Goal: Task Accomplishment & Management: Manage account settings

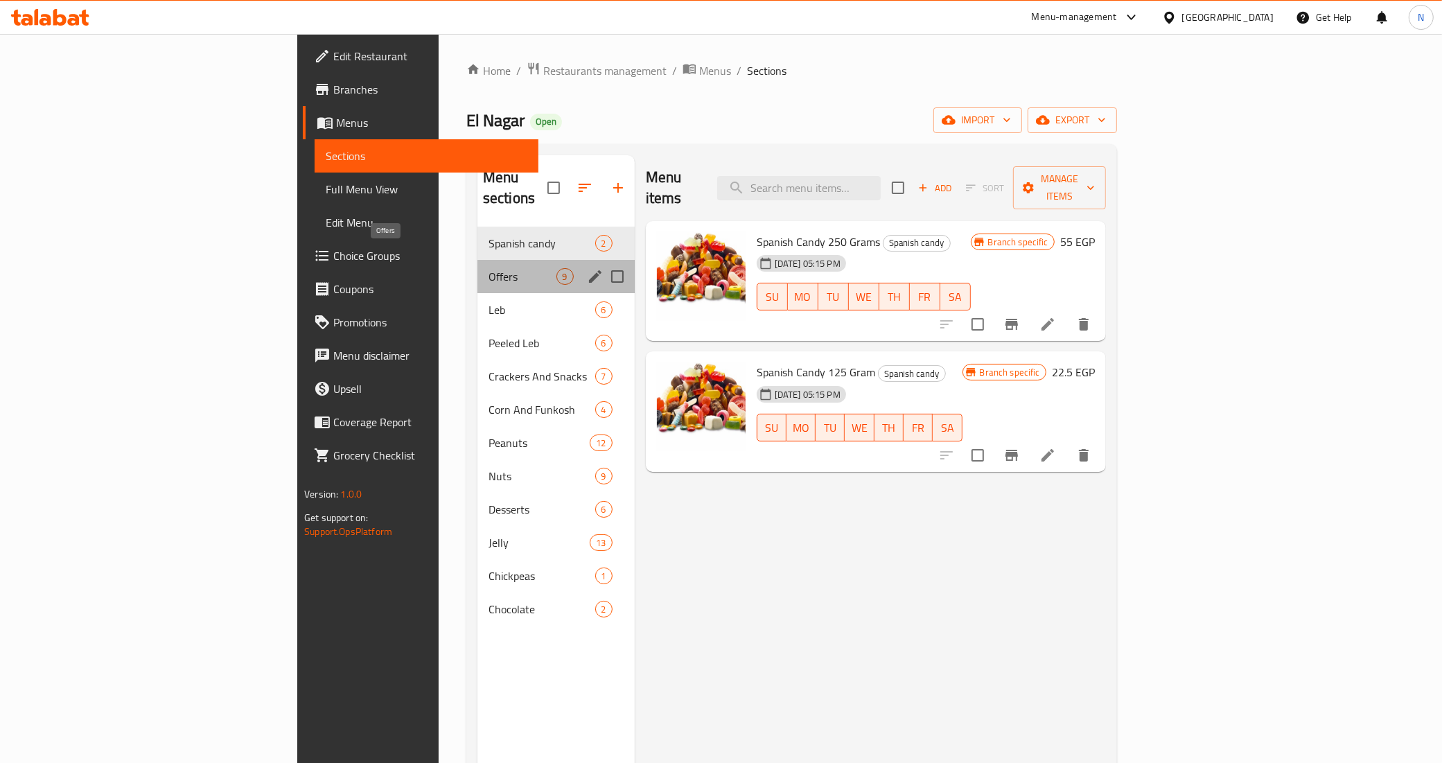
click at [489, 268] on span "Offers" at bounding box center [523, 276] width 68 height 17
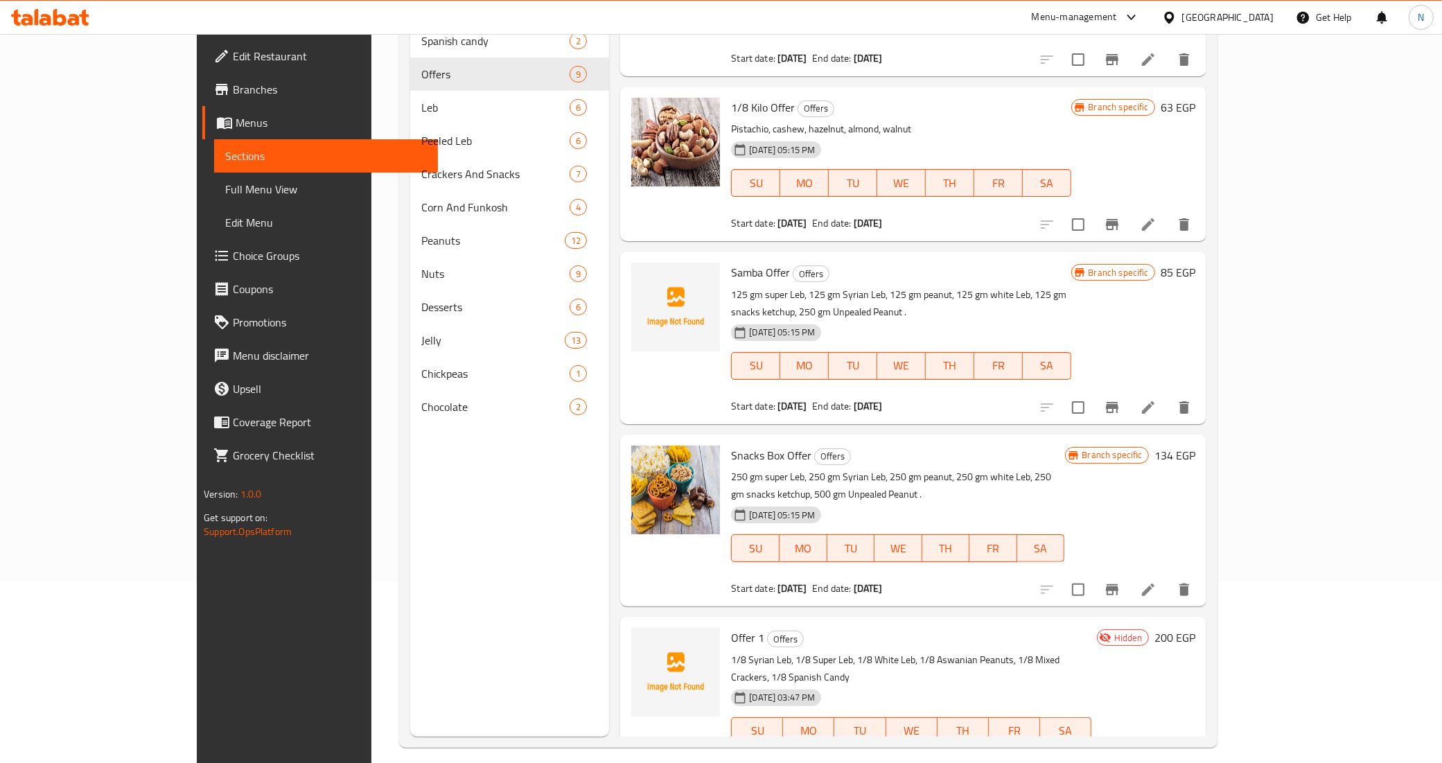
scroll to position [195, 0]
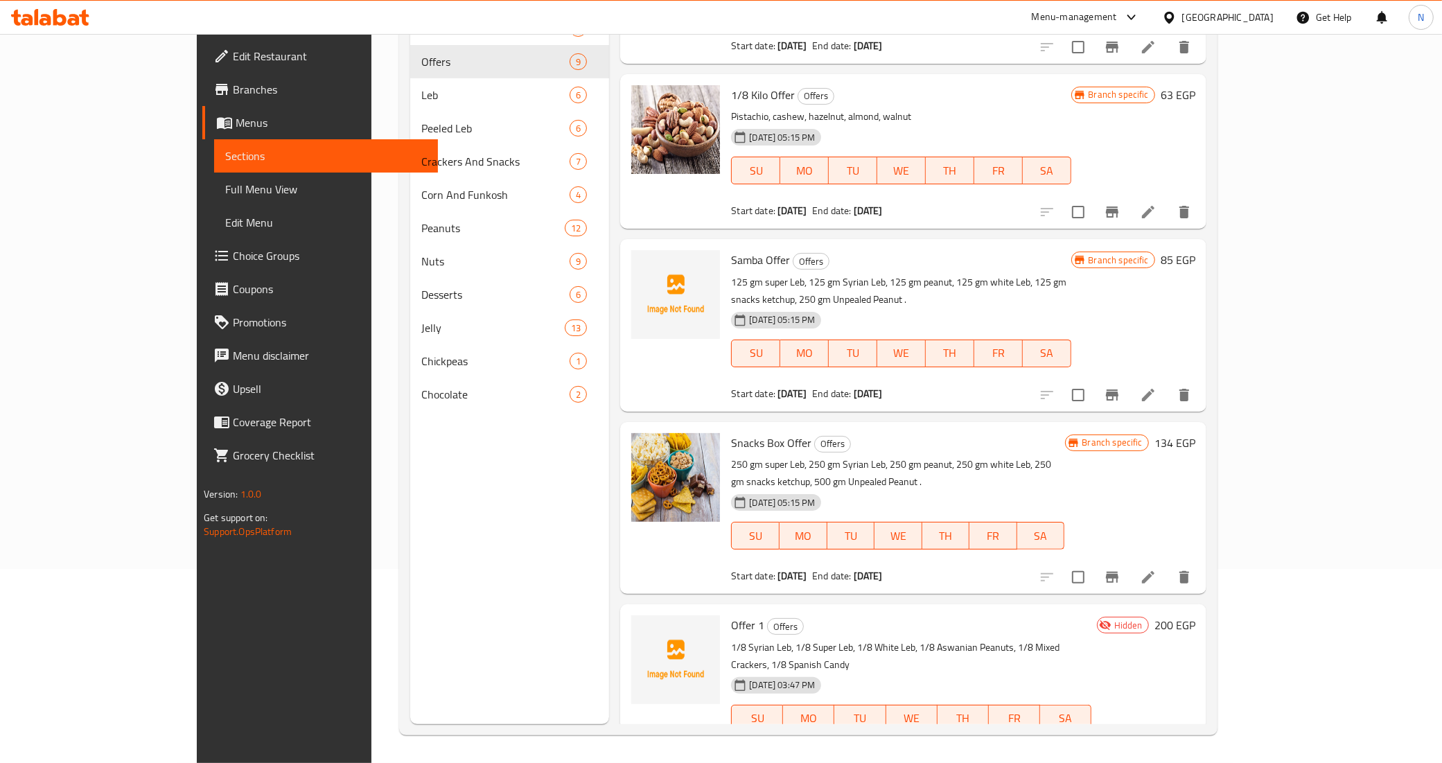
click at [1174, 19] on icon at bounding box center [1169, 17] width 10 height 12
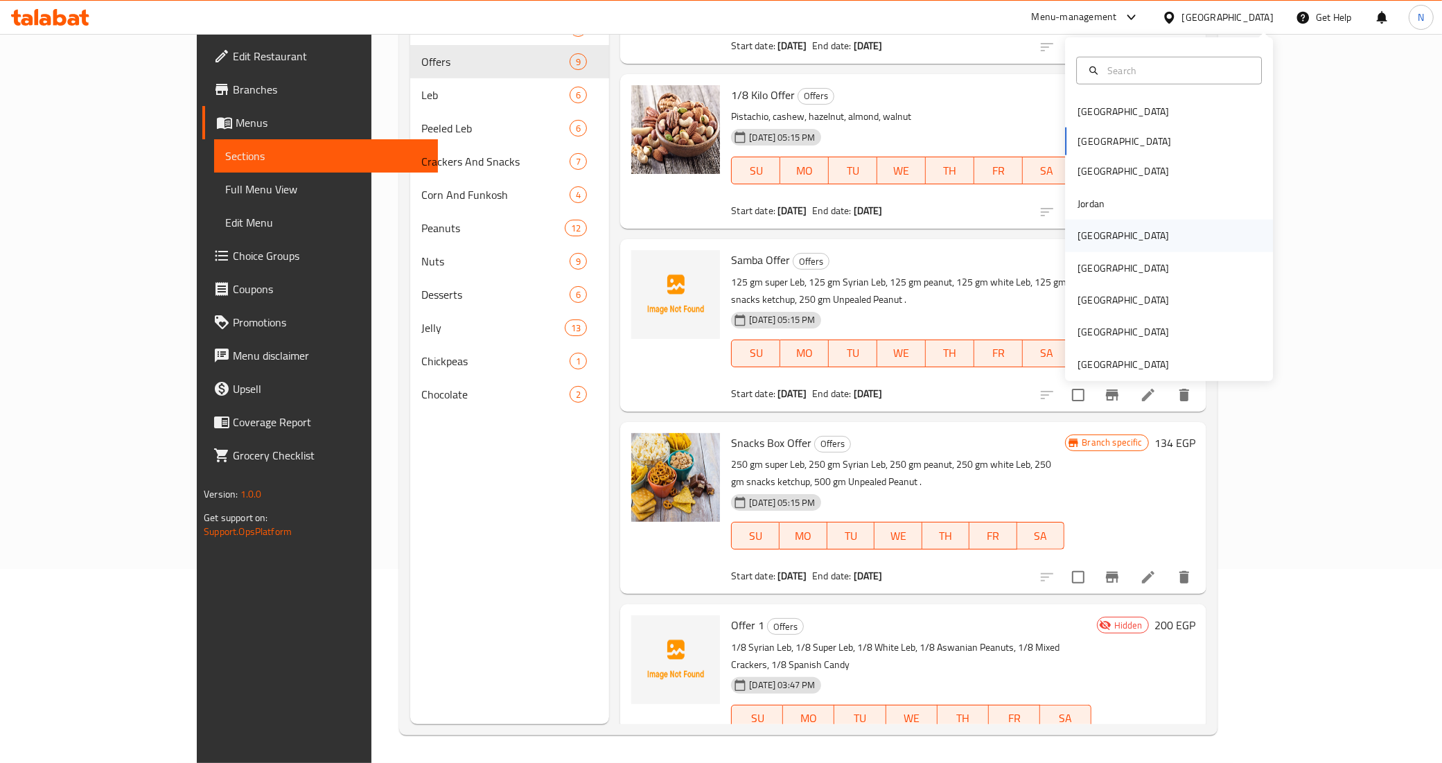
click at [1090, 237] on div "Kuwait" at bounding box center [1122, 235] width 91 height 15
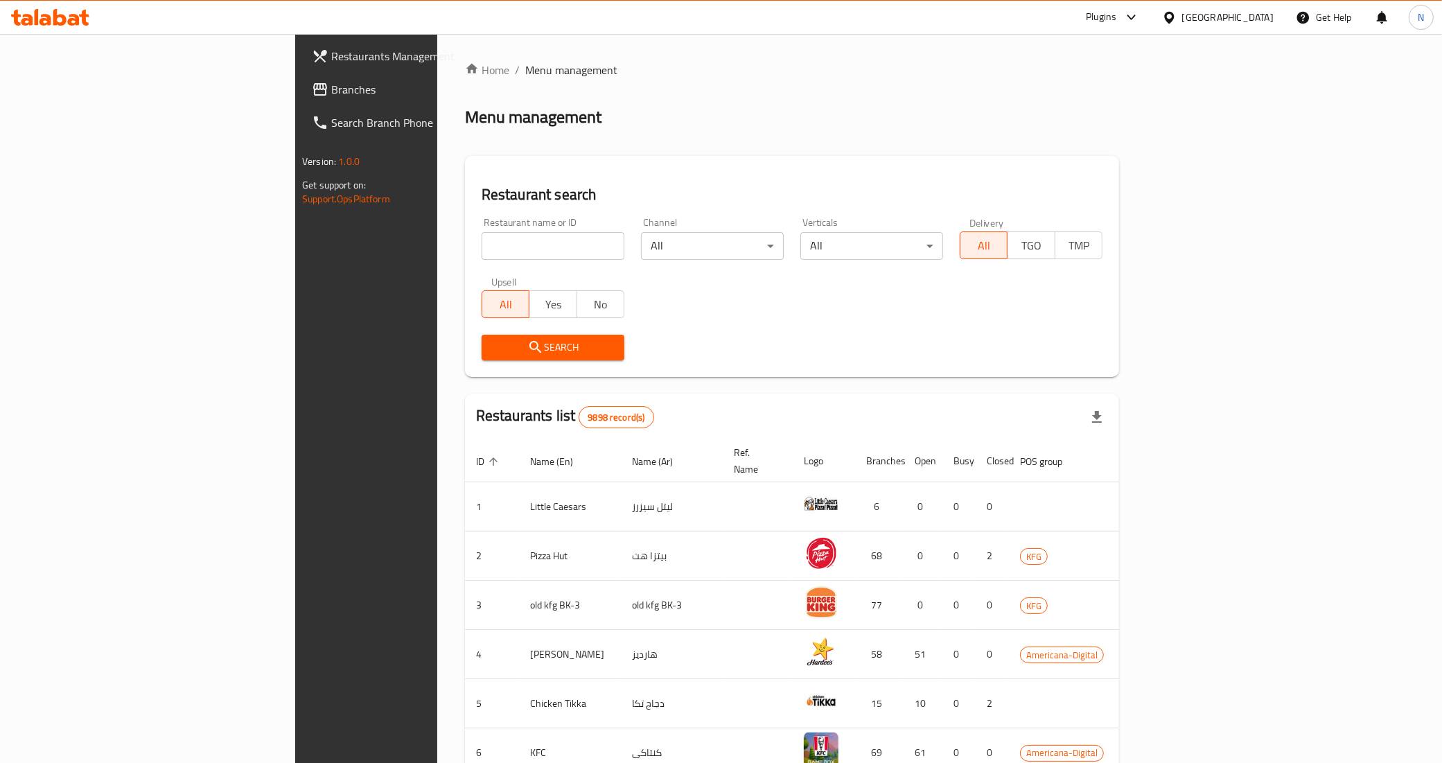
click at [482, 247] on input "search" at bounding box center [553, 246] width 143 height 28
paste input "بيك أوي"
type input "بيك أوي"
click button "Search" at bounding box center [553, 348] width 143 height 26
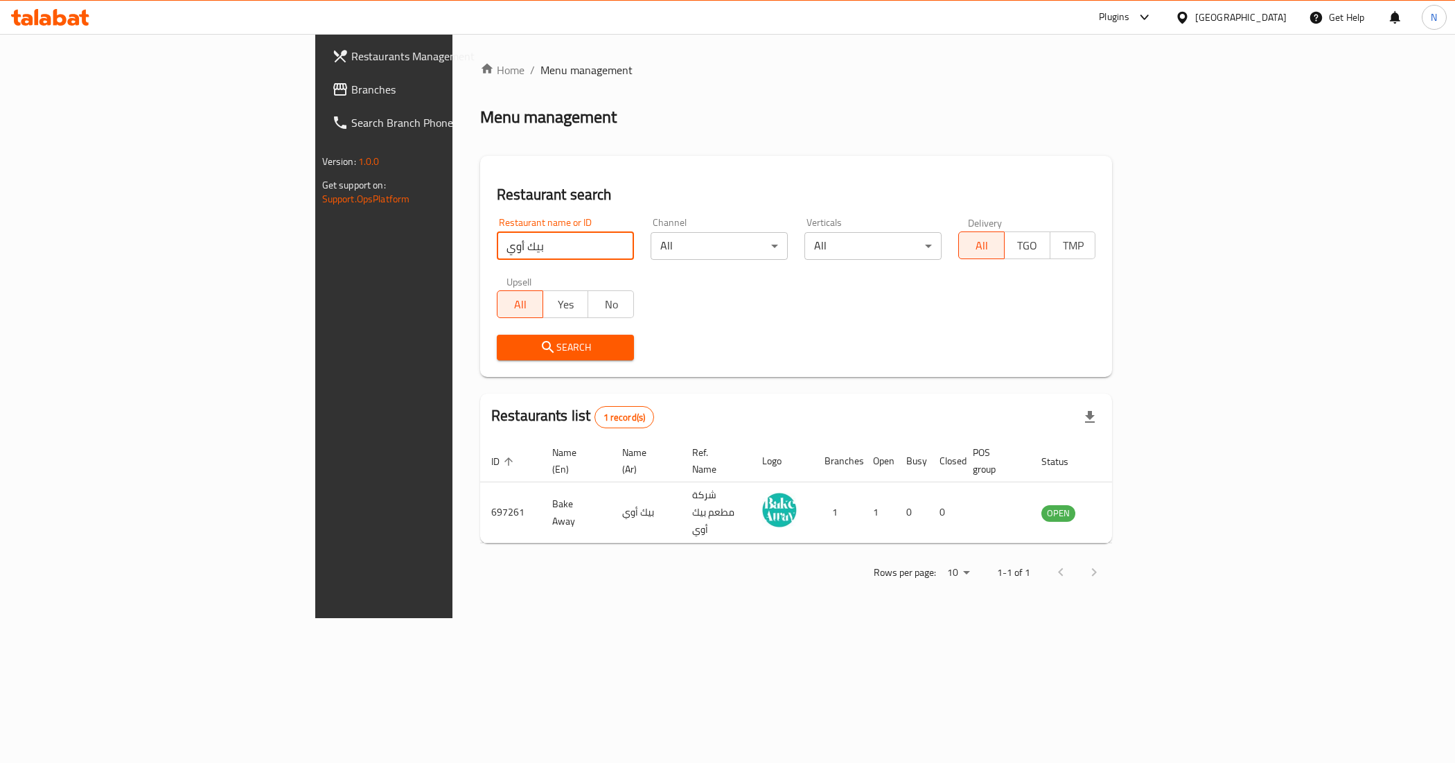
click at [1279, 12] on div "Kuwait" at bounding box center [1240, 17] width 91 height 15
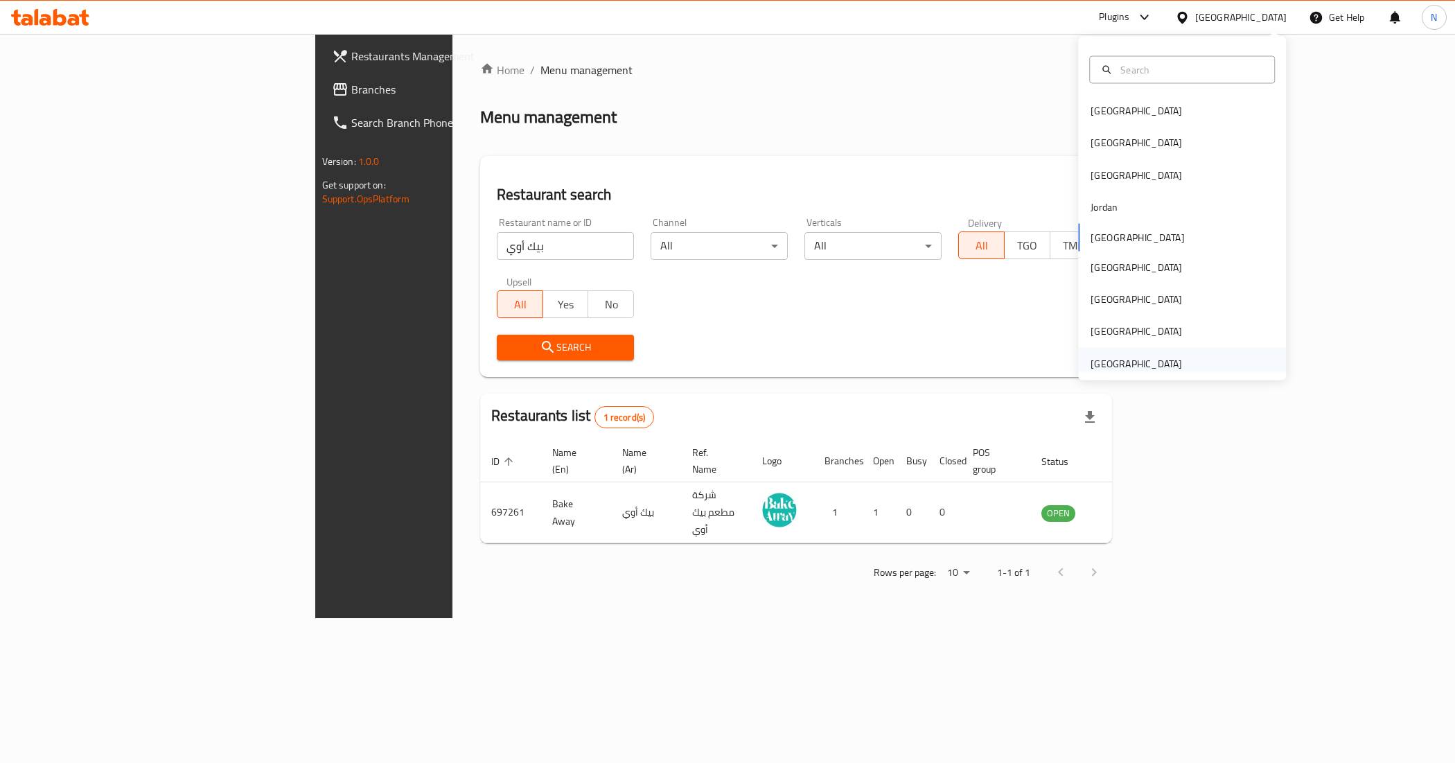
click at [1138, 361] on div "[GEOGRAPHIC_DATA]" at bounding box center [1136, 362] width 91 height 15
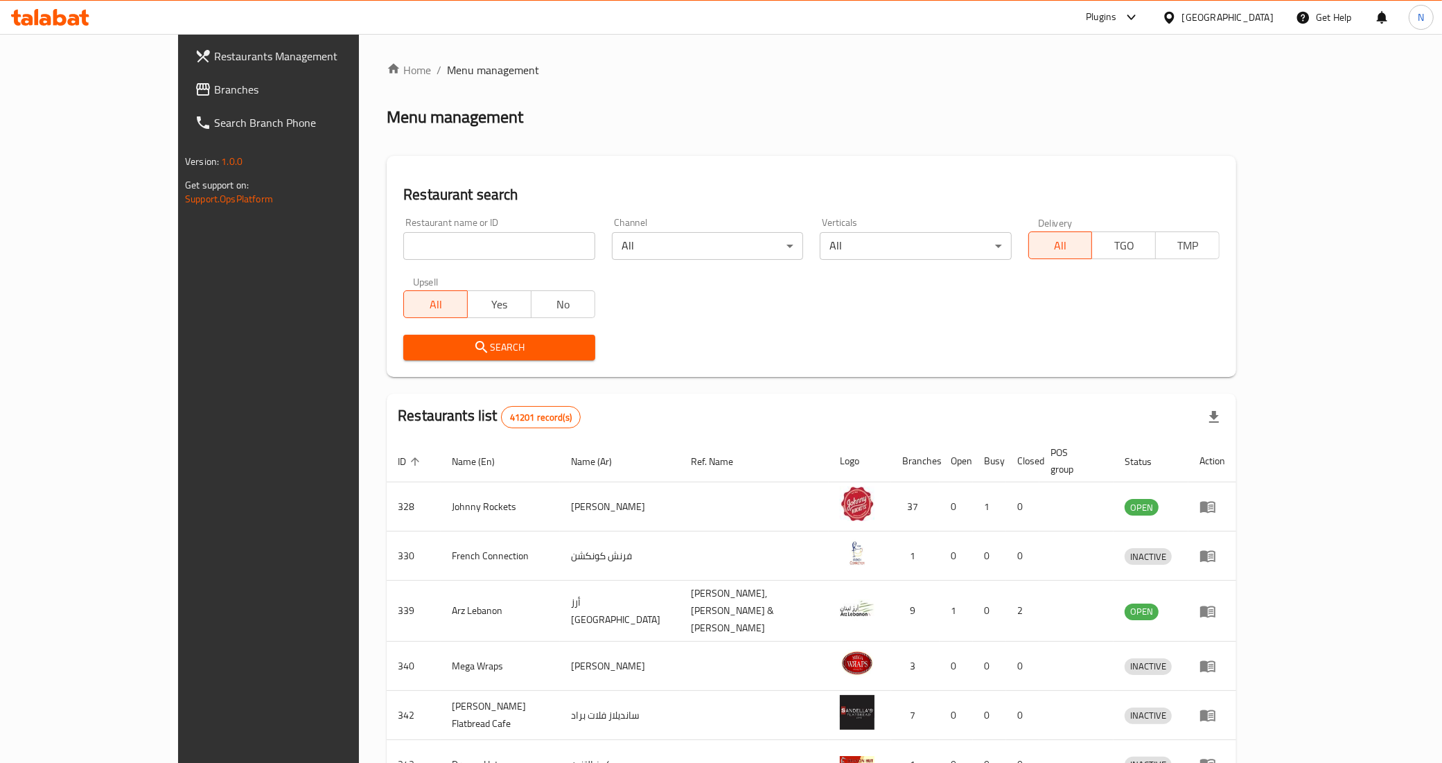
click at [468, 251] on input "search" at bounding box center [498, 246] width 191 height 28
paste input "Mama nour"
type input "Mama nour"
click button "Search" at bounding box center [498, 348] width 191 height 26
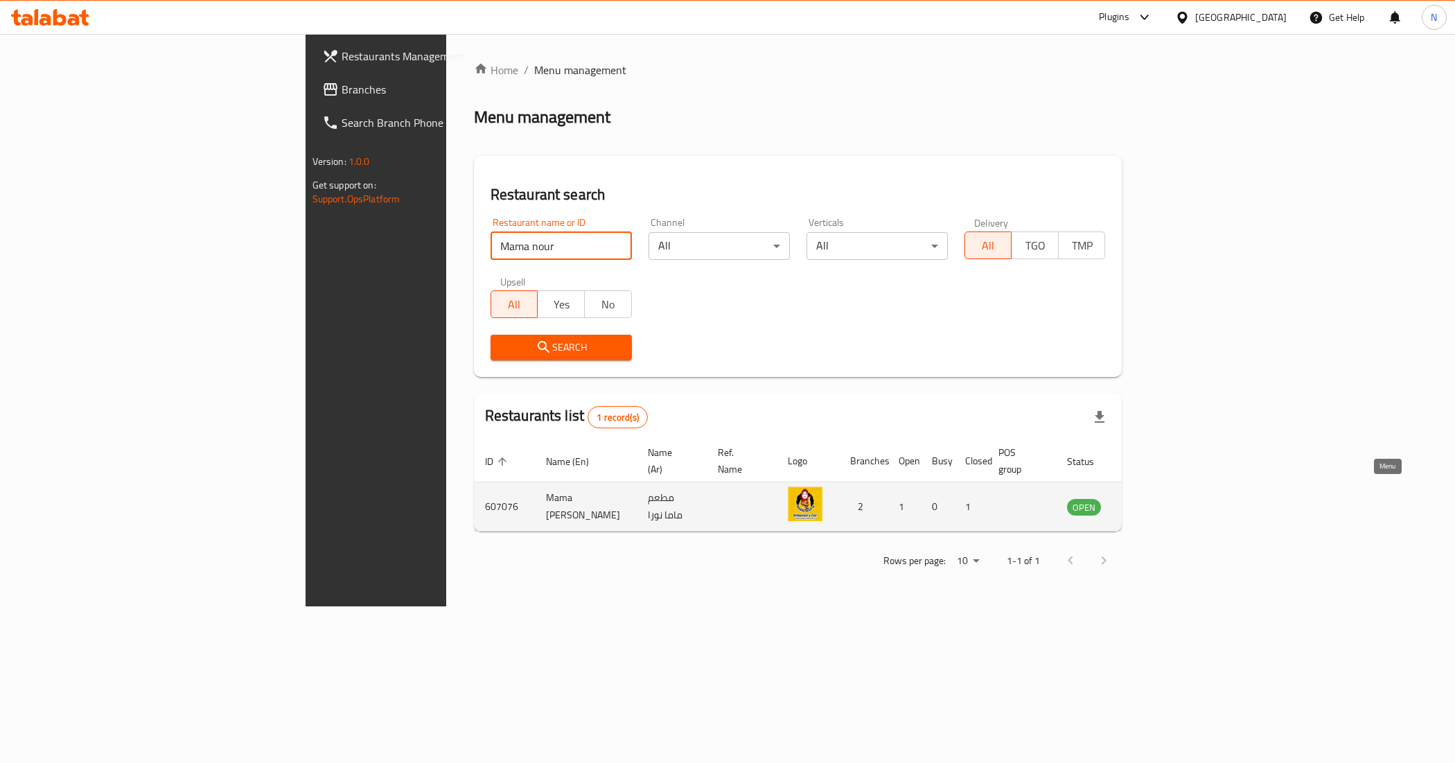
click at [1156, 498] on icon "enhanced table" at bounding box center [1148, 506] width 17 height 17
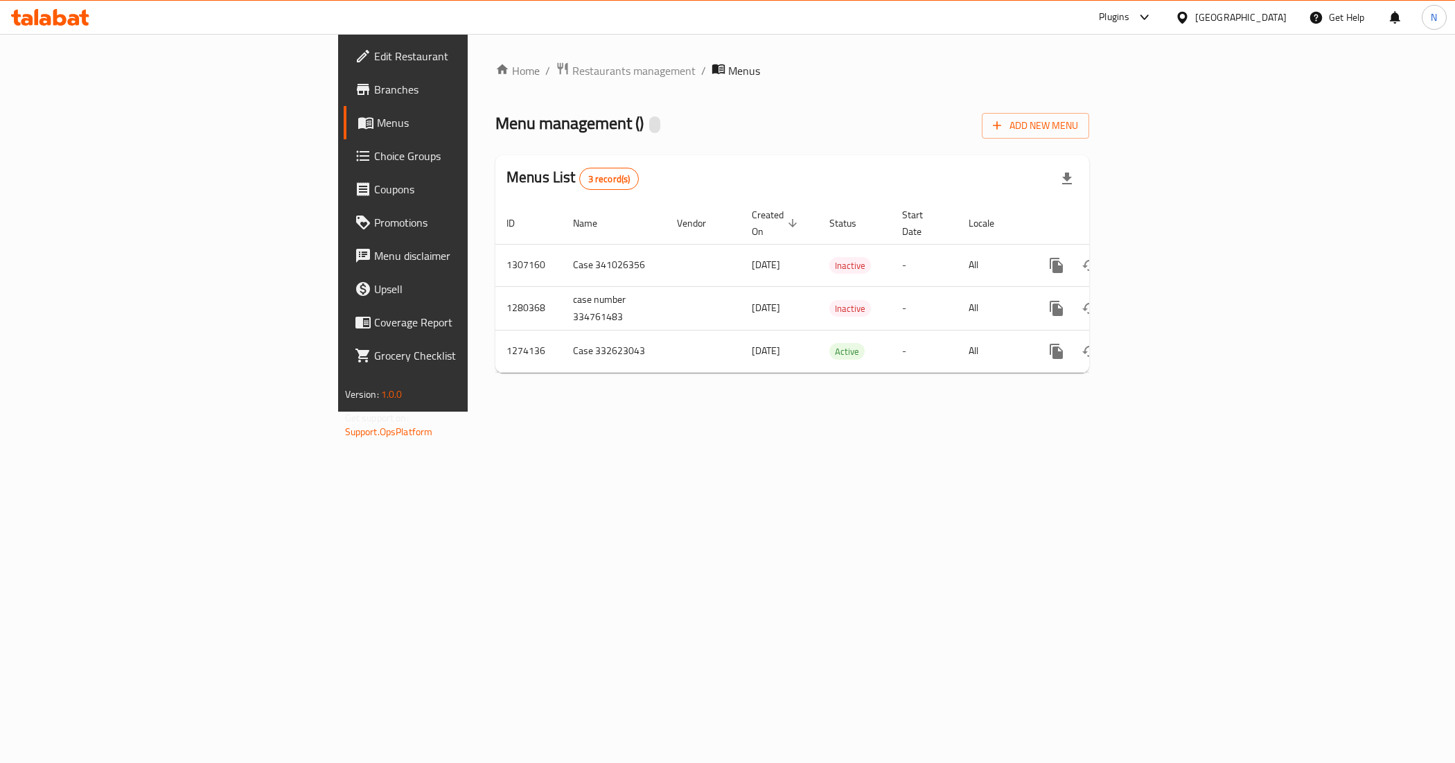
click at [344, 78] on link "Branches" at bounding box center [463, 89] width 238 height 33
click at [795, 410] on div "Home / Restaurants management / Menus Menu management ( Mama Noura ) Open Add N…" at bounding box center [792, 222] width 649 height 376
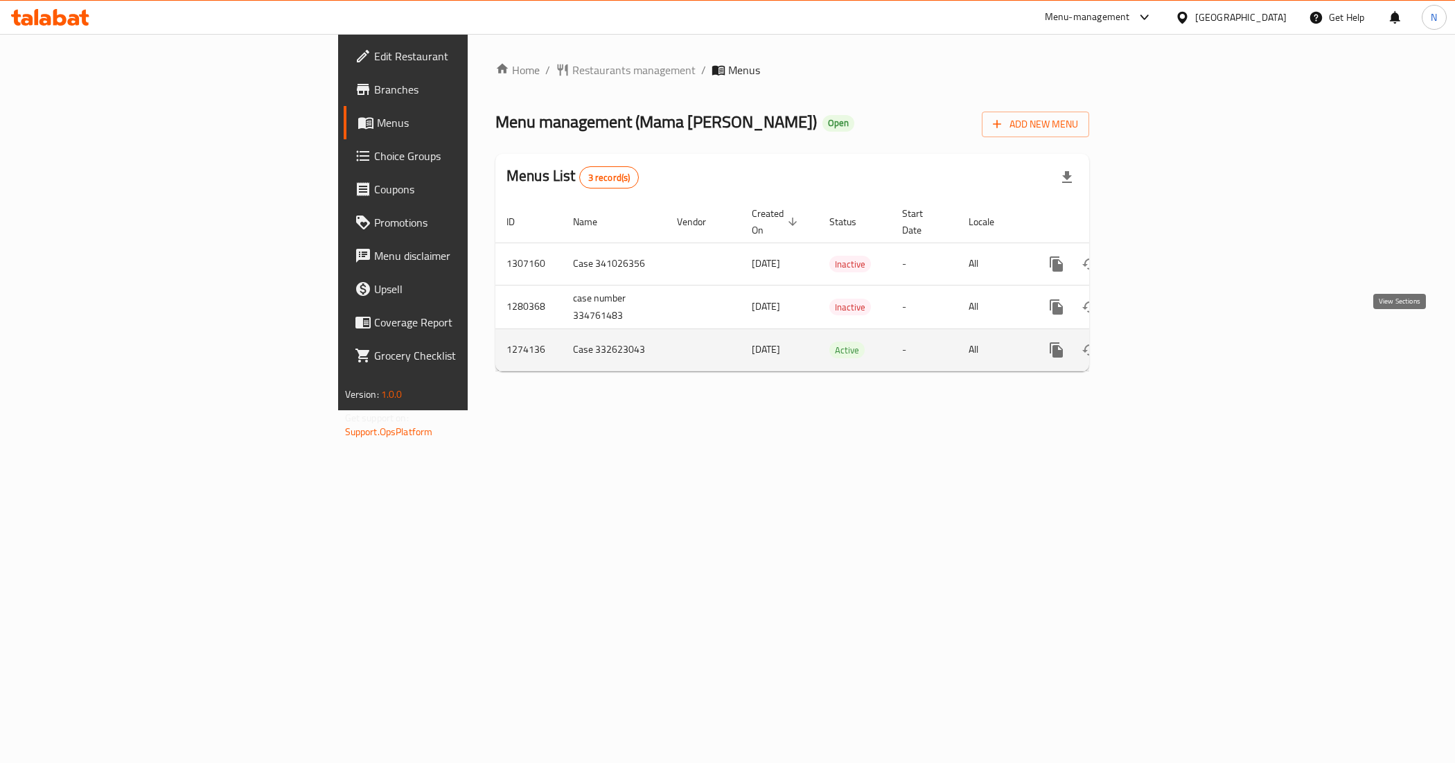
click at [1173, 342] on link "enhanced table" at bounding box center [1156, 349] width 33 height 33
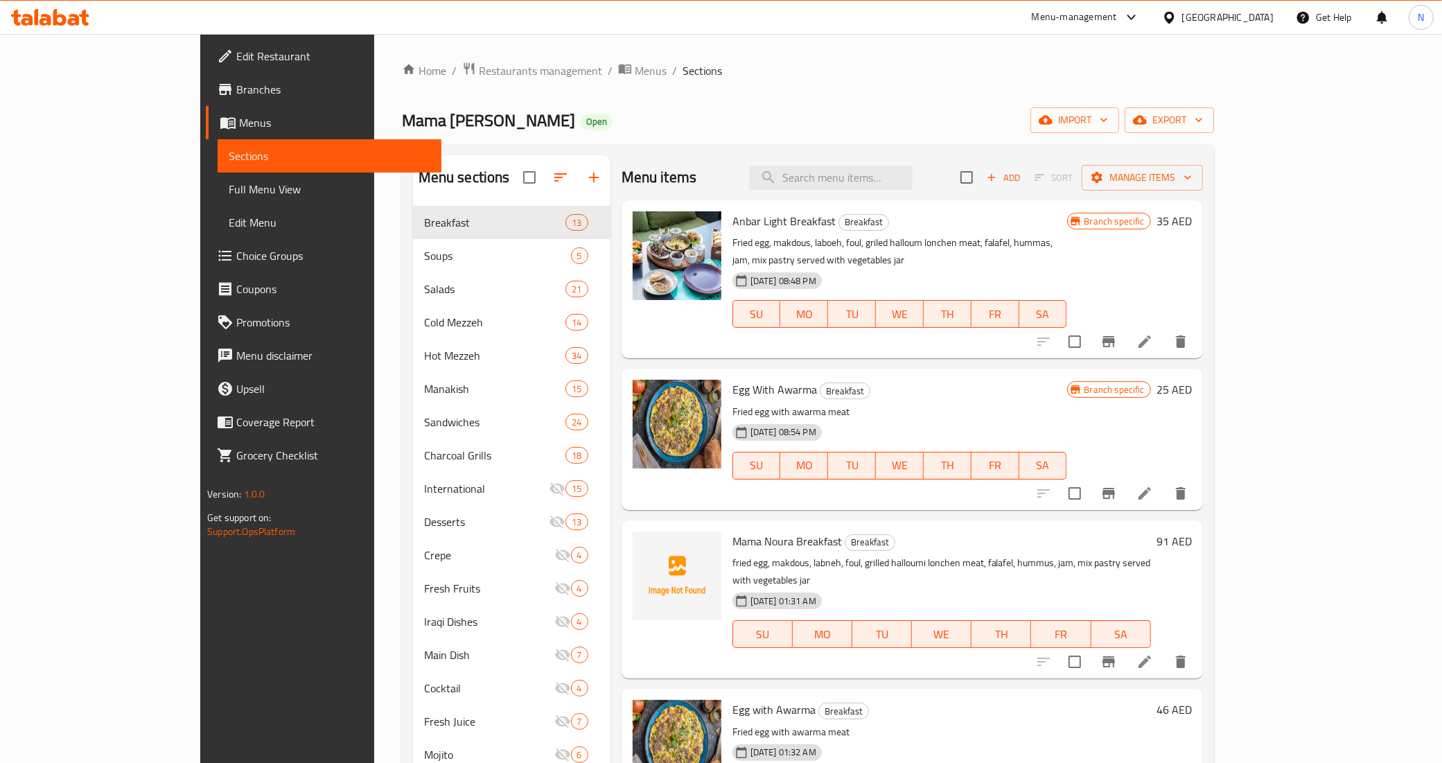
click at [229, 192] on span "Full Menu View" at bounding box center [330, 189] width 202 height 17
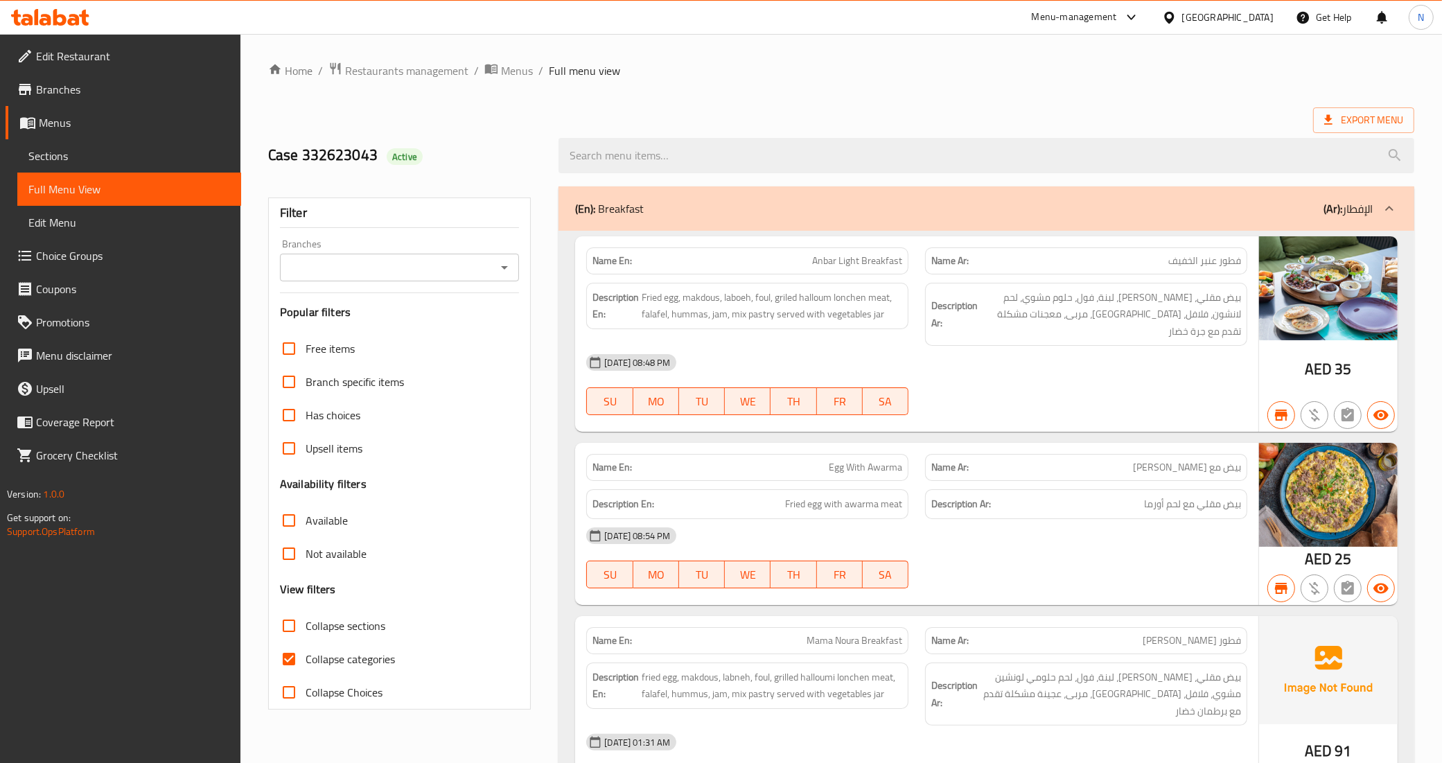
click at [507, 269] on icon "Open" at bounding box center [504, 267] width 17 height 17
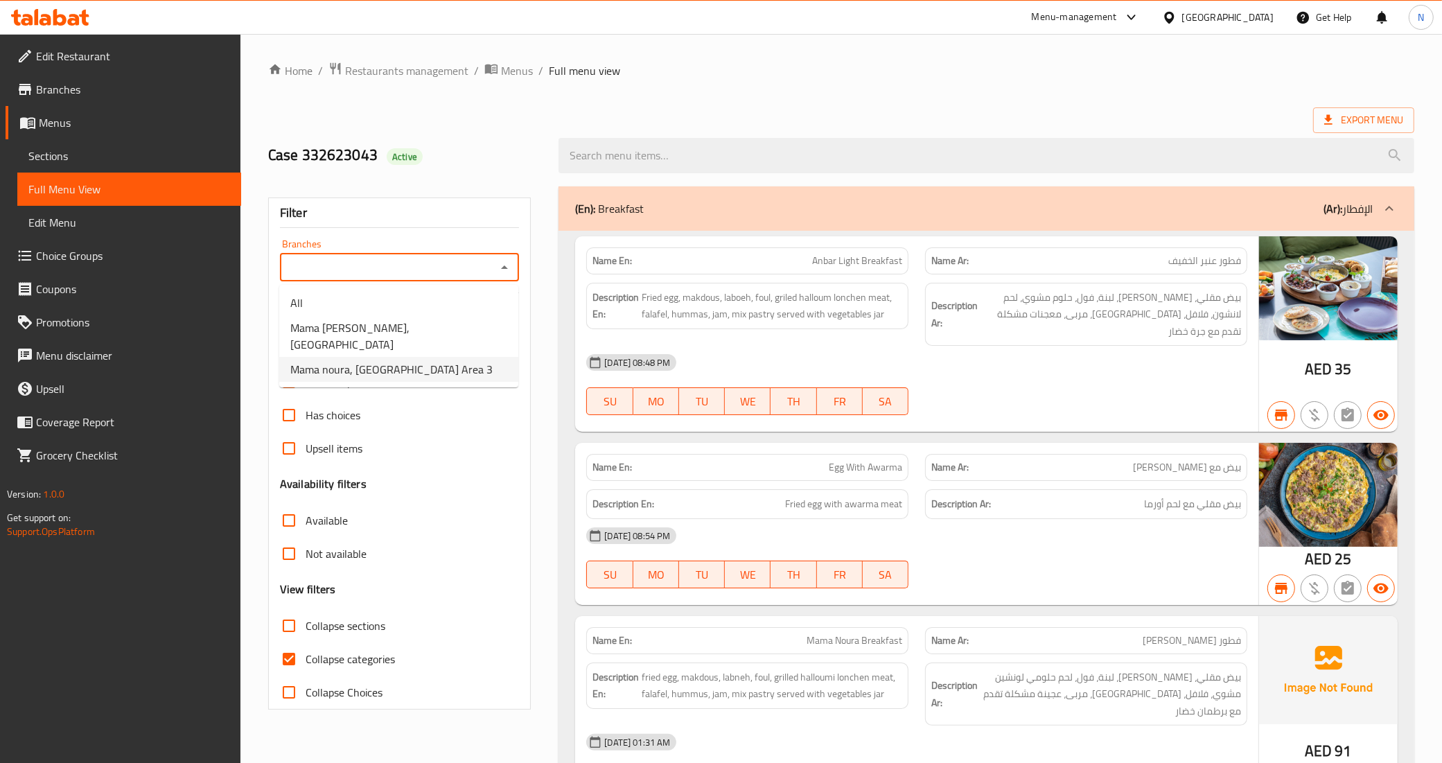
click at [482, 361] on span "Mama noura, [GEOGRAPHIC_DATA] Area 3" at bounding box center [391, 369] width 202 height 17
type input "Mama noura, [GEOGRAPHIC_DATA] Area 3"
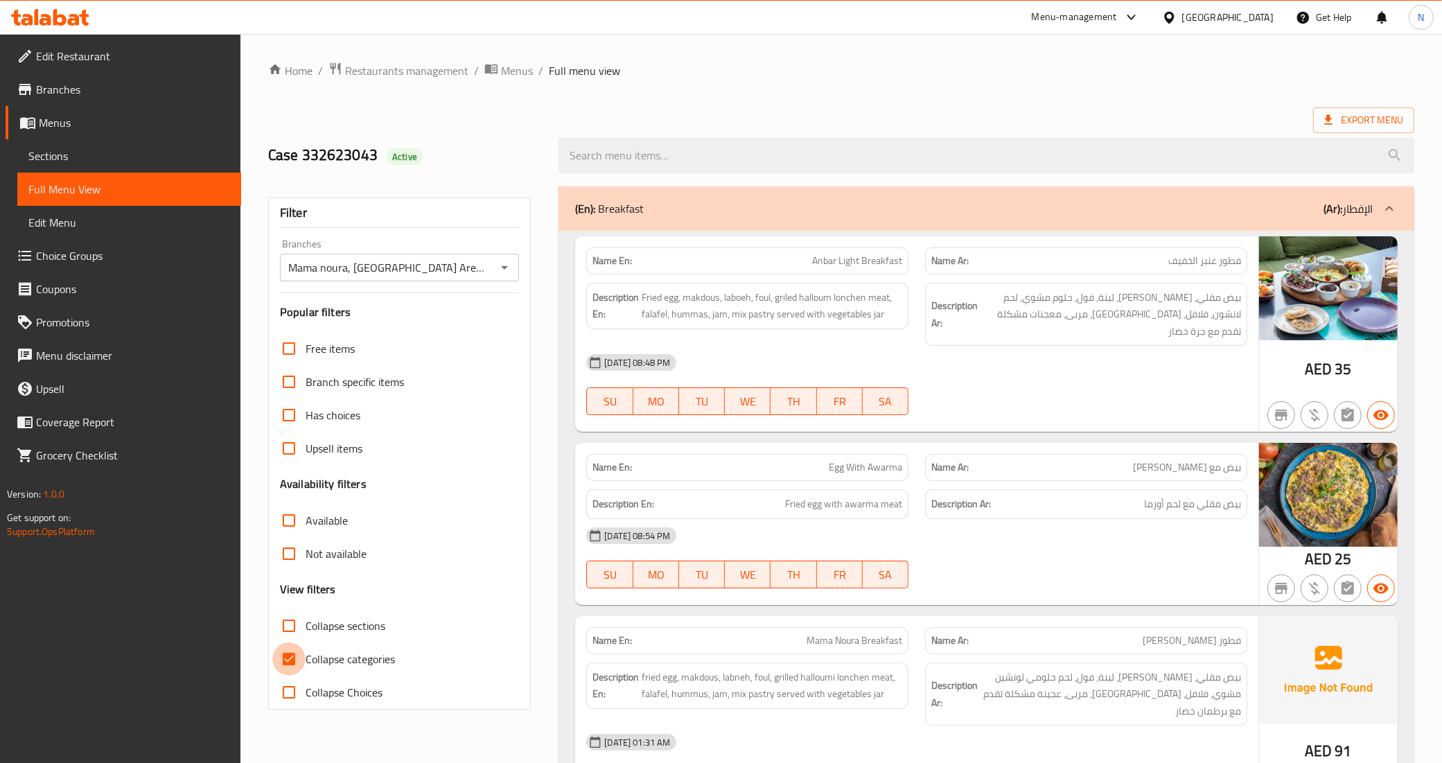
click at [305, 651] on input "Collapse categories" at bounding box center [288, 658] width 33 height 33
checkbox input "false"
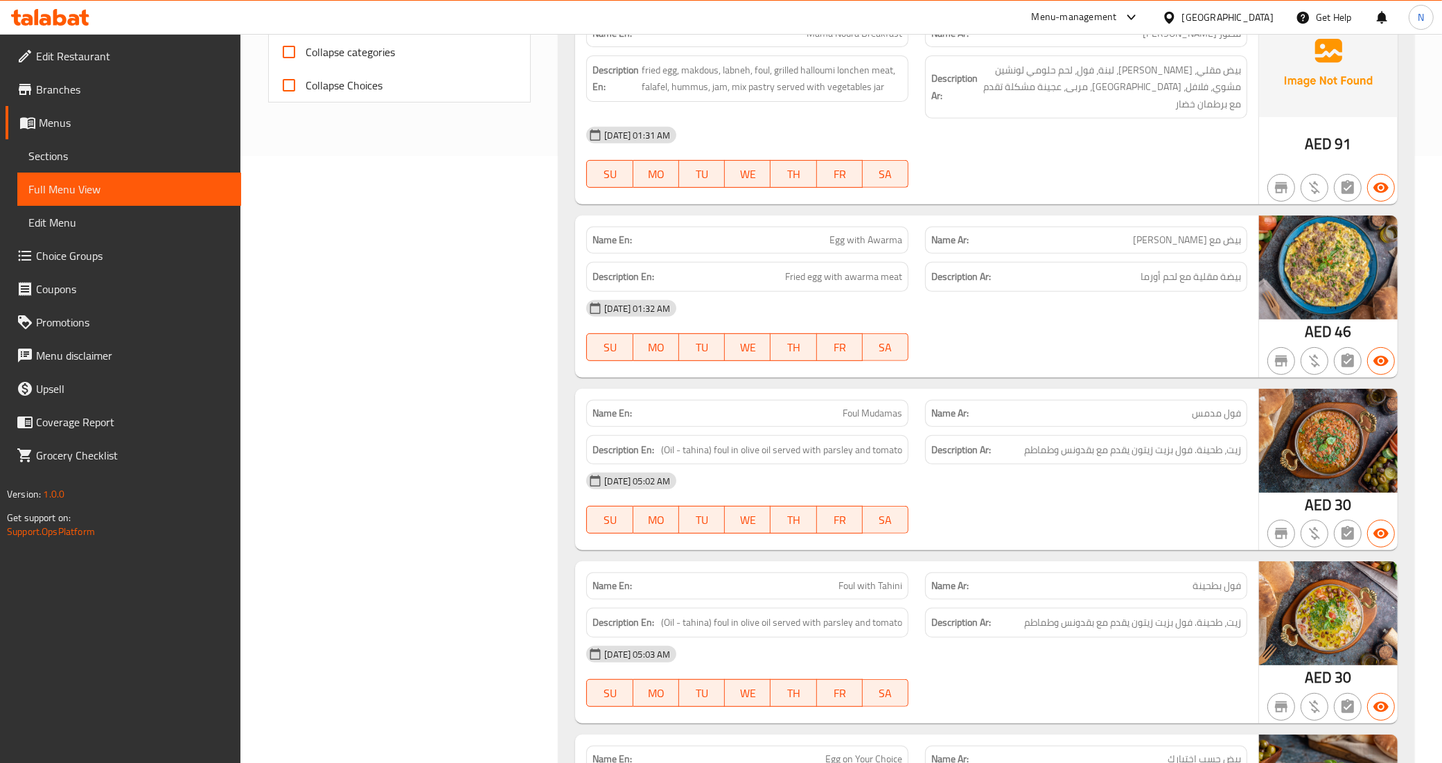
click at [978, 464] on div "[DATE] 05:02 AM" at bounding box center [917, 480] width 678 height 33
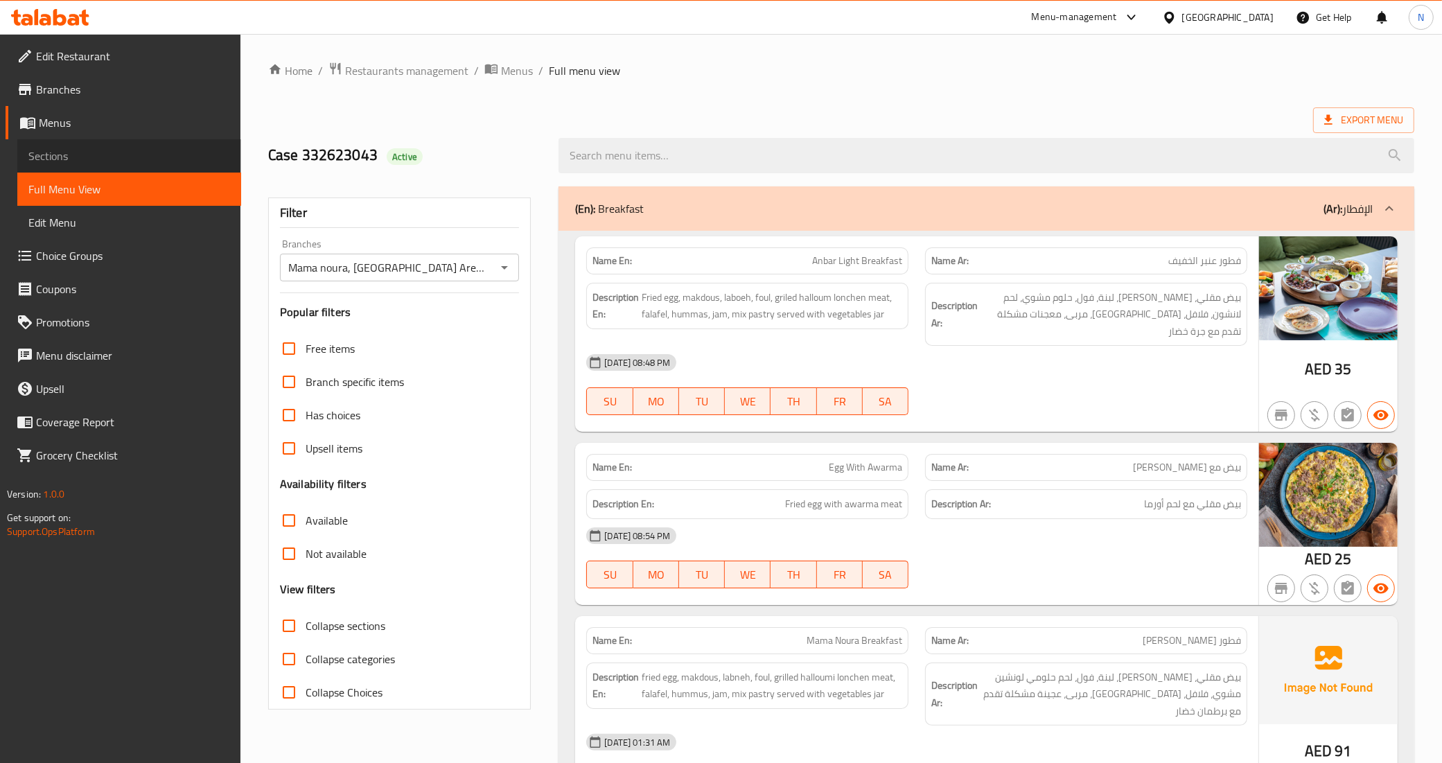
click at [111, 155] on span "Sections" at bounding box center [129, 156] width 202 height 17
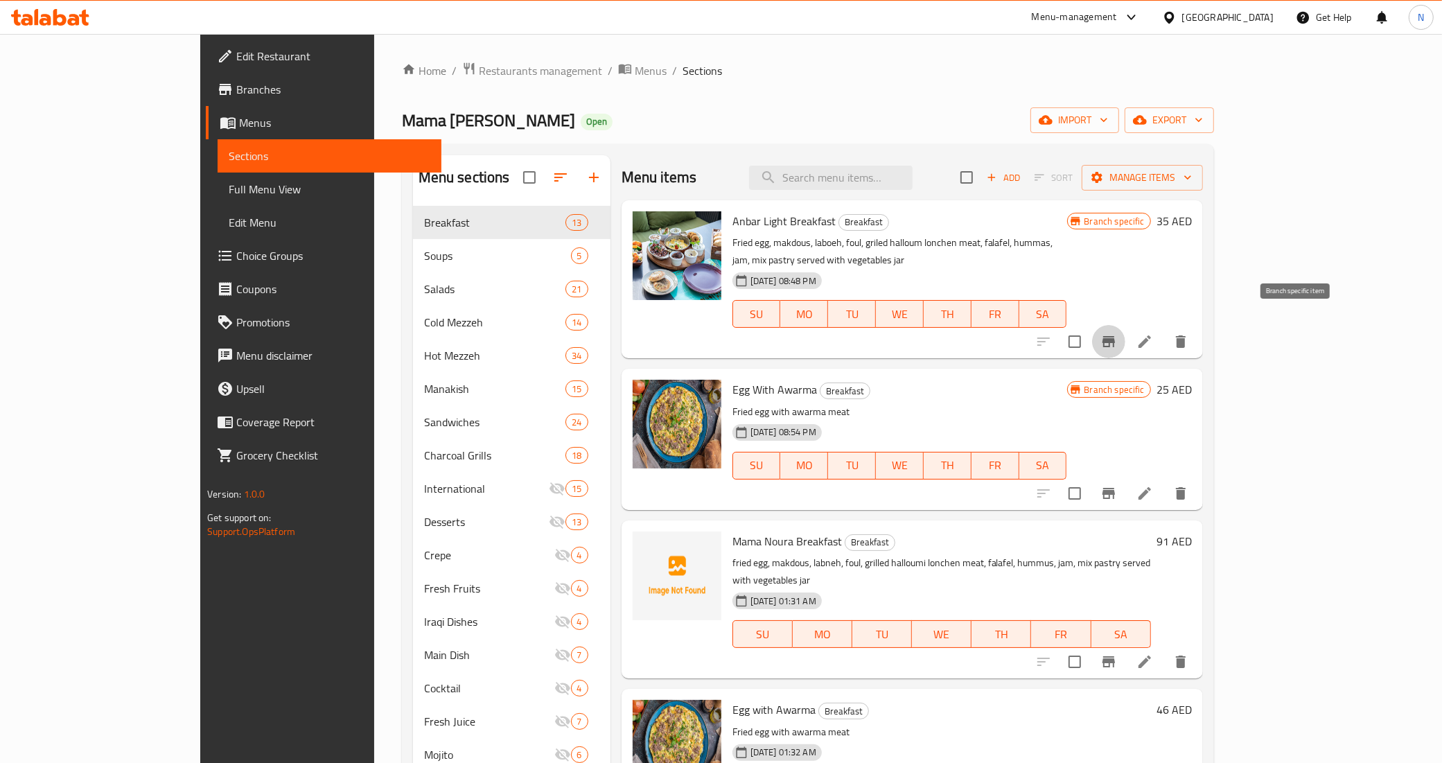
click at [1117, 333] on icon "Branch-specific-item" at bounding box center [1108, 341] width 17 height 17
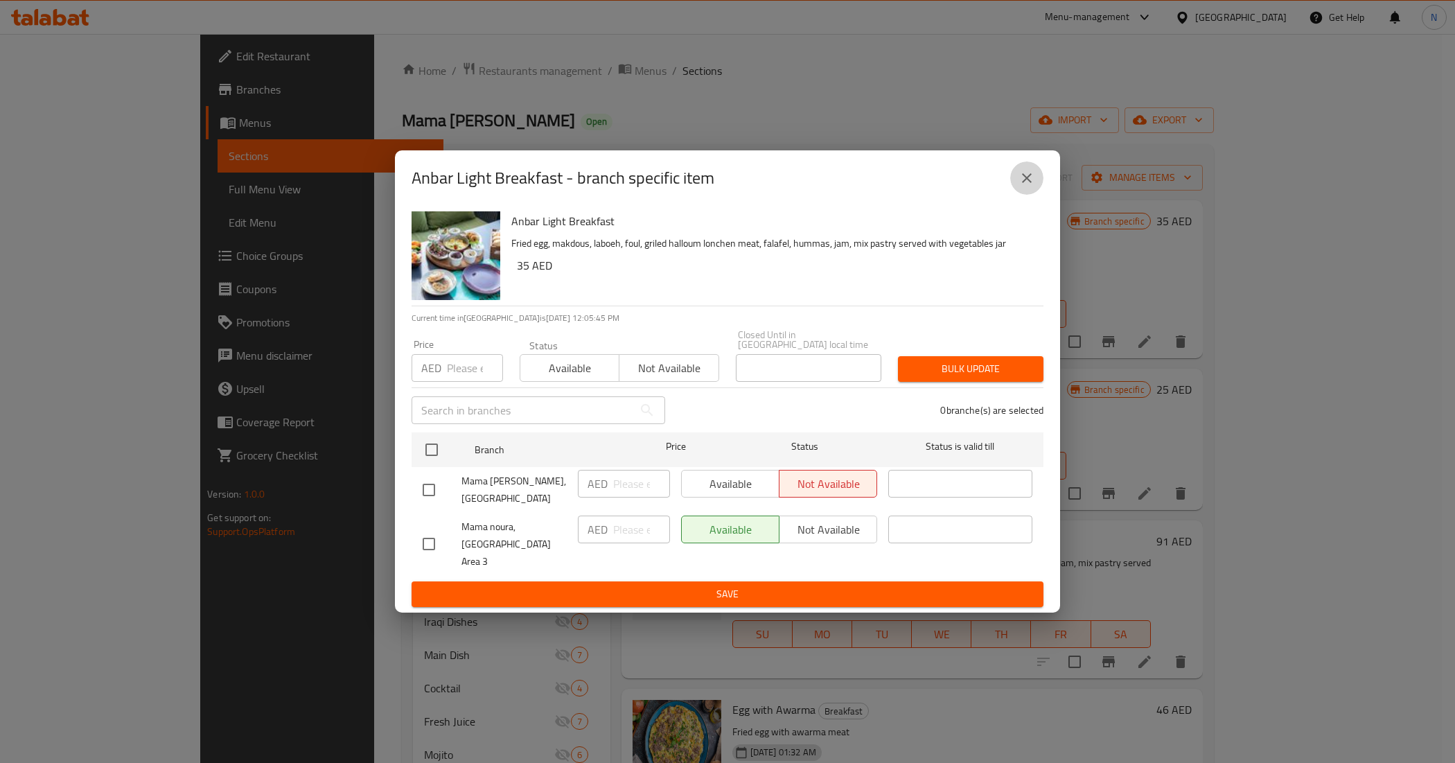
click at [1028, 186] on icon "close" at bounding box center [1027, 178] width 17 height 17
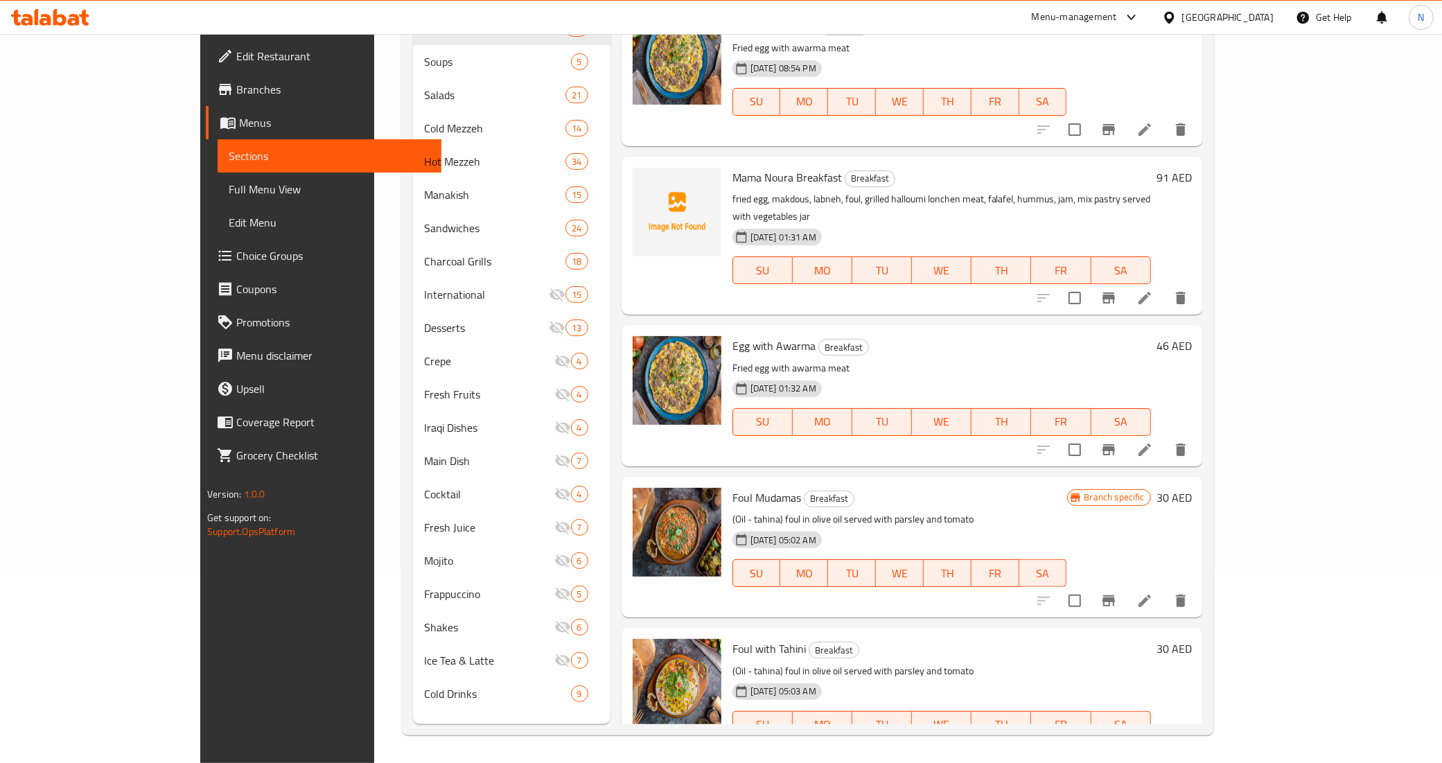
scroll to position [260, 0]
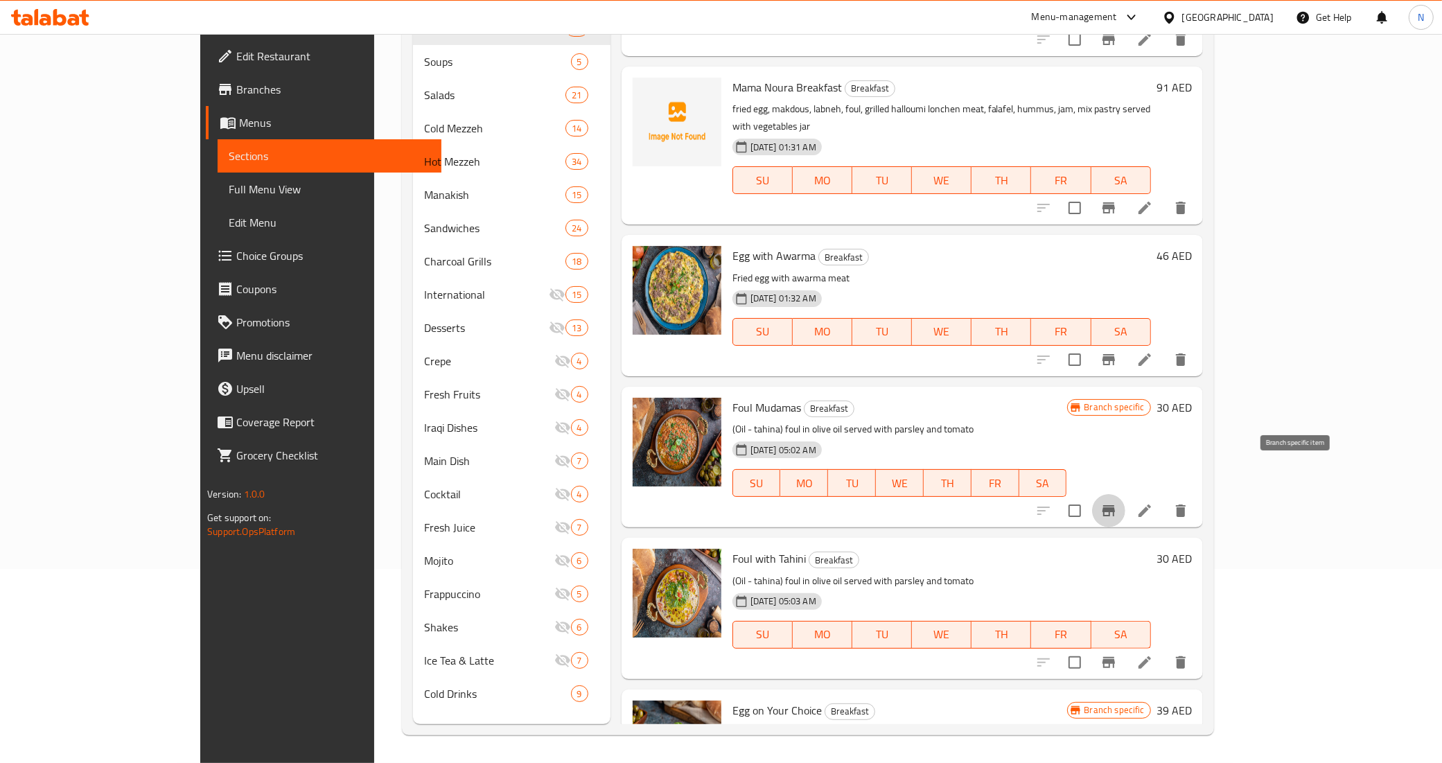
click at [1115, 505] on icon "Branch-specific-item" at bounding box center [1108, 510] width 12 height 11
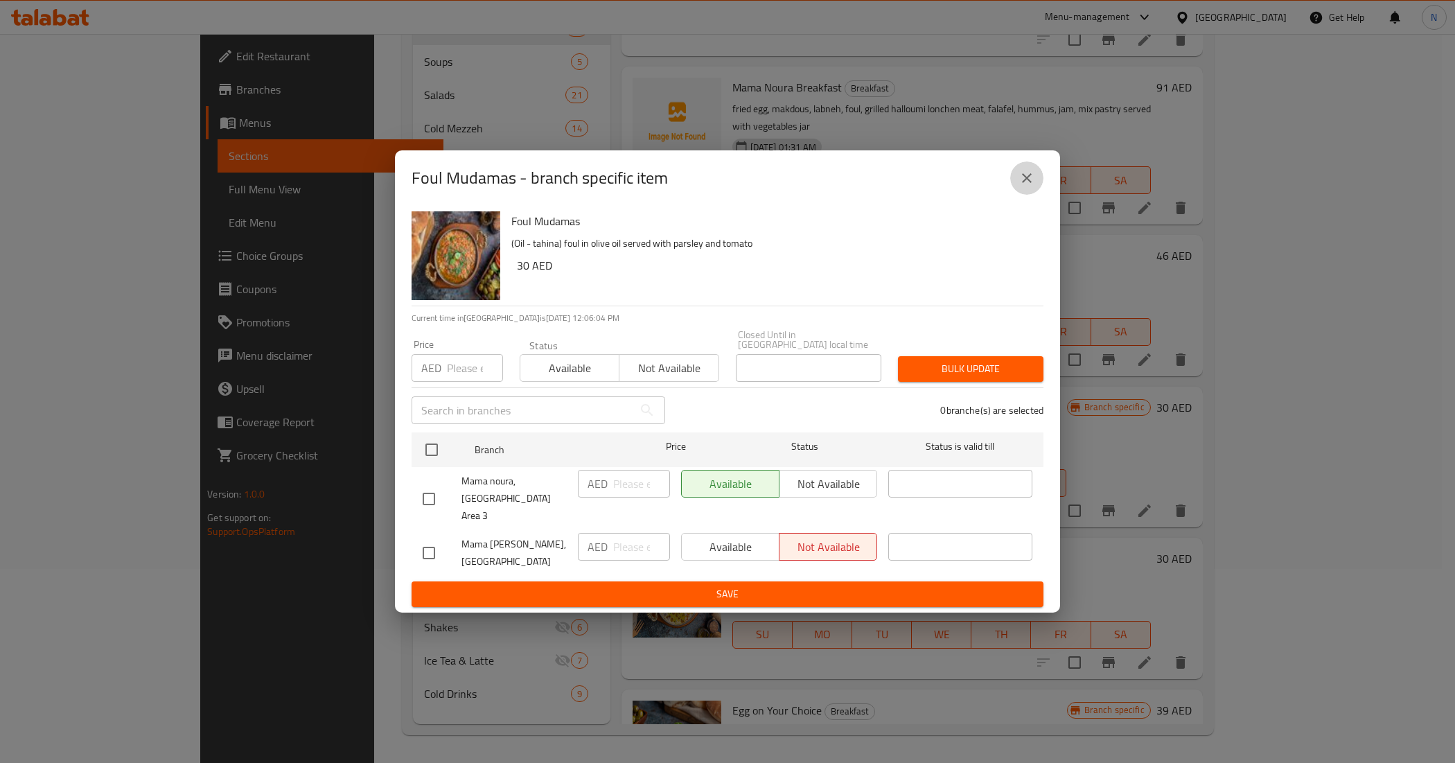
click at [1023, 178] on icon "close" at bounding box center [1027, 178] width 17 height 17
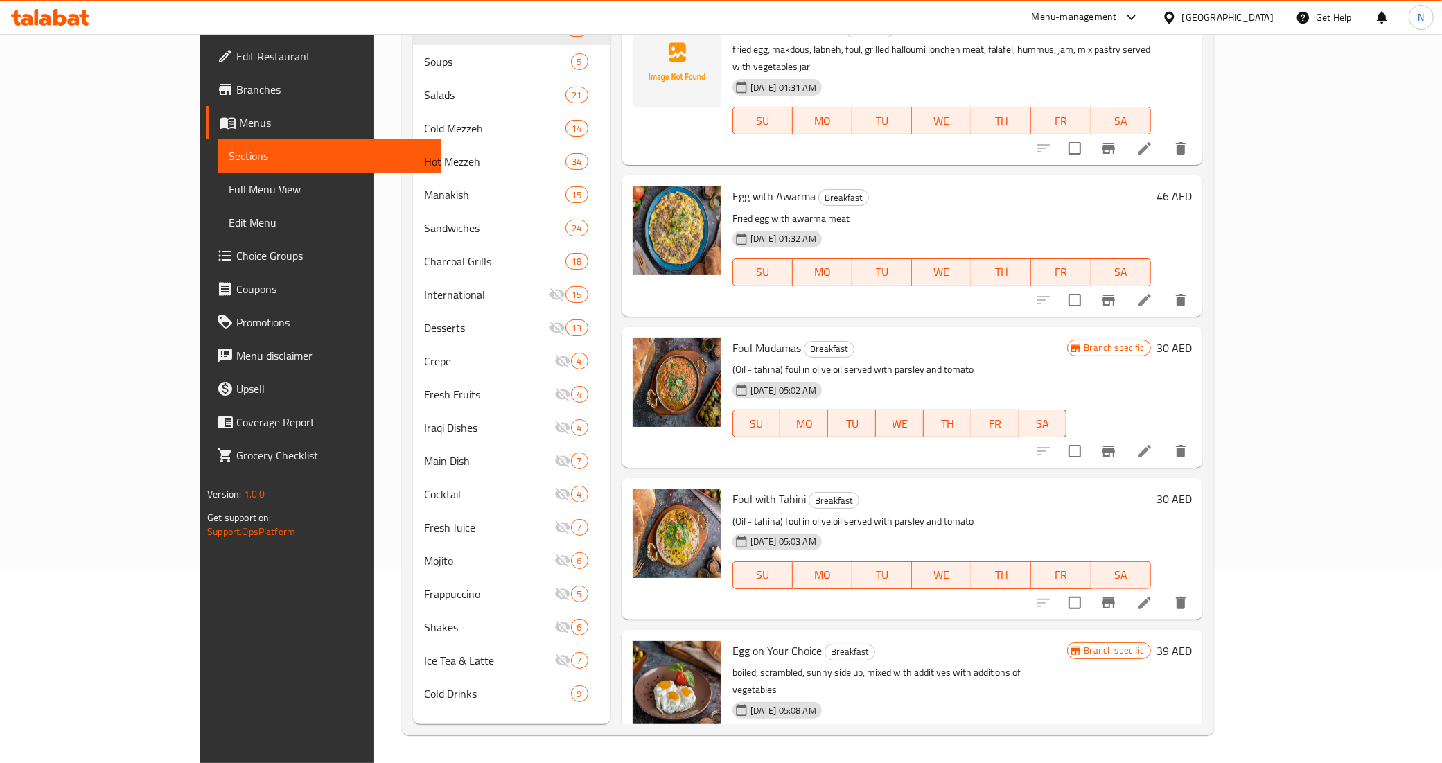
scroll to position [346, 0]
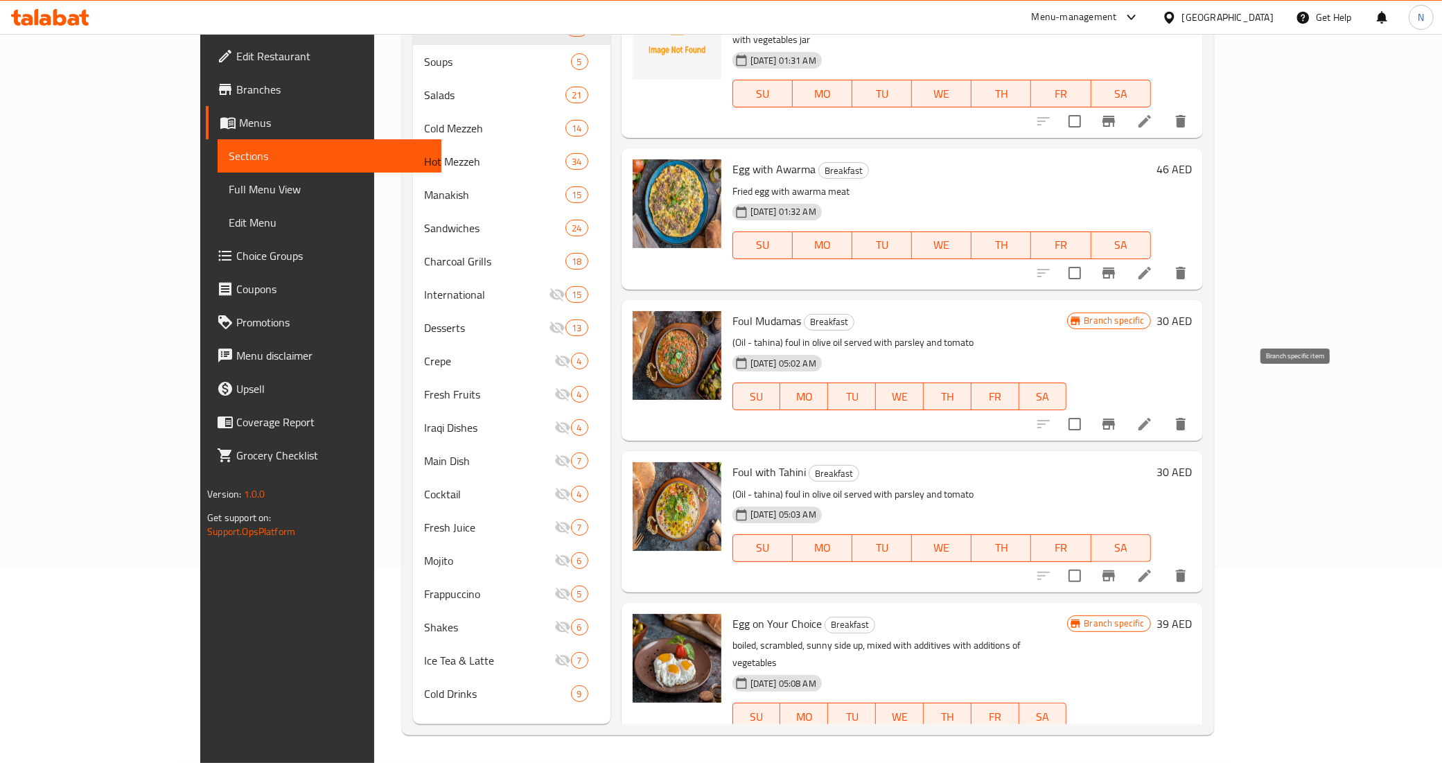
click at [1117, 416] on icon "Branch-specific-item" at bounding box center [1108, 424] width 17 height 17
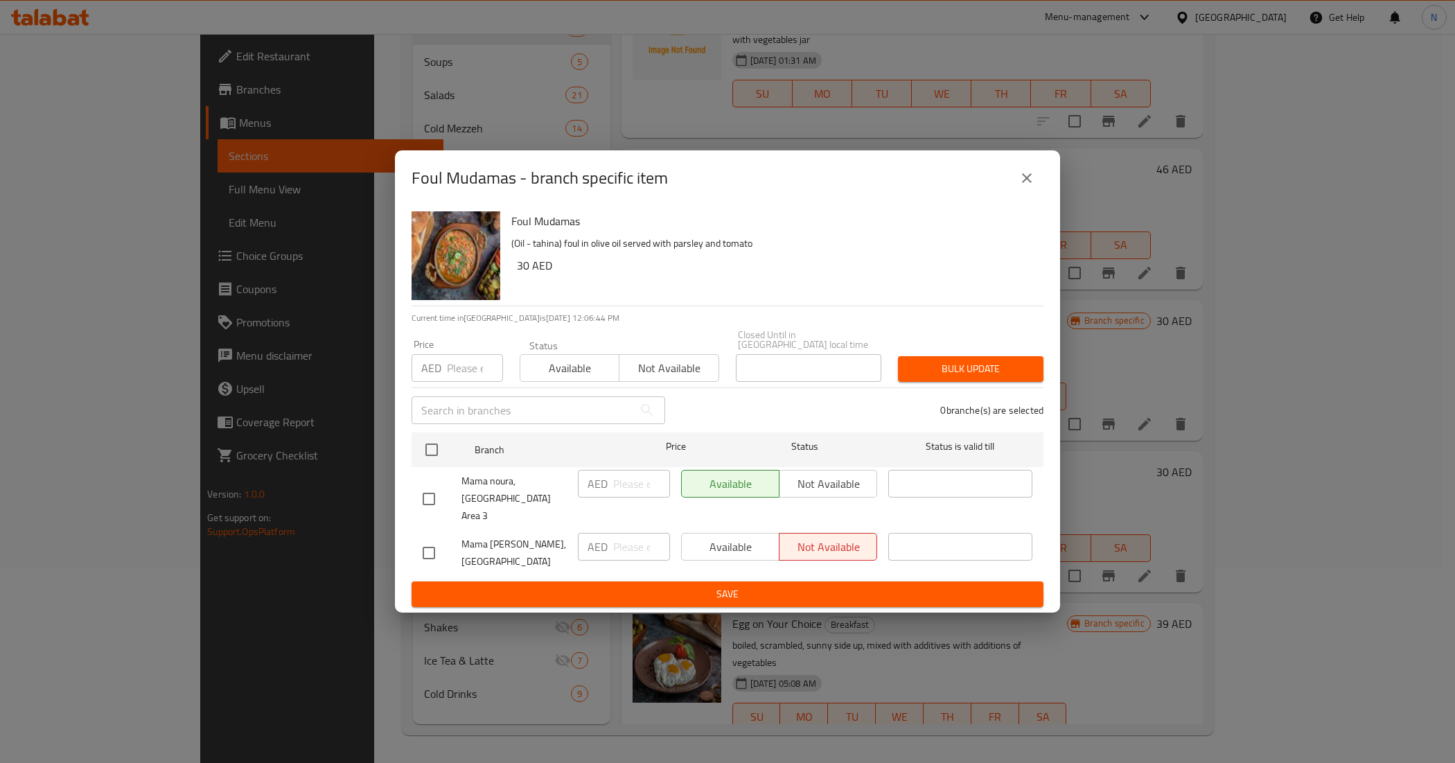
click at [1028, 183] on icon "close" at bounding box center [1027, 178] width 10 height 10
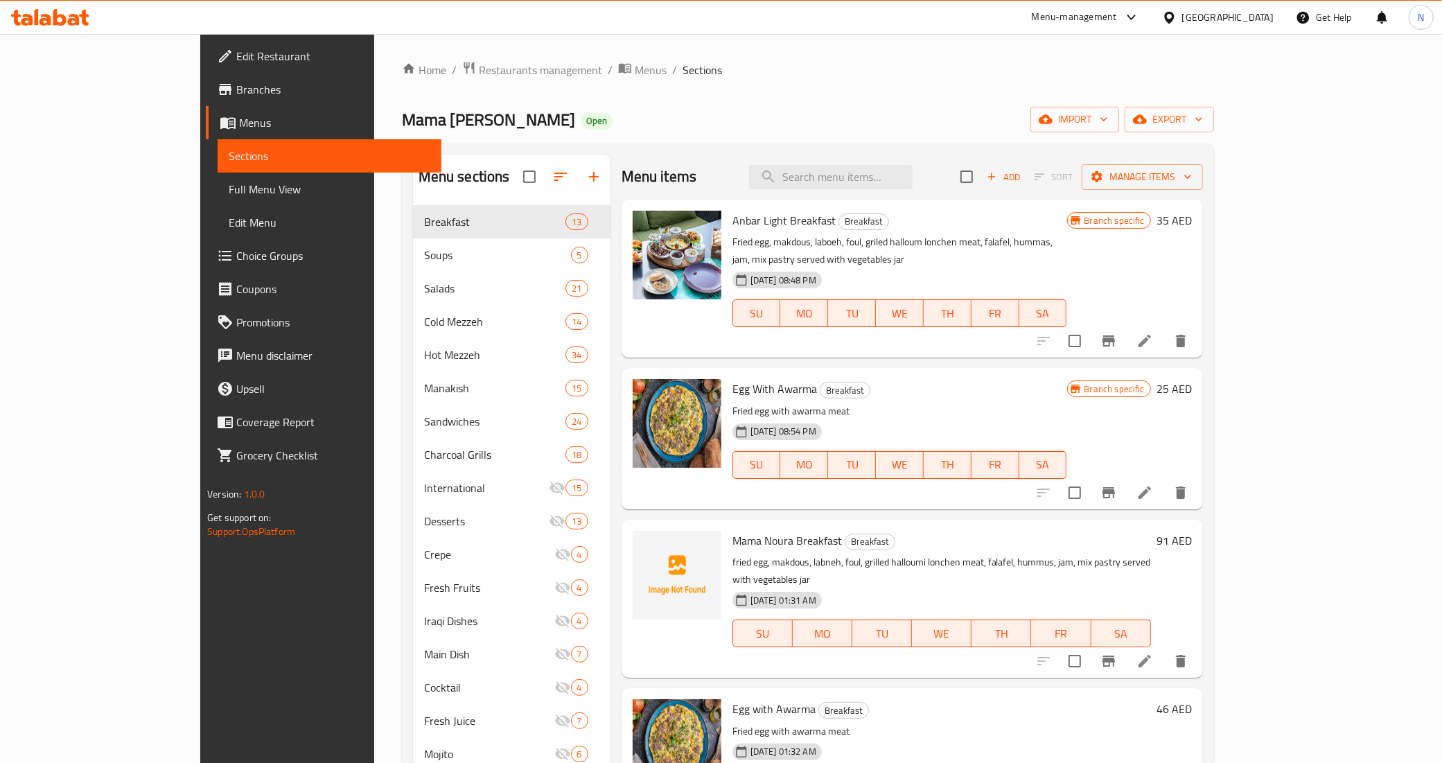
scroll to position [0, 0]
click at [895, 177] on input "search" at bounding box center [831, 178] width 164 height 24
paste input "KASHKAVAL CHEESE WITH MUHAMMARA"
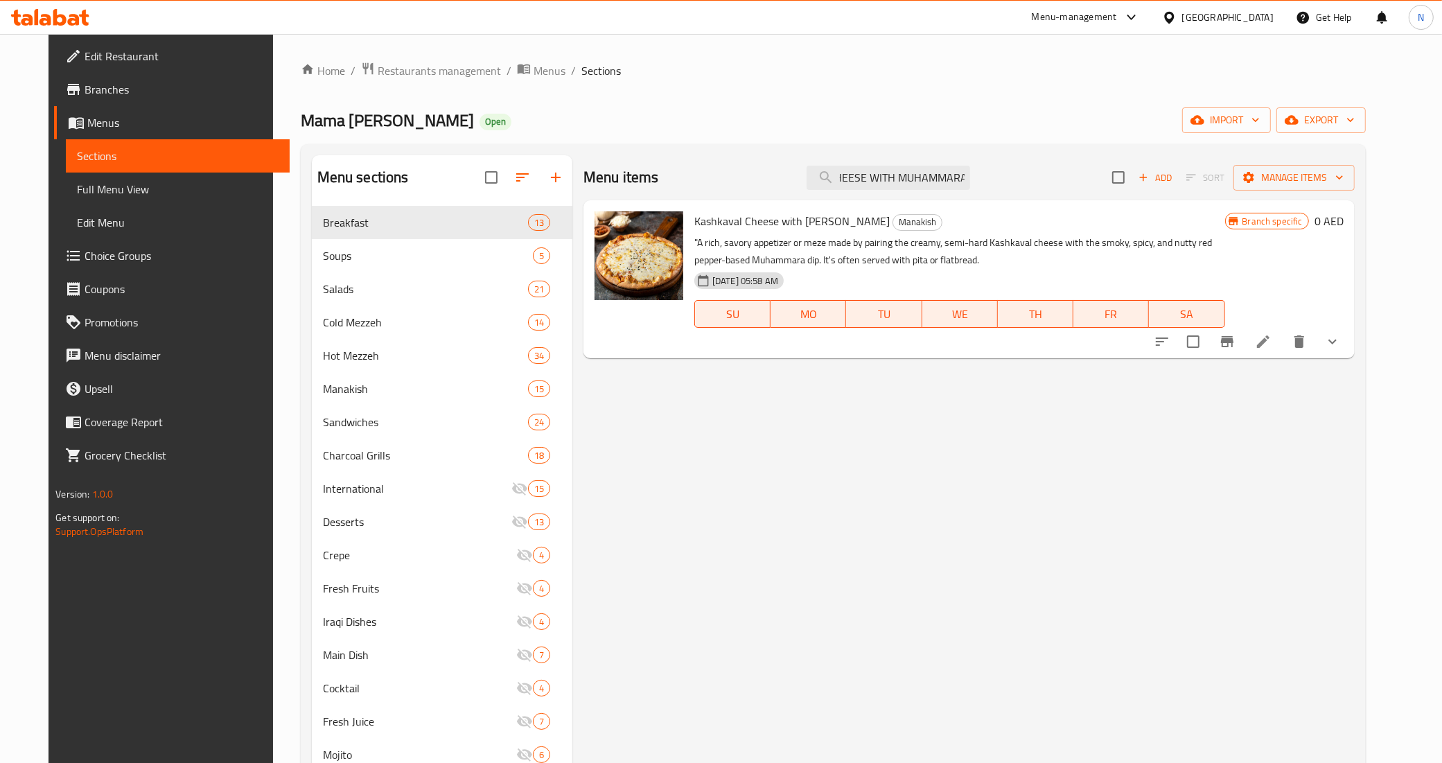
type input "KASHKAVAL CHEESE WITH MUHAMMARA"
click at [77, 193] on span "Full Menu View" at bounding box center [178, 189] width 202 height 17
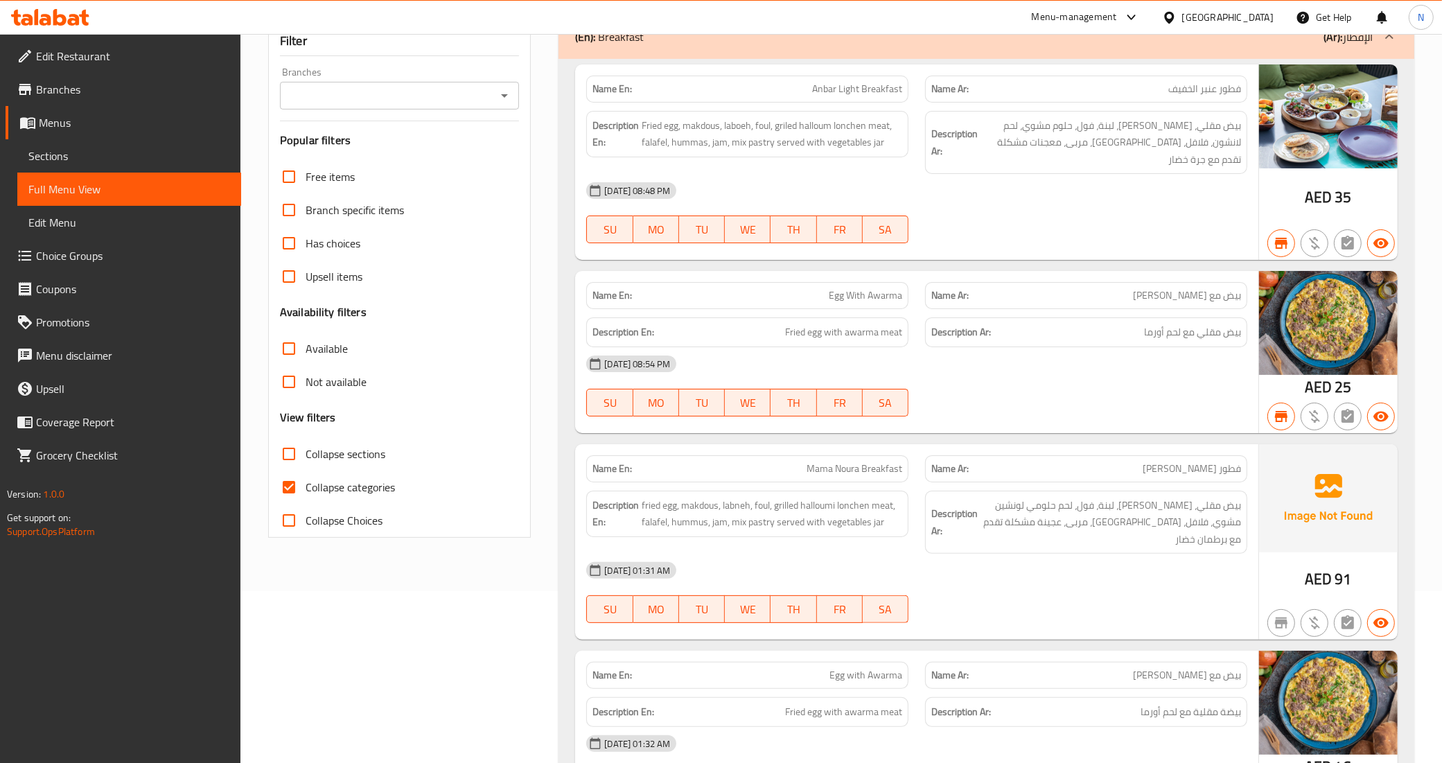
scroll to position [173, 0]
click at [346, 489] on span "Collapse categories" at bounding box center [350, 485] width 89 height 17
click at [306, 489] on input "Collapse categories" at bounding box center [288, 485] width 33 height 33
checkbox input "false"
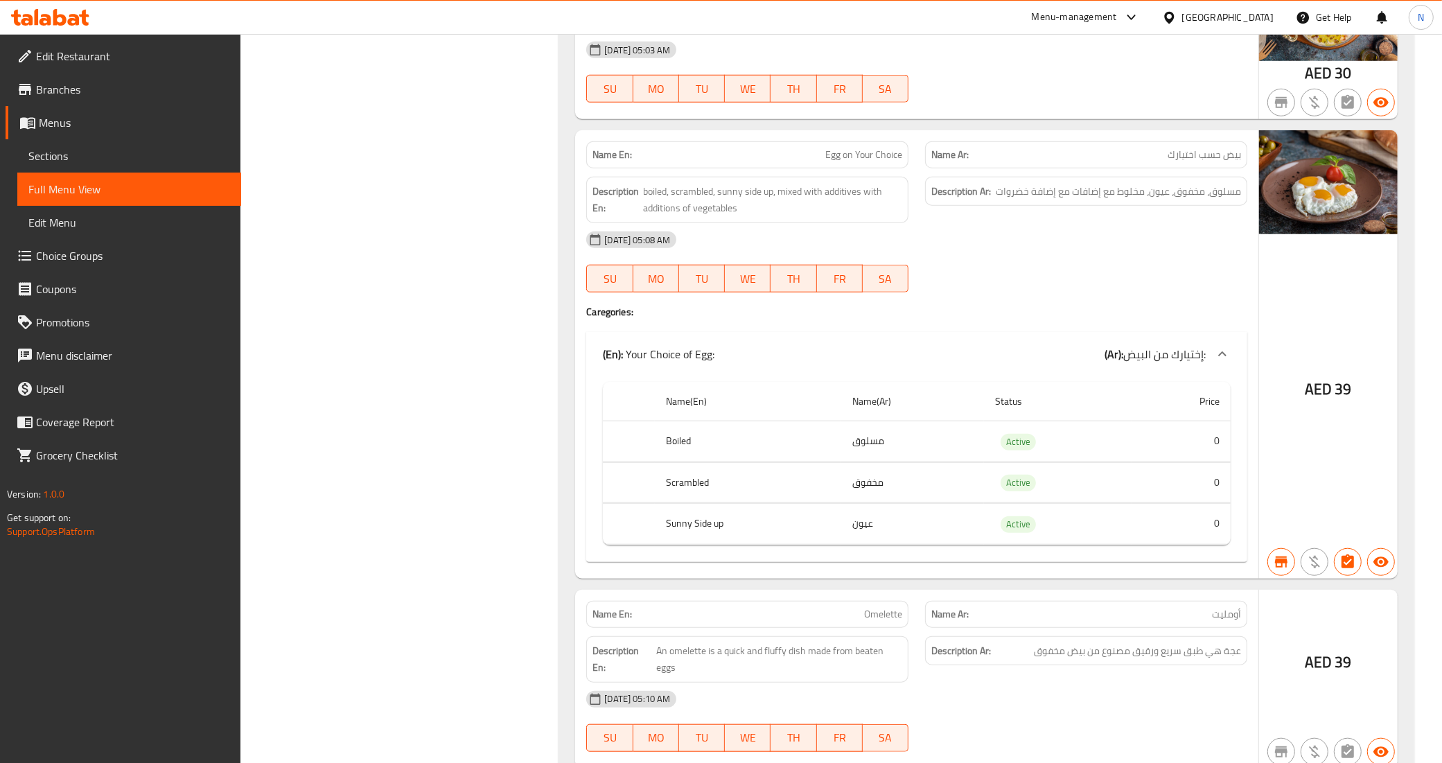
scroll to position [1213, 0]
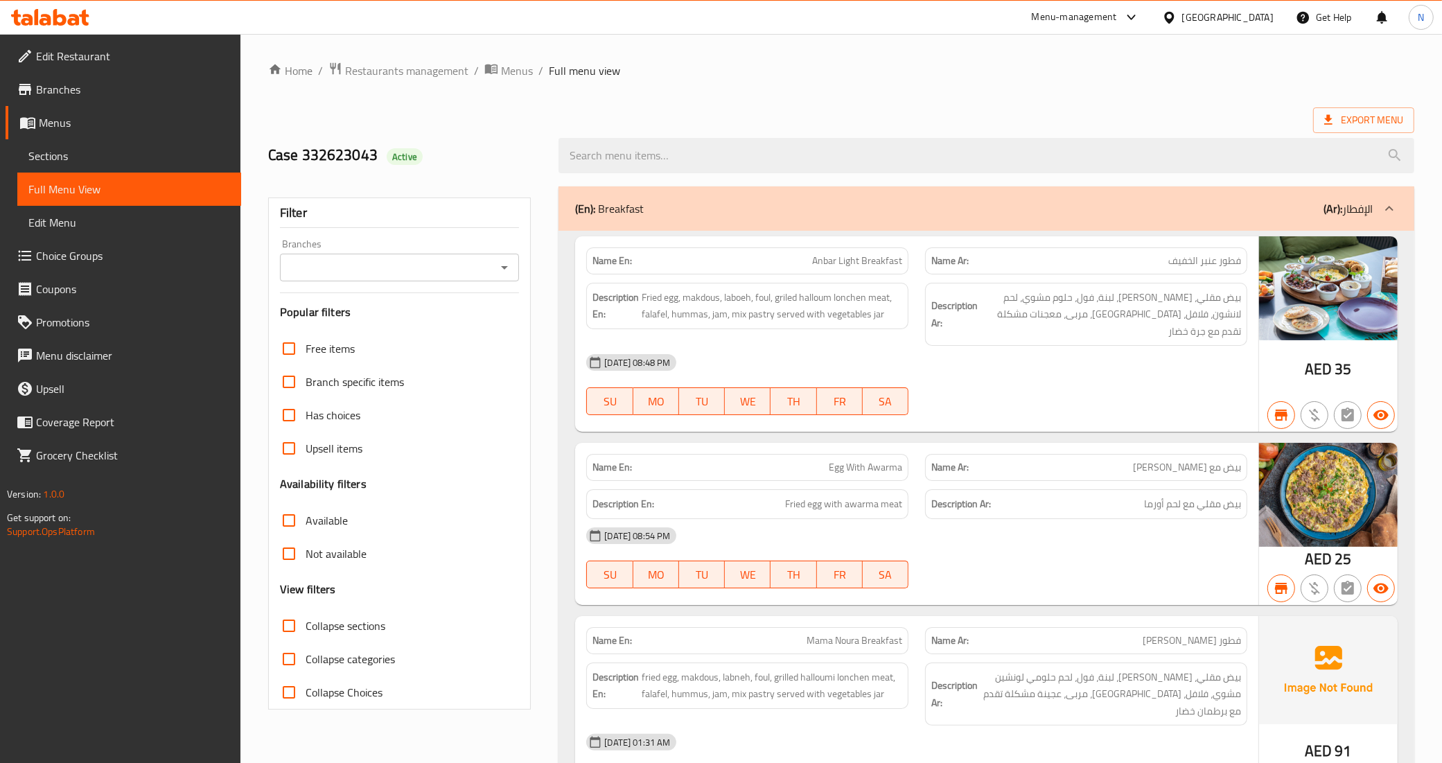
click at [484, 267] on input "Branches" at bounding box center [388, 267] width 209 height 19
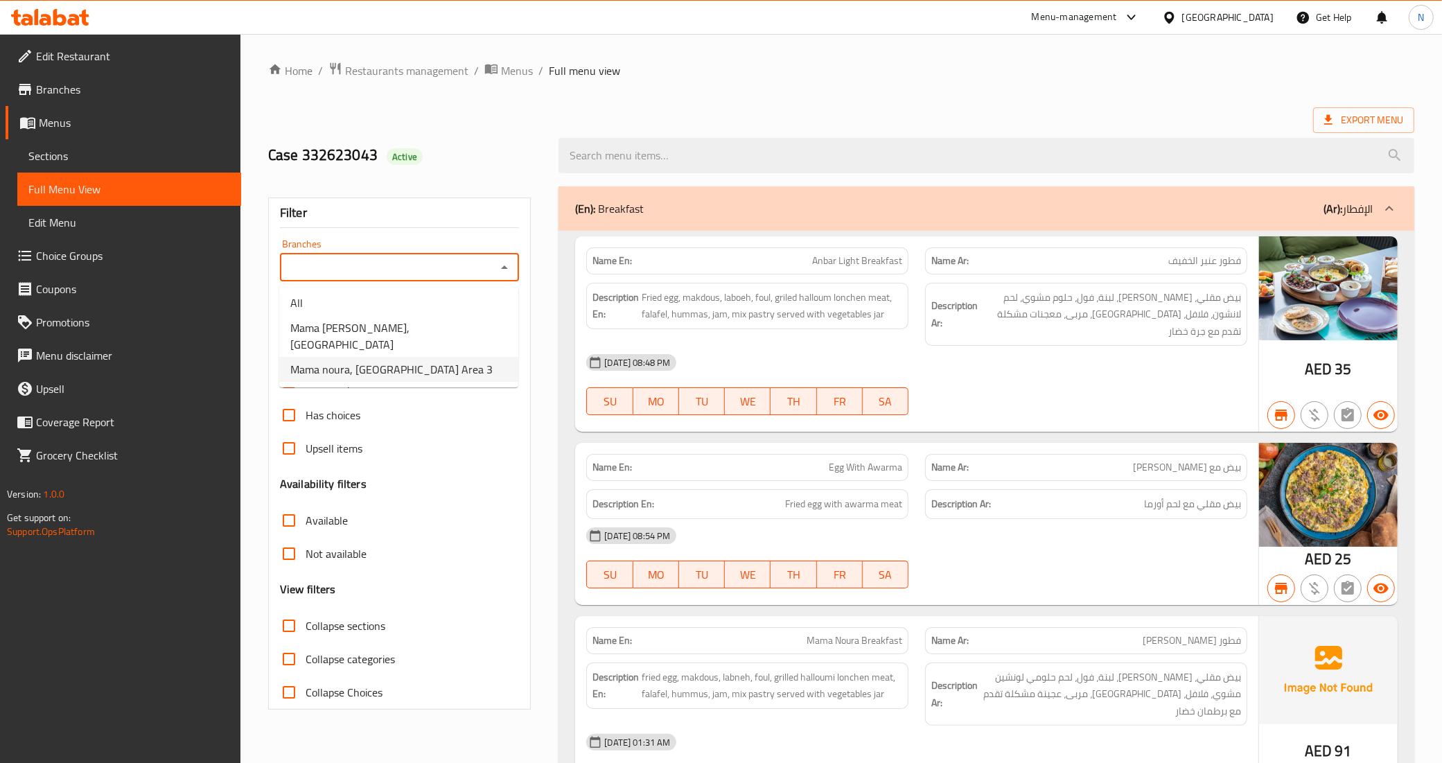
click at [438, 361] on span "Mama noura, [GEOGRAPHIC_DATA] Area 3" at bounding box center [391, 369] width 202 height 17
type input "Mama noura, [GEOGRAPHIC_DATA] Area 3"
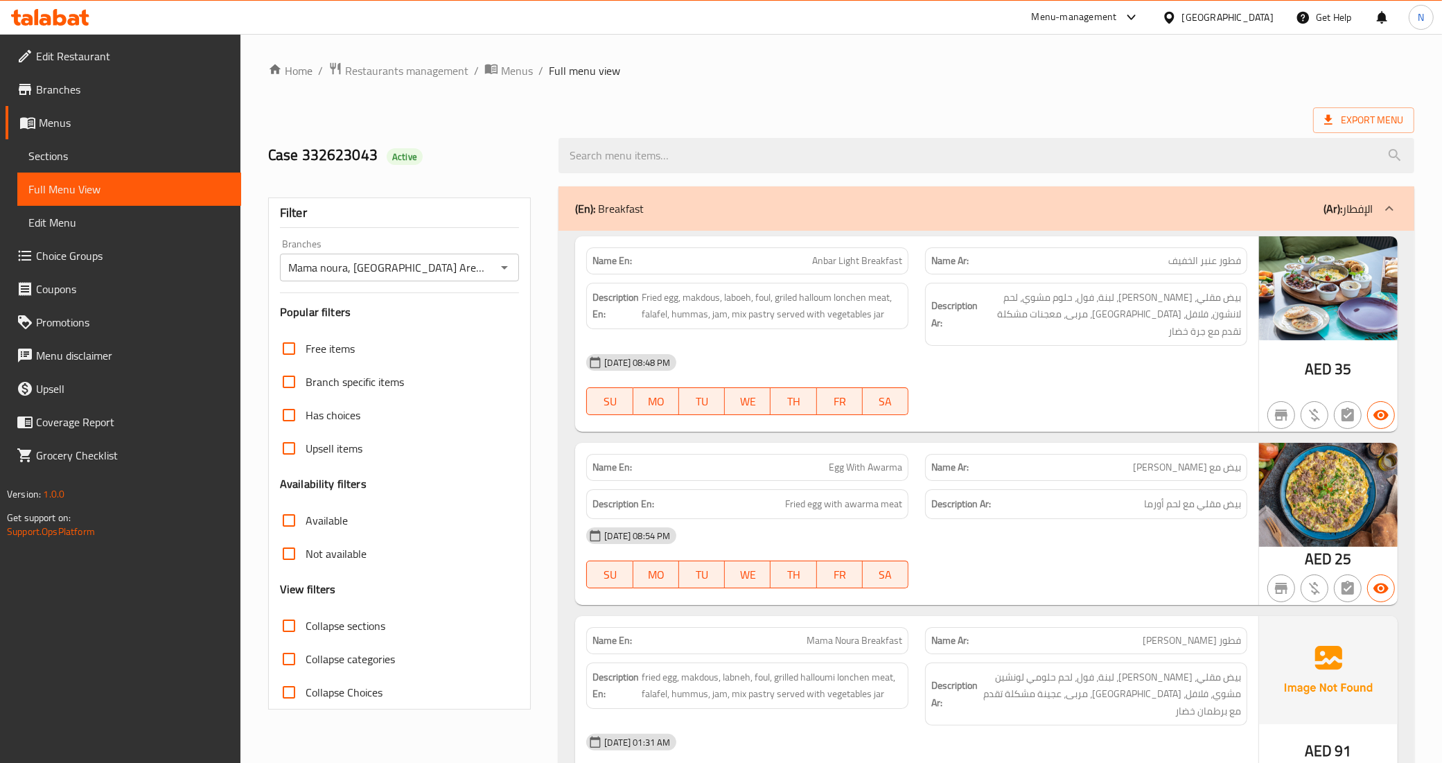
scroll to position [607, 0]
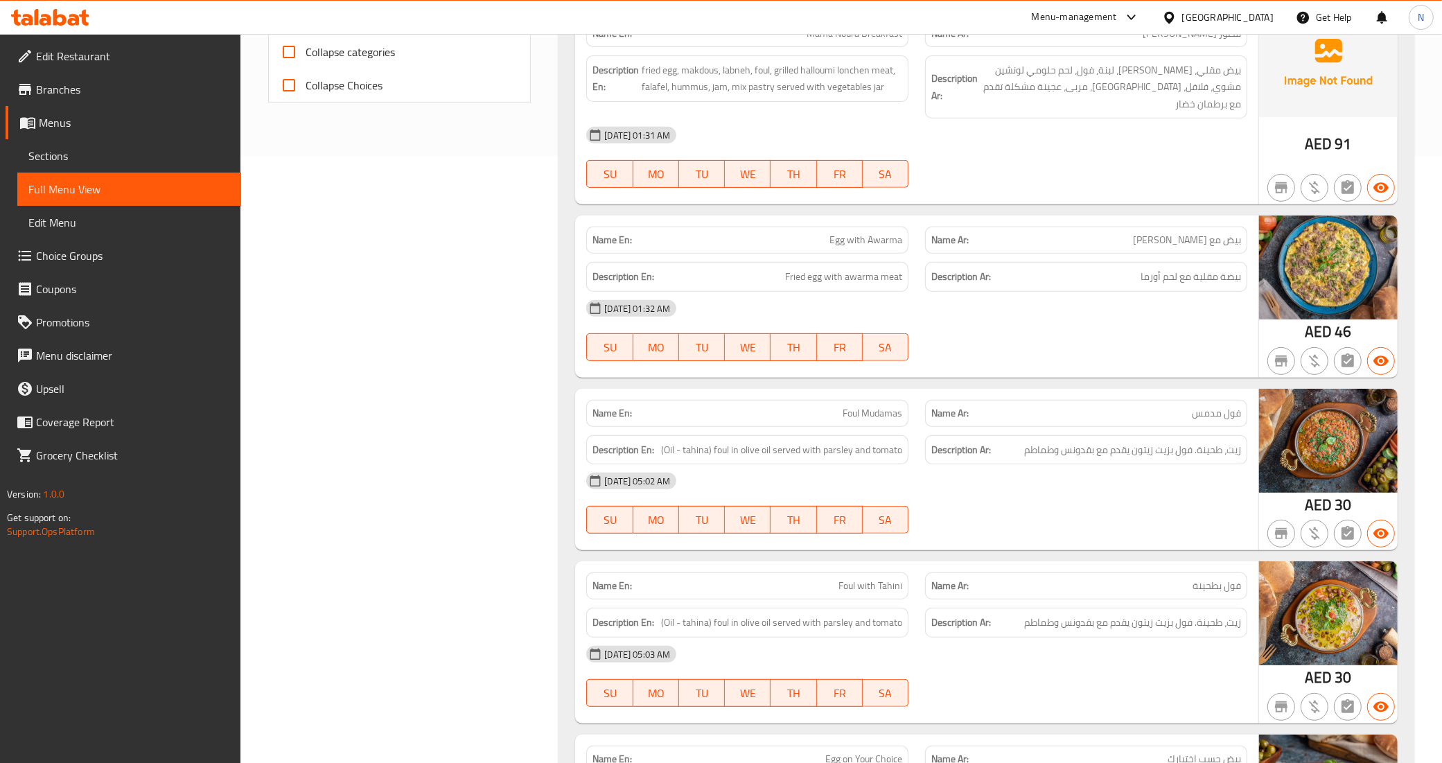
click at [1044, 464] on div "[DATE] 05:02 AM" at bounding box center [917, 480] width 678 height 33
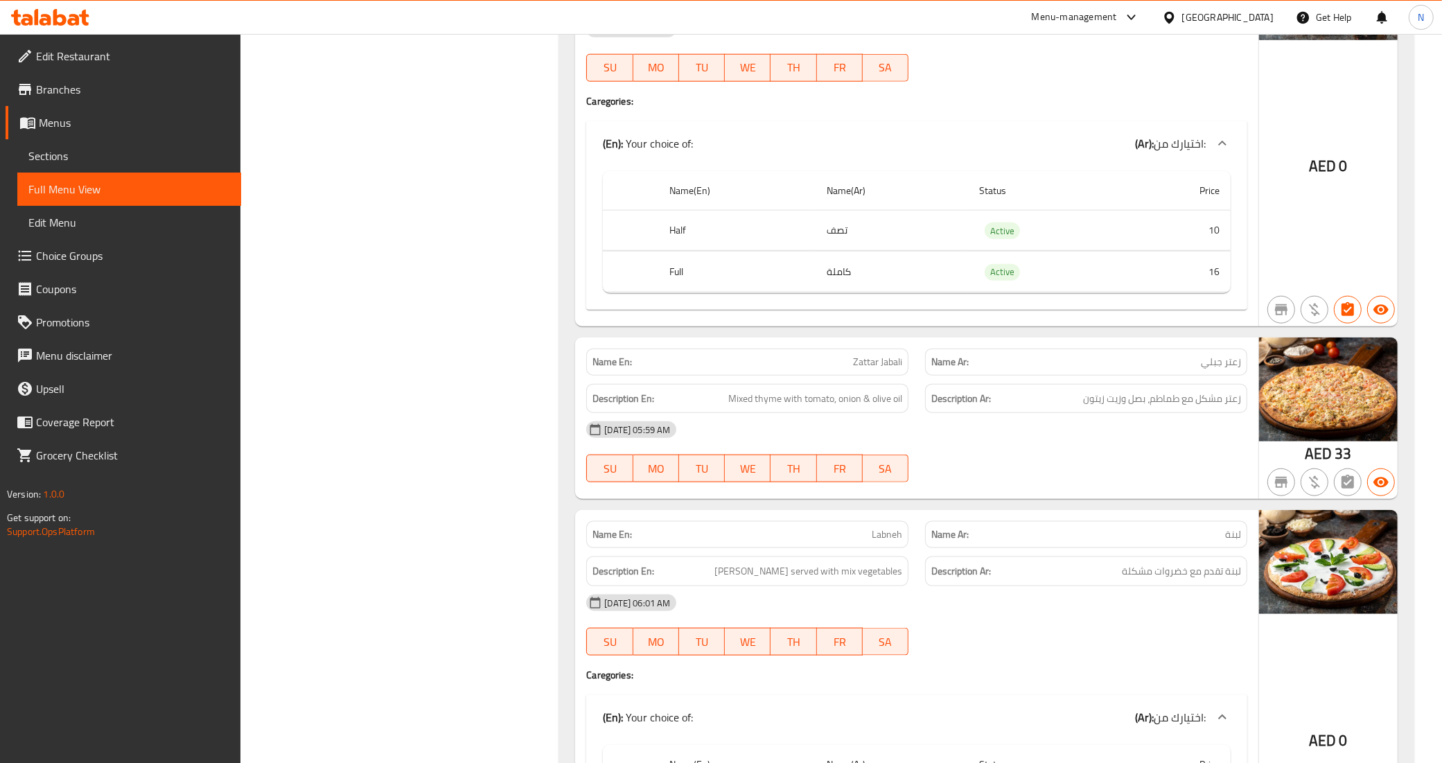
scroll to position [18927, 0]
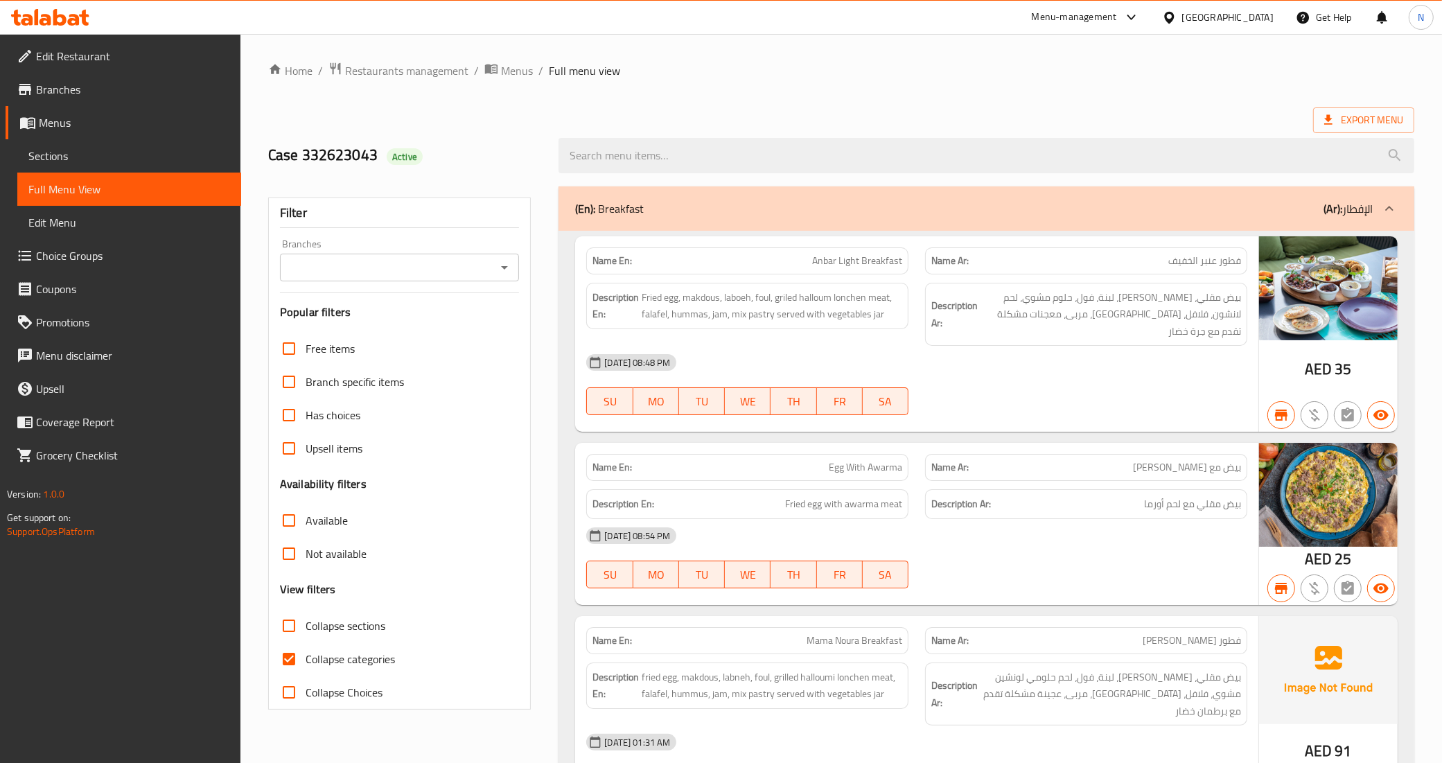
click at [71, 150] on span "Sections" at bounding box center [129, 156] width 202 height 17
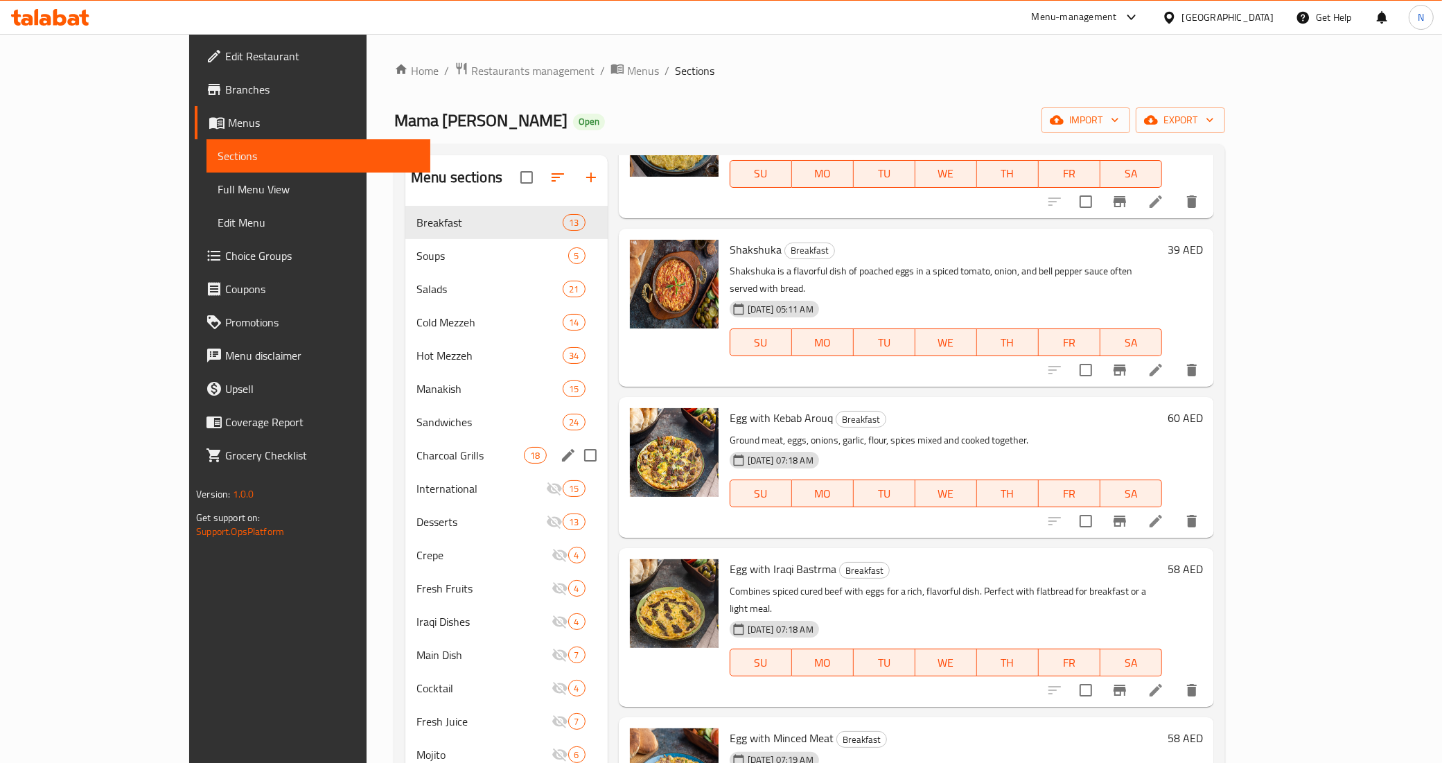
click at [416, 249] on span "Soups" at bounding box center [492, 255] width 152 height 17
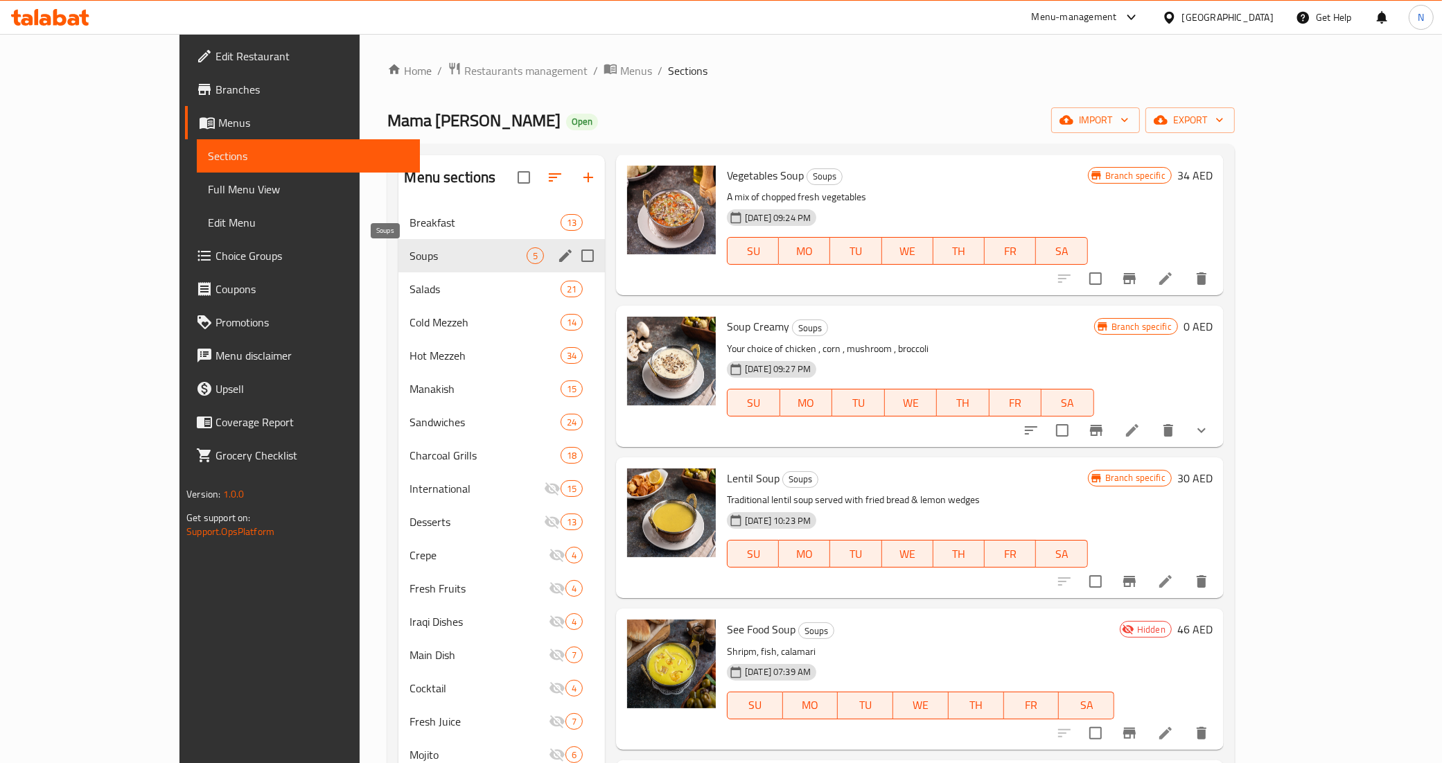
scroll to position [28, 0]
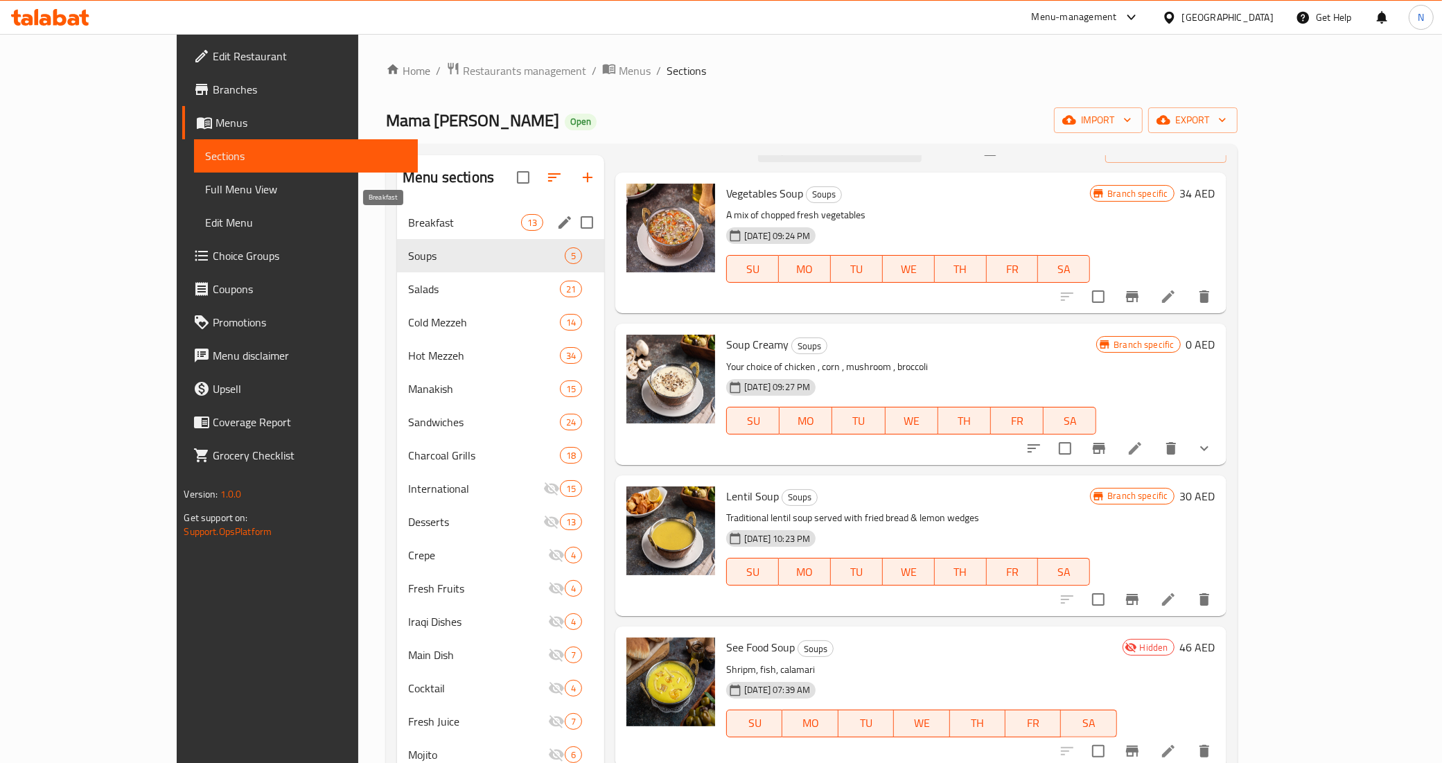
click at [408, 222] on span "Breakfast" at bounding box center [464, 222] width 113 height 17
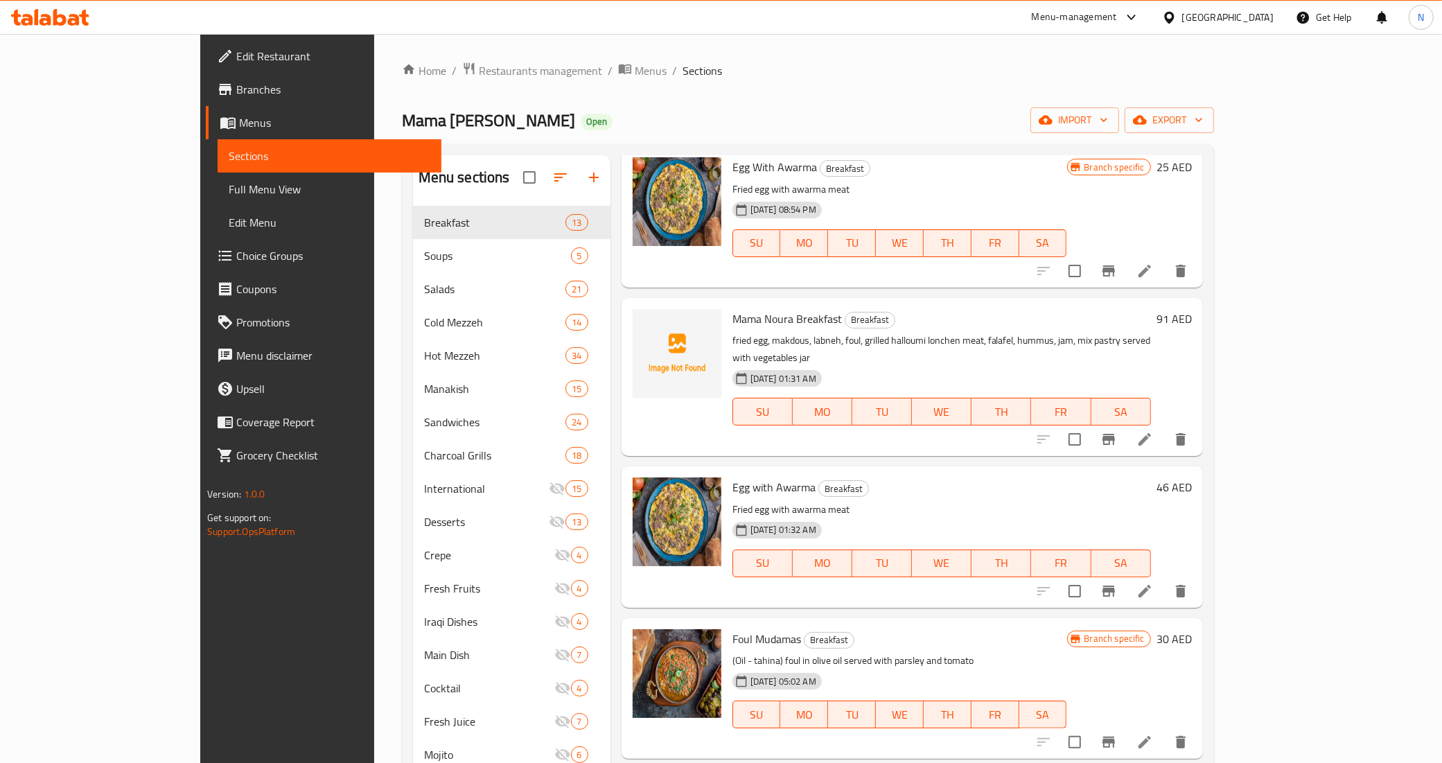
scroll to position [288, 0]
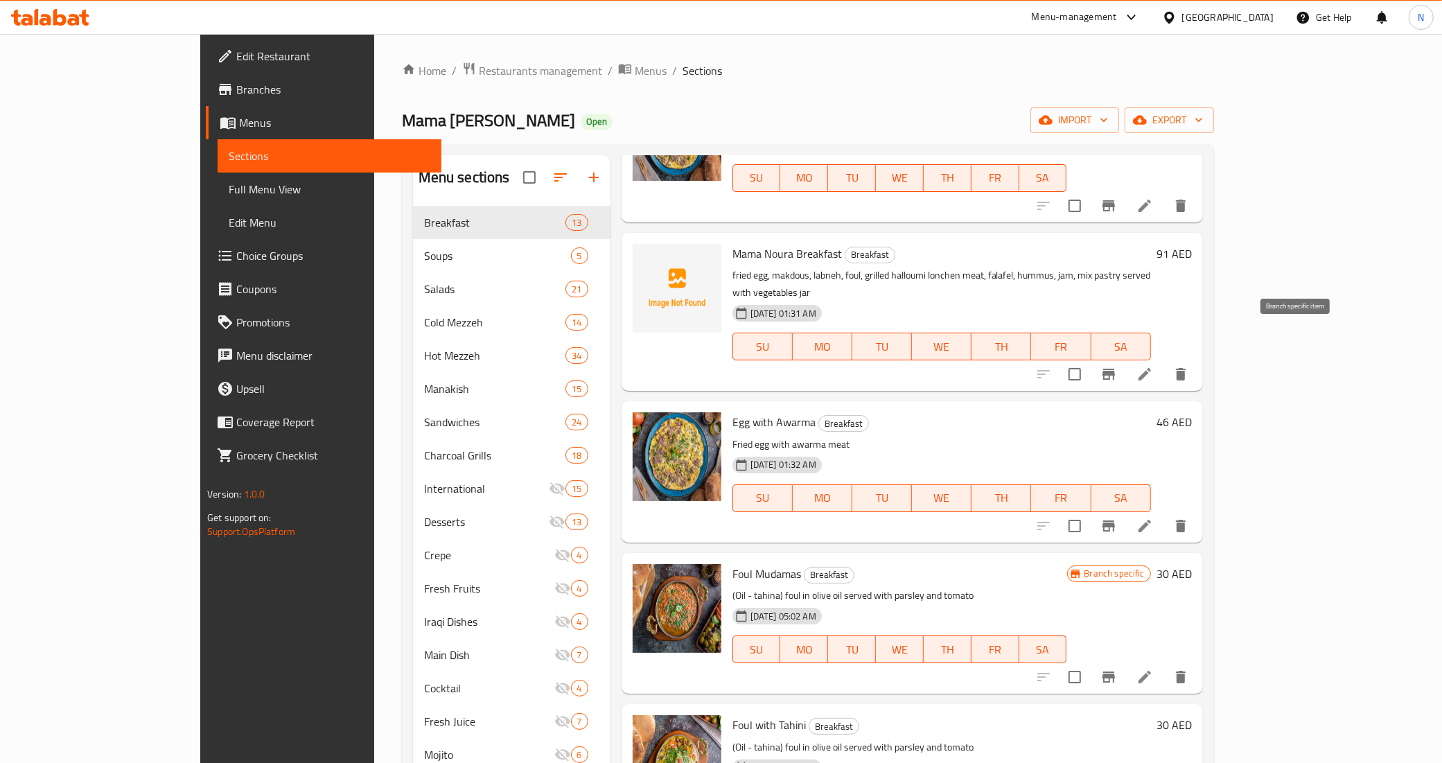
click at [1117, 366] on icon "Branch-specific-item" at bounding box center [1108, 374] width 17 height 17
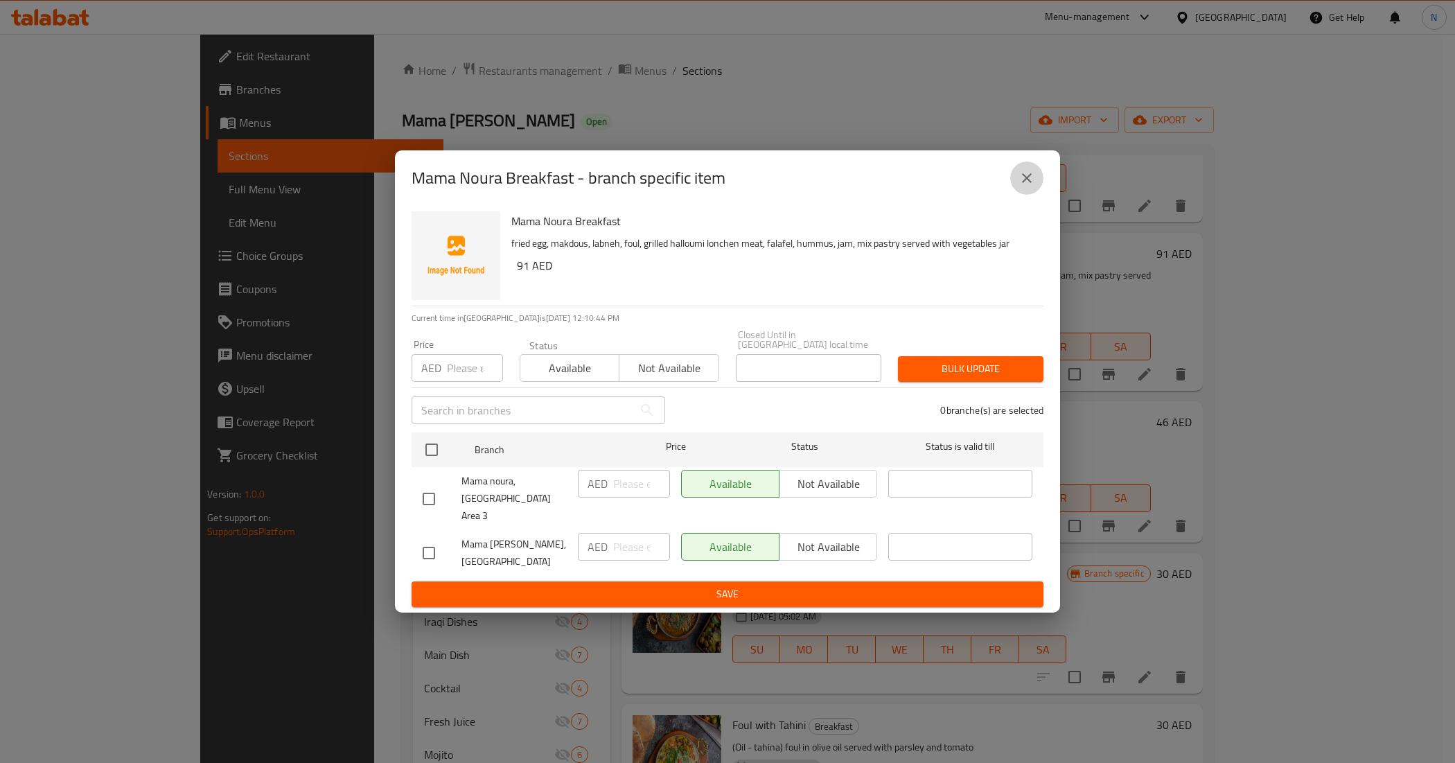
click at [1022, 186] on icon "close" at bounding box center [1027, 178] width 17 height 17
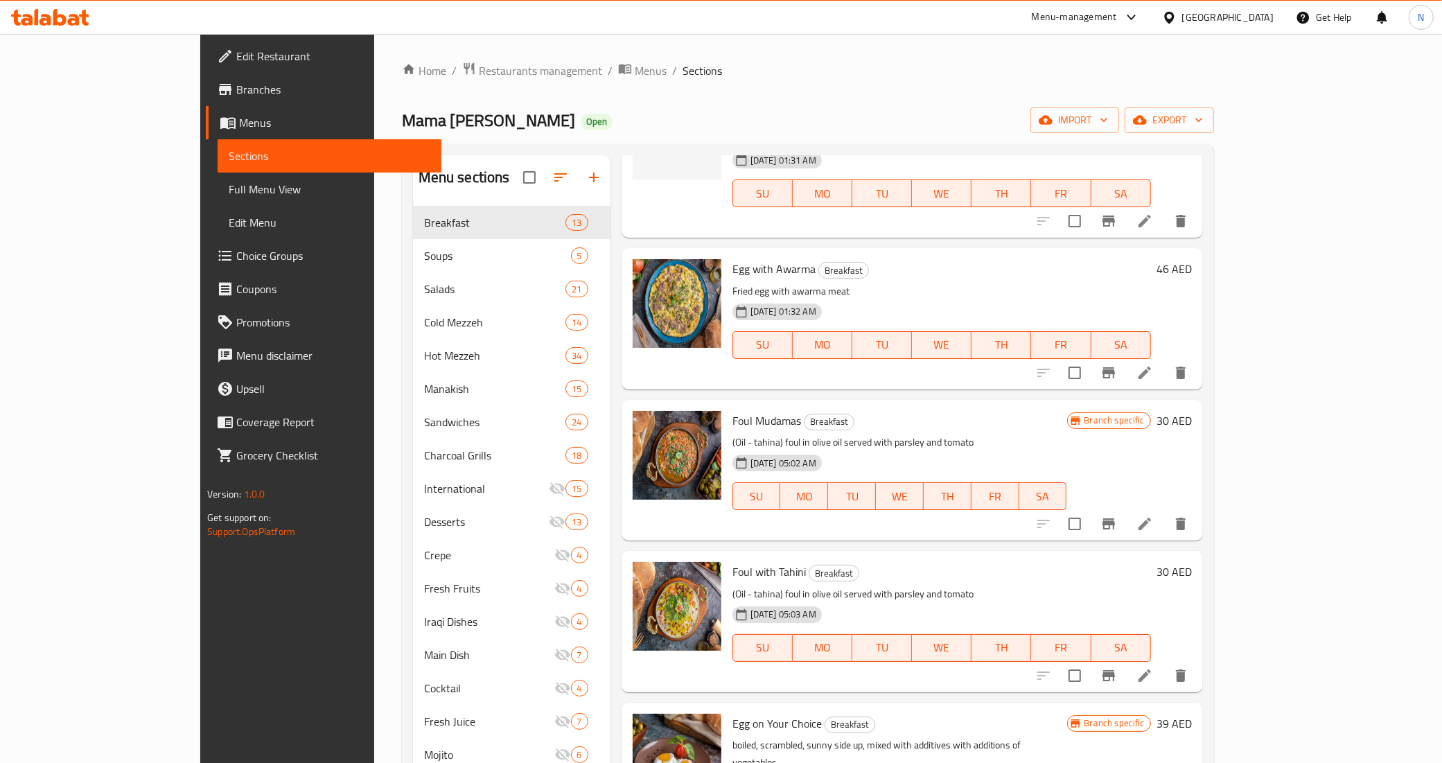
scroll to position [461, 0]
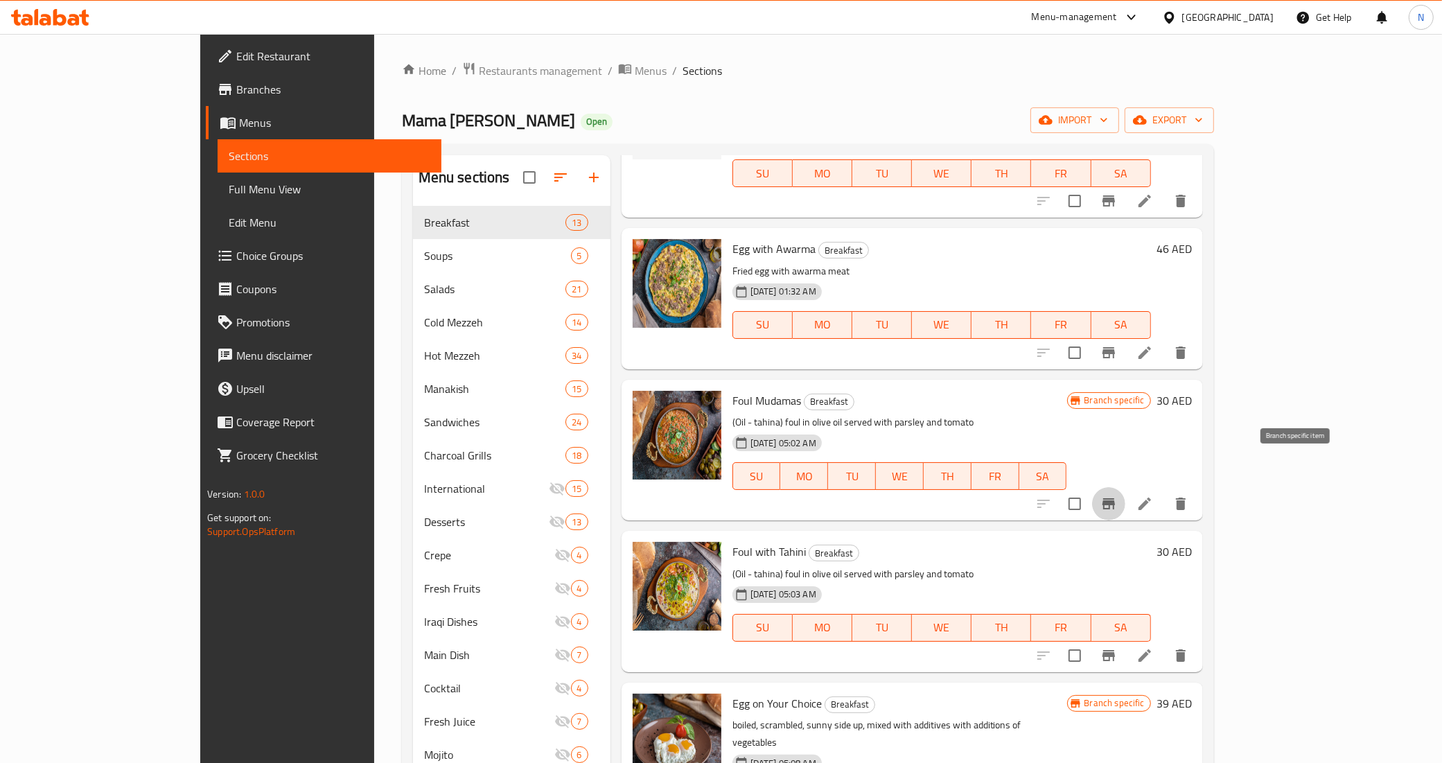
click at [1115, 498] on icon "Branch-specific-item" at bounding box center [1108, 503] width 12 height 11
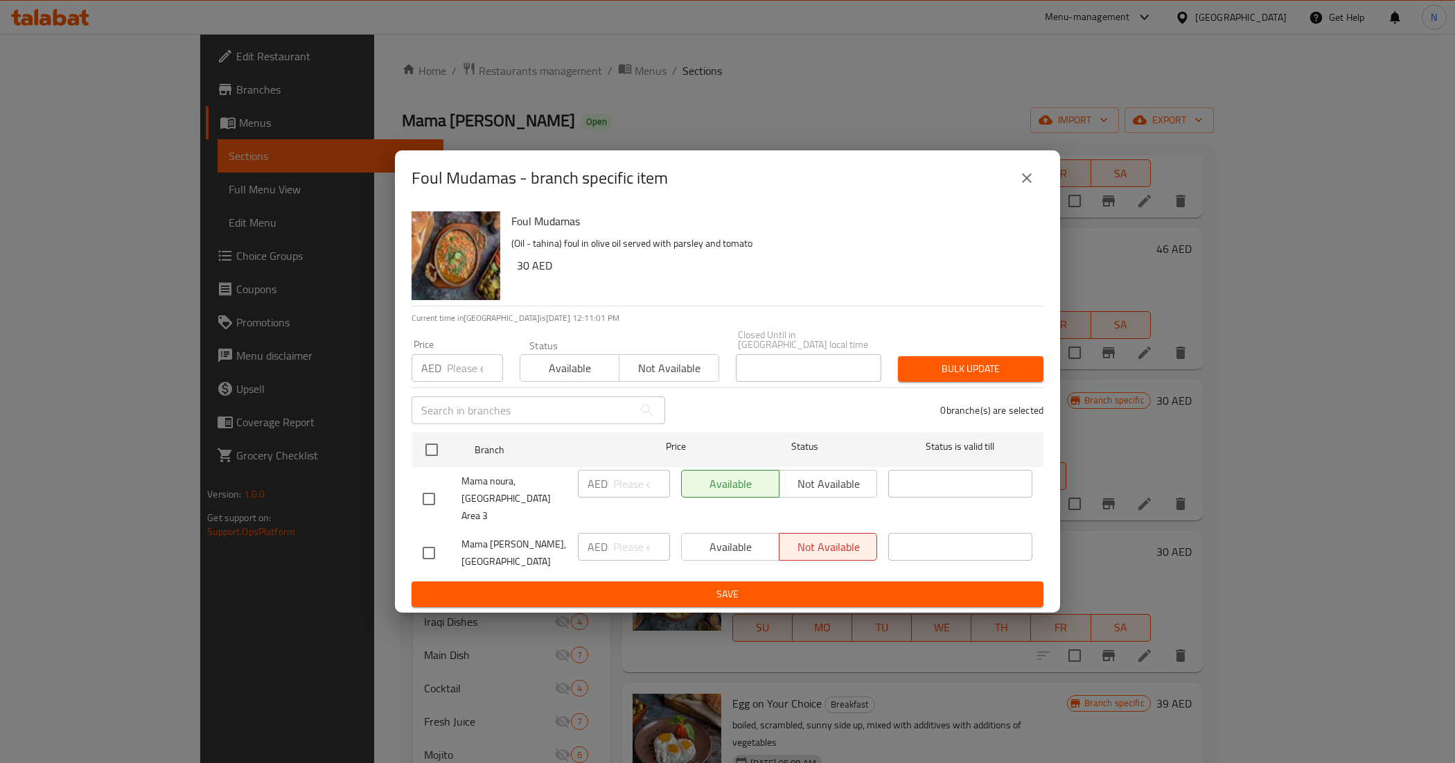
click at [423, 495] on input "checkbox" at bounding box center [428, 498] width 29 height 29
checkbox input "true"
click at [635, 490] on input "number" at bounding box center [641, 484] width 57 height 28
type input "15"
click at [853, 589] on span "Save" at bounding box center [728, 594] width 610 height 17
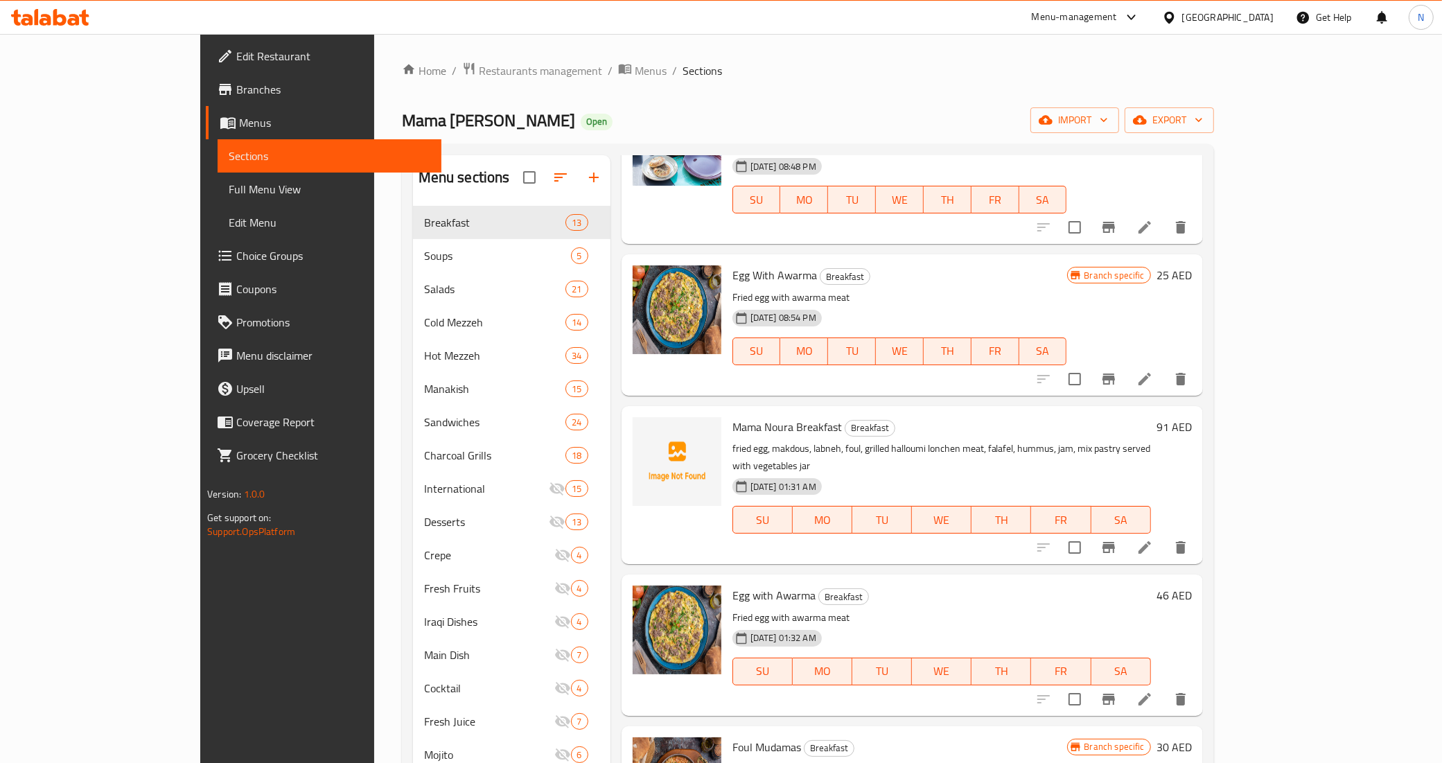
scroll to position [0, 0]
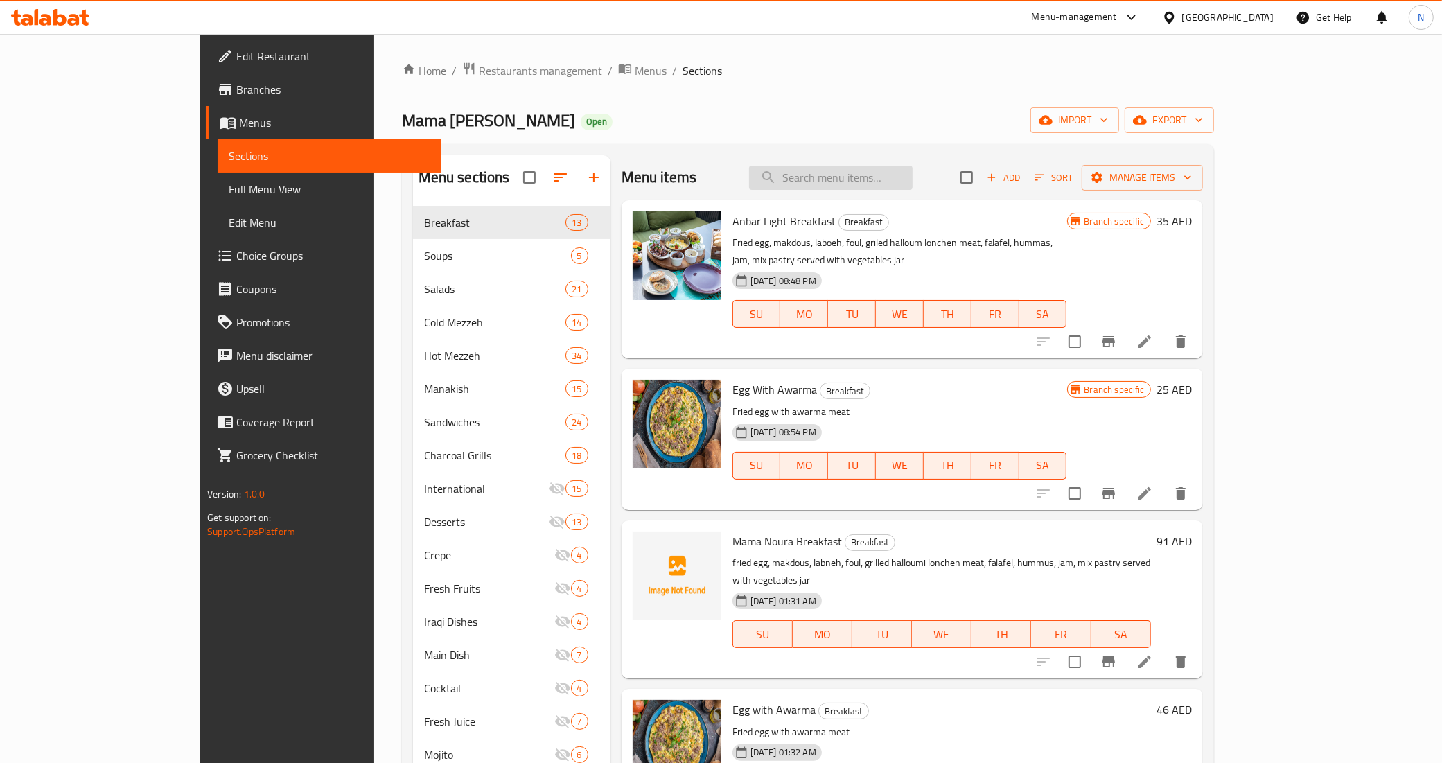
click at [901, 188] on input "search" at bounding box center [831, 178] width 164 height 24
paste input "ZAATAR"
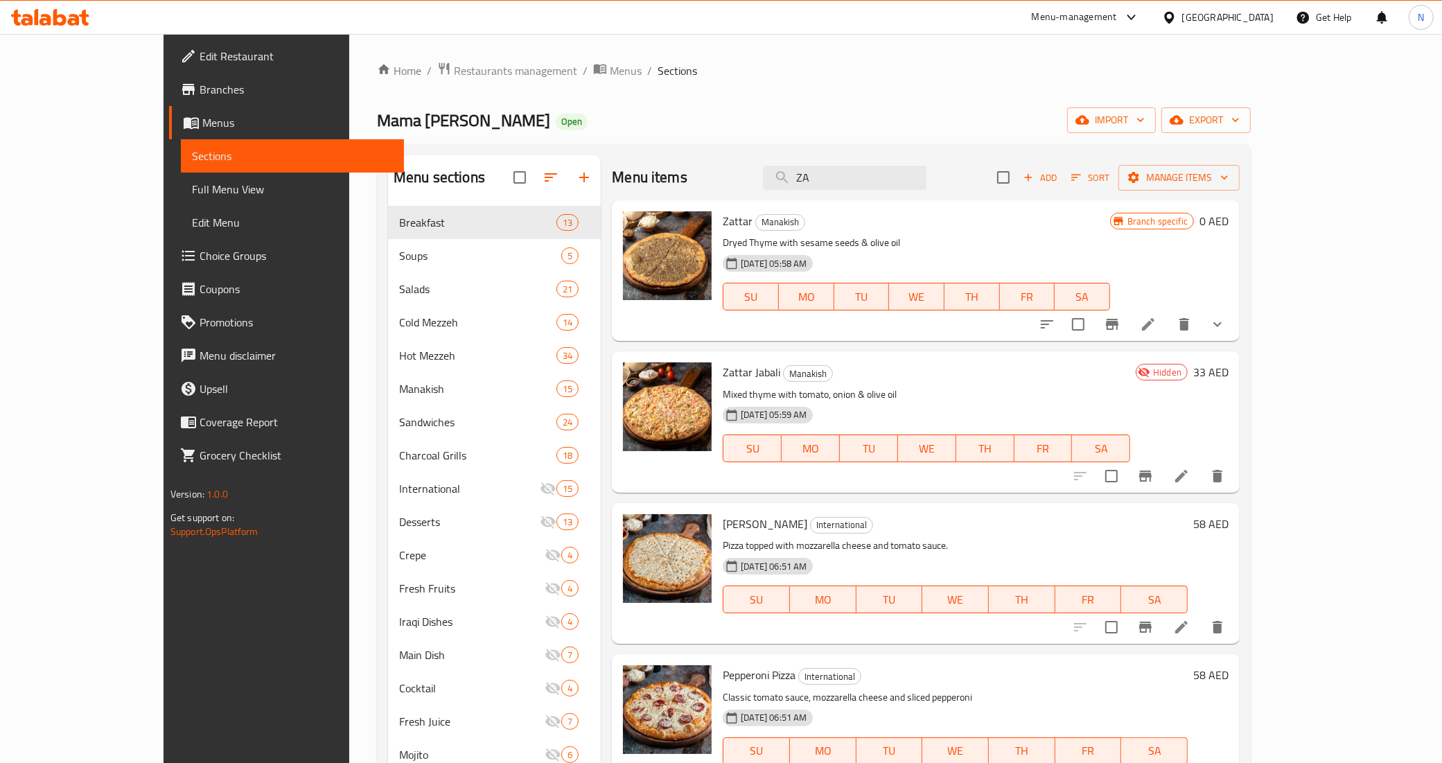
type input "ZA"
click at [1152, 482] on icon "Branch-specific-item" at bounding box center [1145, 475] width 12 height 11
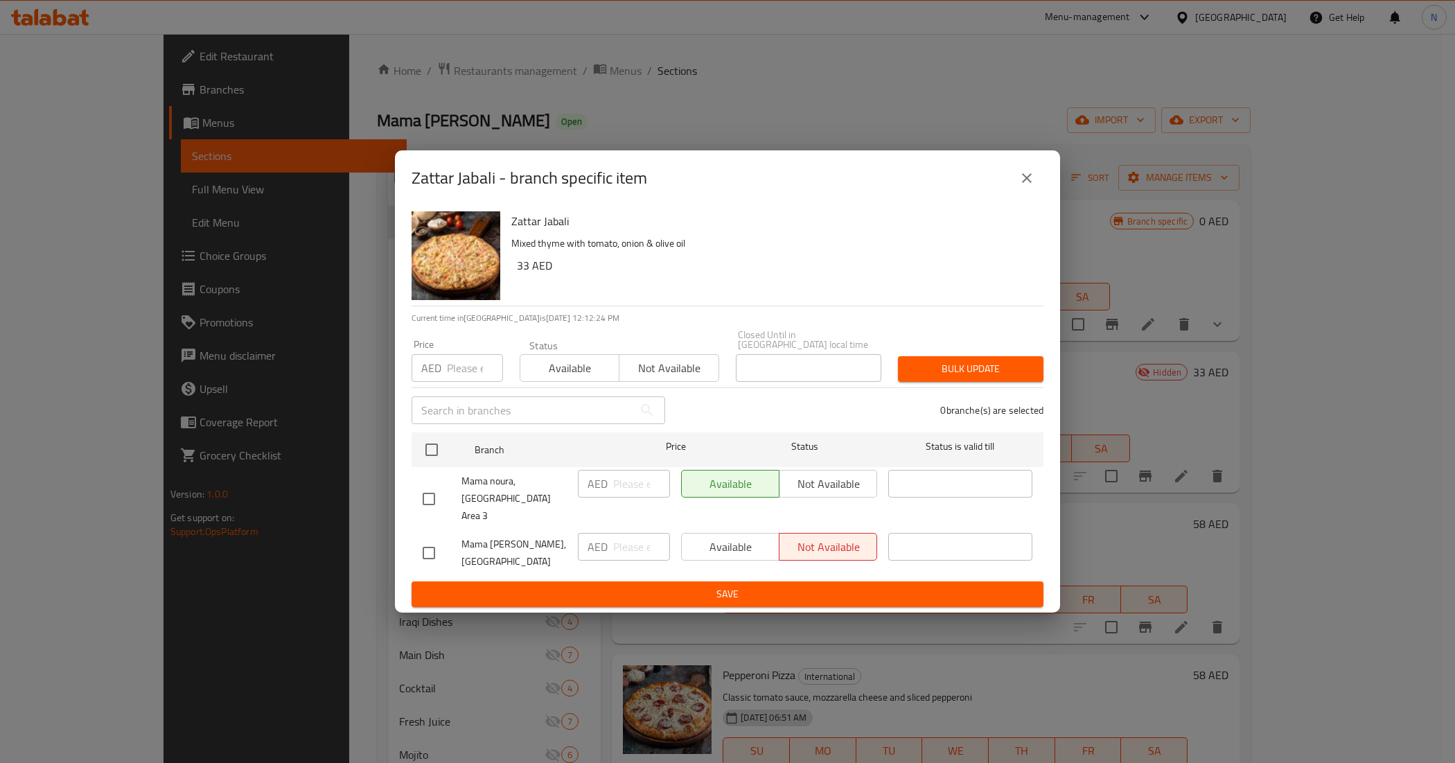
click at [428, 502] on input "checkbox" at bounding box center [428, 498] width 29 height 29
checkbox input "true"
click at [823, 494] on span "Not available" at bounding box center [828, 484] width 87 height 20
click at [709, 586] on span "Save" at bounding box center [728, 594] width 610 height 17
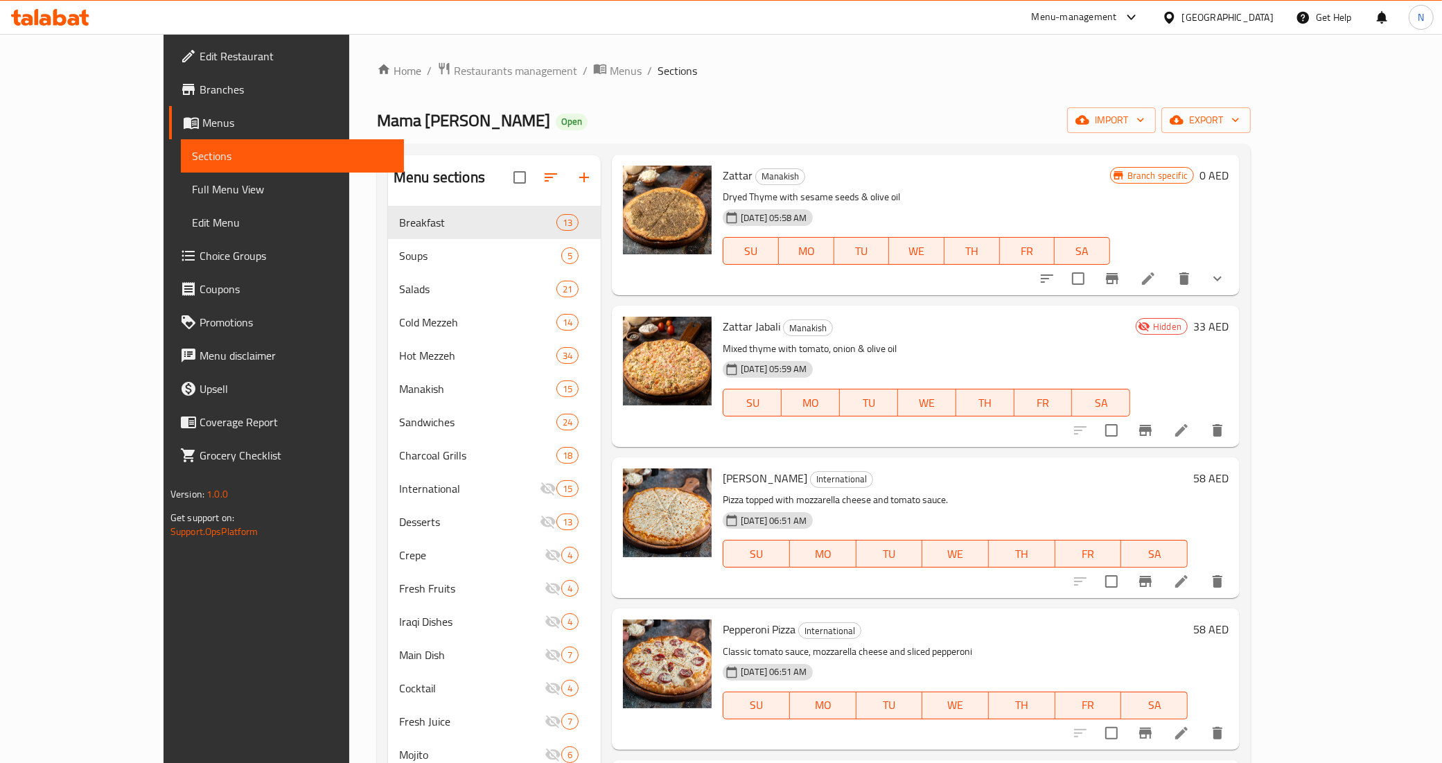
scroll to position [87, 0]
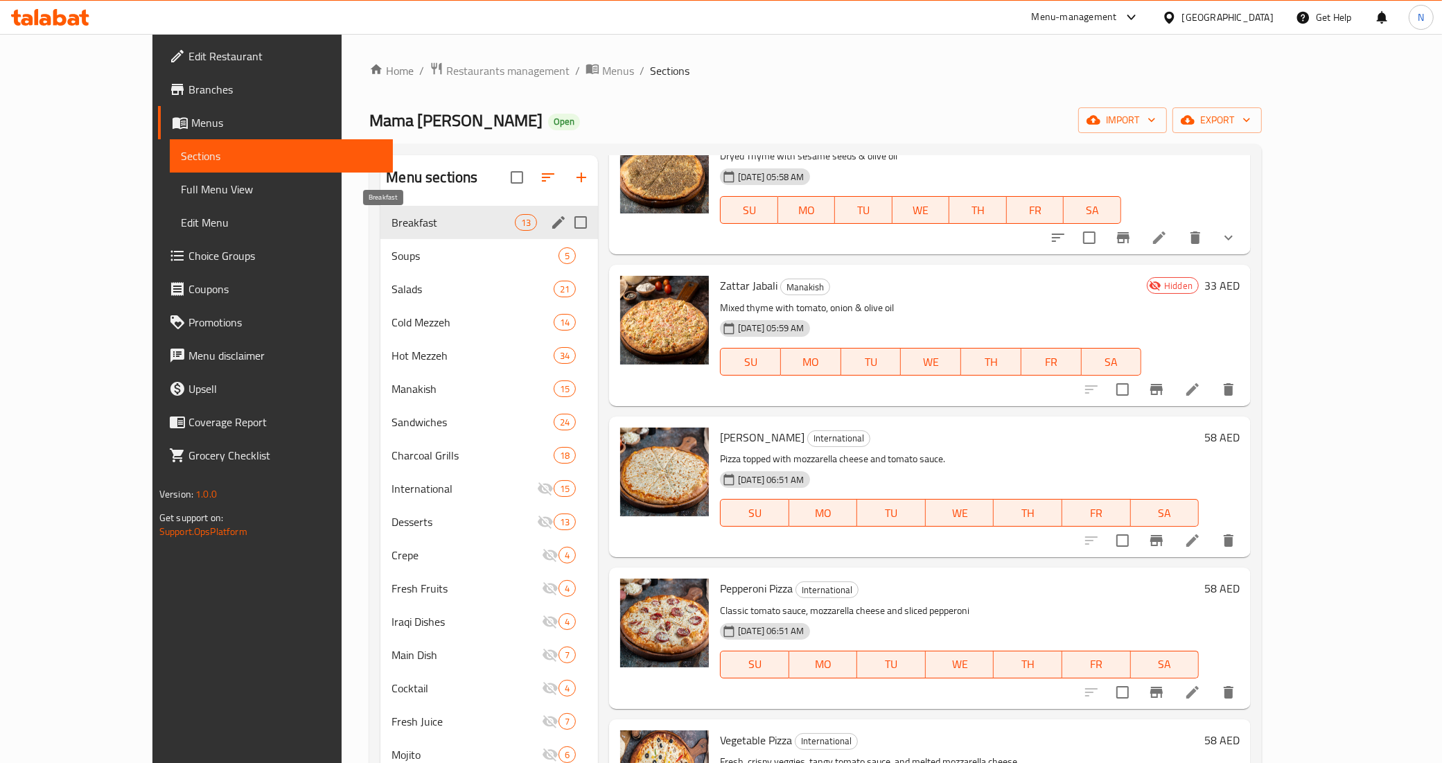
click at [392, 222] on span "Breakfast" at bounding box center [453, 222] width 123 height 17
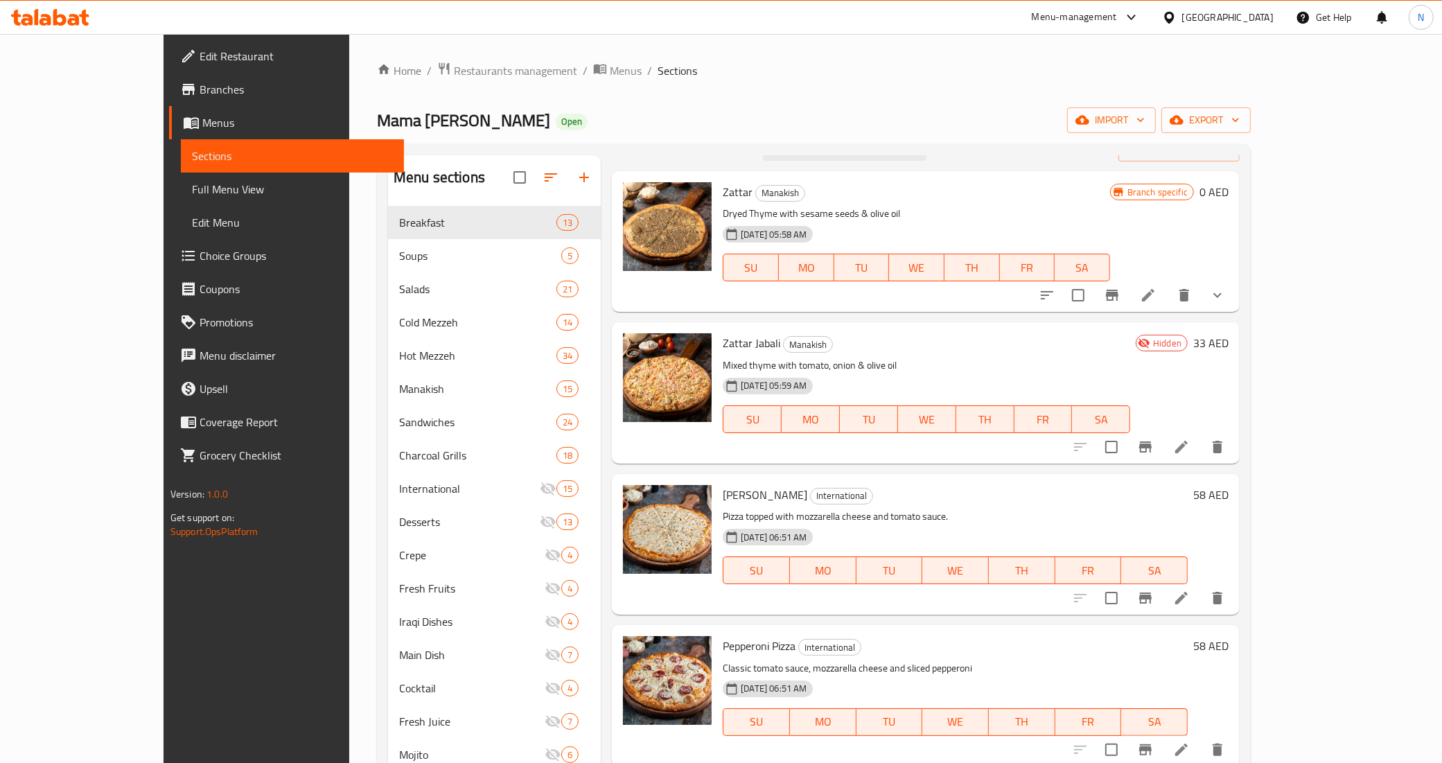
scroll to position [0, 0]
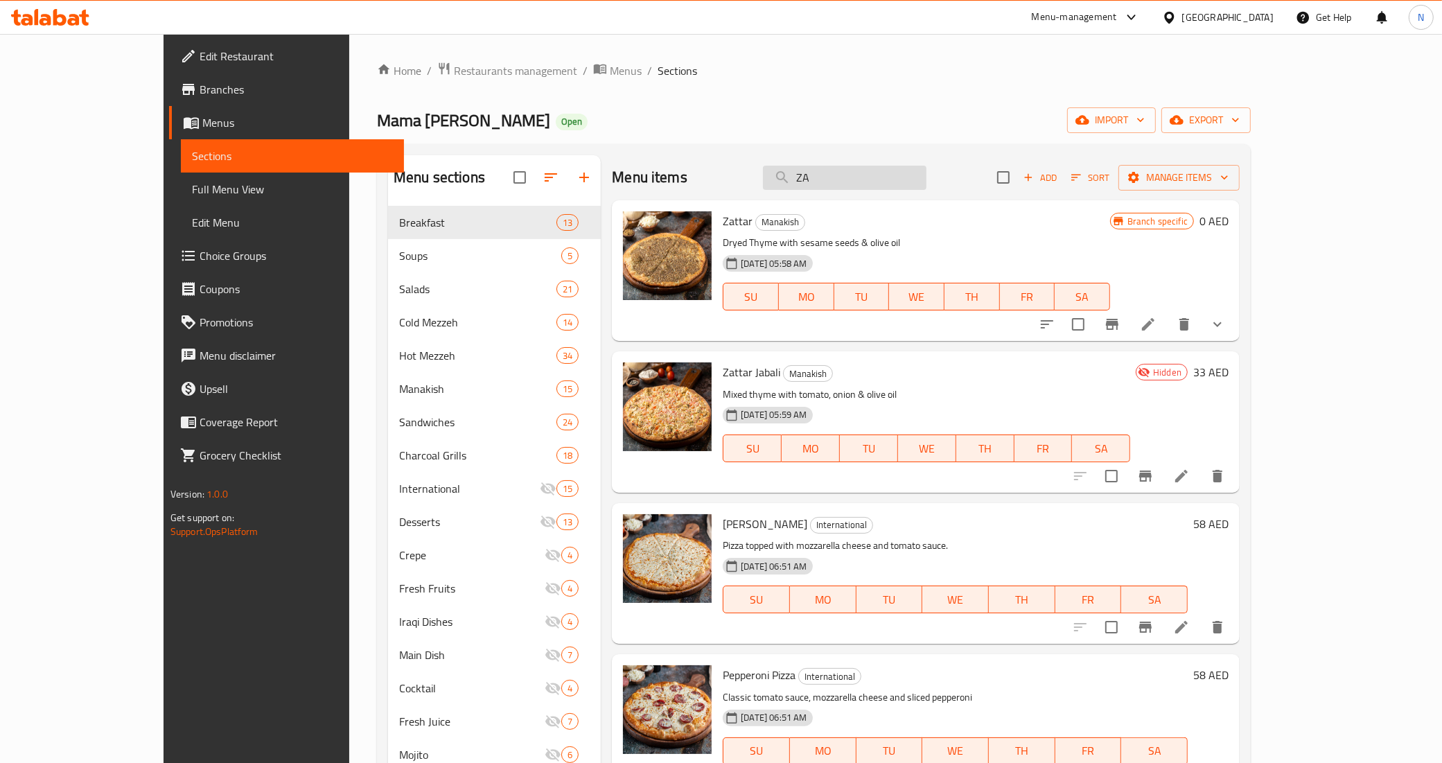
click at [894, 184] on input "ZA" at bounding box center [845, 178] width 164 height 24
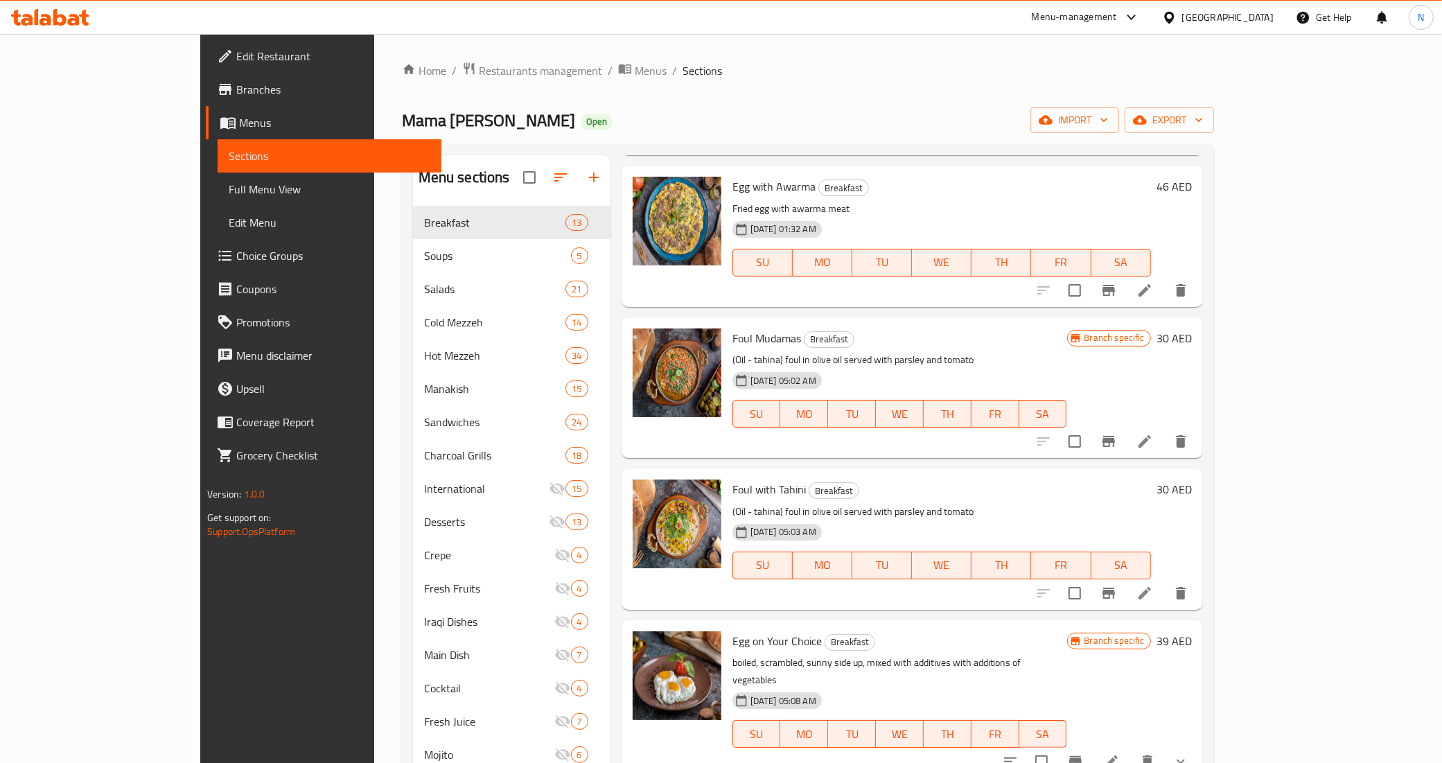
scroll to position [606, 0]
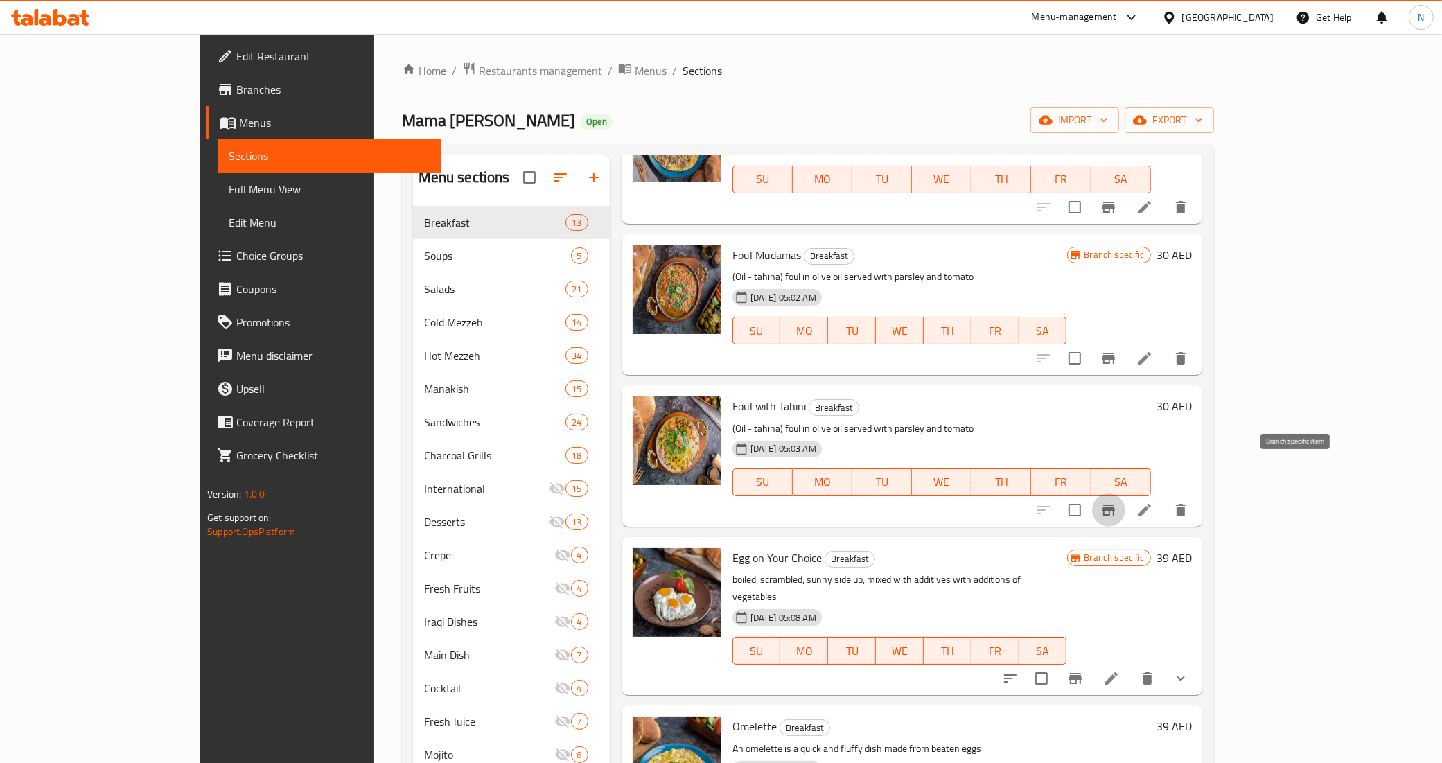
click at [1117, 502] on icon "Branch-specific-item" at bounding box center [1108, 510] width 17 height 17
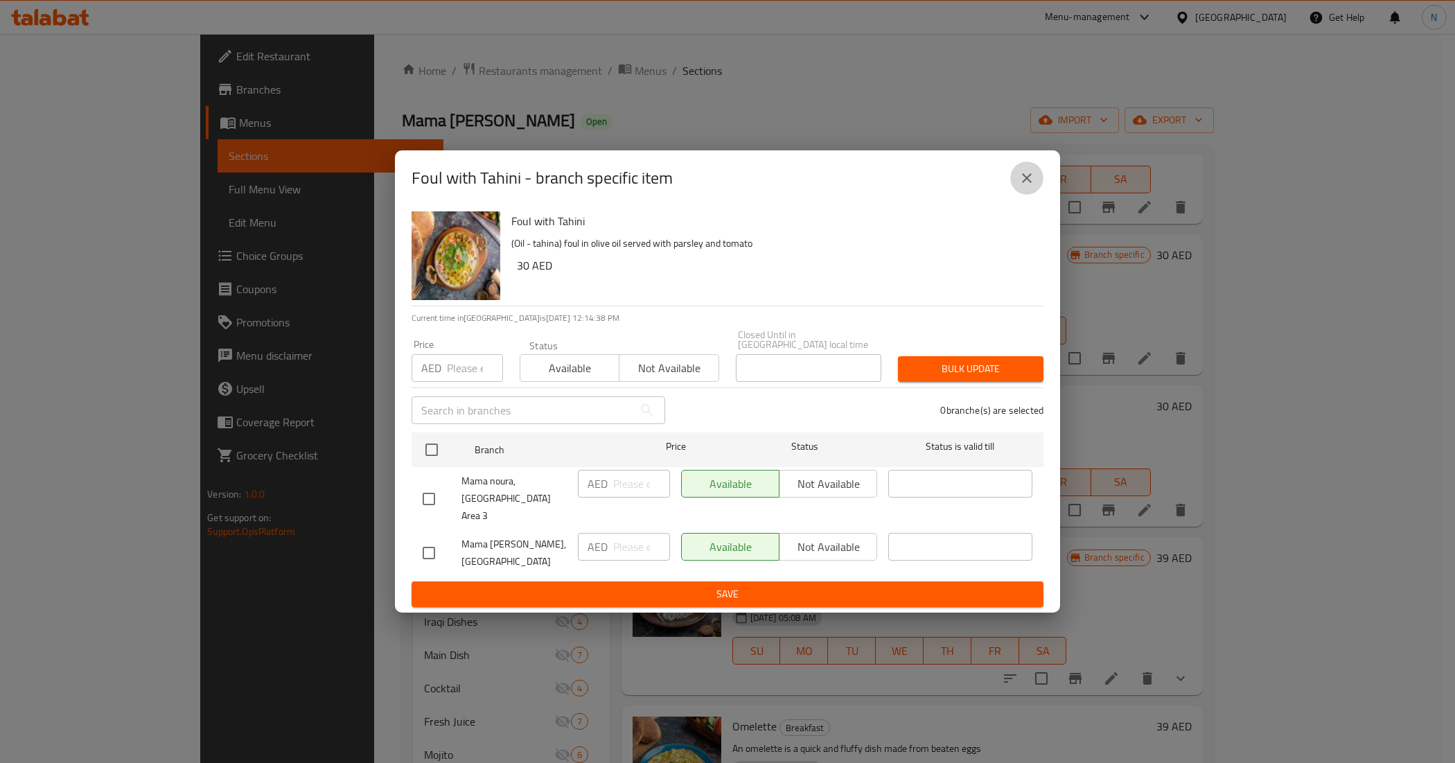
click at [1026, 186] on icon "close" at bounding box center [1027, 178] width 17 height 17
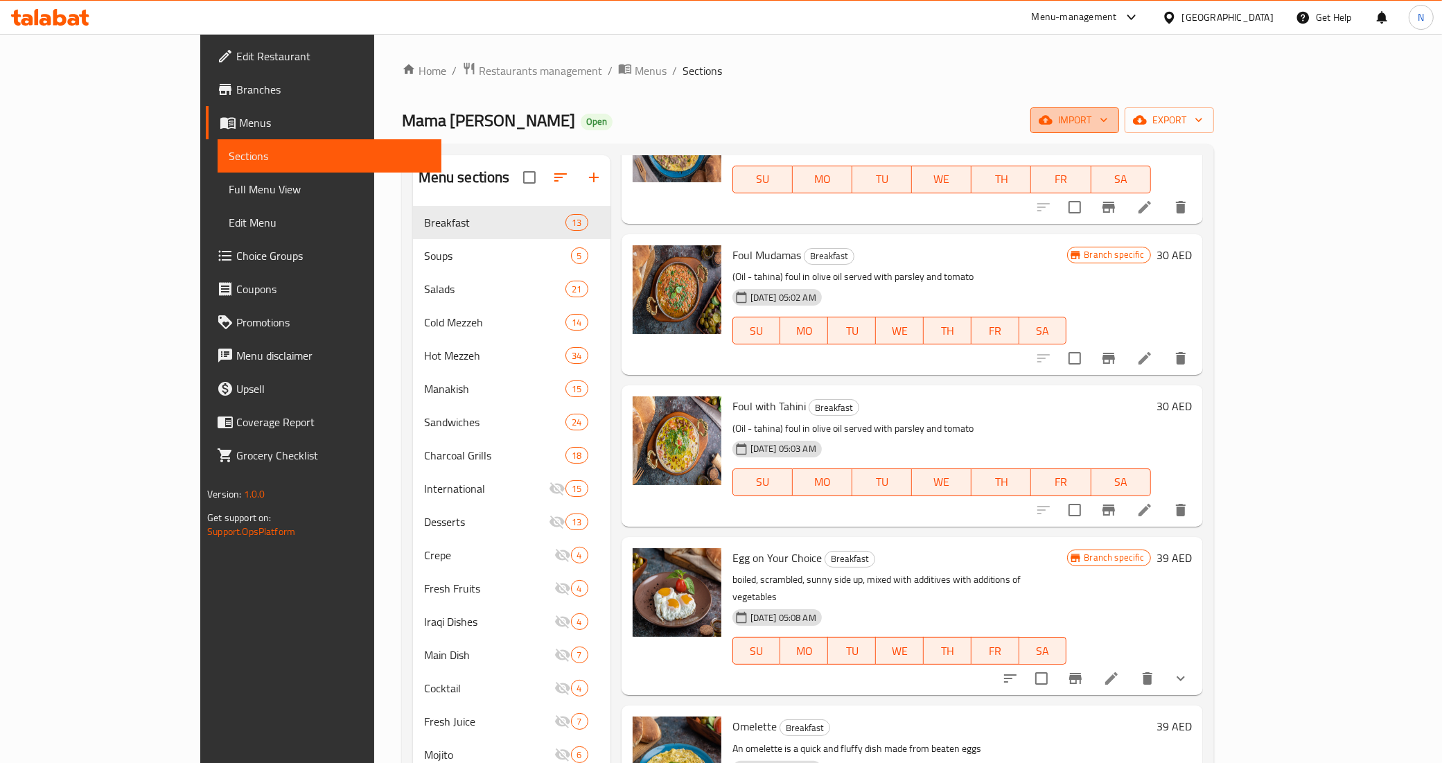
click at [1108, 121] on span "import" at bounding box center [1074, 120] width 67 height 17
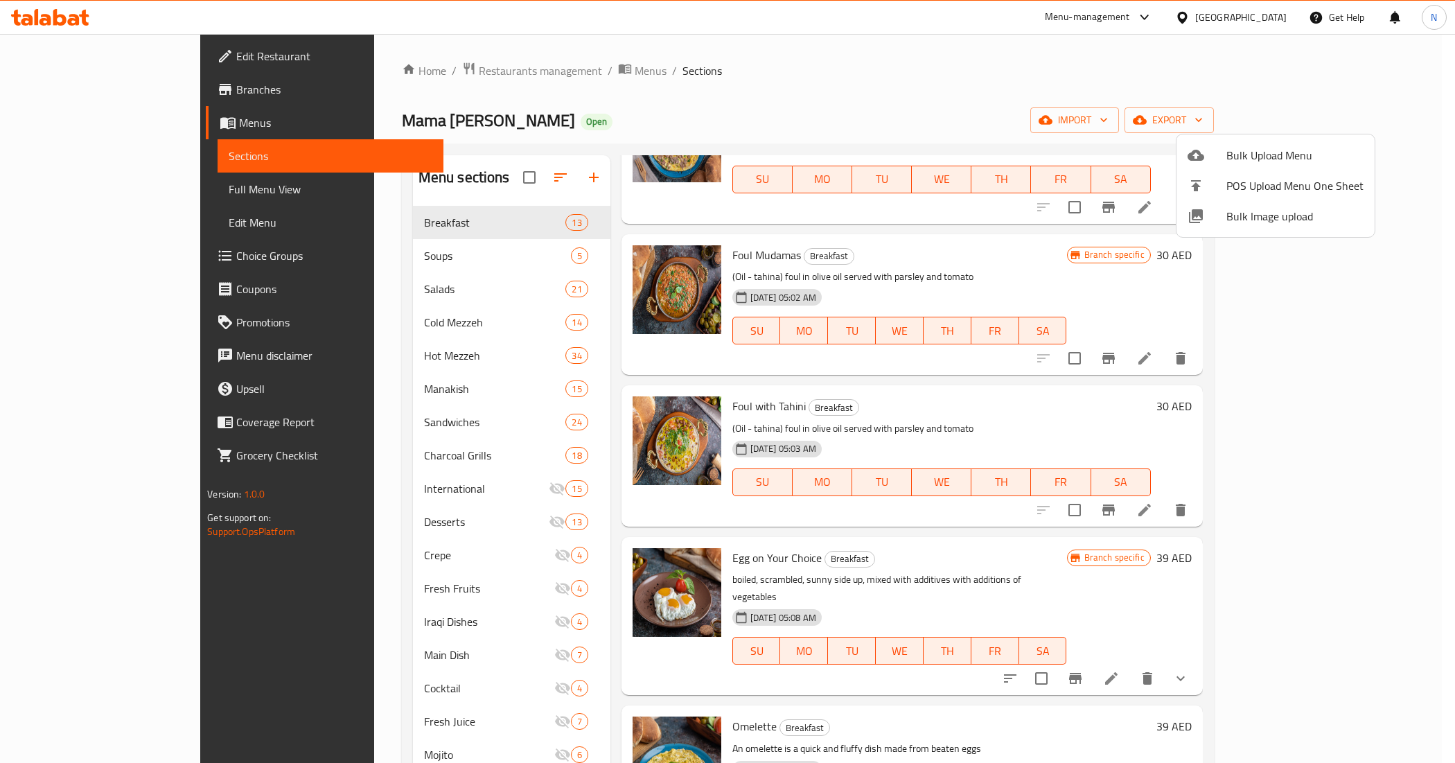
click at [1348, 111] on div at bounding box center [727, 381] width 1455 height 763
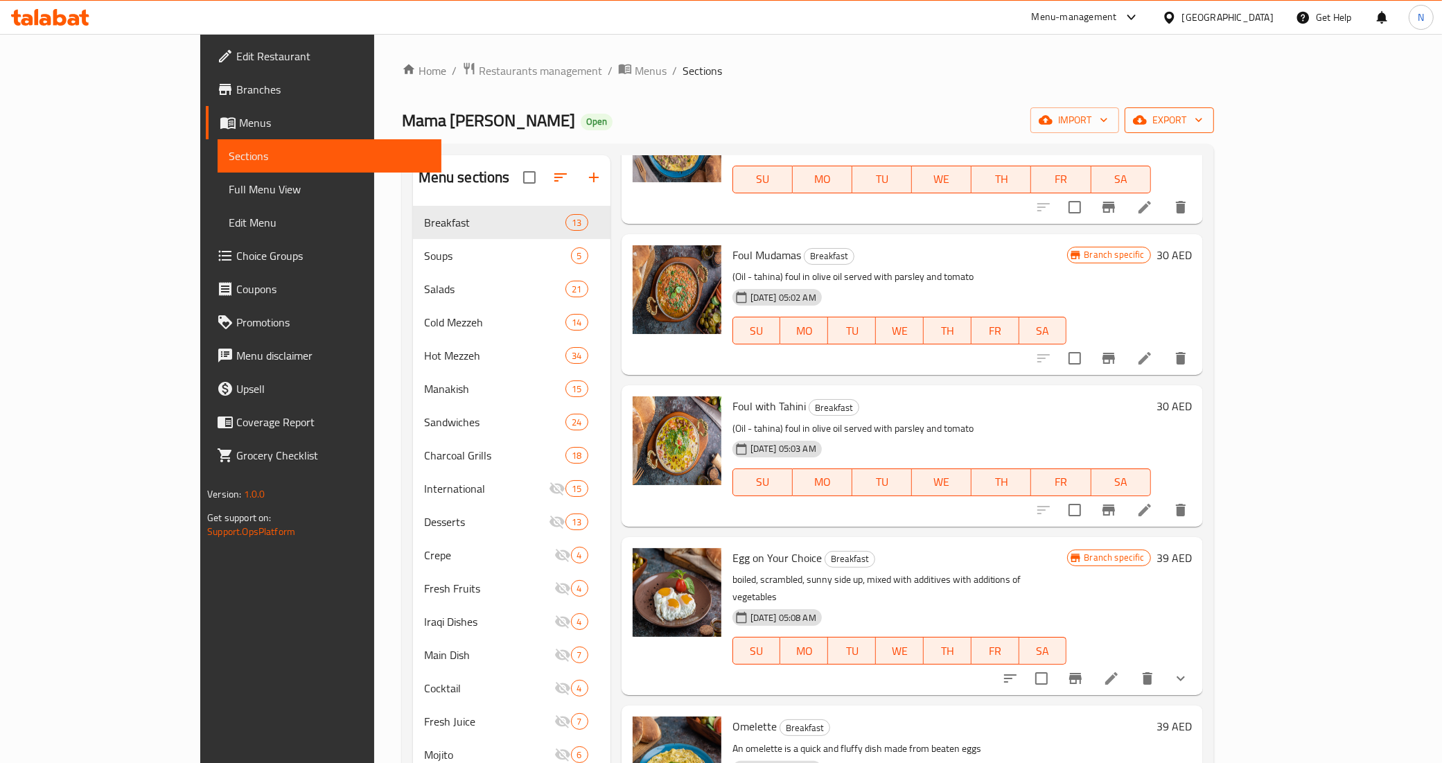
click at [1203, 123] on span "export" at bounding box center [1169, 120] width 67 height 17
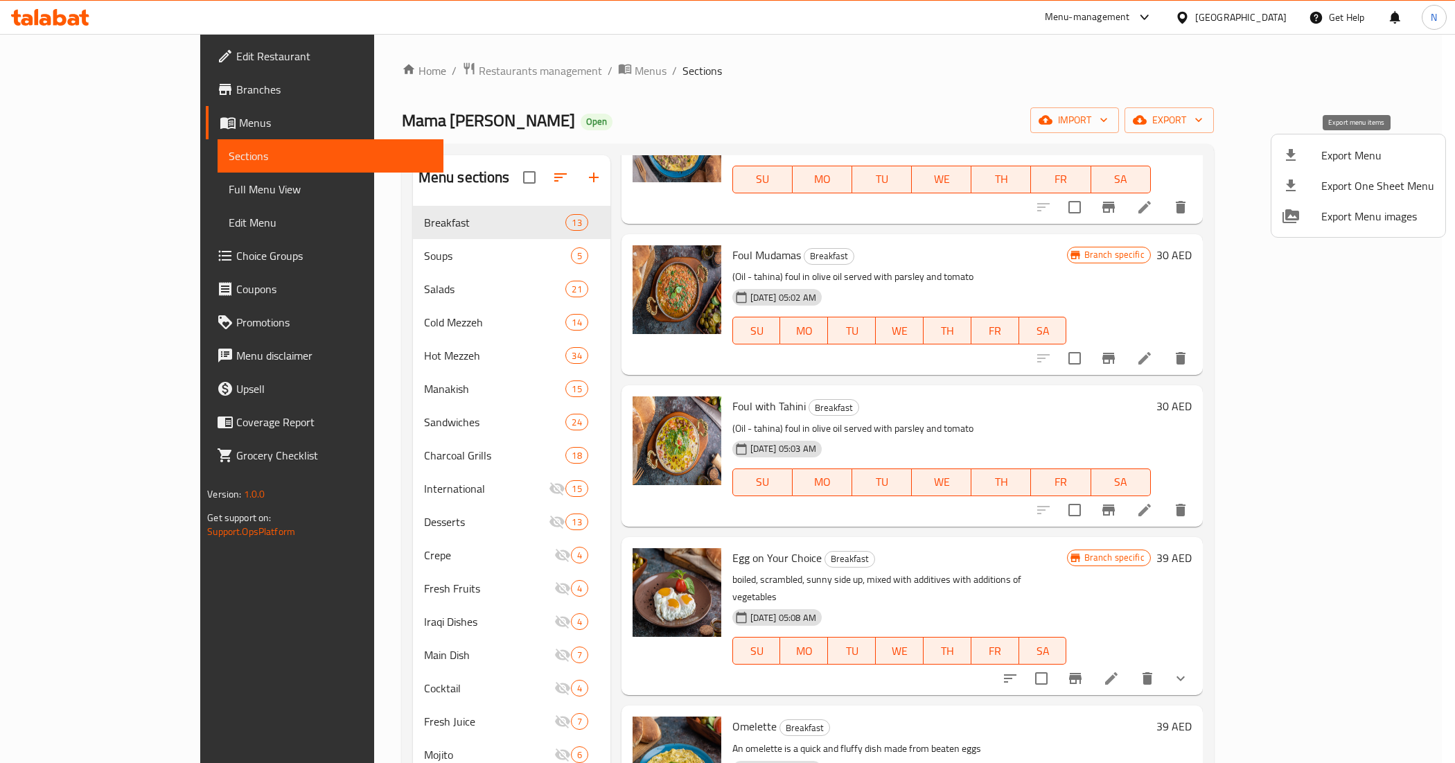
click at [1332, 157] on span "Export Menu" at bounding box center [1377, 155] width 113 height 17
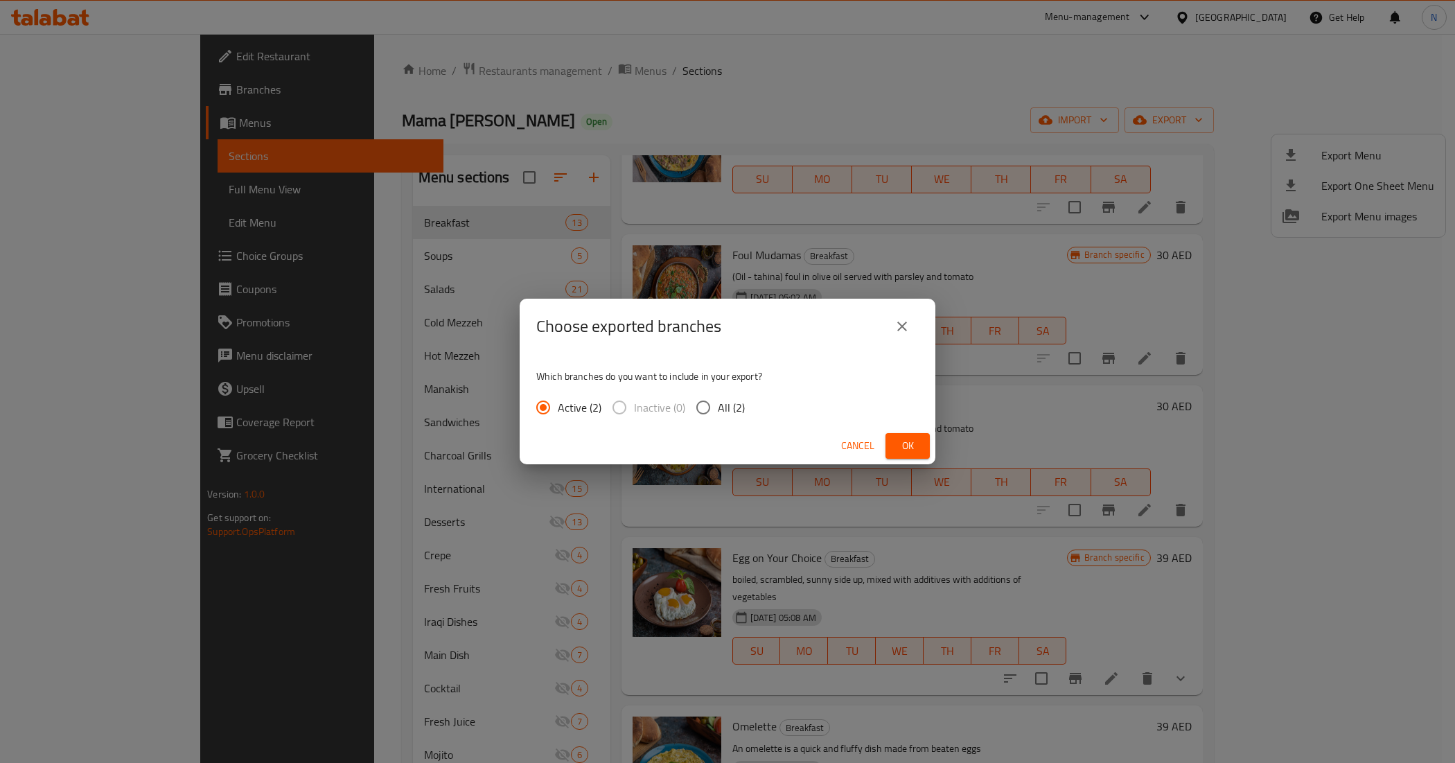
click at [721, 416] on span "All (2)" at bounding box center [731, 407] width 27 height 17
click at [718, 416] on input "All (2)" at bounding box center [703, 407] width 29 height 29
radio input "true"
click at [913, 441] on span "Ok" at bounding box center [908, 445] width 22 height 17
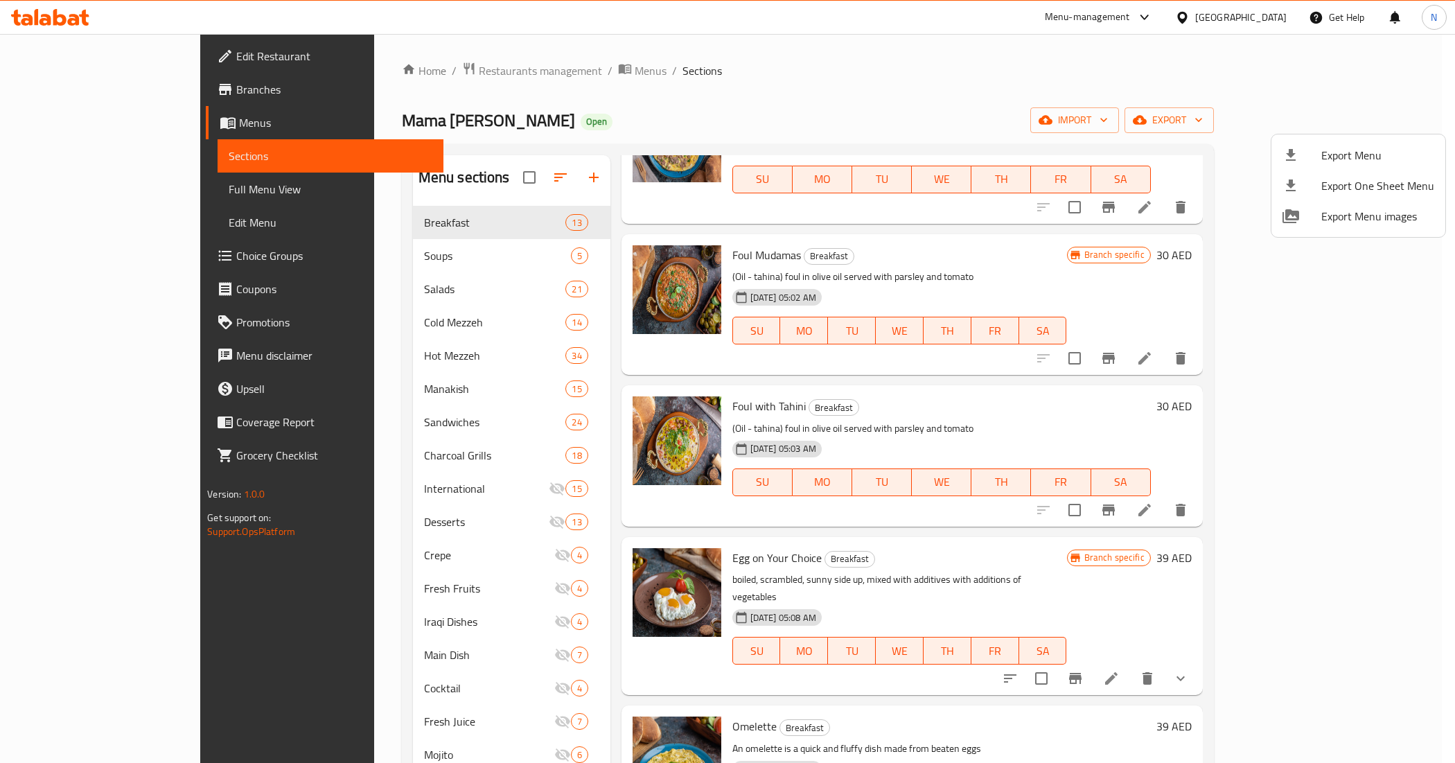
click at [1301, 471] on div at bounding box center [727, 381] width 1455 height 763
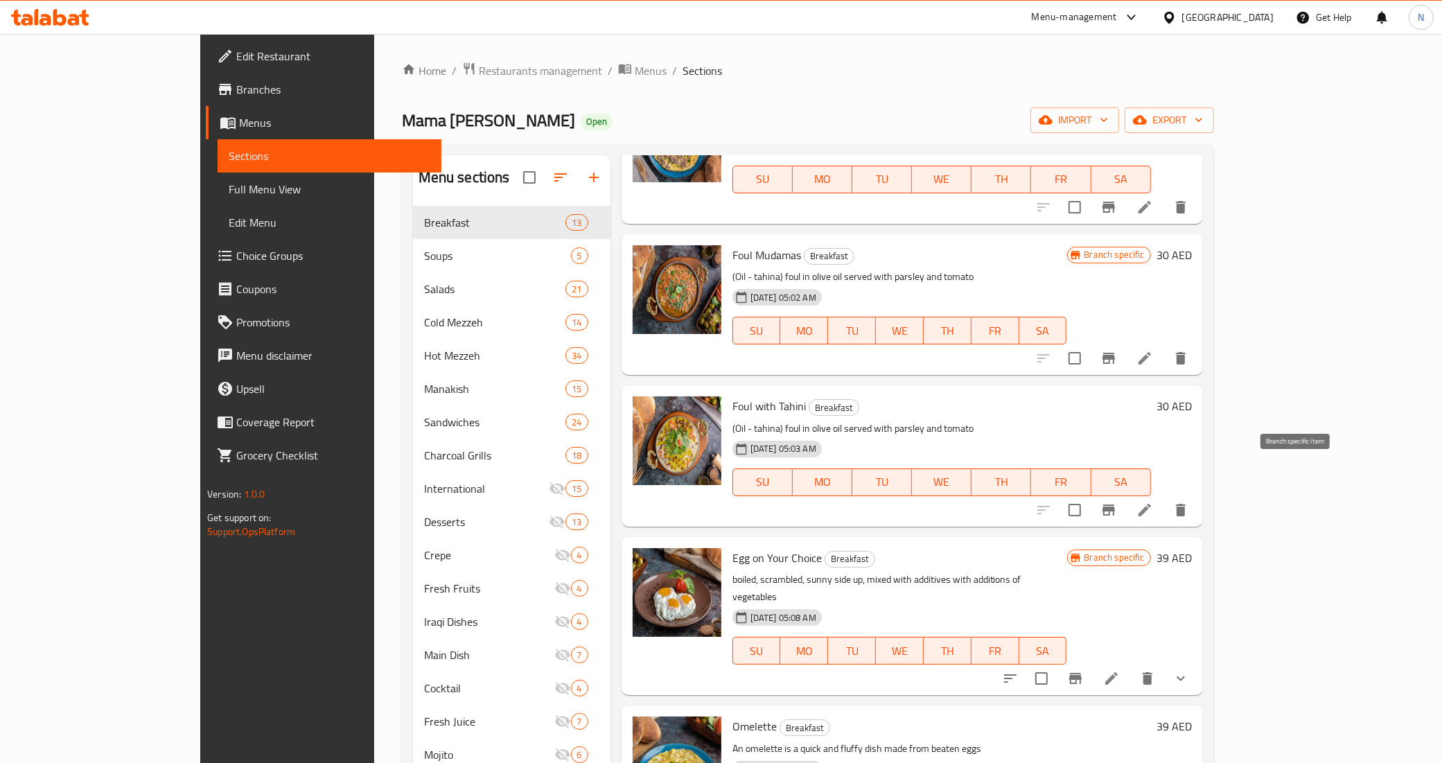
click at [1117, 502] on icon "Branch-specific-item" at bounding box center [1108, 510] width 17 height 17
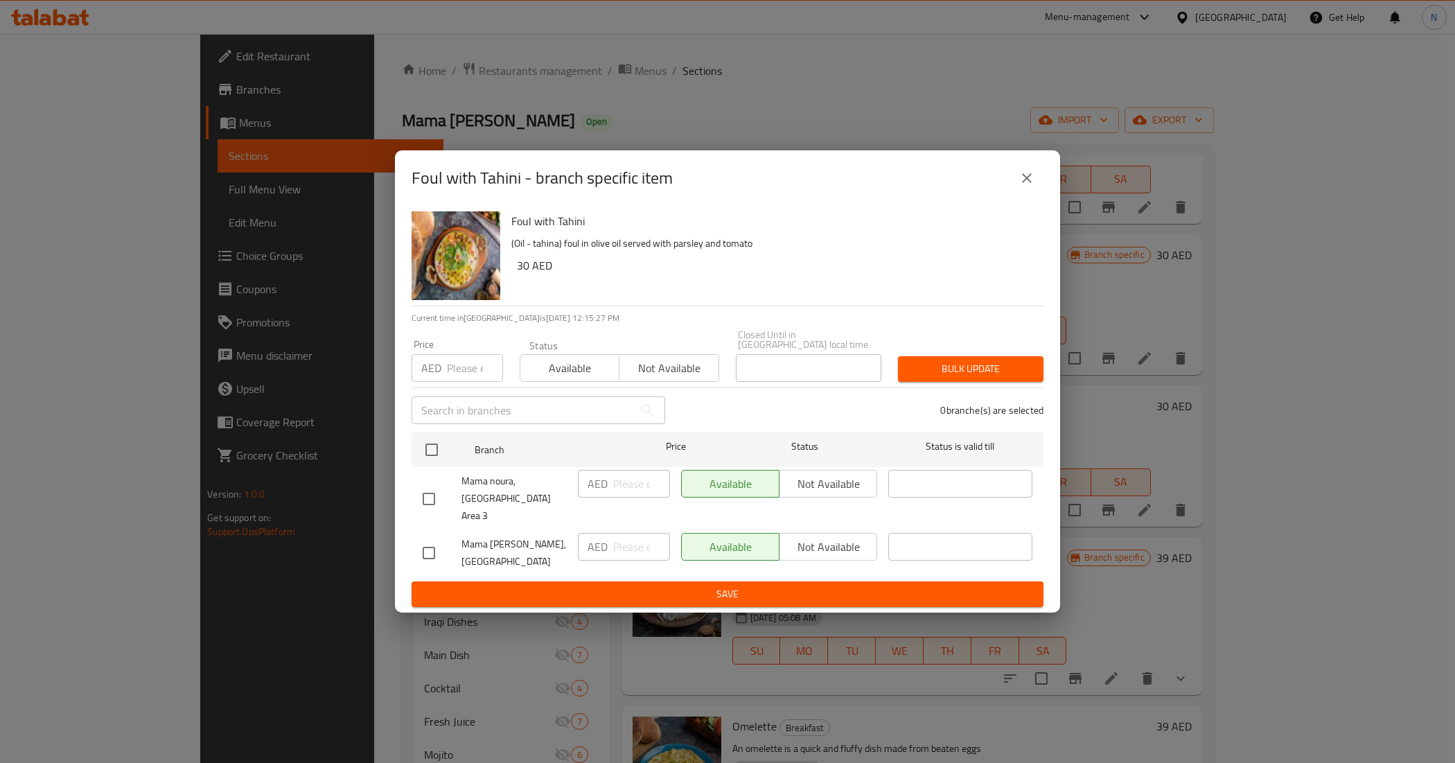
click at [428, 493] on input "checkbox" at bounding box center [428, 498] width 29 height 29
checkbox input "true"
click at [811, 490] on span "Not available" at bounding box center [828, 484] width 87 height 20
click at [722, 586] on span "Save" at bounding box center [728, 594] width 610 height 17
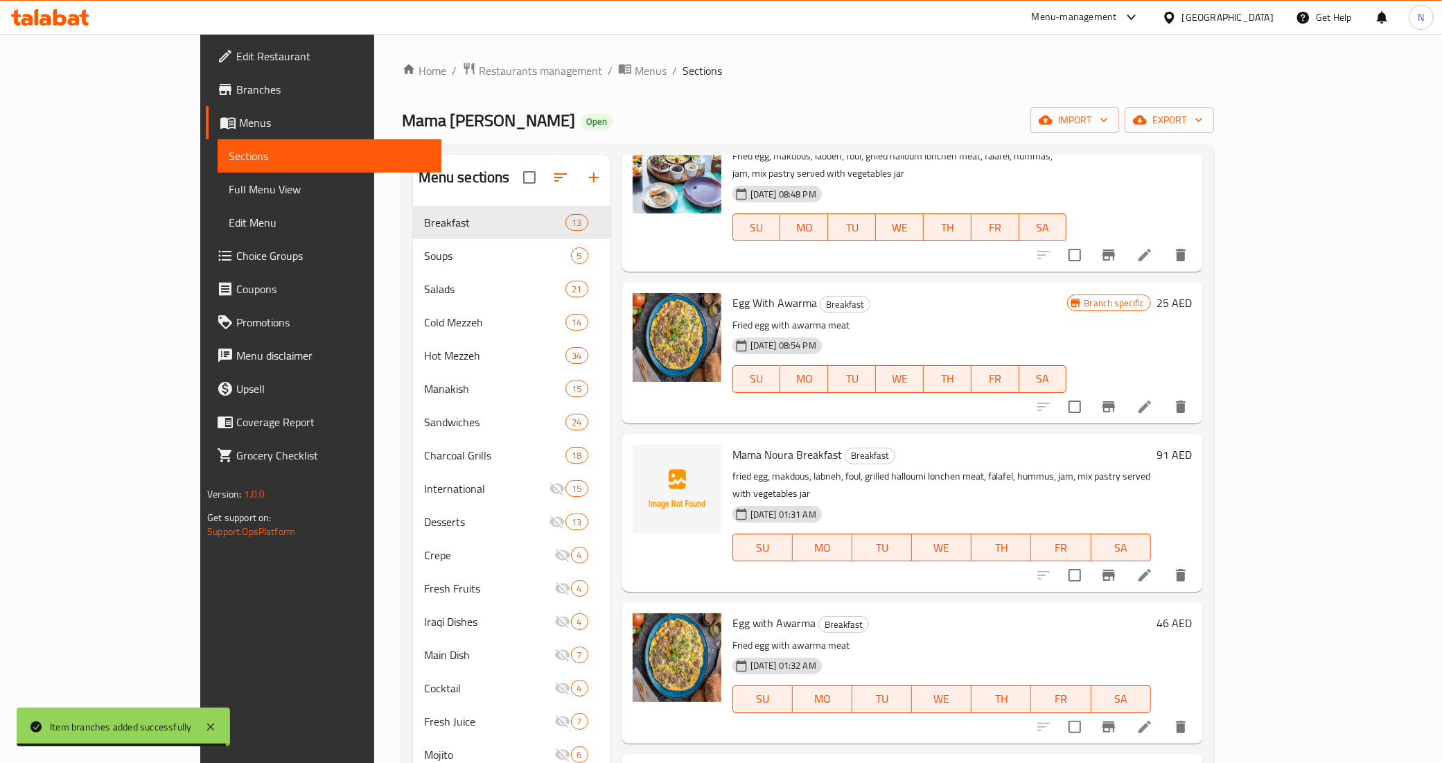
scroll to position [0, 0]
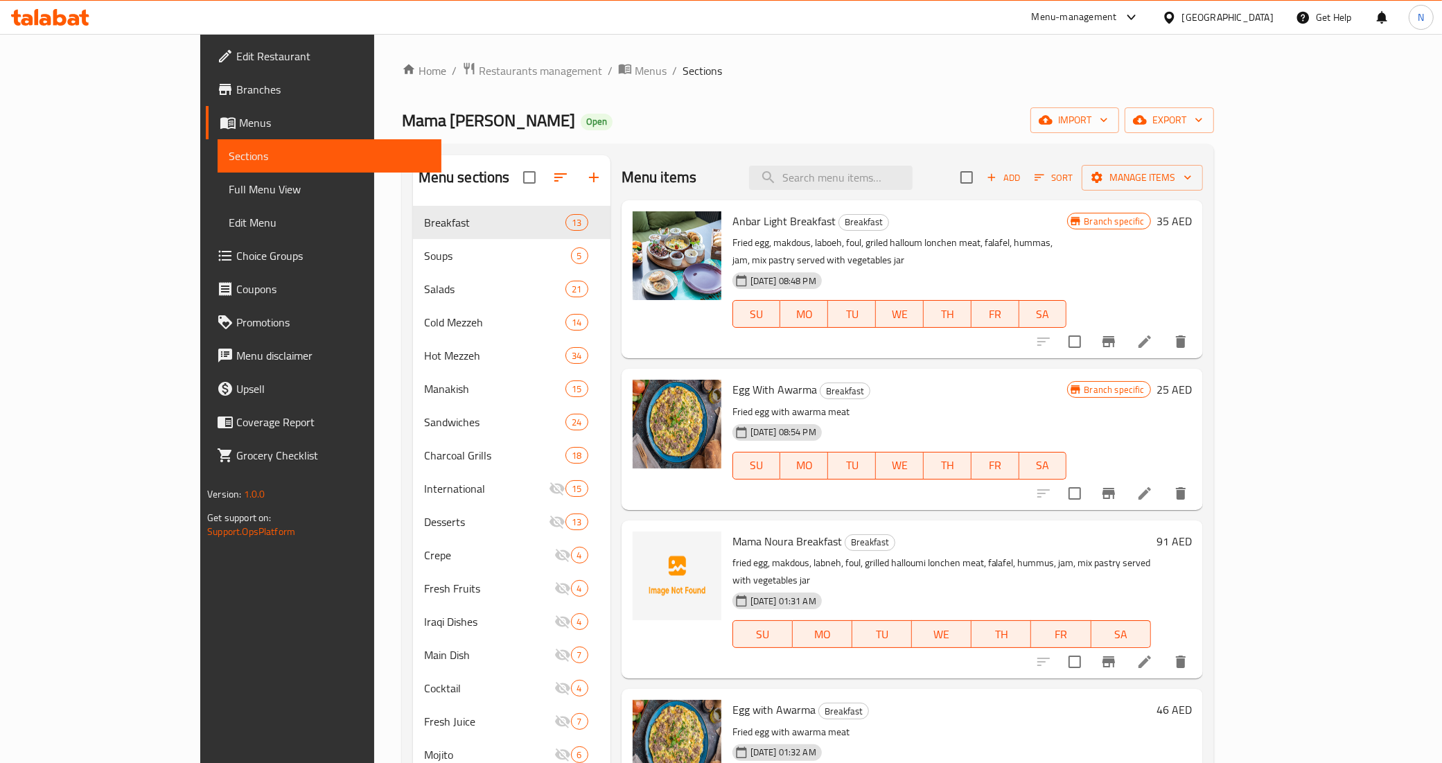
click at [903, 191] on div "Menu items Add Sort Manage items" at bounding box center [912, 177] width 581 height 45
click at [909, 174] on input "search" at bounding box center [831, 178] width 164 height 24
paste input "Egg with Awarma"
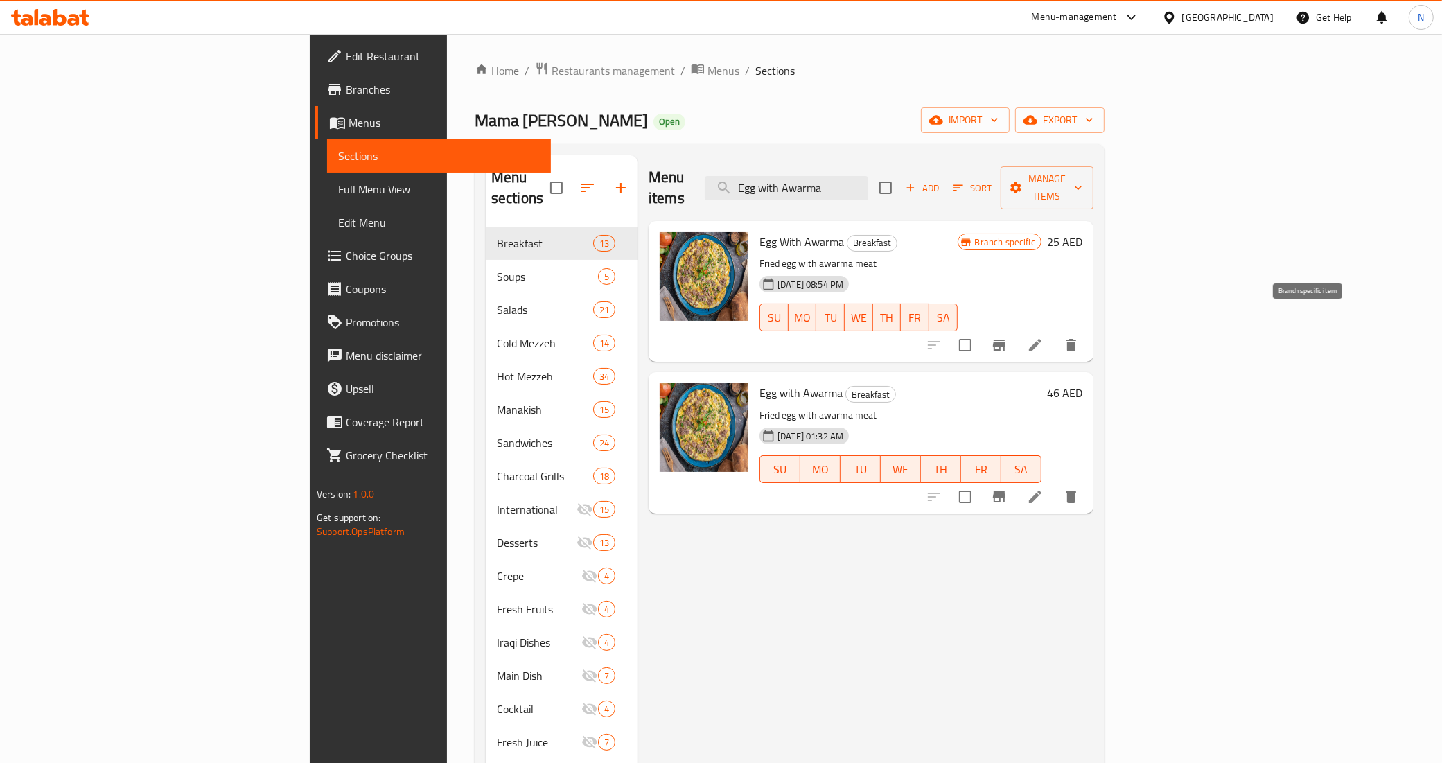
type input "Egg with Awarma"
click at [1005, 340] on icon "Branch-specific-item" at bounding box center [999, 345] width 12 height 11
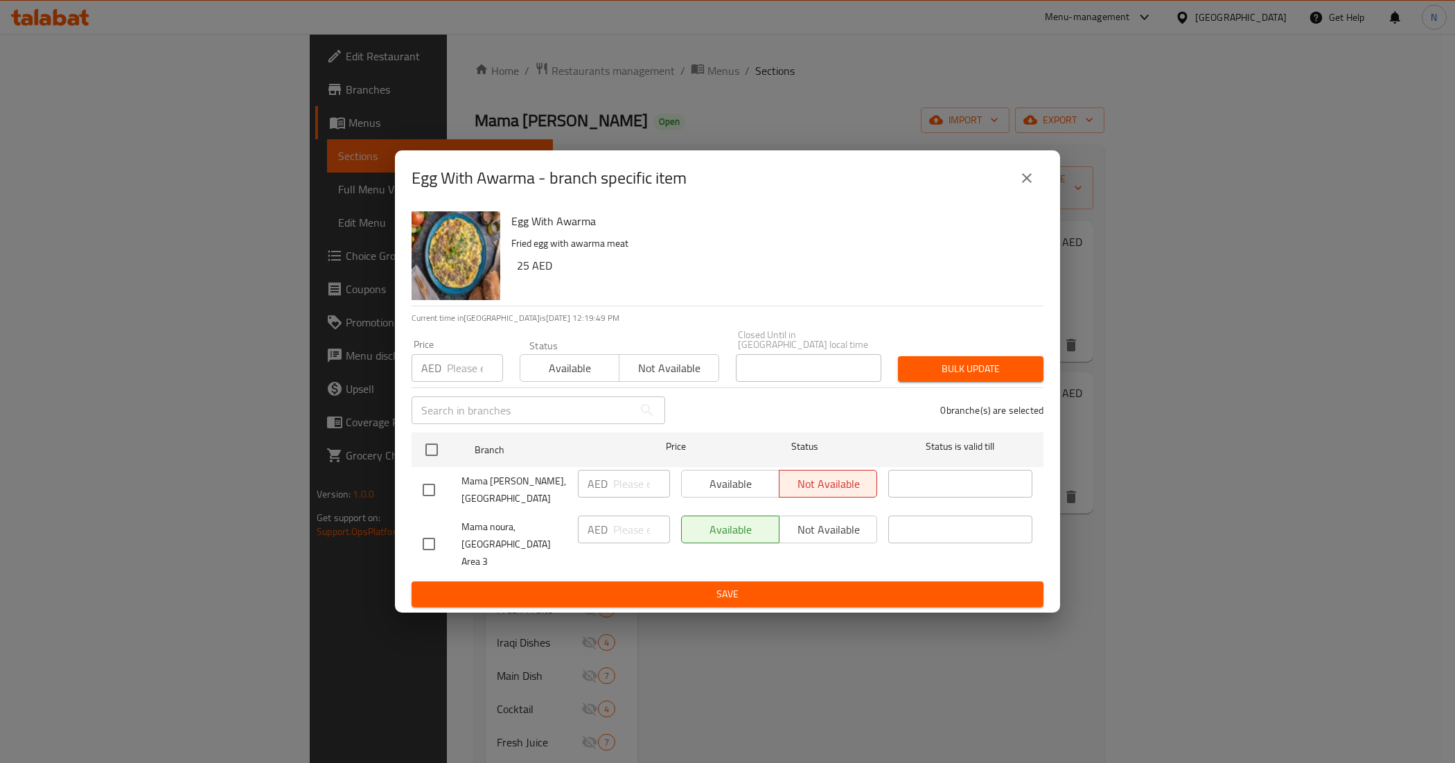
click at [1022, 186] on icon "close" at bounding box center [1027, 178] width 17 height 17
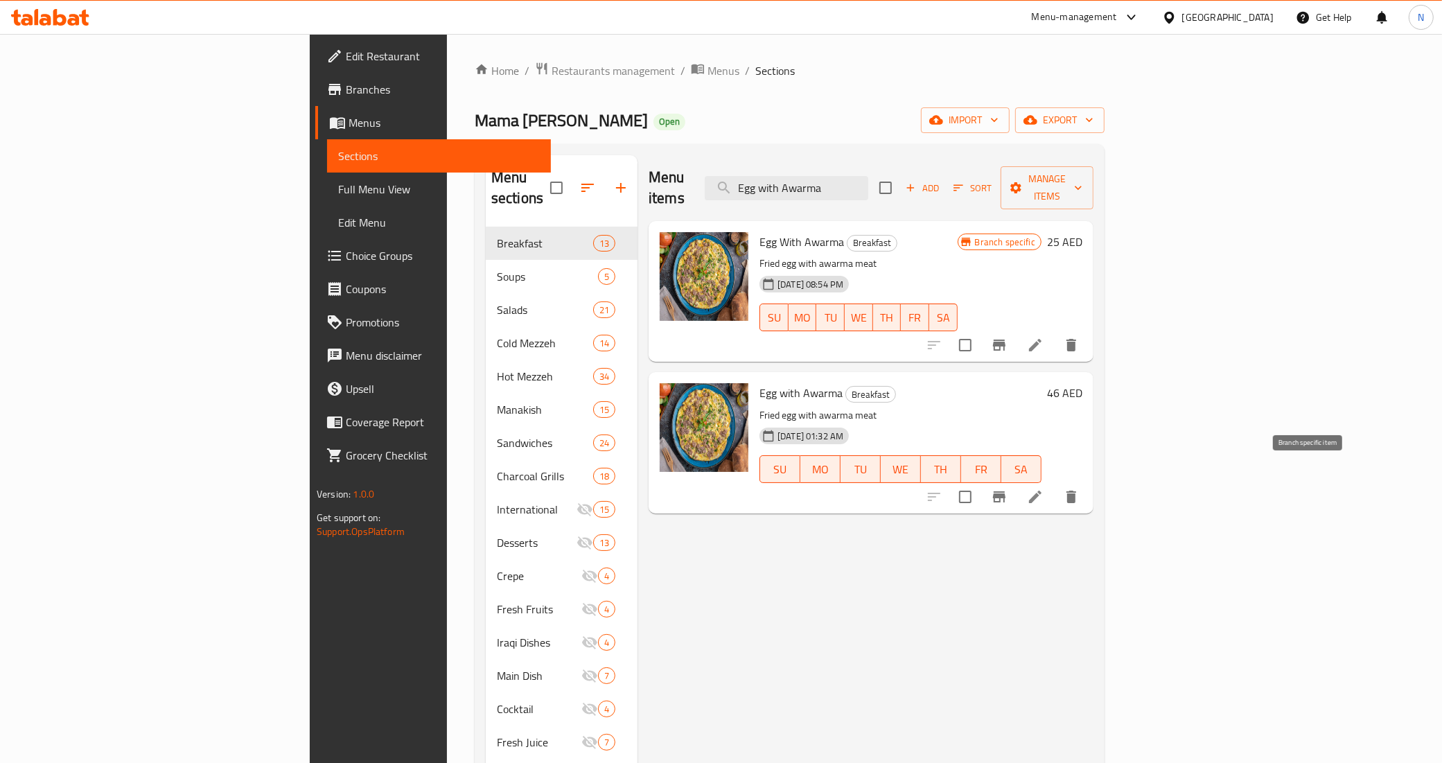
click at [1008, 489] on icon "Branch-specific-item" at bounding box center [999, 497] width 17 height 17
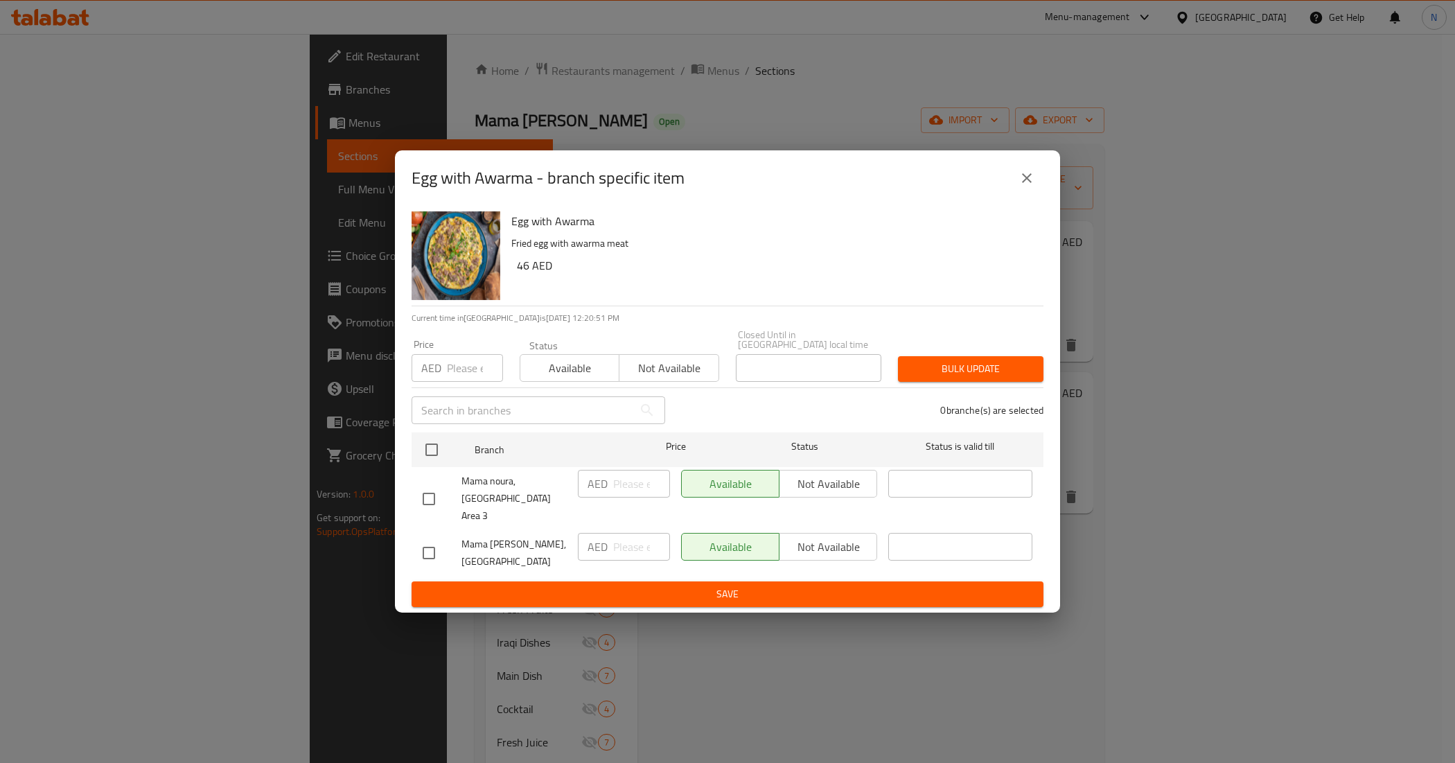
click at [426, 492] on input "checkbox" at bounding box center [428, 498] width 29 height 29
checkbox input "true"
click at [841, 493] on span "Not available" at bounding box center [828, 484] width 87 height 20
click at [762, 586] on span "Save" at bounding box center [728, 594] width 610 height 17
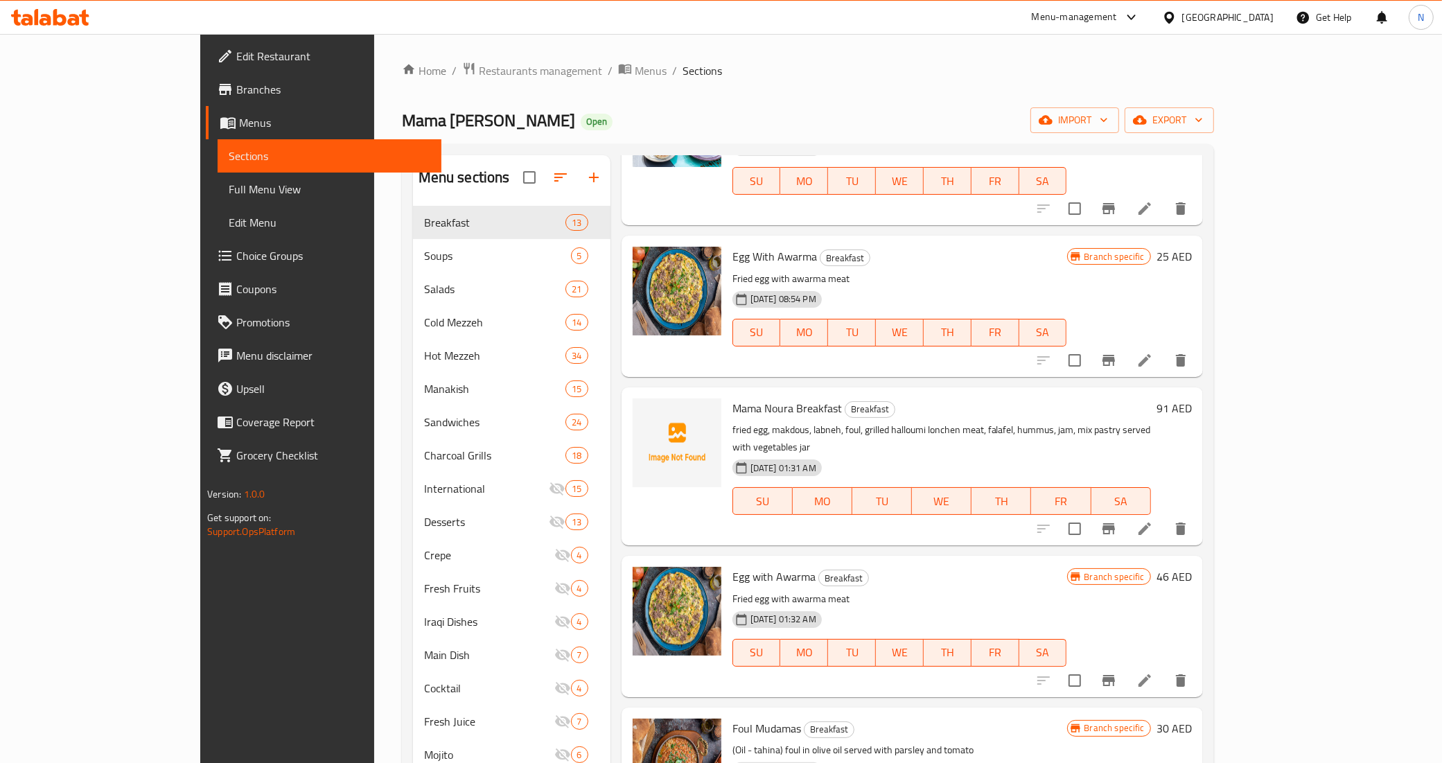
scroll to position [173, 0]
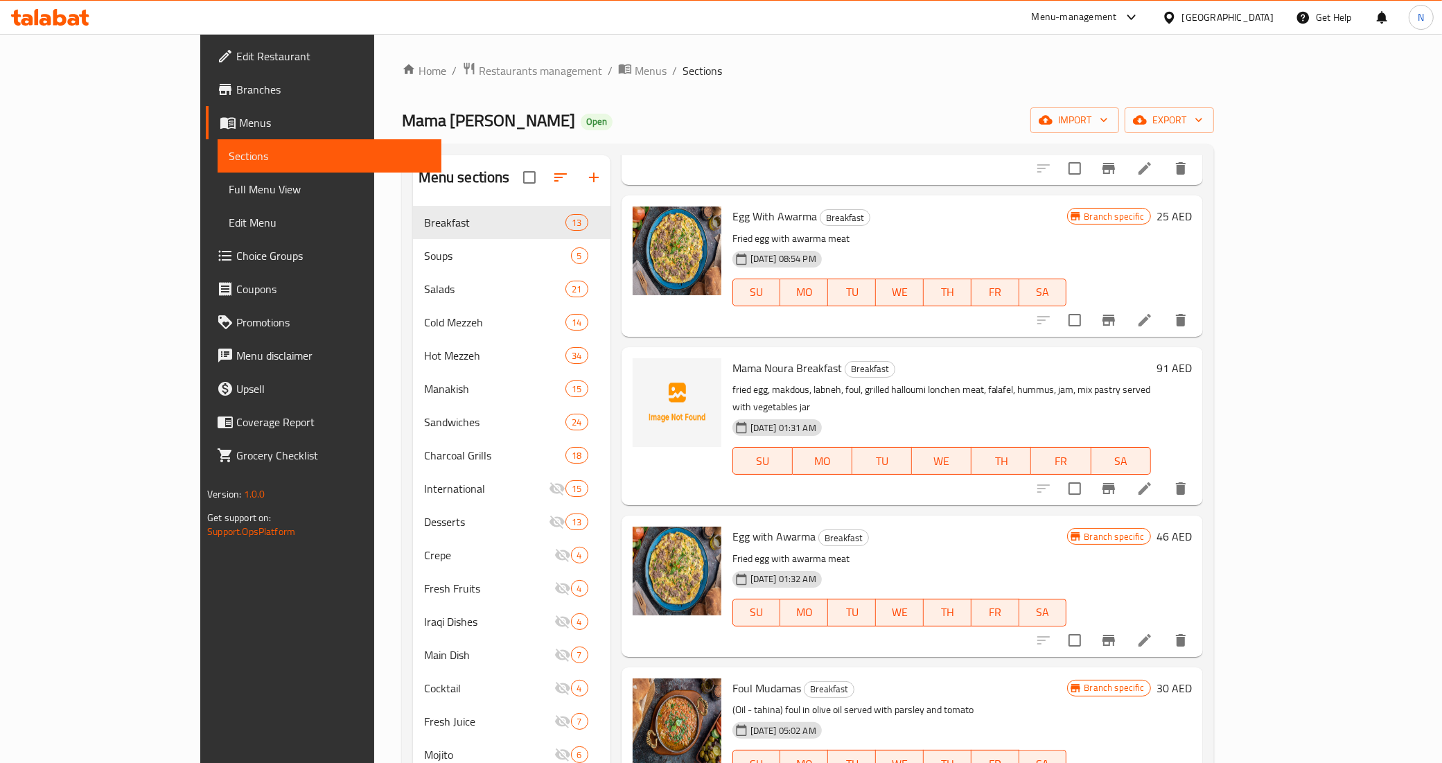
click at [764, 358] on span "Mama Noura Breakfast" at bounding box center [786, 368] width 109 height 21
copy h6 "Mama Noura Breakfast"
click at [1117, 480] on icon "Branch-specific-item" at bounding box center [1108, 488] width 17 height 17
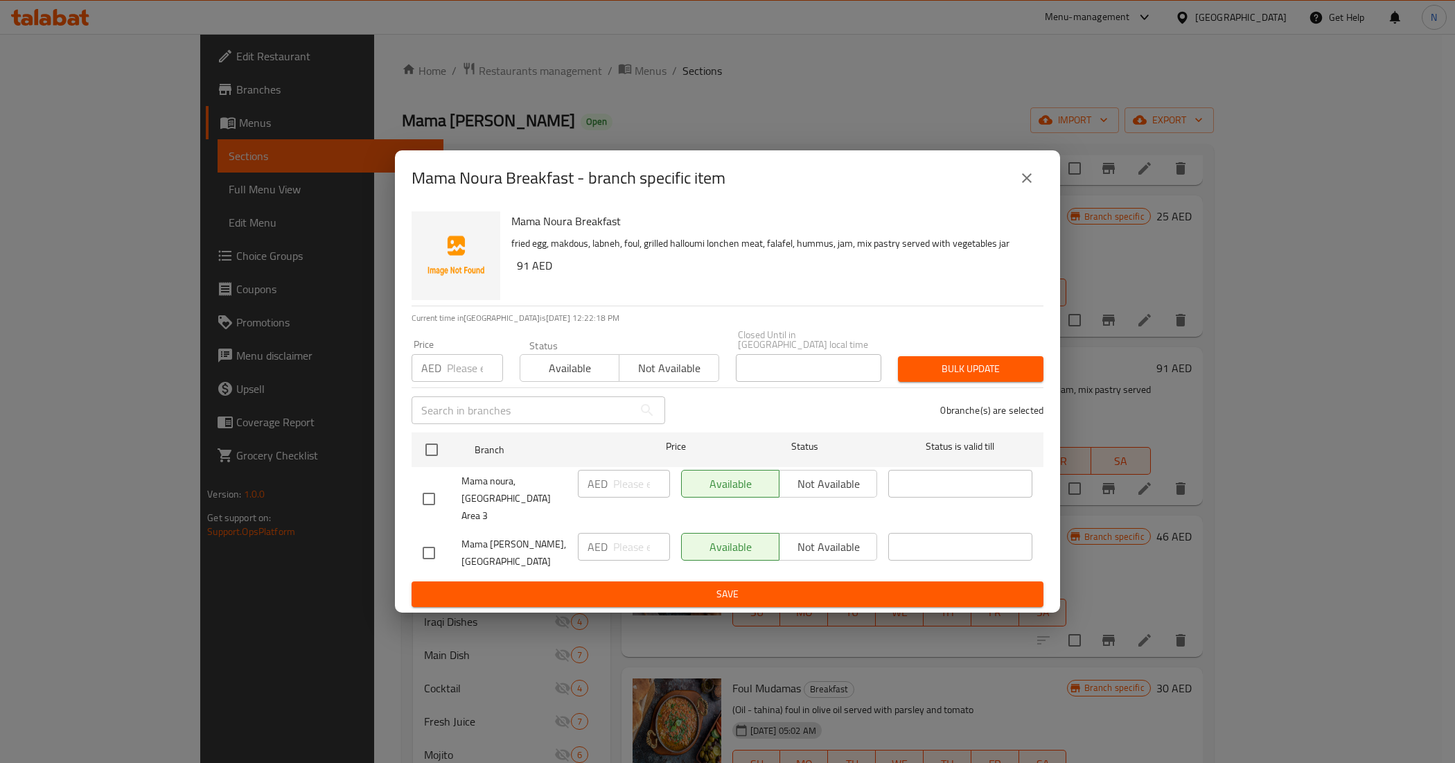
click at [426, 496] on input "checkbox" at bounding box center [428, 498] width 29 height 29
checkbox input "true"
click at [799, 493] on span "Not available" at bounding box center [828, 484] width 87 height 20
click at [736, 586] on span "Save" at bounding box center [728, 594] width 610 height 17
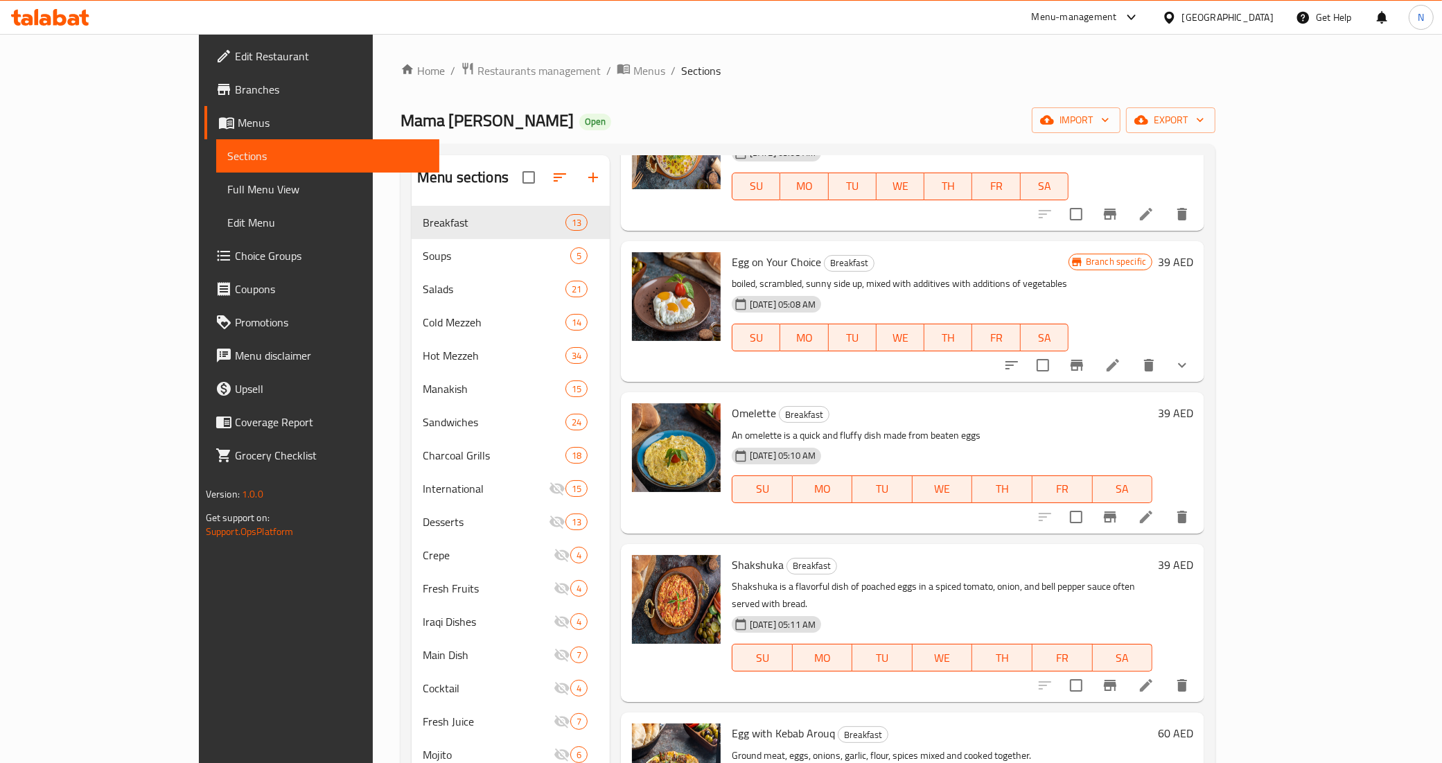
scroll to position [953, 0]
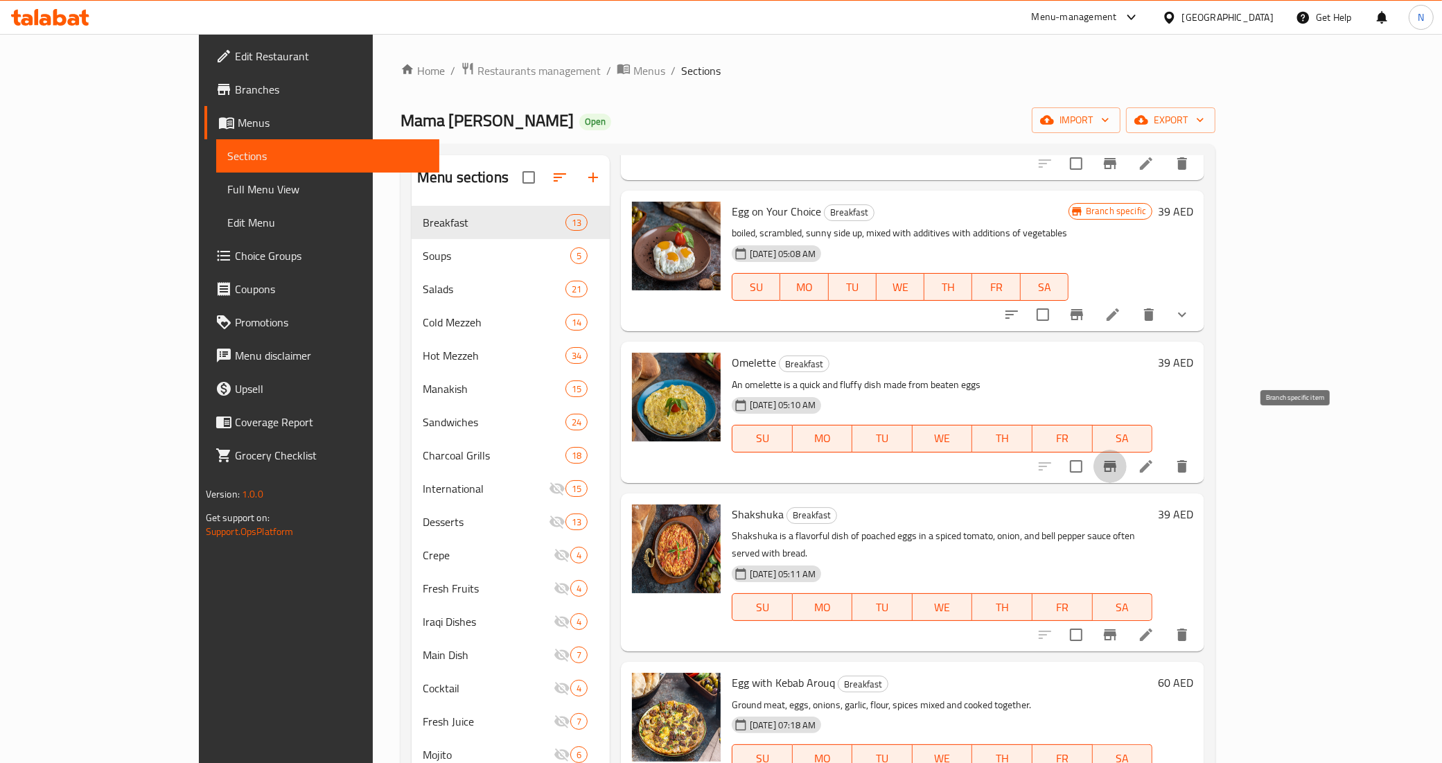
click at [1118, 458] on icon "Branch-specific-item" at bounding box center [1110, 466] width 17 height 17
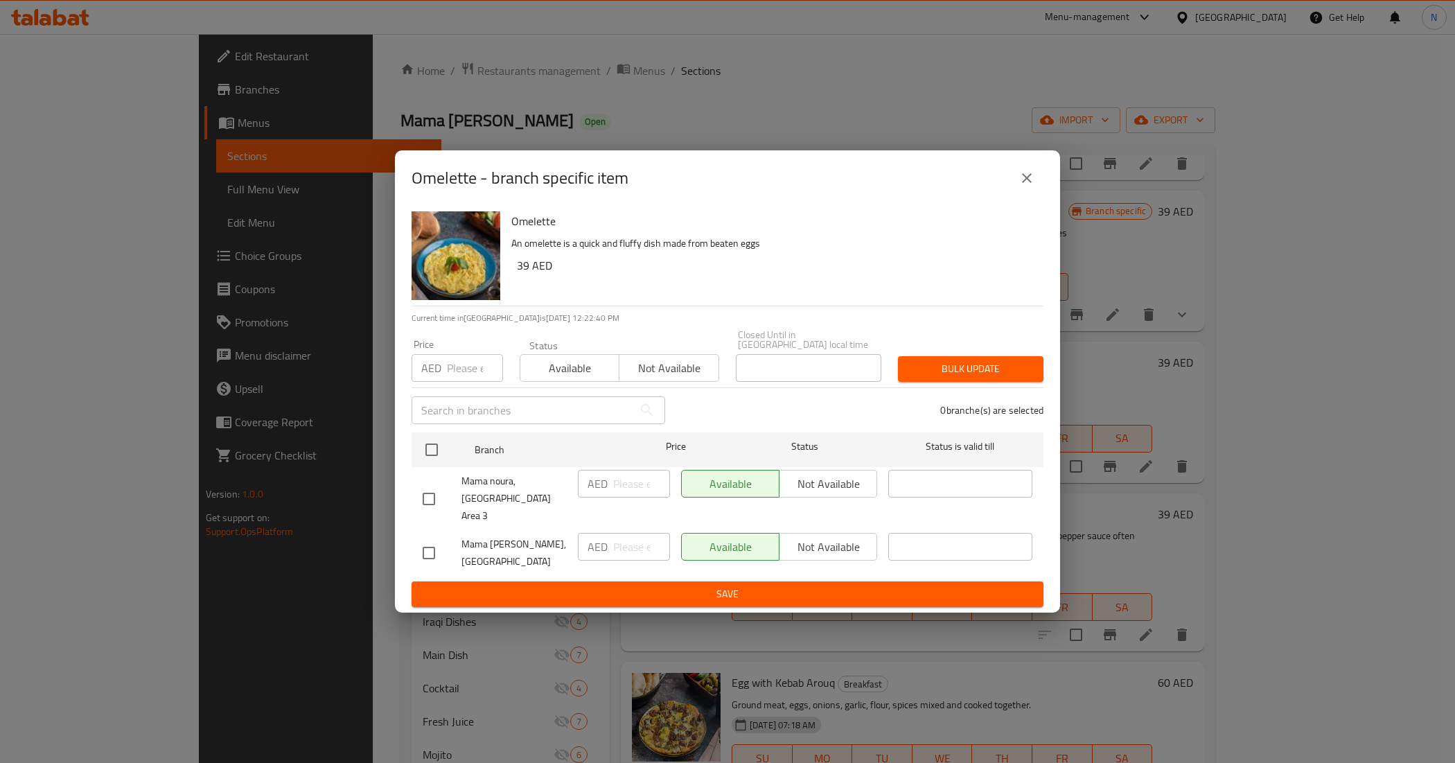
click at [434, 498] on input "checkbox" at bounding box center [428, 498] width 29 height 29
checkbox input "true"
click at [846, 493] on span "Not available" at bounding box center [828, 484] width 87 height 20
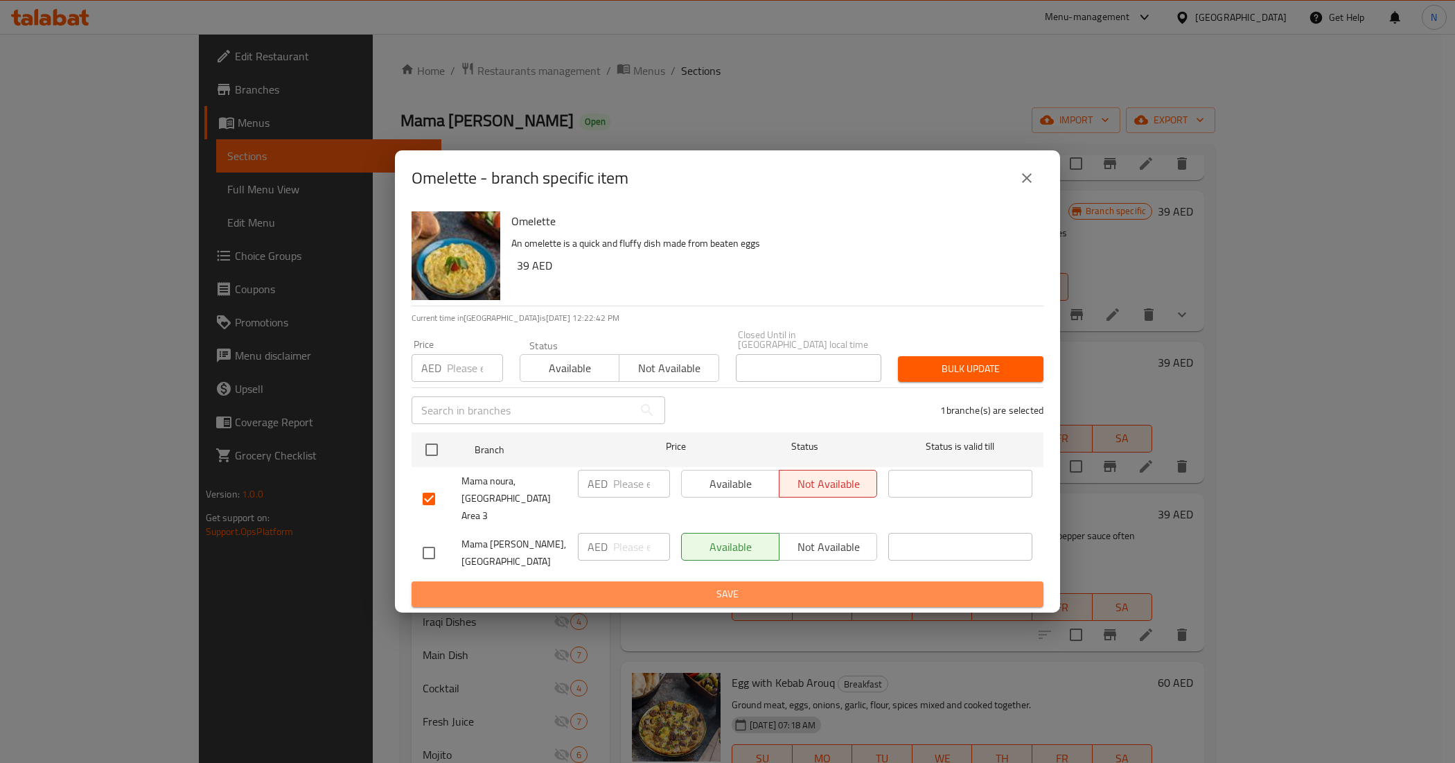
click at [769, 586] on span "Save" at bounding box center [728, 594] width 610 height 17
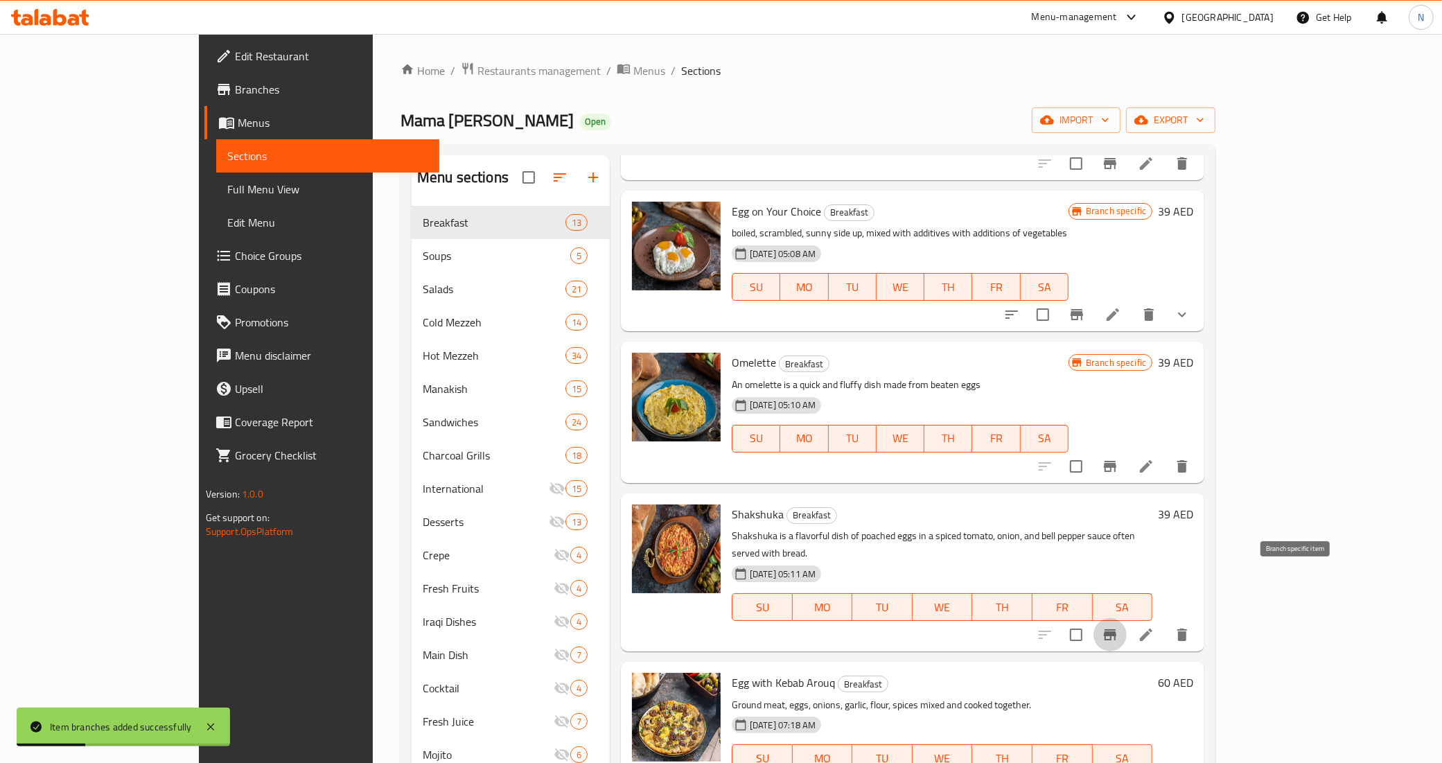
click at [1116, 629] on icon "Branch-specific-item" at bounding box center [1110, 634] width 12 height 11
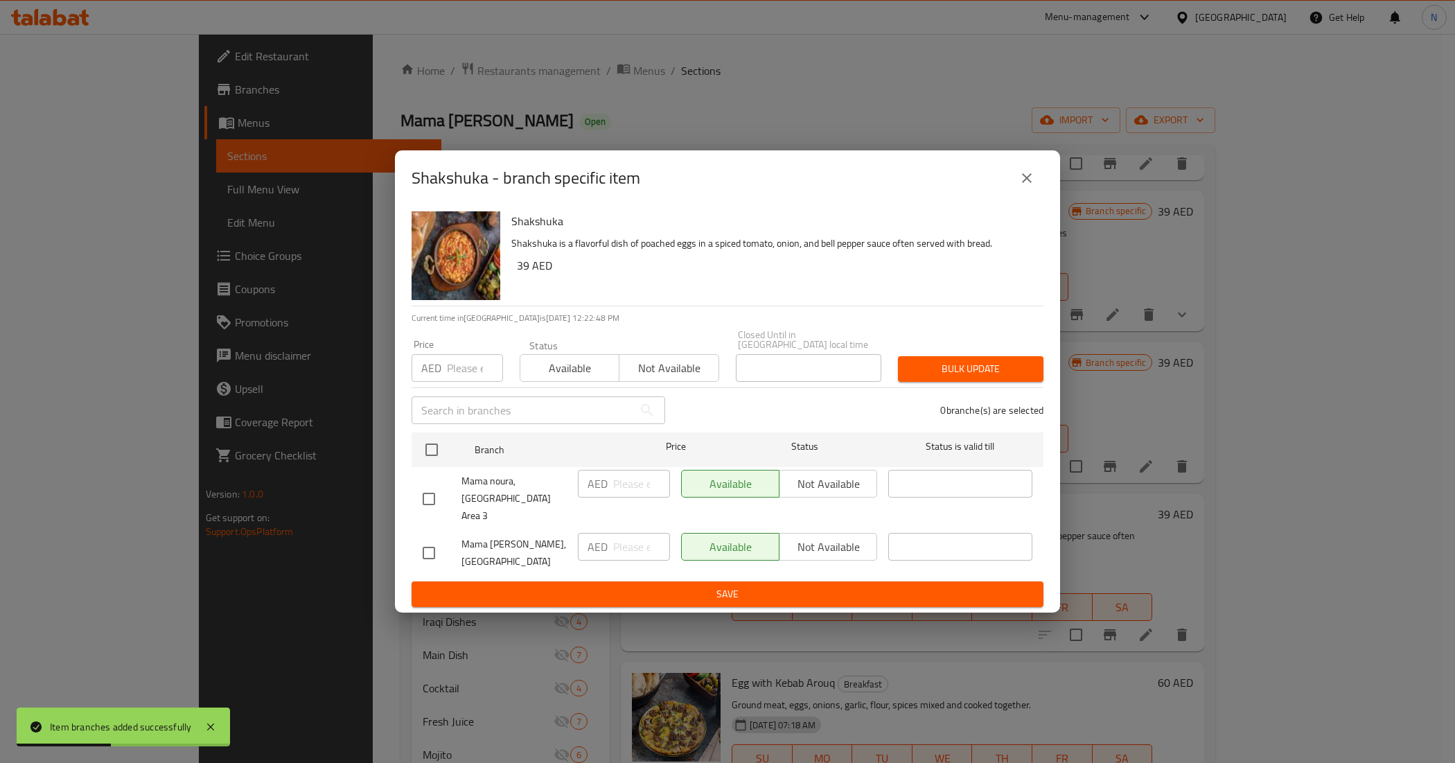
click at [437, 503] on input "checkbox" at bounding box center [428, 498] width 29 height 29
checkbox input "true"
click at [802, 494] on span "Not available" at bounding box center [828, 484] width 87 height 20
click at [793, 581] on button "Save" at bounding box center [728, 594] width 632 height 26
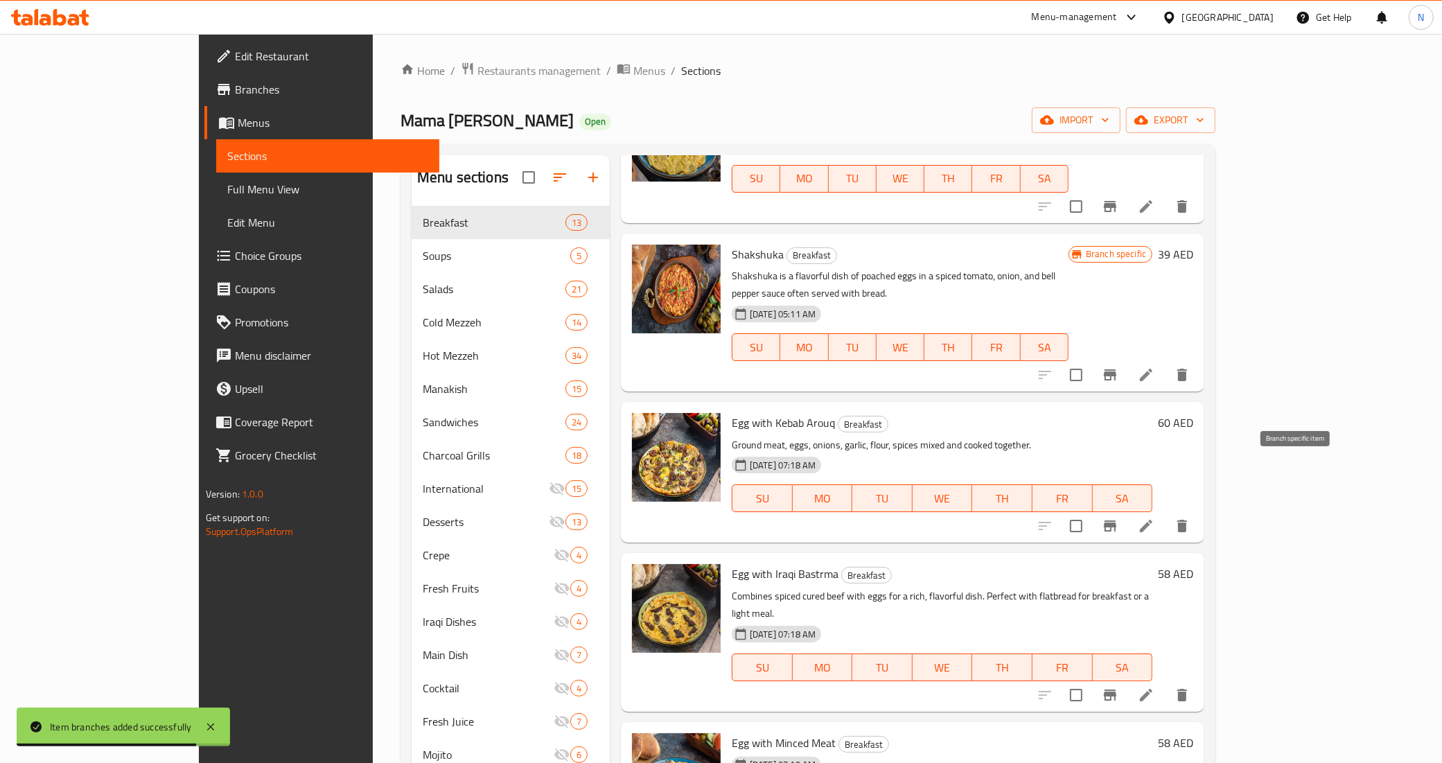
scroll to position [1217, 0]
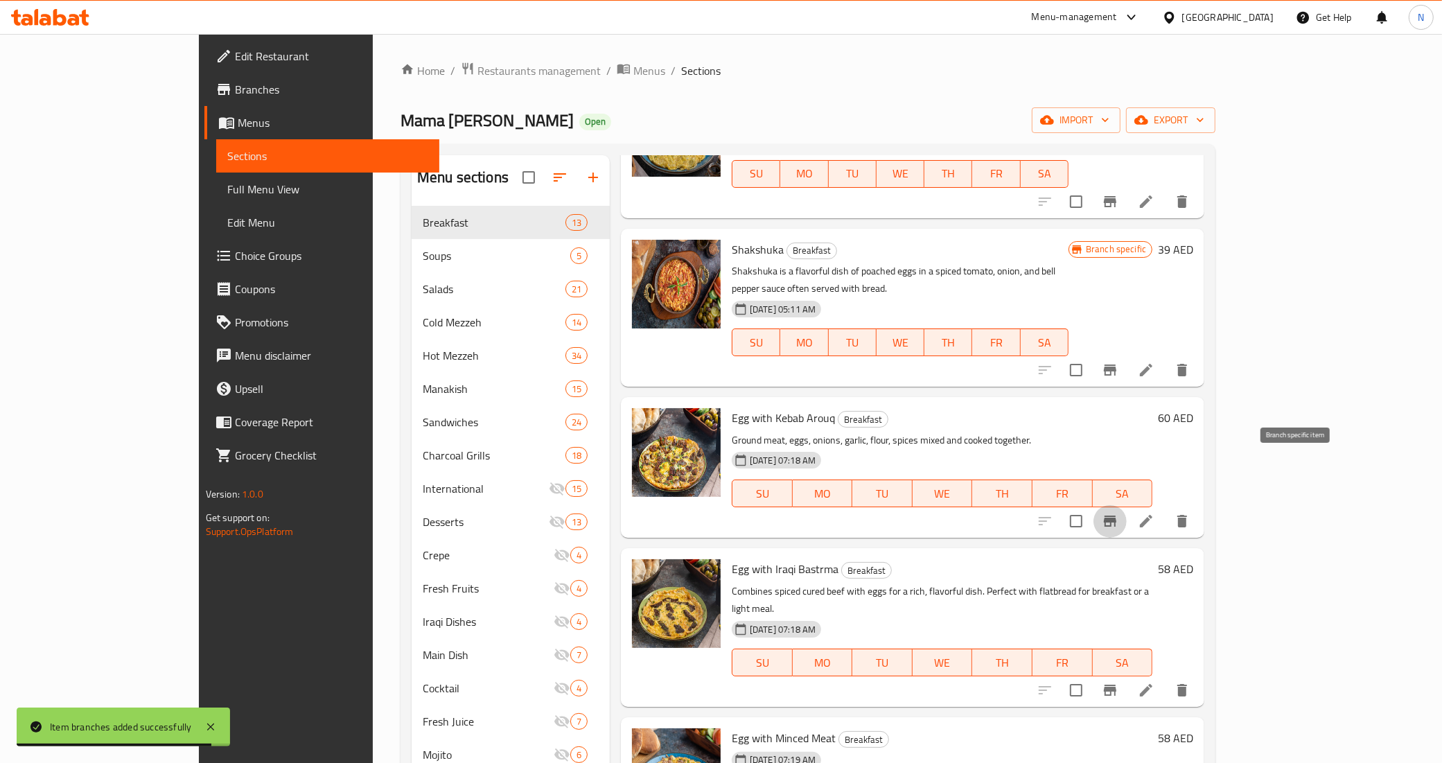
click at [1118, 513] on icon "Branch-specific-item" at bounding box center [1110, 521] width 17 height 17
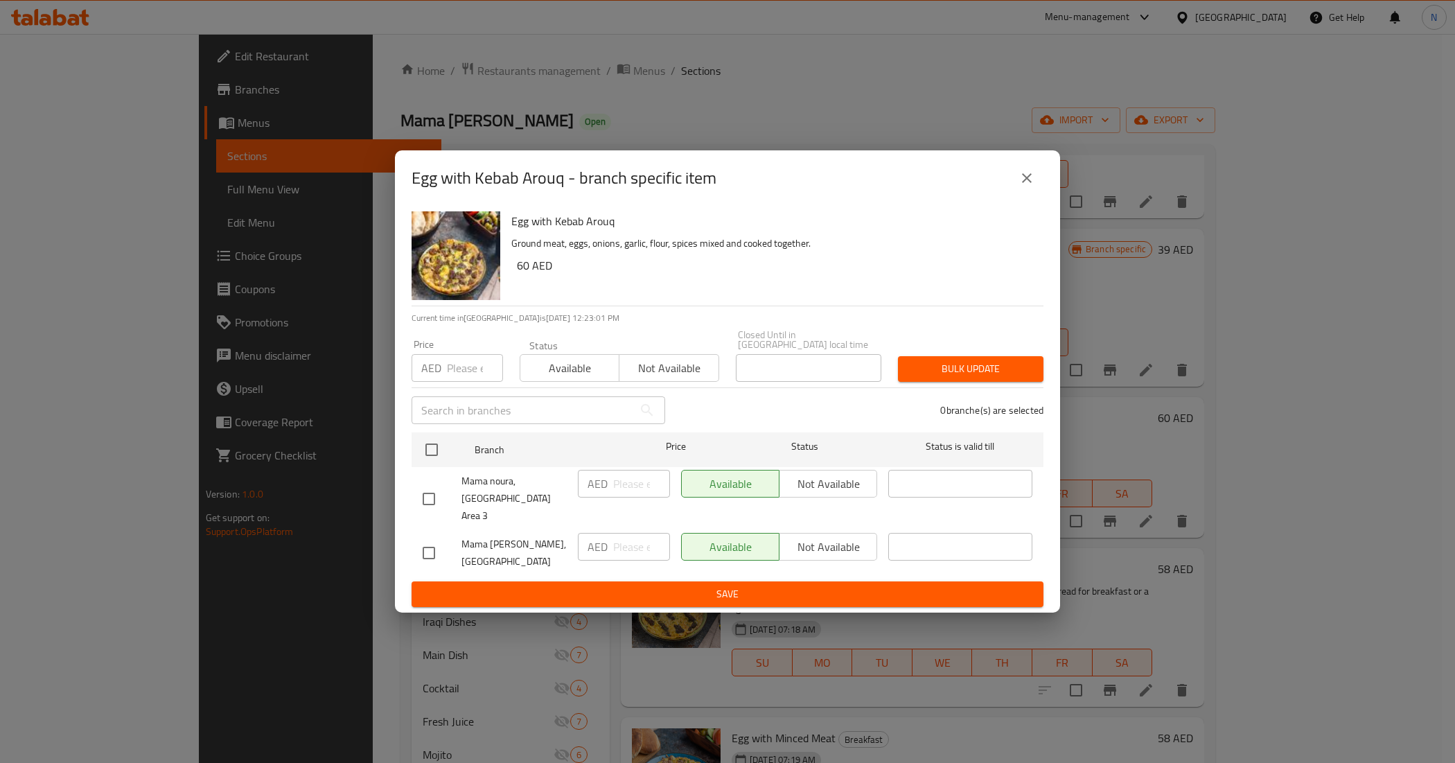
click at [428, 500] on input "checkbox" at bounding box center [428, 498] width 29 height 29
checkbox input "true"
click at [814, 486] on span "Not available" at bounding box center [828, 484] width 87 height 20
click at [678, 581] on button "Save" at bounding box center [728, 594] width 632 height 26
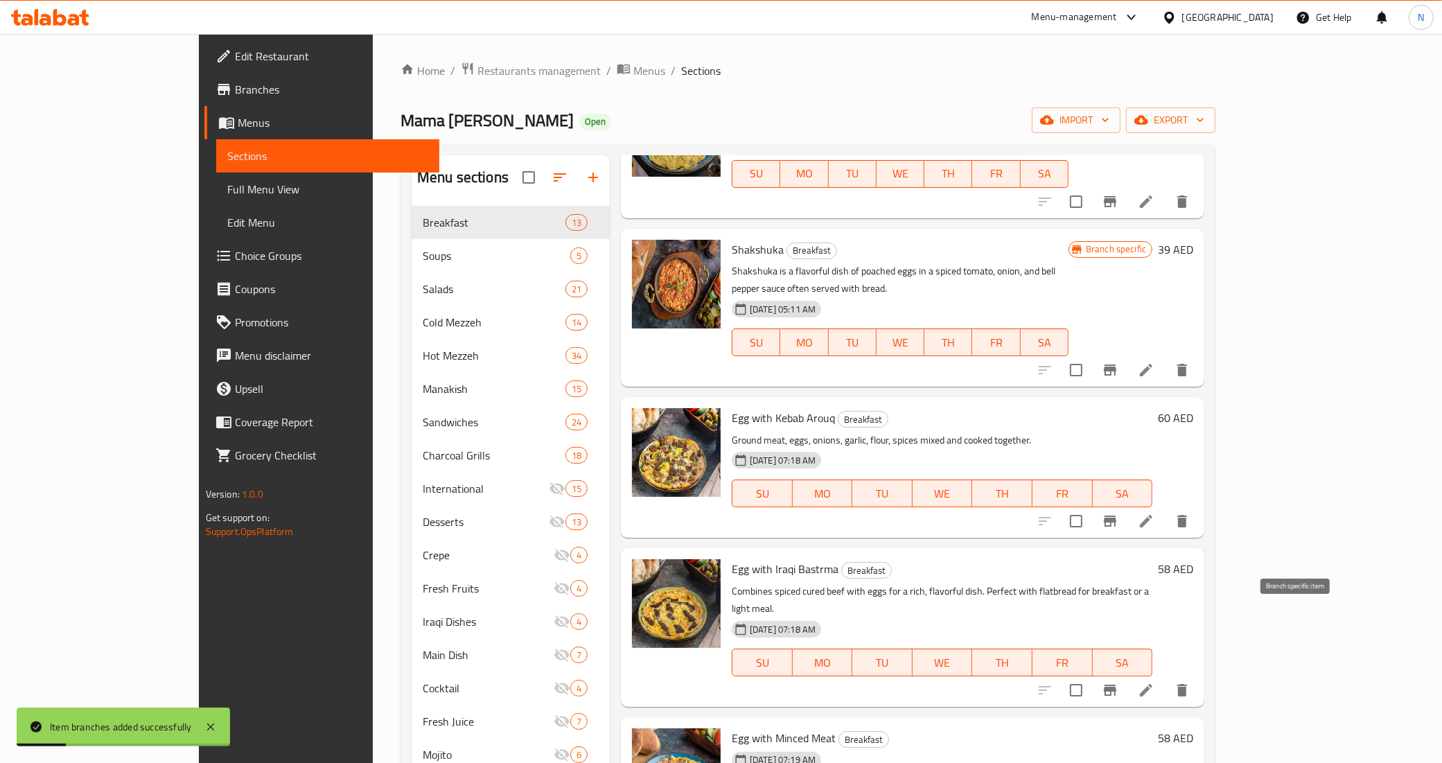
click at [1116, 685] on icon "Branch-specific-item" at bounding box center [1110, 690] width 12 height 11
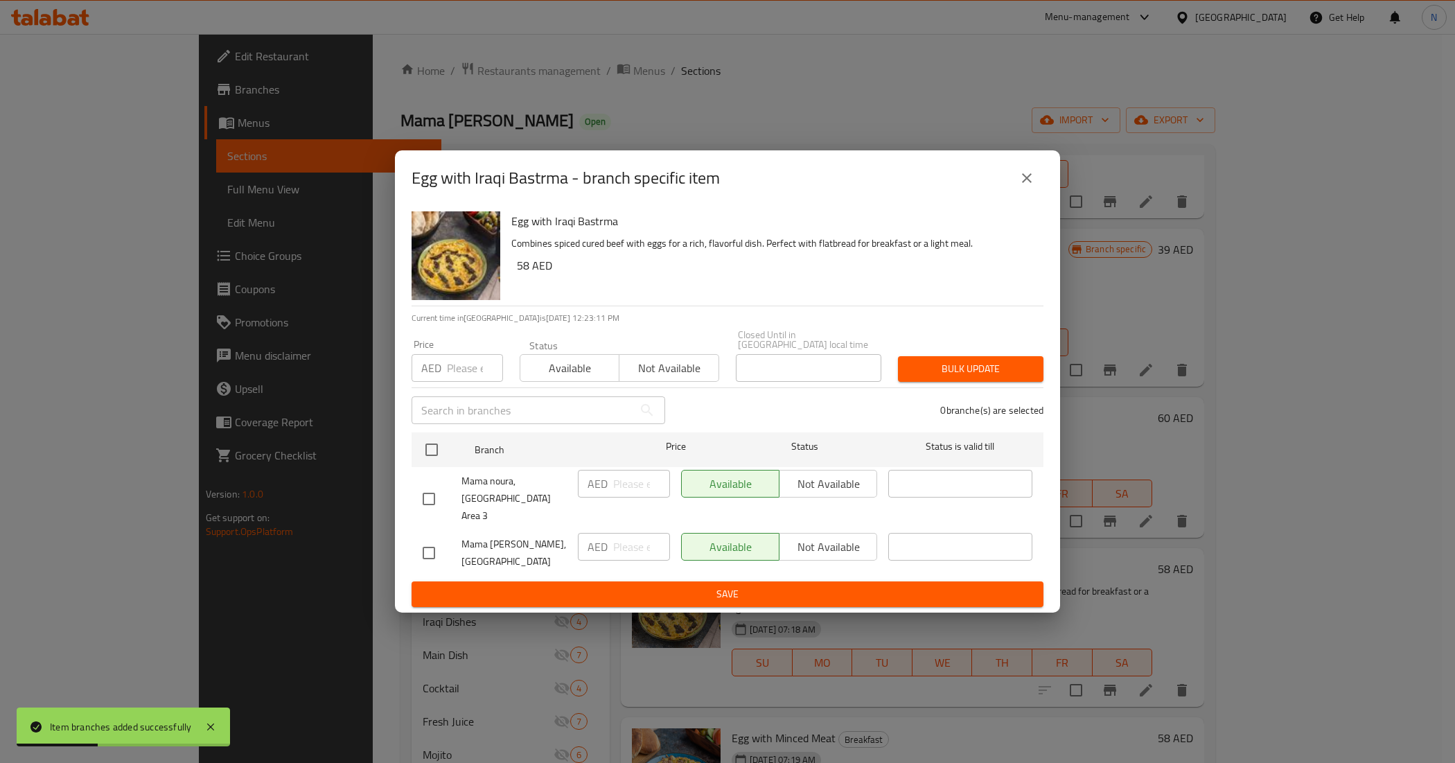
click at [430, 496] on input "checkbox" at bounding box center [428, 498] width 29 height 29
checkbox input "true"
click at [811, 490] on span "Not available" at bounding box center [828, 484] width 87 height 20
click at [763, 586] on span "Save" at bounding box center [728, 594] width 610 height 17
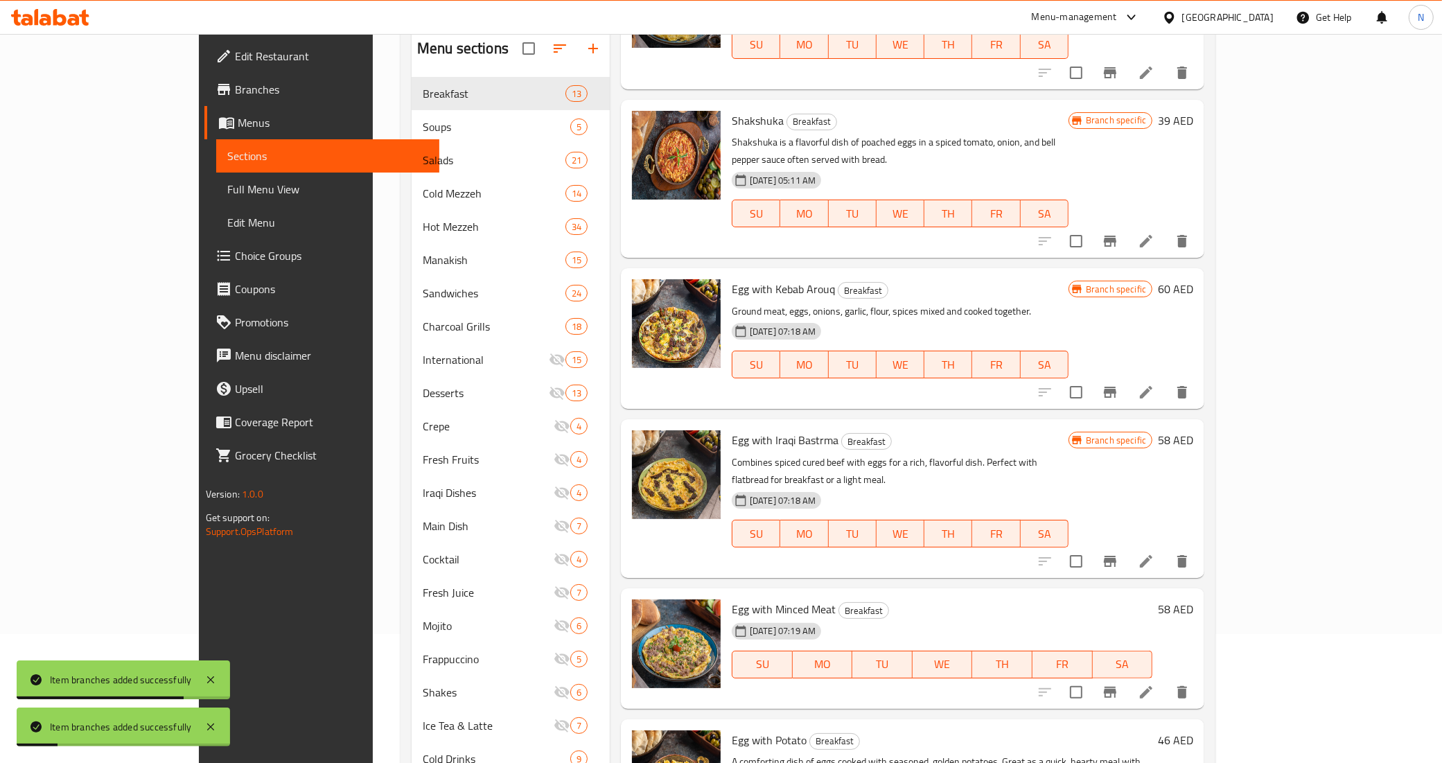
scroll to position [195, 0]
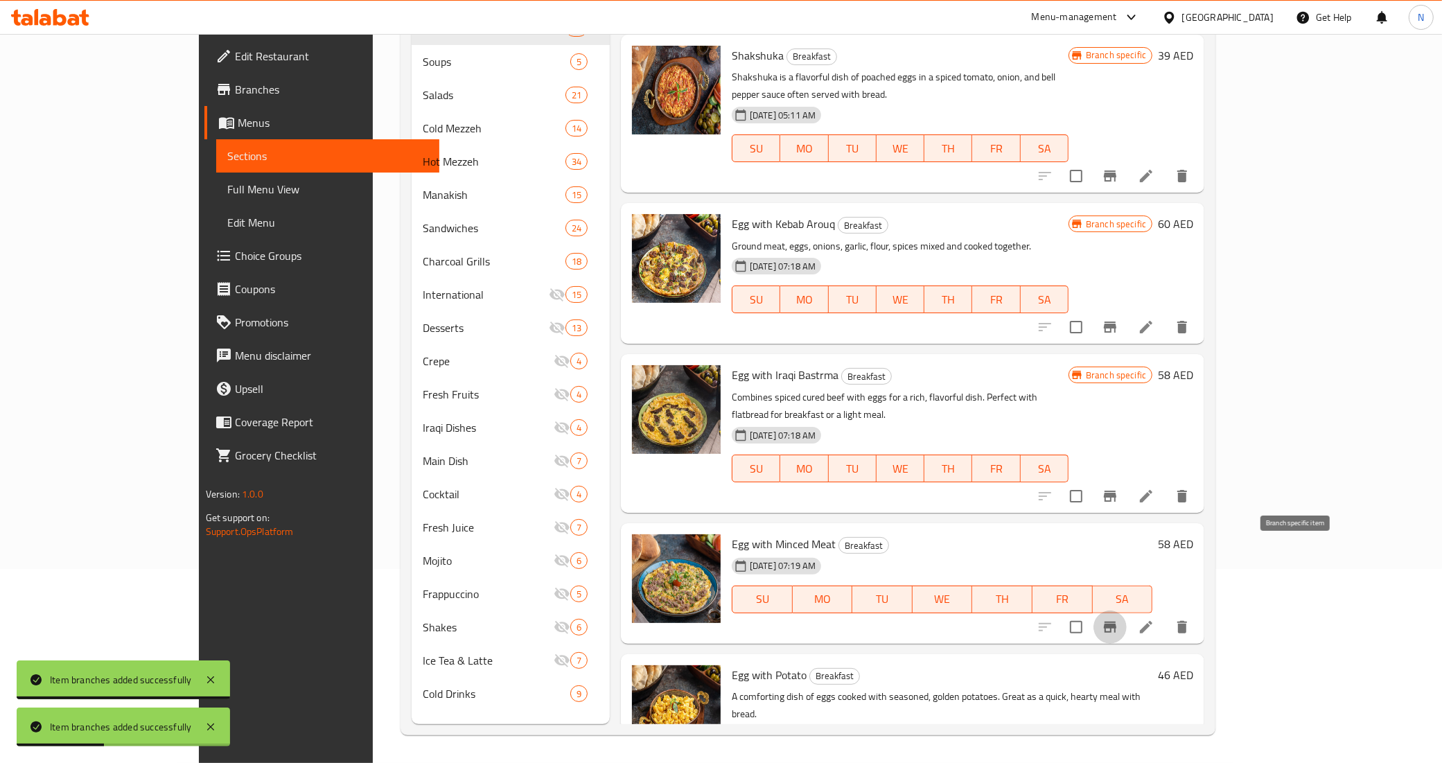
click at [1116, 622] on icon "Branch-specific-item" at bounding box center [1110, 627] width 12 height 11
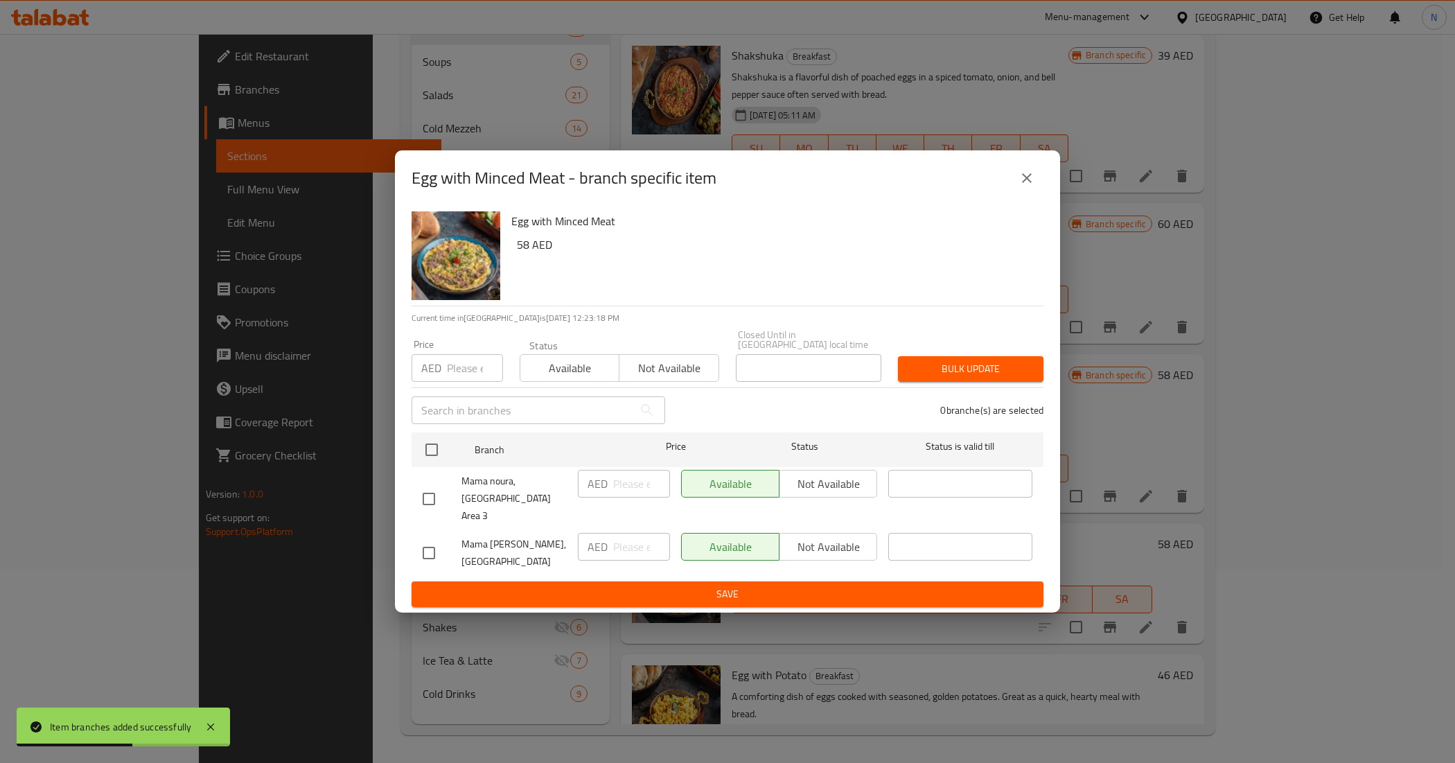
click at [434, 504] on input "checkbox" at bounding box center [428, 498] width 29 height 29
checkbox input "true"
click at [849, 494] on span "Not available" at bounding box center [828, 484] width 87 height 20
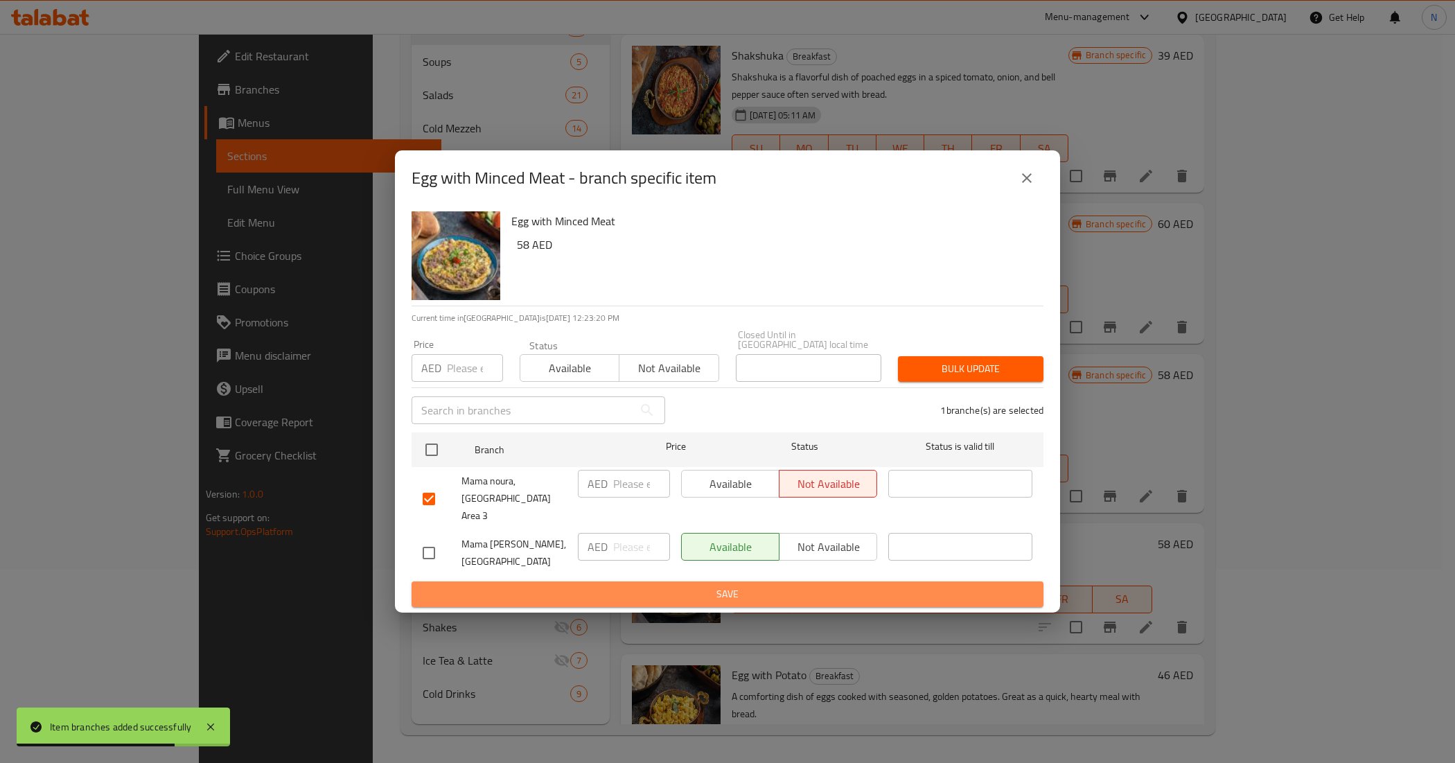
click at [808, 586] on span "Save" at bounding box center [728, 594] width 610 height 17
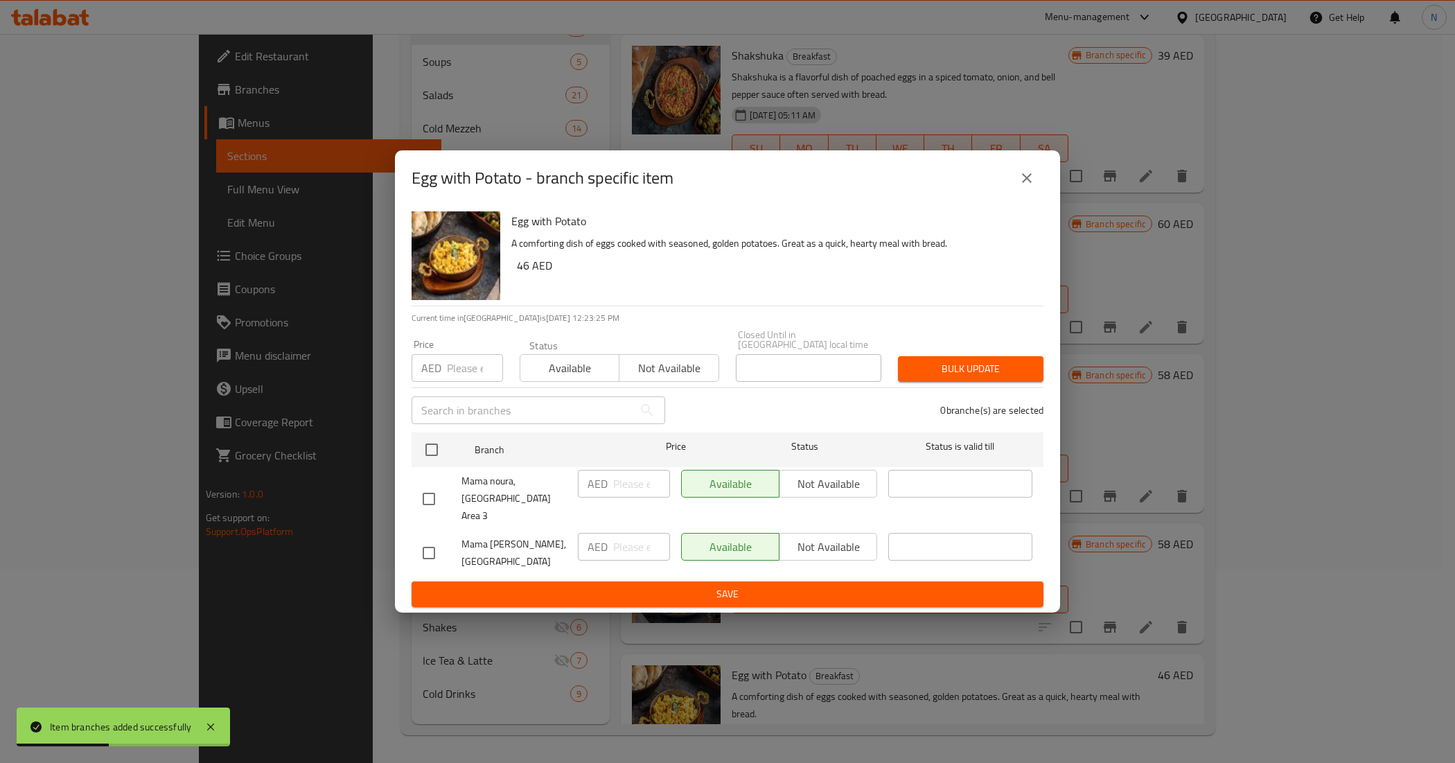
click at [427, 498] on input "checkbox" at bounding box center [428, 498] width 29 height 29
checkbox input "true"
click at [843, 494] on span "Not available" at bounding box center [828, 484] width 87 height 20
click at [784, 586] on span "Save" at bounding box center [728, 594] width 610 height 17
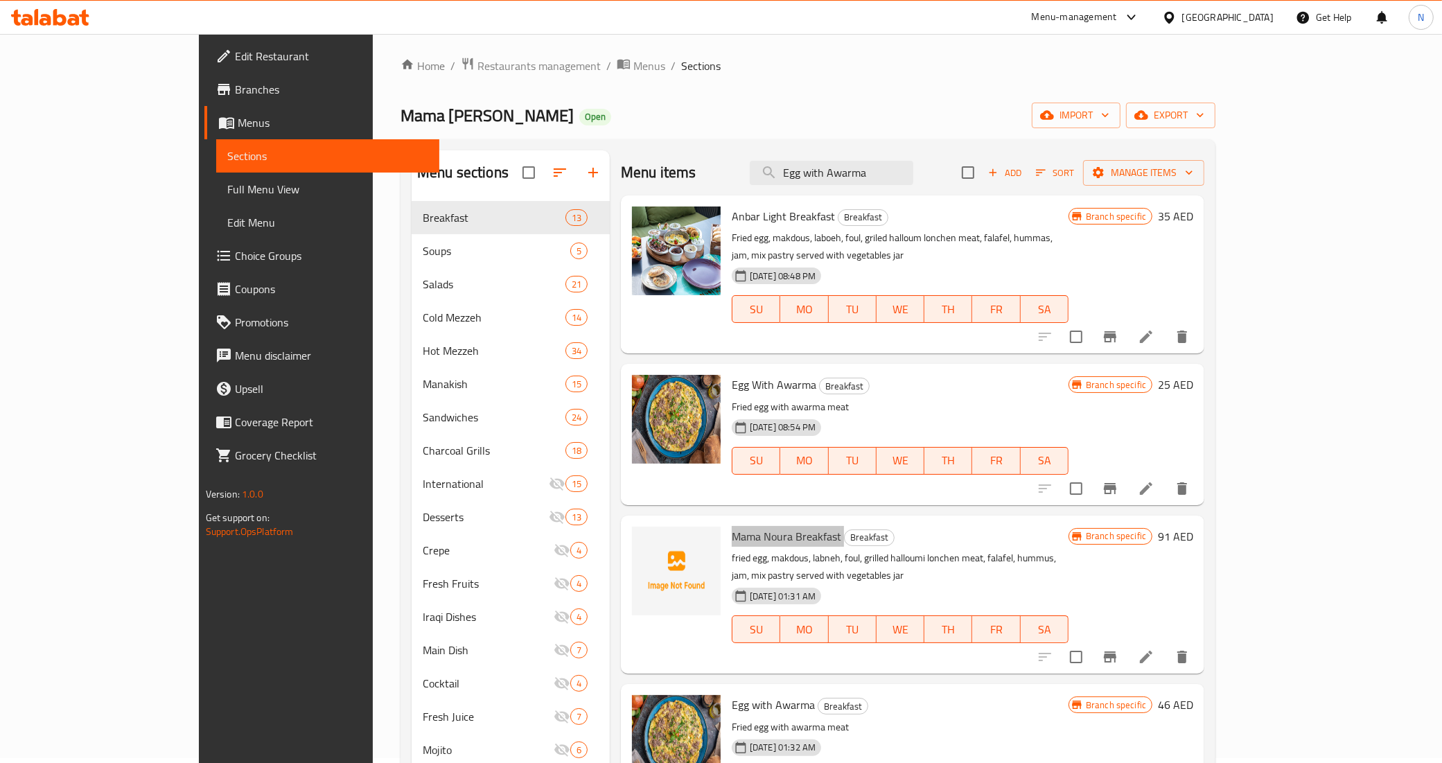
scroll to position [0, 0]
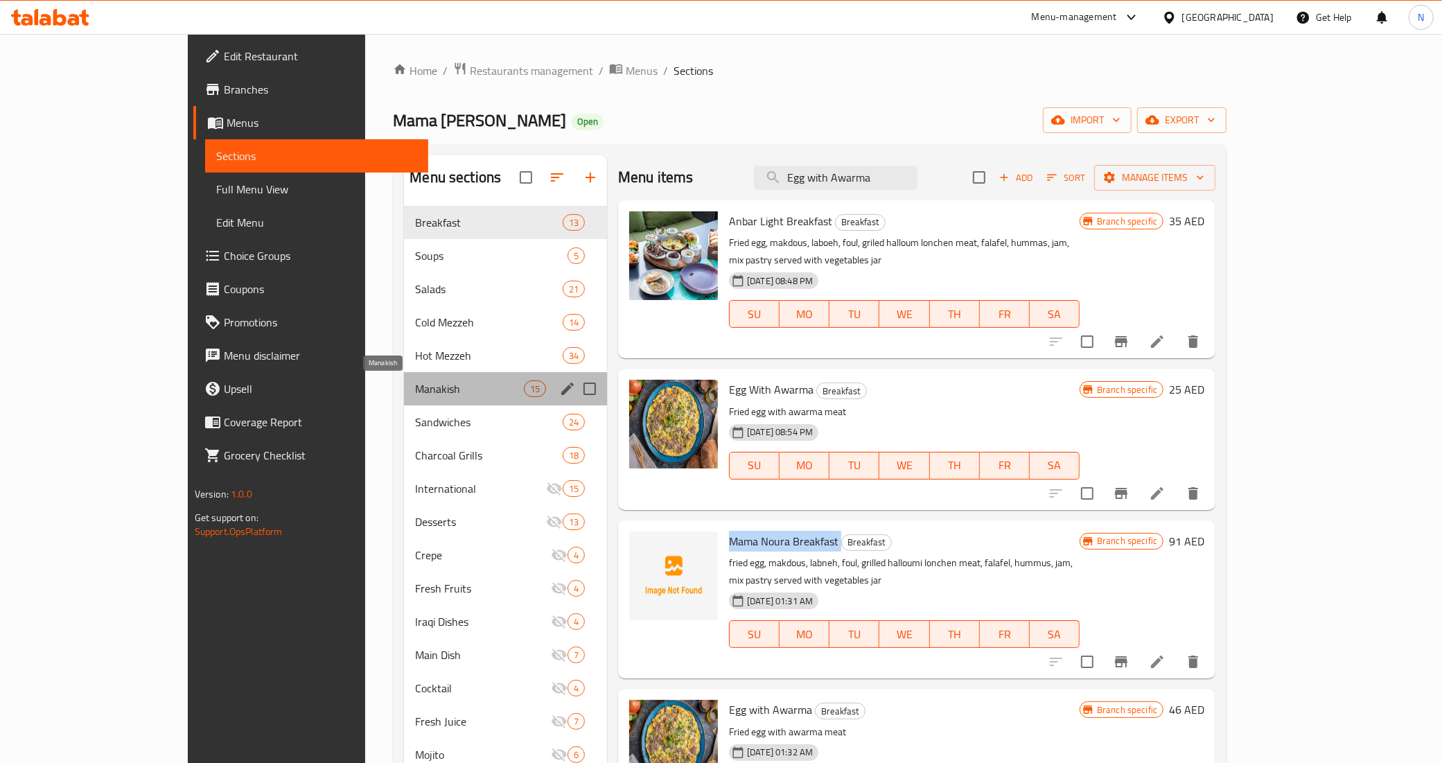
click at [415, 393] on span "Manakish" at bounding box center [469, 388] width 108 height 17
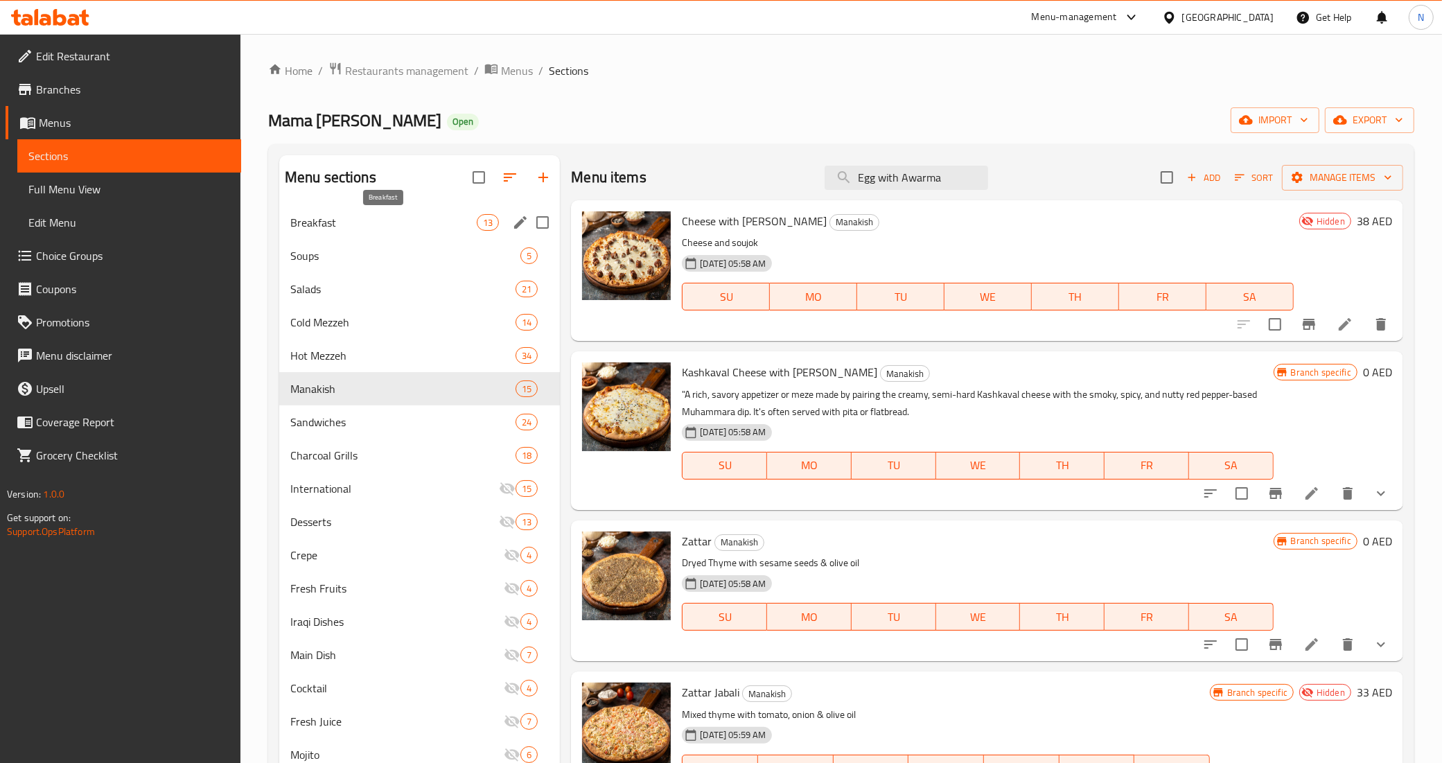
click at [317, 220] on span "Breakfast" at bounding box center [383, 222] width 186 height 17
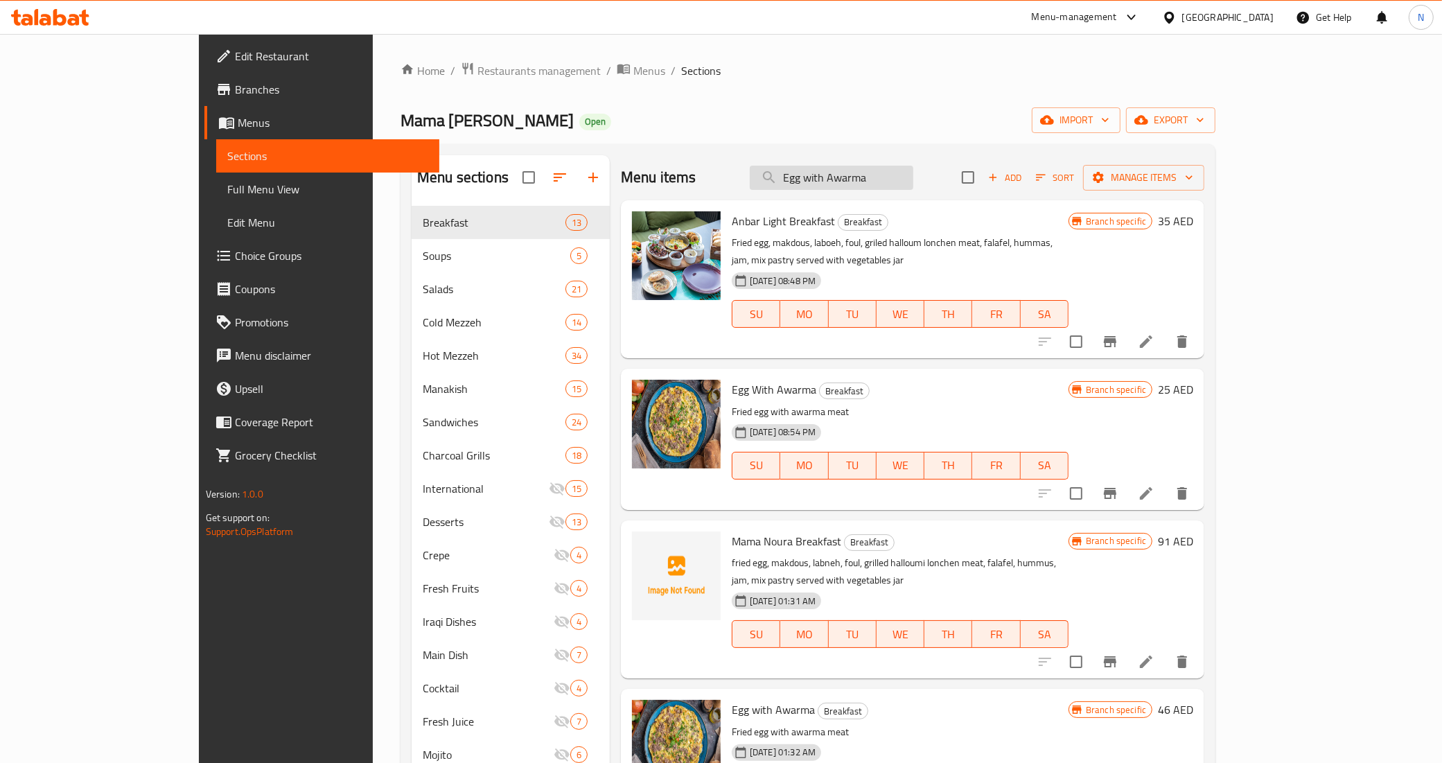
click at [902, 182] on input "Egg with Awarma" at bounding box center [832, 178] width 164 height 24
paste input "Halloumi Cheeese"
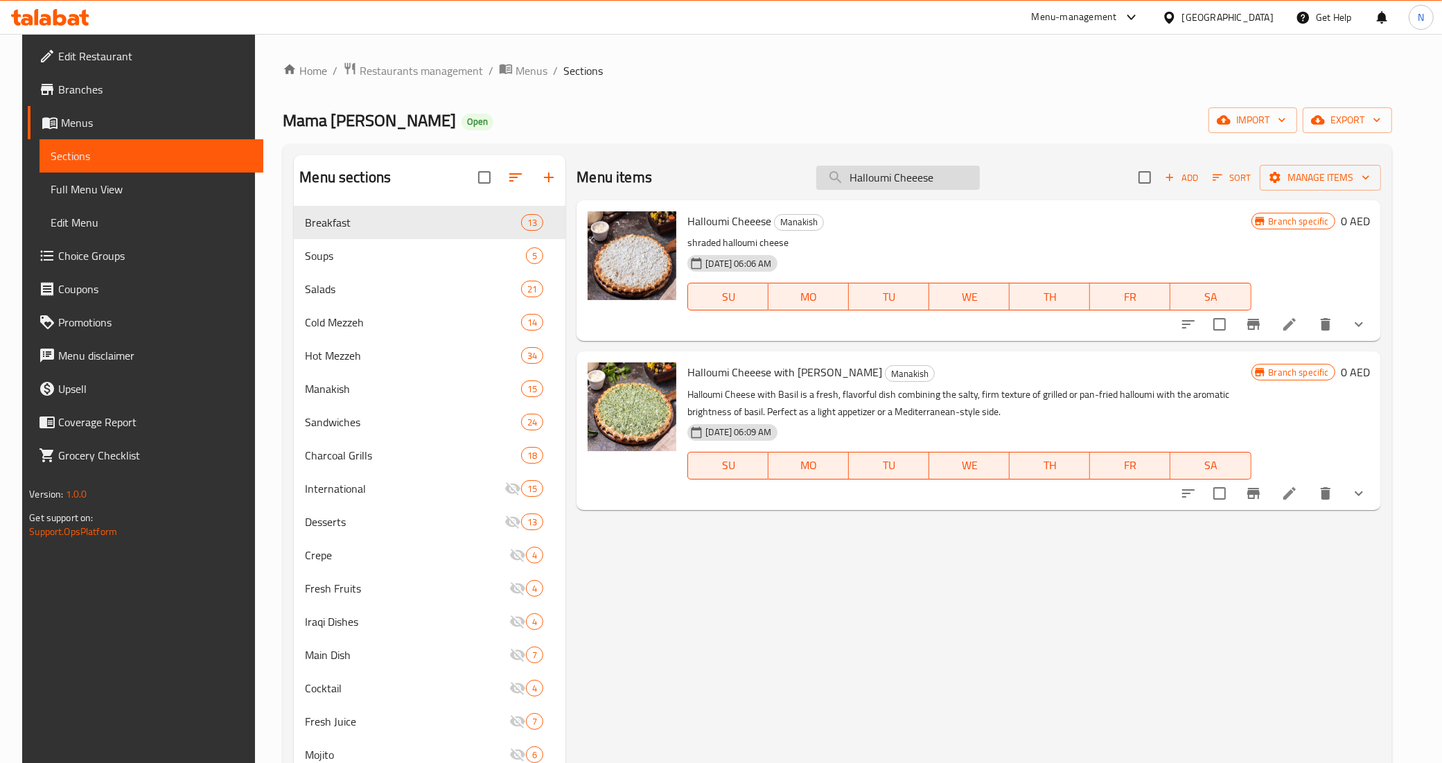
click at [920, 186] on input "Halloumi Cheeese" at bounding box center [898, 178] width 164 height 24
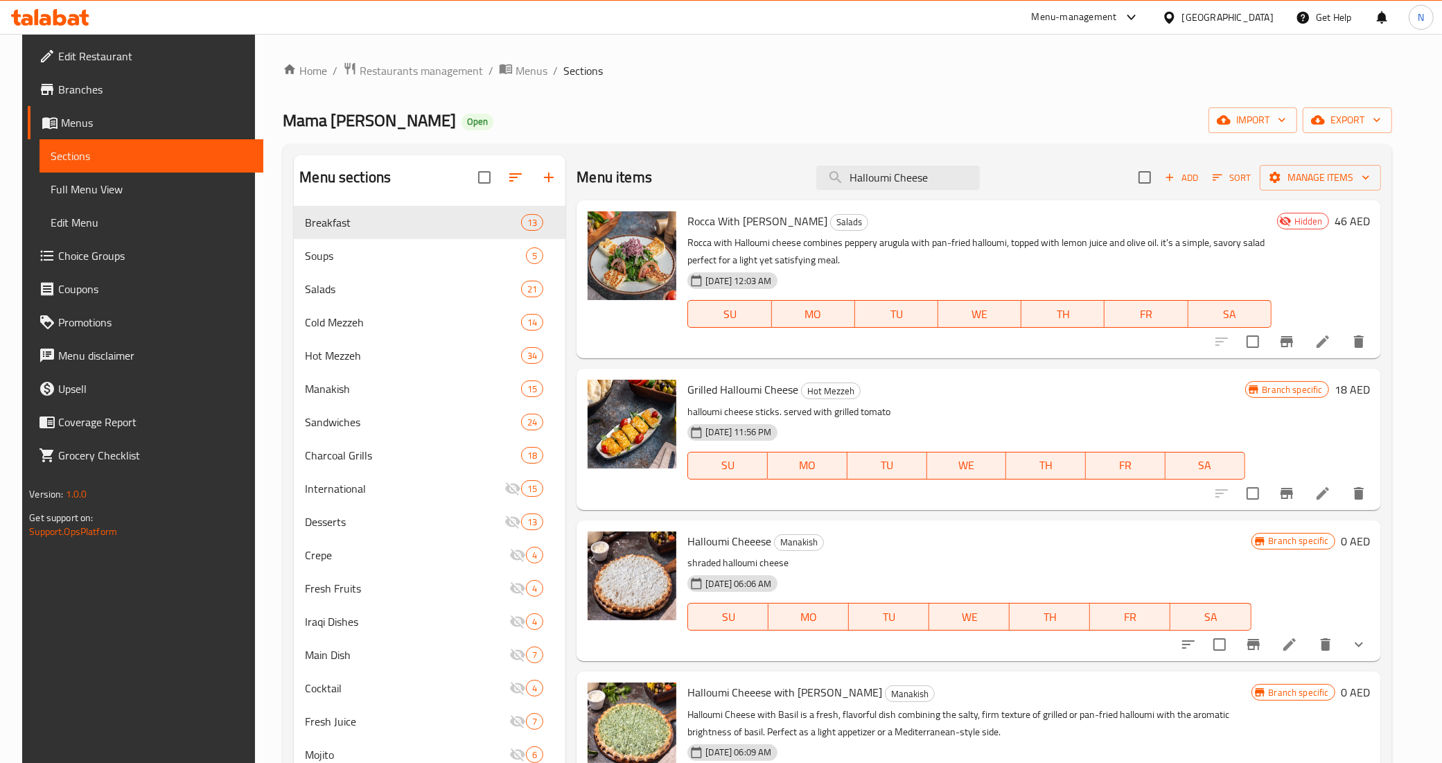
type input "Halloumi Cheese"
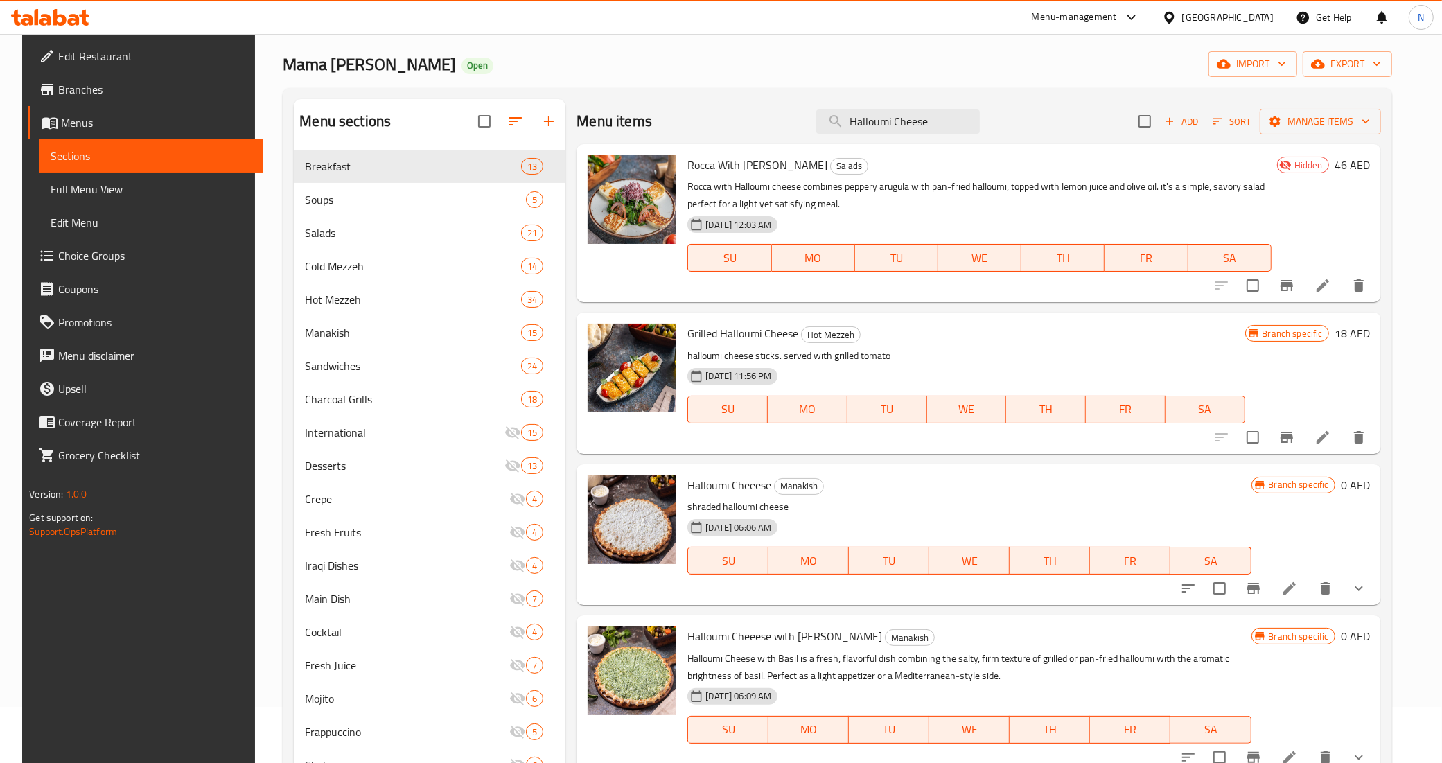
scroll to position [173, 0]
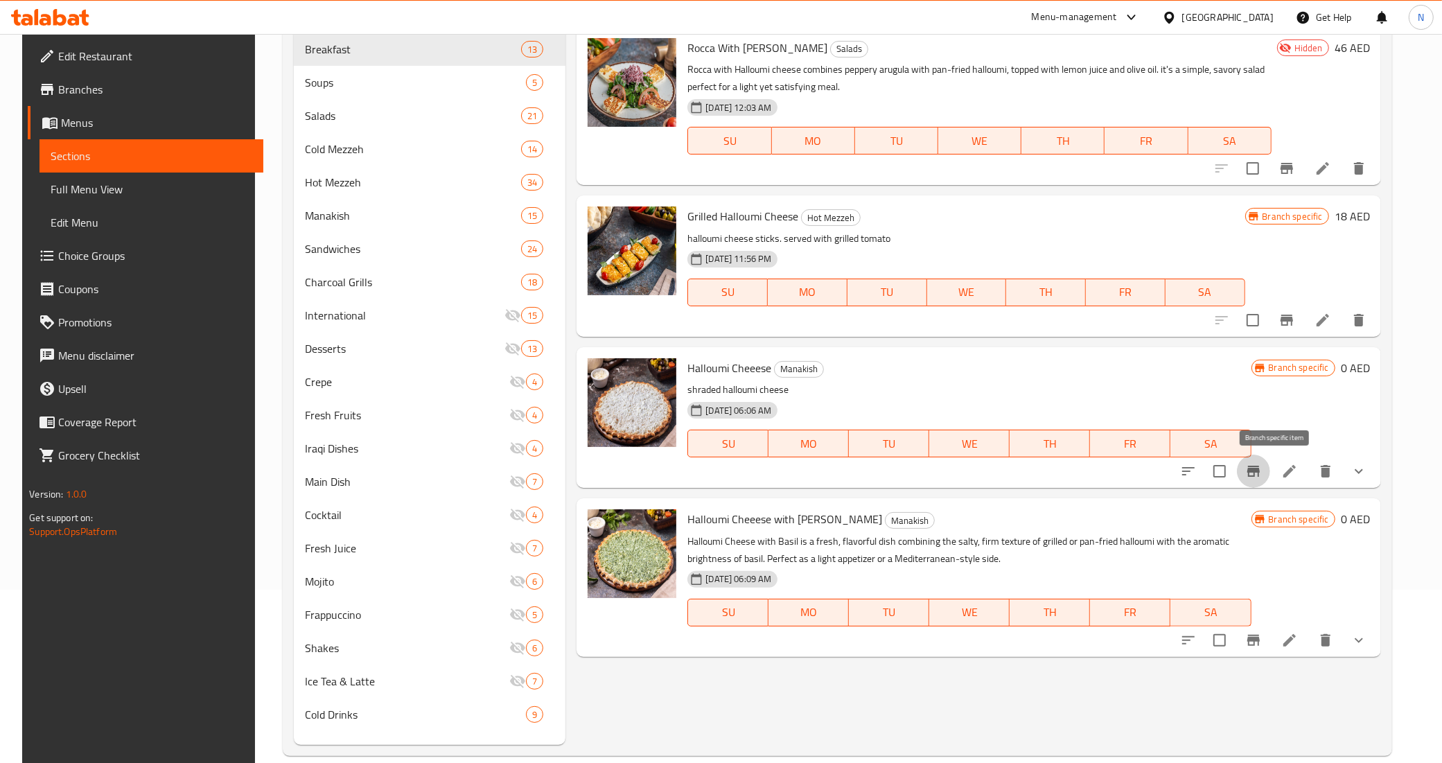
click at [1260, 469] on icon "Branch-specific-item" at bounding box center [1253, 471] width 12 height 11
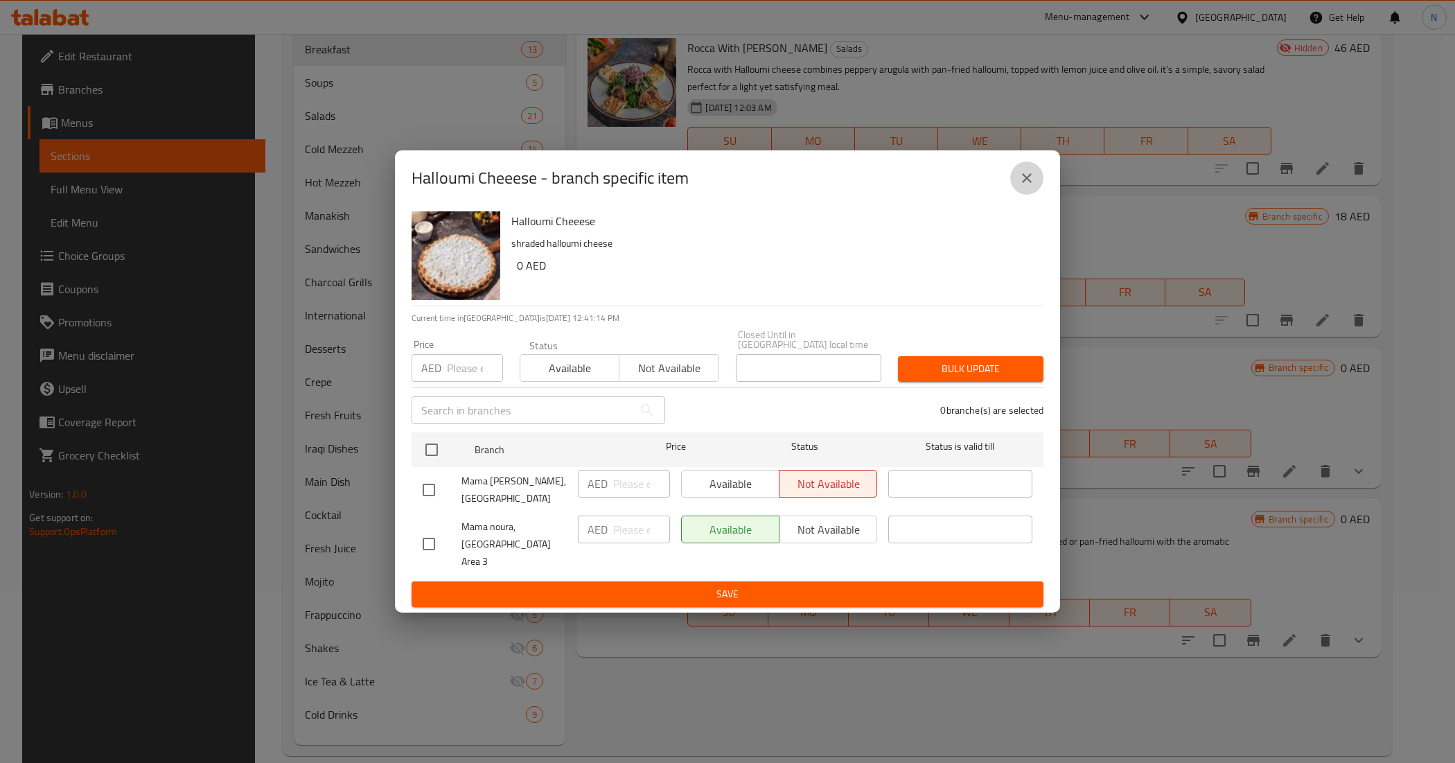
click at [1026, 186] on icon "close" at bounding box center [1027, 178] width 17 height 17
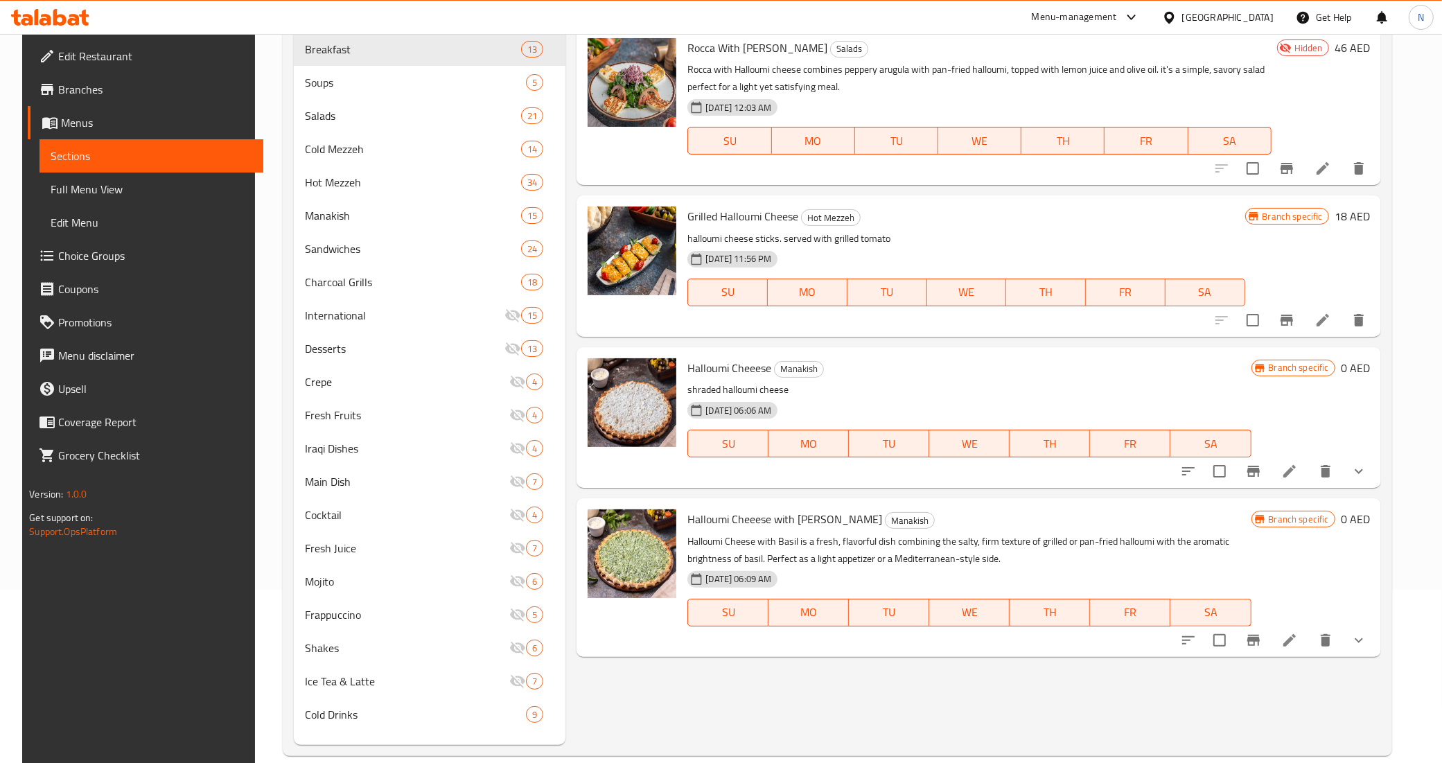
click at [1367, 469] on icon "show more" at bounding box center [1359, 471] width 17 height 17
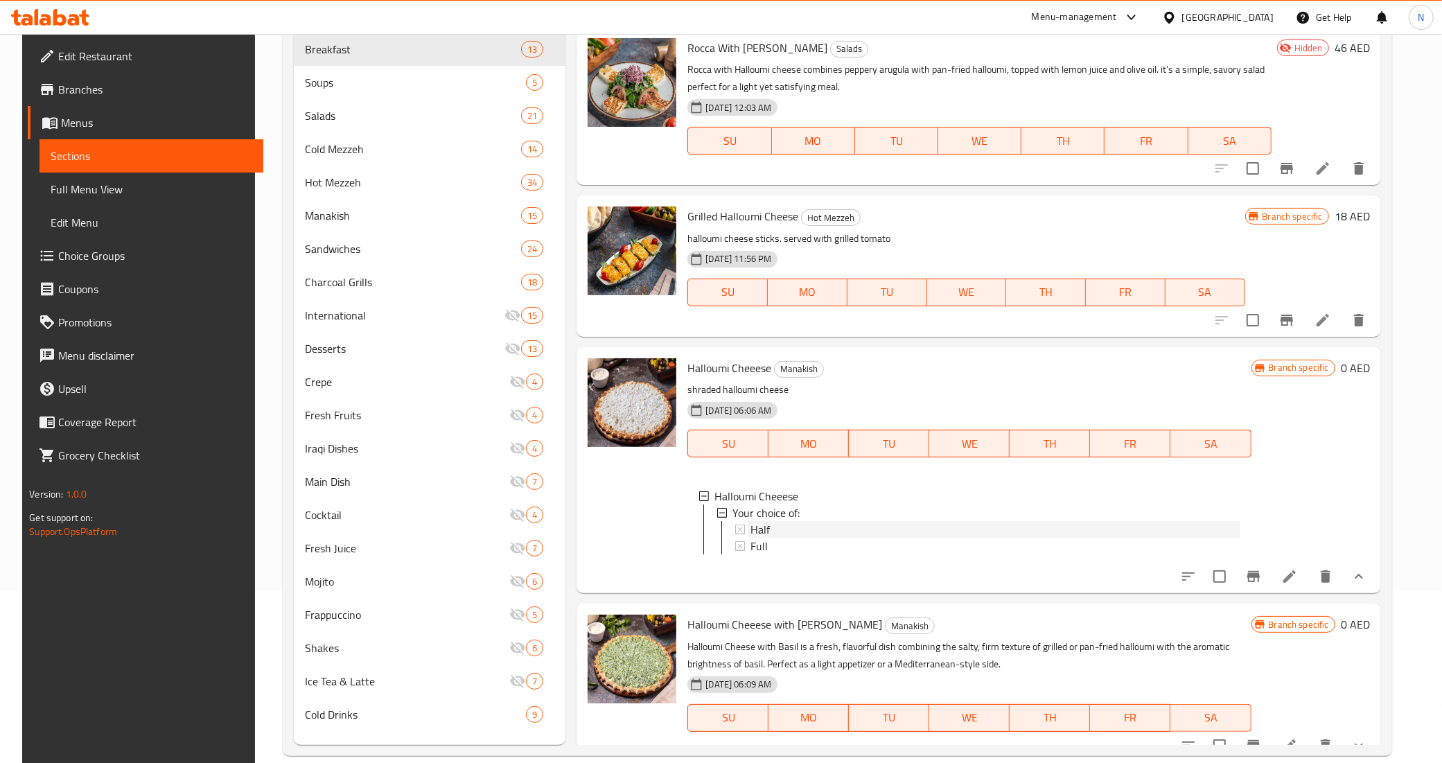
click at [766, 524] on div "Half" at bounding box center [994, 529] width 489 height 17
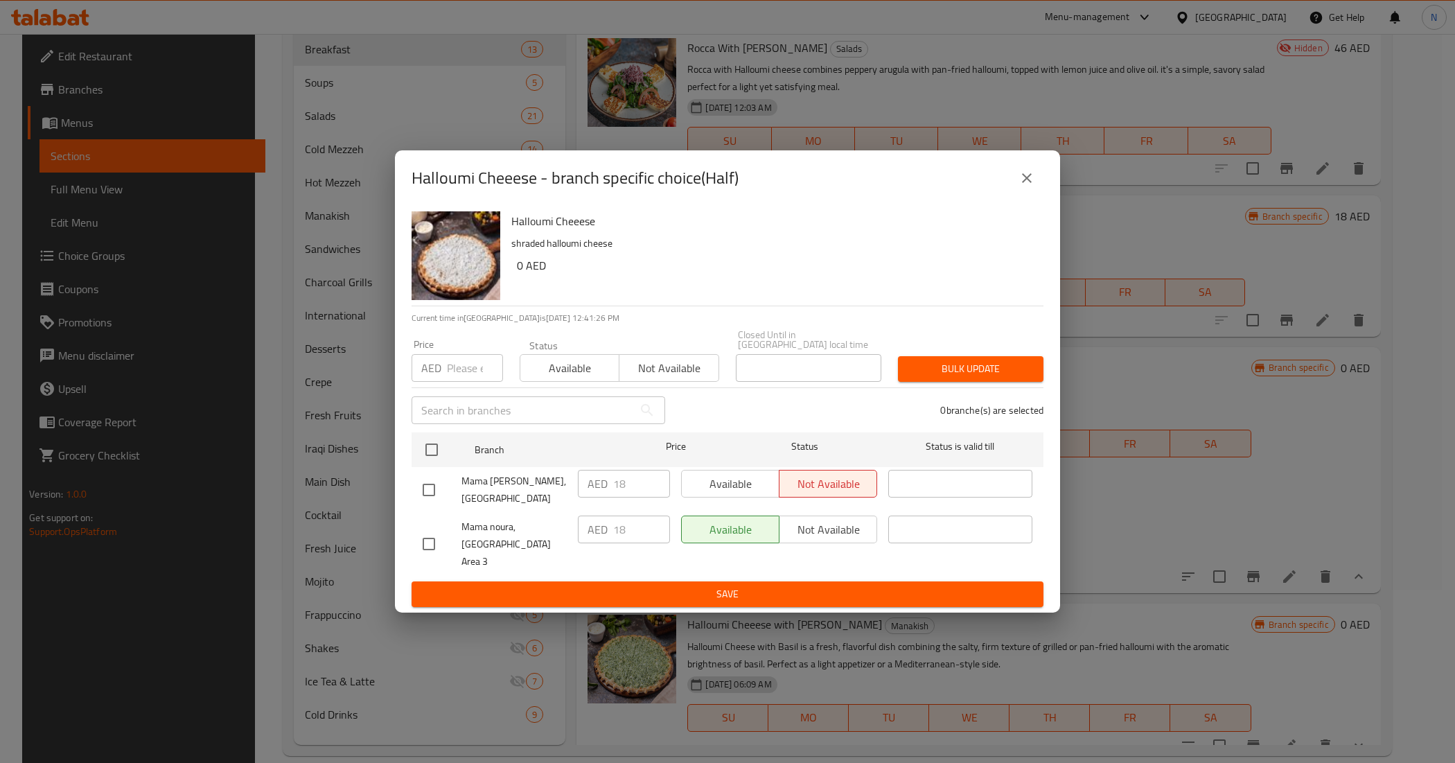
click at [425, 545] on input "checkbox" at bounding box center [428, 543] width 29 height 29
checkbox input "true"
click at [631, 538] on input "18" at bounding box center [641, 530] width 57 height 28
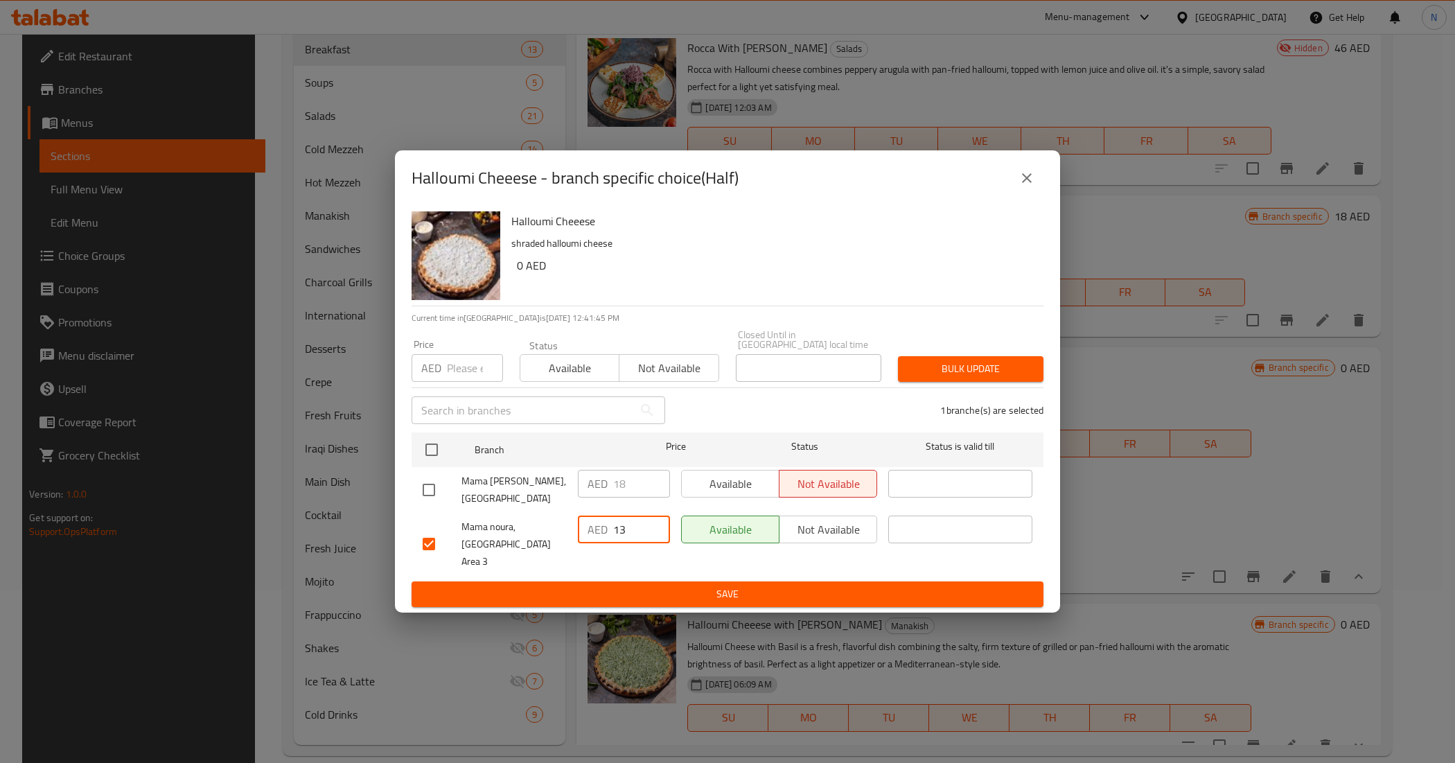
type input "13"
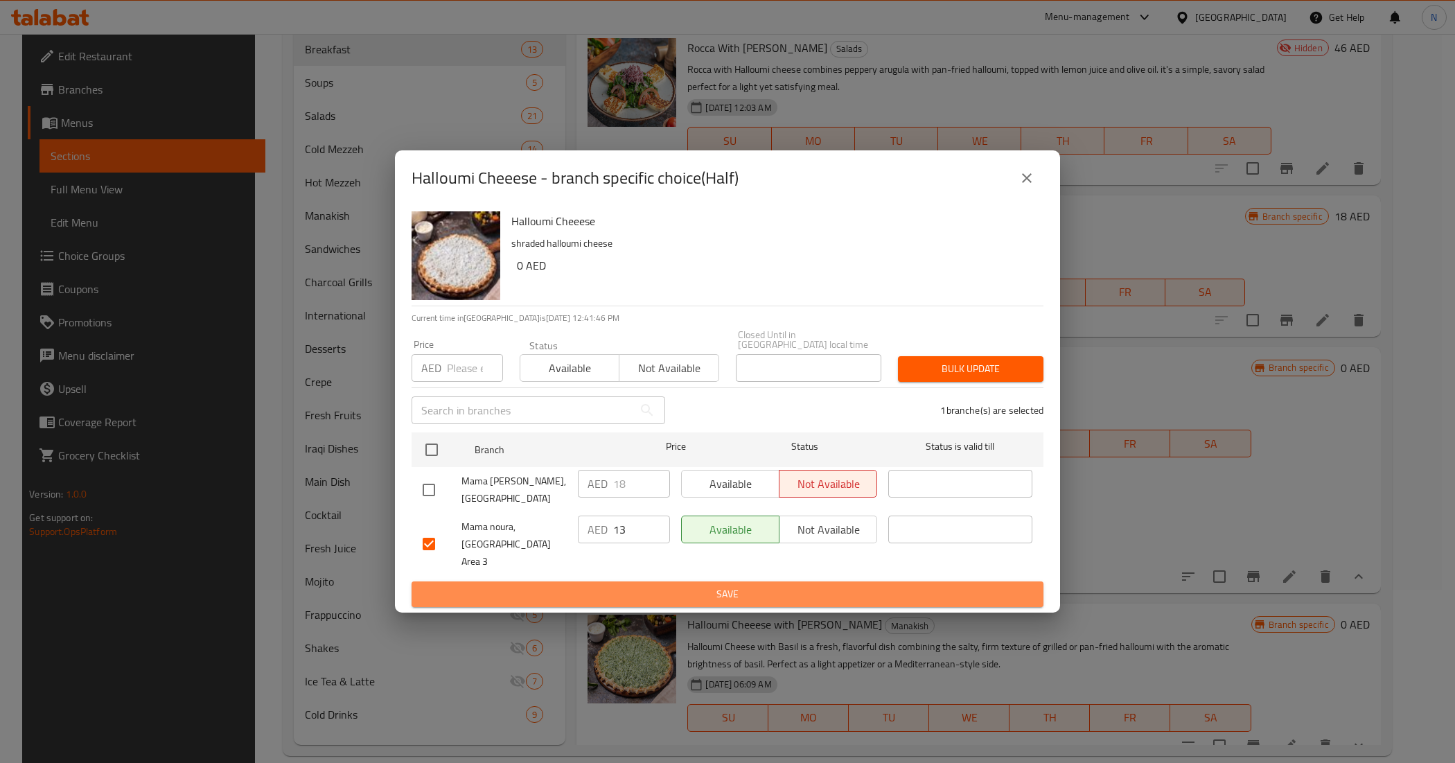
click at [759, 586] on span "Save" at bounding box center [728, 594] width 610 height 17
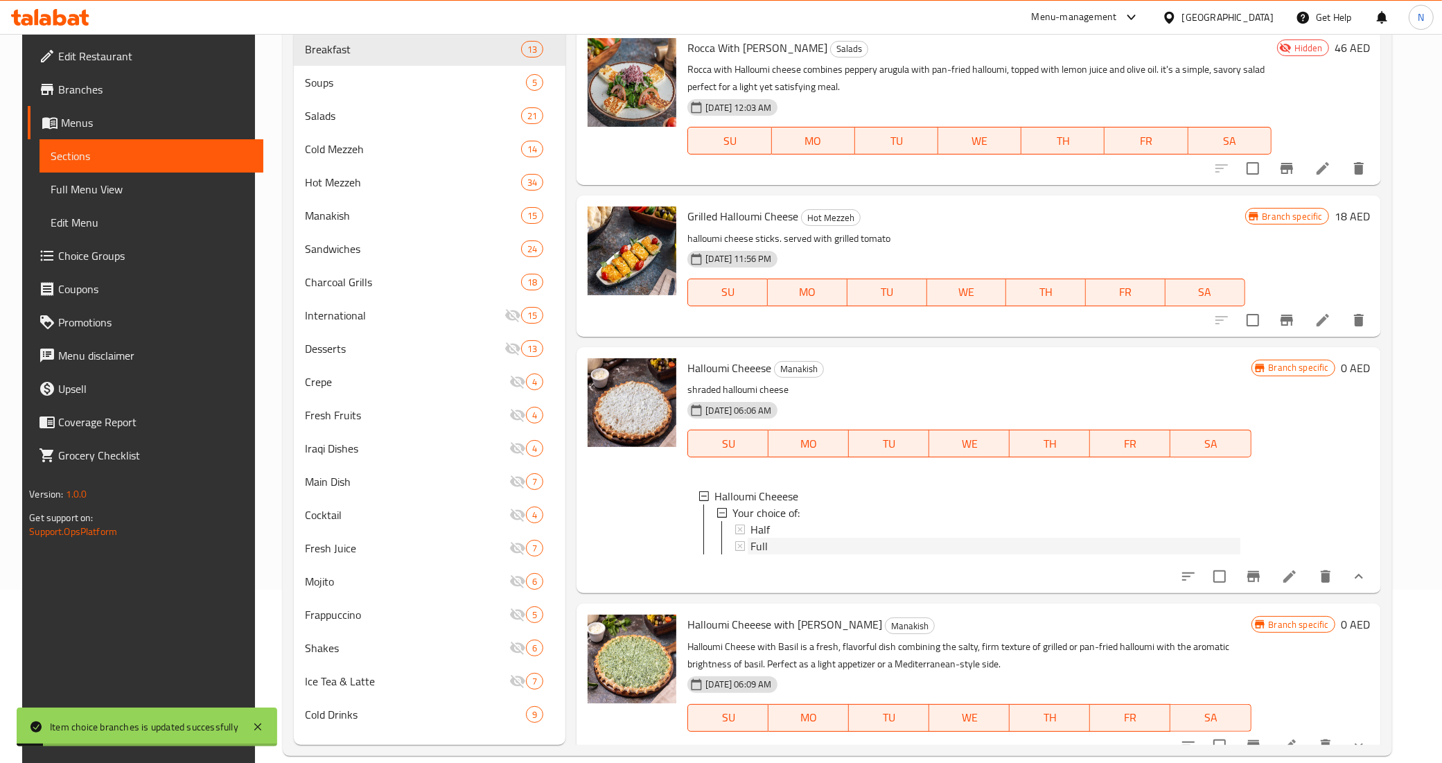
click at [766, 538] on div "Full" at bounding box center [994, 546] width 489 height 17
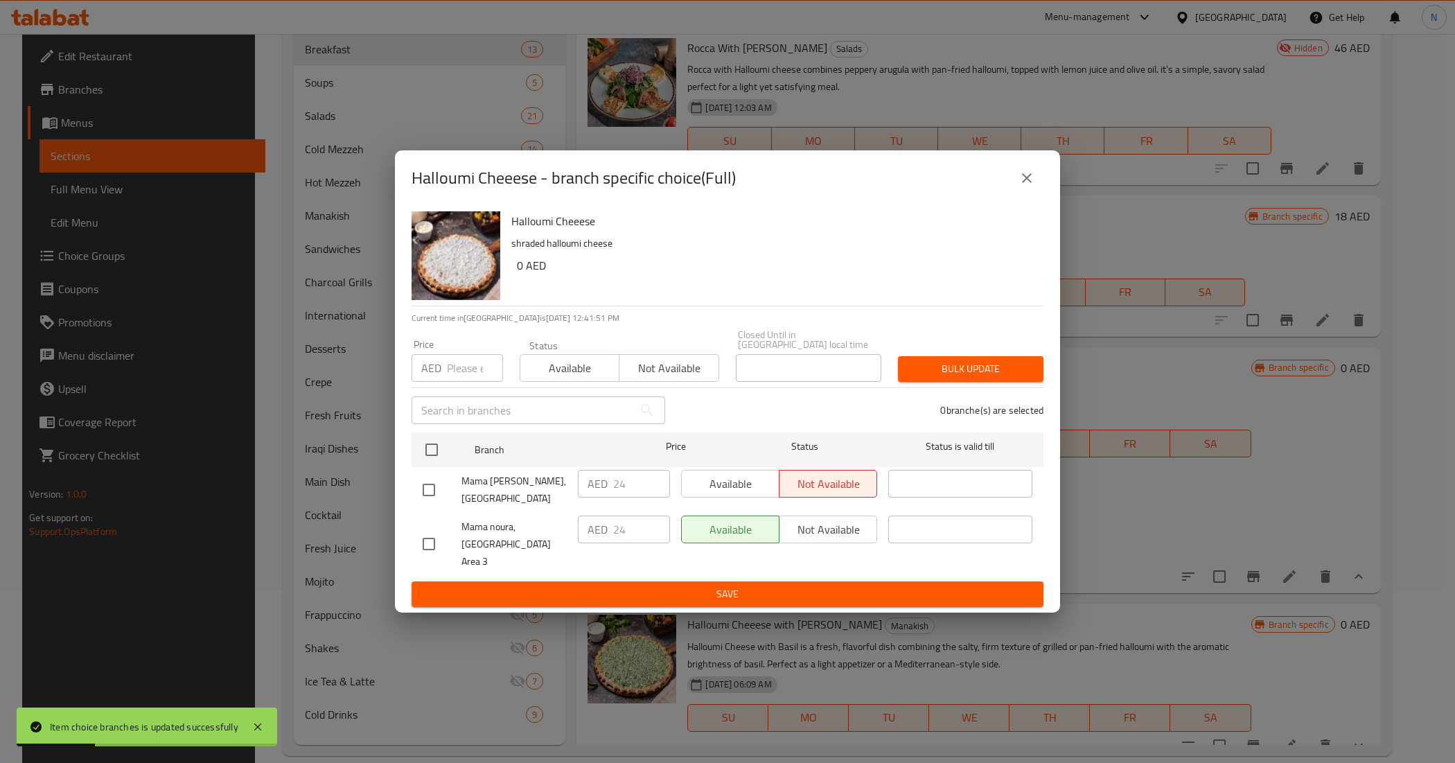
click at [428, 544] on input "checkbox" at bounding box center [428, 543] width 29 height 29
checkbox input "true"
click at [641, 536] on input "24" at bounding box center [641, 530] width 57 height 28
type input "20"
click at [660, 586] on span "Save" at bounding box center [728, 594] width 610 height 17
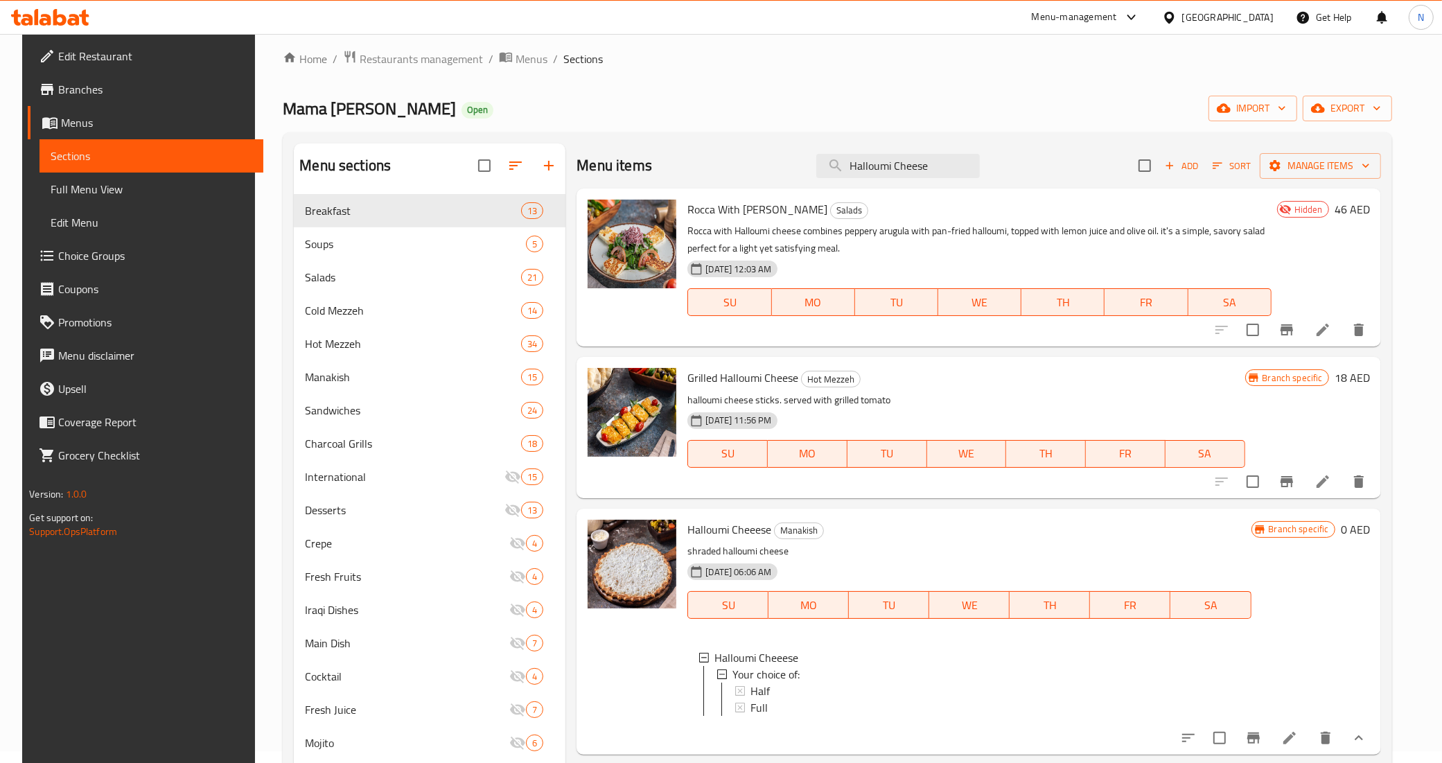
scroll to position [0, 0]
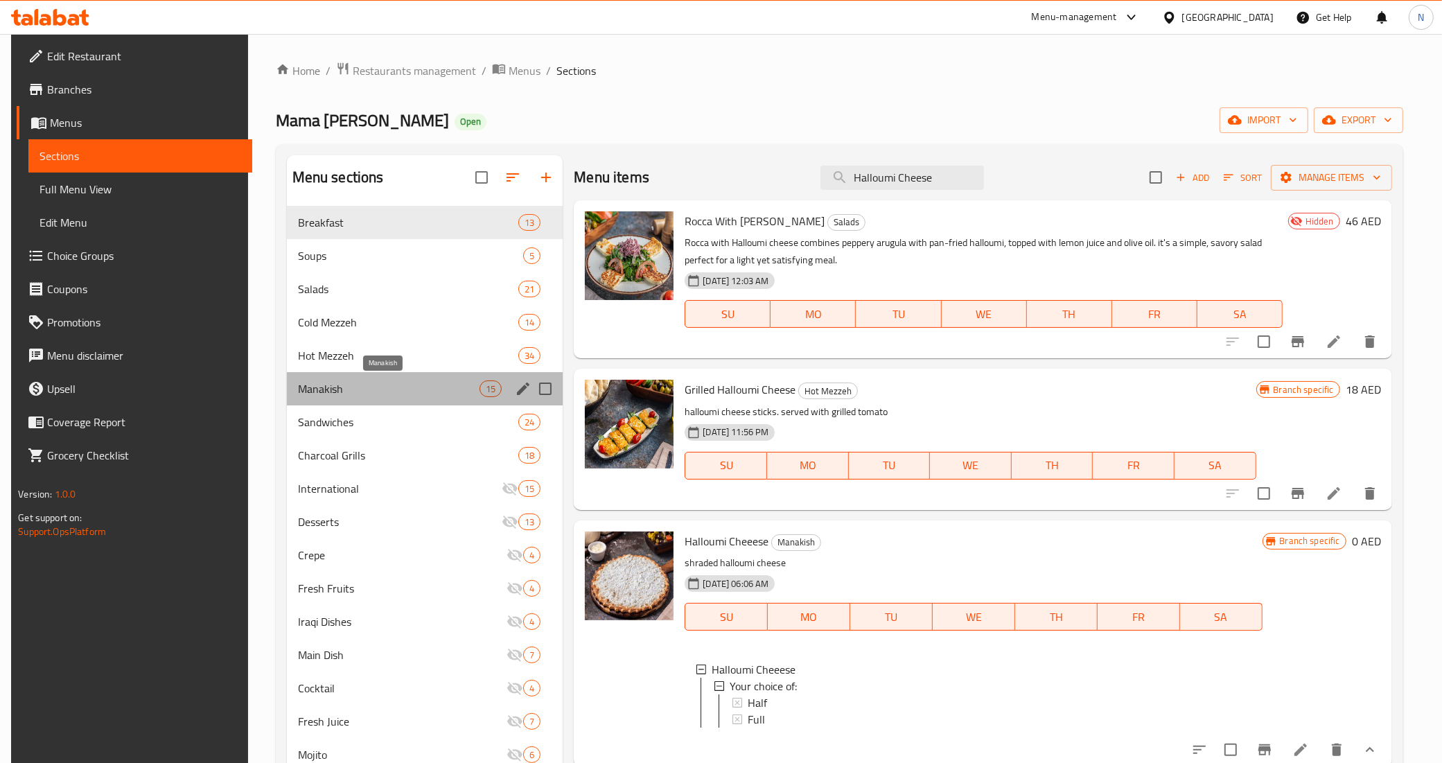
click at [337, 388] on span "Manakish" at bounding box center [389, 388] width 182 height 17
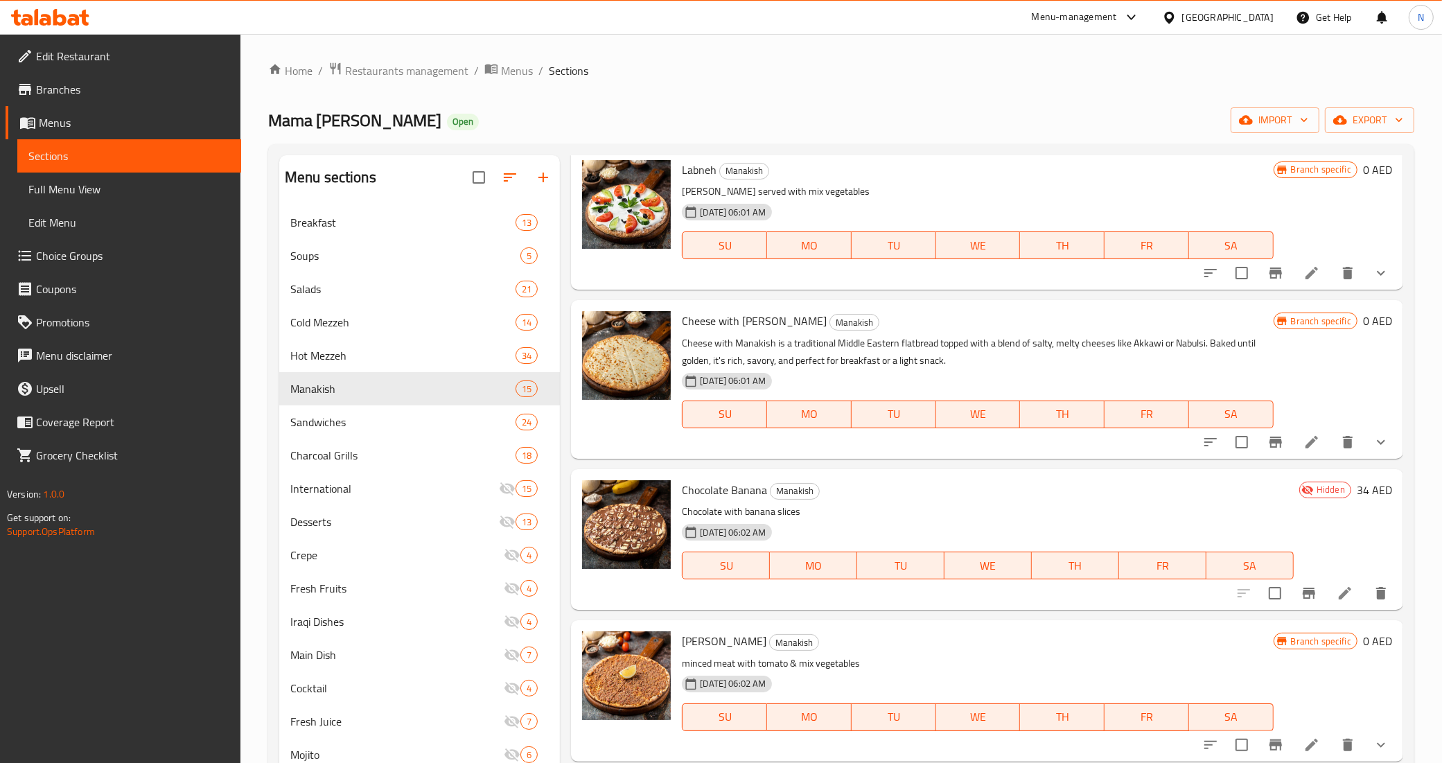
scroll to position [693, 0]
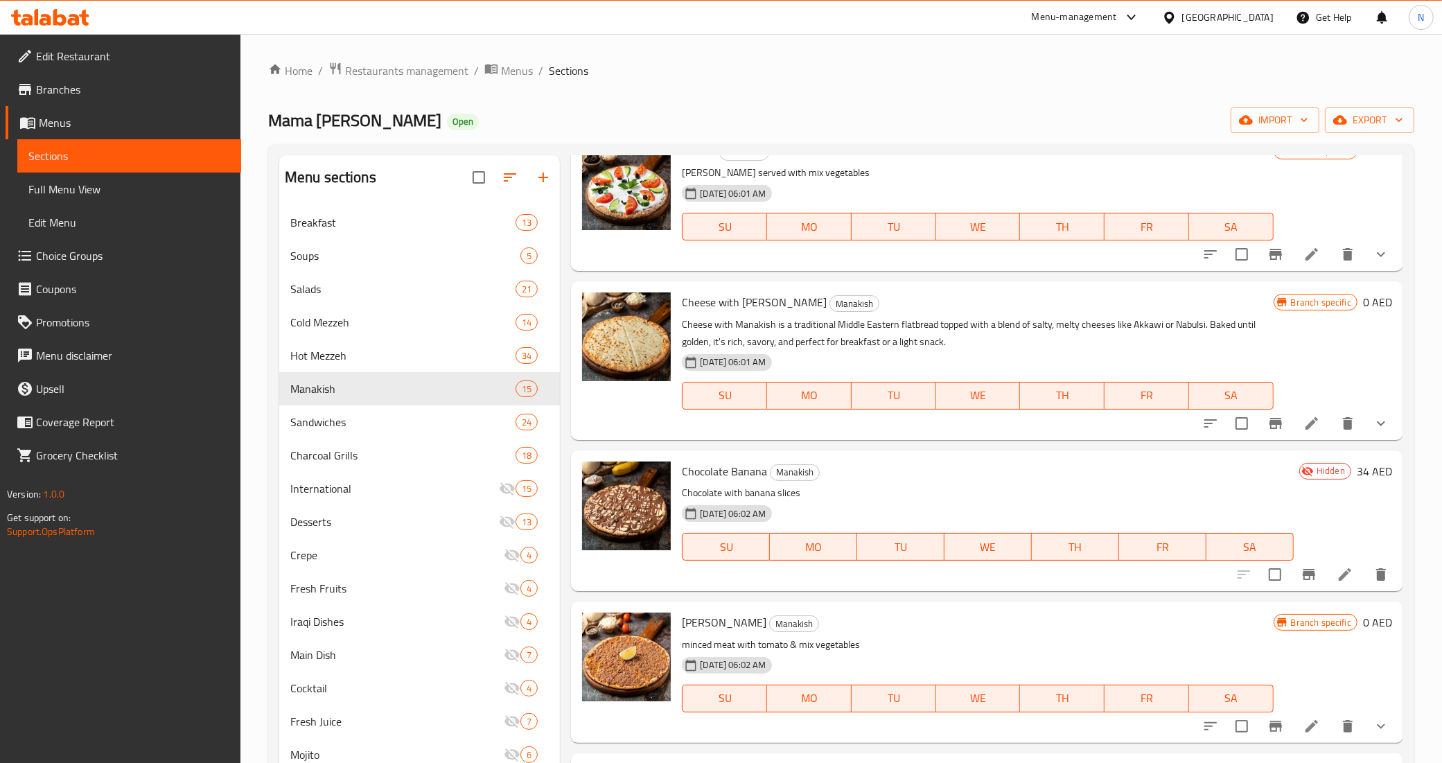
click at [729, 457] on div "Chocolate Banana Manakish Chocolate with banana slices 02-02-2025 06:02 AM SU M…" at bounding box center [987, 521] width 623 height 130
click at [705, 473] on span "Chocolate Banana" at bounding box center [724, 471] width 85 height 21
copy h6 "Chocolate Banana"
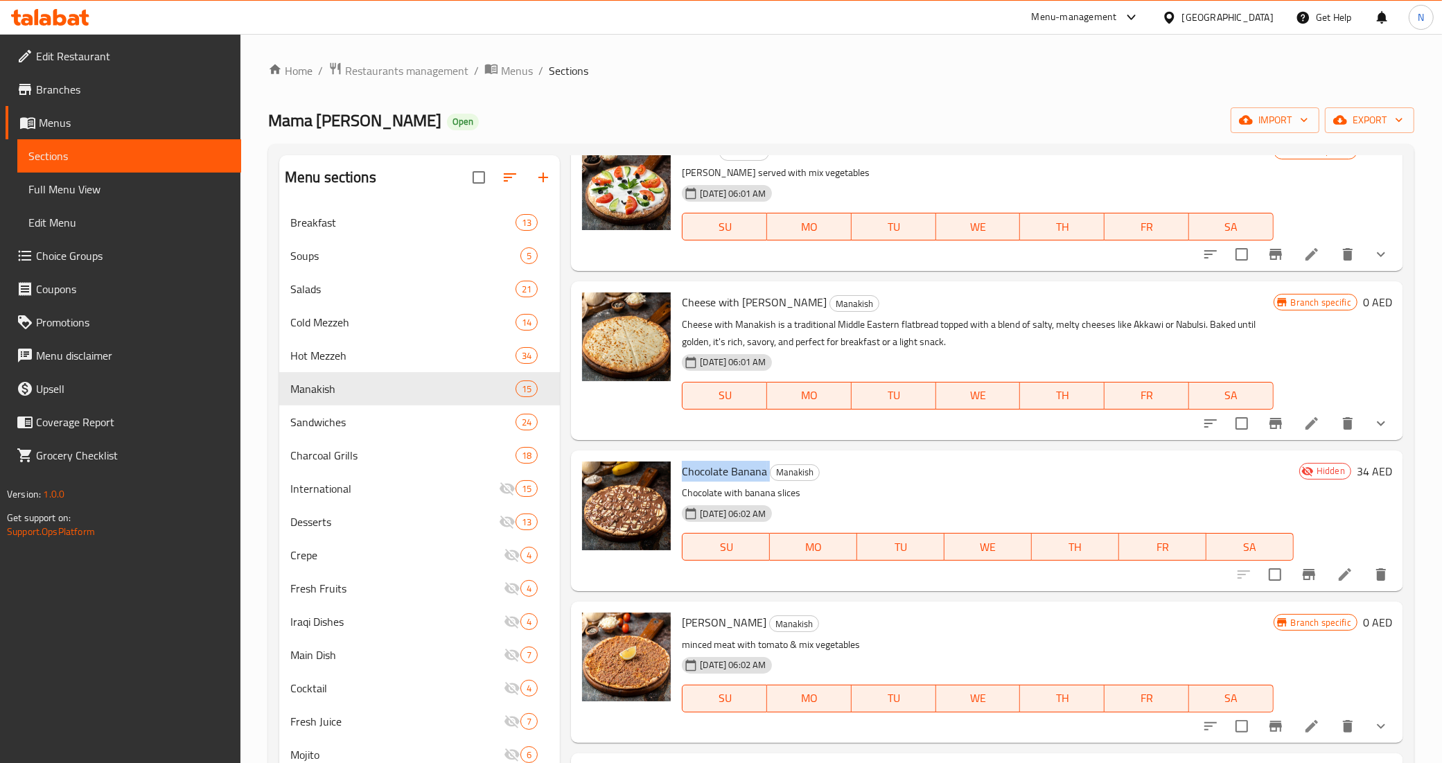
click at [1303, 577] on icon "Branch-specific-item" at bounding box center [1309, 574] width 12 height 11
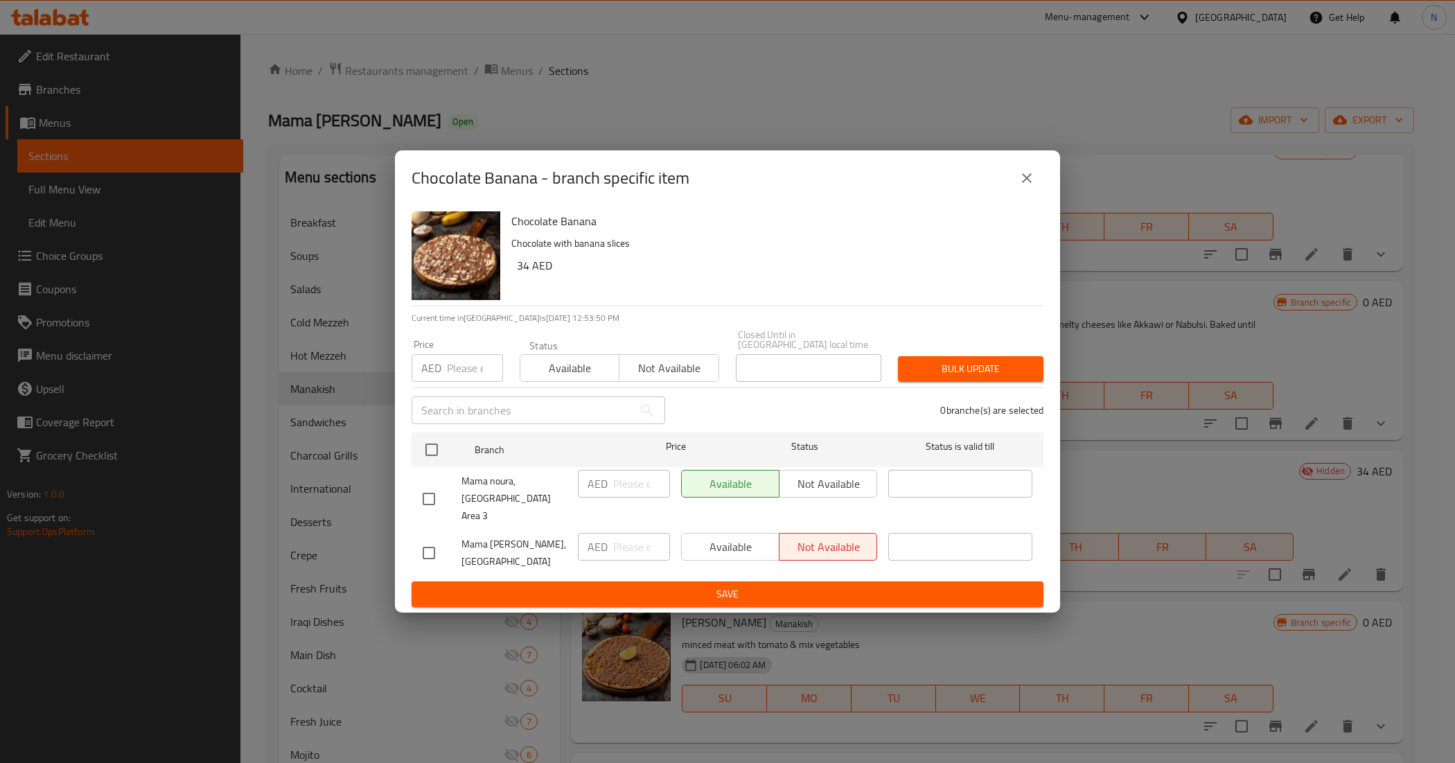
click at [426, 498] on input "checkbox" at bounding box center [428, 498] width 29 height 29
checkbox input "true"
click at [826, 487] on span "Not available" at bounding box center [828, 484] width 87 height 20
click at [766, 586] on span "Save" at bounding box center [728, 594] width 610 height 17
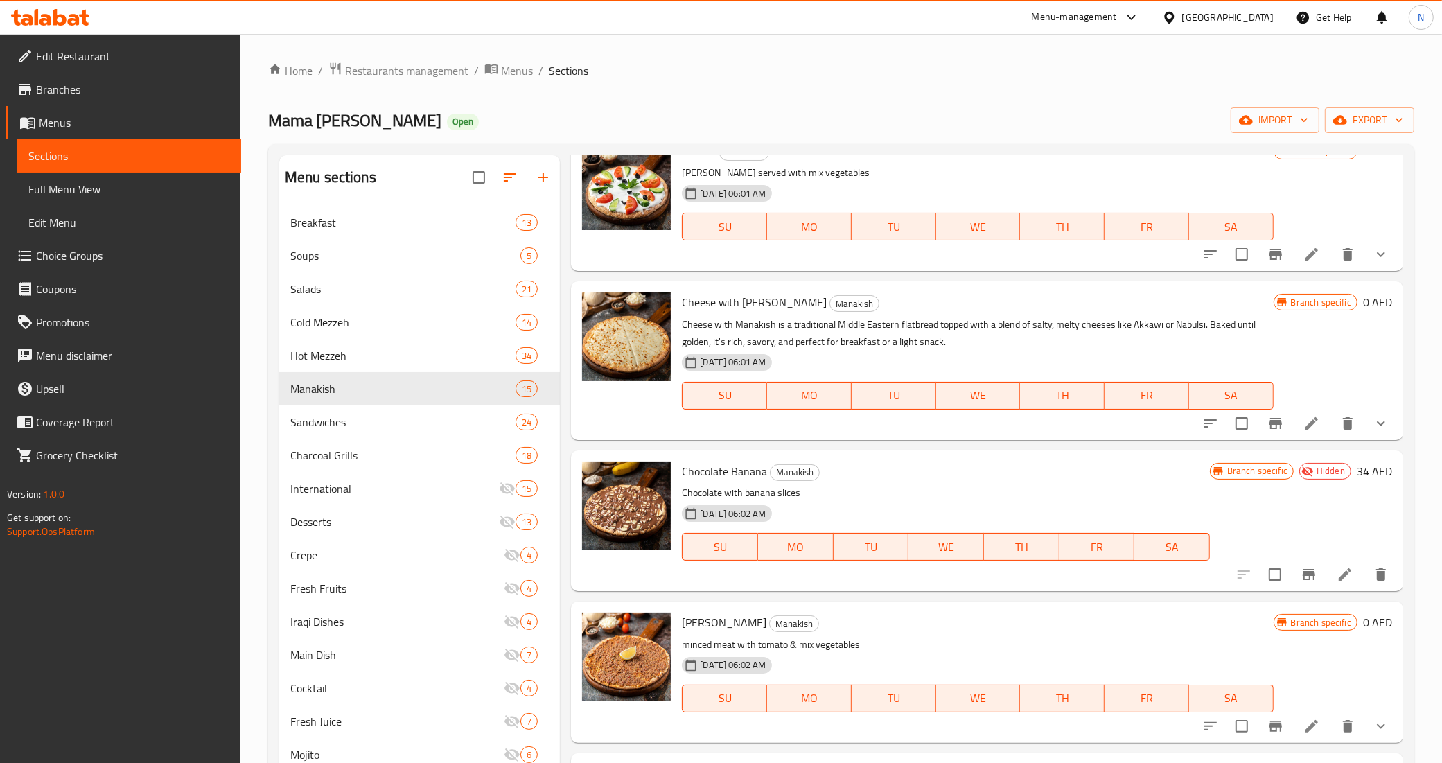
scroll to position [1418, 0]
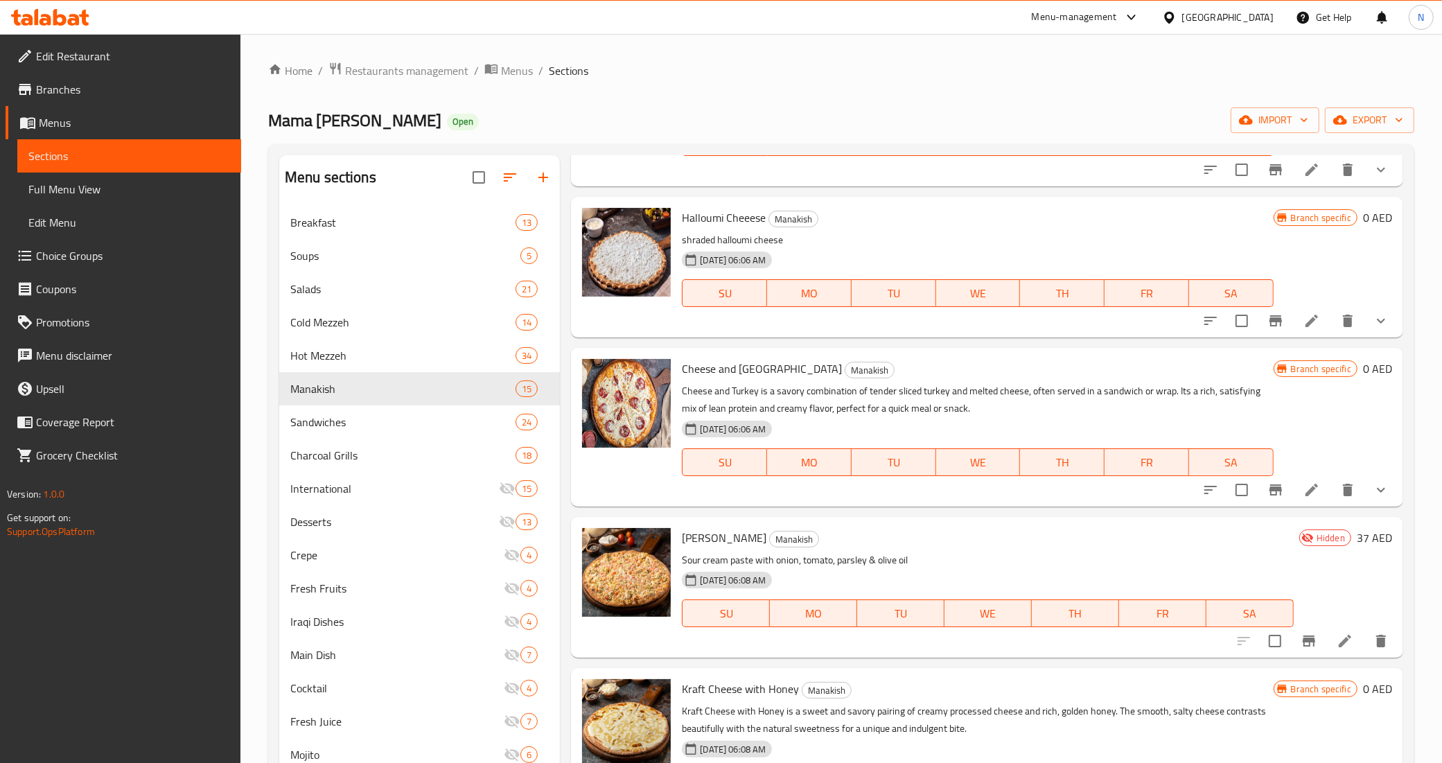
click at [1301, 643] on icon "Branch-specific-item" at bounding box center [1309, 641] width 17 height 17
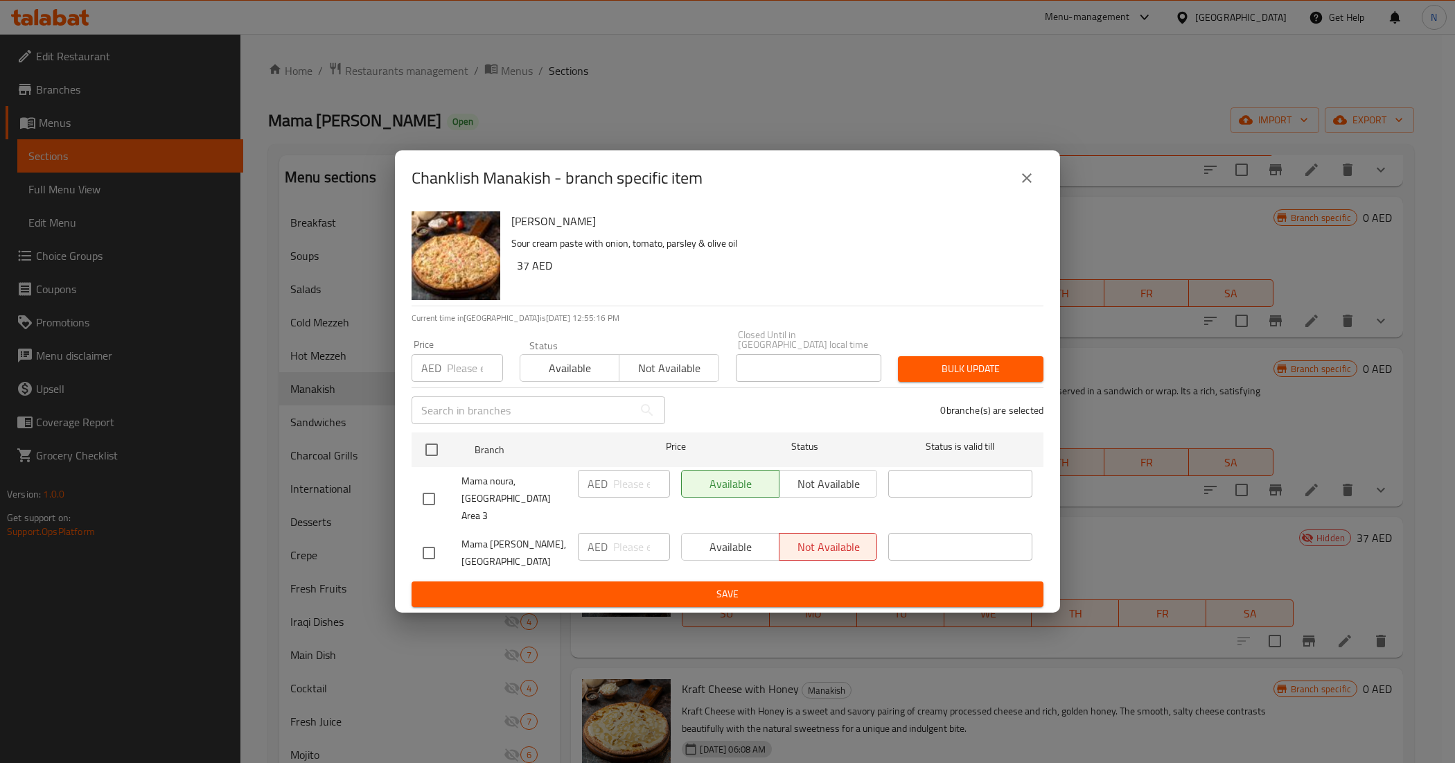
click at [423, 495] on input "checkbox" at bounding box center [428, 498] width 29 height 29
checkbox input "true"
click at [804, 493] on span "Not available" at bounding box center [828, 484] width 87 height 20
click at [686, 586] on span "Save" at bounding box center [728, 594] width 610 height 17
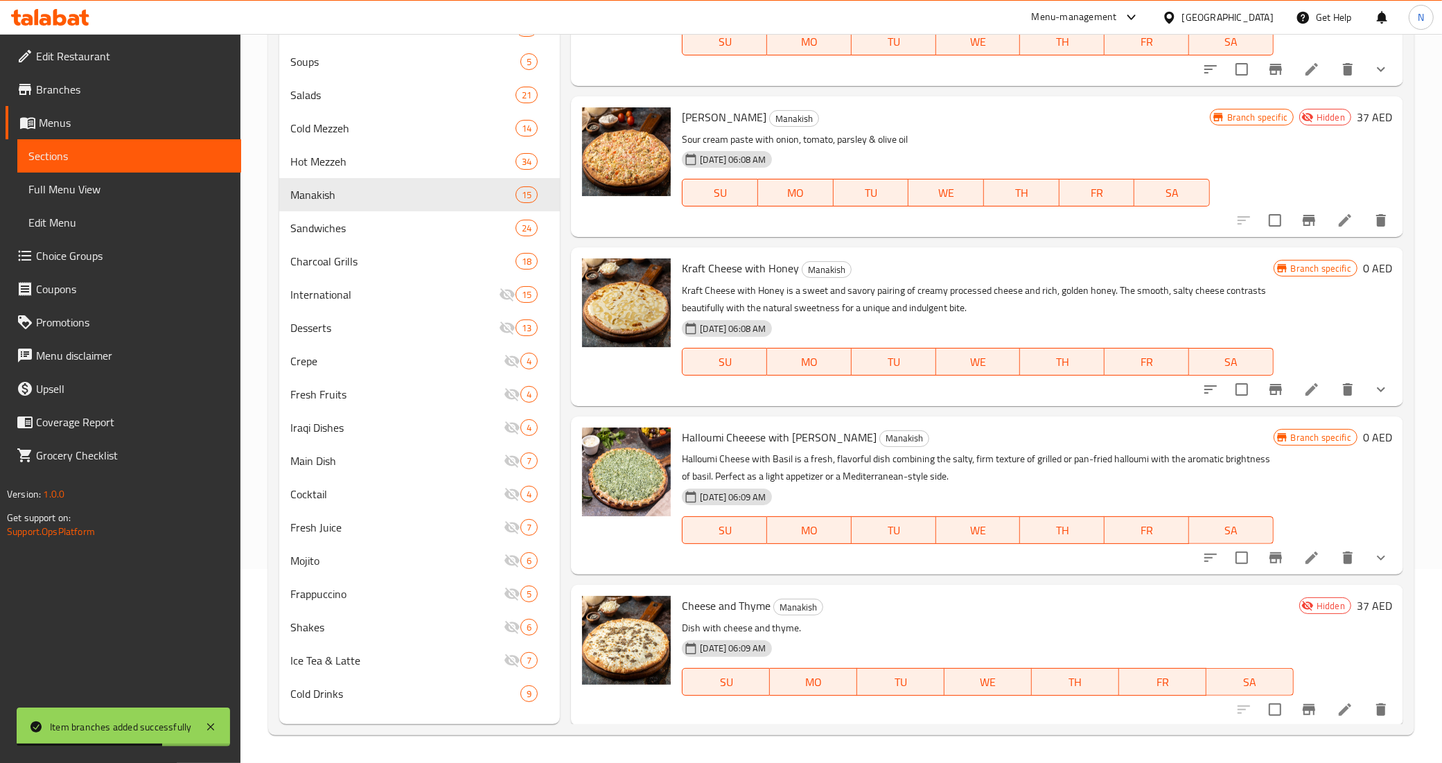
scroll to position [195, 0]
click at [1303, 707] on icon "Branch-specific-item" at bounding box center [1309, 709] width 12 height 11
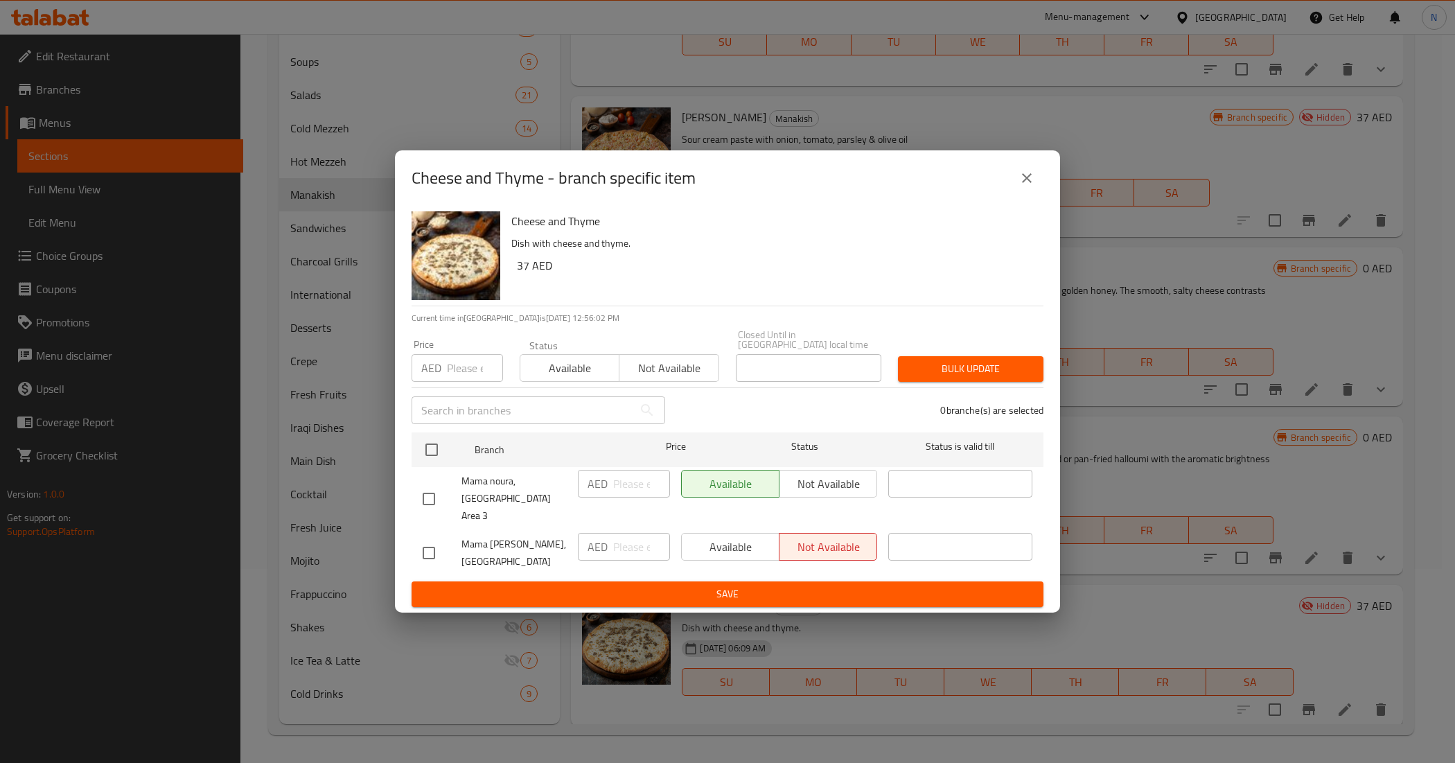
click at [438, 503] on input "checkbox" at bounding box center [428, 498] width 29 height 29
checkbox input "true"
click at [816, 494] on span "Not available" at bounding box center [828, 484] width 87 height 20
click at [761, 586] on span "Save" at bounding box center [728, 594] width 610 height 17
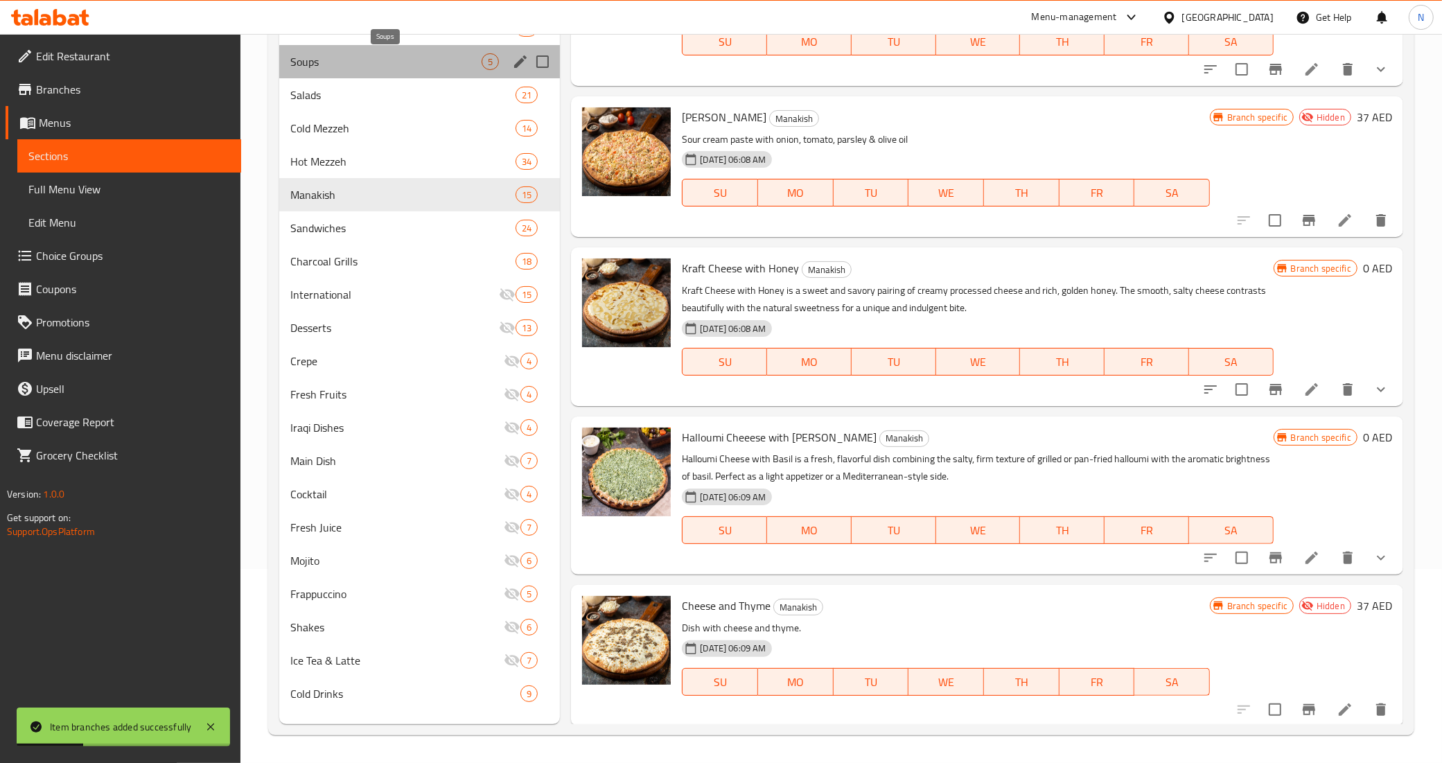
click at [344, 63] on span "Soups" at bounding box center [385, 61] width 191 height 17
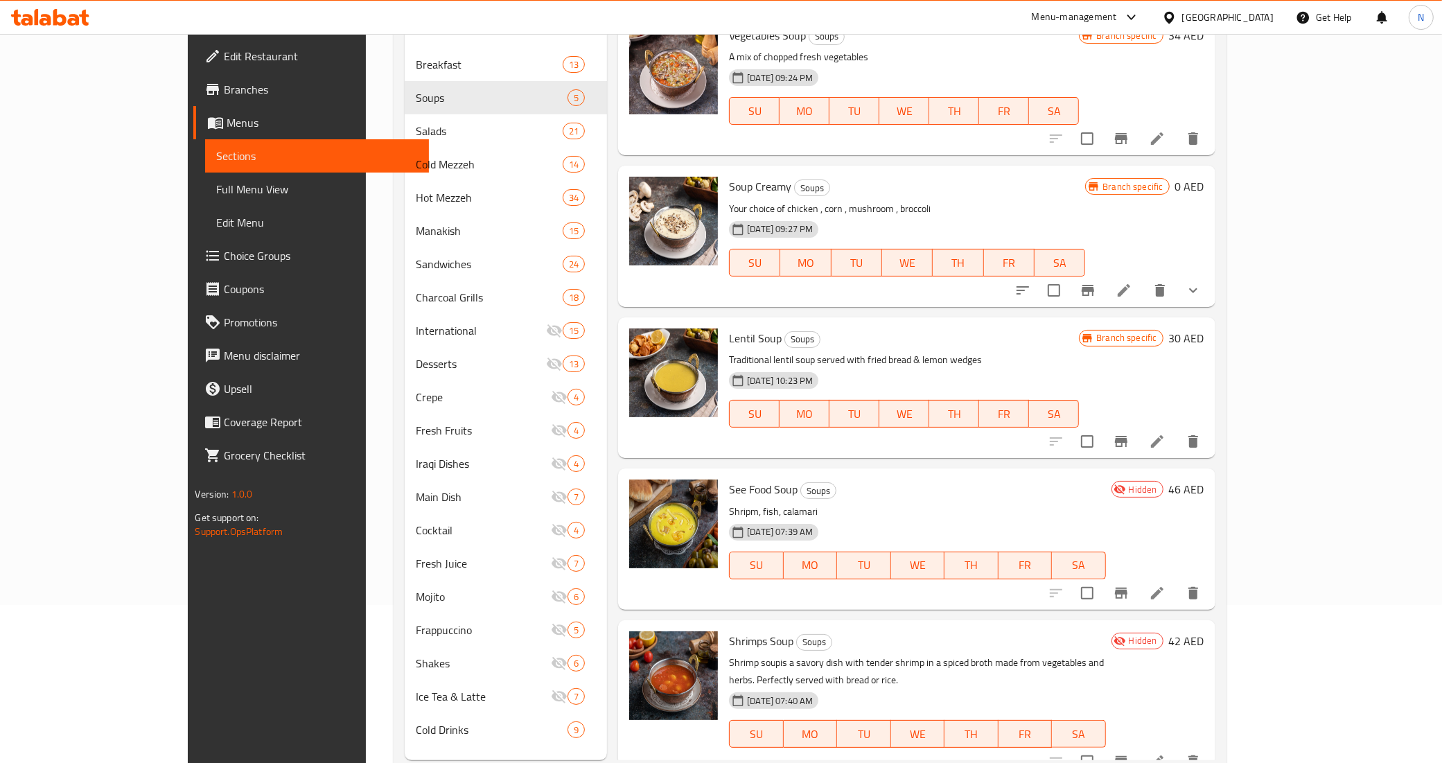
scroll to position [195, 0]
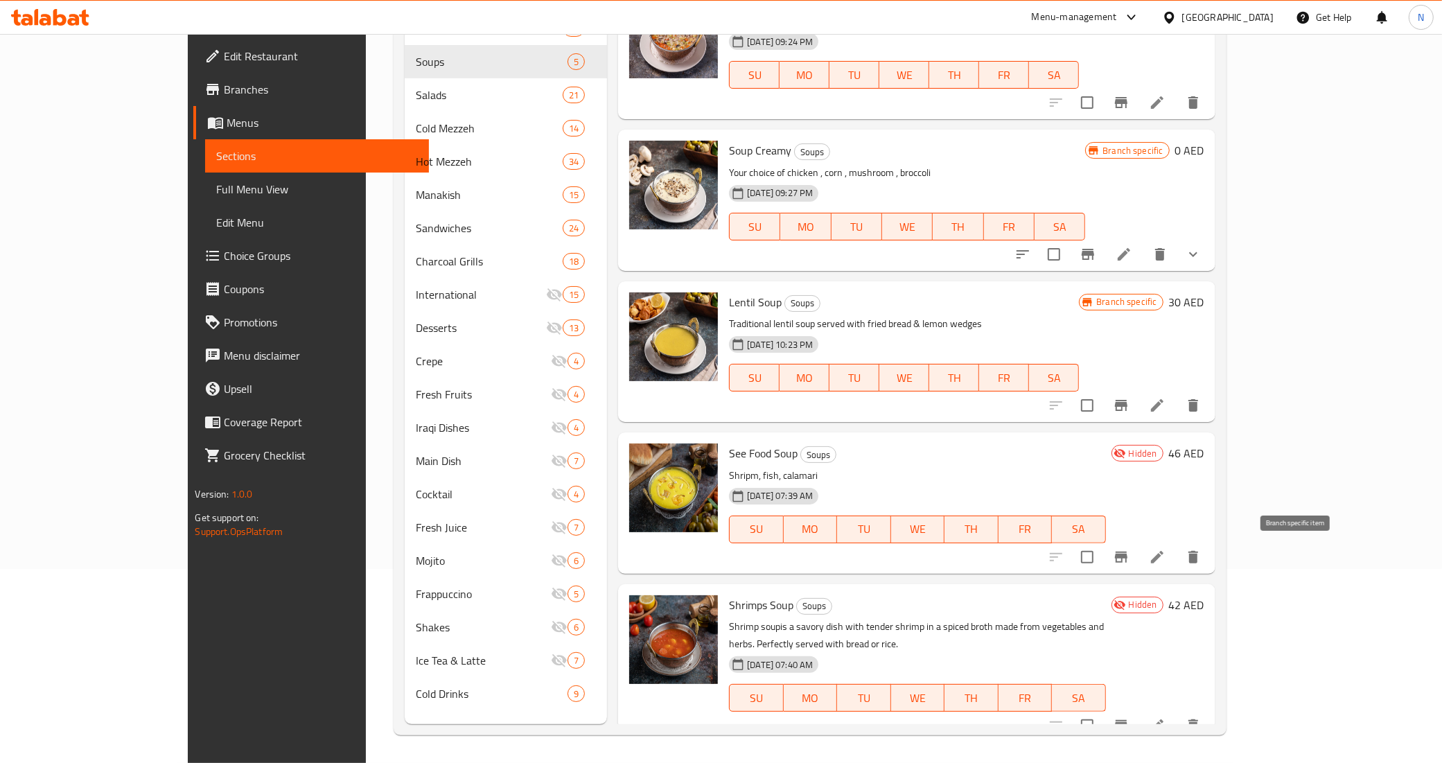
click at [1129, 558] on icon "Branch-specific-item" at bounding box center [1121, 557] width 17 height 17
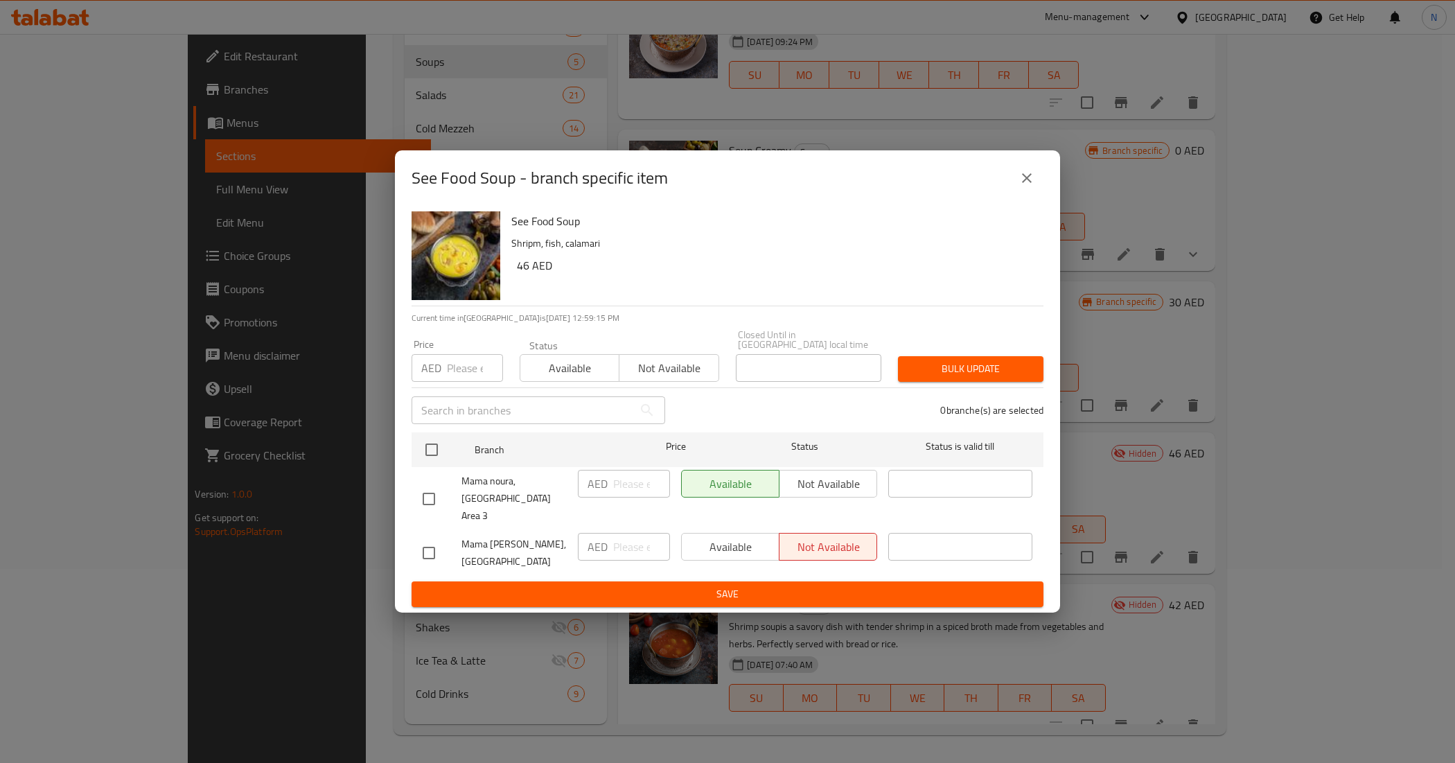
click at [433, 500] on input "checkbox" at bounding box center [428, 498] width 29 height 29
checkbox input "true"
click at [826, 482] on span "Not available" at bounding box center [828, 484] width 87 height 20
click at [778, 586] on span "Save" at bounding box center [728, 594] width 610 height 17
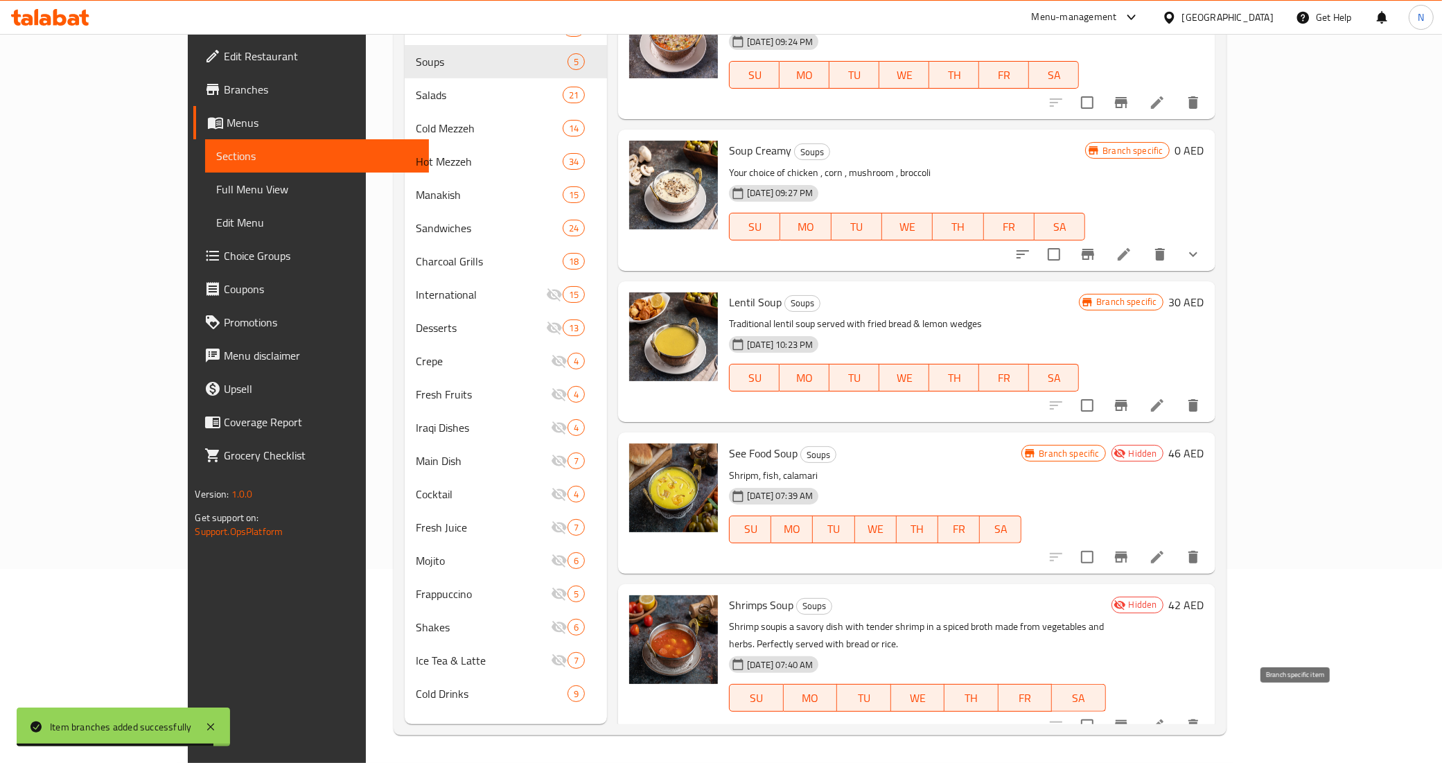
click at [1127, 720] on icon "Branch-specific-item" at bounding box center [1121, 725] width 12 height 11
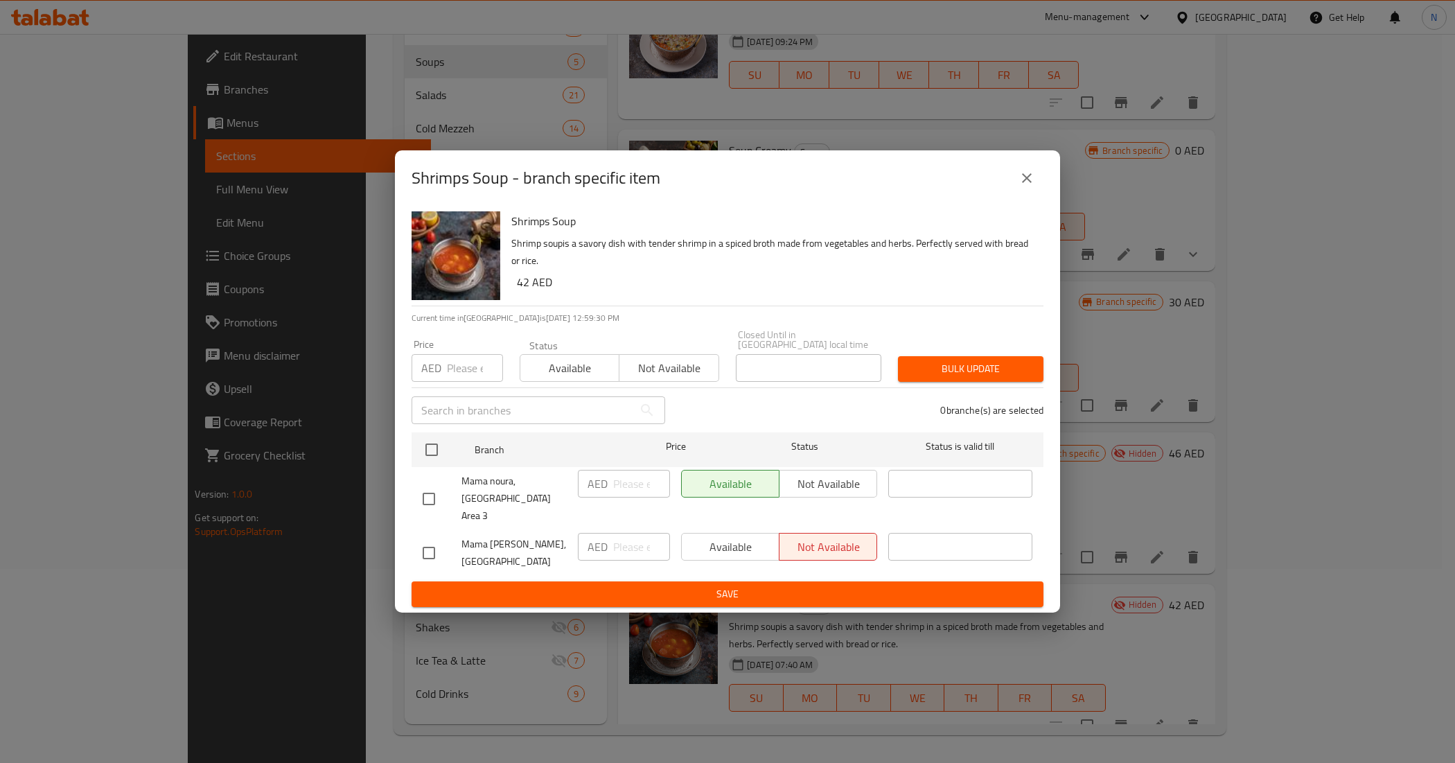
click at [434, 504] on input "checkbox" at bounding box center [428, 498] width 29 height 29
checkbox input "true"
click at [818, 492] on span "Not available" at bounding box center [828, 484] width 87 height 20
click at [777, 586] on span "Save" at bounding box center [728, 594] width 610 height 17
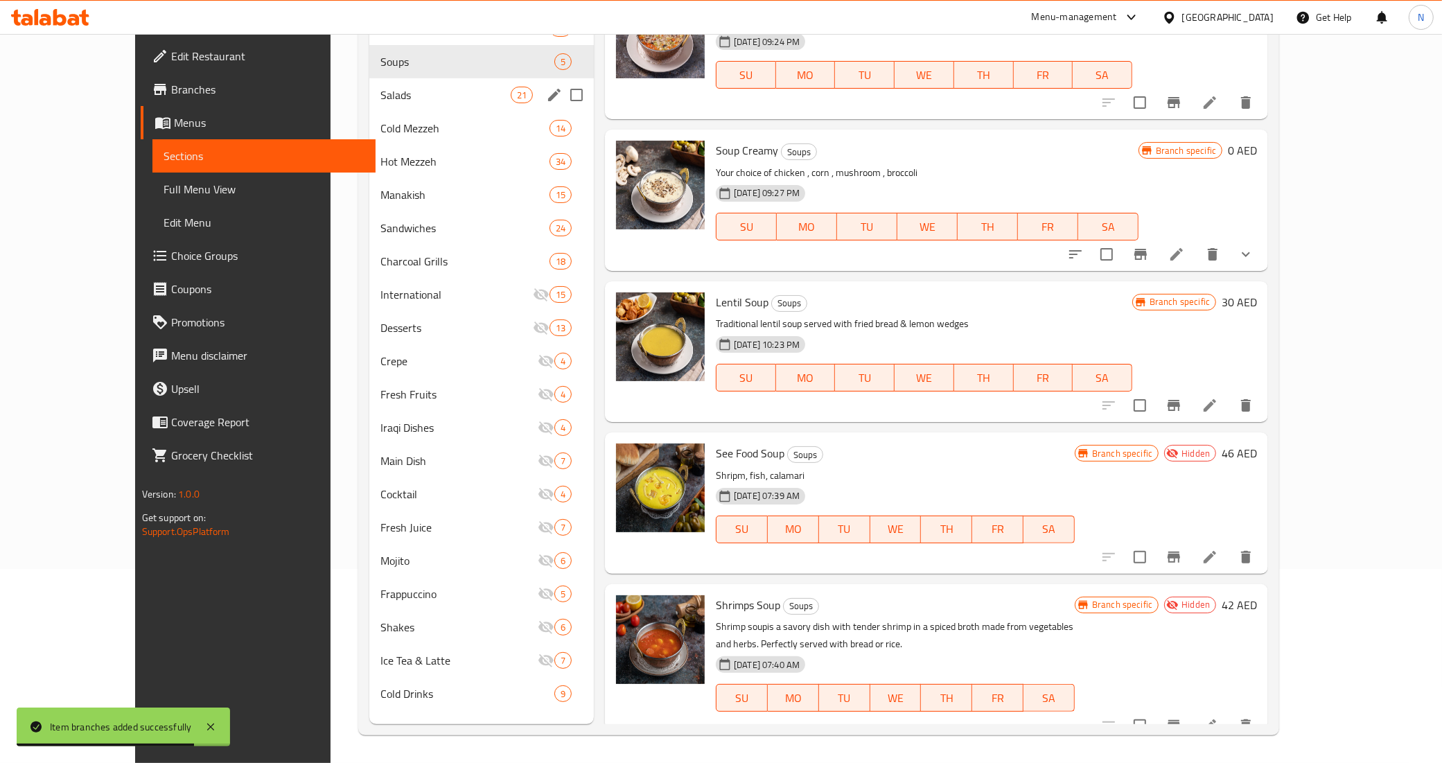
click at [380, 98] on span "Salads" at bounding box center [445, 95] width 130 height 17
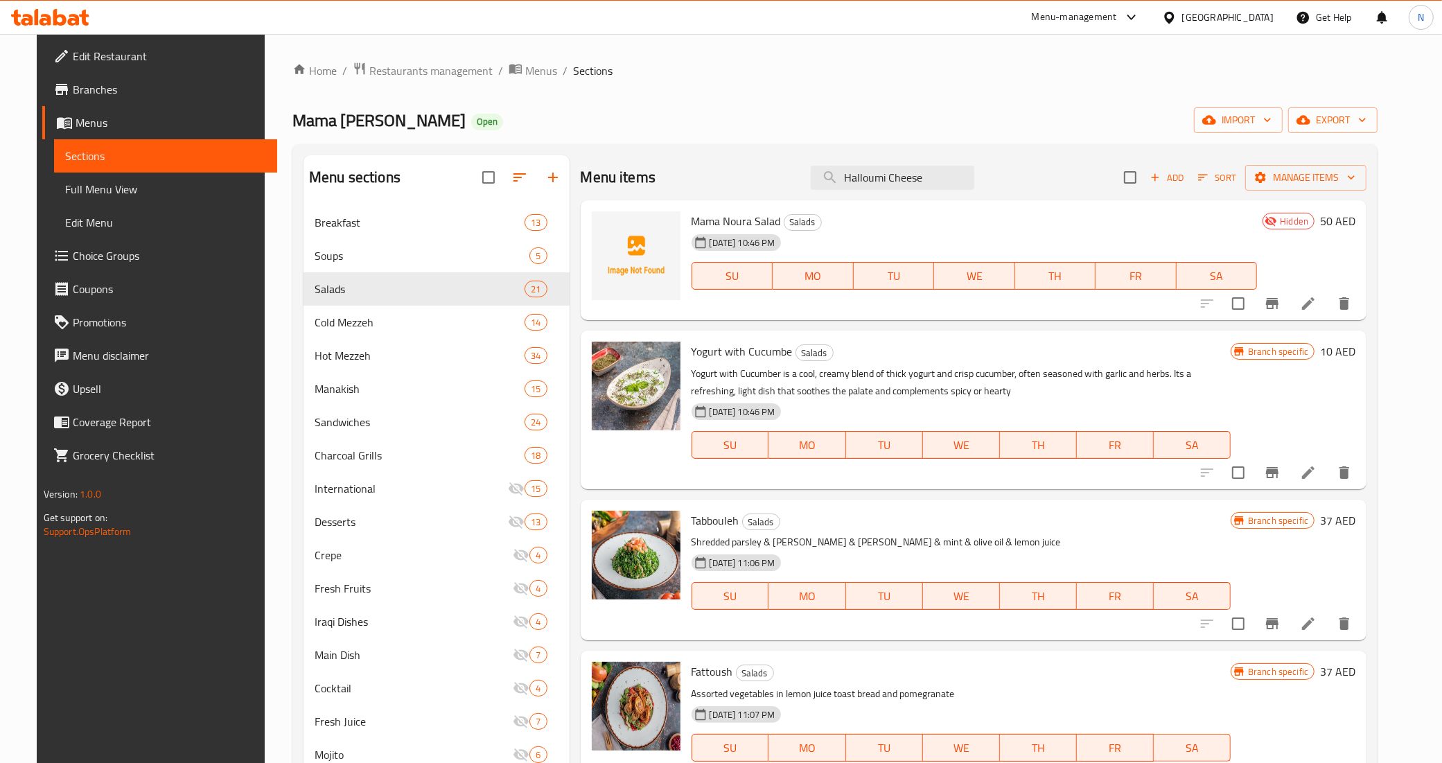
click at [732, 220] on span "Mama Noura Salad" at bounding box center [736, 221] width 89 height 21
copy h6 "Mama Noura Salad"
click at [1281, 303] on icon "Branch-specific-item" at bounding box center [1272, 303] width 17 height 17
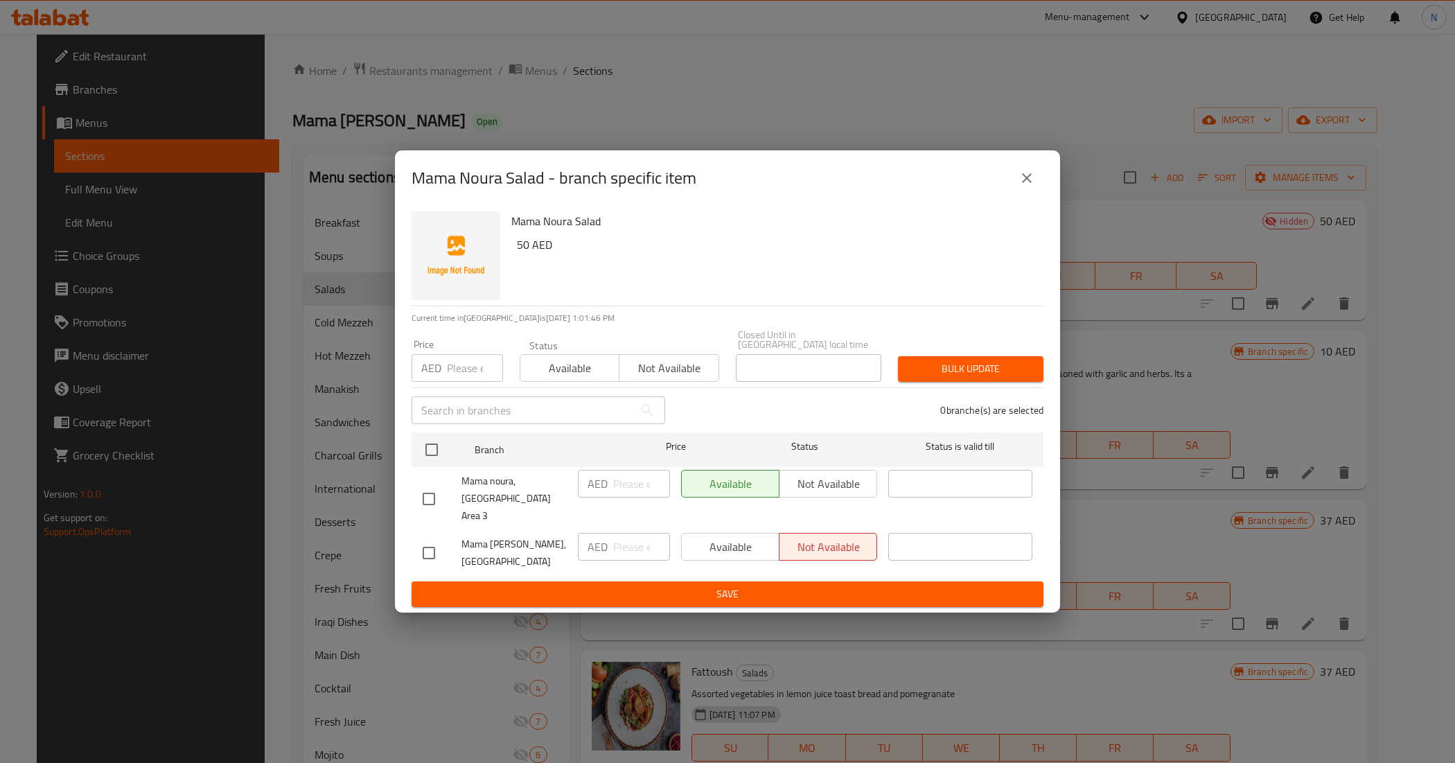
click at [441, 500] on input "checkbox" at bounding box center [428, 498] width 29 height 29
checkbox input "true"
click at [799, 482] on span "Not available" at bounding box center [828, 484] width 87 height 20
click at [716, 586] on span "Save" at bounding box center [728, 594] width 610 height 17
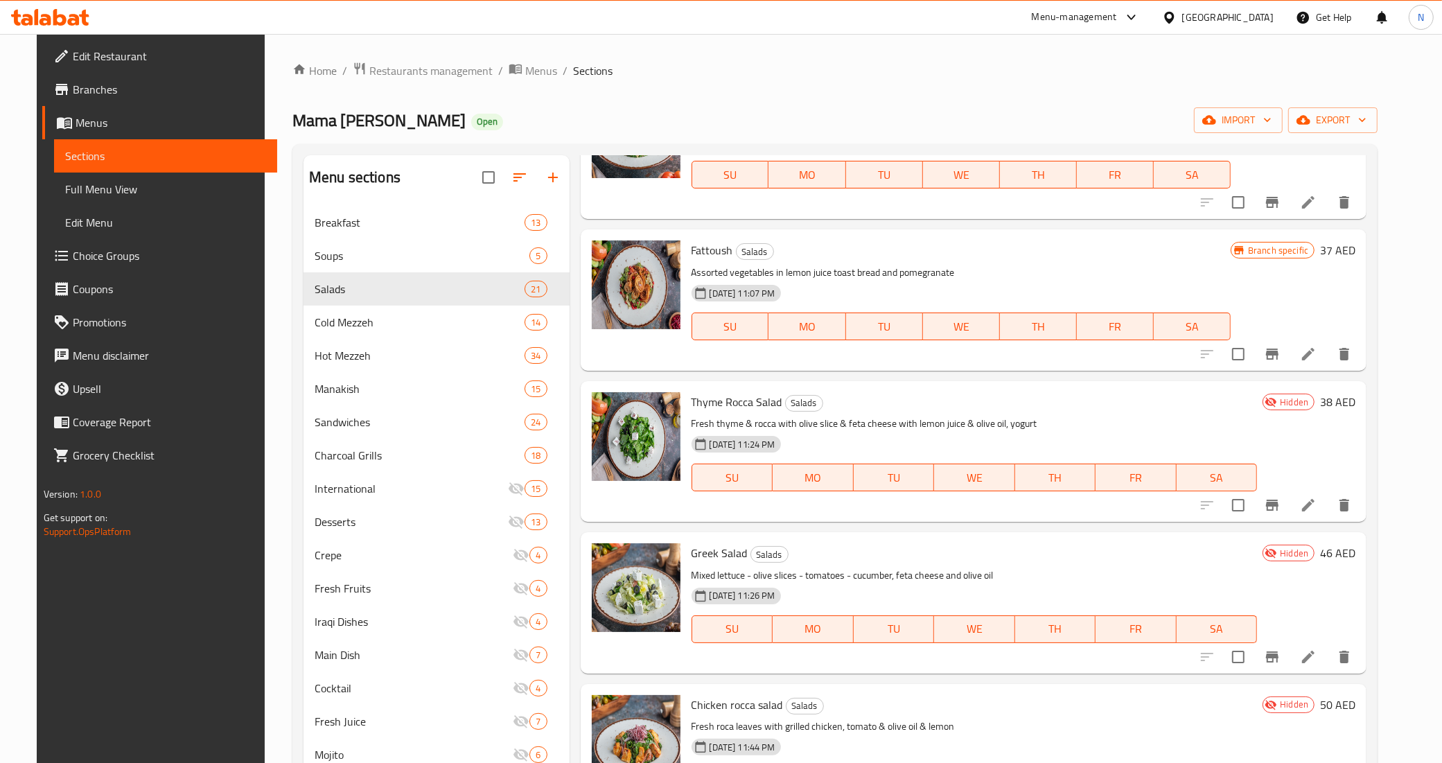
scroll to position [433, 0]
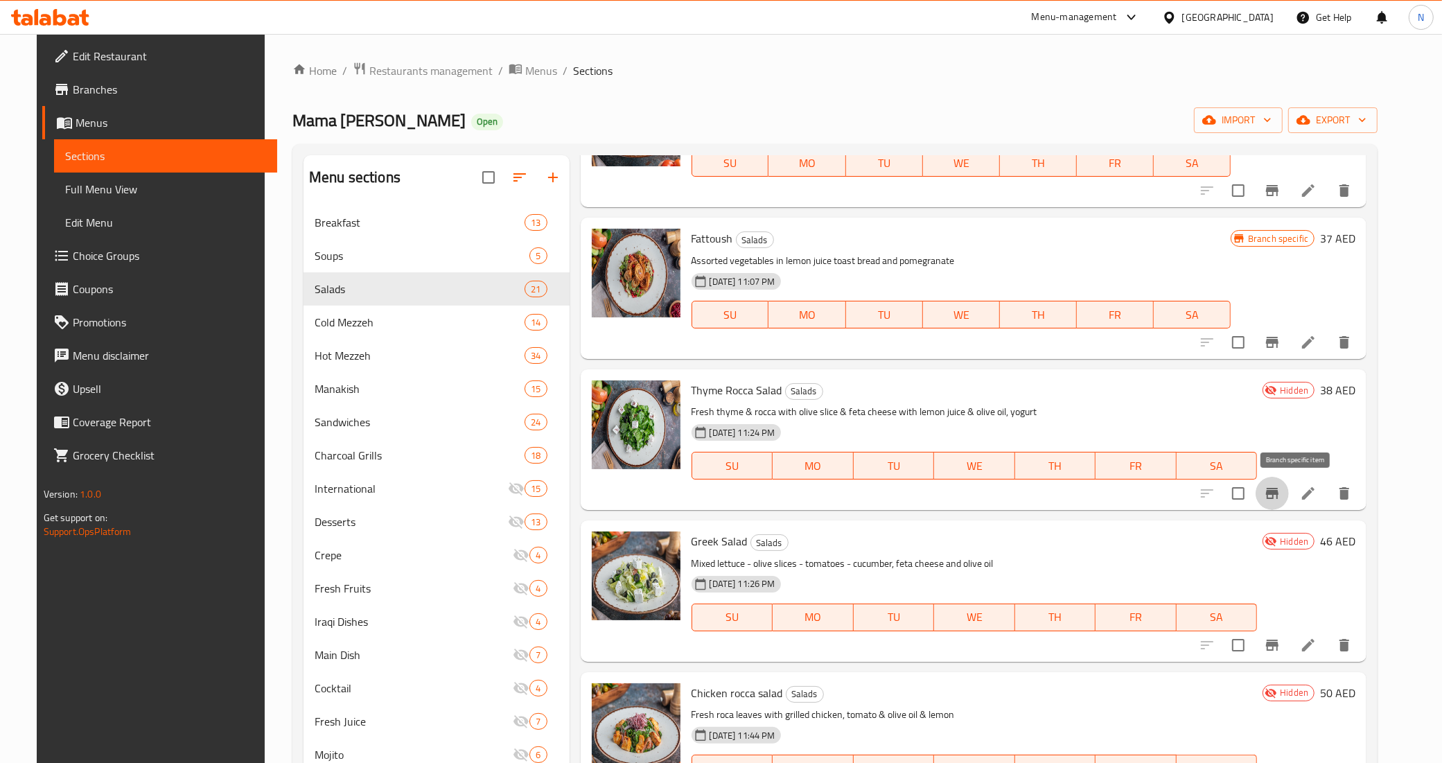
click at [1281, 496] on icon "Branch-specific-item" at bounding box center [1272, 493] width 17 height 17
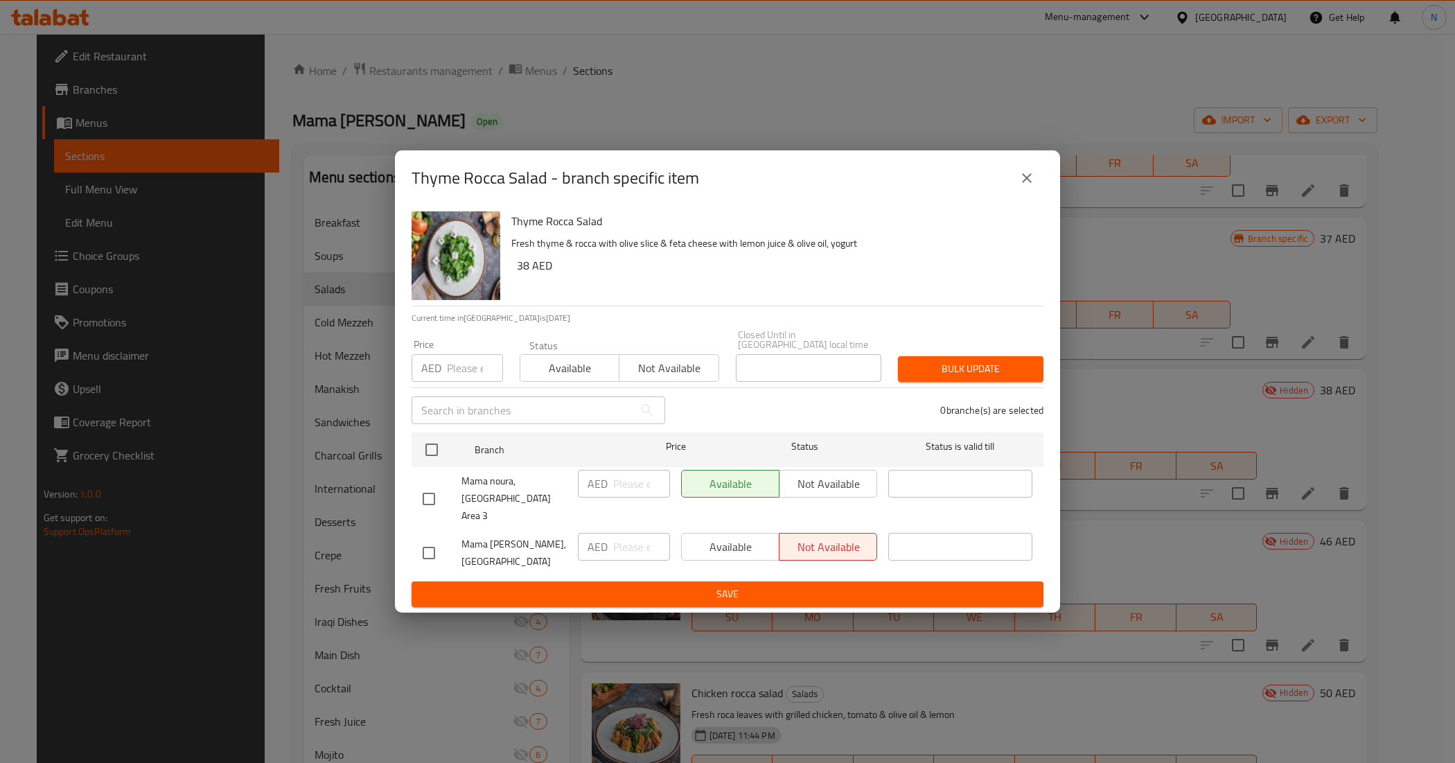
click at [425, 501] on input "checkbox" at bounding box center [428, 498] width 29 height 29
checkbox input "true"
click at [844, 485] on span "Not available" at bounding box center [828, 484] width 87 height 20
click at [736, 589] on span "Save" at bounding box center [728, 594] width 610 height 17
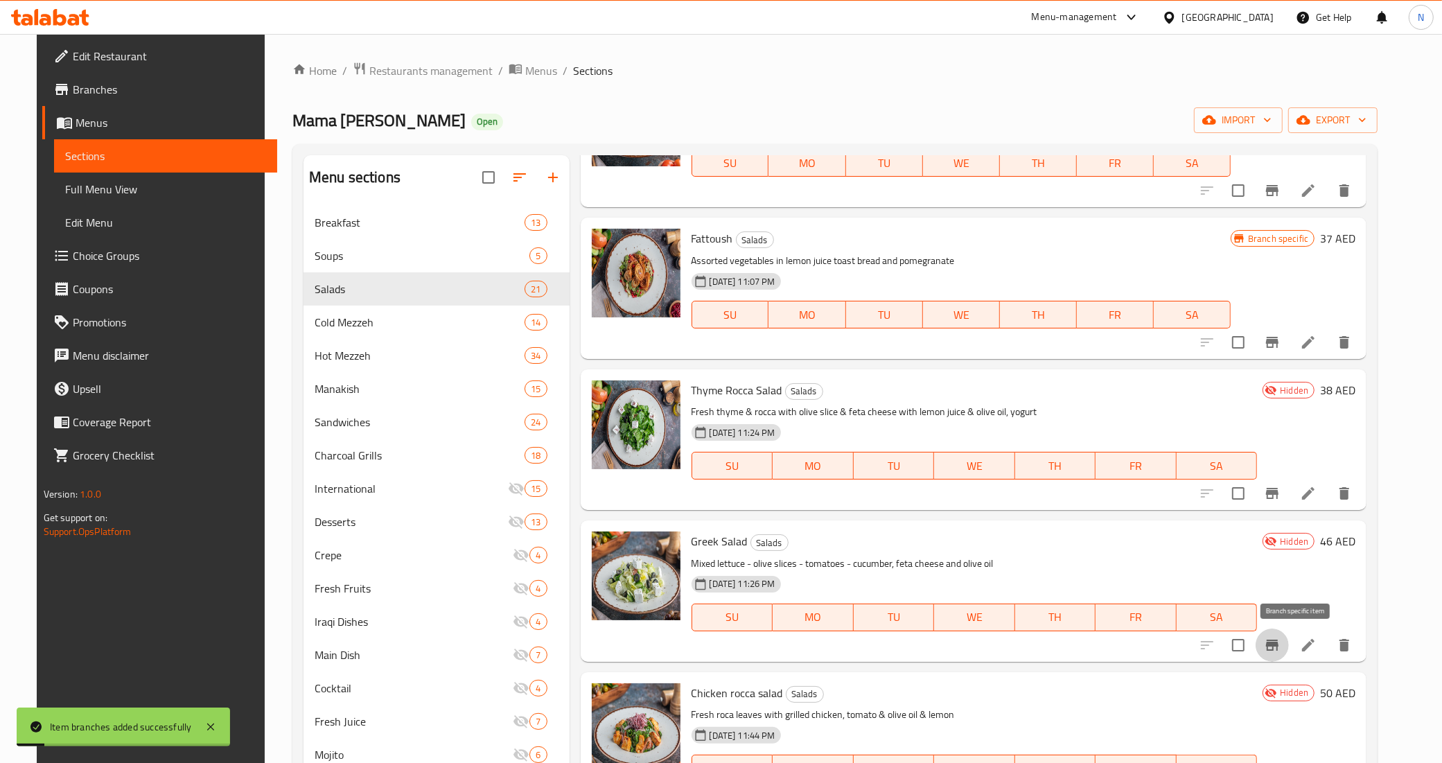
click at [1289, 649] on button "Branch-specific-item" at bounding box center [1272, 644] width 33 height 33
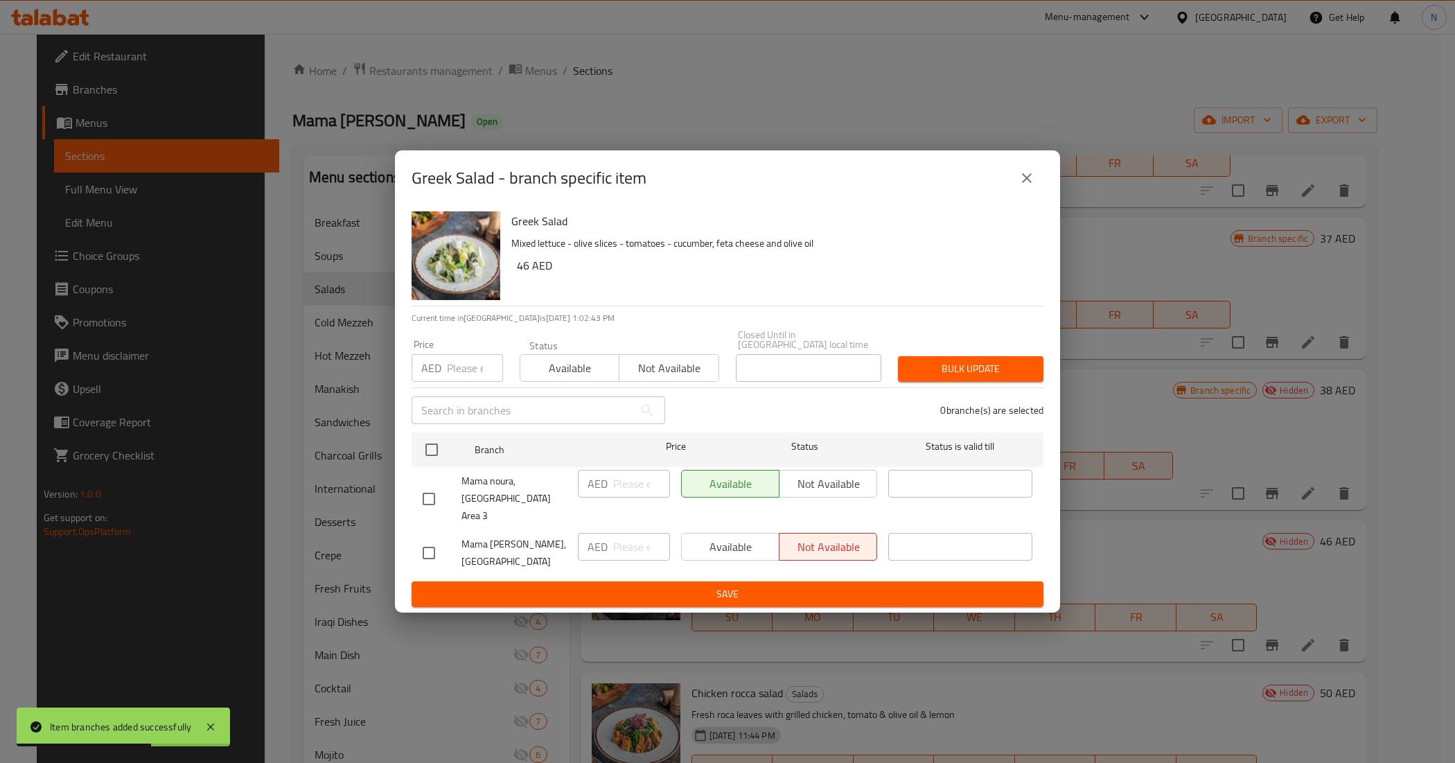
click at [430, 500] on input "checkbox" at bounding box center [428, 498] width 29 height 29
checkbox input "true"
click at [843, 494] on span "Not available" at bounding box center [828, 484] width 87 height 20
click at [795, 587] on span "Save" at bounding box center [728, 594] width 610 height 17
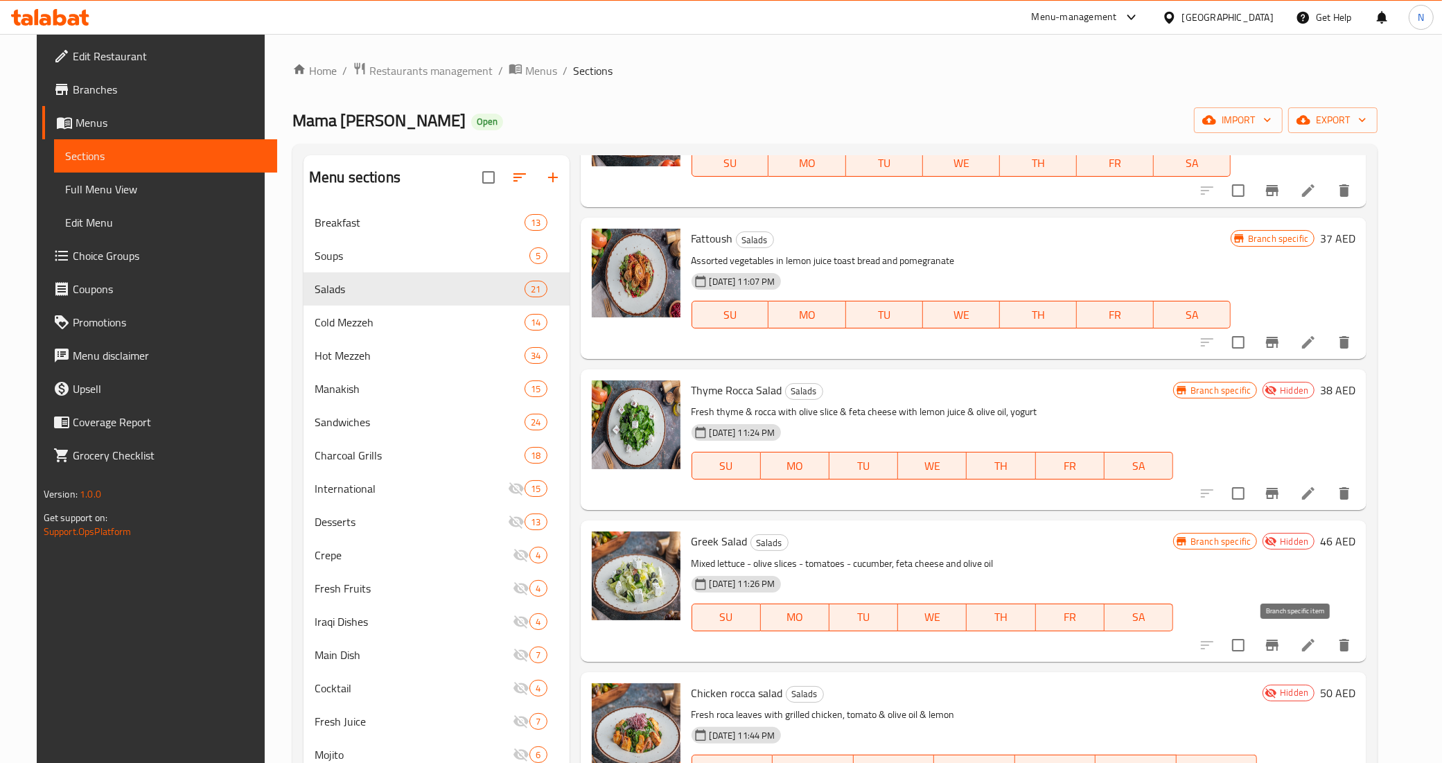
click at [1286, 644] on button "Branch-specific-item" at bounding box center [1272, 644] width 33 height 33
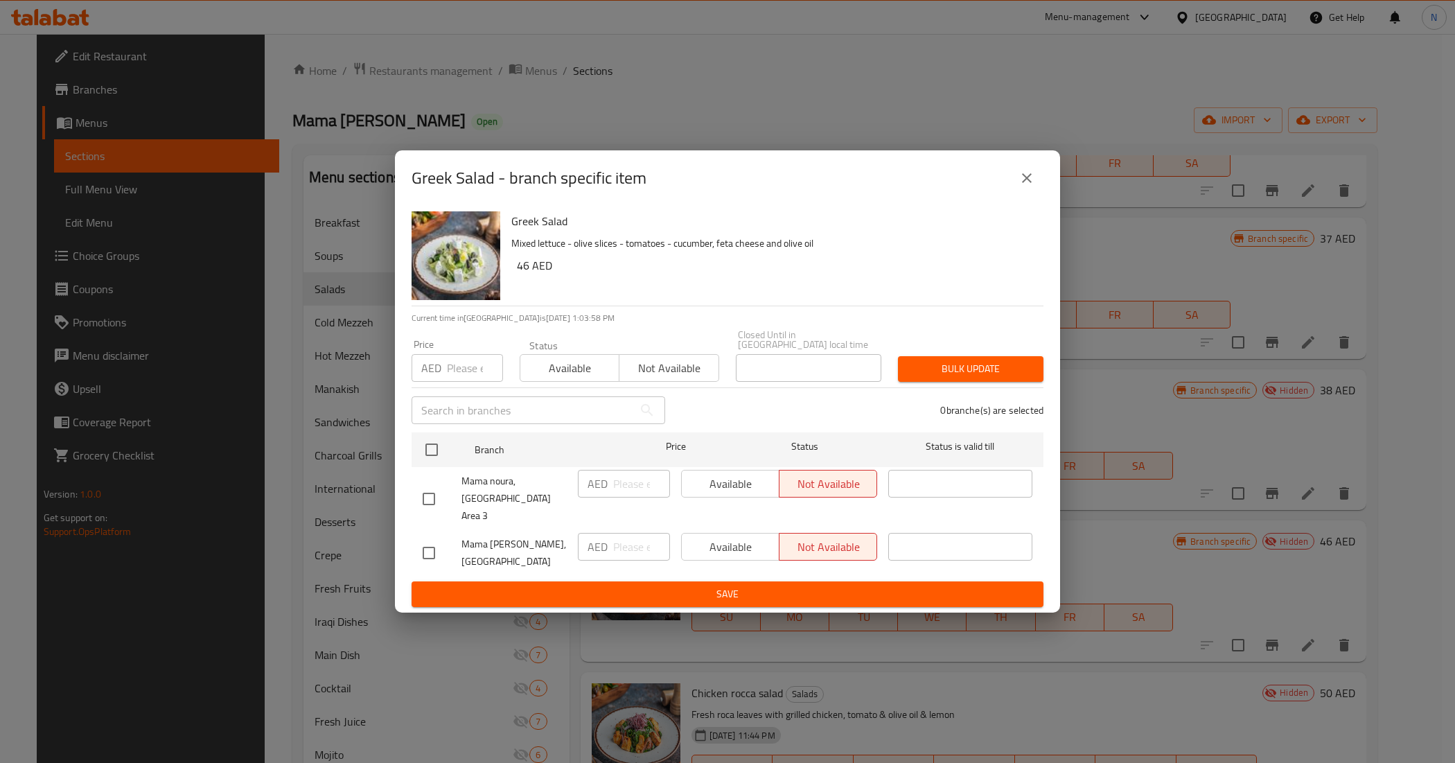
click at [1002, 191] on div "Greek Salad - branch specific item" at bounding box center [728, 177] width 632 height 33
click at [1017, 194] on button "close" at bounding box center [1026, 177] width 33 height 33
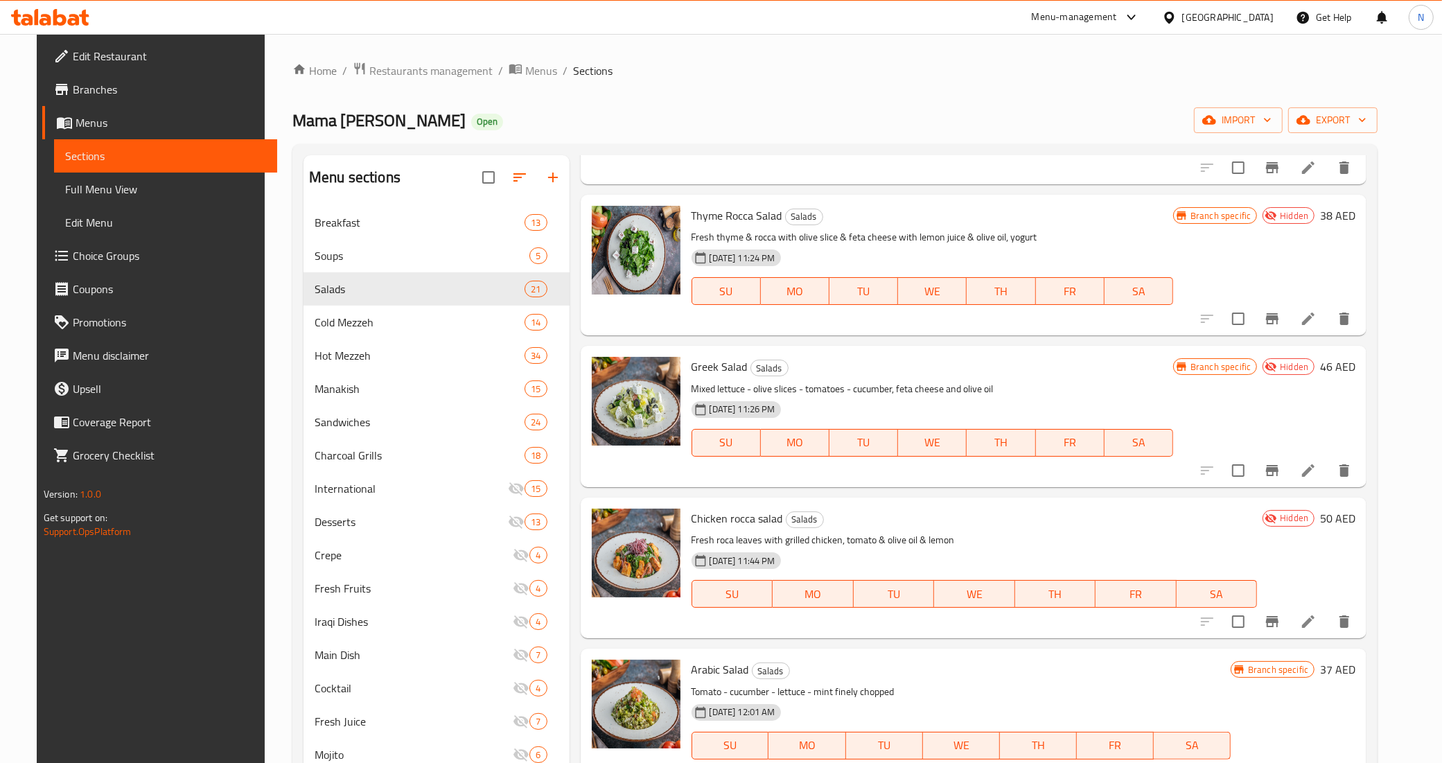
scroll to position [780, 0]
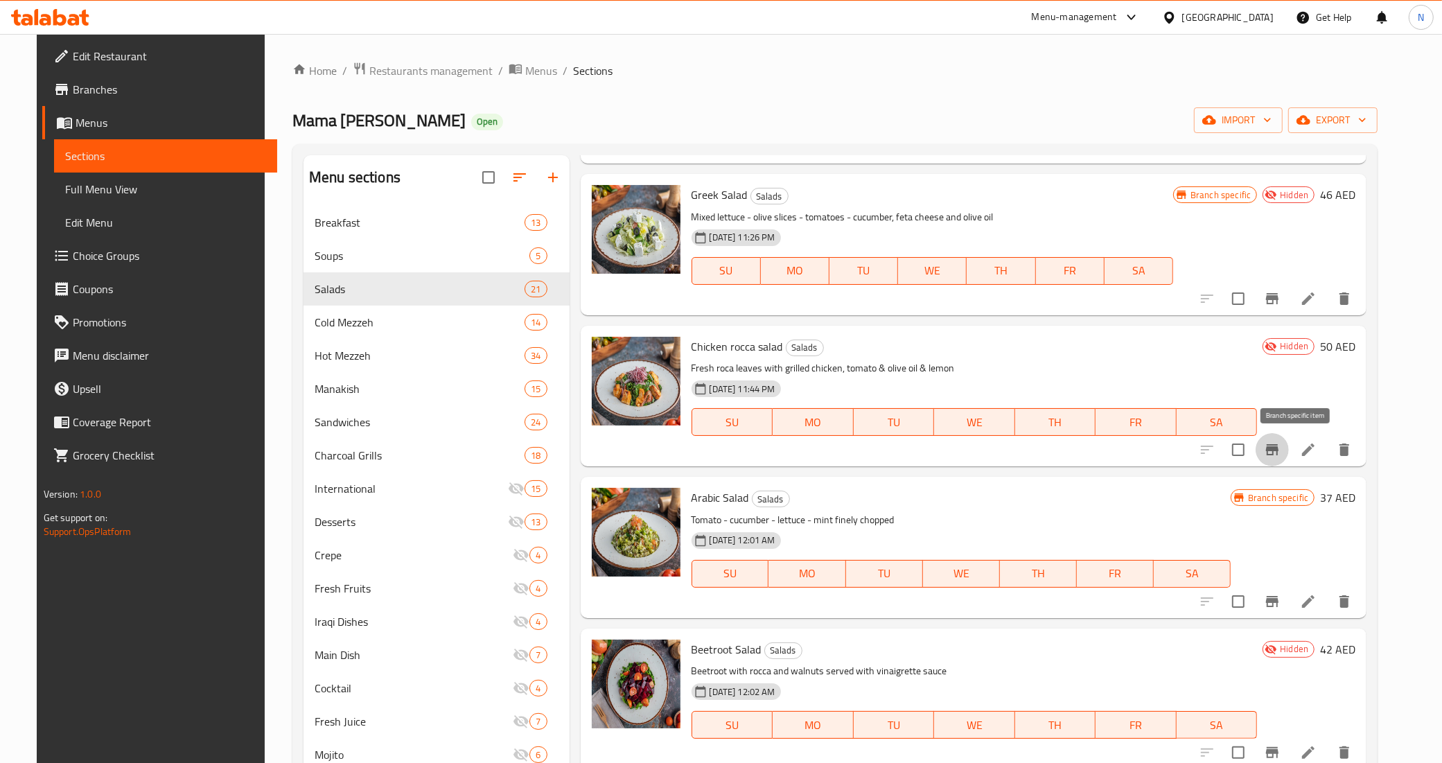
click at [1278, 449] on icon "Branch-specific-item" at bounding box center [1272, 449] width 12 height 11
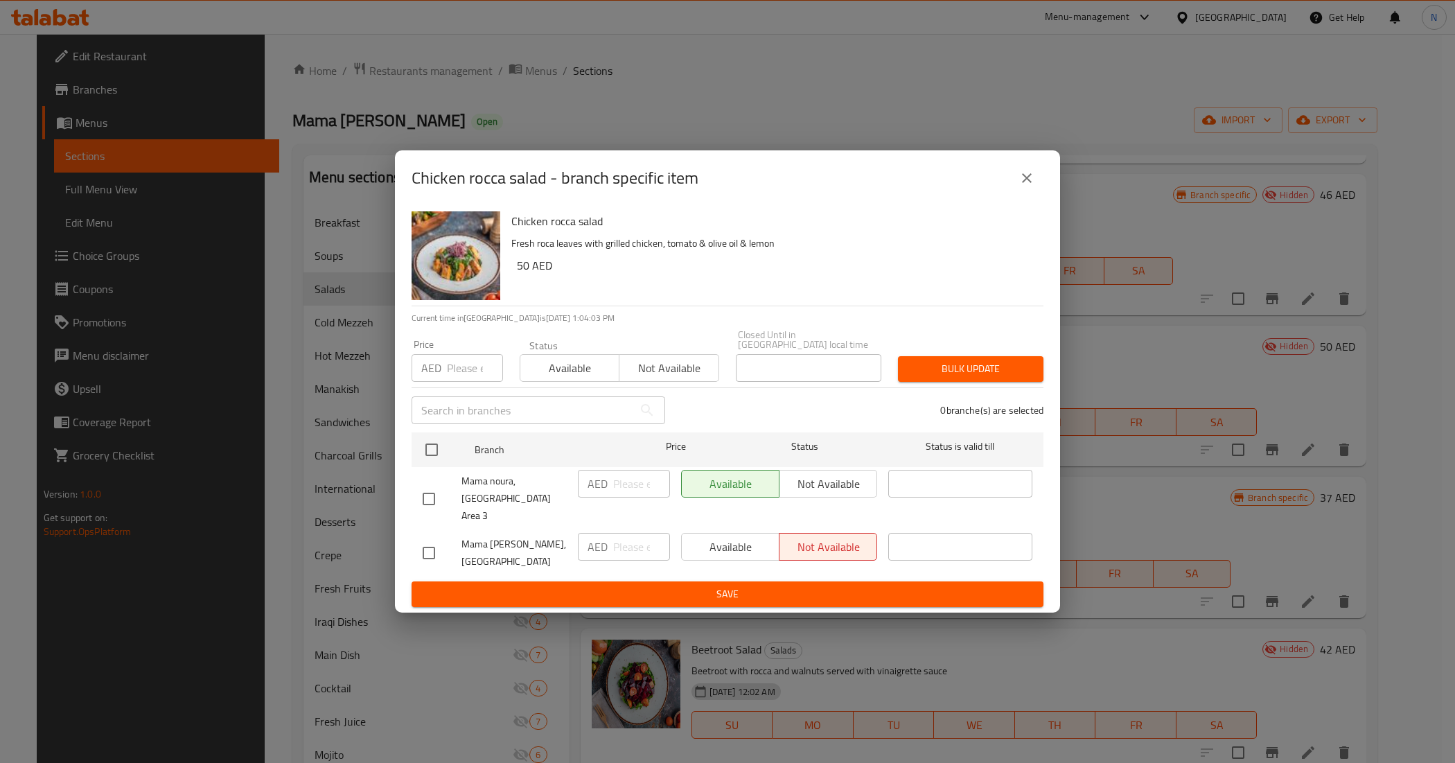
click at [437, 502] on input "checkbox" at bounding box center [428, 498] width 29 height 29
checkbox input "true"
click at [816, 487] on span "Not available" at bounding box center [828, 484] width 87 height 20
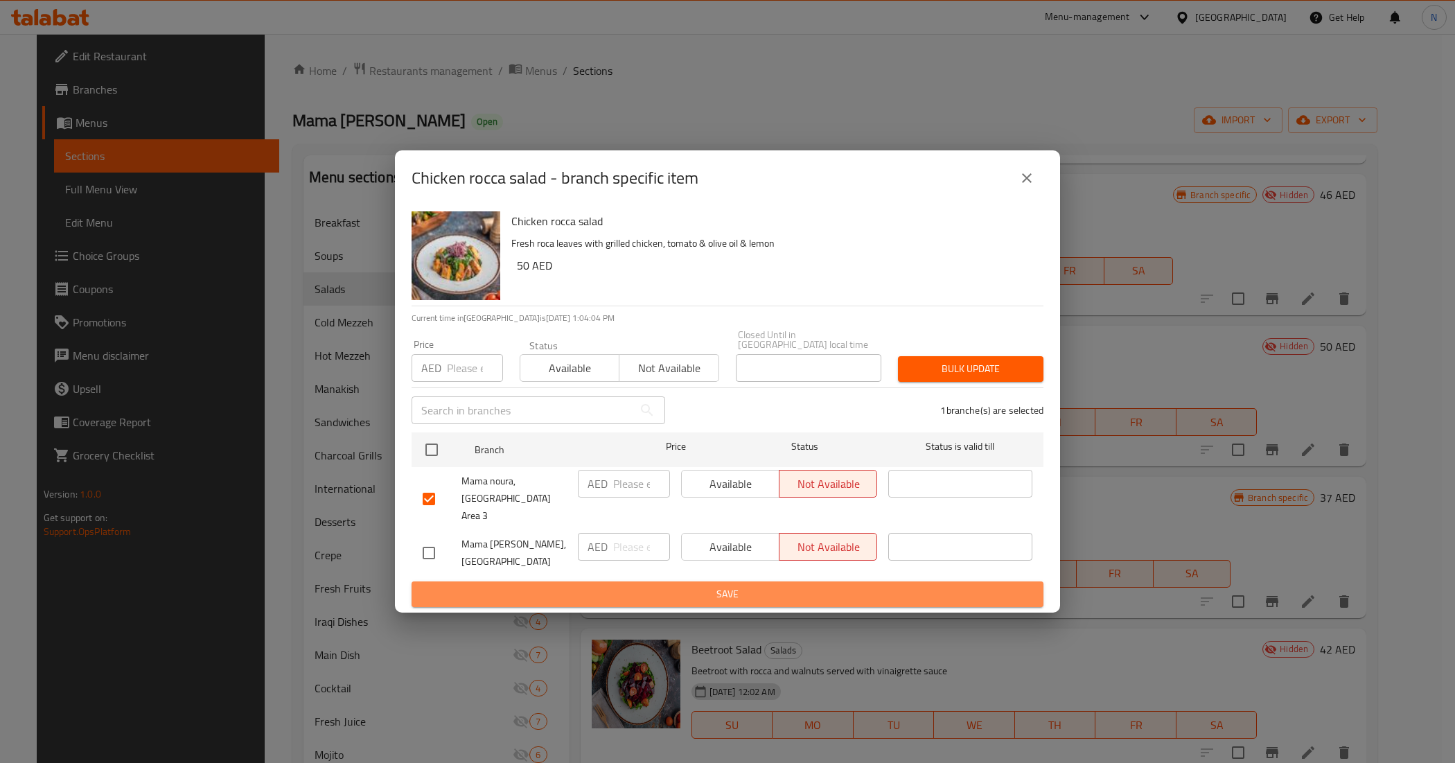
click at [749, 587] on span "Save" at bounding box center [728, 594] width 610 height 17
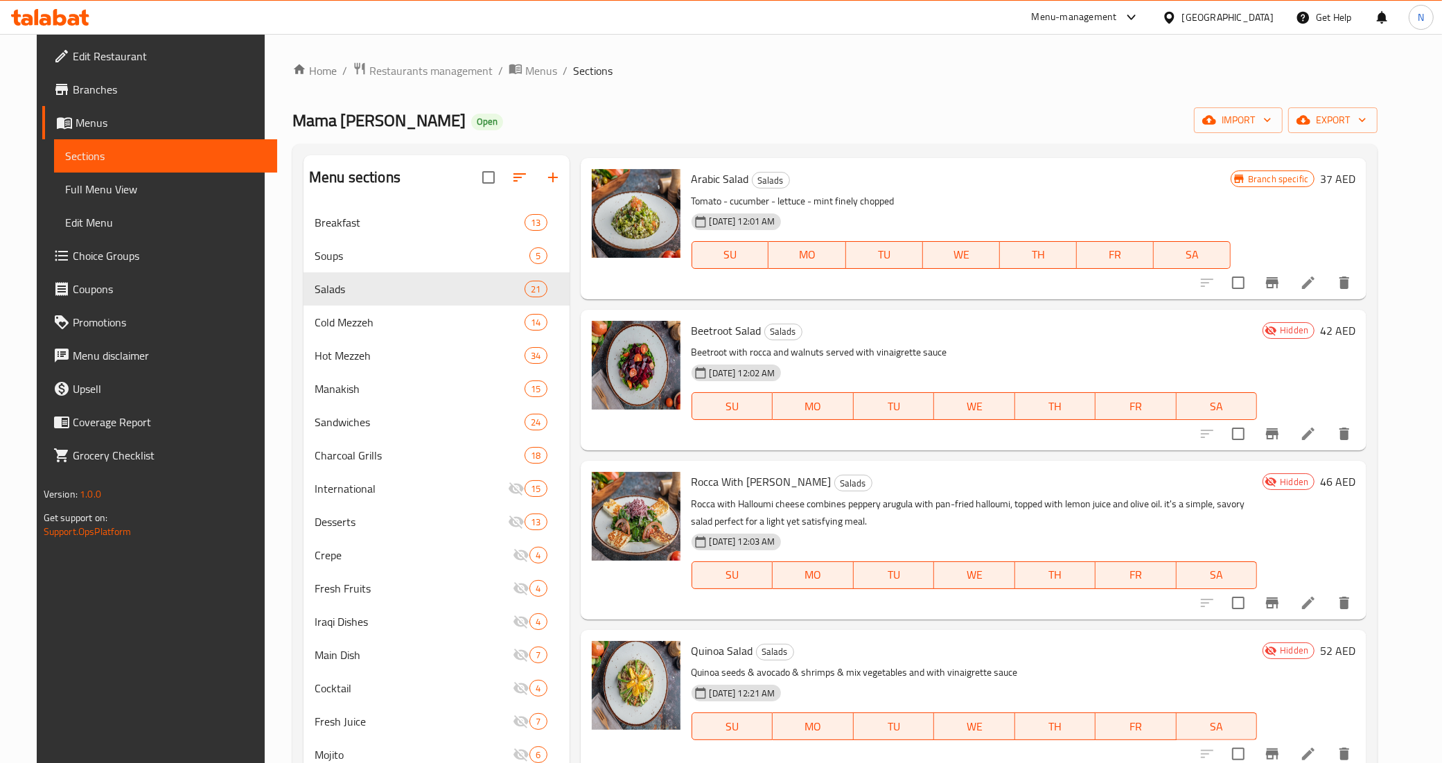
scroll to position [1126, 0]
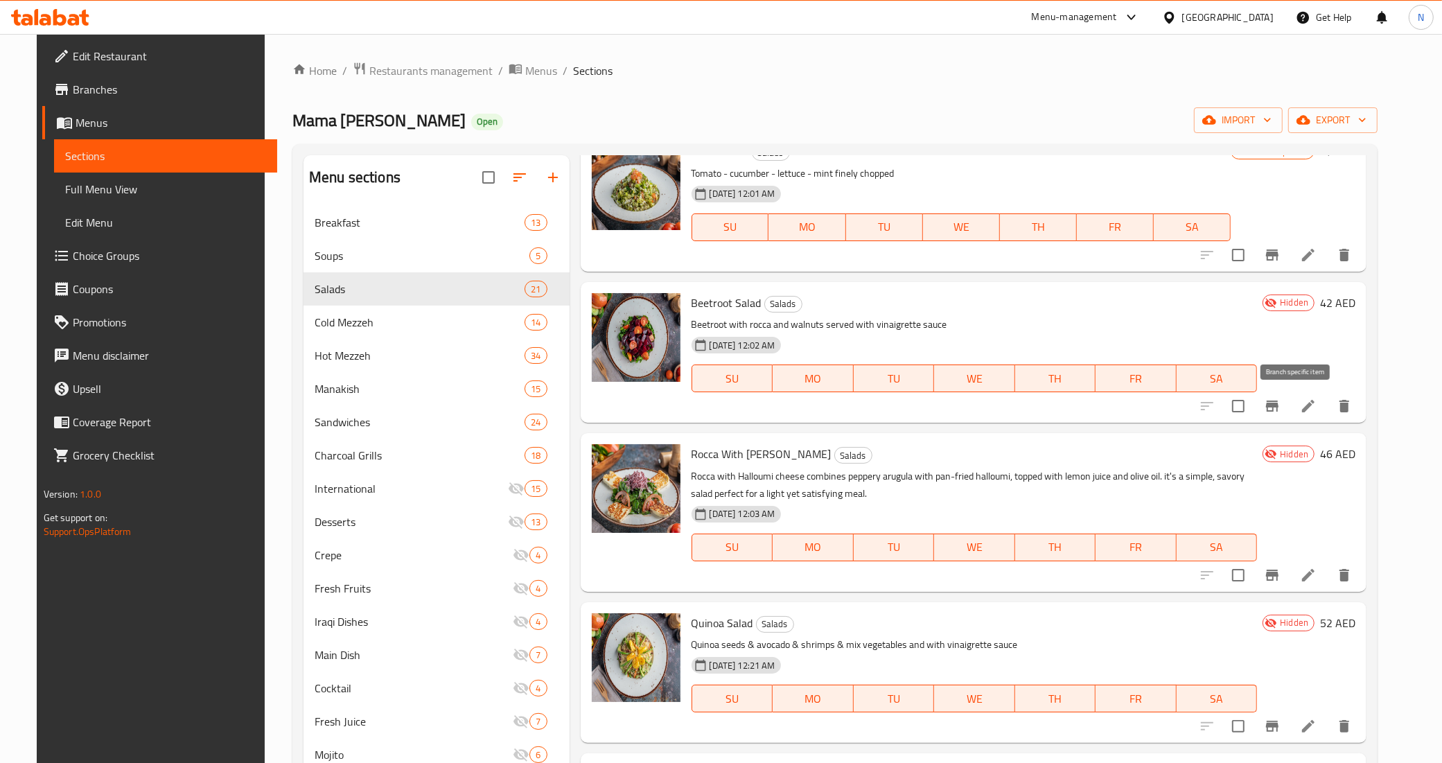
click at [1281, 402] on icon "Branch-specific-item" at bounding box center [1272, 406] width 17 height 17
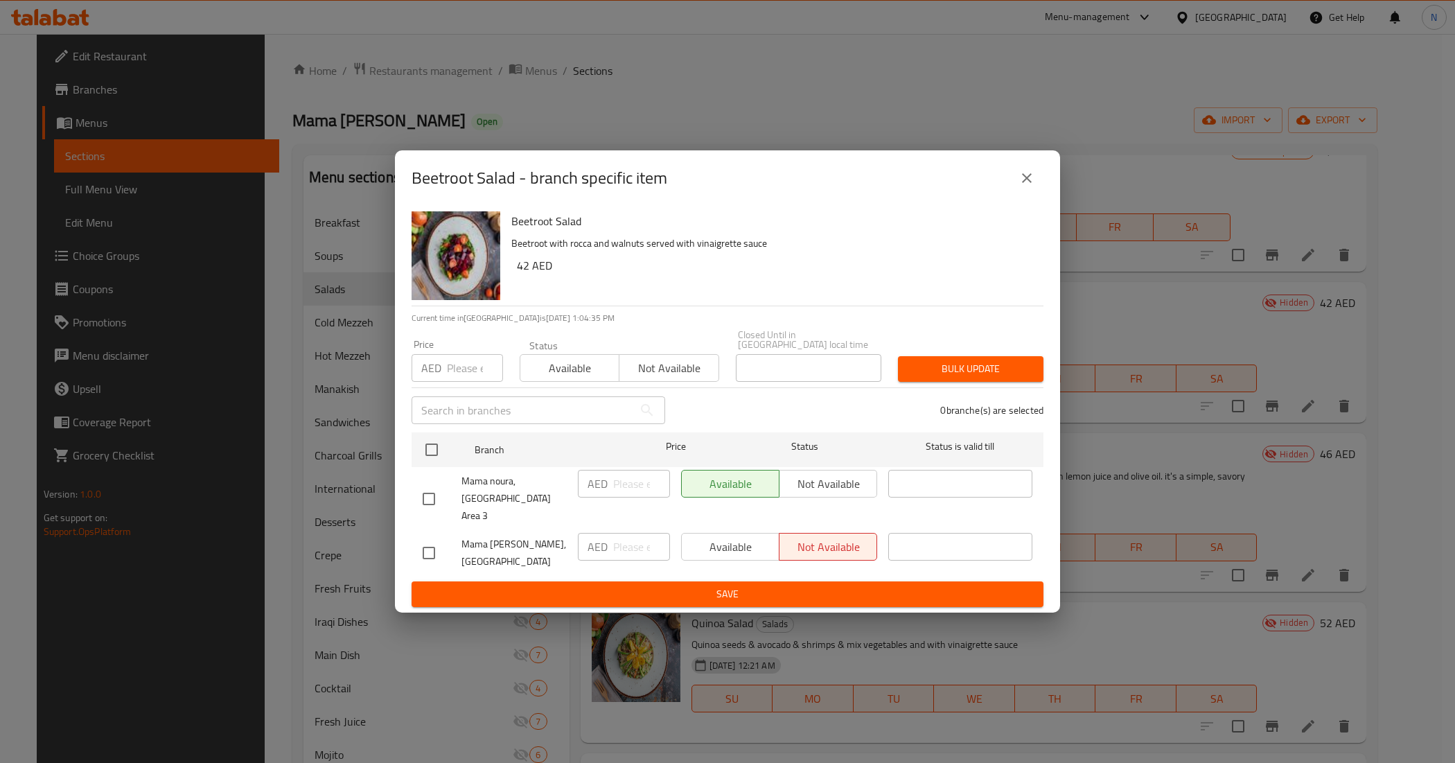
click at [438, 500] on input "checkbox" at bounding box center [428, 498] width 29 height 29
checkbox input "true"
click at [825, 486] on span "Not available" at bounding box center [828, 484] width 87 height 20
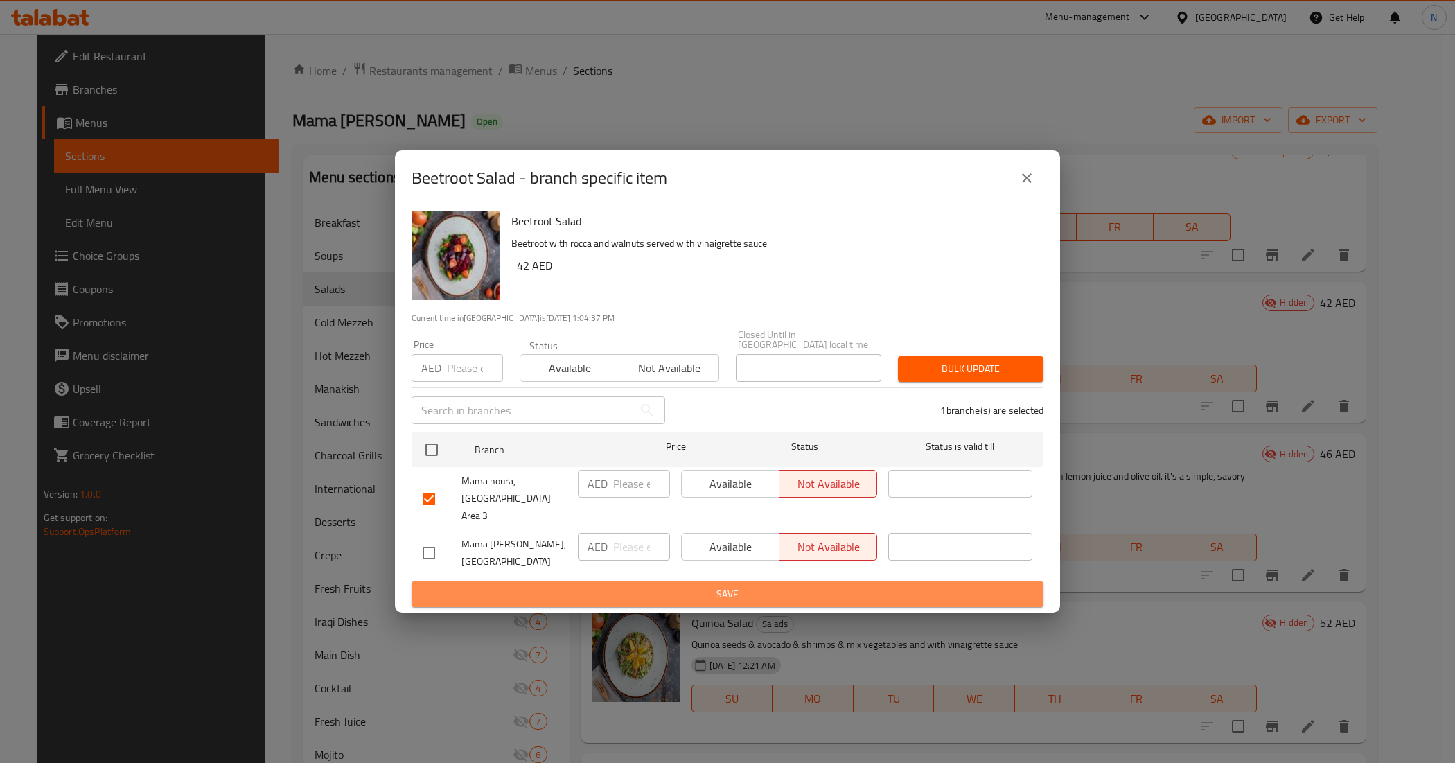
click at [741, 590] on span "Save" at bounding box center [728, 594] width 610 height 17
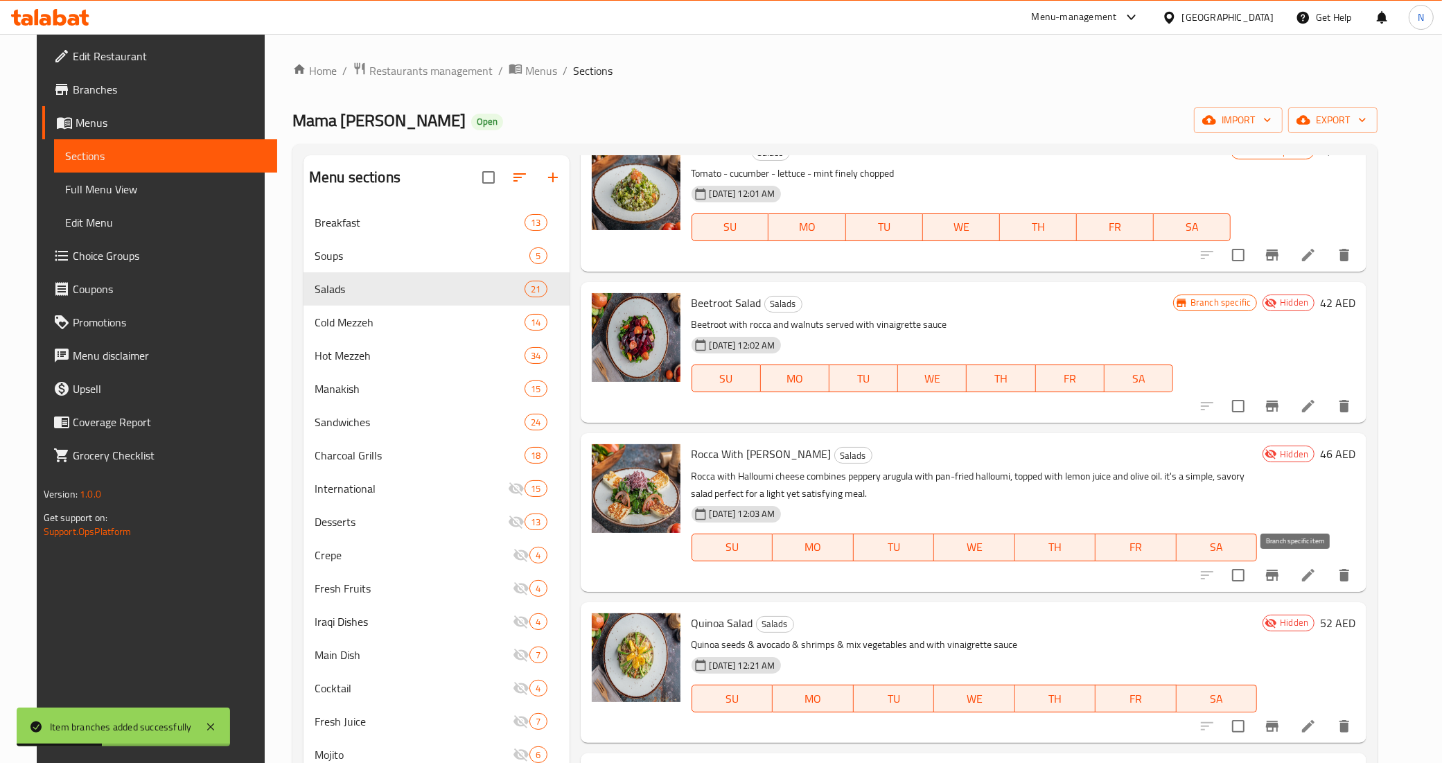
click at [1281, 577] on icon "Branch-specific-item" at bounding box center [1272, 575] width 17 height 17
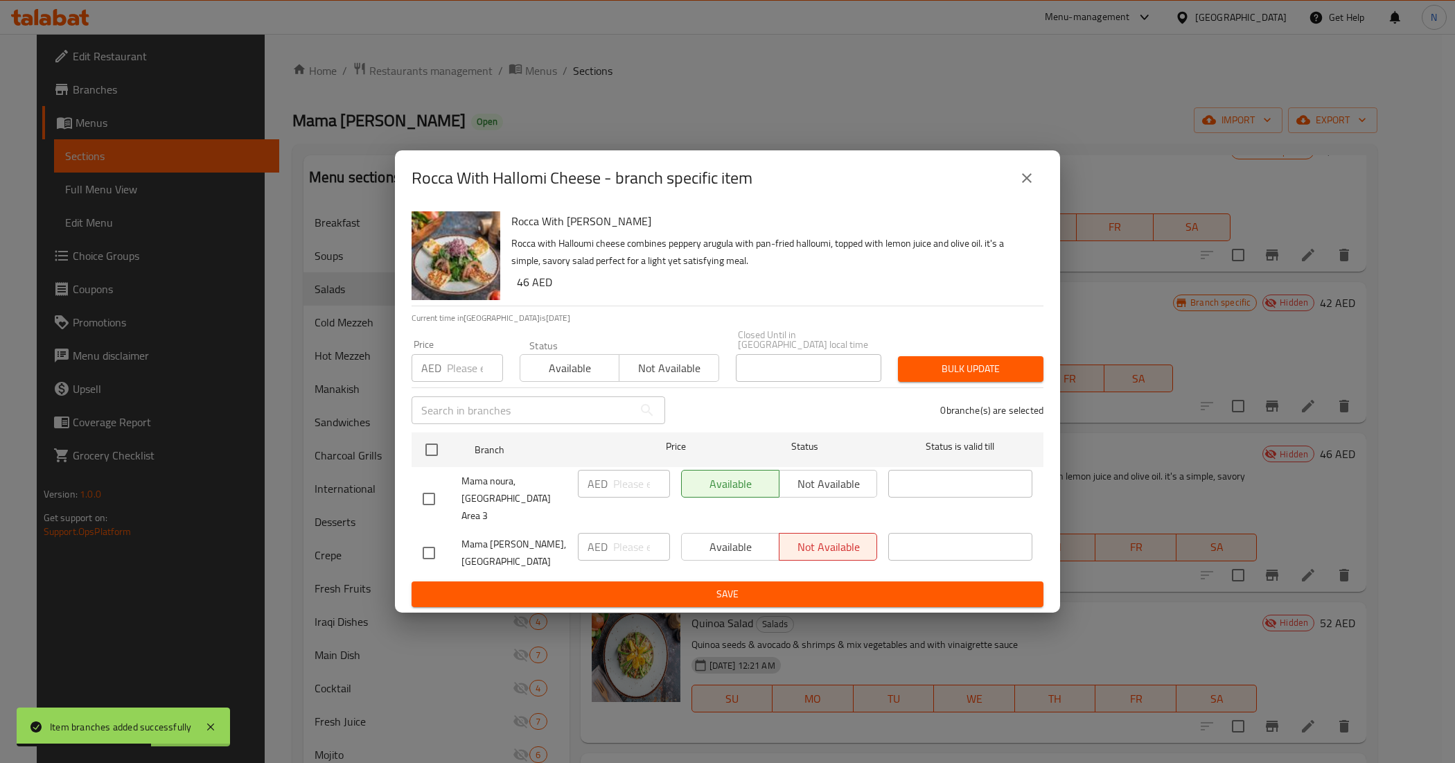
click at [434, 503] on input "checkbox" at bounding box center [428, 498] width 29 height 29
checkbox input "true"
click at [859, 489] on span "Not available" at bounding box center [828, 484] width 87 height 20
click at [785, 587] on span "Save" at bounding box center [728, 594] width 610 height 17
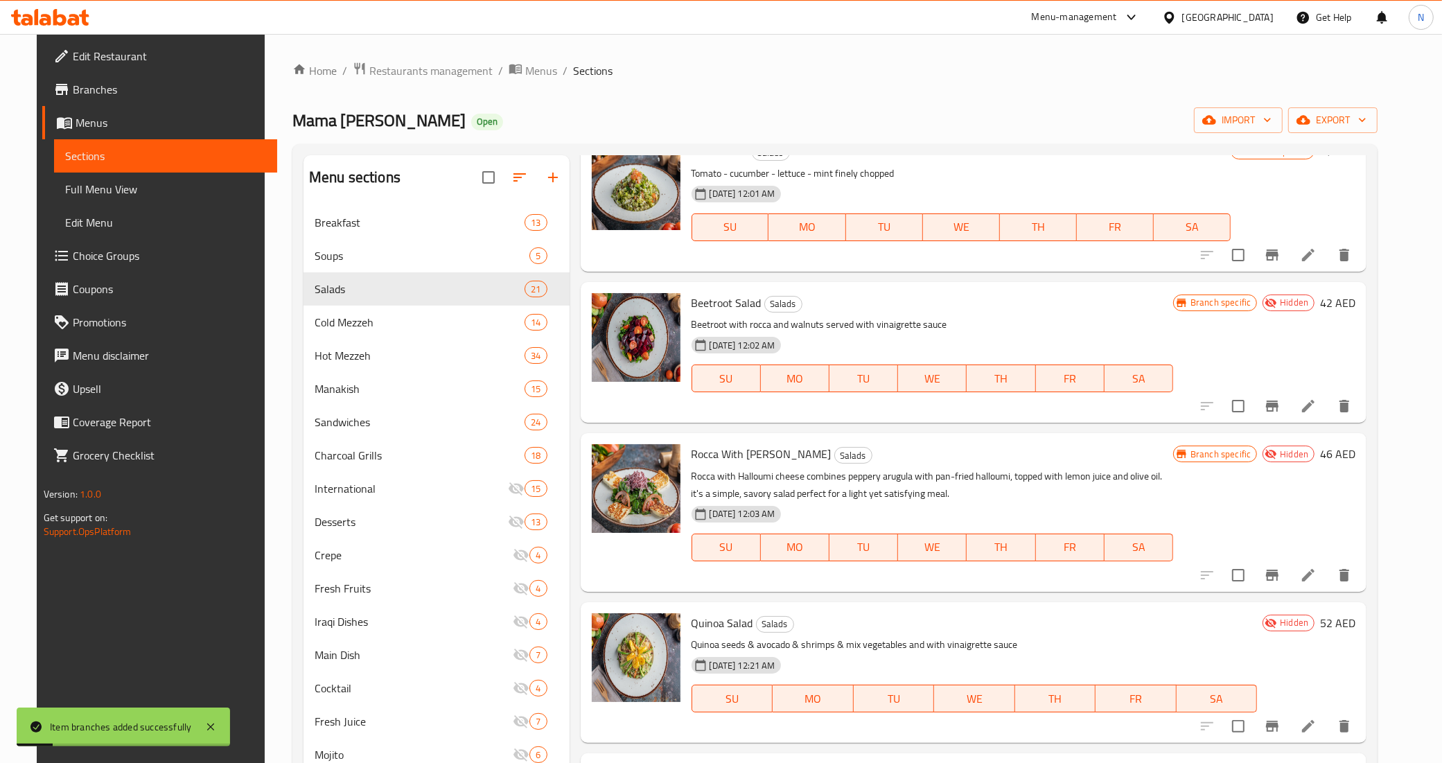
scroll to position [1213, 0]
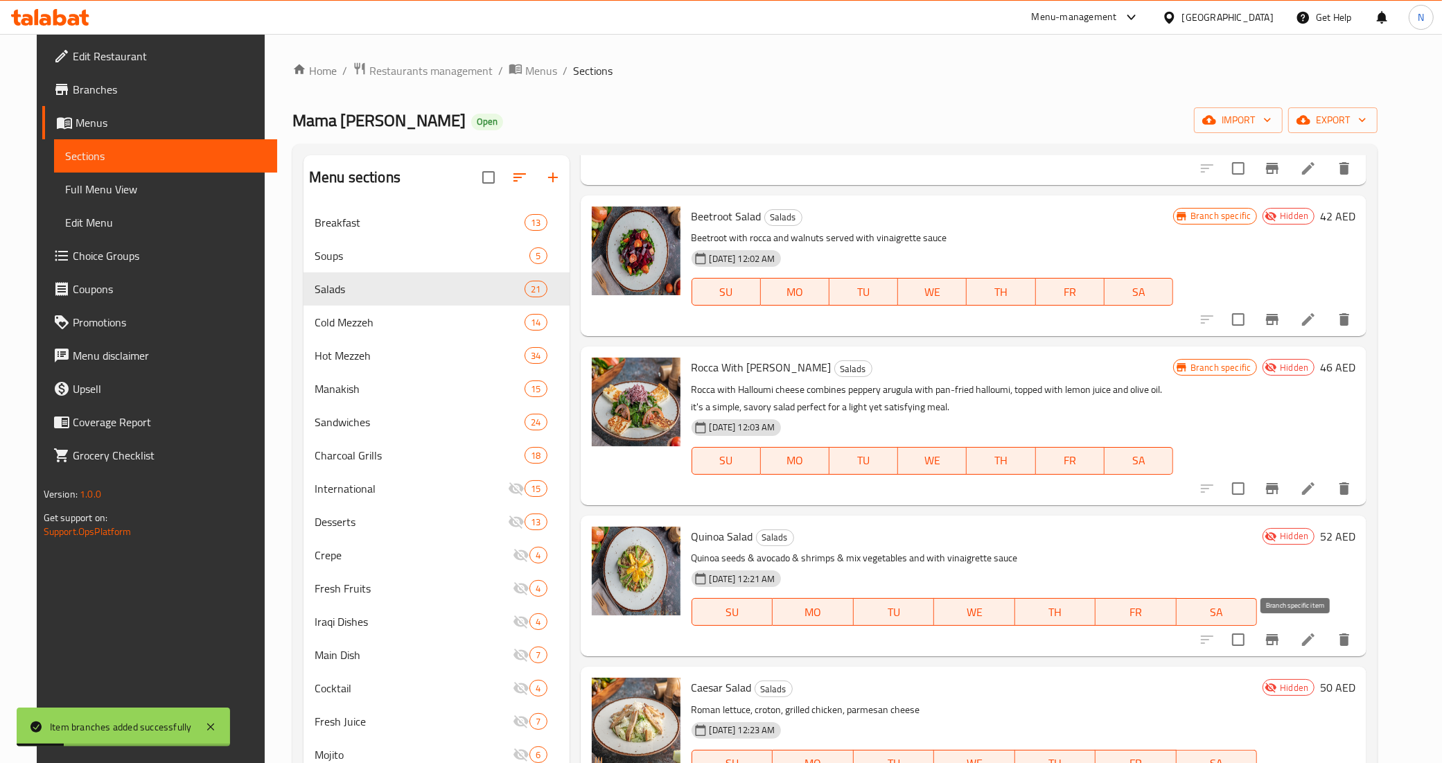
click at [1285, 644] on button "Branch-specific-item" at bounding box center [1272, 639] width 33 height 33
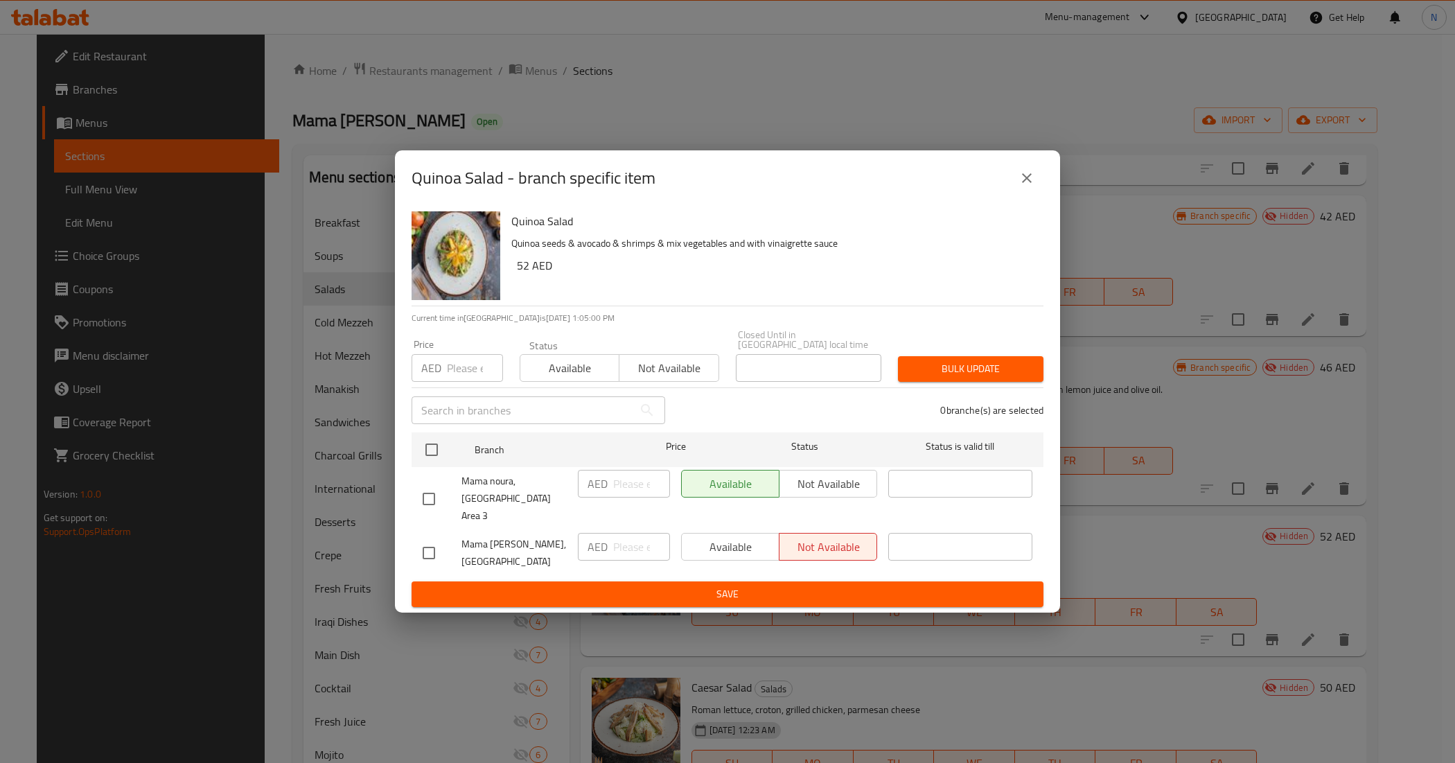
click at [421, 499] on input "checkbox" at bounding box center [428, 498] width 29 height 29
checkbox input "true"
click at [825, 486] on span "Not available" at bounding box center [828, 484] width 87 height 20
click at [701, 586] on span "Save" at bounding box center [728, 594] width 610 height 17
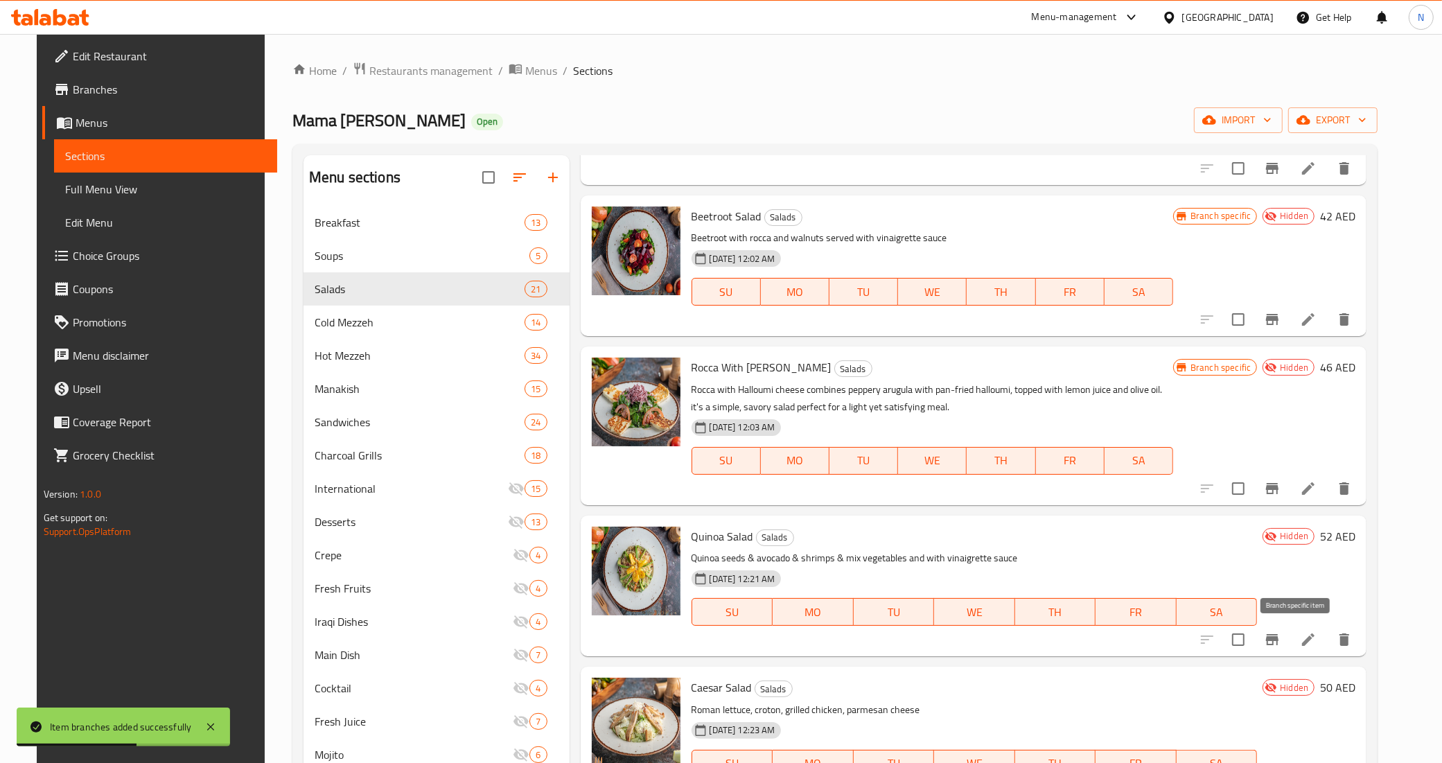
click at [1278, 640] on icon "Branch-specific-item" at bounding box center [1272, 639] width 12 height 11
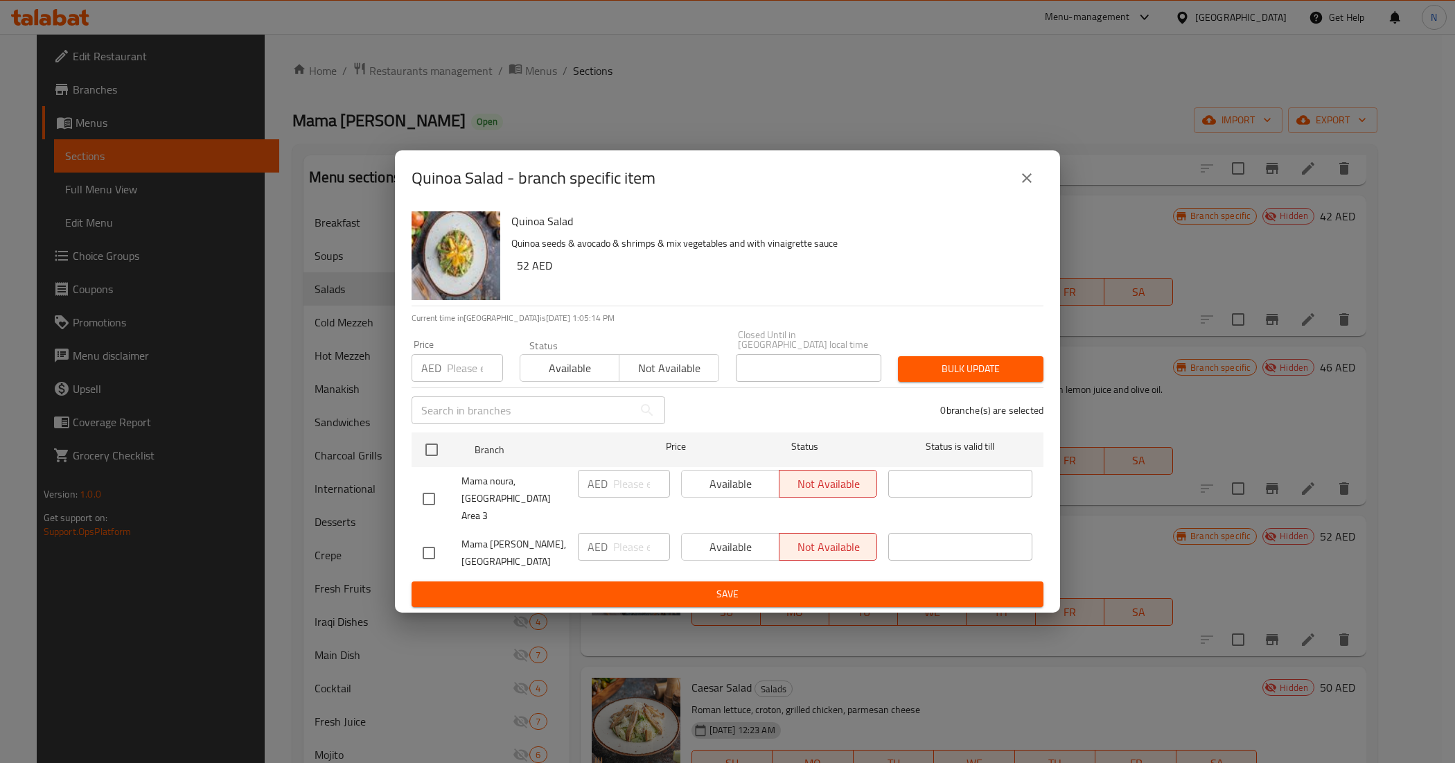
click at [1033, 184] on icon "close" at bounding box center [1027, 178] width 17 height 17
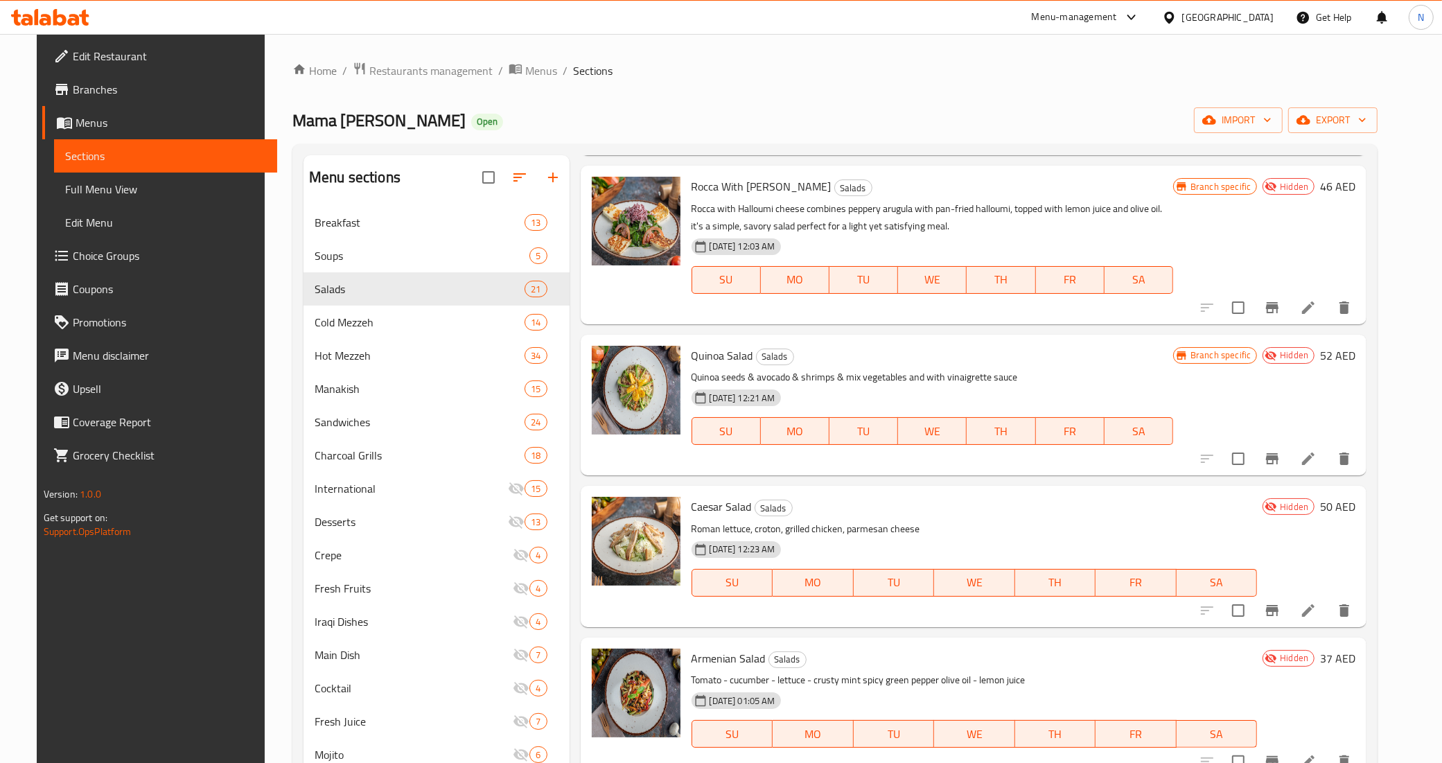
scroll to position [1472, 0]
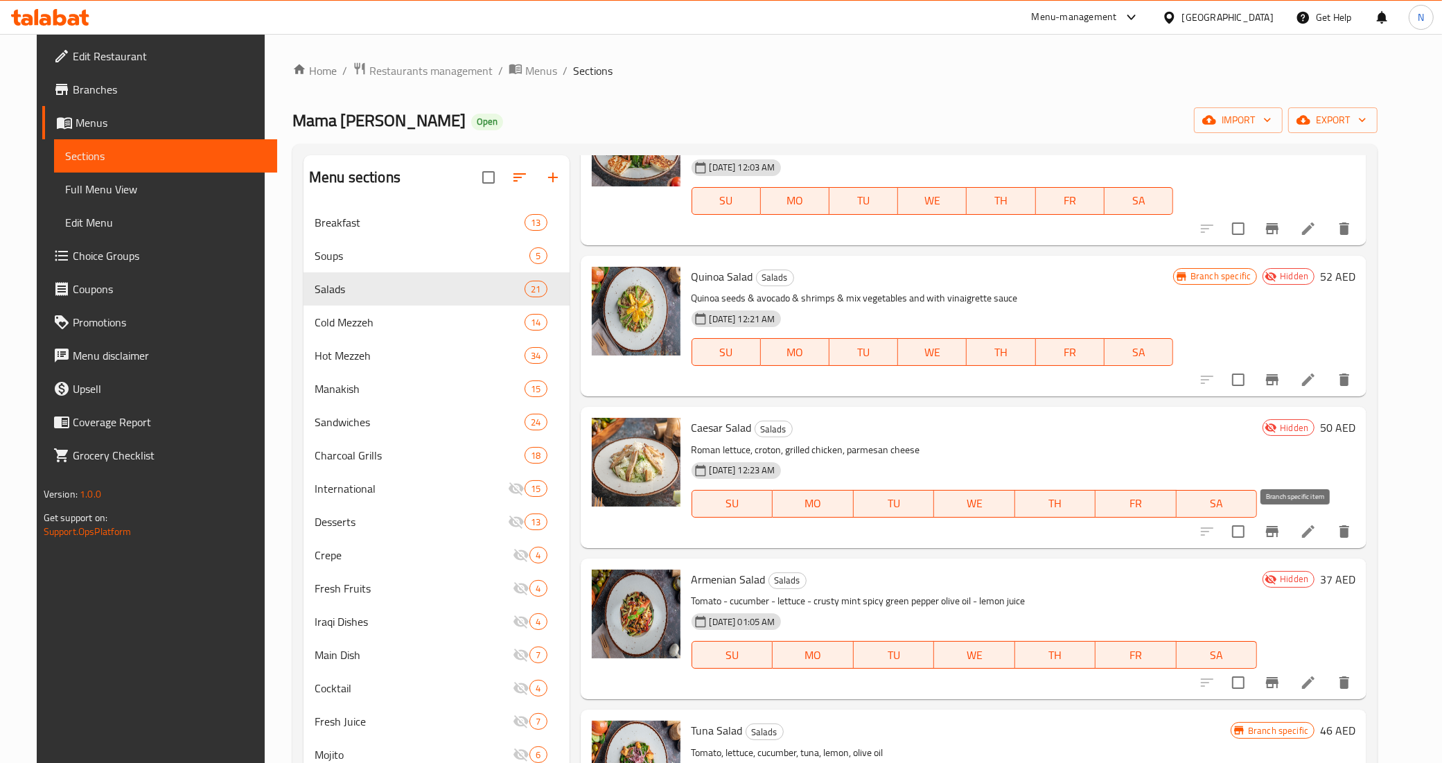
click at [1281, 523] on icon "Branch-specific-item" at bounding box center [1272, 531] width 17 height 17
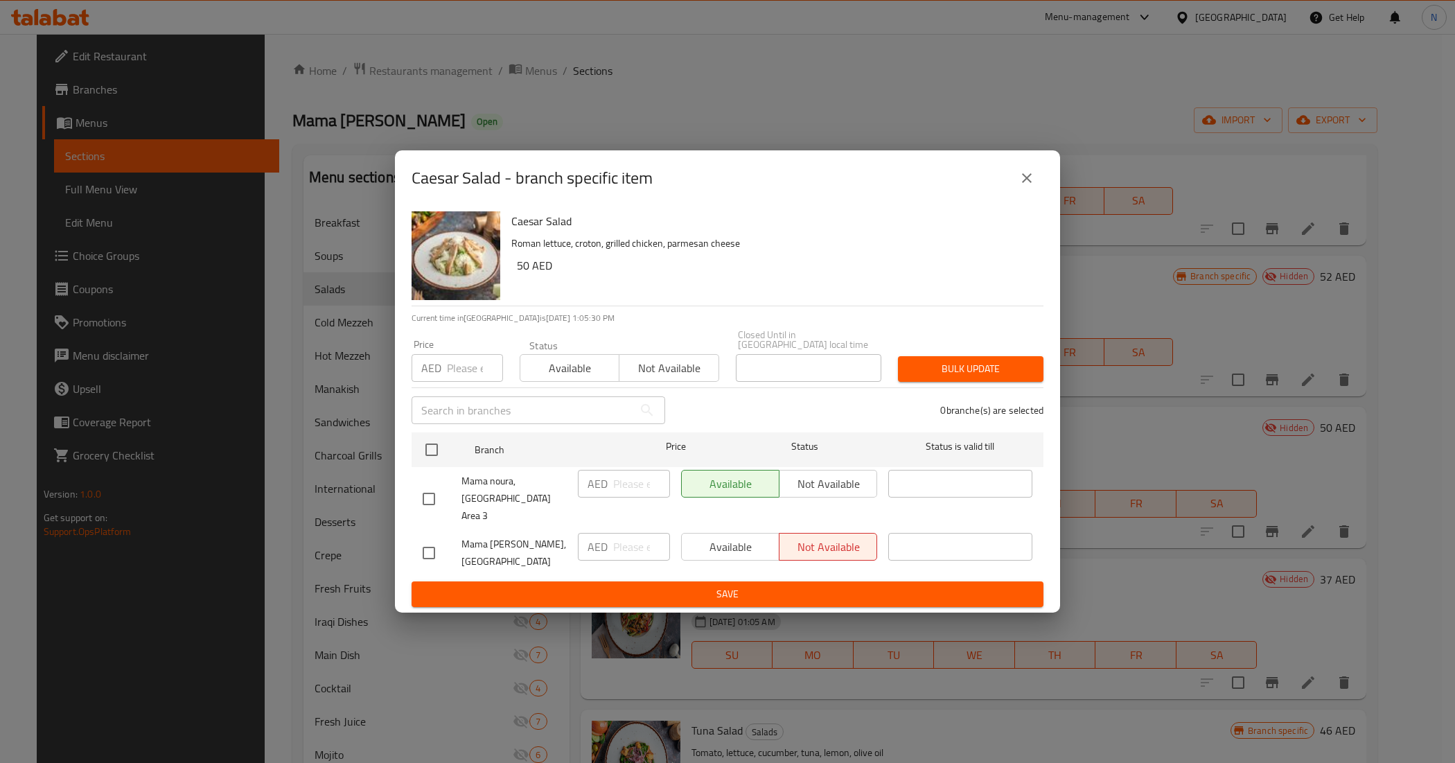
click at [430, 497] on input "checkbox" at bounding box center [428, 498] width 29 height 29
checkbox input "true"
click at [821, 486] on span "Not available" at bounding box center [828, 484] width 87 height 20
click at [696, 581] on button "Save" at bounding box center [728, 594] width 632 height 26
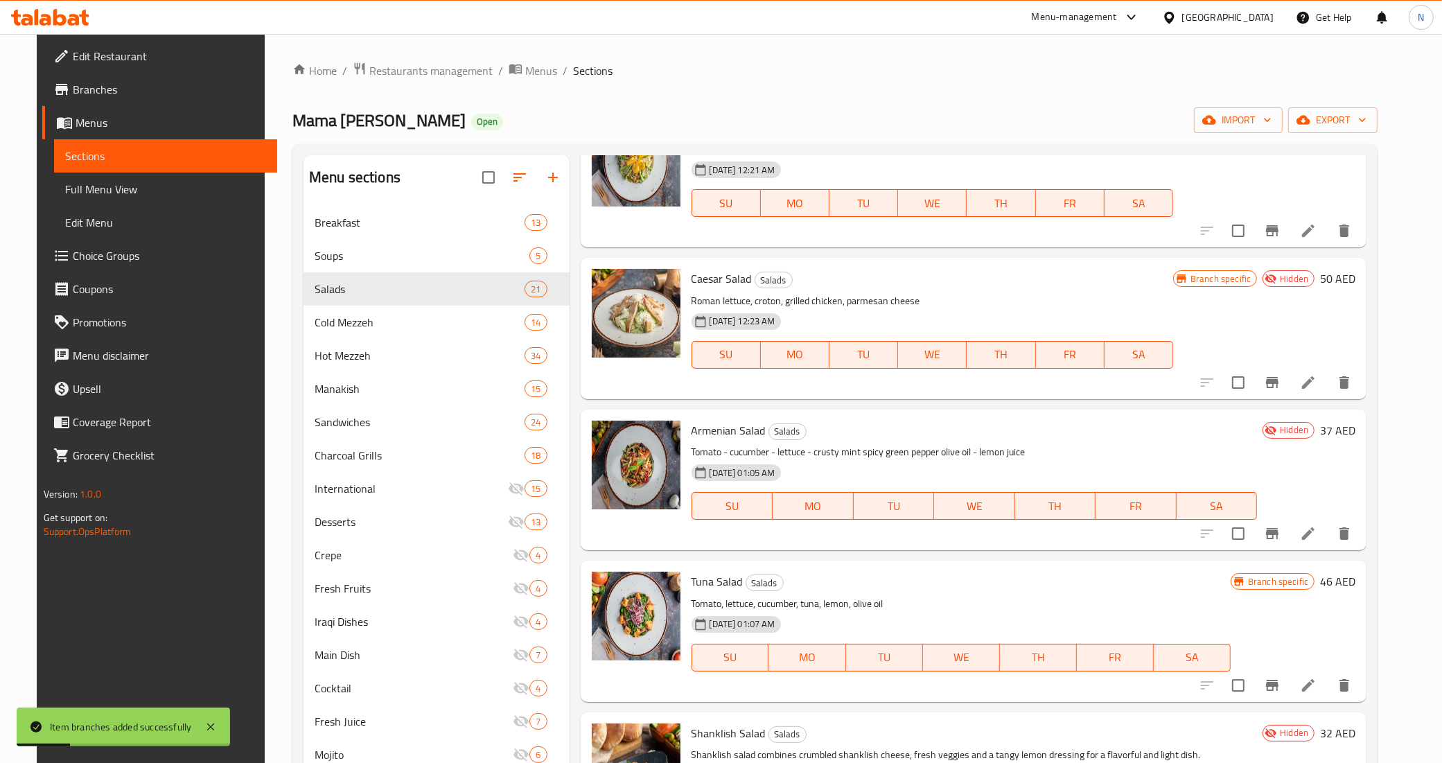
scroll to position [1646, 0]
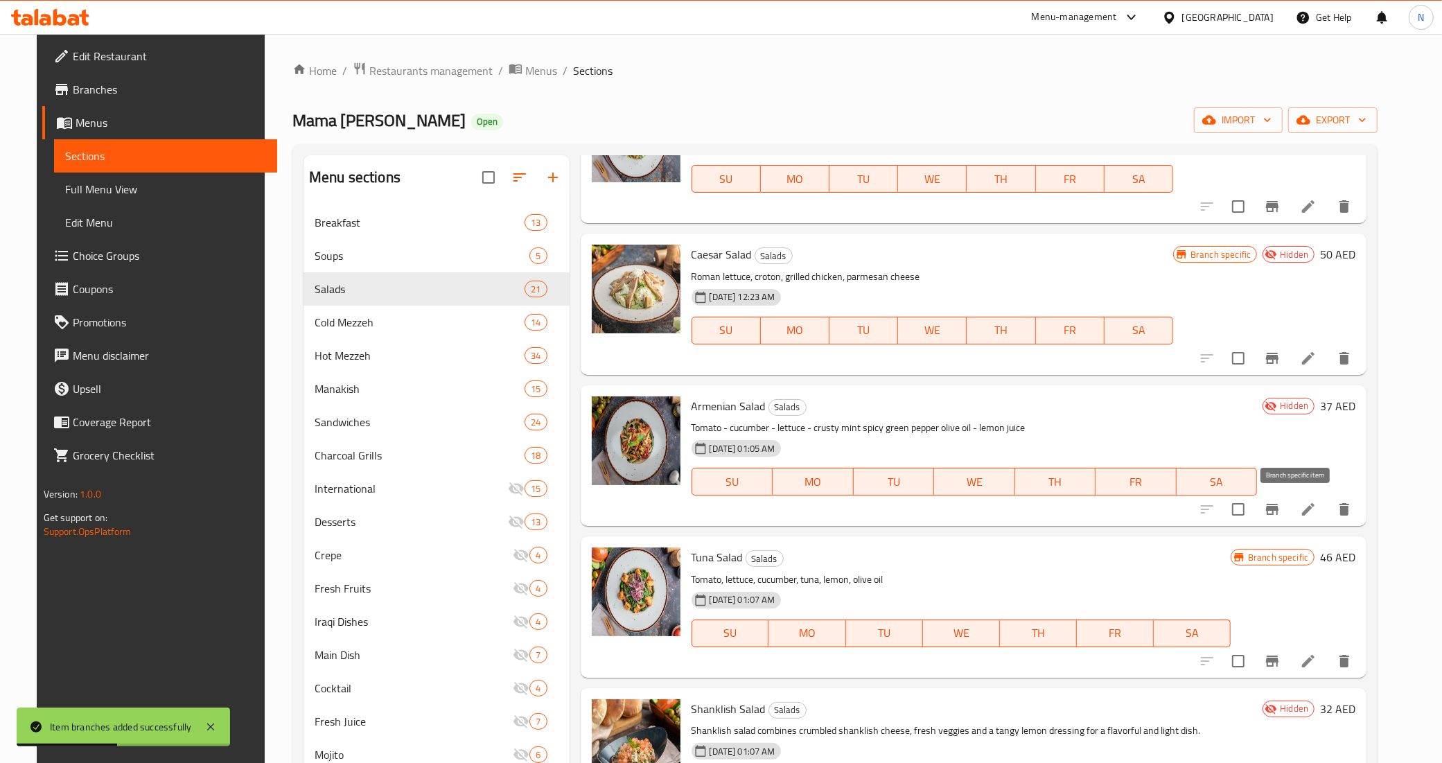
click at [1281, 515] on icon "Branch-specific-item" at bounding box center [1272, 509] width 17 height 17
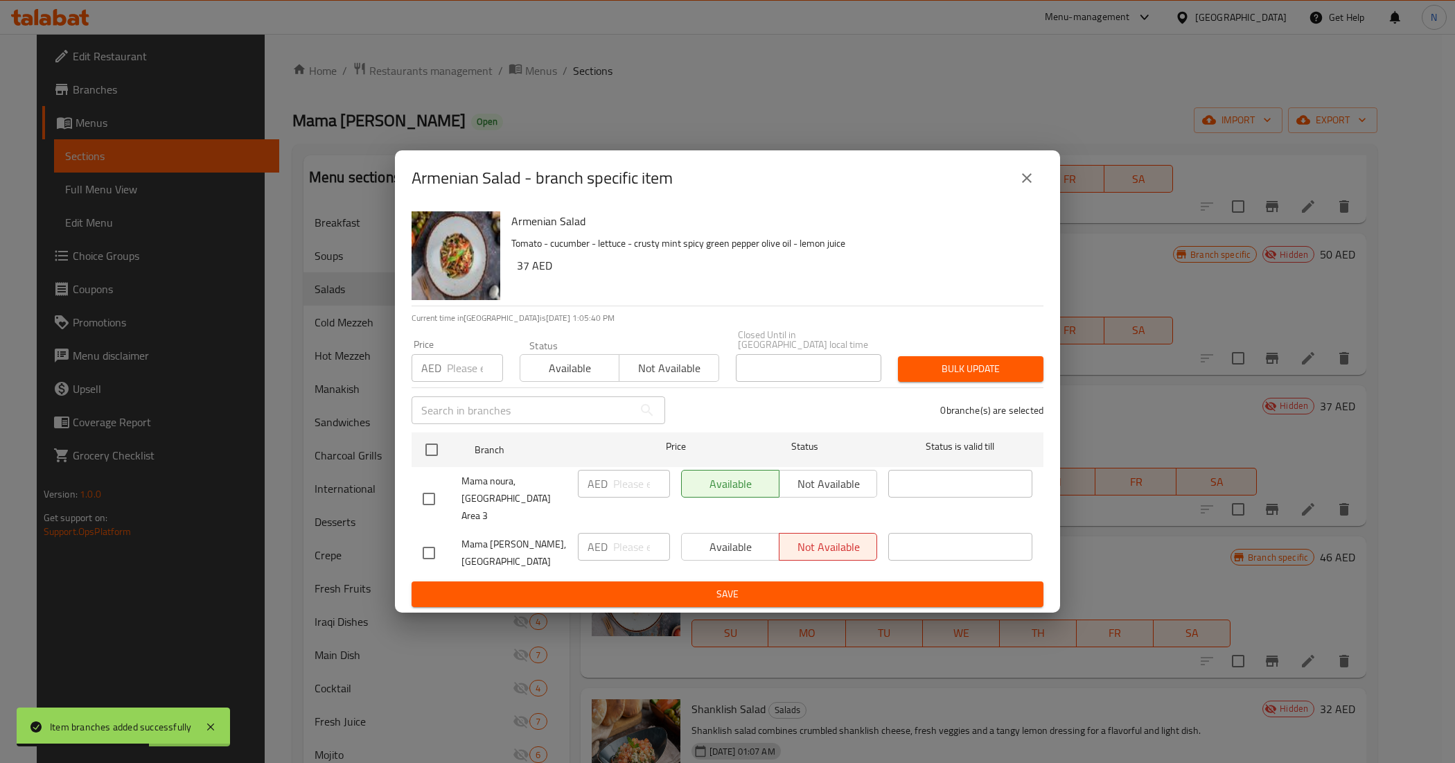
click at [441, 492] on input "checkbox" at bounding box center [428, 498] width 29 height 29
checkbox input "true"
click at [802, 494] on span "Not available" at bounding box center [828, 484] width 87 height 20
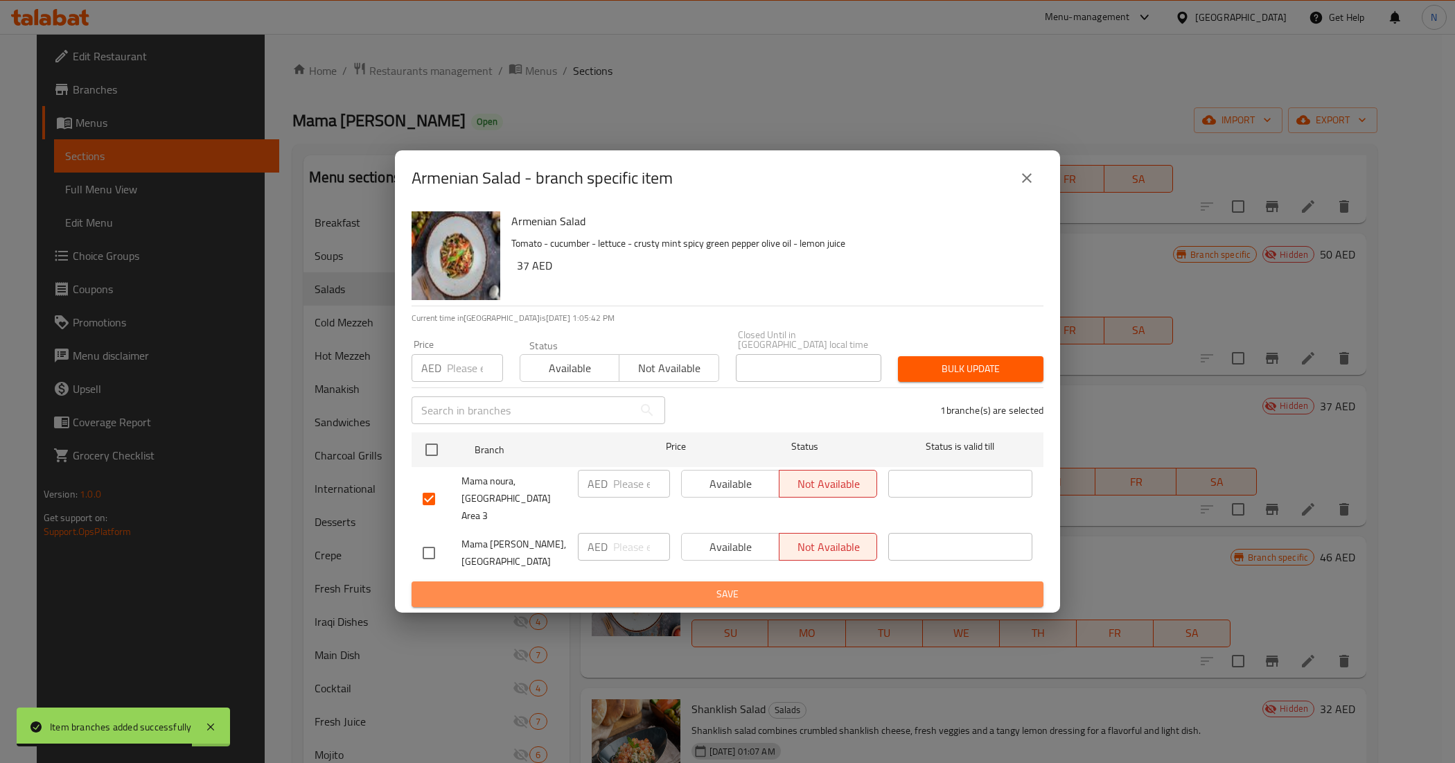
click at [705, 586] on span "Save" at bounding box center [728, 594] width 610 height 17
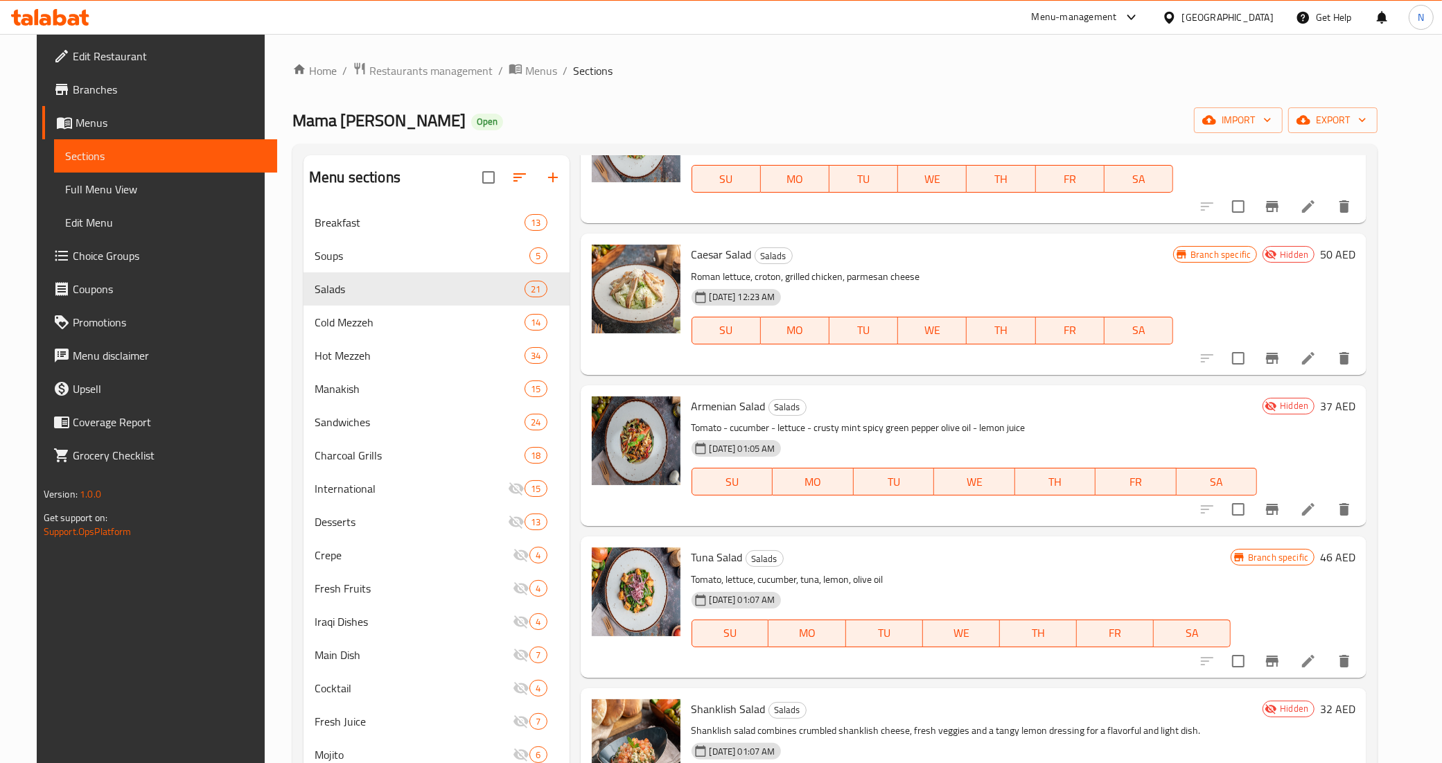
click at [1144, 421] on p "Tomato - cucumber - lettuce - crusty mint spicy green pepper olive oil - lemon …" at bounding box center [975, 427] width 566 height 17
click at [1281, 515] on icon "Branch-specific-item" at bounding box center [1272, 509] width 17 height 17
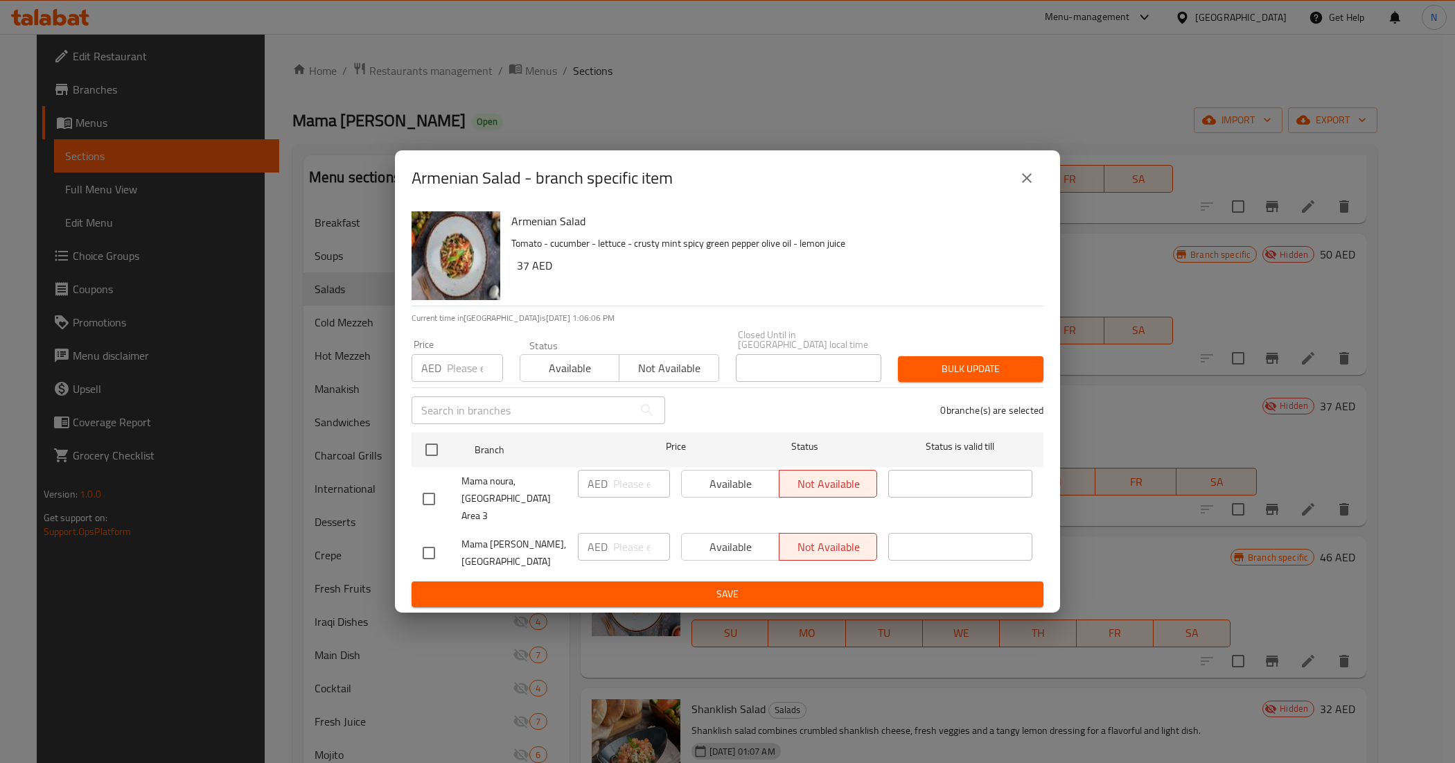
click at [1016, 191] on button "close" at bounding box center [1026, 177] width 33 height 33
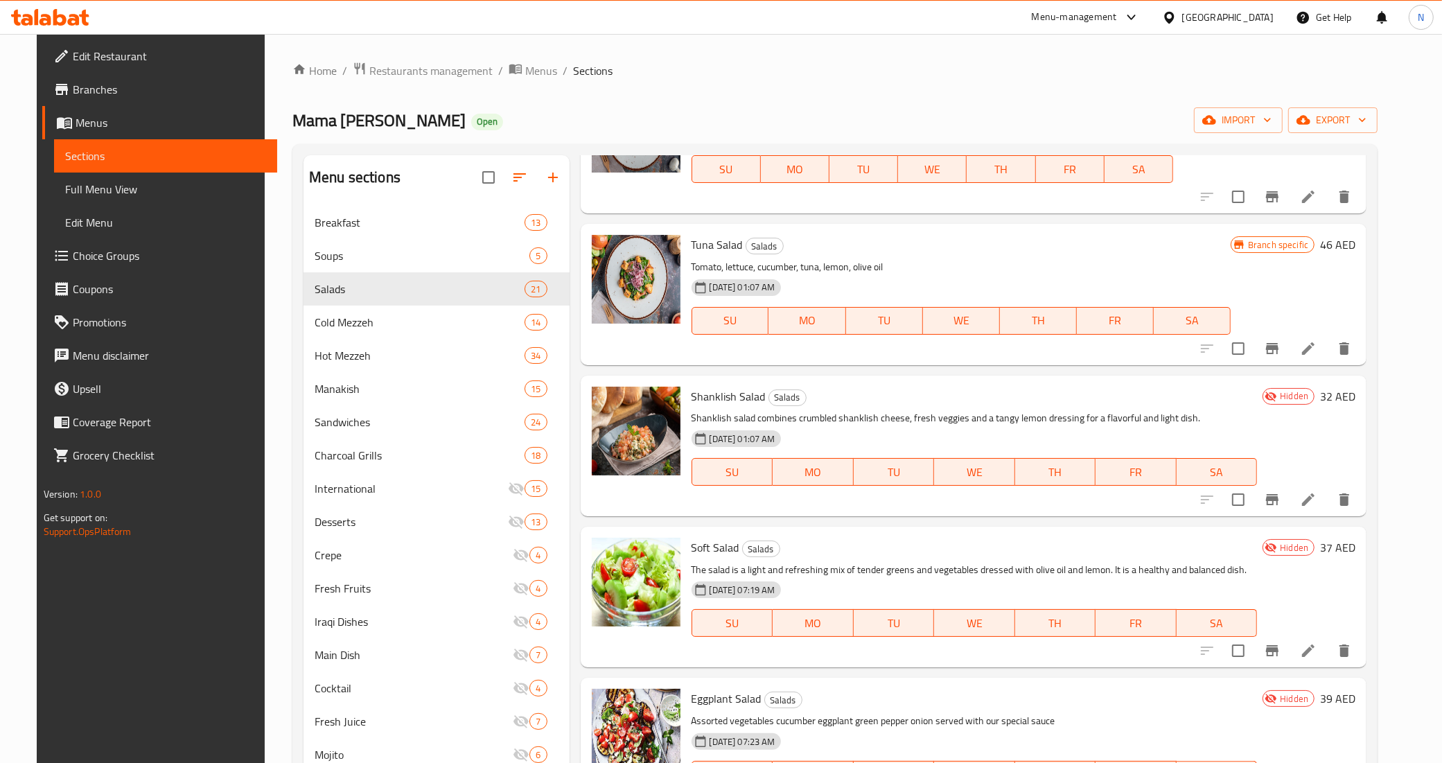
scroll to position [1992, 0]
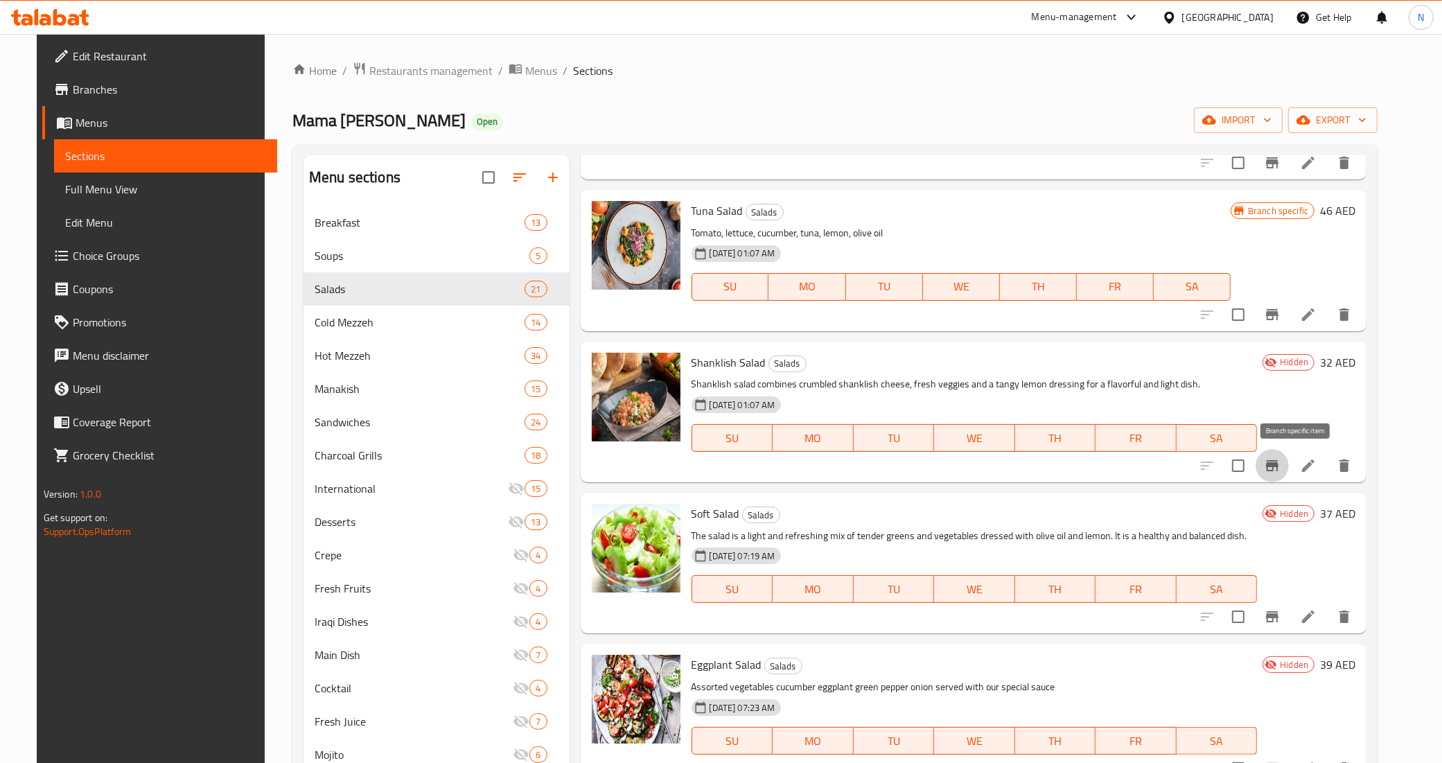
click at [1278, 464] on icon "Branch-specific-item" at bounding box center [1272, 465] width 12 height 11
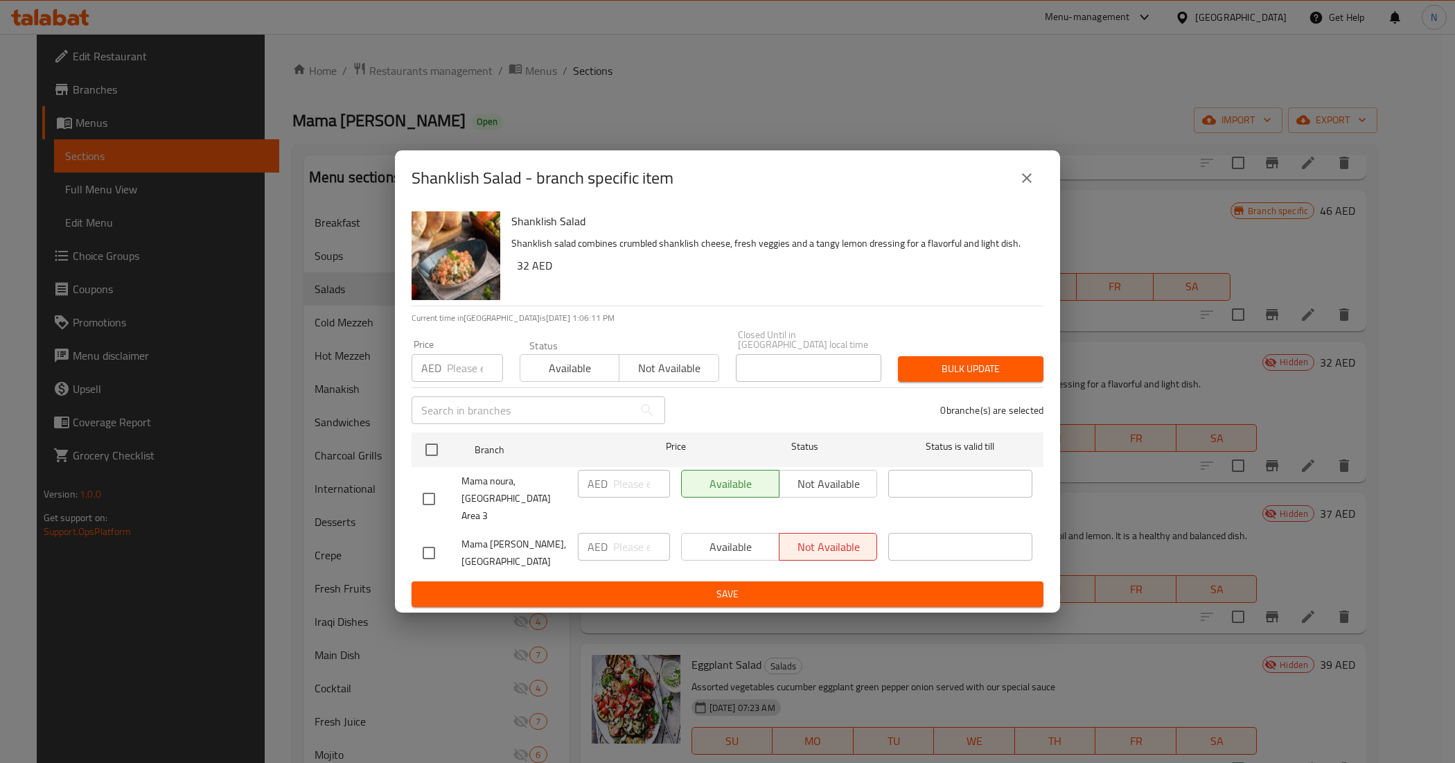
click at [438, 500] on input "checkbox" at bounding box center [428, 498] width 29 height 29
checkbox input "true"
click at [791, 492] on span "Not available" at bounding box center [828, 484] width 87 height 20
click at [738, 586] on span "Save" at bounding box center [728, 594] width 610 height 17
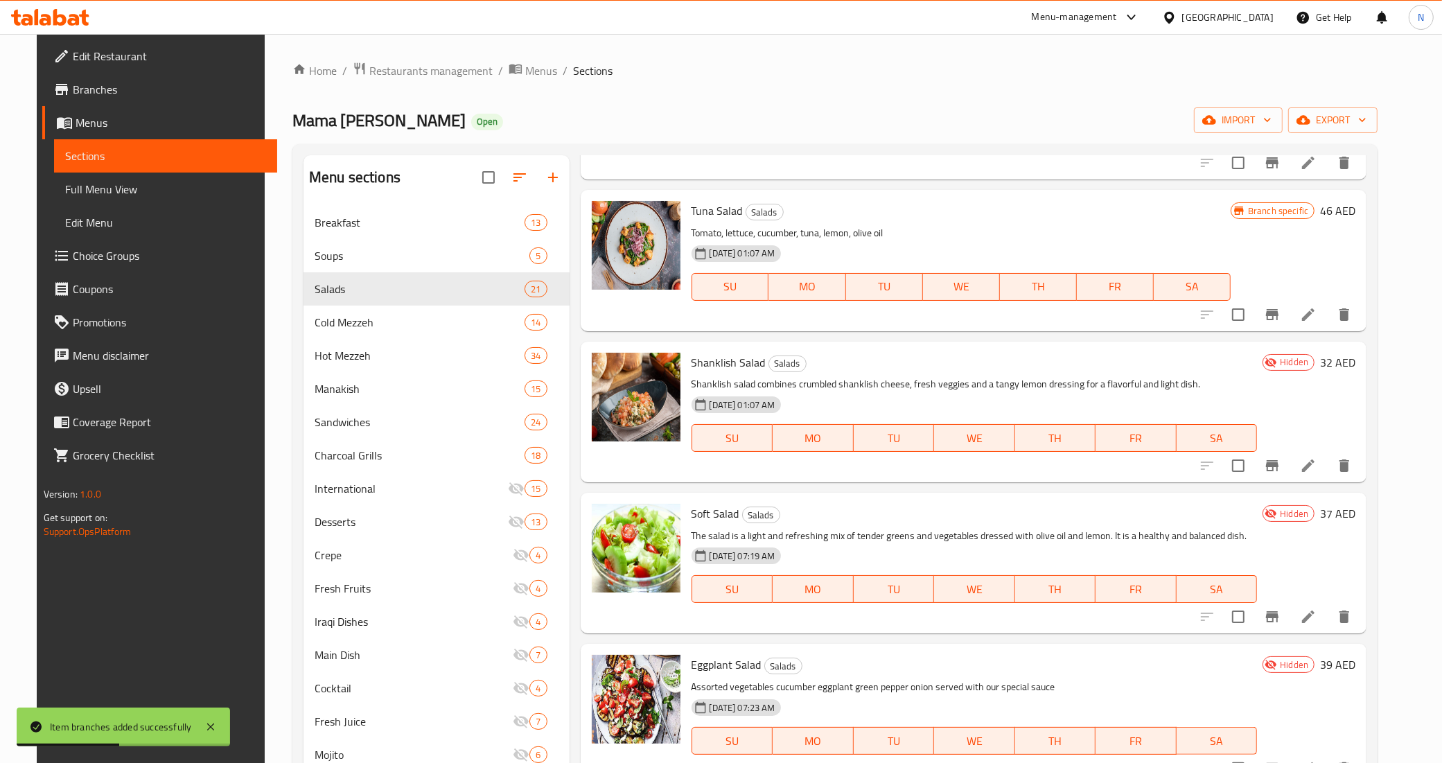
scroll to position [2079, 0]
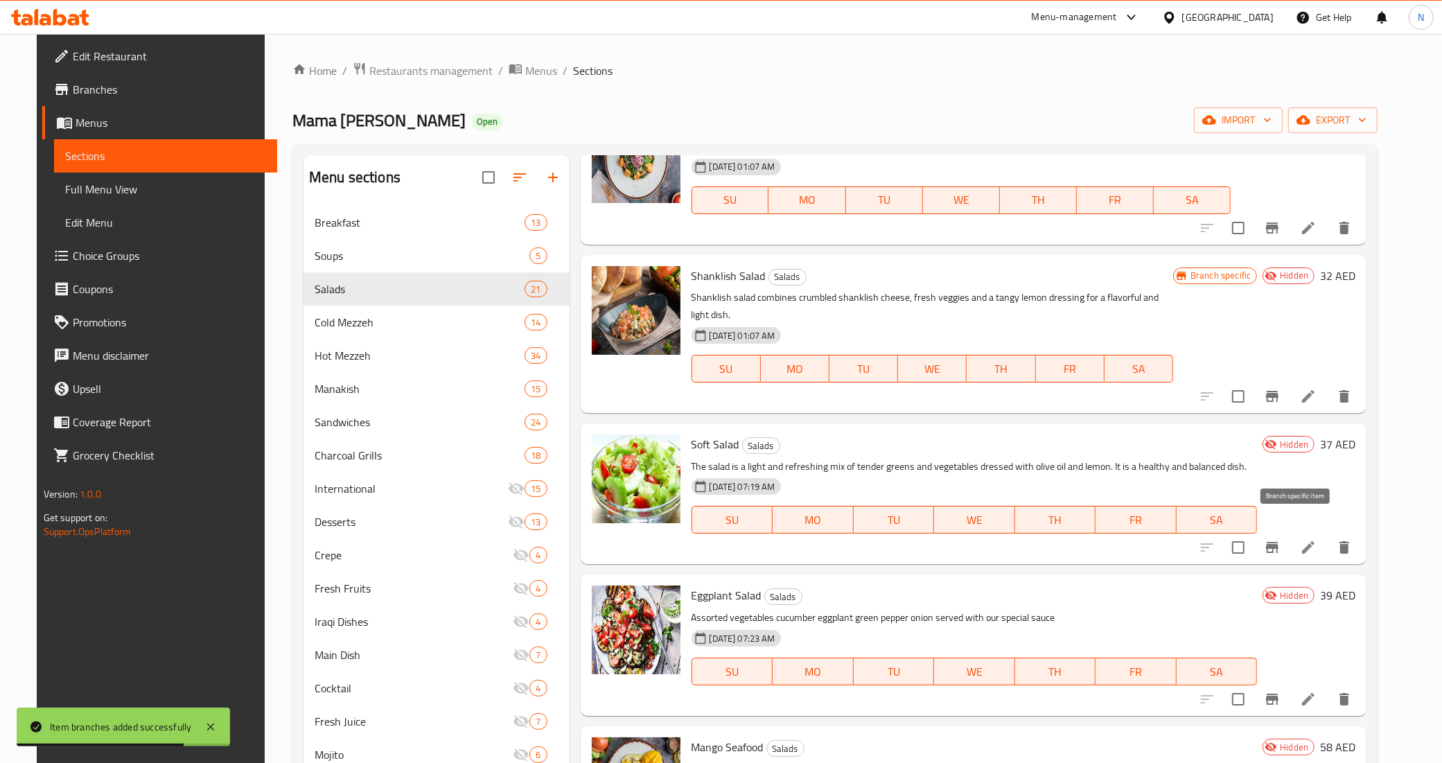
click at [1281, 539] on icon "Branch-specific-item" at bounding box center [1272, 547] width 17 height 17
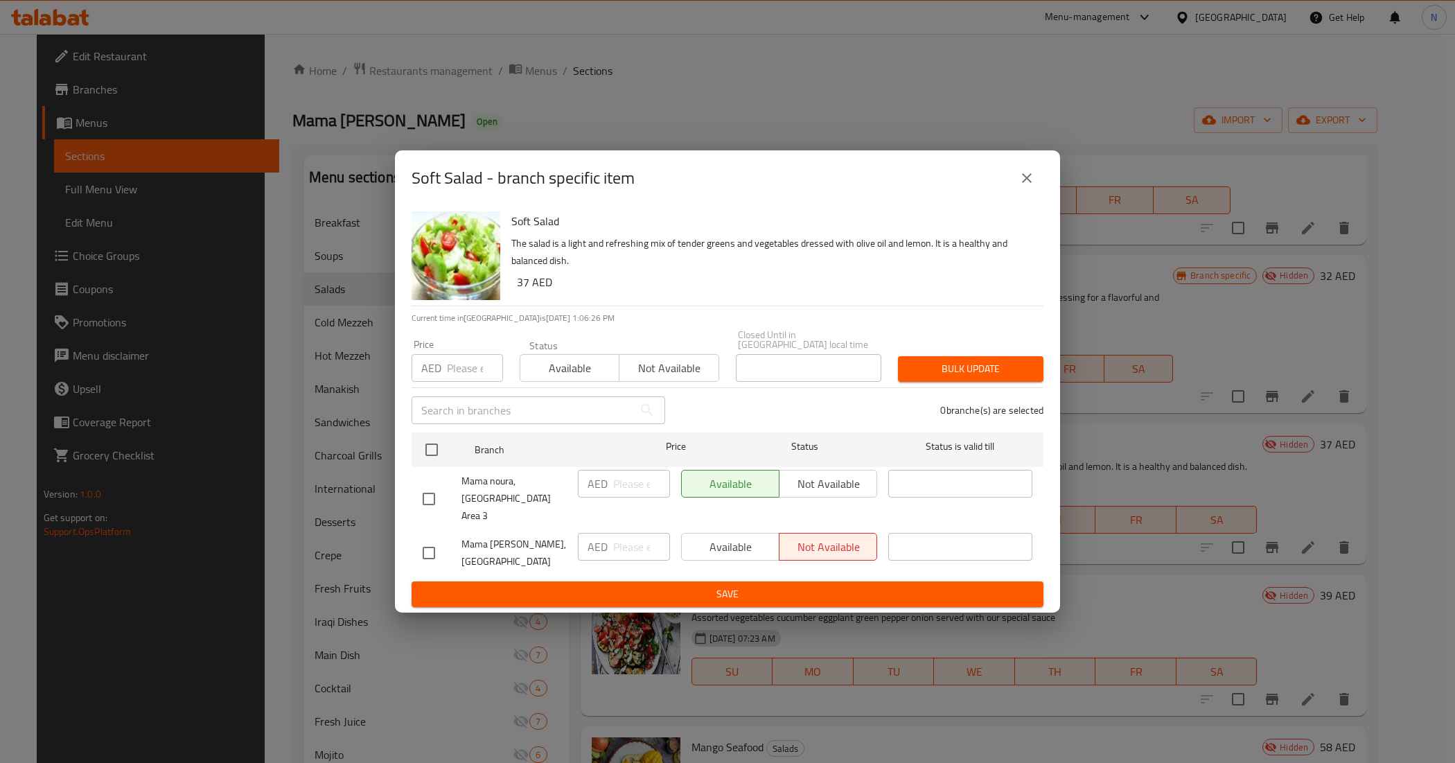
click at [431, 496] on input "checkbox" at bounding box center [428, 498] width 29 height 29
checkbox input "true"
click at [823, 494] on span "Not available" at bounding box center [828, 484] width 87 height 20
click at [752, 588] on span "Save" at bounding box center [728, 594] width 610 height 17
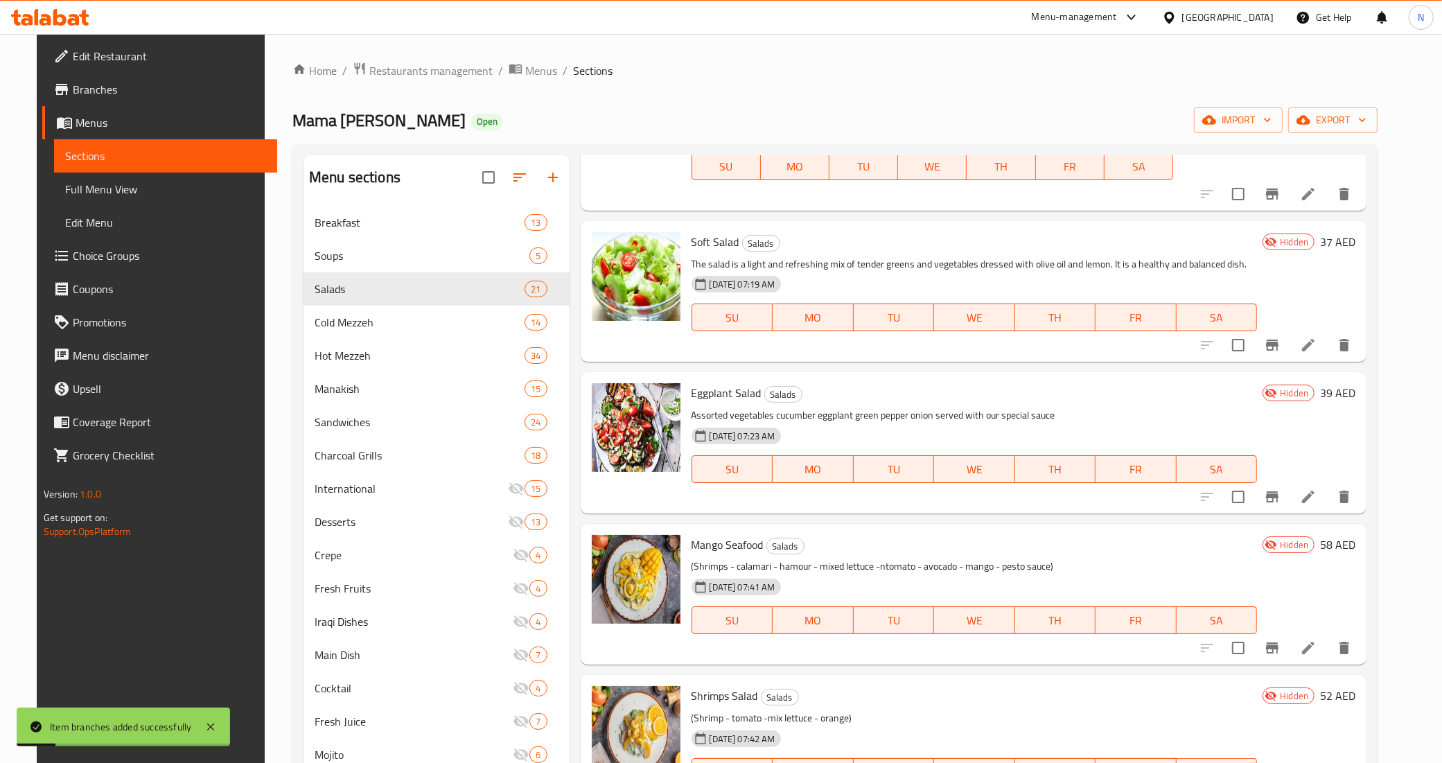
scroll to position [2339, 0]
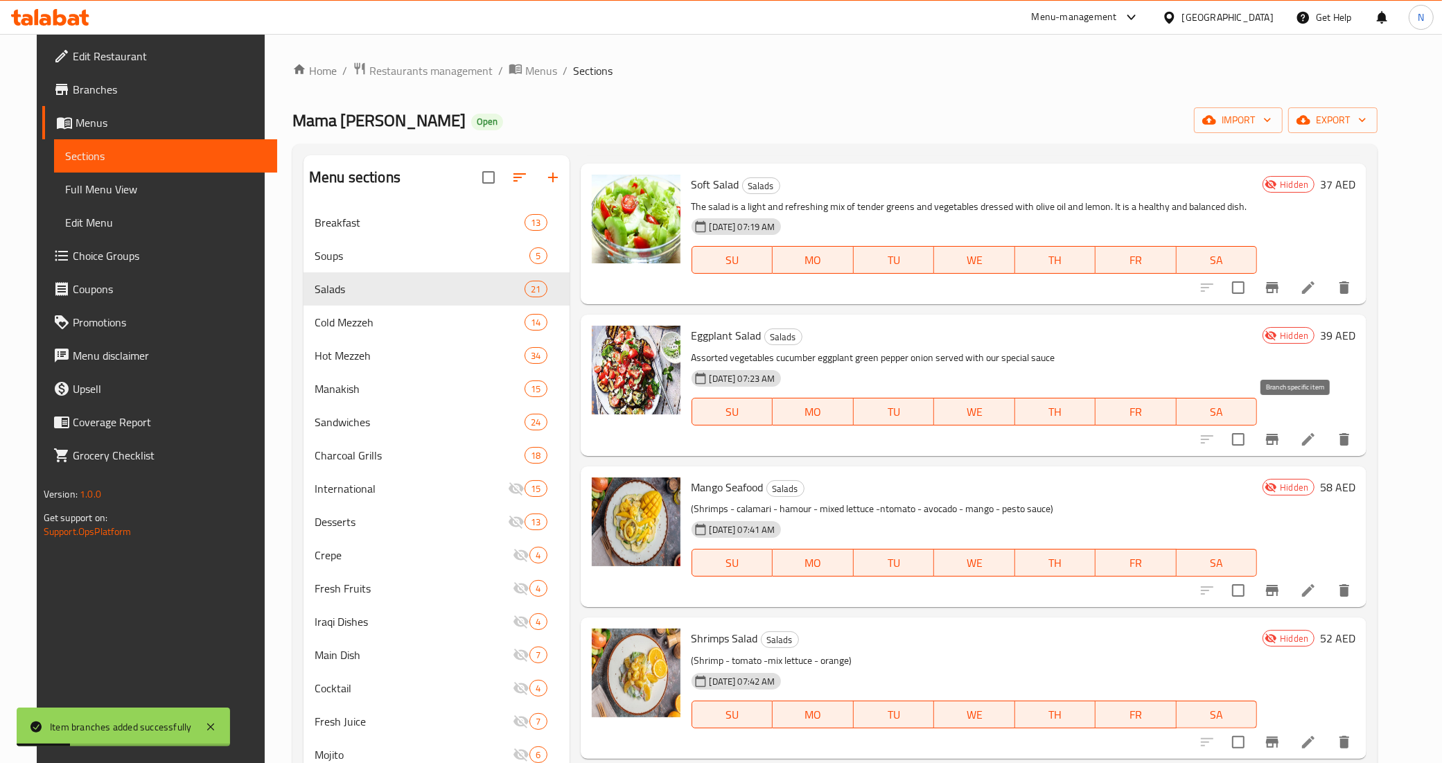
click at [1281, 431] on icon "Branch-specific-item" at bounding box center [1272, 439] width 17 height 17
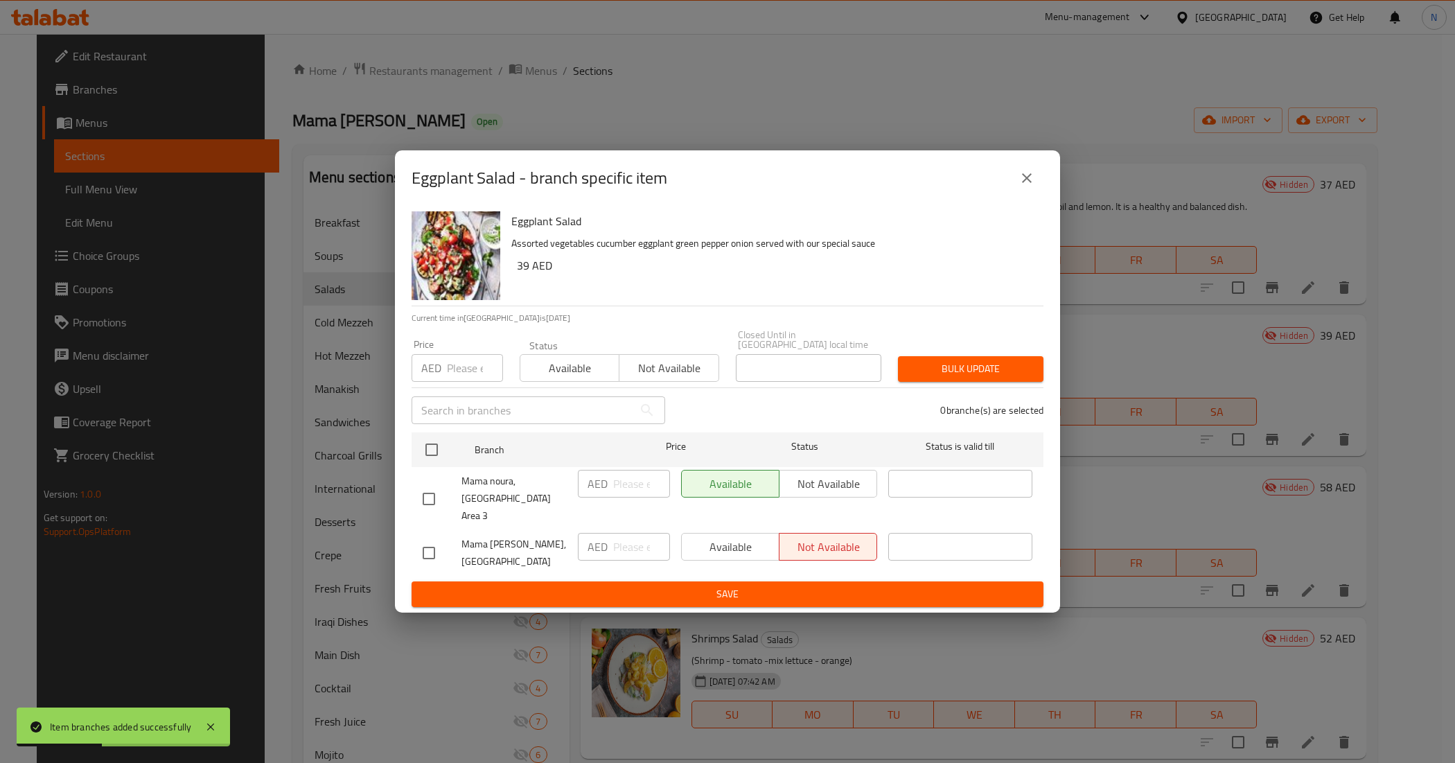
click at [431, 498] on input "checkbox" at bounding box center [428, 498] width 29 height 29
checkbox input "true"
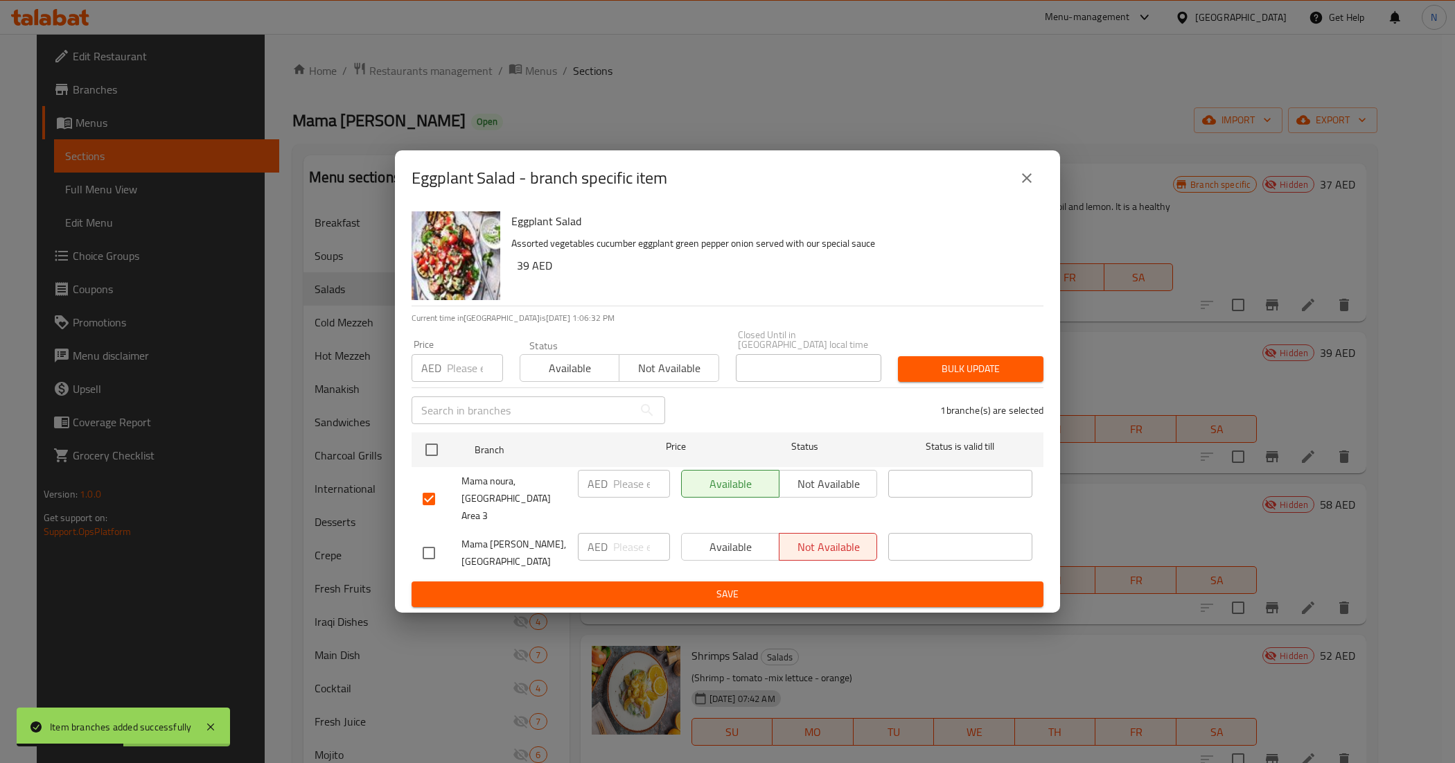
click at [847, 493] on span "Not available" at bounding box center [828, 484] width 87 height 20
click at [735, 586] on span "Save" at bounding box center [728, 594] width 610 height 17
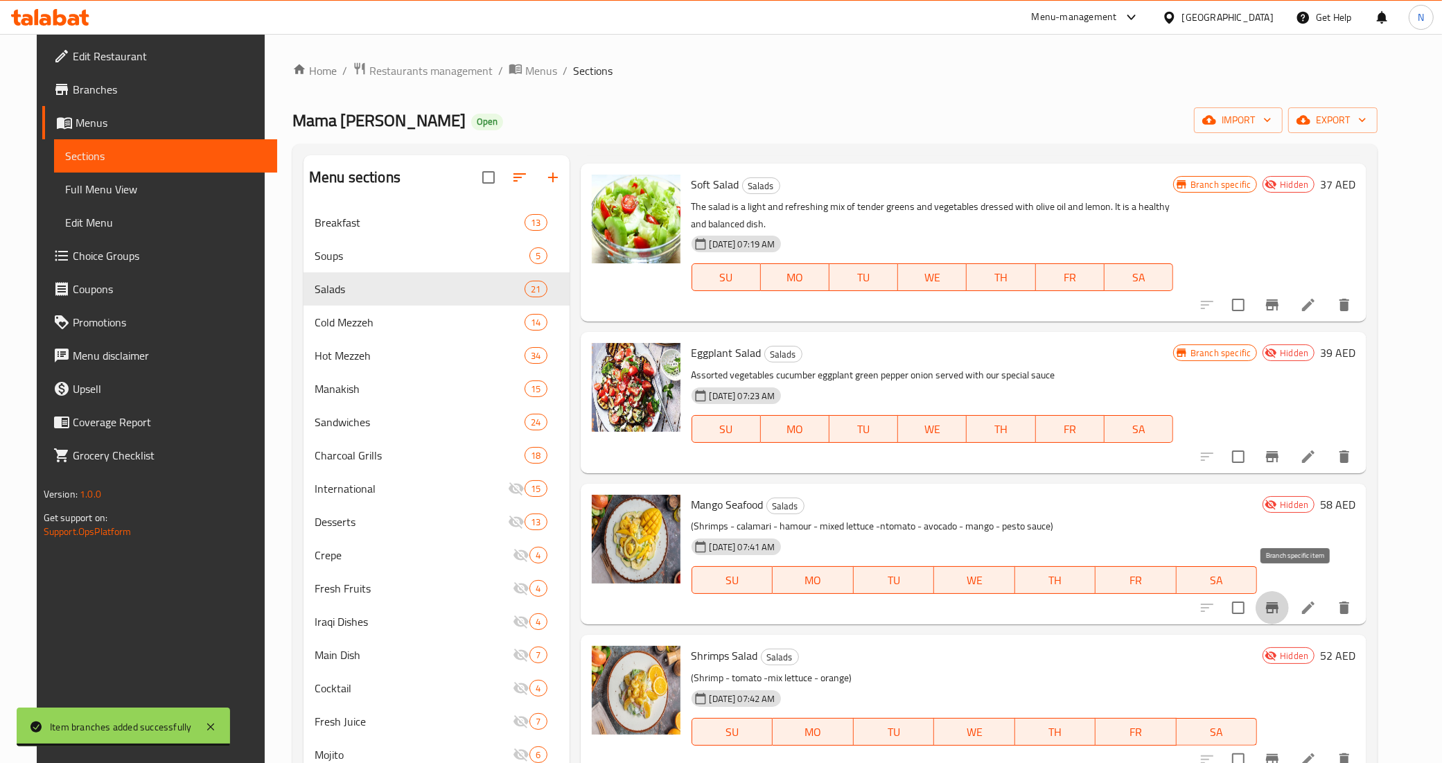
click at [1278, 602] on icon "Branch-specific-item" at bounding box center [1272, 607] width 12 height 11
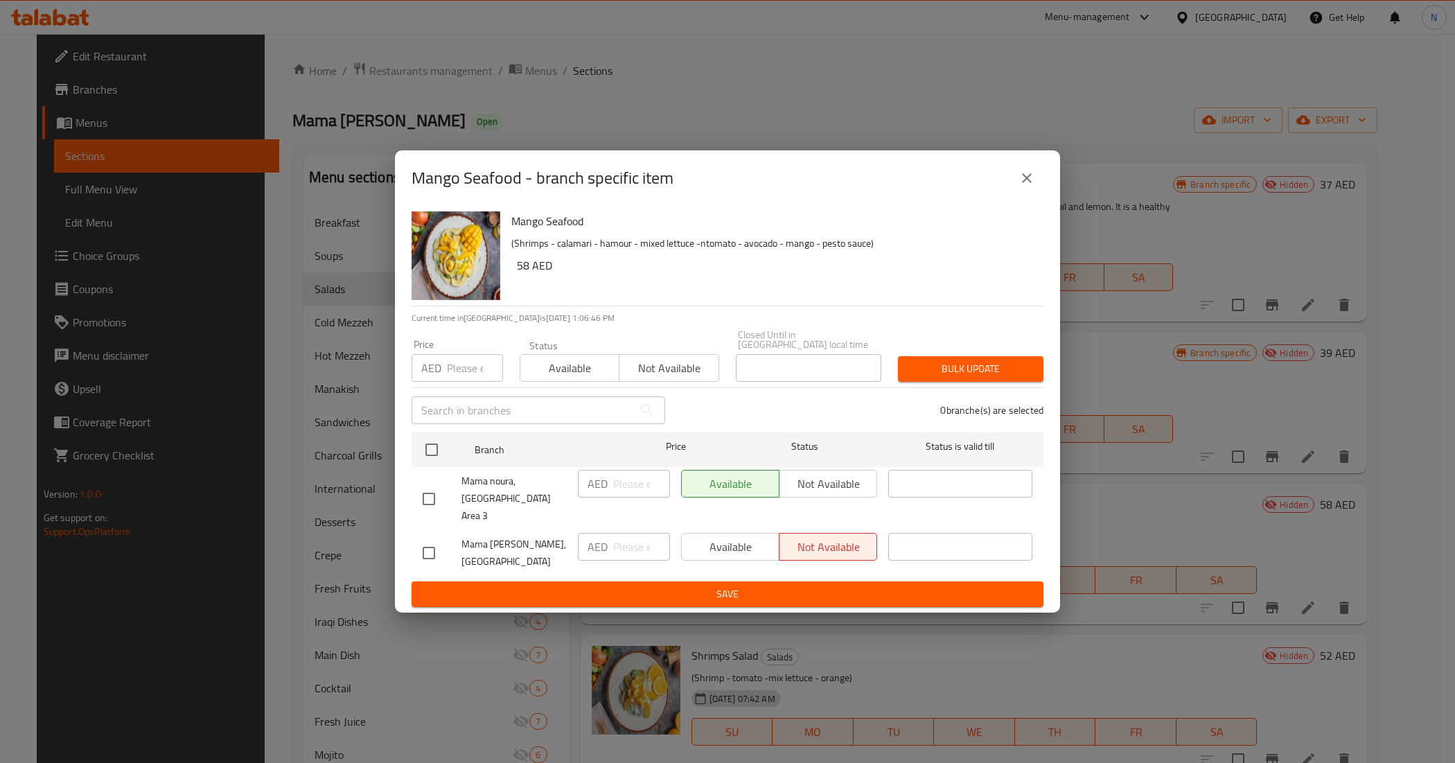
click at [434, 498] on input "checkbox" at bounding box center [428, 498] width 29 height 29
checkbox input "true"
click at [823, 498] on button "Not available" at bounding box center [828, 484] width 98 height 28
click at [694, 586] on span "Save" at bounding box center [728, 594] width 610 height 17
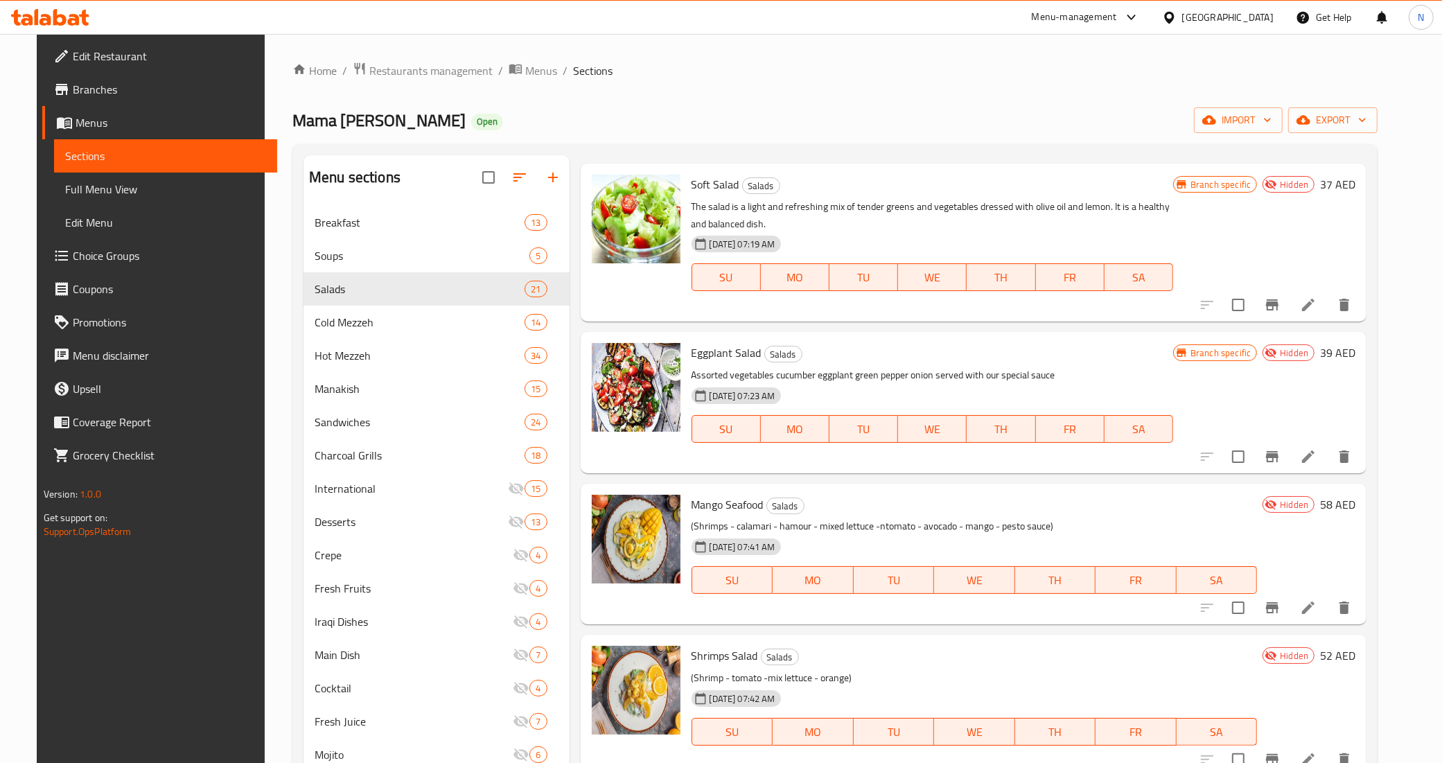
click at [1281, 599] on icon "Branch-specific-item" at bounding box center [1272, 607] width 17 height 17
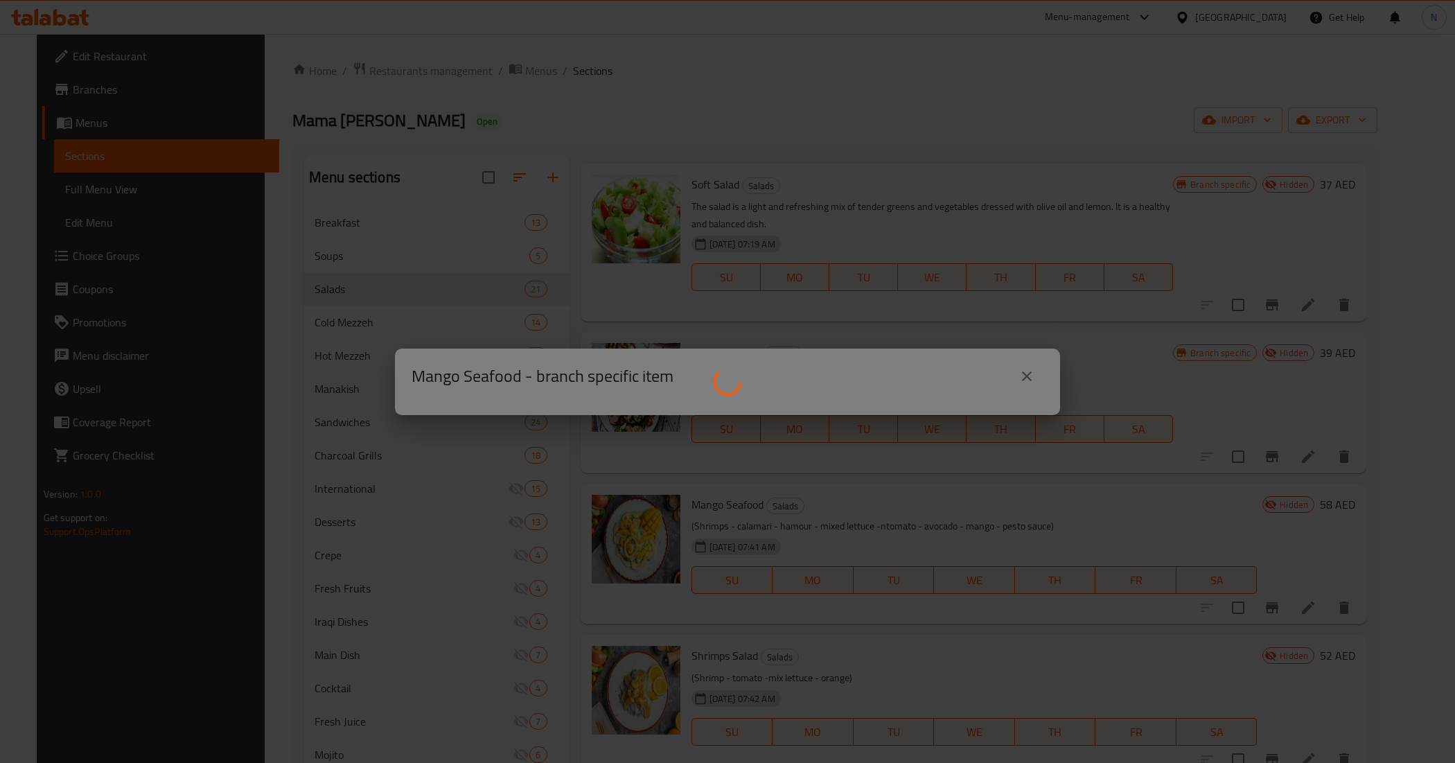
click at [601, 188] on div at bounding box center [727, 381] width 1455 height 763
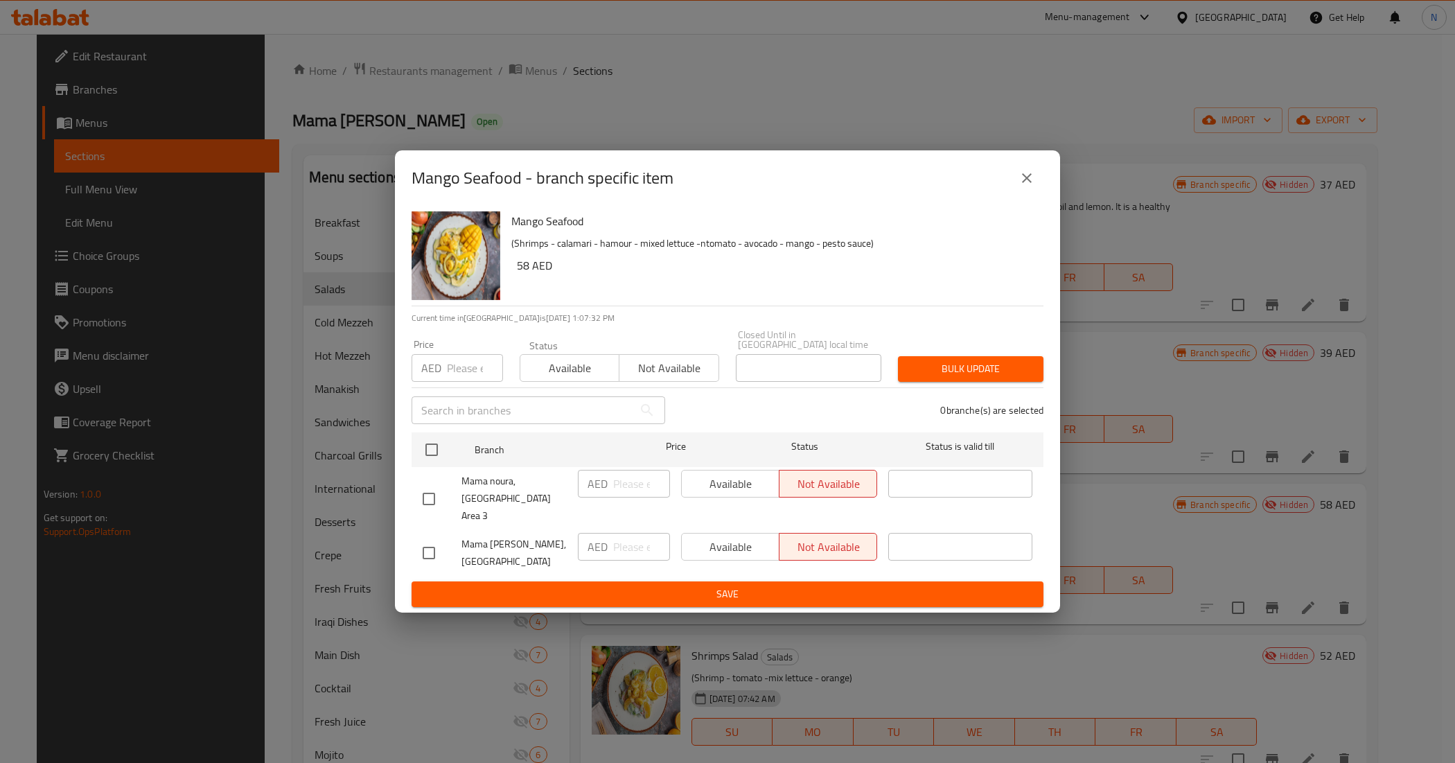
click at [1035, 186] on icon "close" at bounding box center [1027, 178] width 17 height 17
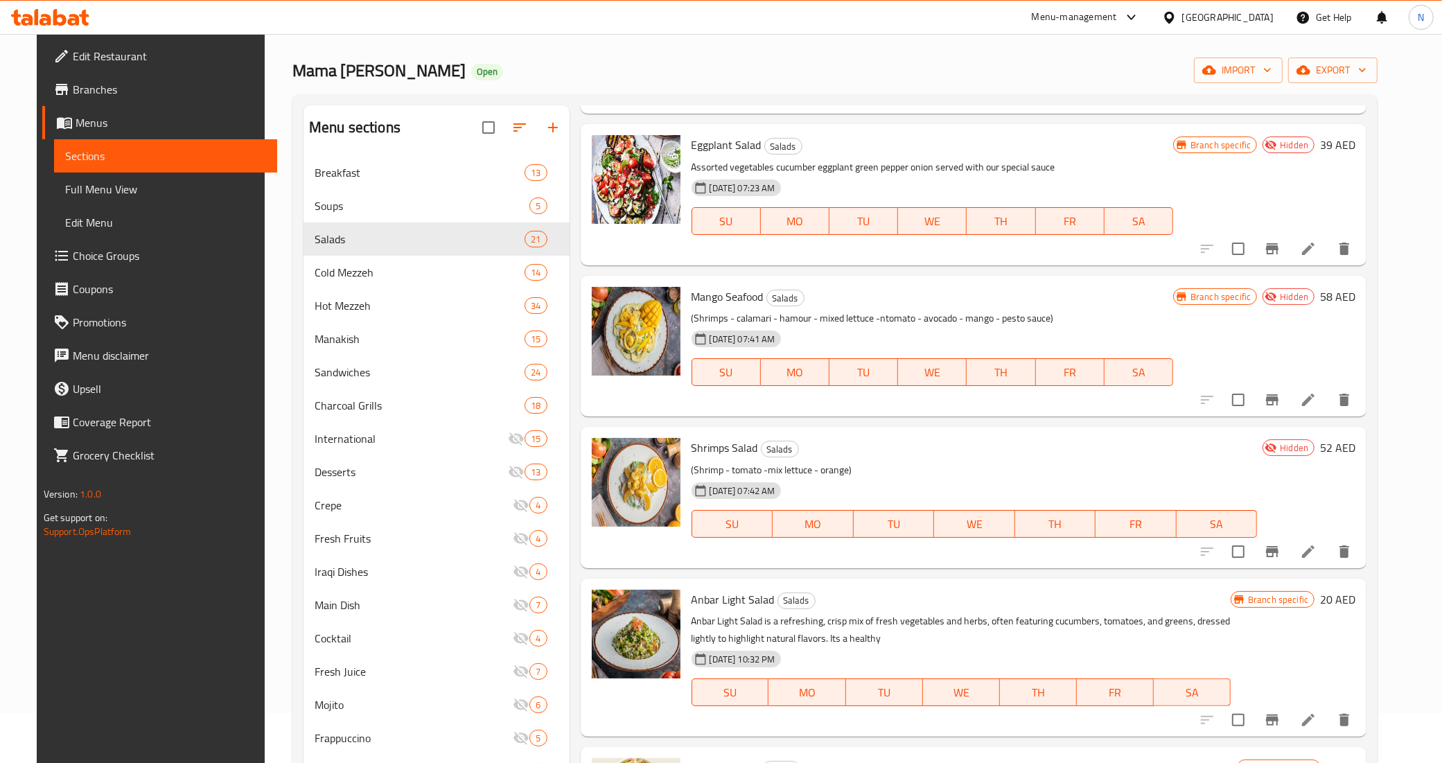
scroll to position [87, 0]
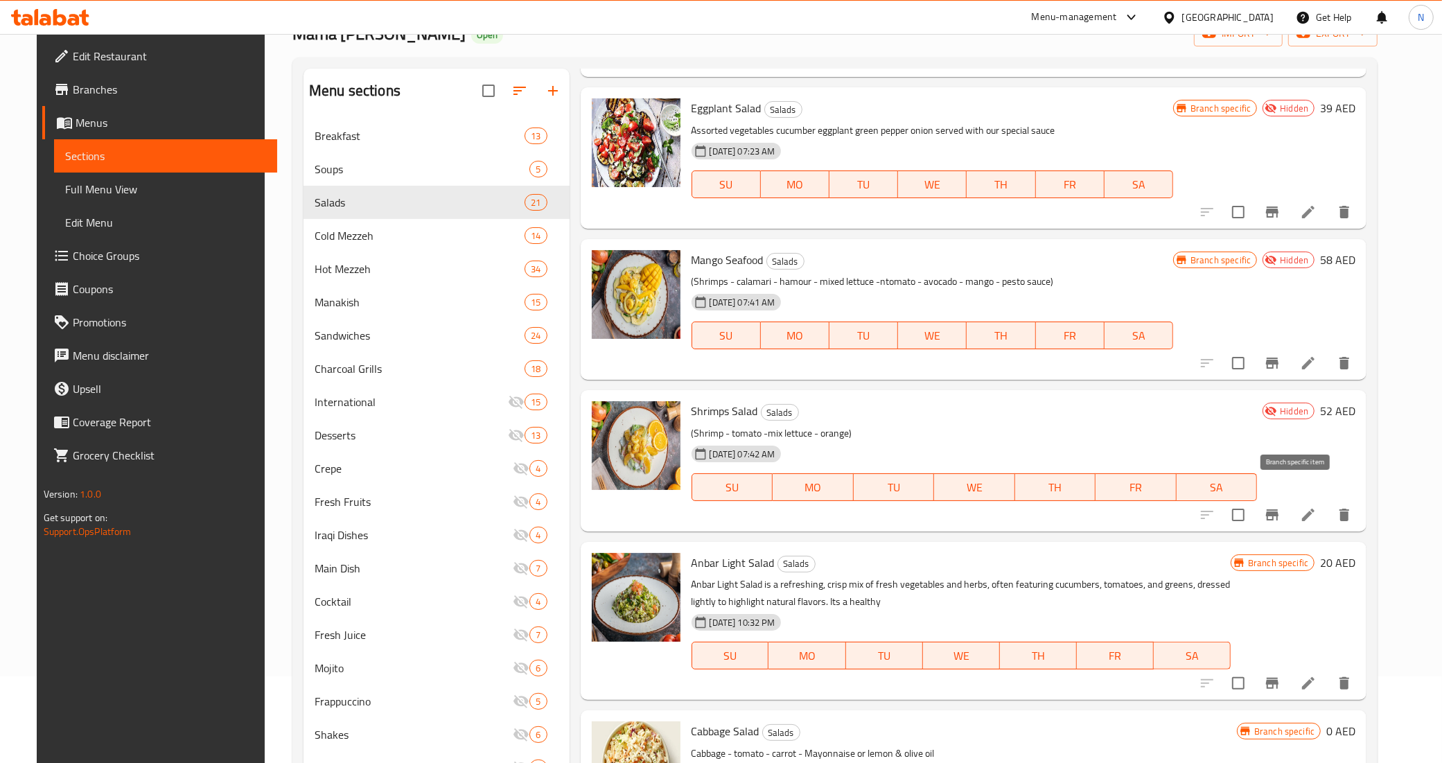
click at [1281, 507] on icon "Branch-specific-item" at bounding box center [1272, 515] width 17 height 17
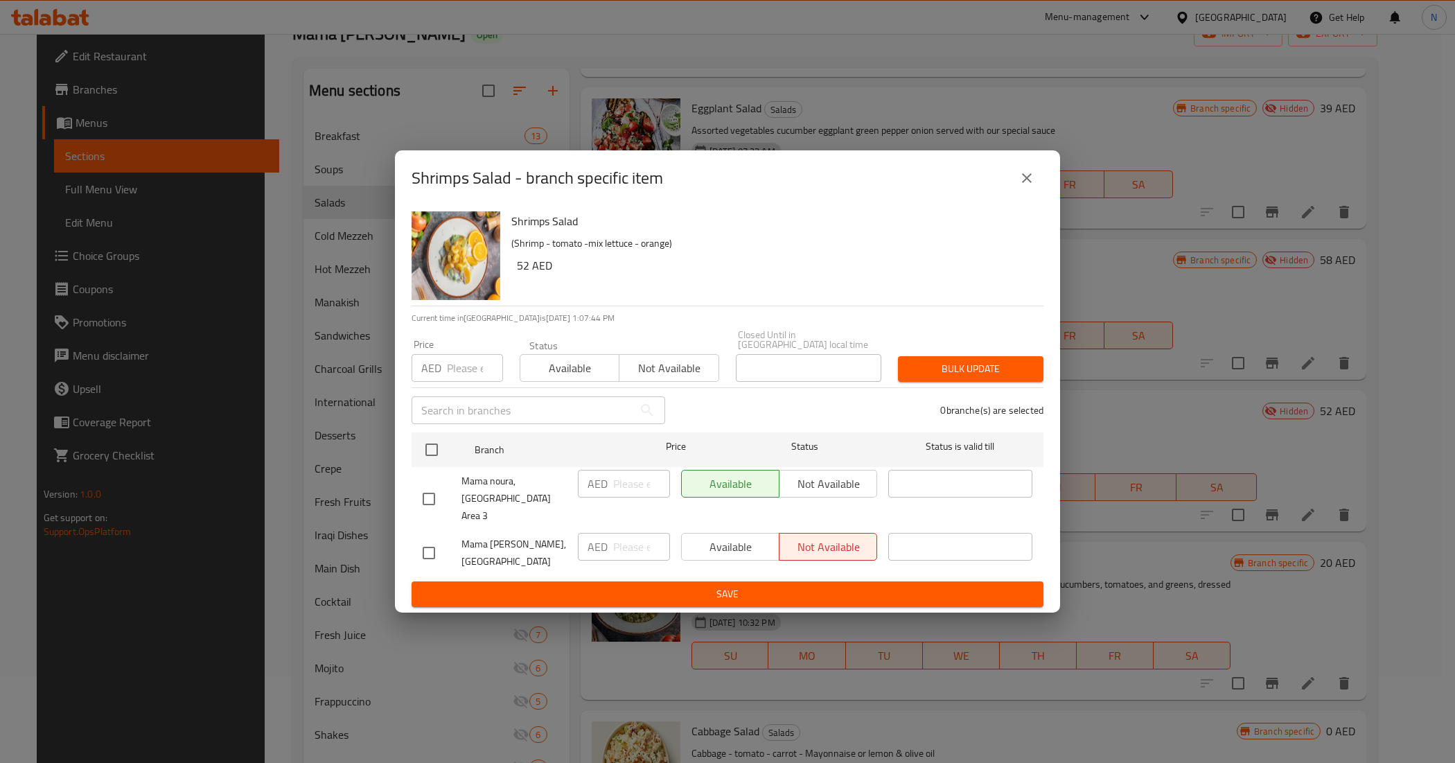
click at [437, 498] on input "checkbox" at bounding box center [428, 498] width 29 height 29
checkbox input "true"
click at [818, 493] on span "Not available" at bounding box center [828, 484] width 87 height 20
click at [752, 588] on span "Save" at bounding box center [728, 594] width 610 height 17
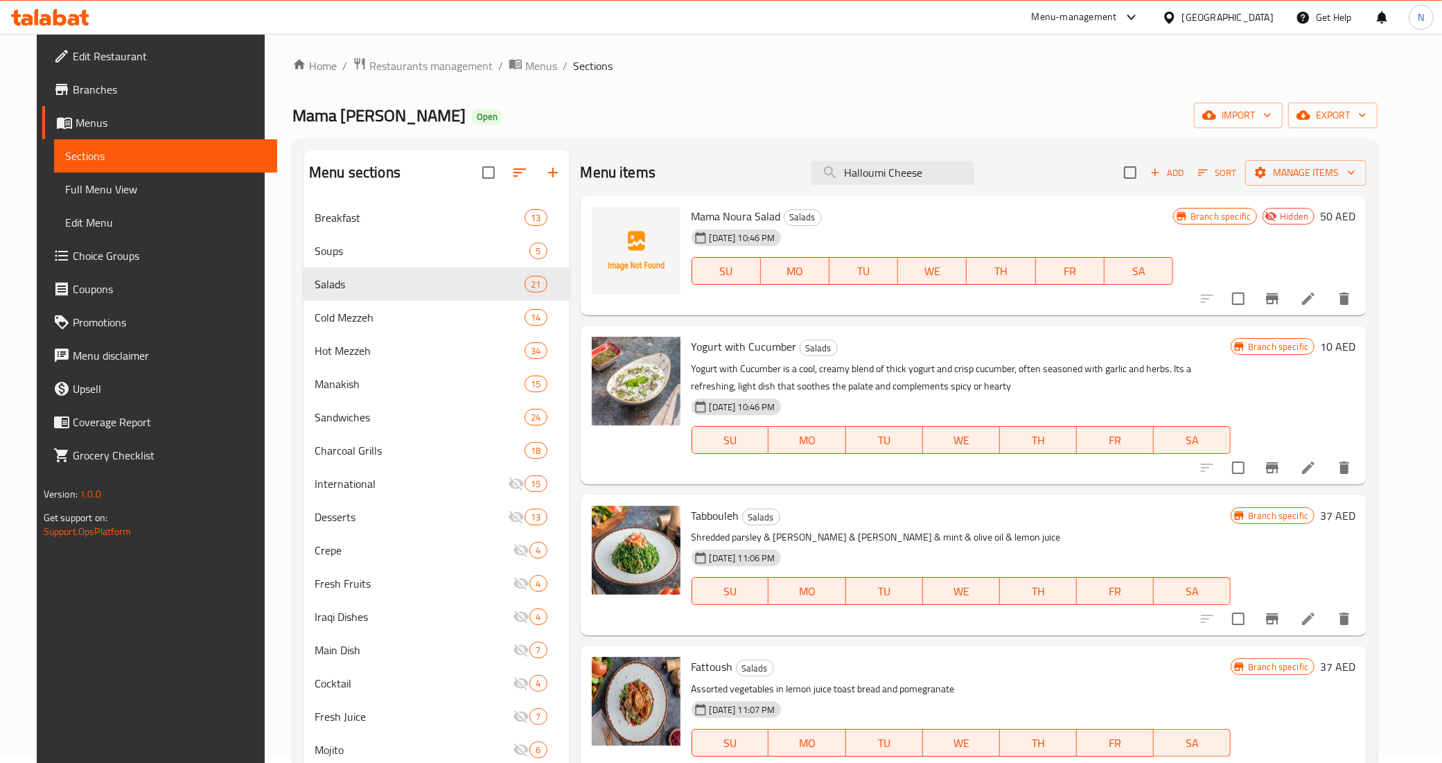
scroll to position [0, 0]
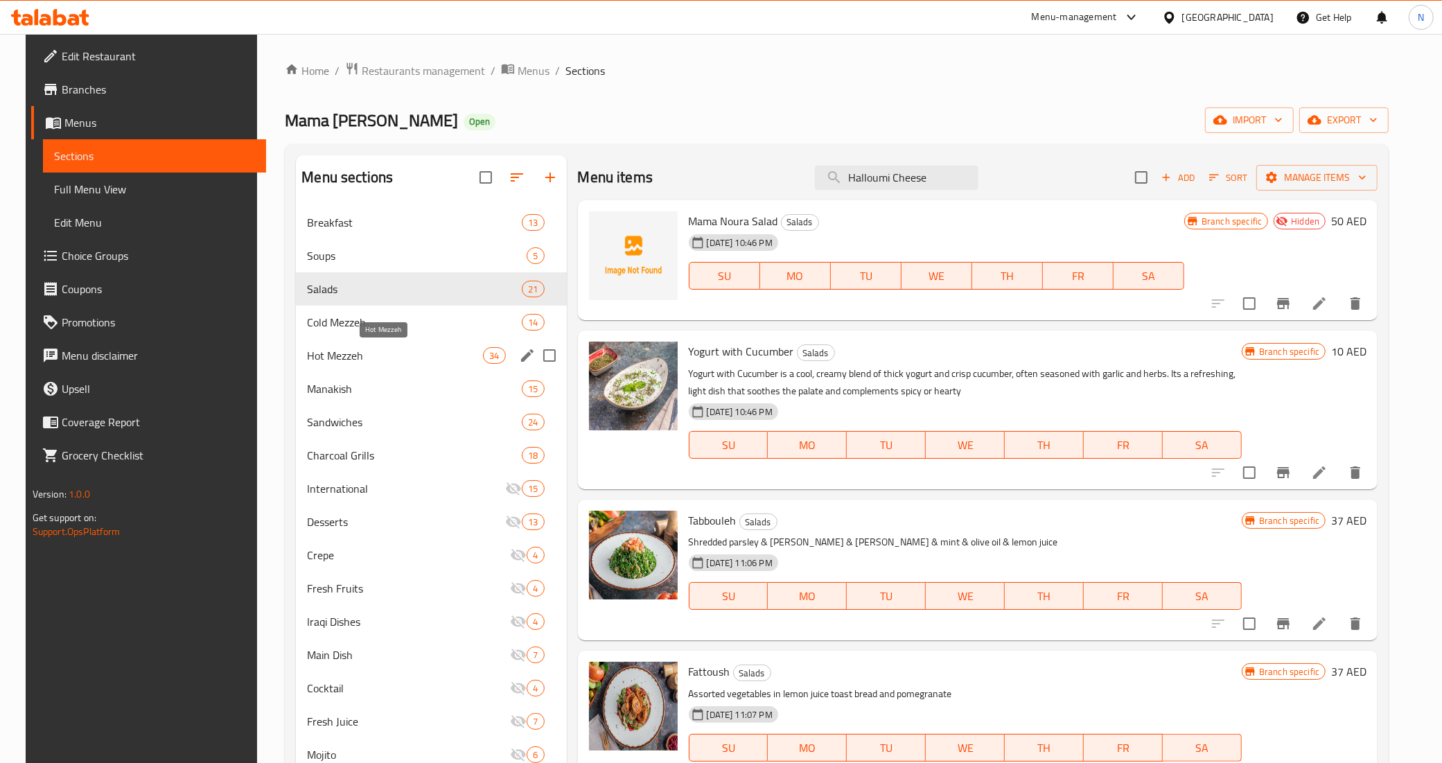
click at [330, 323] on span "Cold Mezzeh" at bounding box center [414, 322] width 215 height 17
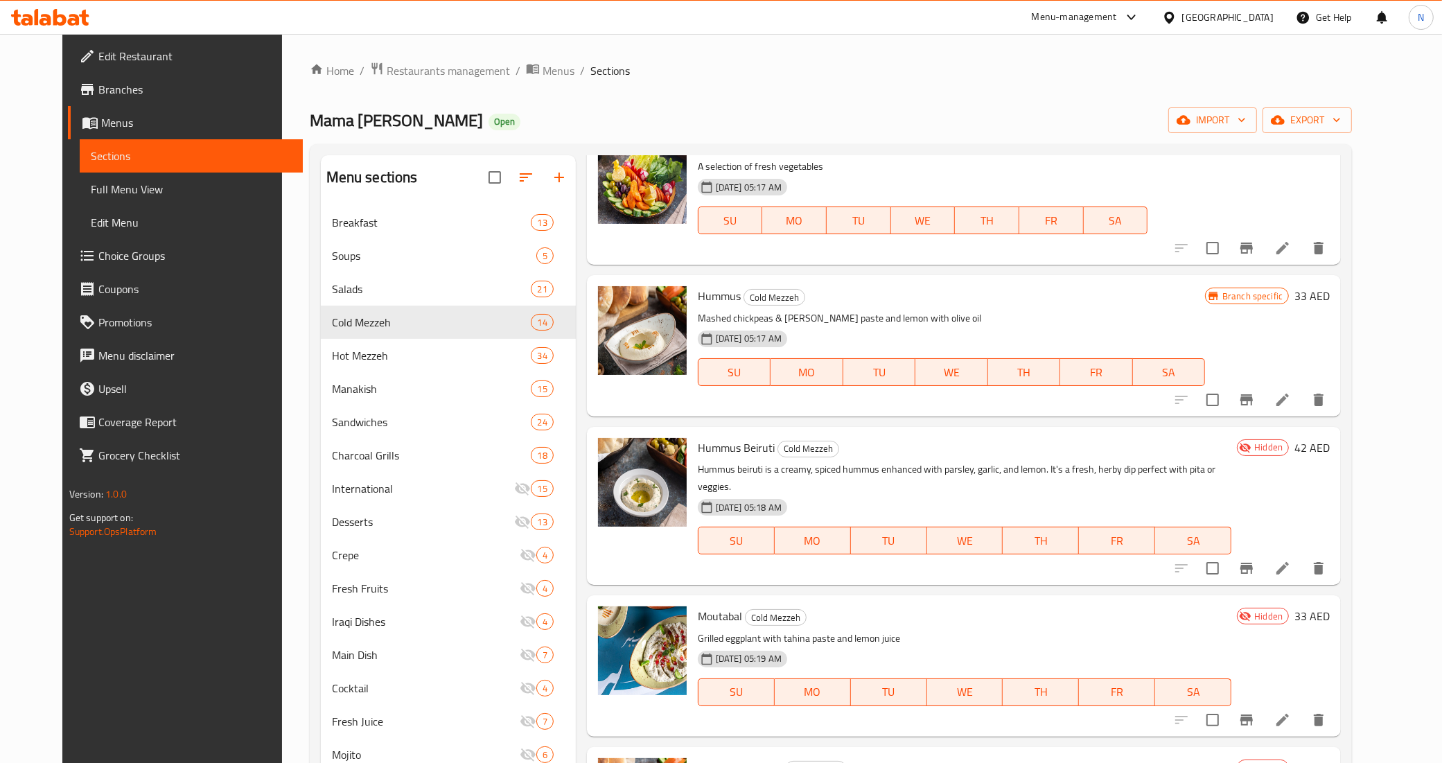
scroll to position [173, 0]
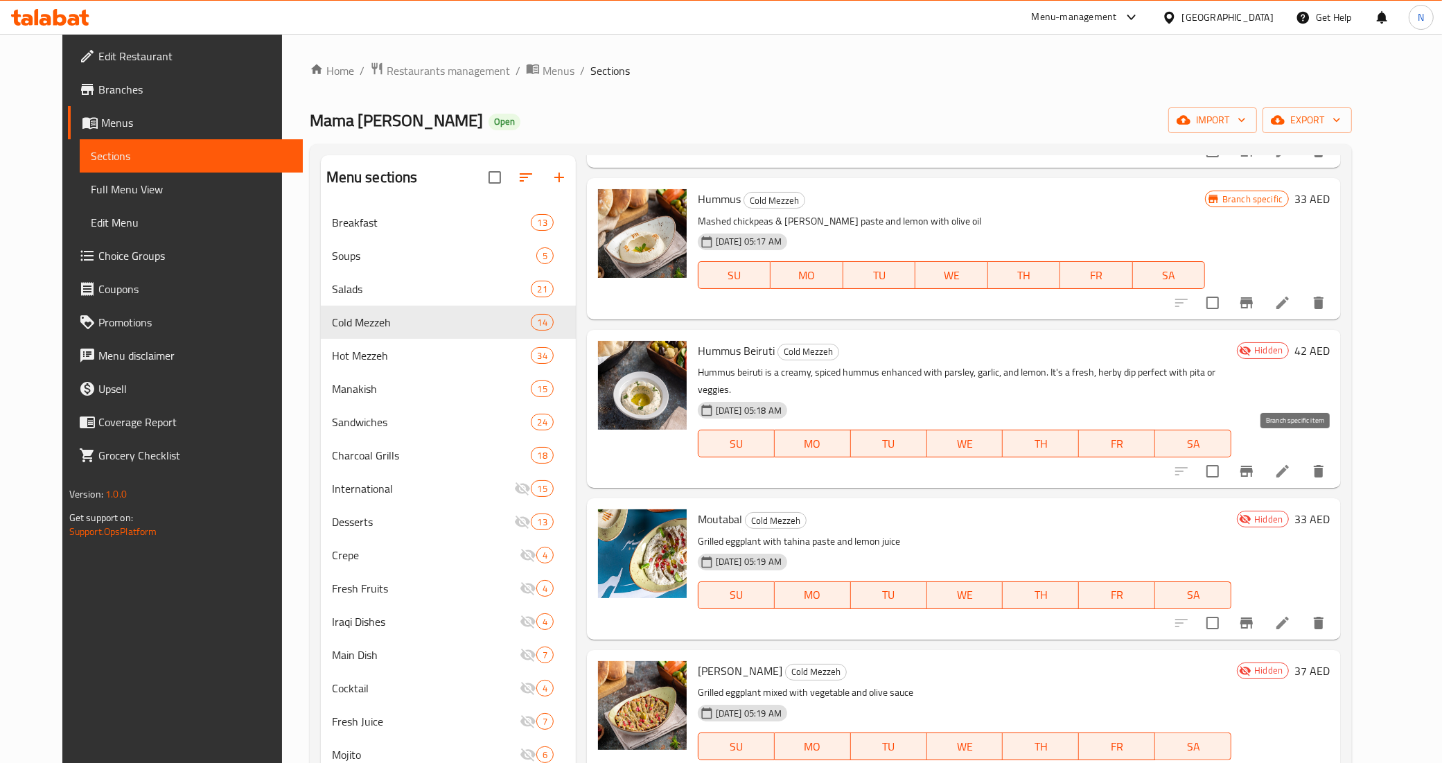
click at [1253, 466] on icon "Branch-specific-item" at bounding box center [1246, 471] width 12 height 11
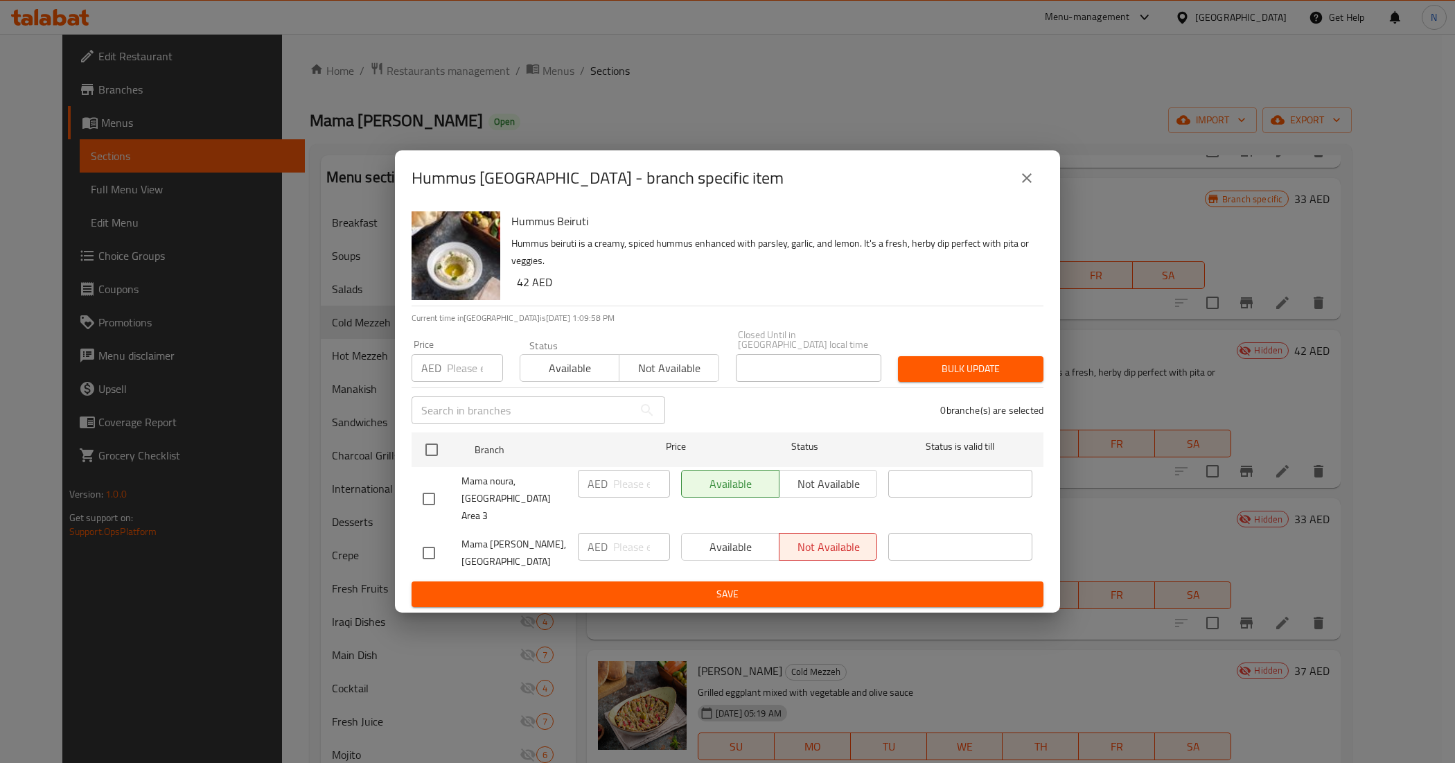
click at [426, 502] on input "checkbox" at bounding box center [428, 498] width 29 height 29
checkbox input "true"
click at [833, 494] on span "Not available" at bounding box center [828, 484] width 87 height 20
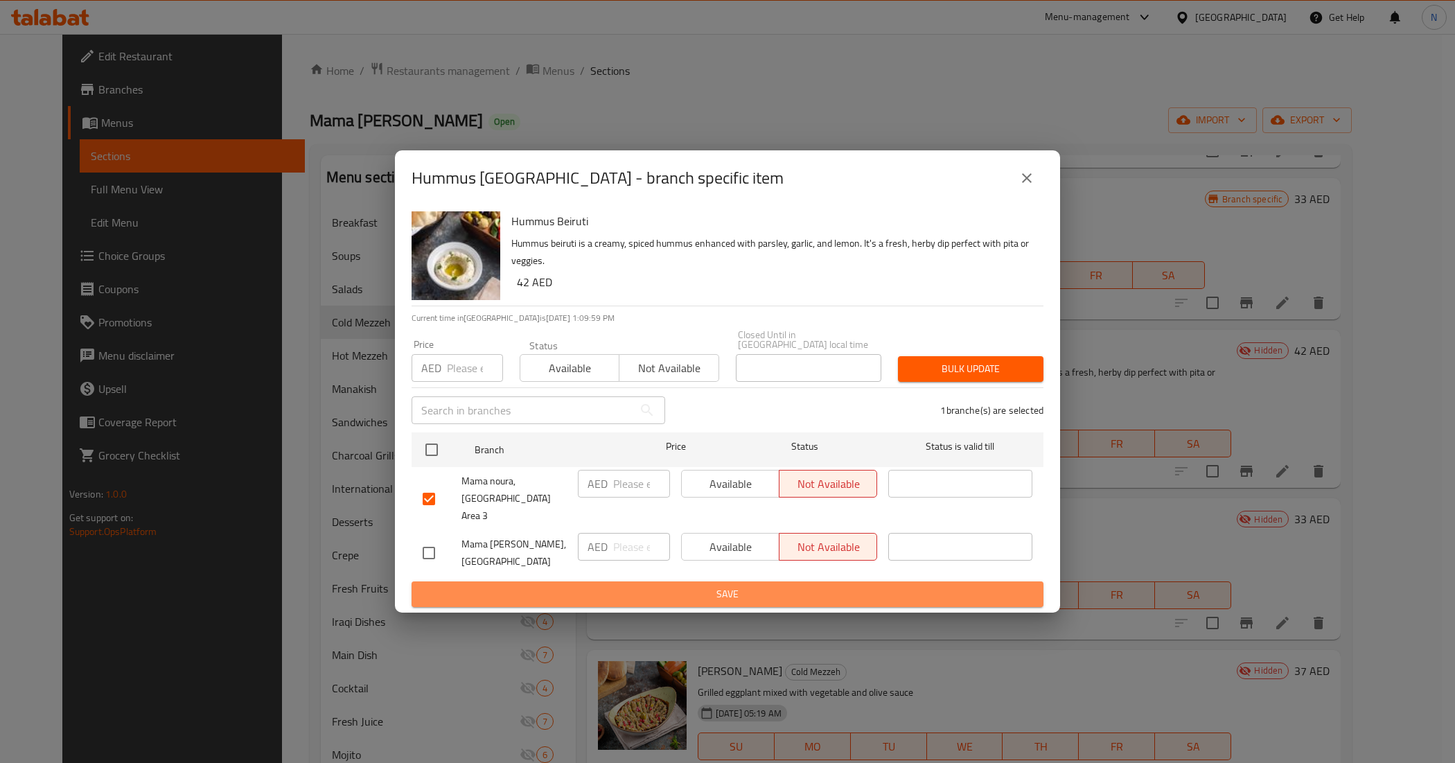
click at [784, 589] on span "Save" at bounding box center [728, 594] width 610 height 17
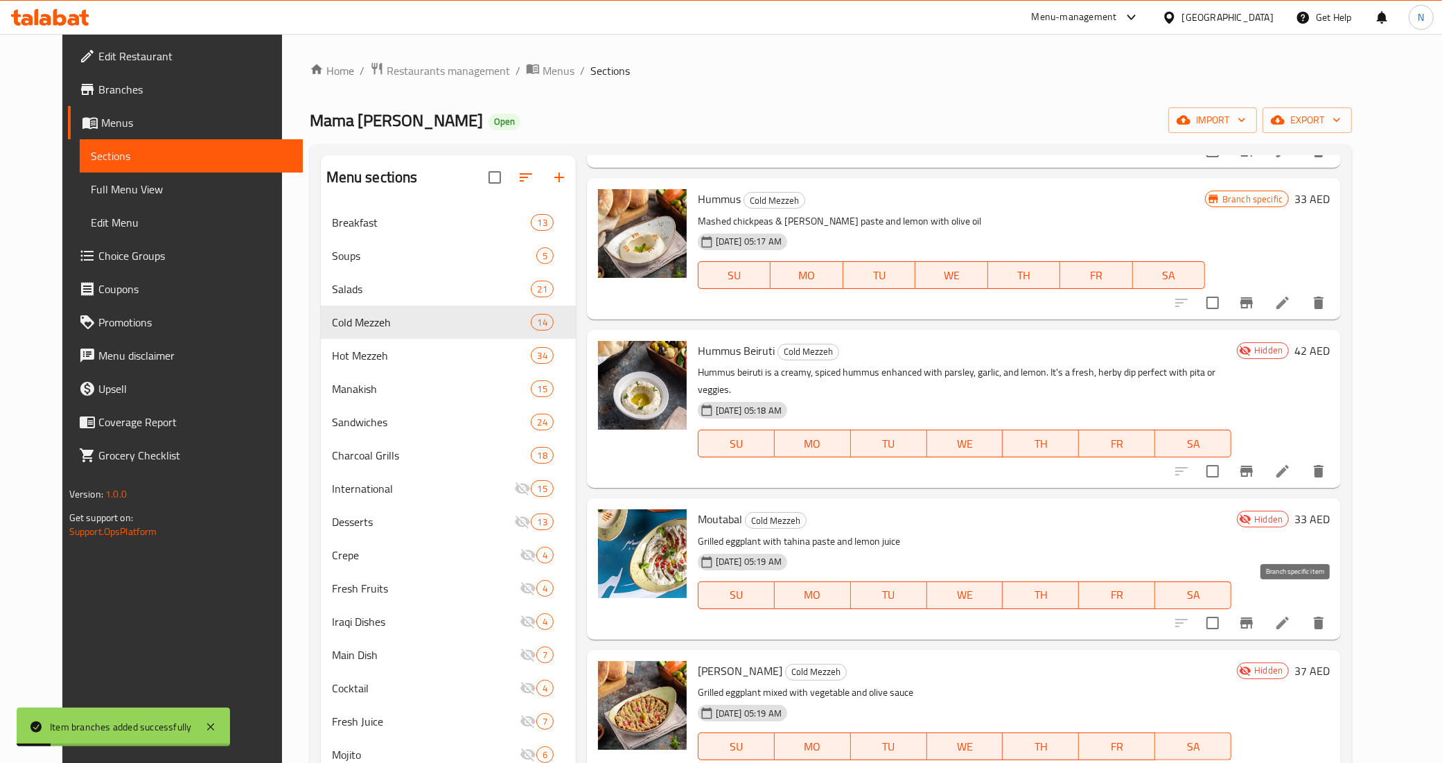
click at [1255, 615] on icon "Branch-specific-item" at bounding box center [1246, 623] width 17 height 17
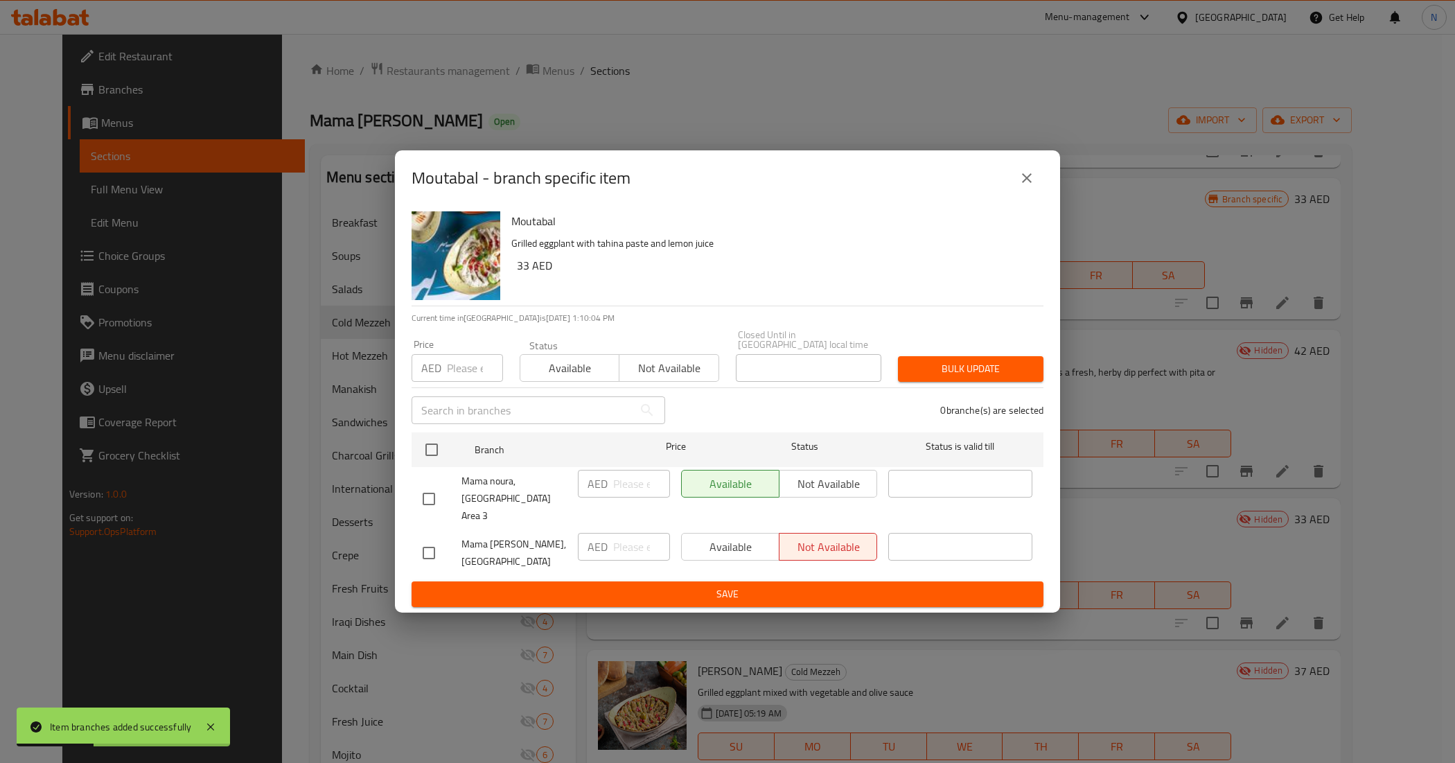
click at [433, 502] on input "checkbox" at bounding box center [428, 498] width 29 height 29
checkbox input "true"
click at [807, 493] on span "Not available" at bounding box center [828, 484] width 87 height 20
click at [705, 586] on span "Save" at bounding box center [728, 594] width 610 height 17
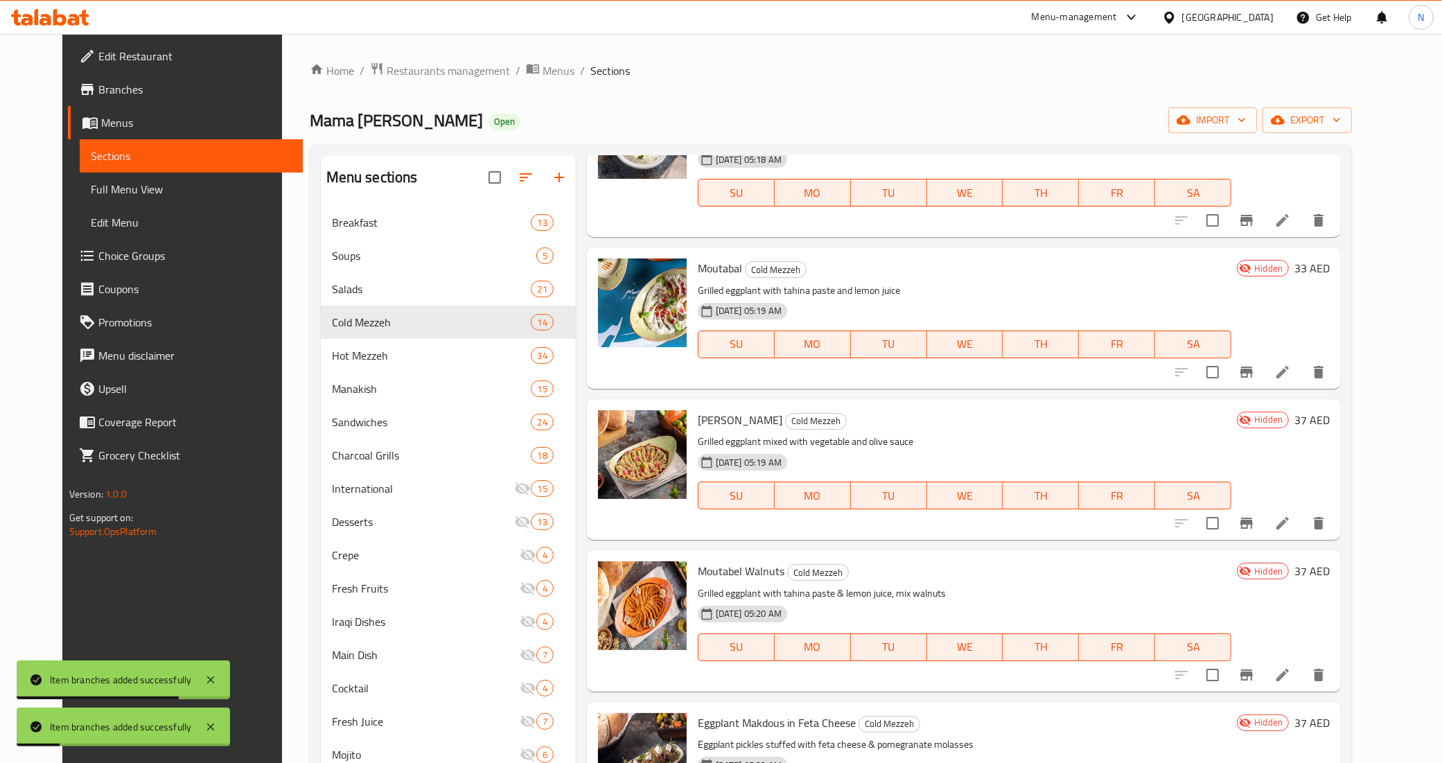
scroll to position [433, 0]
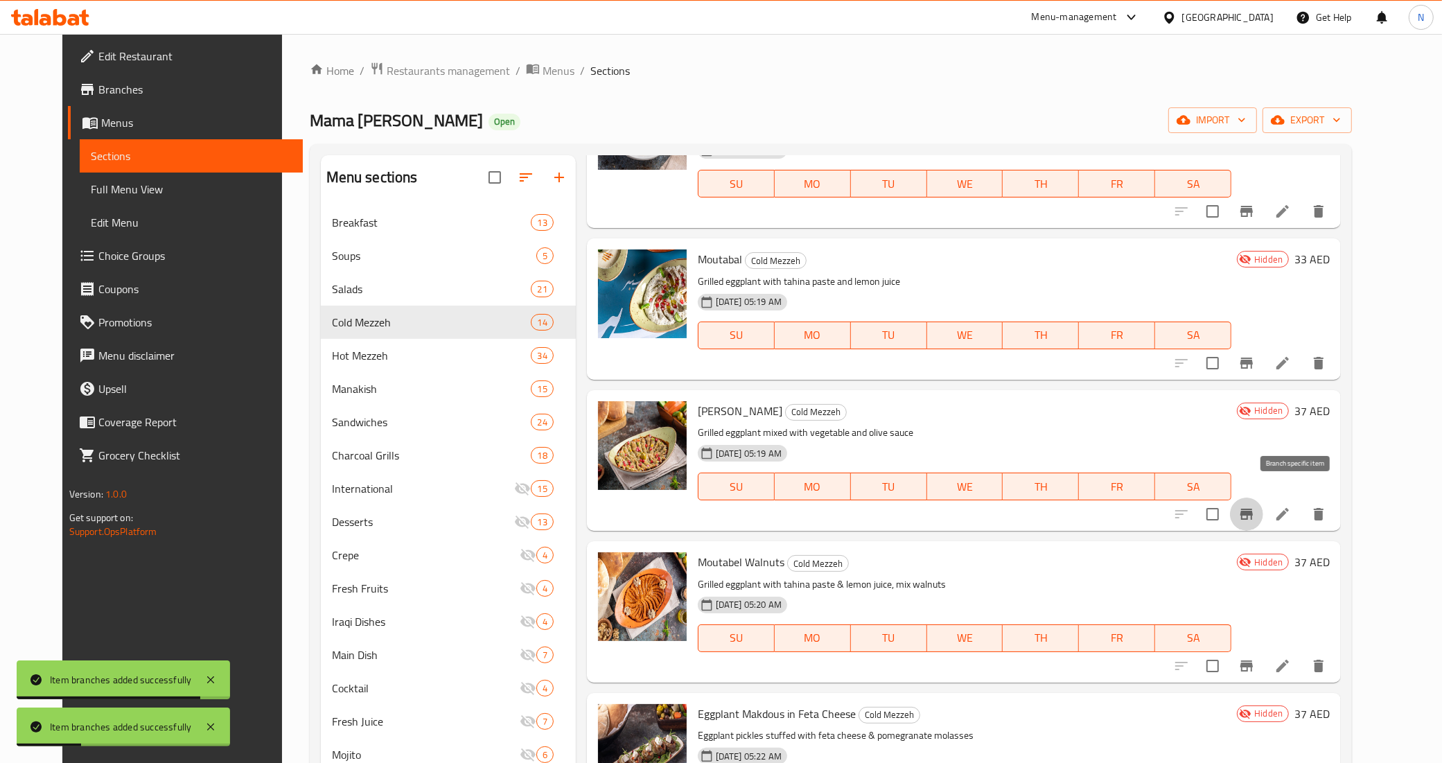
click at [1253, 509] on icon "Branch-specific-item" at bounding box center [1246, 514] width 12 height 11
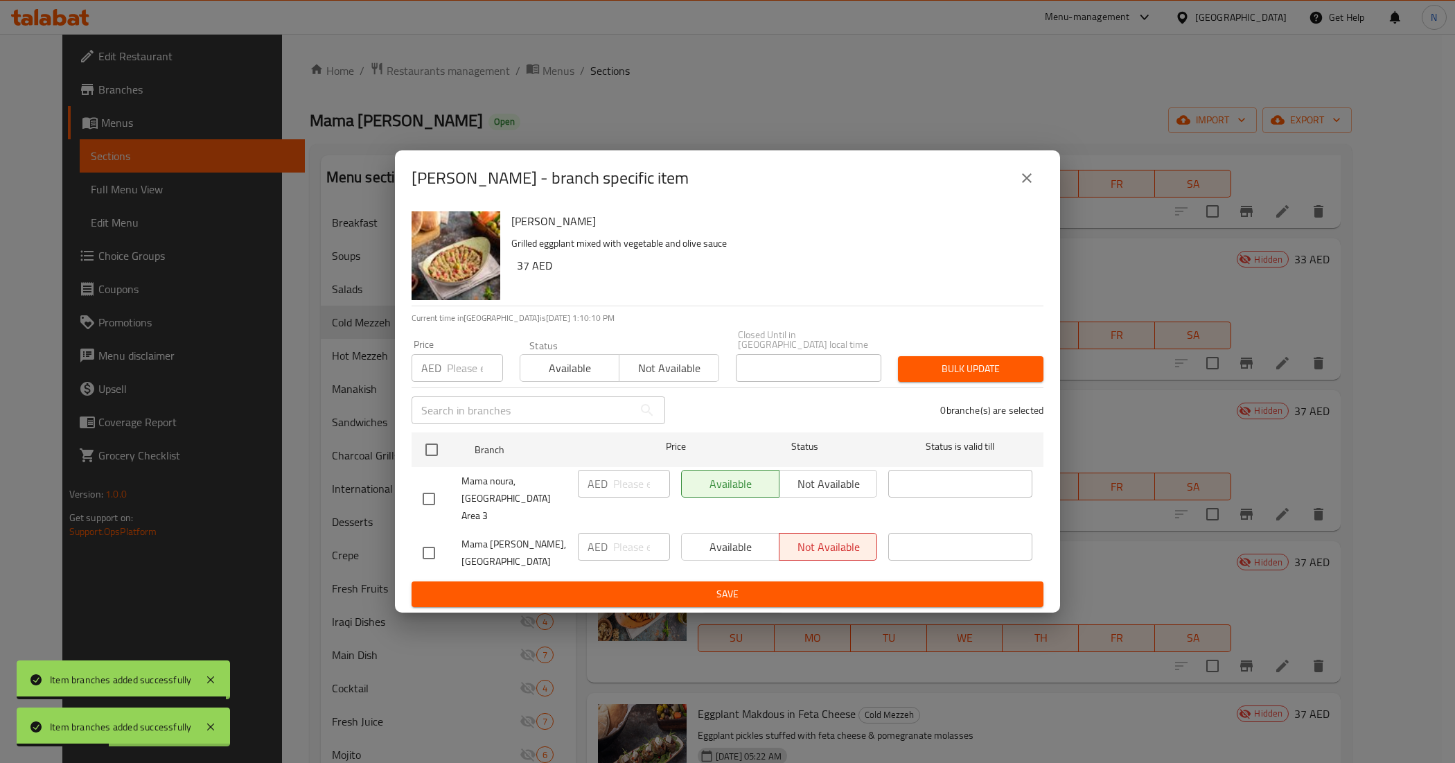
click at [434, 503] on input "checkbox" at bounding box center [428, 498] width 29 height 29
checkbox input "true"
click at [825, 494] on span "Not available" at bounding box center [828, 484] width 87 height 20
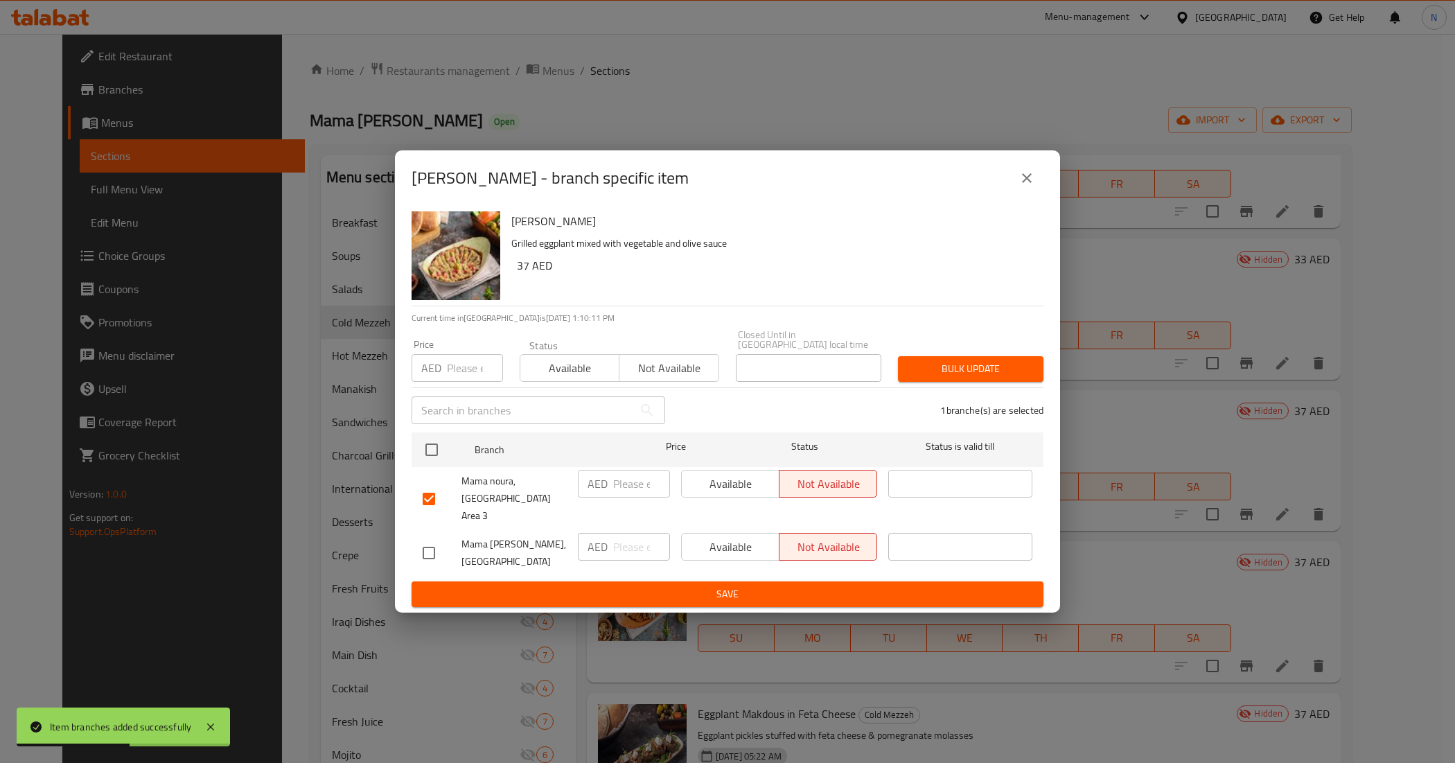
click at [768, 581] on button "Save" at bounding box center [728, 594] width 632 height 26
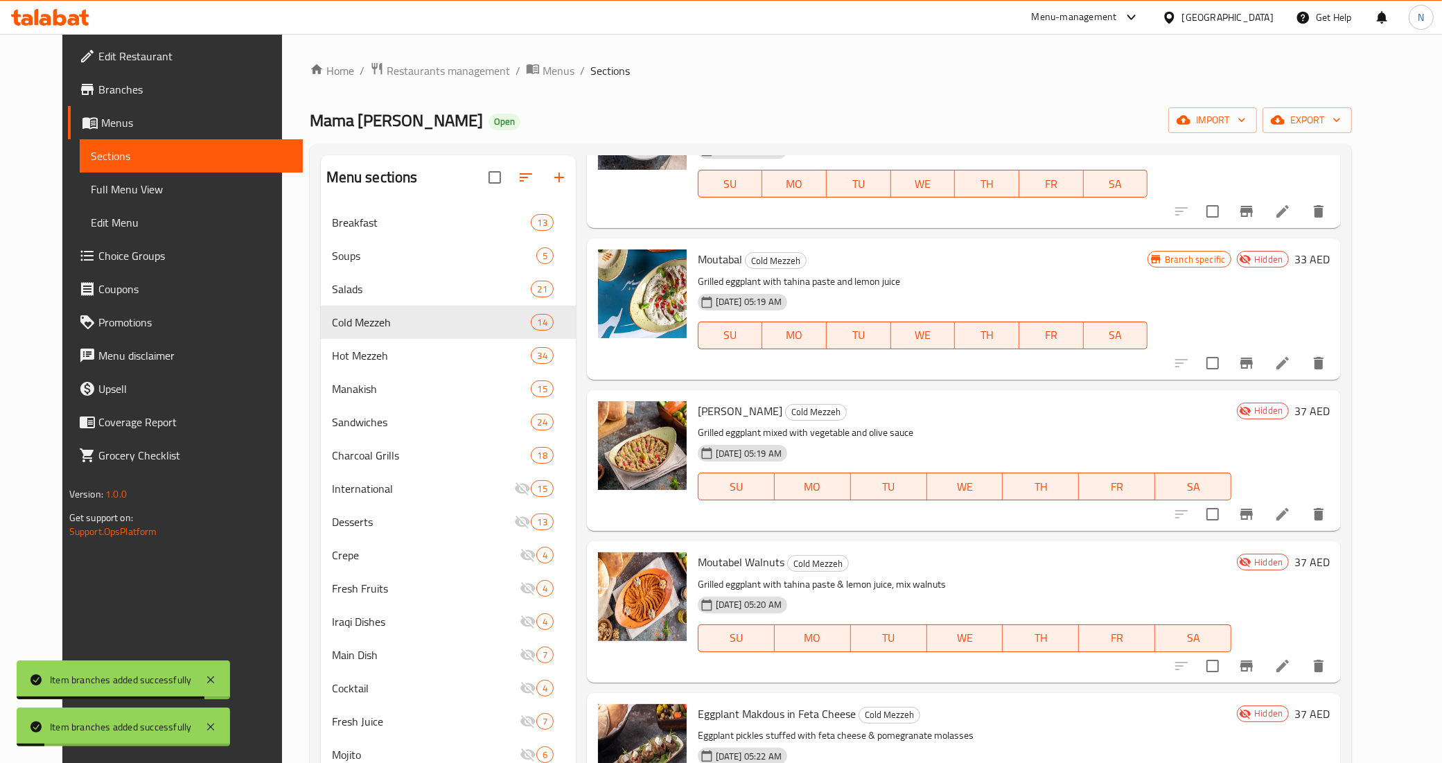
scroll to position [520, 0]
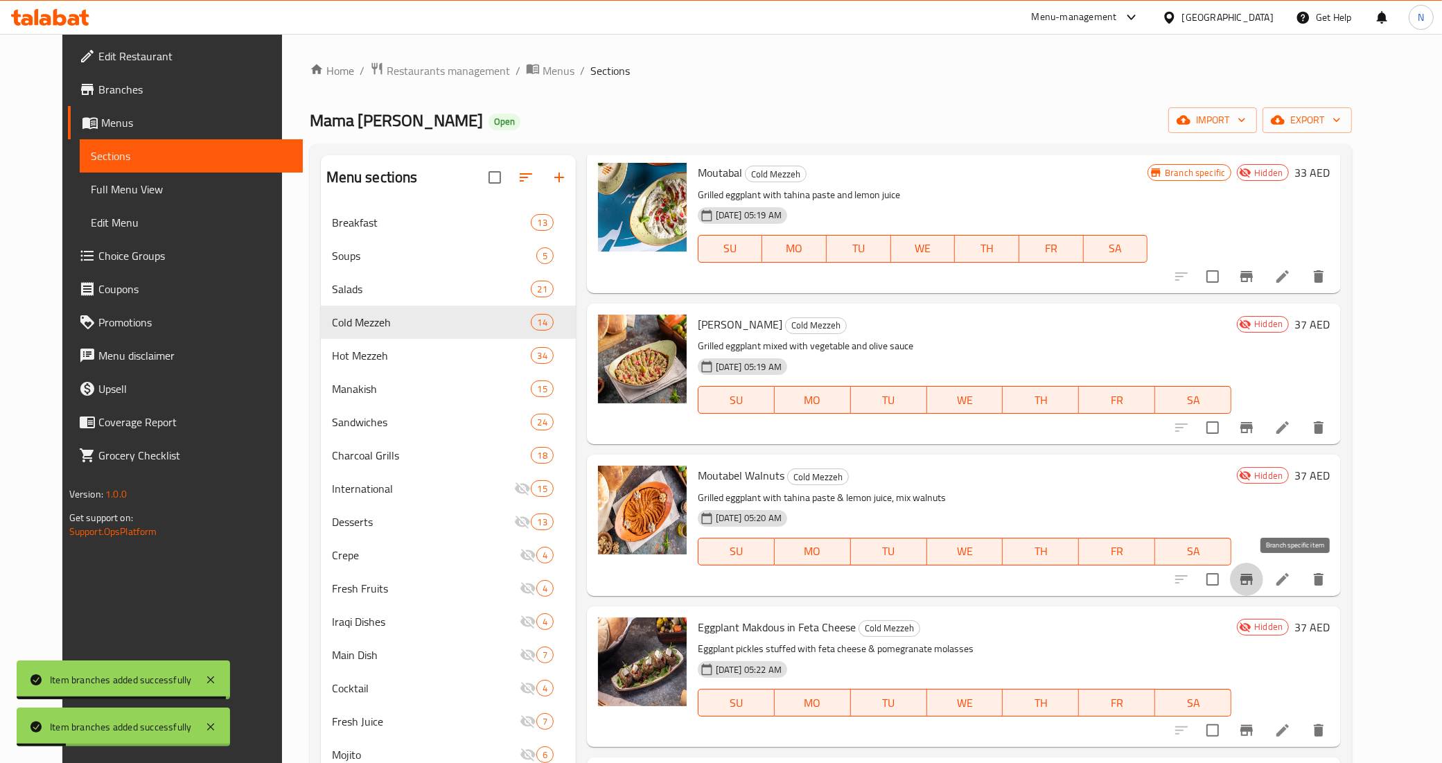
click at [1263, 584] on button "Branch-specific-item" at bounding box center [1246, 579] width 33 height 33
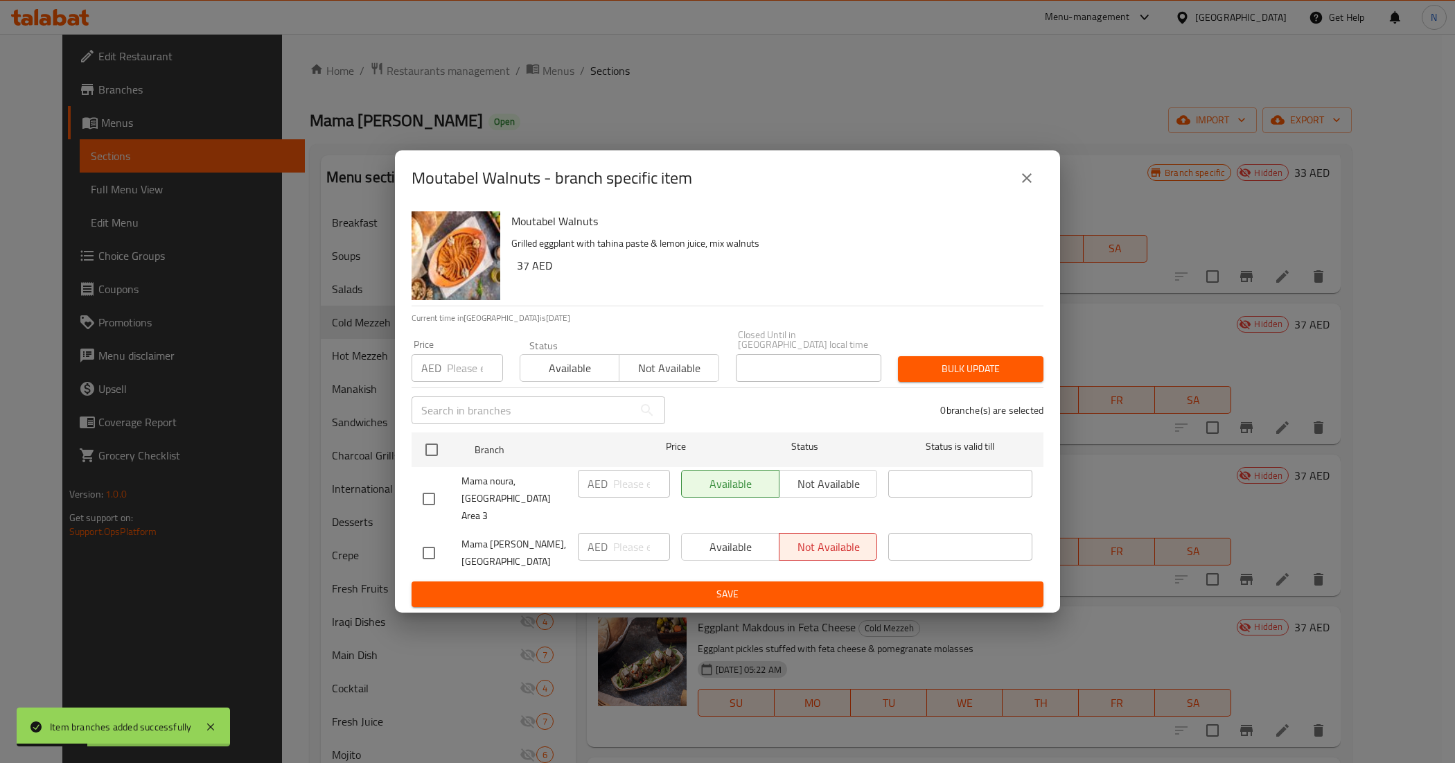
click at [433, 498] on input "checkbox" at bounding box center [428, 498] width 29 height 29
checkbox input "true"
click at [845, 489] on span "Not available" at bounding box center [828, 484] width 87 height 20
click at [823, 586] on span "Save" at bounding box center [728, 594] width 610 height 17
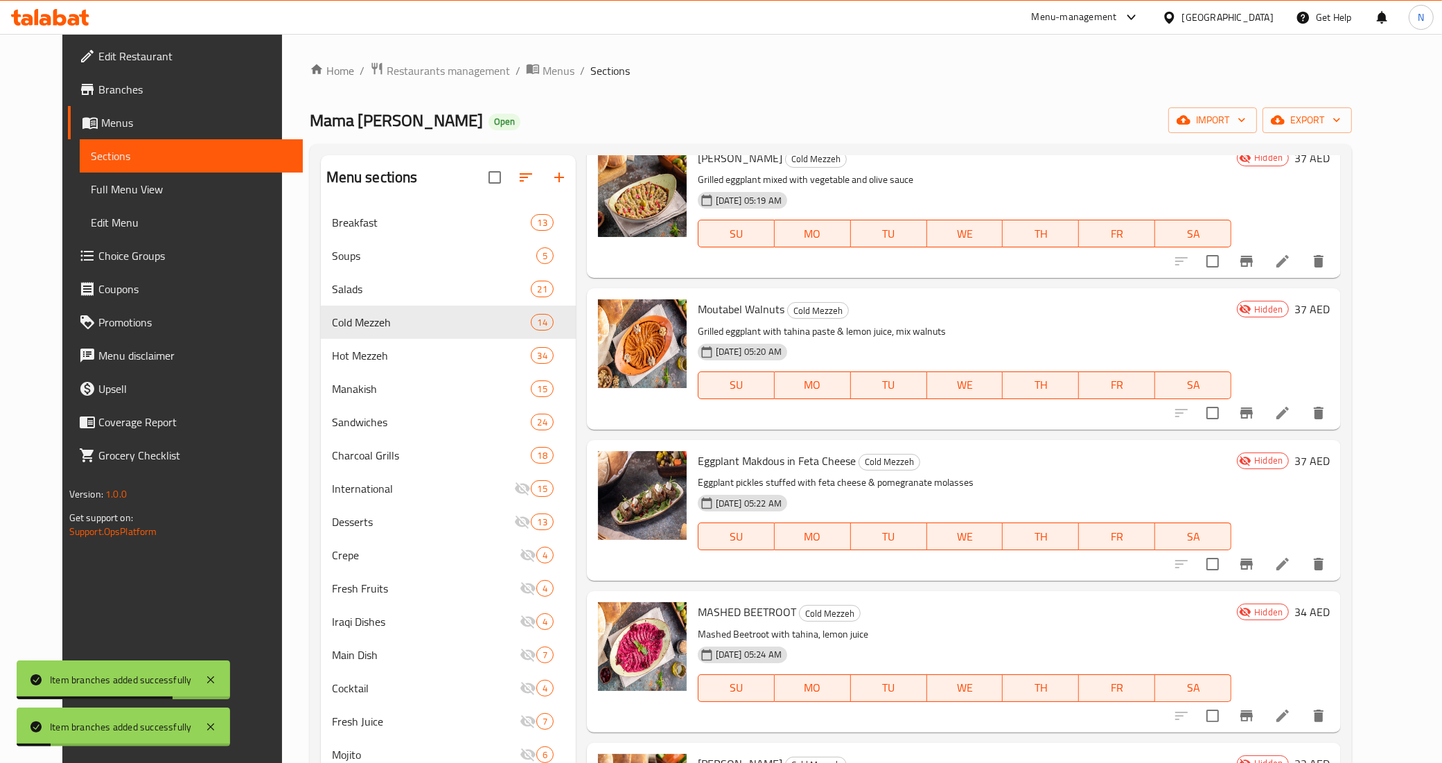
scroll to position [693, 0]
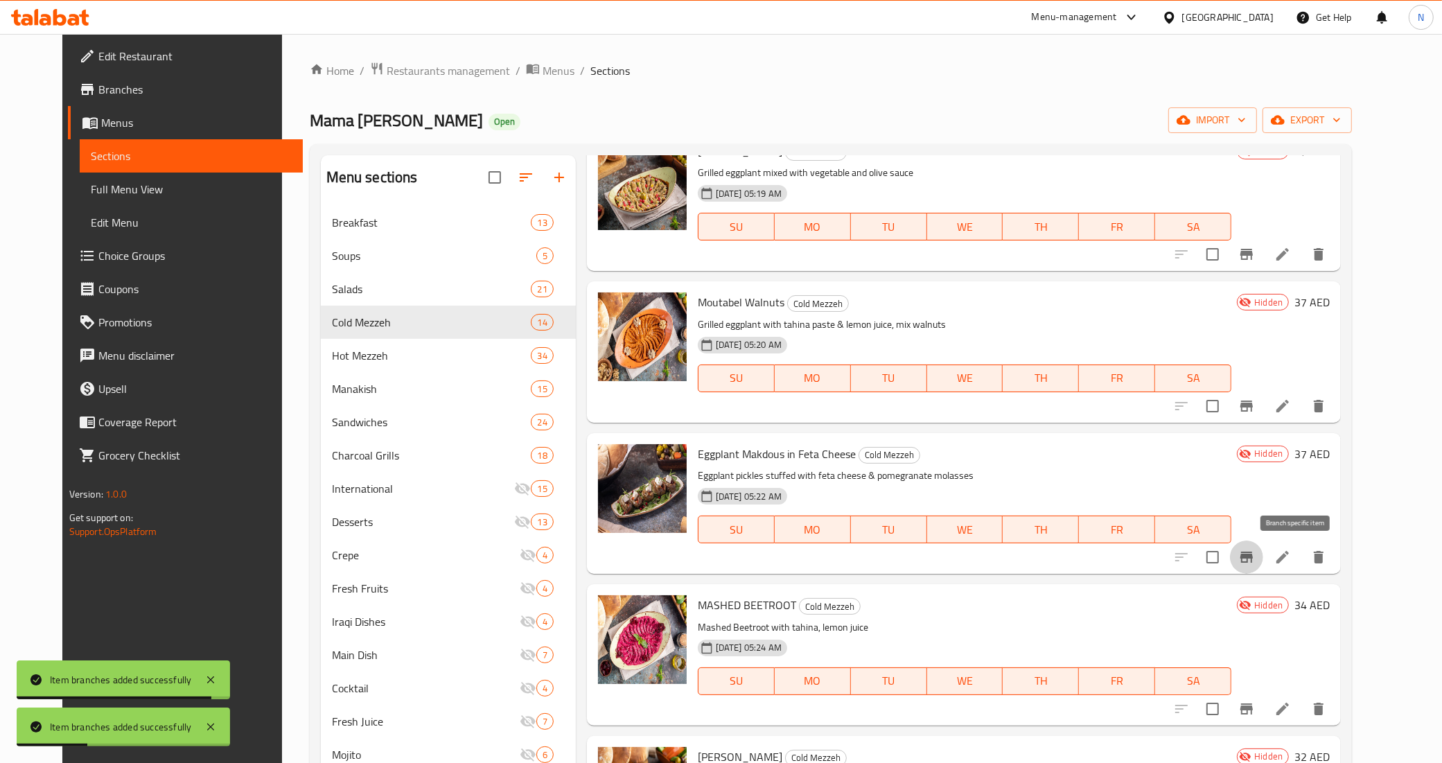
click at [1255, 561] on icon "Branch-specific-item" at bounding box center [1246, 557] width 17 height 17
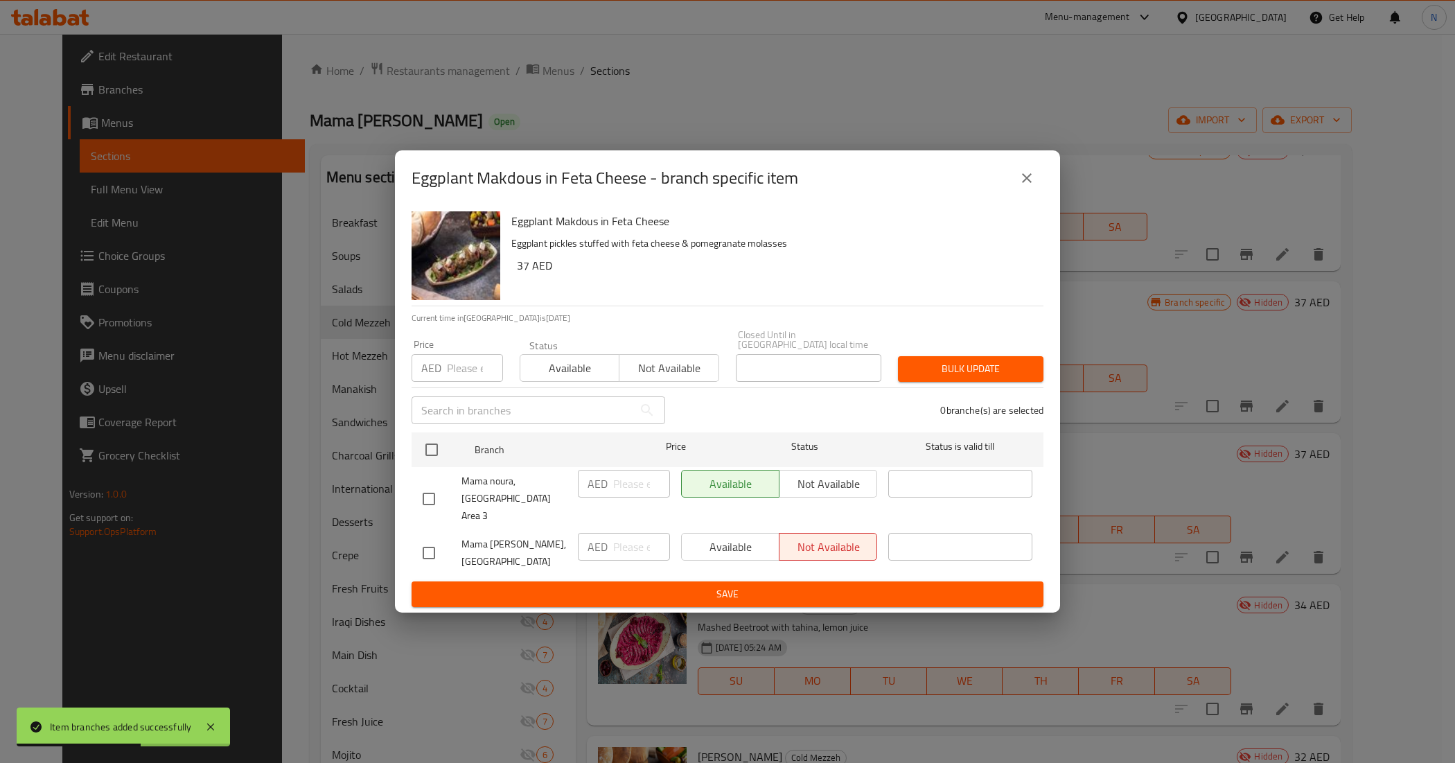
click at [419, 497] on input "checkbox" at bounding box center [428, 498] width 29 height 29
checkbox input "true"
click at [849, 494] on span "Not available" at bounding box center [828, 484] width 87 height 20
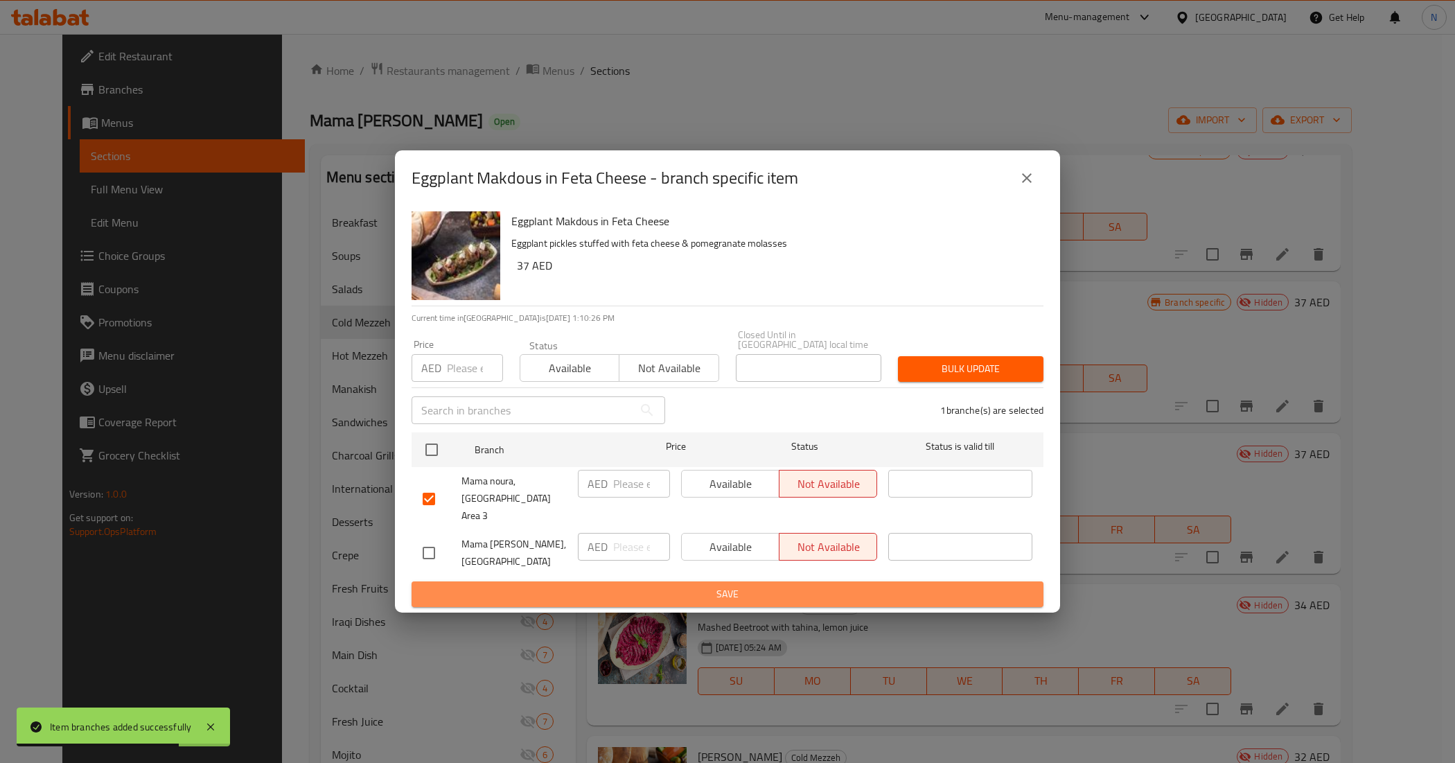
click at [711, 586] on span "Save" at bounding box center [728, 594] width 610 height 17
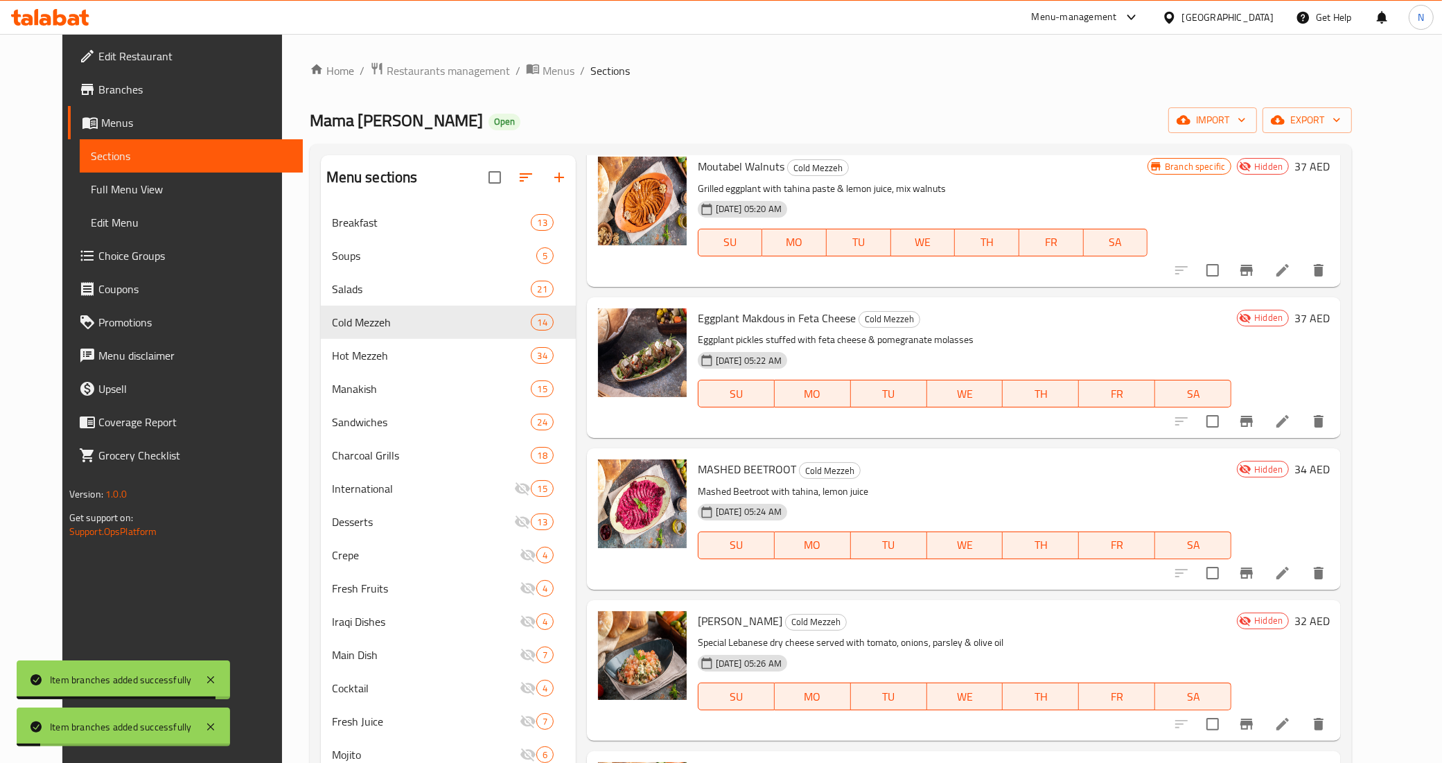
scroll to position [953, 0]
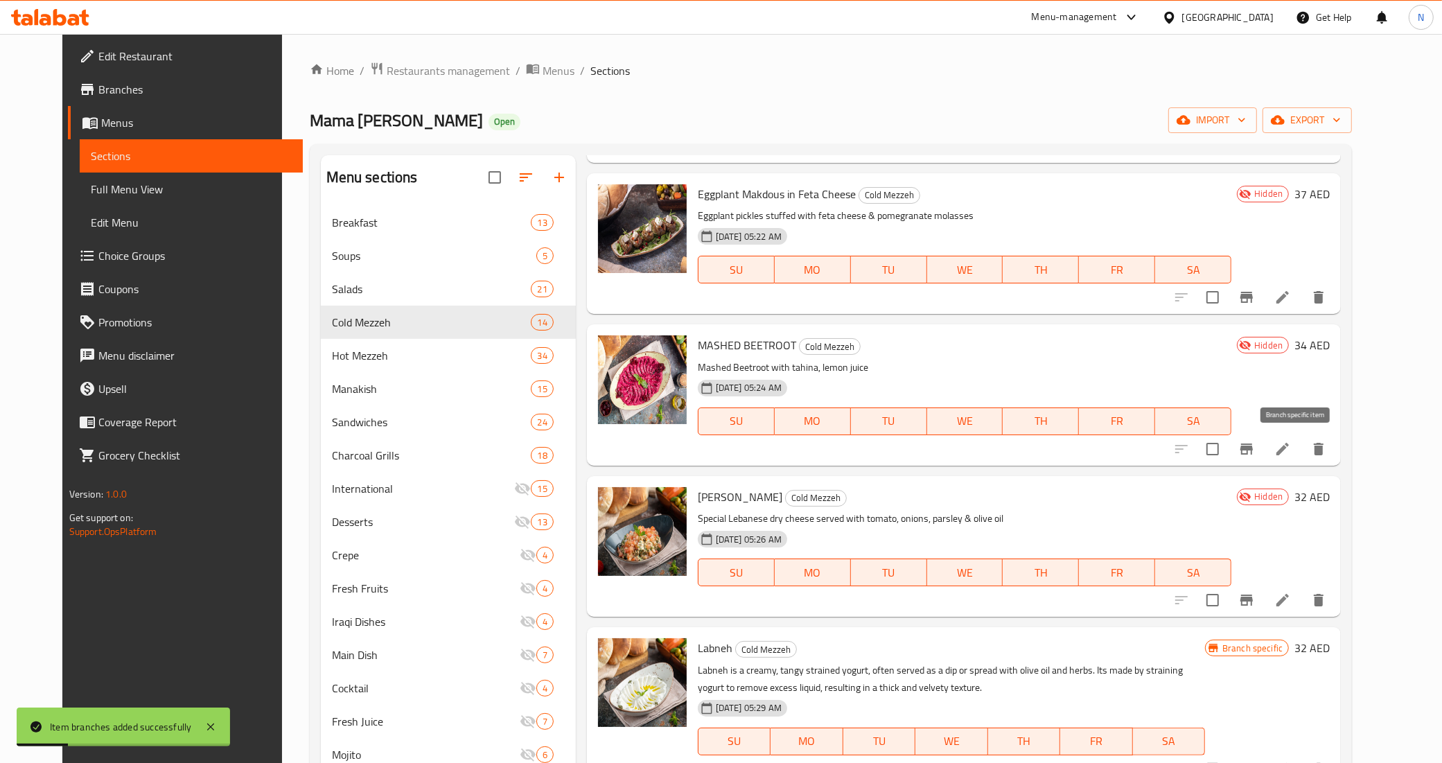
click at [1255, 448] on icon "Branch-specific-item" at bounding box center [1246, 449] width 17 height 17
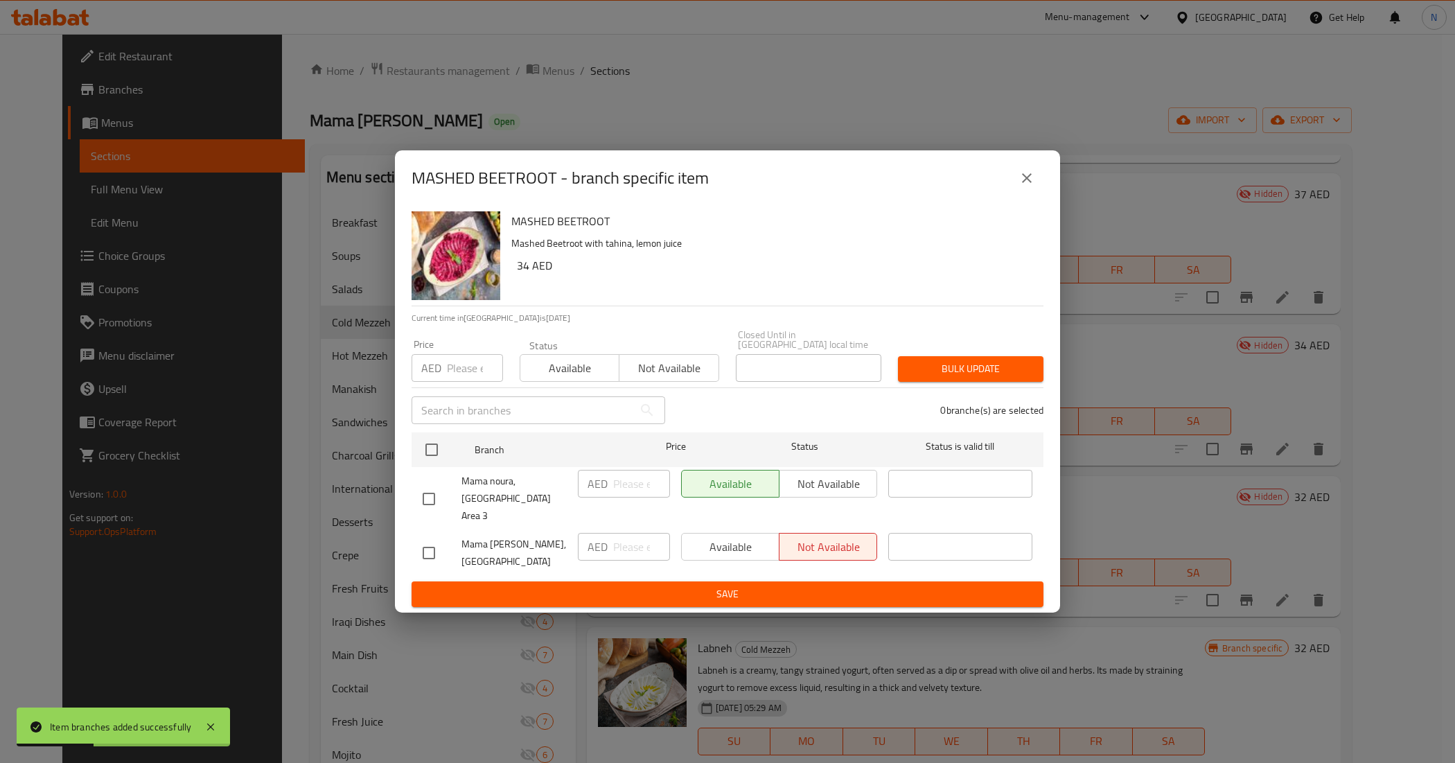
click at [421, 509] on input "checkbox" at bounding box center [428, 498] width 29 height 29
checkbox input "true"
click at [759, 507] on div "Available Not available" at bounding box center [779, 498] width 207 height 69
click at [830, 493] on span "Not available" at bounding box center [828, 484] width 87 height 20
click at [780, 586] on span "Save" at bounding box center [728, 594] width 610 height 17
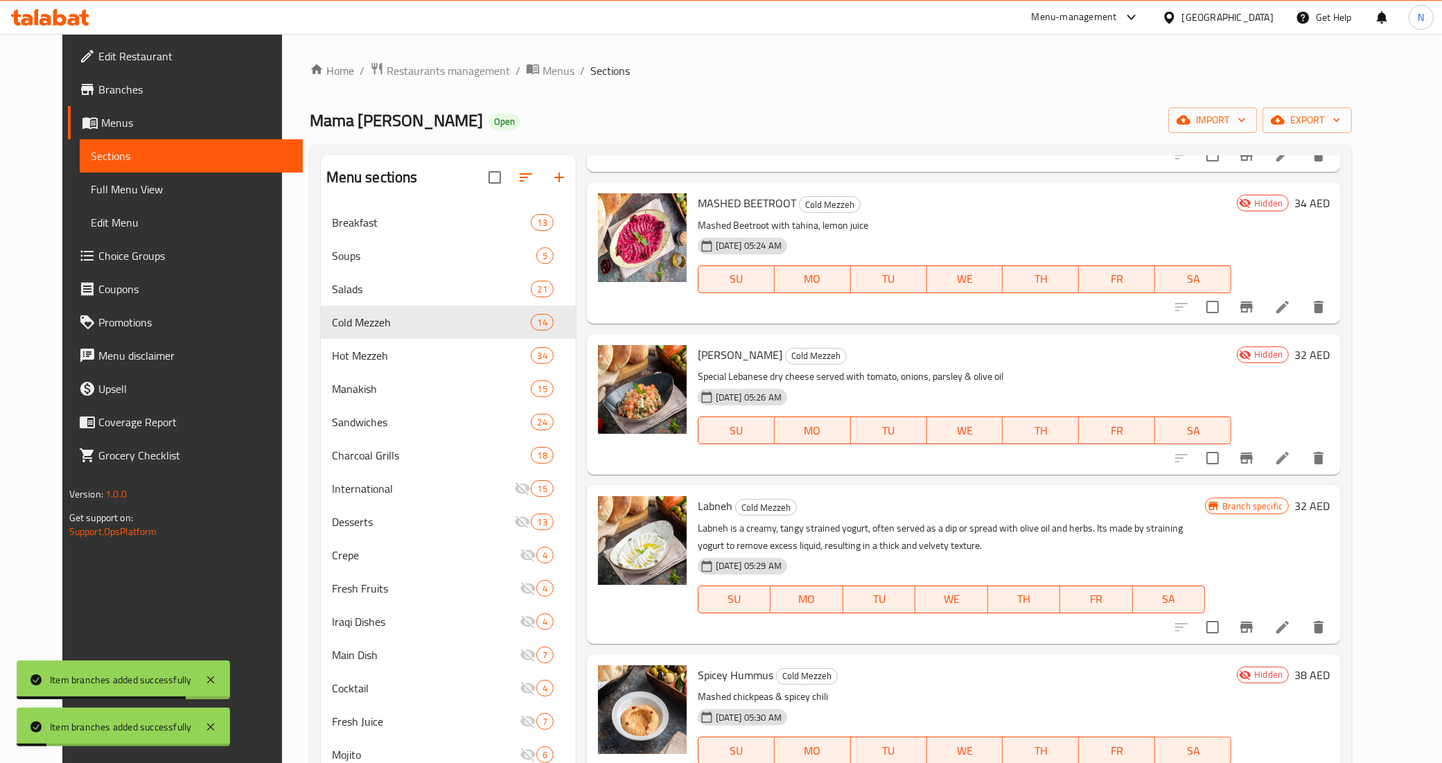
scroll to position [1126, 0]
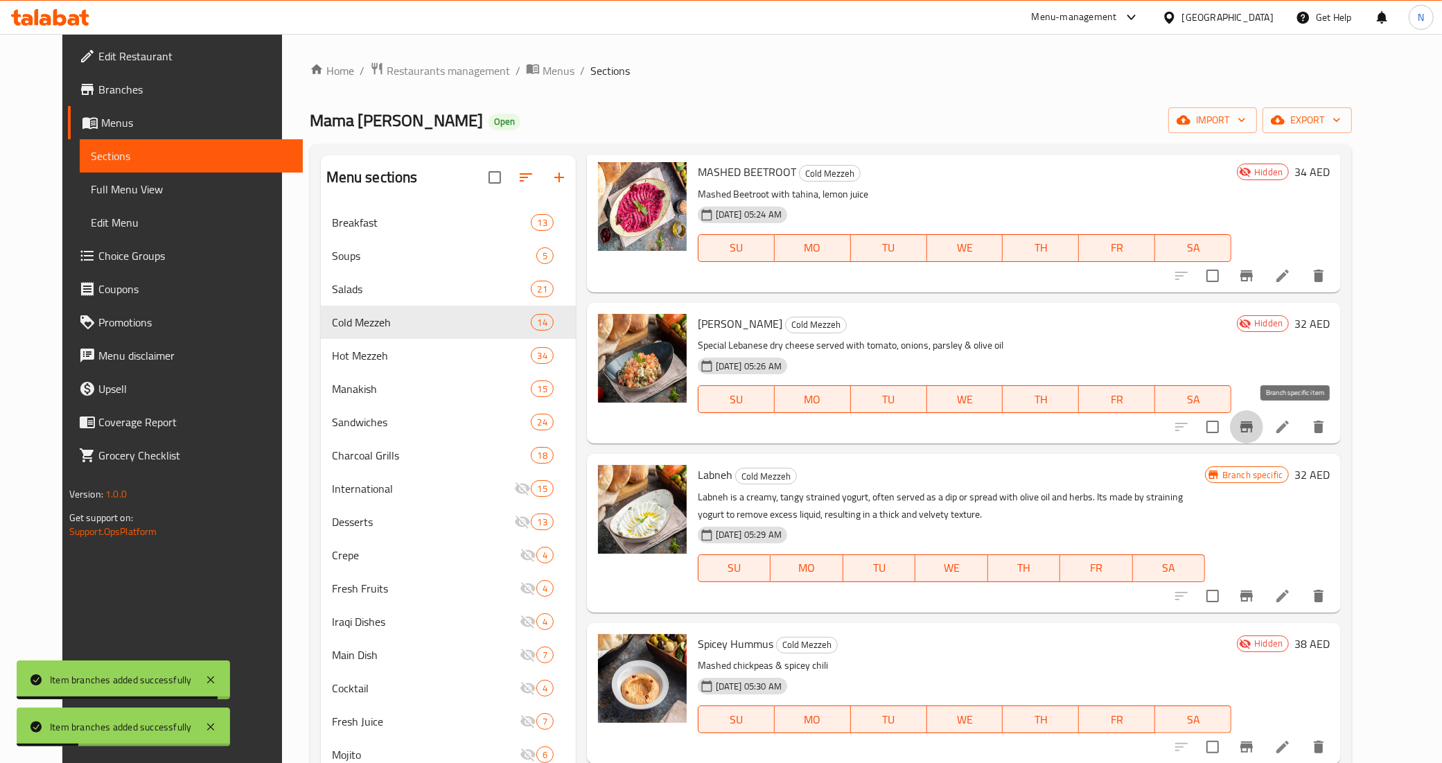
click at [1253, 428] on icon "Branch-specific-item" at bounding box center [1246, 426] width 12 height 11
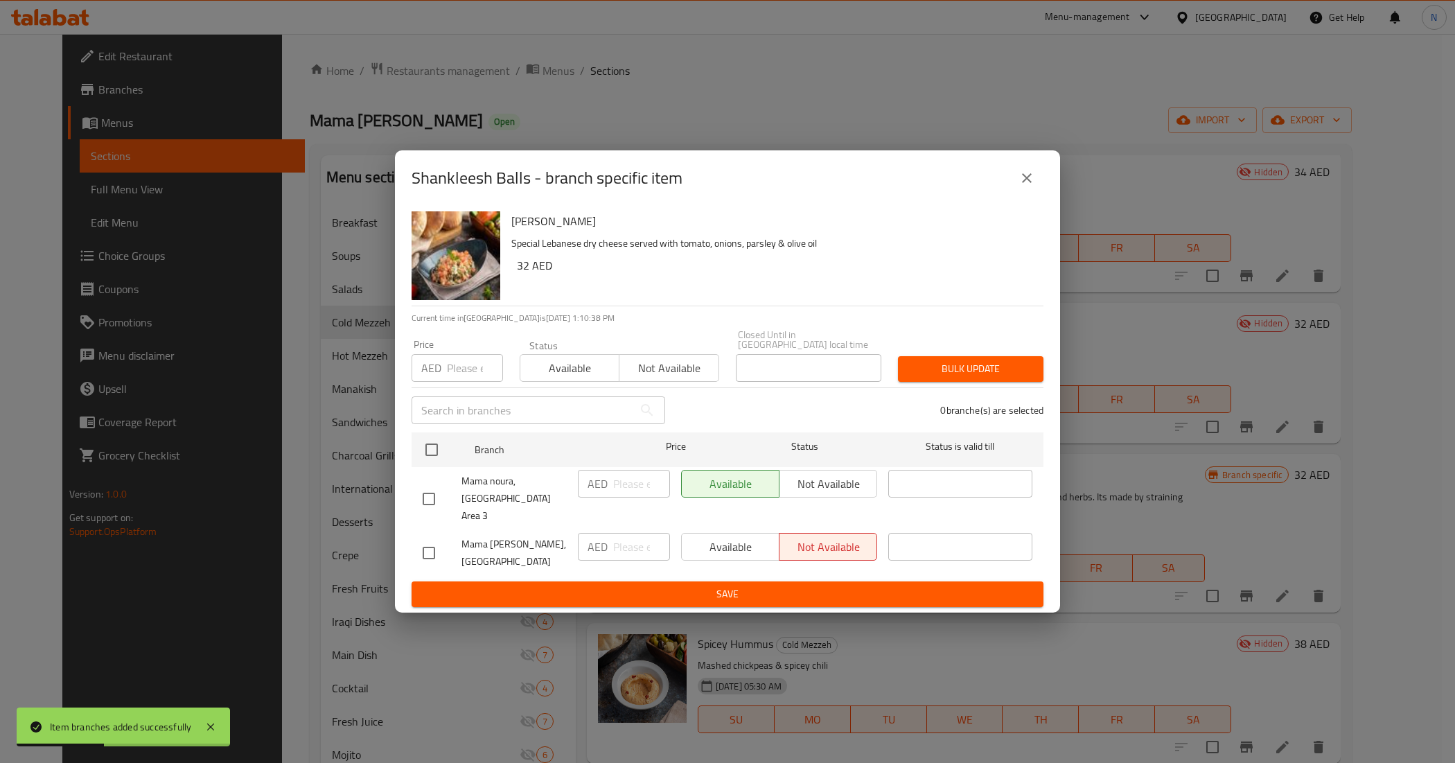
click at [424, 496] on input "checkbox" at bounding box center [428, 498] width 29 height 29
checkbox input "true"
click at [825, 494] on span "Not available" at bounding box center [828, 484] width 87 height 20
click at [794, 586] on span "Save" at bounding box center [728, 594] width 610 height 17
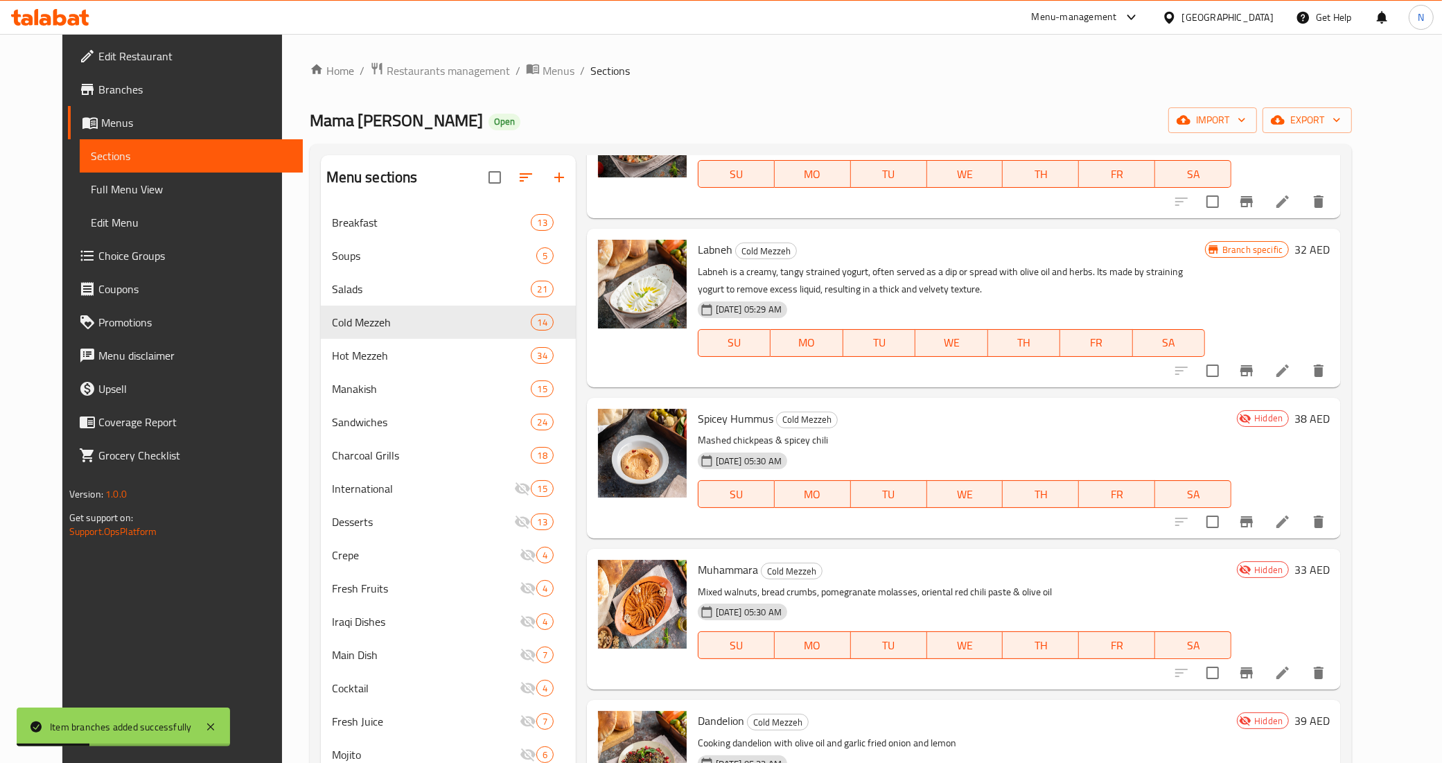
scroll to position [1386, 0]
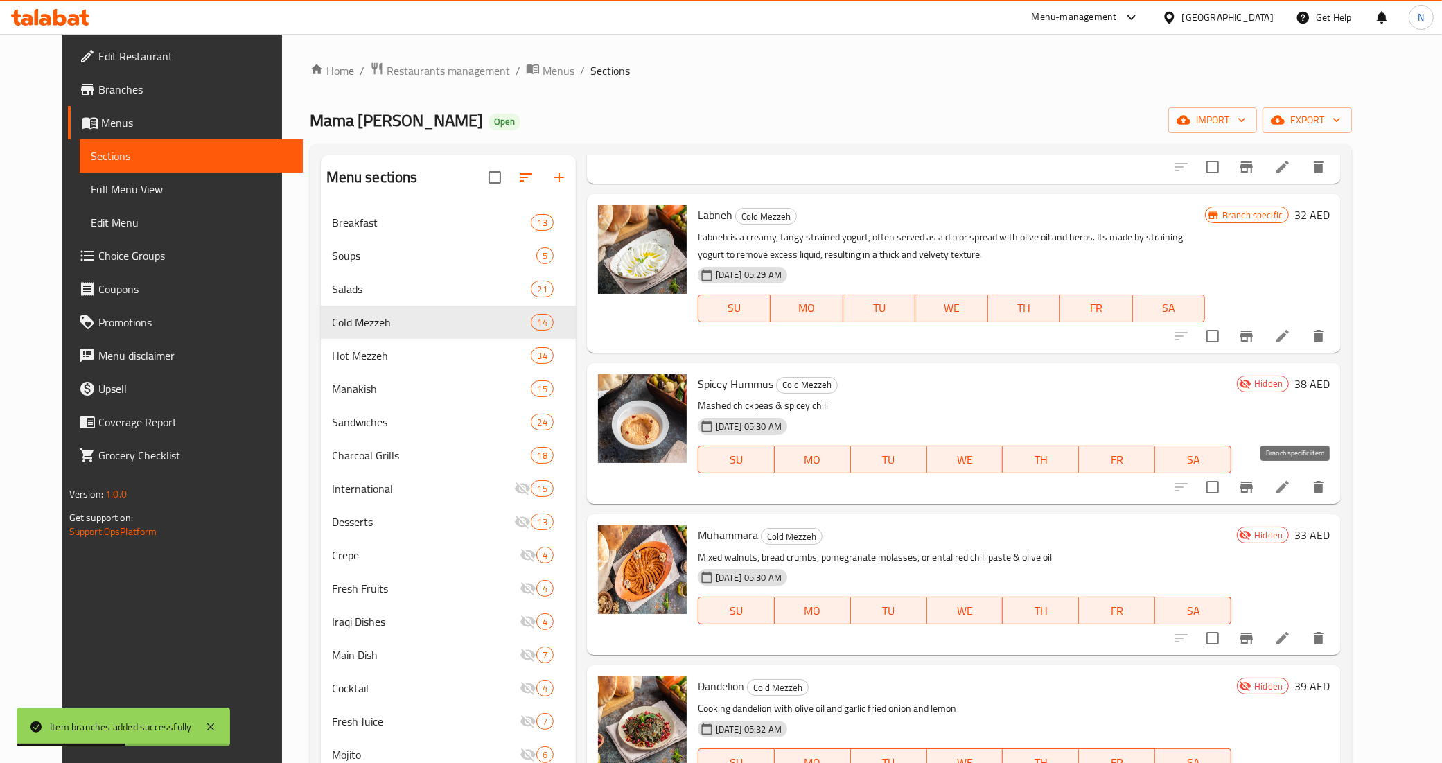
click at [1263, 497] on button "Branch-specific-item" at bounding box center [1246, 486] width 33 height 33
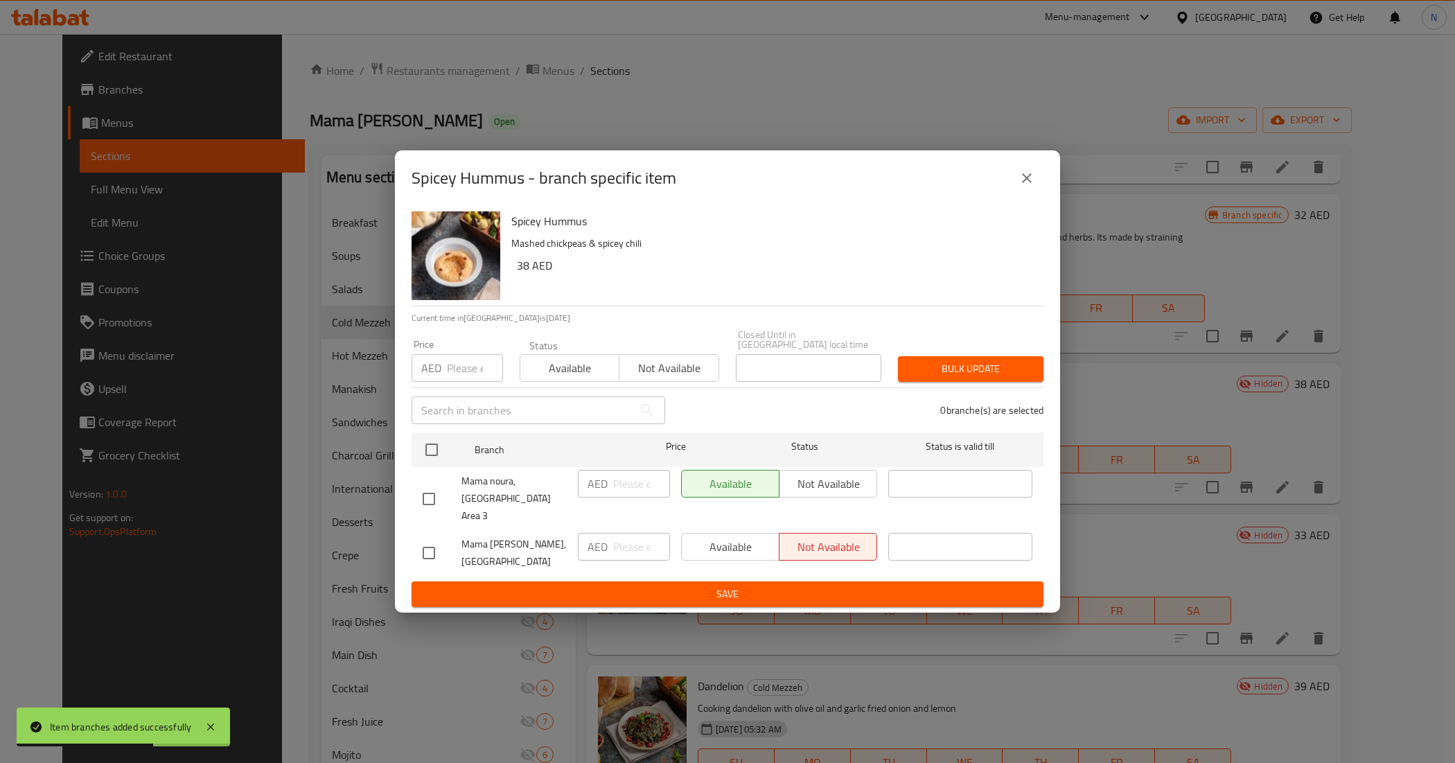
click at [416, 498] on input "checkbox" at bounding box center [428, 498] width 29 height 29
checkbox input "true"
click at [813, 487] on span "Not available" at bounding box center [828, 484] width 87 height 20
click at [718, 586] on span "Save" at bounding box center [728, 594] width 610 height 17
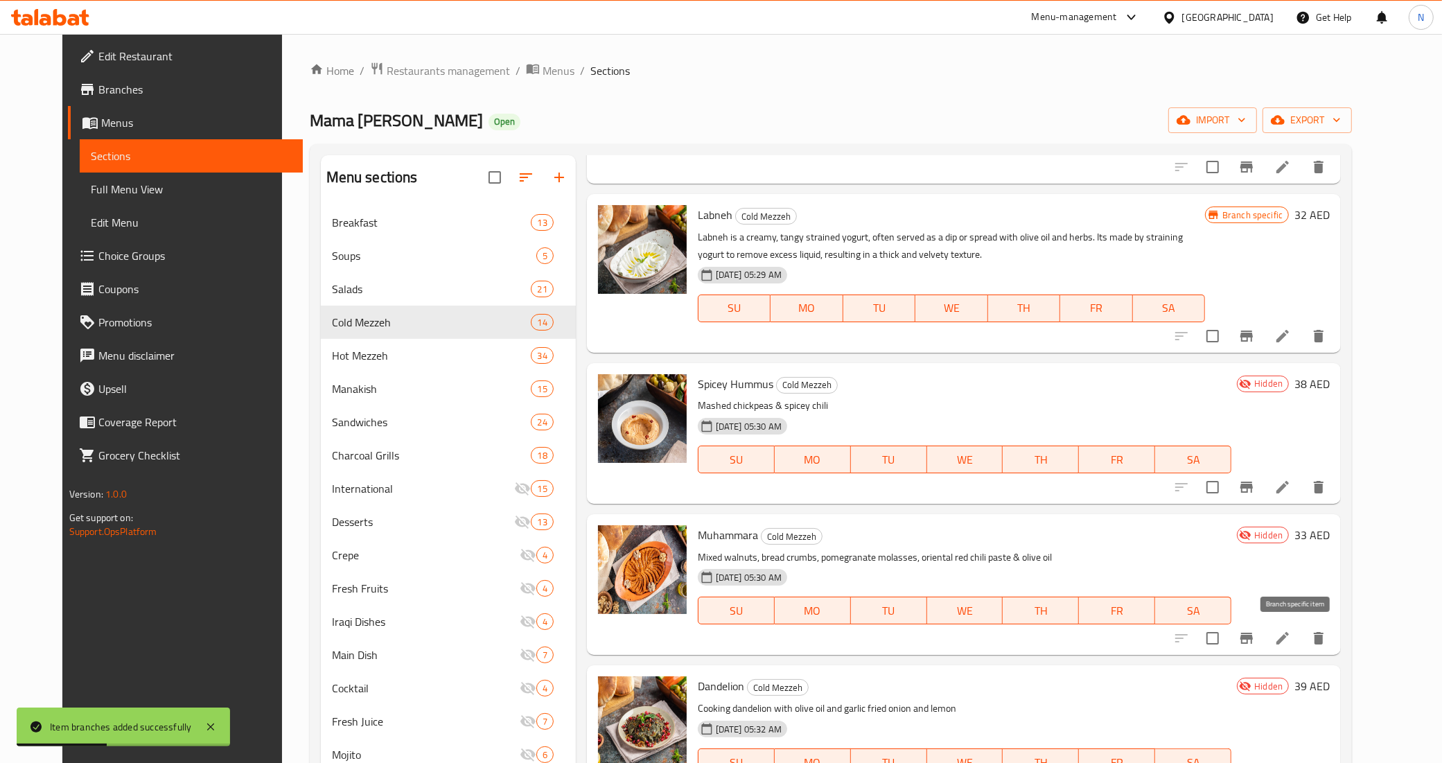
click at [1253, 643] on icon "Branch-specific-item" at bounding box center [1246, 638] width 12 height 11
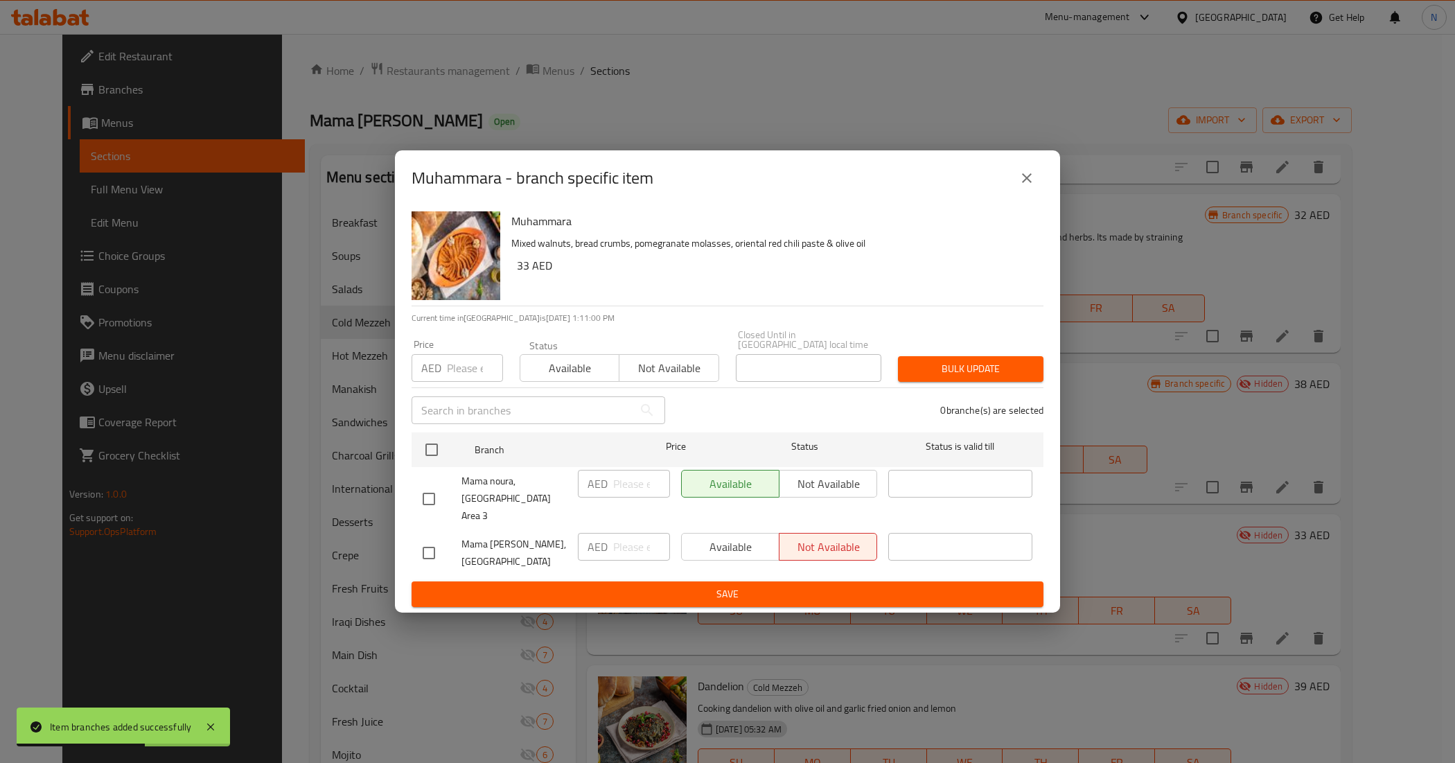
click at [435, 499] on input "checkbox" at bounding box center [428, 498] width 29 height 29
checkbox input "true"
click at [830, 494] on span "Not available" at bounding box center [828, 484] width 87 height 20
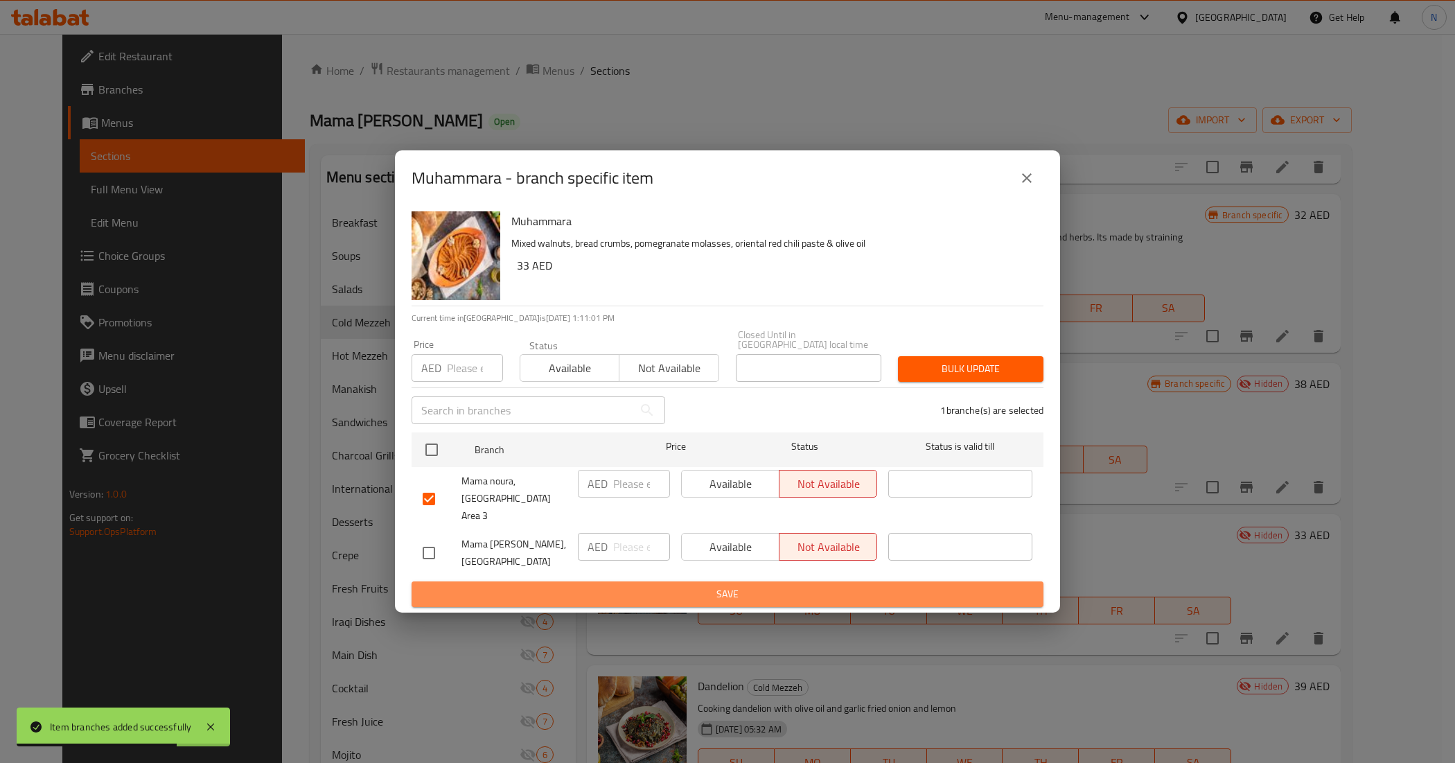
click at [736, 586] on span "Save" at bounding box center [728, 594] width 610 height 17
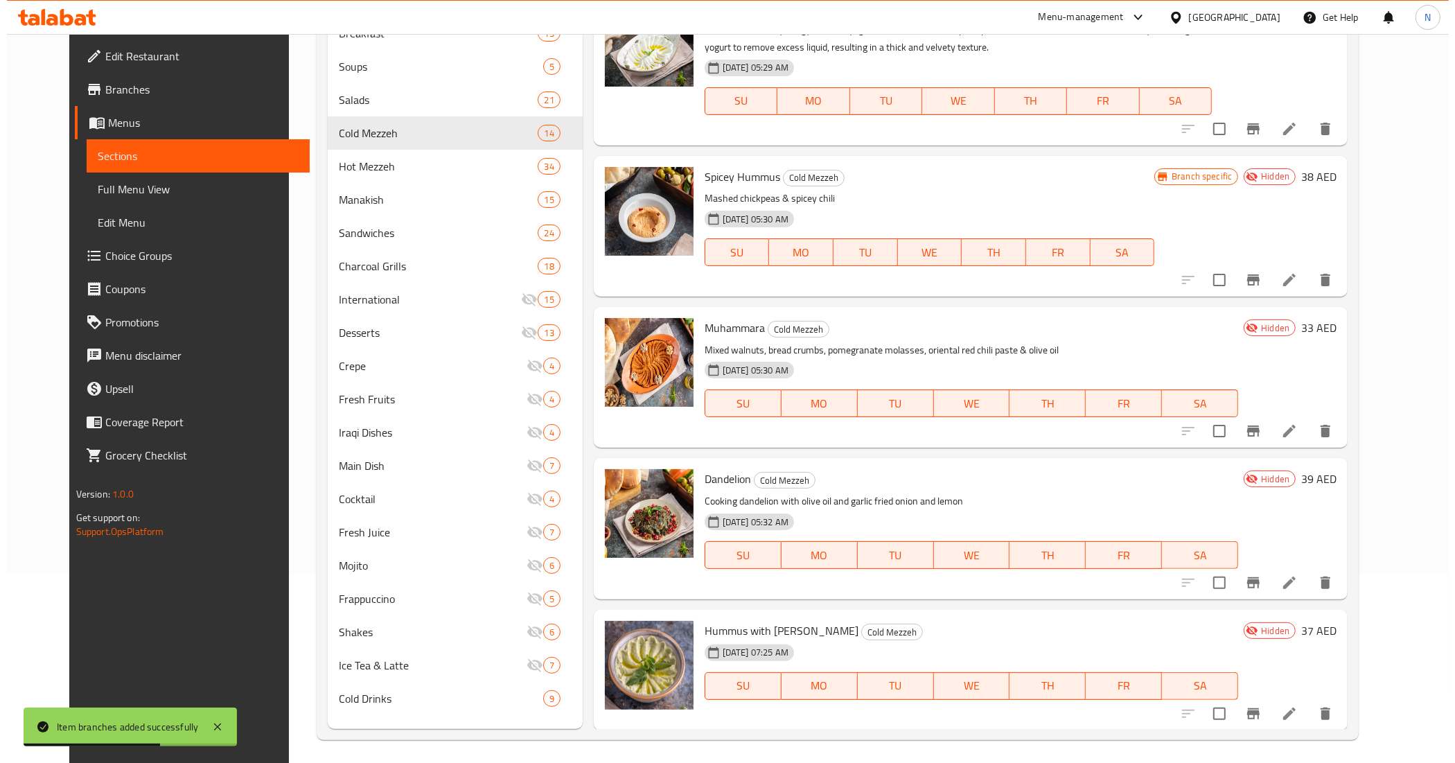
scroll to position [195, 0]
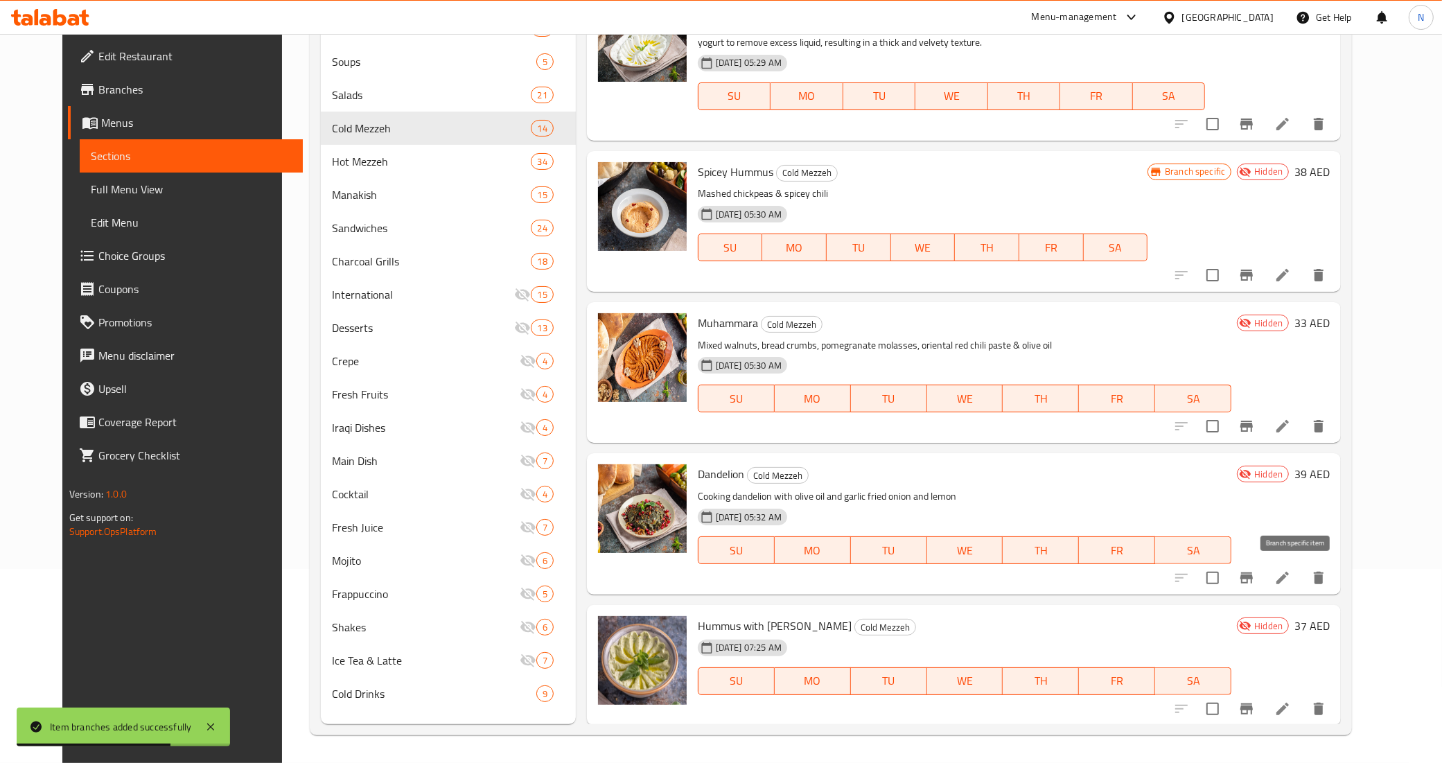
click at [1253, 577] on icon "Branch-specific-item" at bounding box center [1246, 577] width 12 height 11
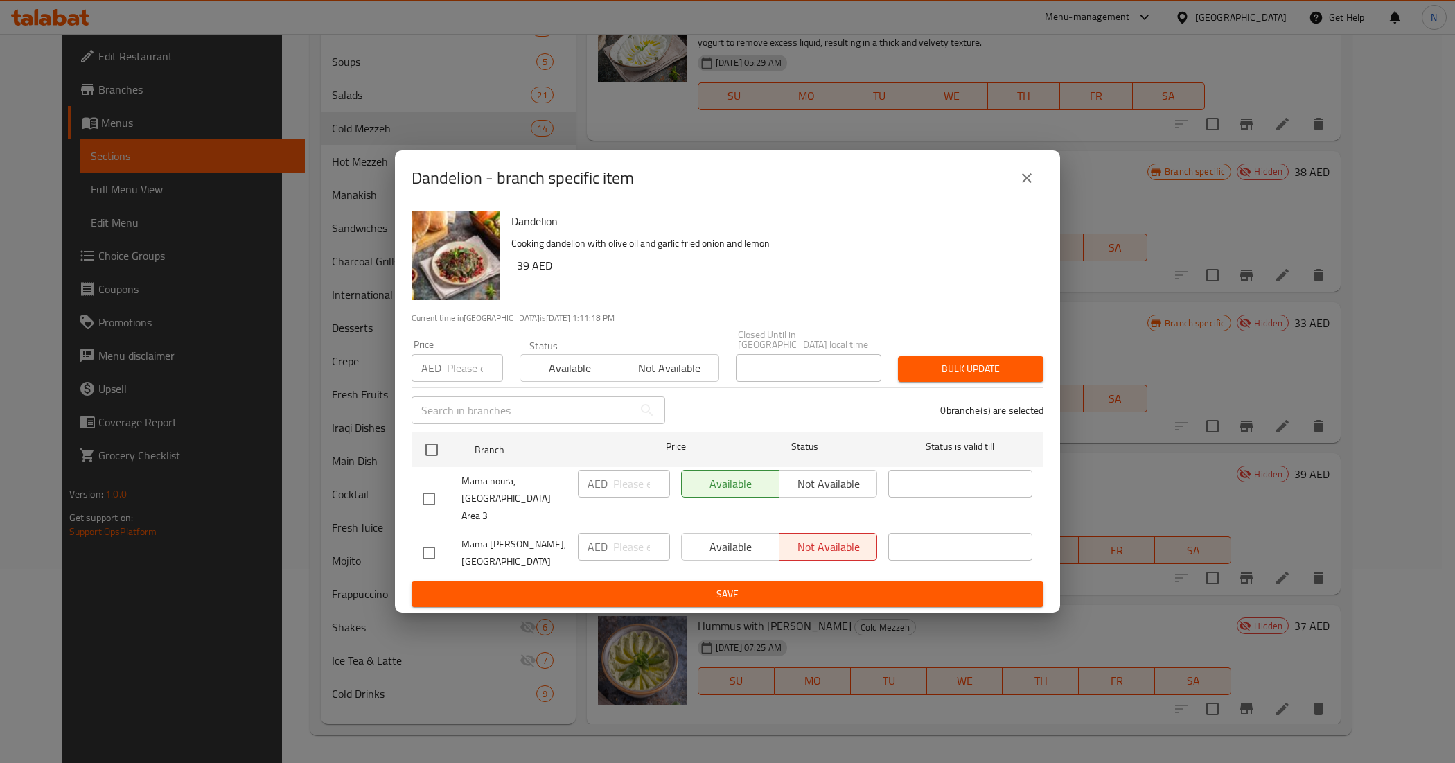
click at [437, 486] on input "checkbox" at bounding box center [428, 498] width 29 height 29
checkbox input "true"
click at [807, 483] on span "Not available" at bounding box center [828, 484] width 87 height 20
click at [767, 586] on span "Save" at bounding box center [728, 594] width 610 height 17
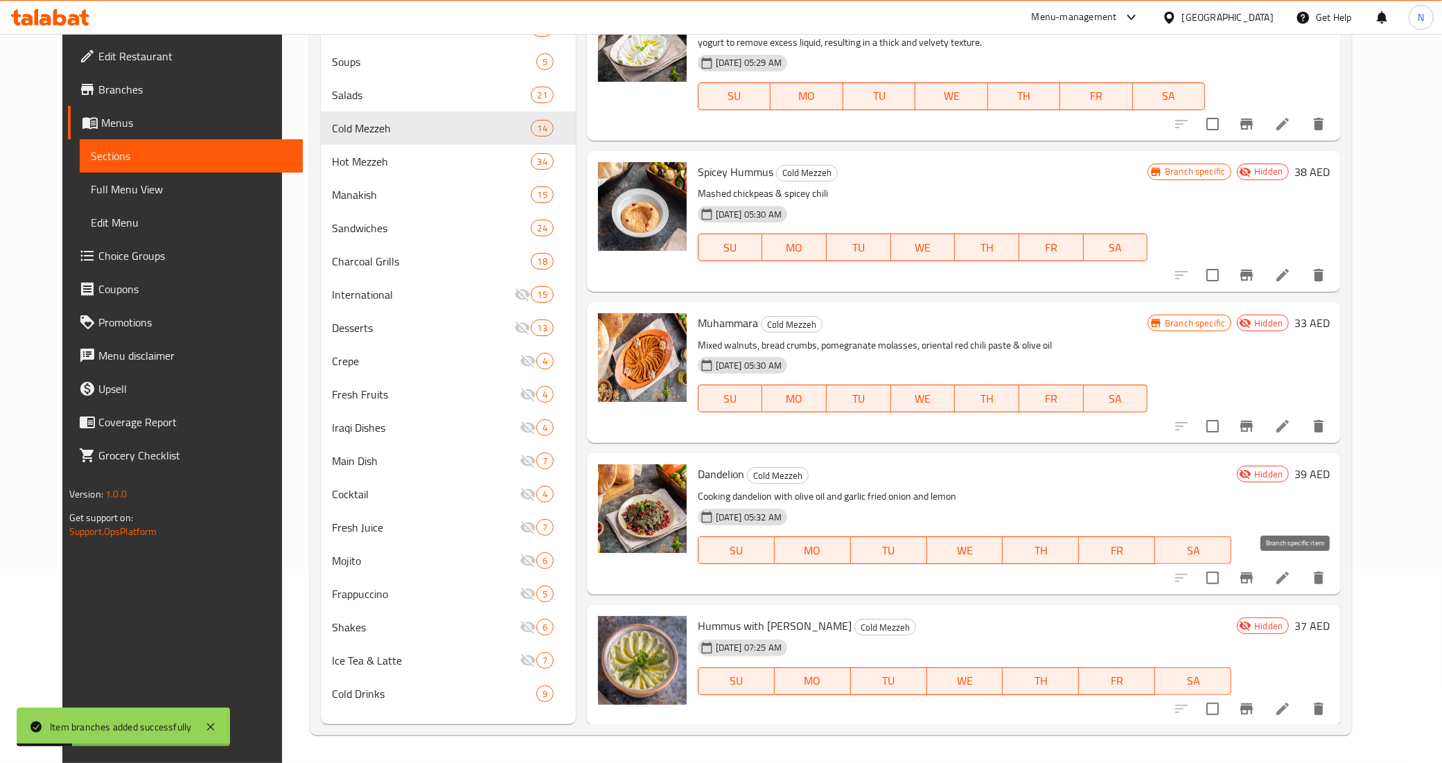
click at [1255, 579] on icon "Branch-specific-item" at bounding box center [1246, 578] width 17 height 17
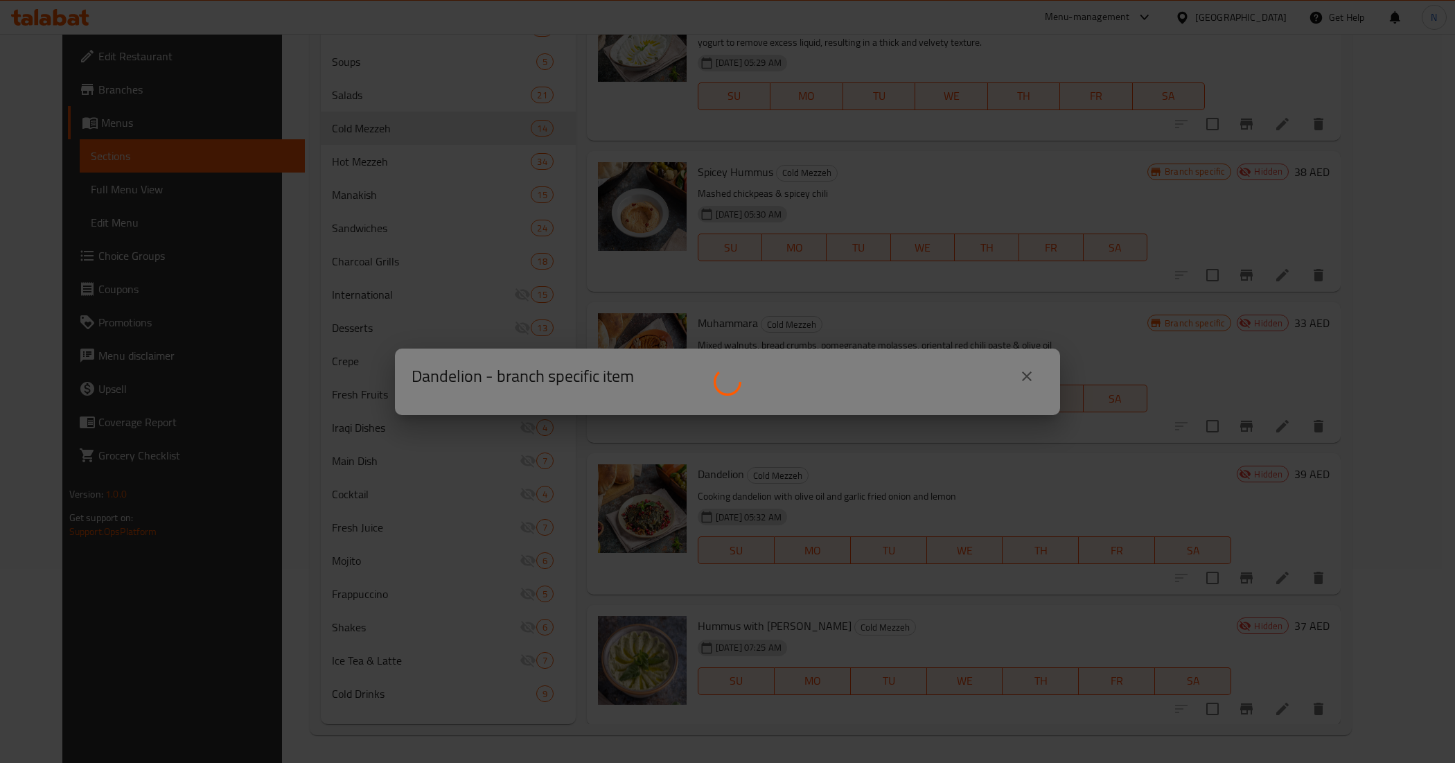
click at [340, 189] on div at bounding box center [727, 381] width 1455 height 763
click at [1013, 383] on div at bounding box center [727, 381] width 1455 height 763
click at [1048, 369] on div at bounding box center [727, 381] width 1455 height 763
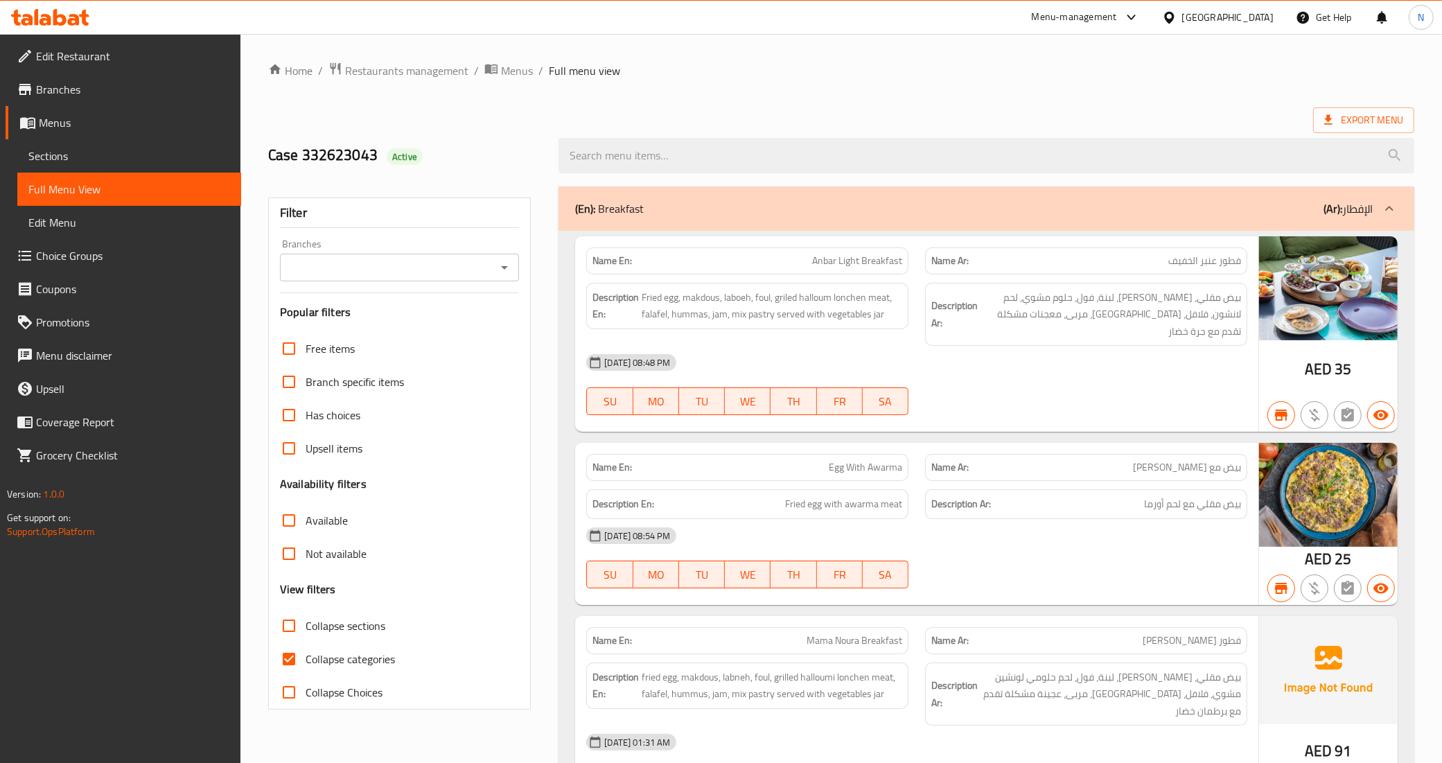
click at [423, 265] on input "Branches" at bounding box center [388, 267] width 209 height 19
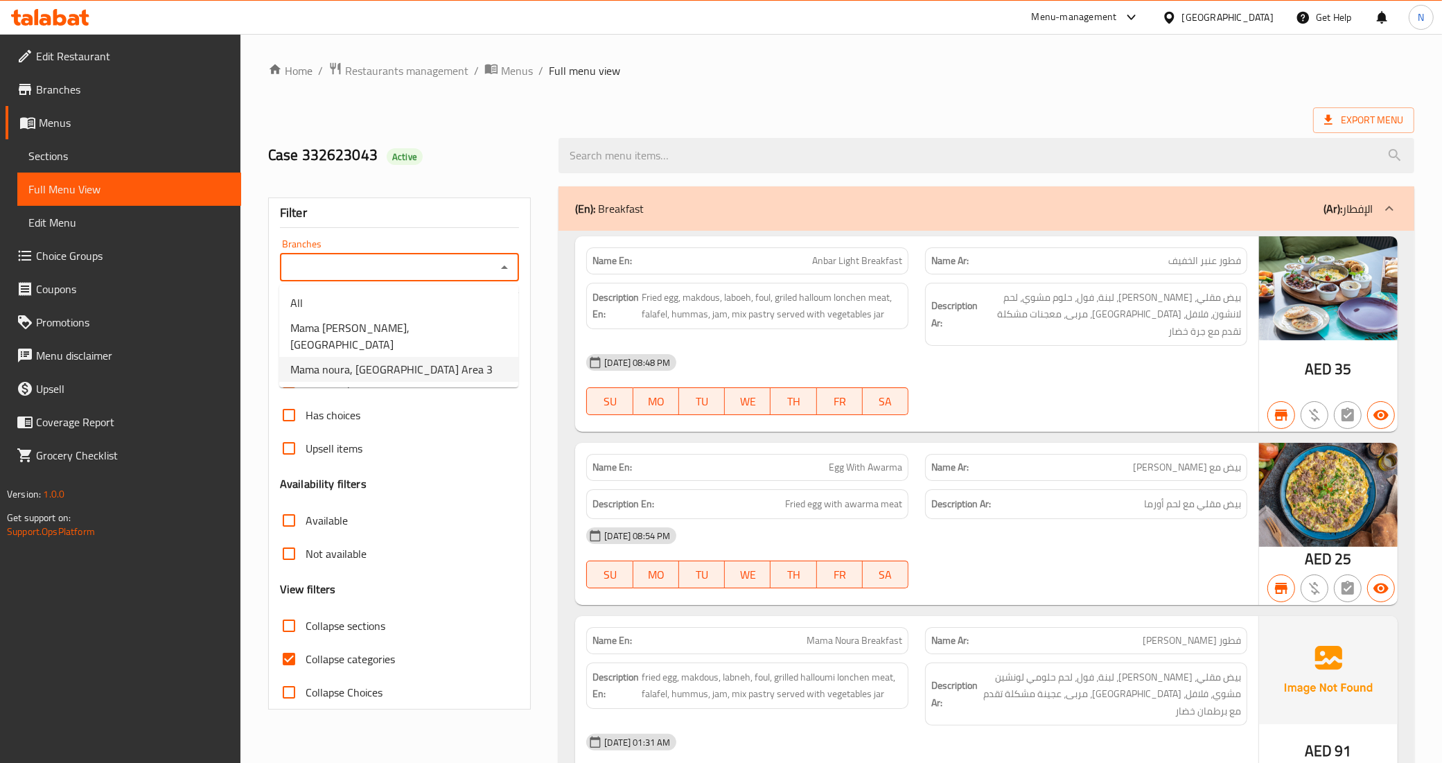
click at [411, 361] on span "Mama noura, [GEOGRAPHIC_DATA] Area 3" at bounding box center [391, 369] width 202 height 17
type input "Mama noura, [GEOGRAPHIC_DATA] Area 3"
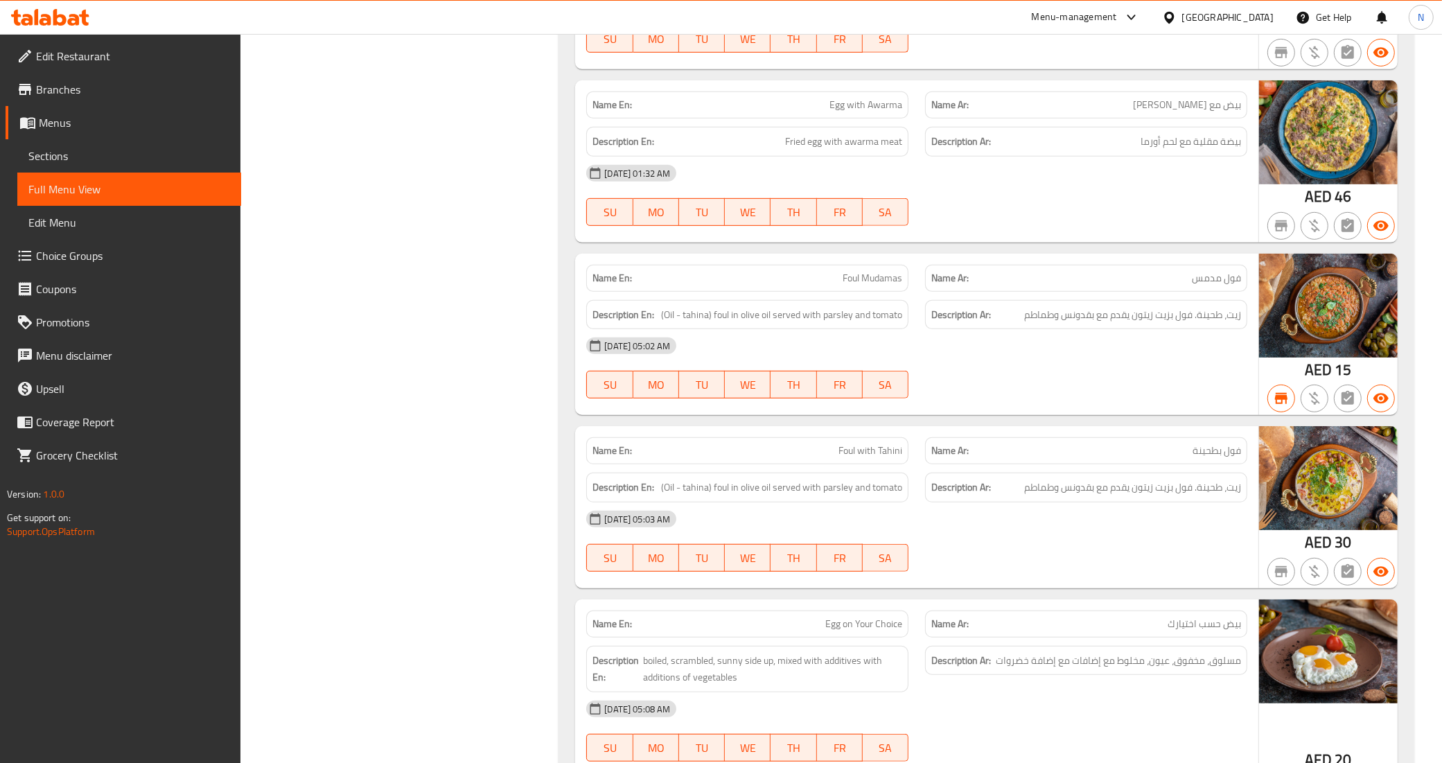
scroll to position [693, 0]
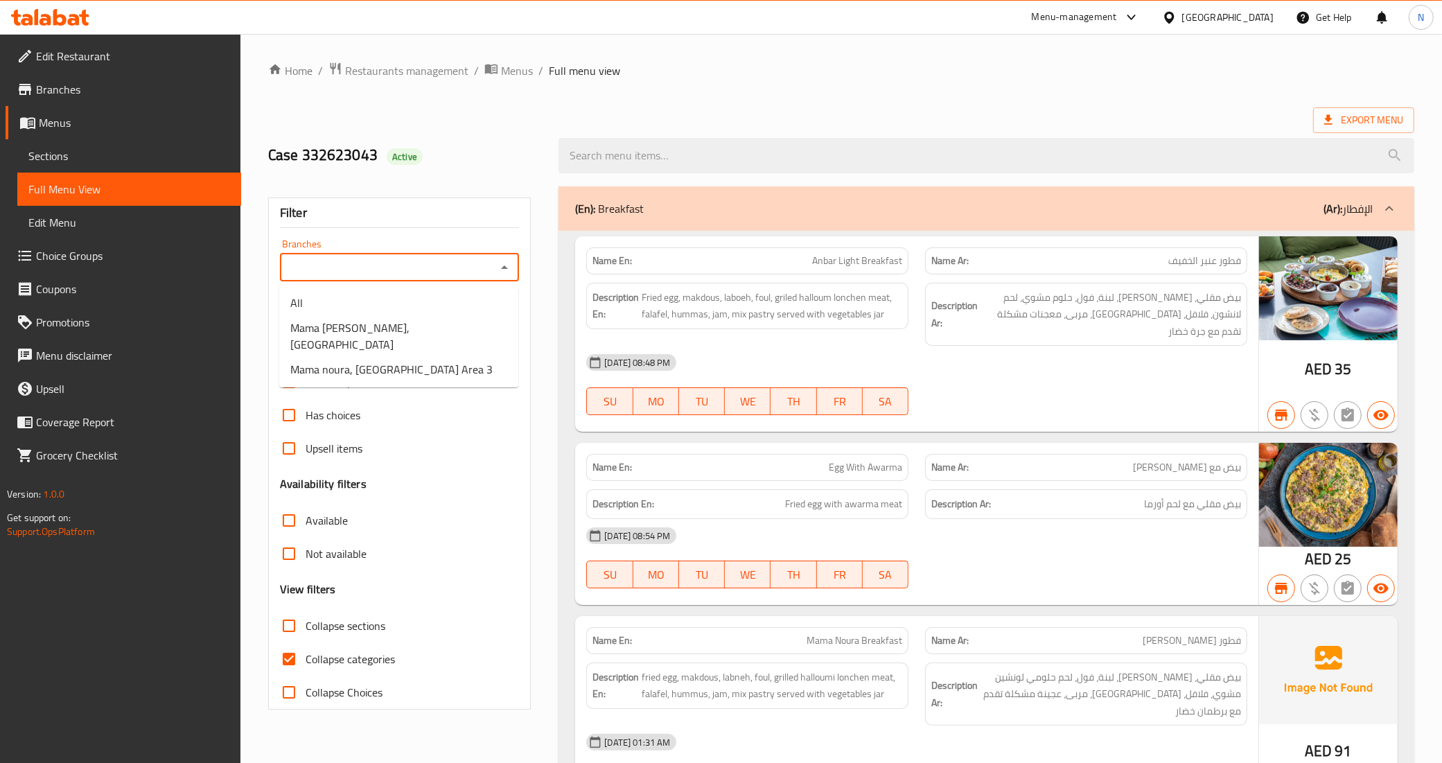
click at [428, 260] on input "Branches" at bounding box center [388, 267] width 209 height 19
click at [428, 361] on span "Mama noura, [GEOGRAPHIC_DATA] Area 3" at bounding box center [391, 369] width 202 height 17
type input "Mama noura, [GEOGRAPHIC_DATA] Area 3"
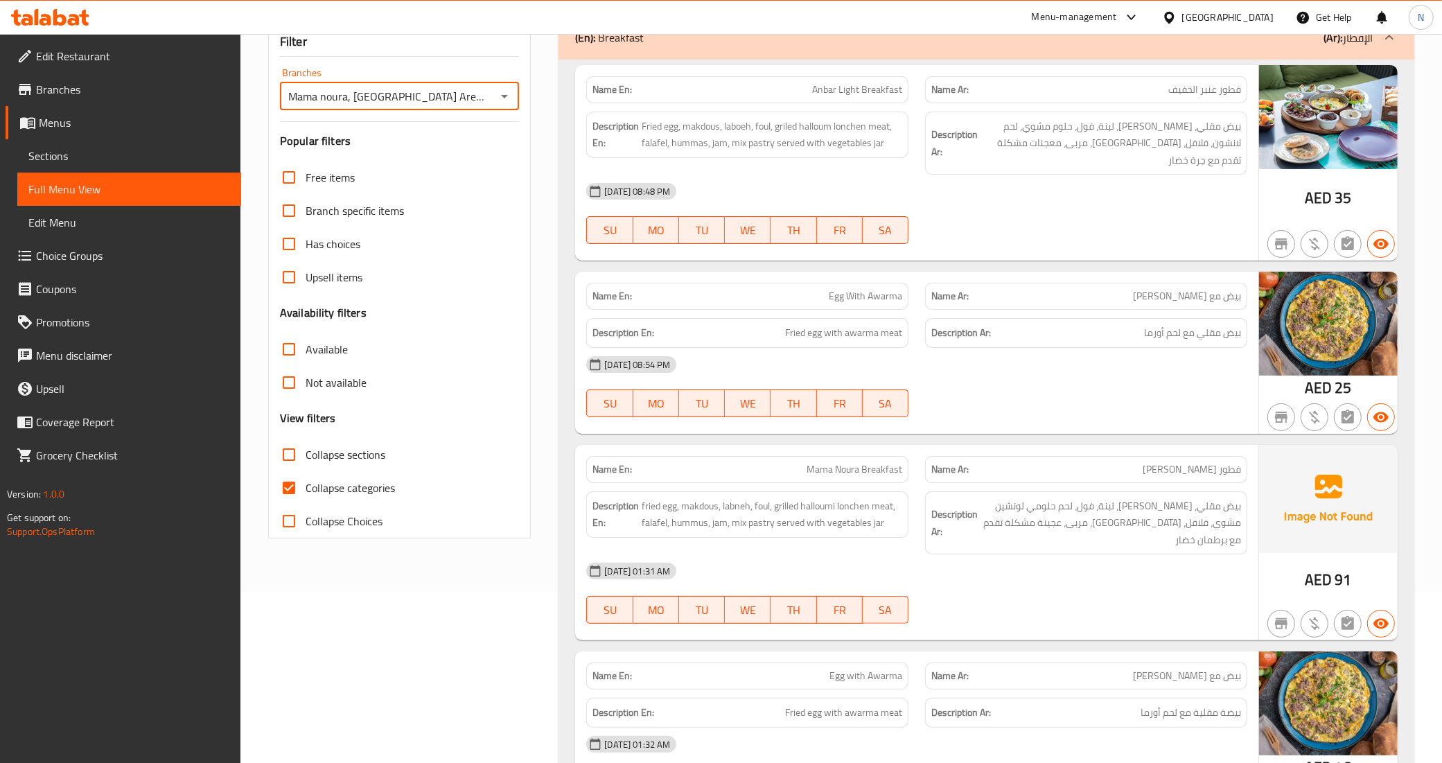
scroll to position [173, 0]
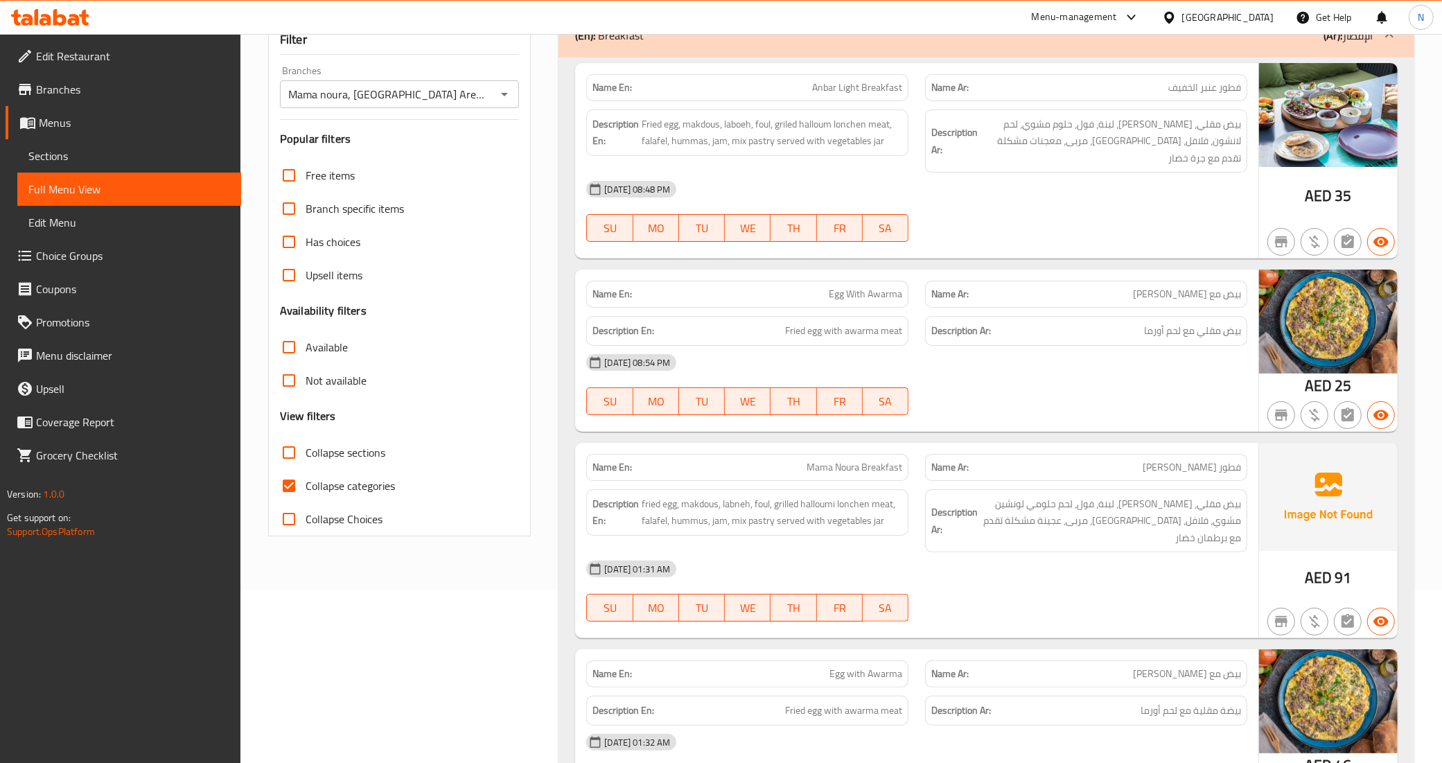
click at [371, 485] on span "Collapse categories" at bounding box center [350, 485] width 89 height 17
click at [306, 485] on input "Collapse categories" at bounding box center [288, 485] width 33 height 33
checkbox input "false"
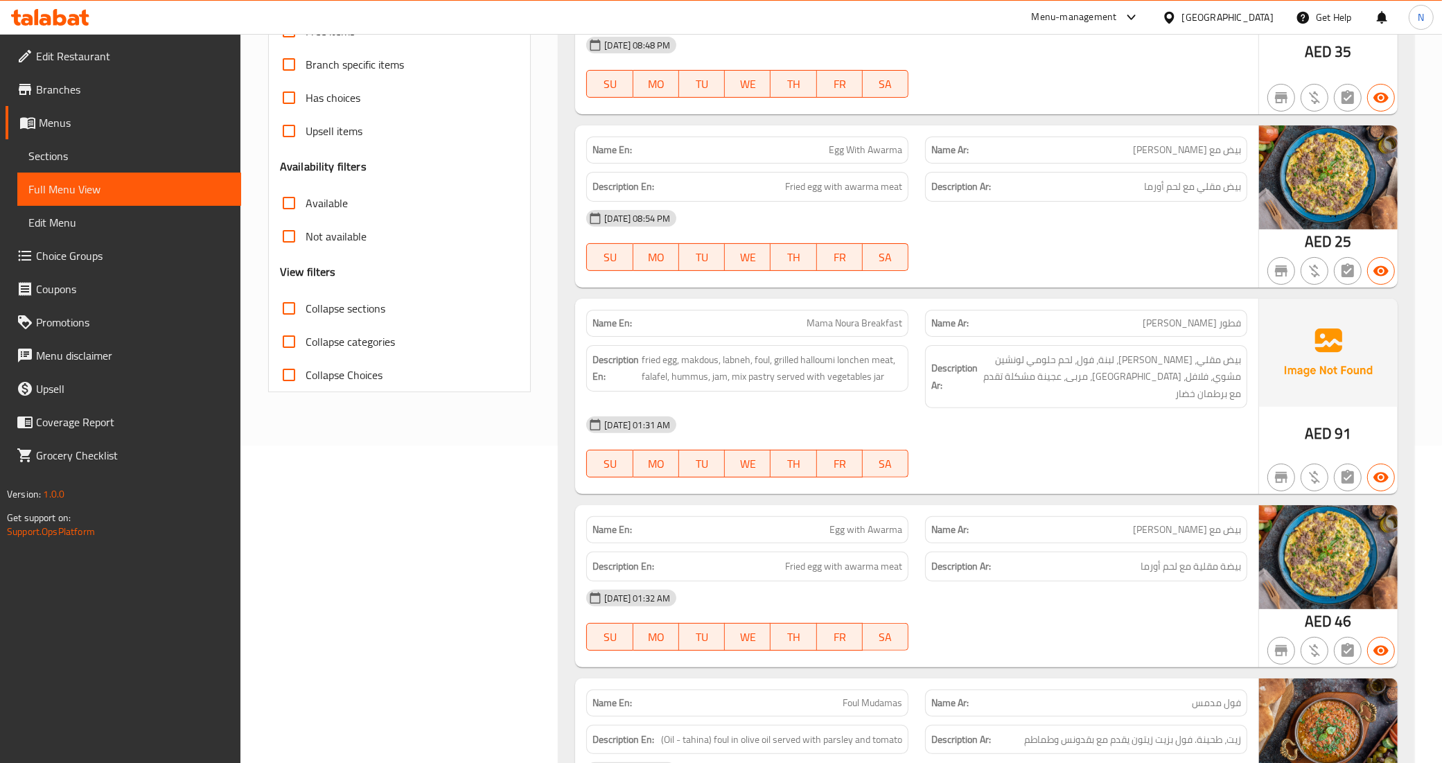
scroll to position [346, 0]
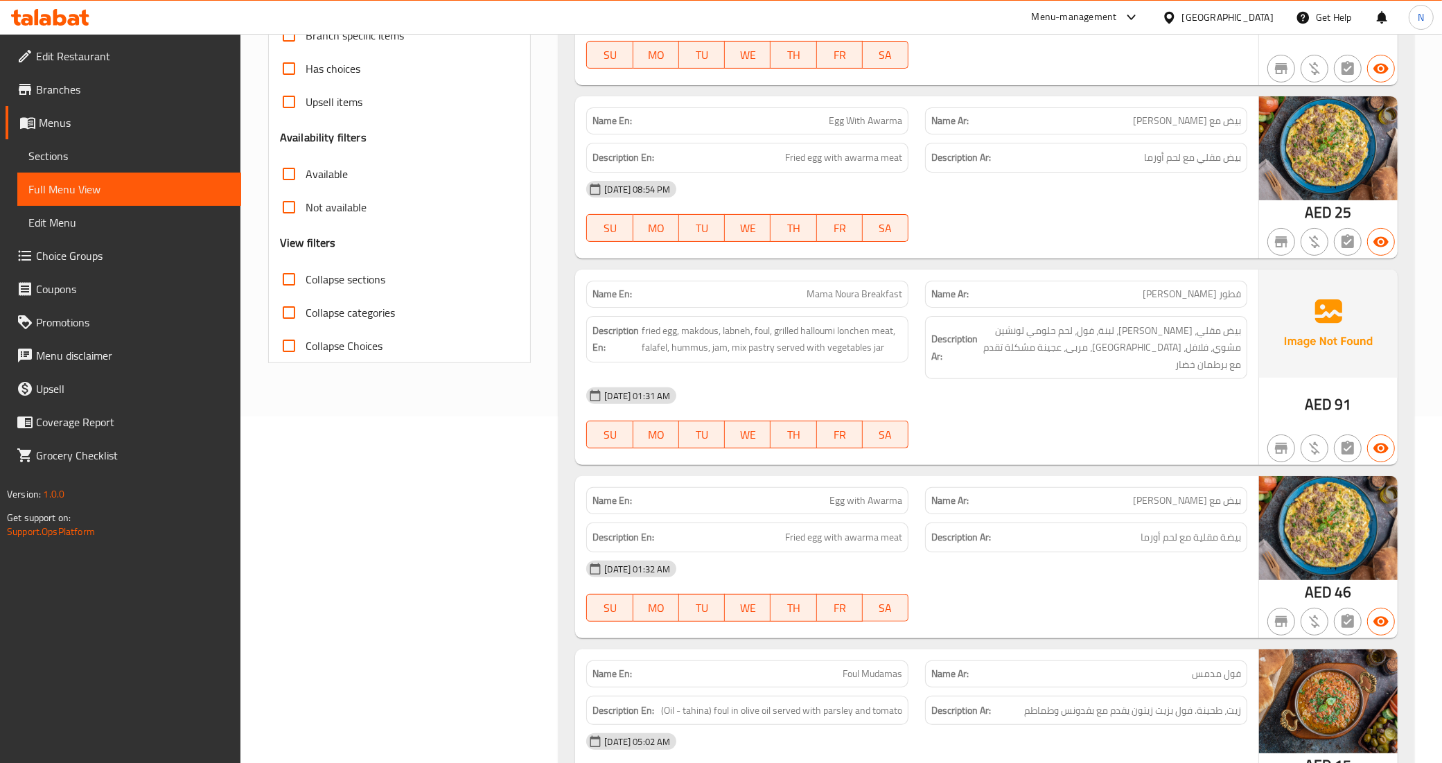
click at [849, 493] on span "Egg with Awarma" at bounding box center [865, 500] width 73 height 15
copy span "Egg with Awarma"
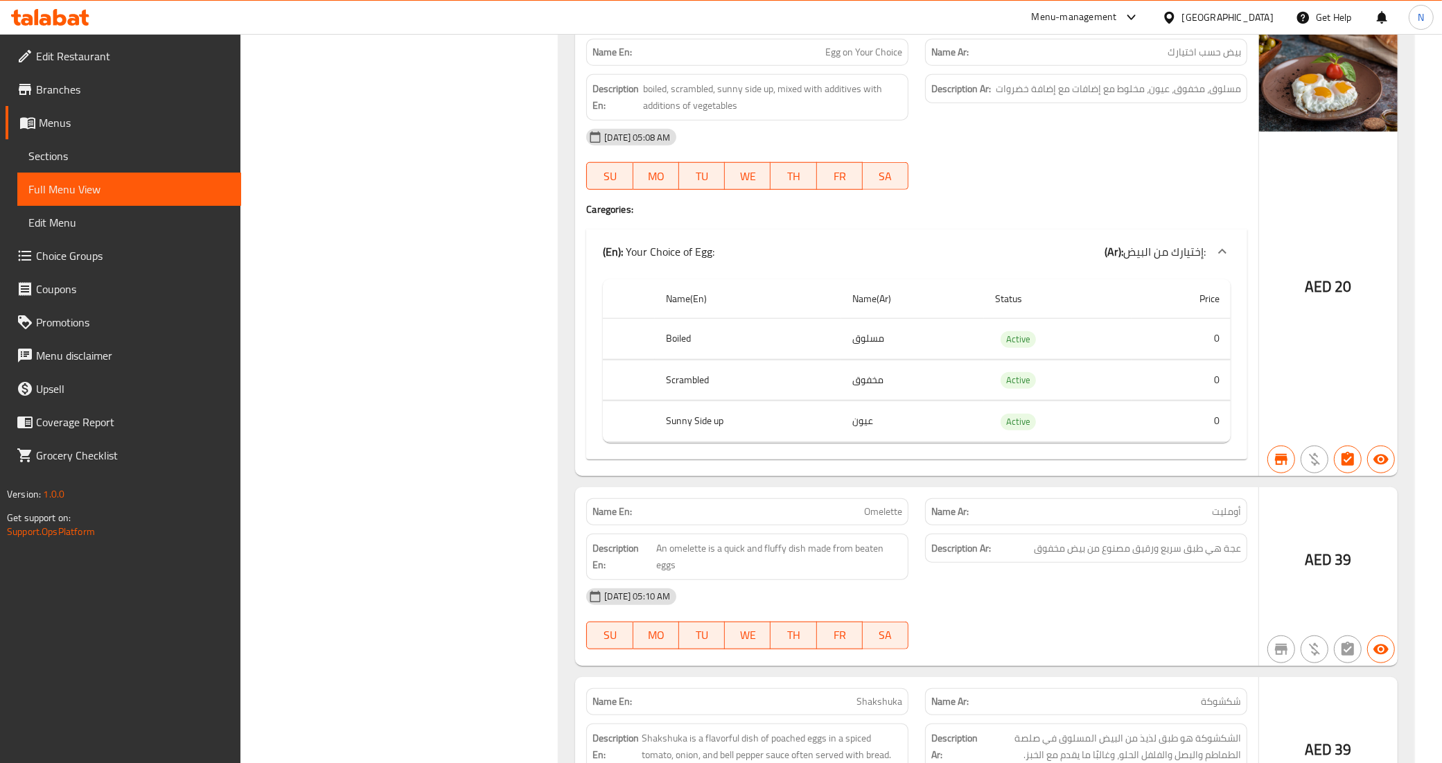
scroll to position [1213, 0]
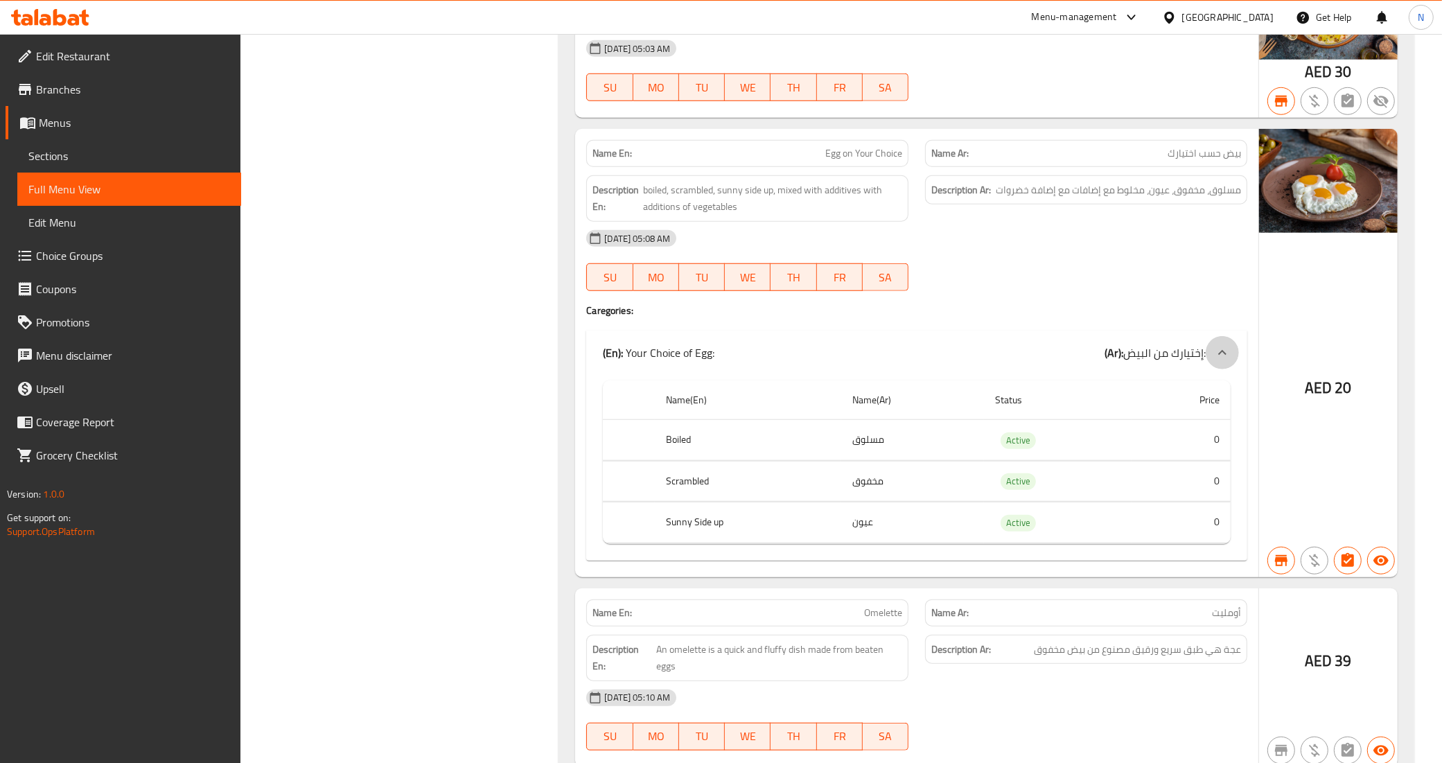
click at [1220, 344] on icon at bounding box center [1222, 352] width 17 height 17
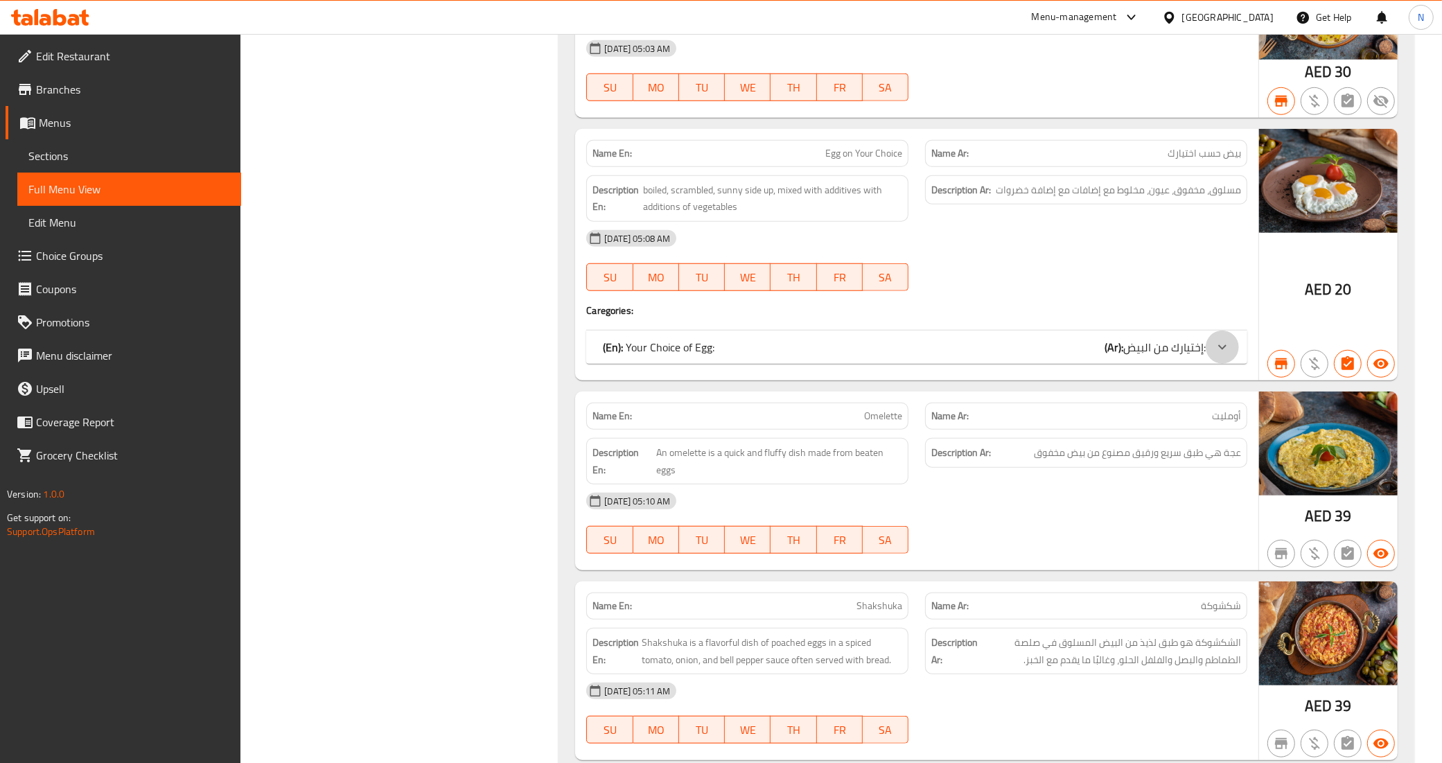
click at [1224, 339] on icon at bounding box center [1222, 347] width 17 height 17
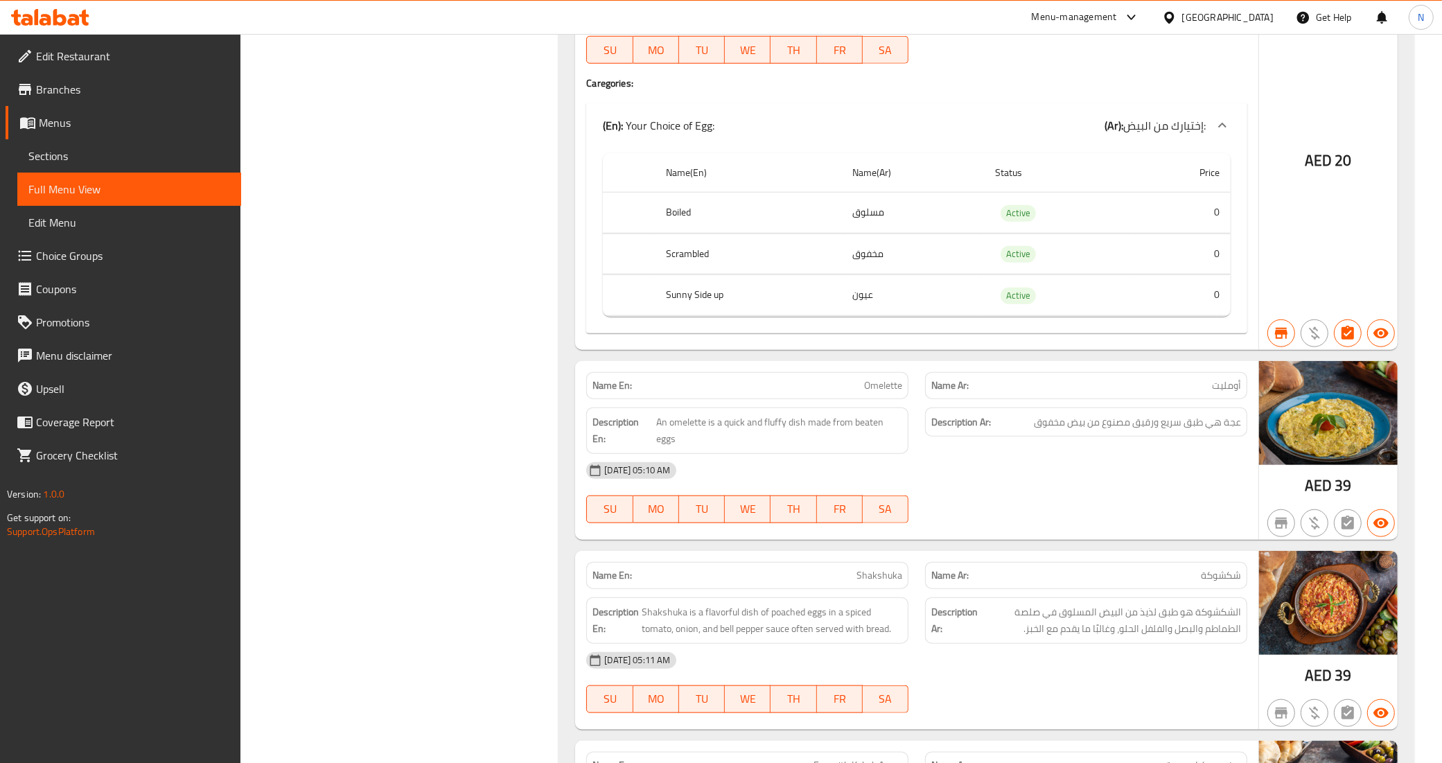
scroll to position [1472, 0]
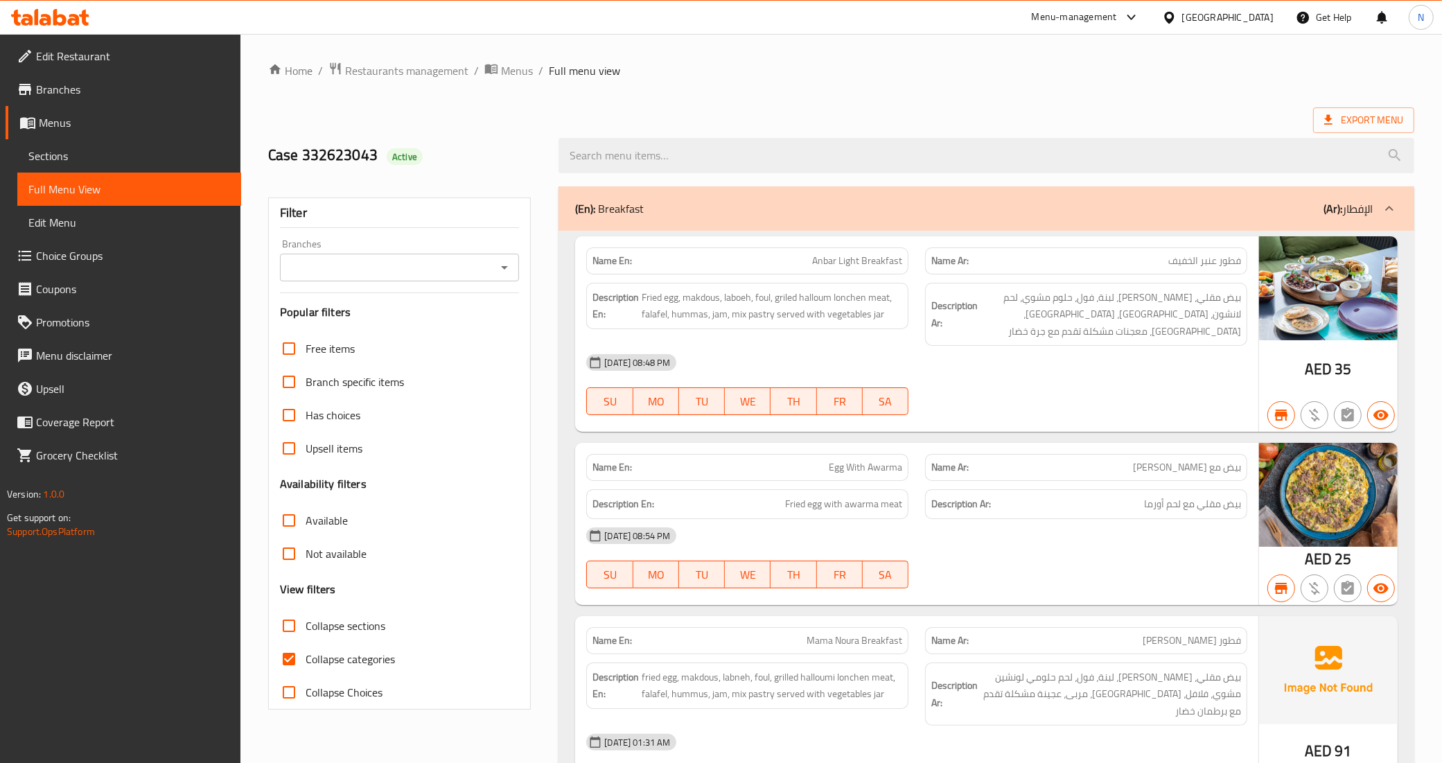
click at [351, 653] on span "Collapse categories" at bounding box center [350, 659] width 89 height 17
click at [306, 653] on input "Collapse categories" at bounding box center [288, 658] width 33 height 33
checkbox input "false"
click at [382, 262] on input "Branches" at bounding box center [388, 267] width 209 height 19
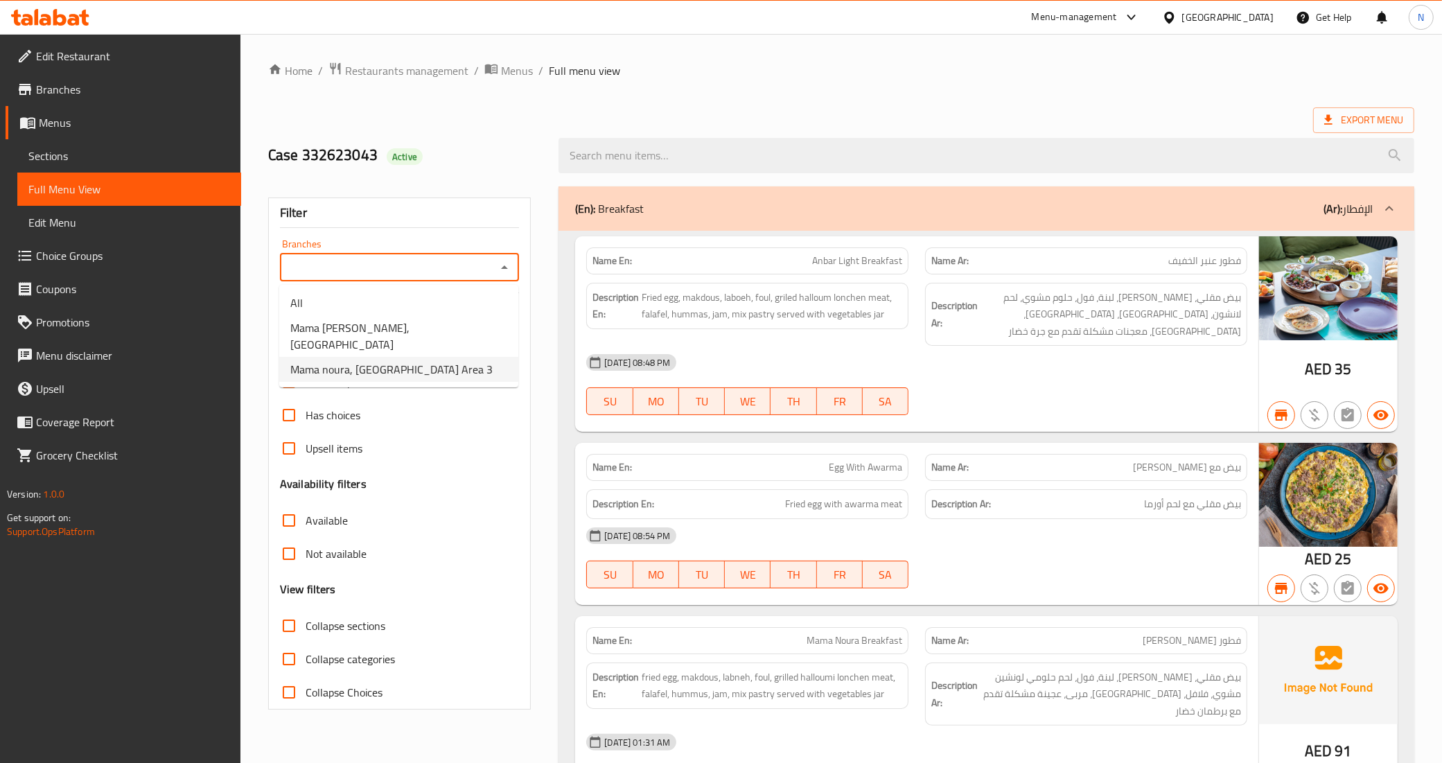
click at [378, 361] on span "Mama noura, [GEOGRAPHIC_DATA] Area 3" at bounding box center [391, 369] width 202 height 17
type input "Mama noura, [GEOGRAPHIC_DATA] Area 3"
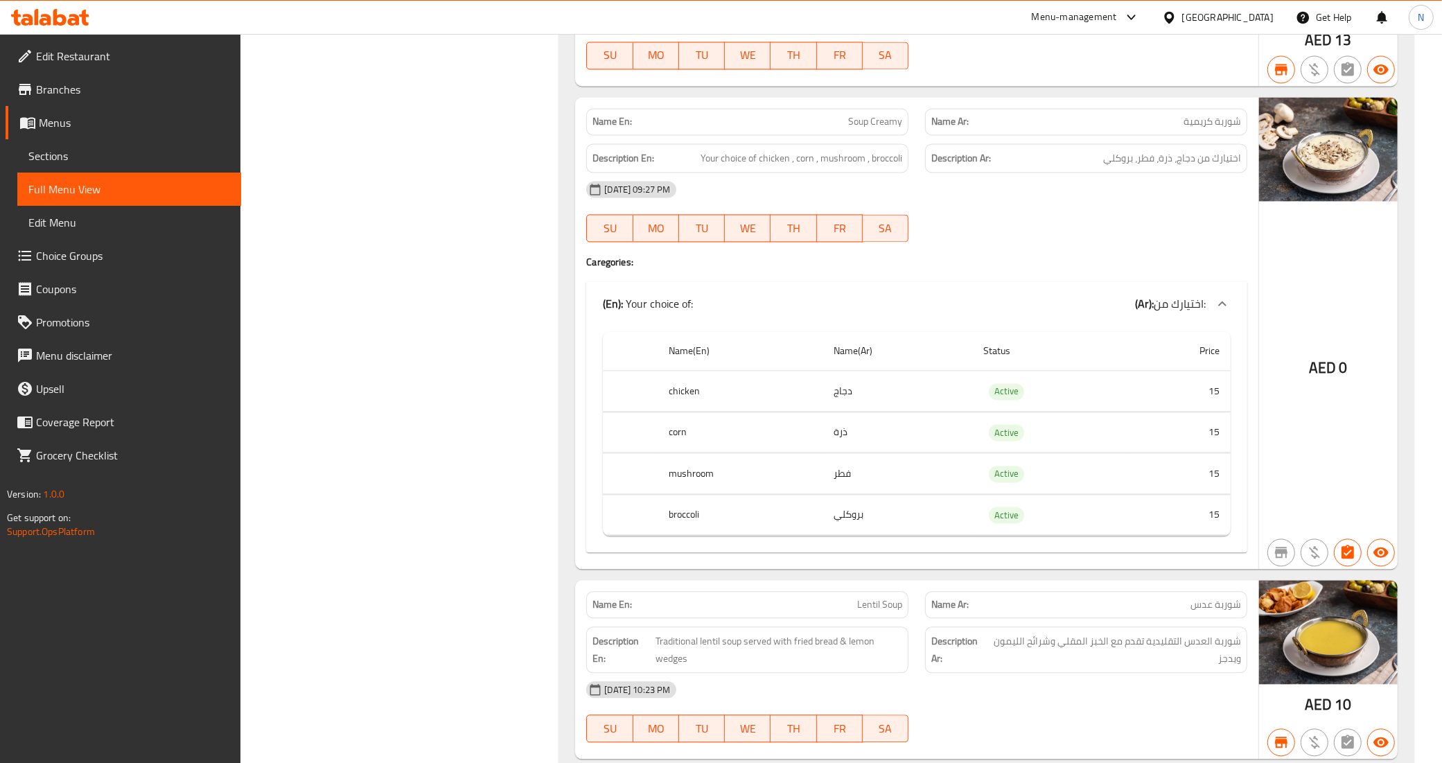
scroll to position [2858, 0]
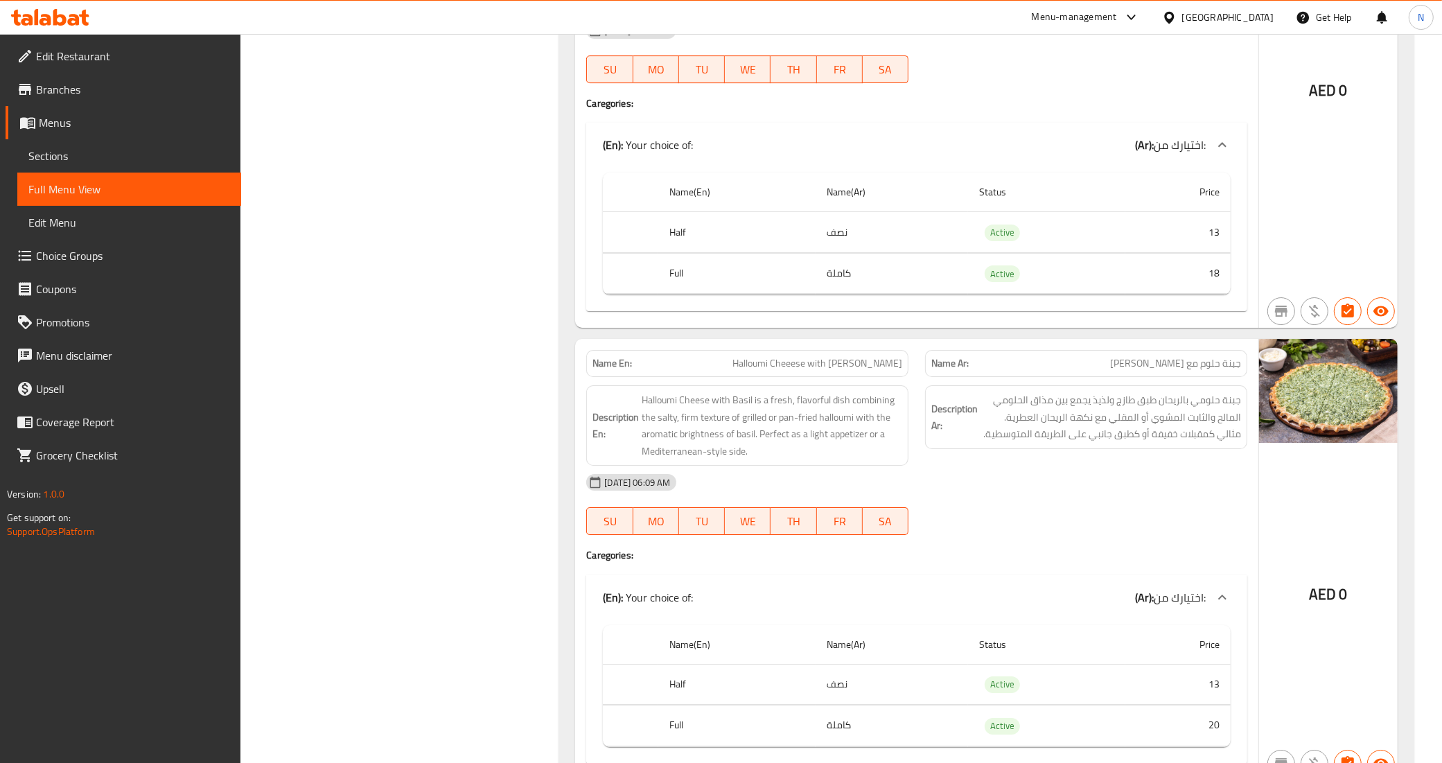
scroll to position [20969, 0]
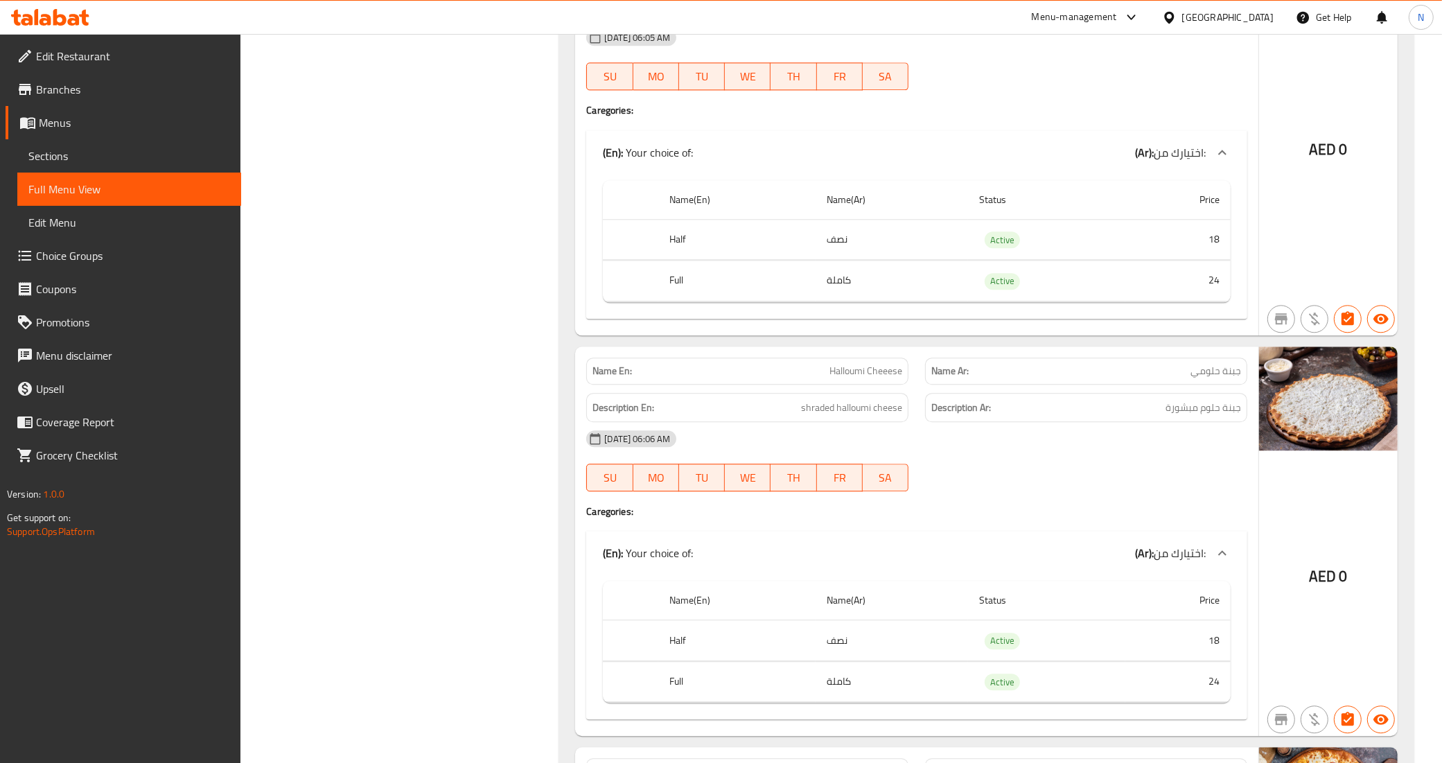
click at [861, 364] on span "Halloumi Cheeese" at bounding box center [865, 371] width 73 height 15
copy span "Halloumi Cheeese"
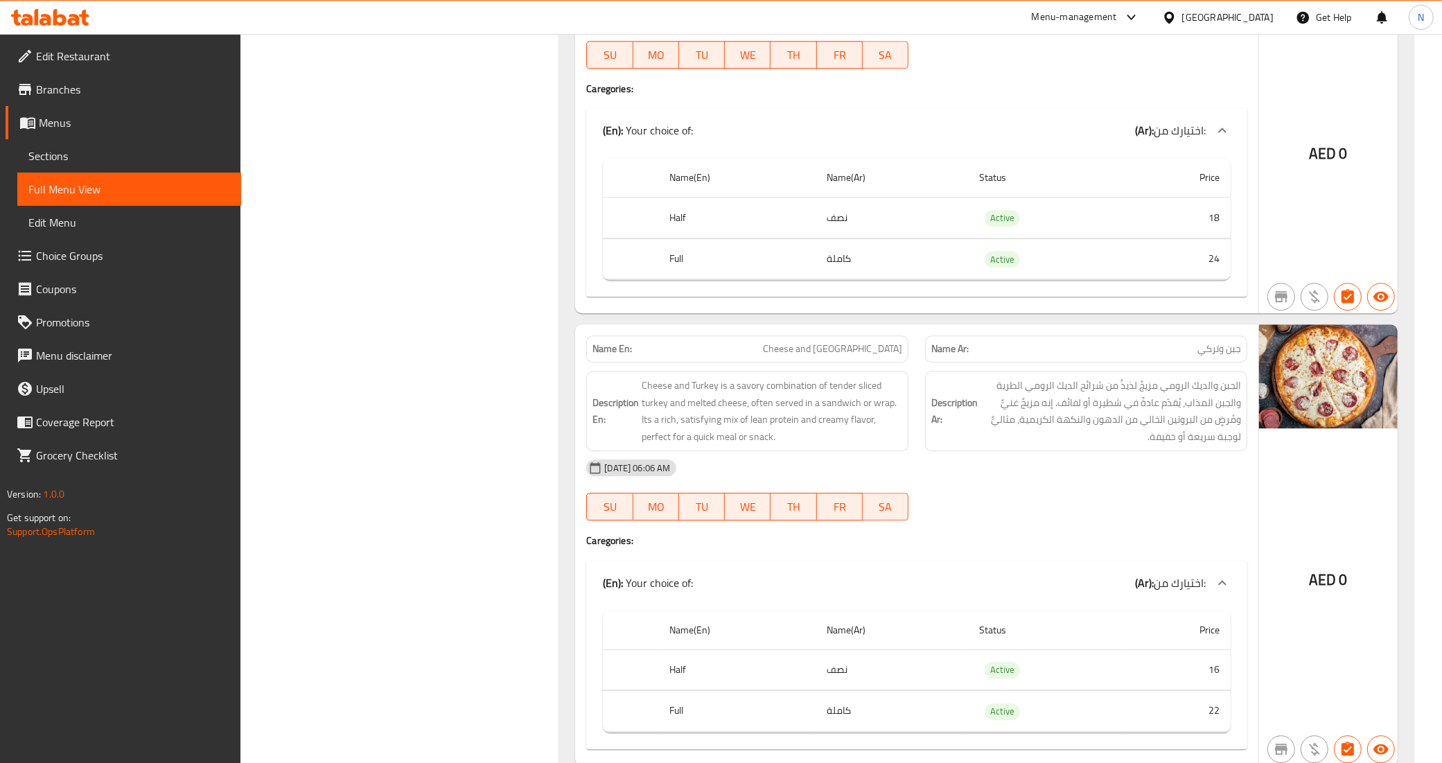
scroll to position [21402, 0]
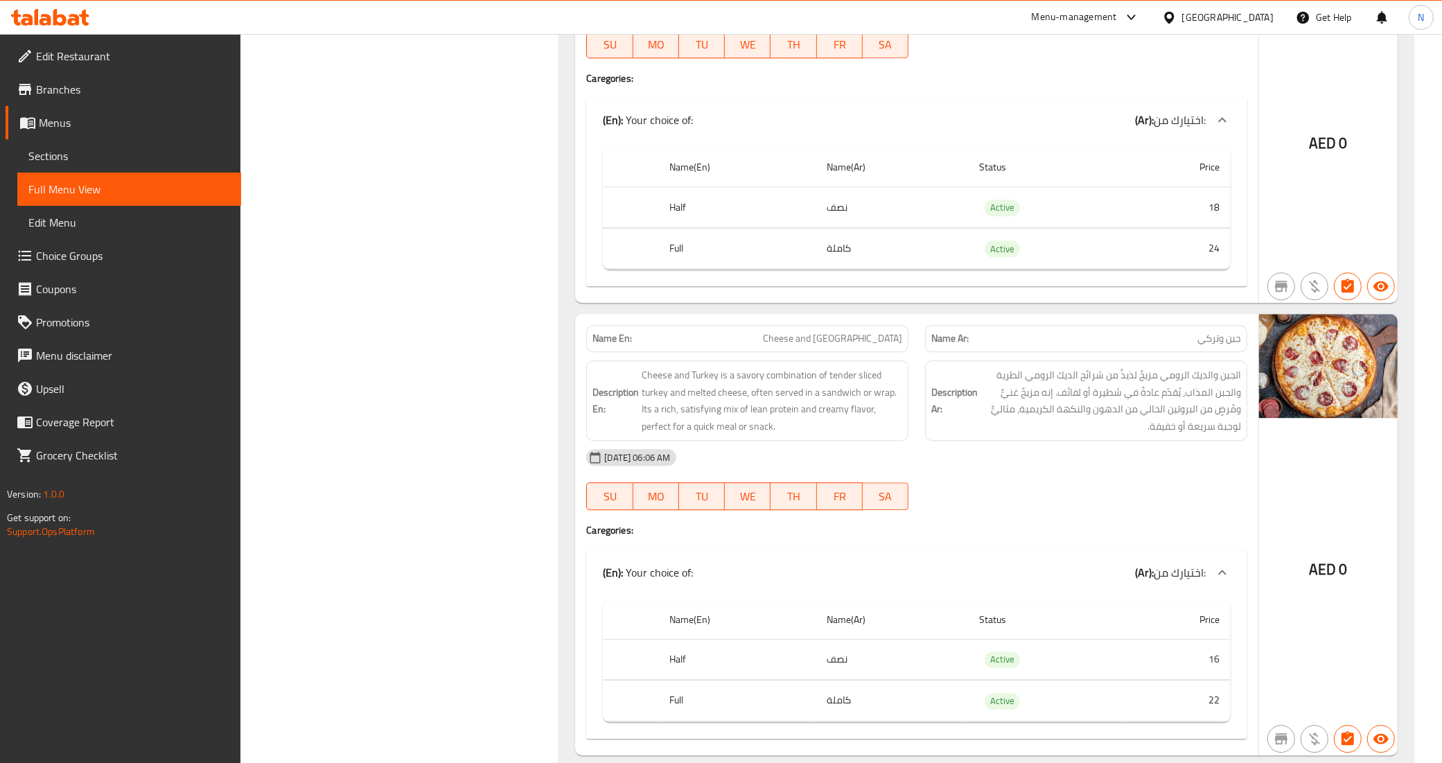
click at [1123, 441] on div "[DATE] 06:06 AM" at bounding box center [917, 457] width 678 height 33
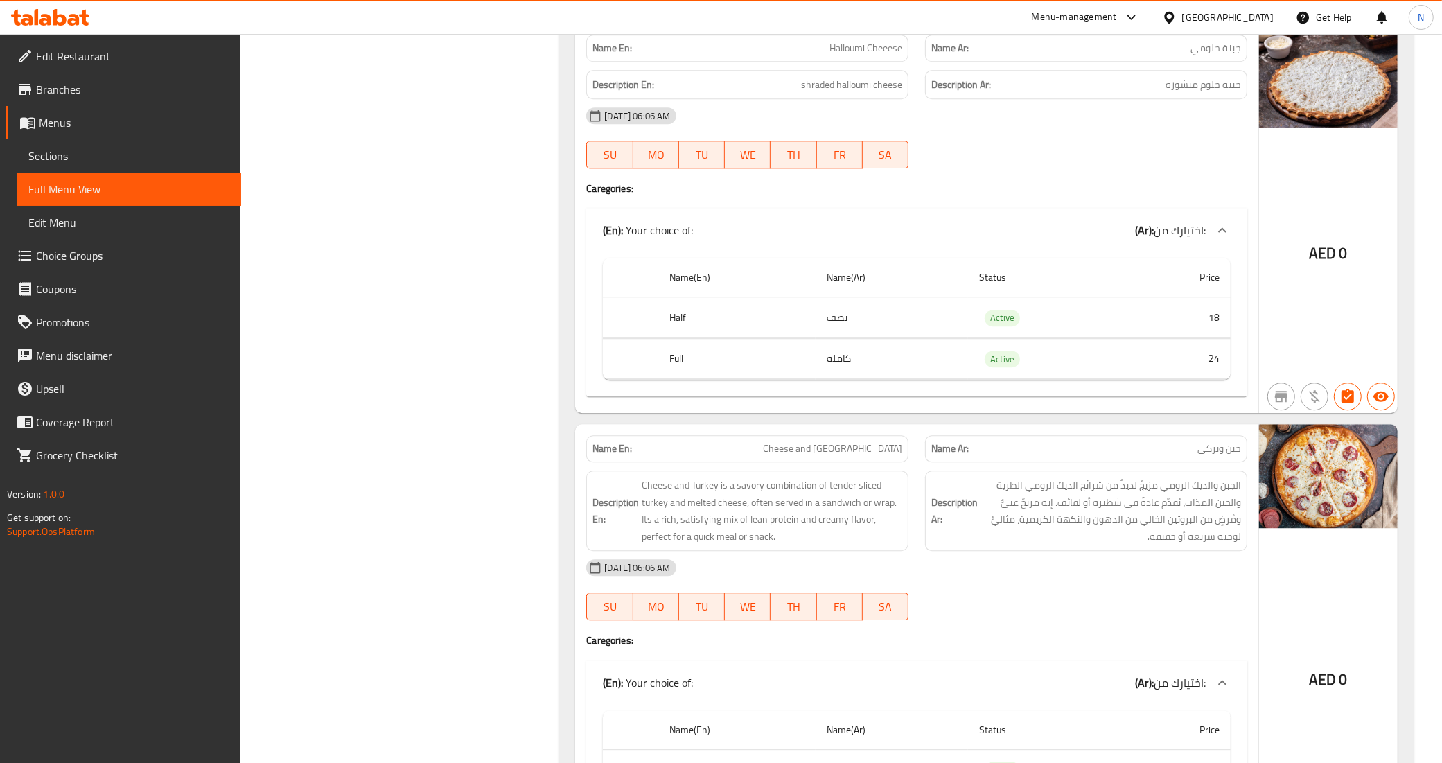
scroll to position [21143, 0]
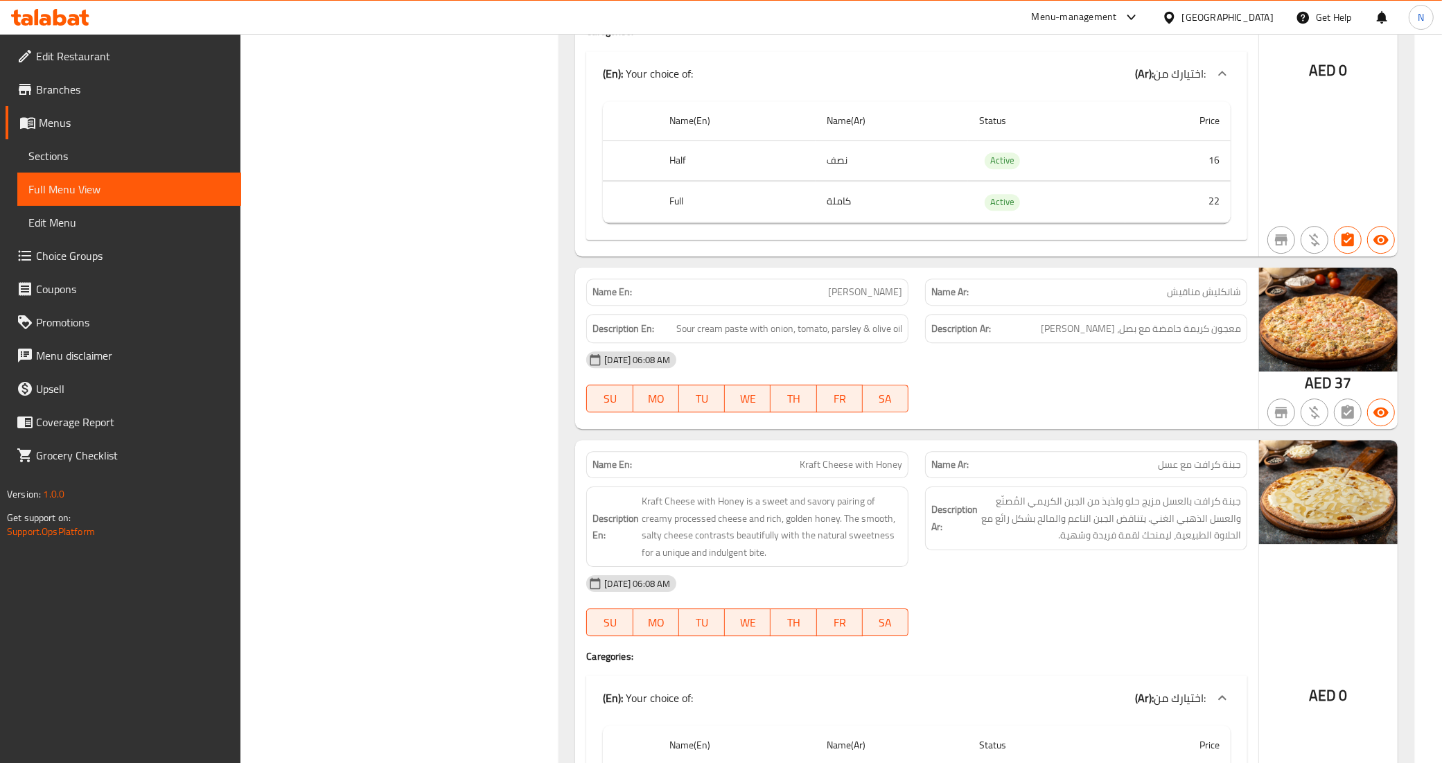
scroll to position [21894, 0]
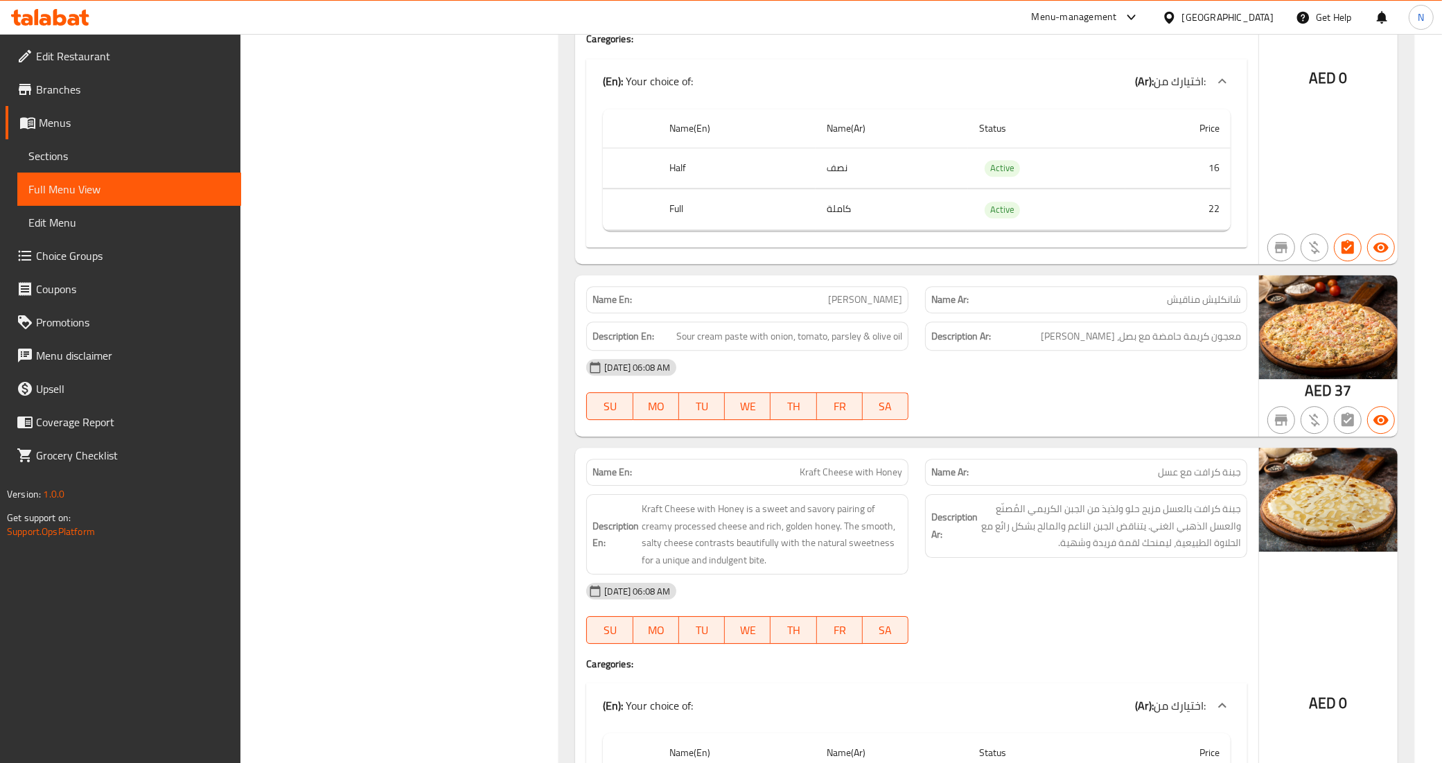
click at [871, 292] on span "[PERSON_NAME]" at bounding box center [865, 299] width 74 height 15
copy span "[PERSON_NAME]"
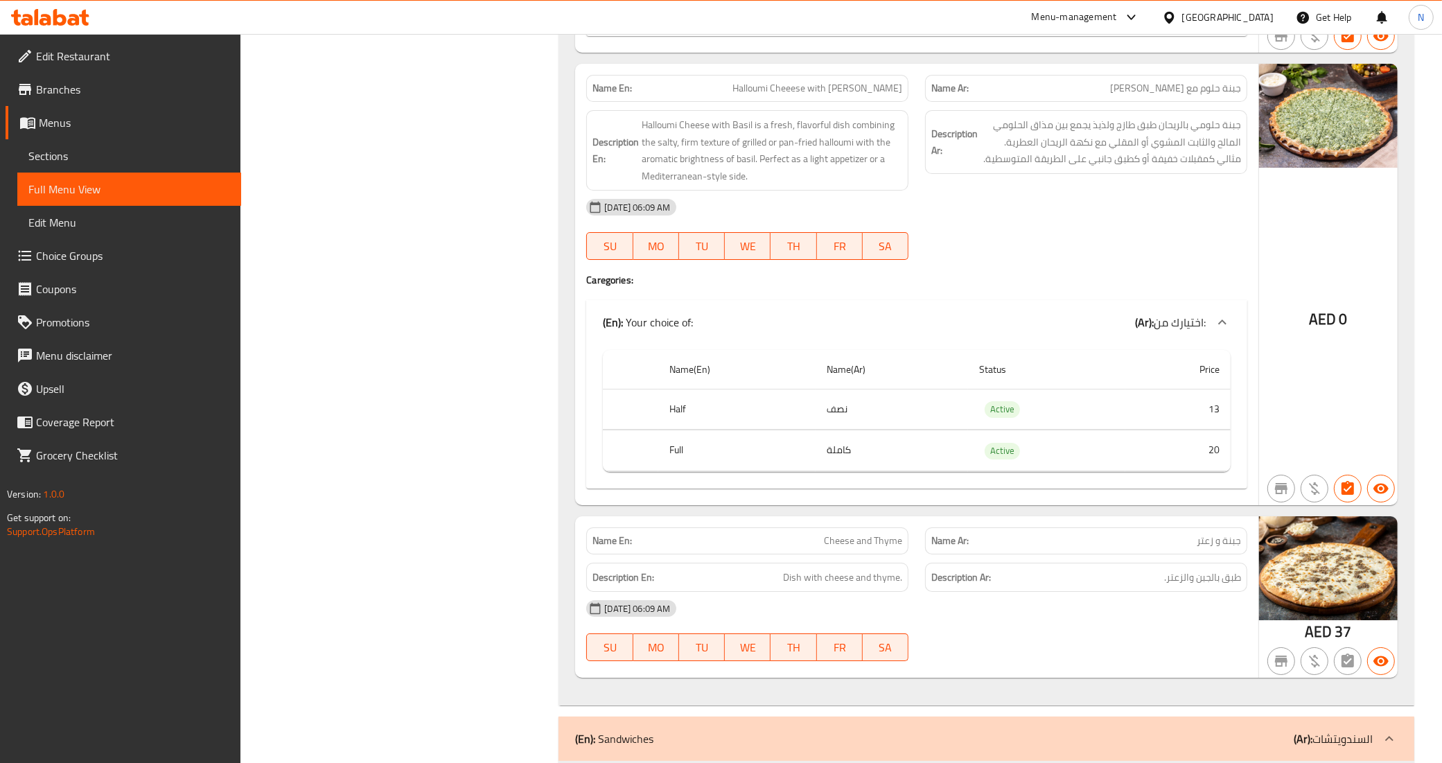
scroll to position [22760, 0]
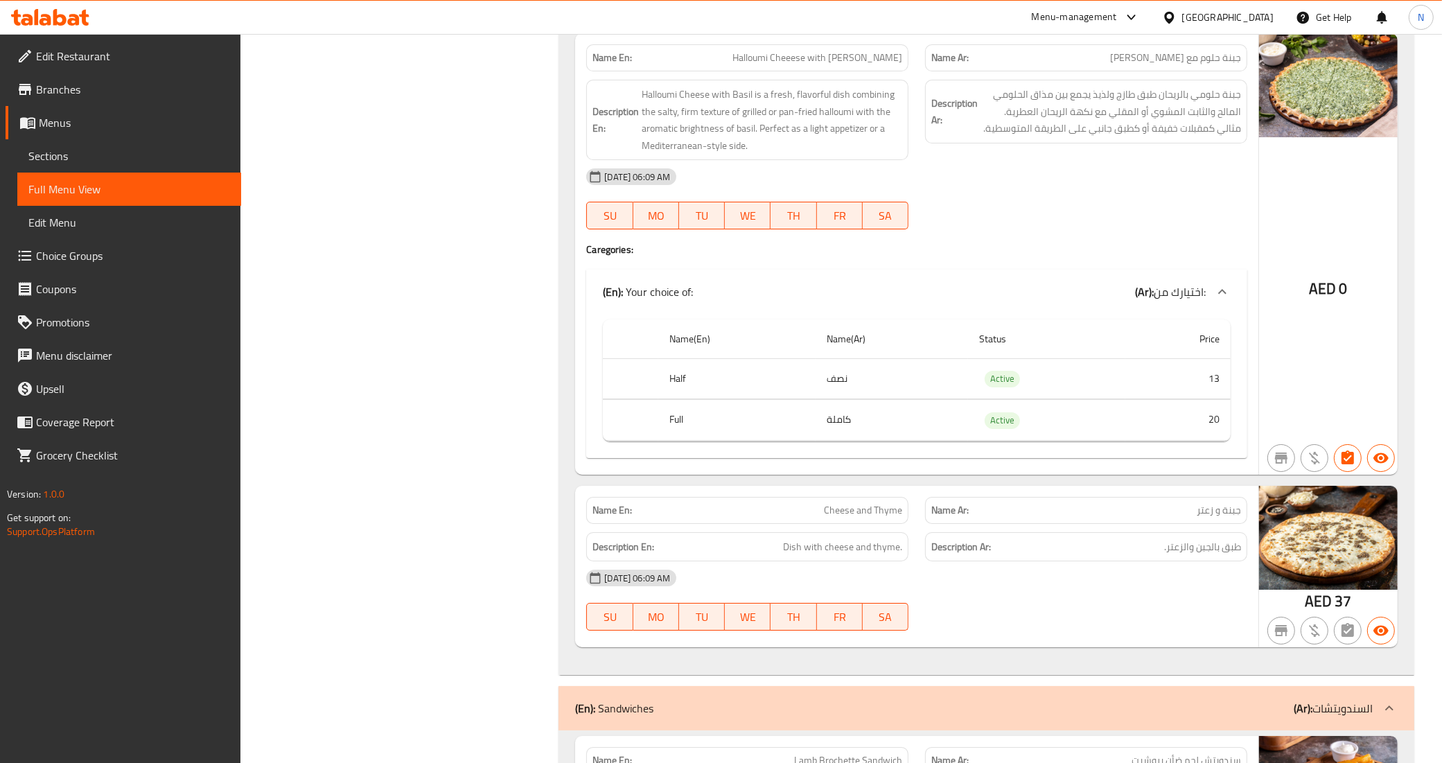
click at [877, 503] on span "Cheese and Thyme" at bounding box center [863, 510] width 78 height 15
copy span "Thyme"
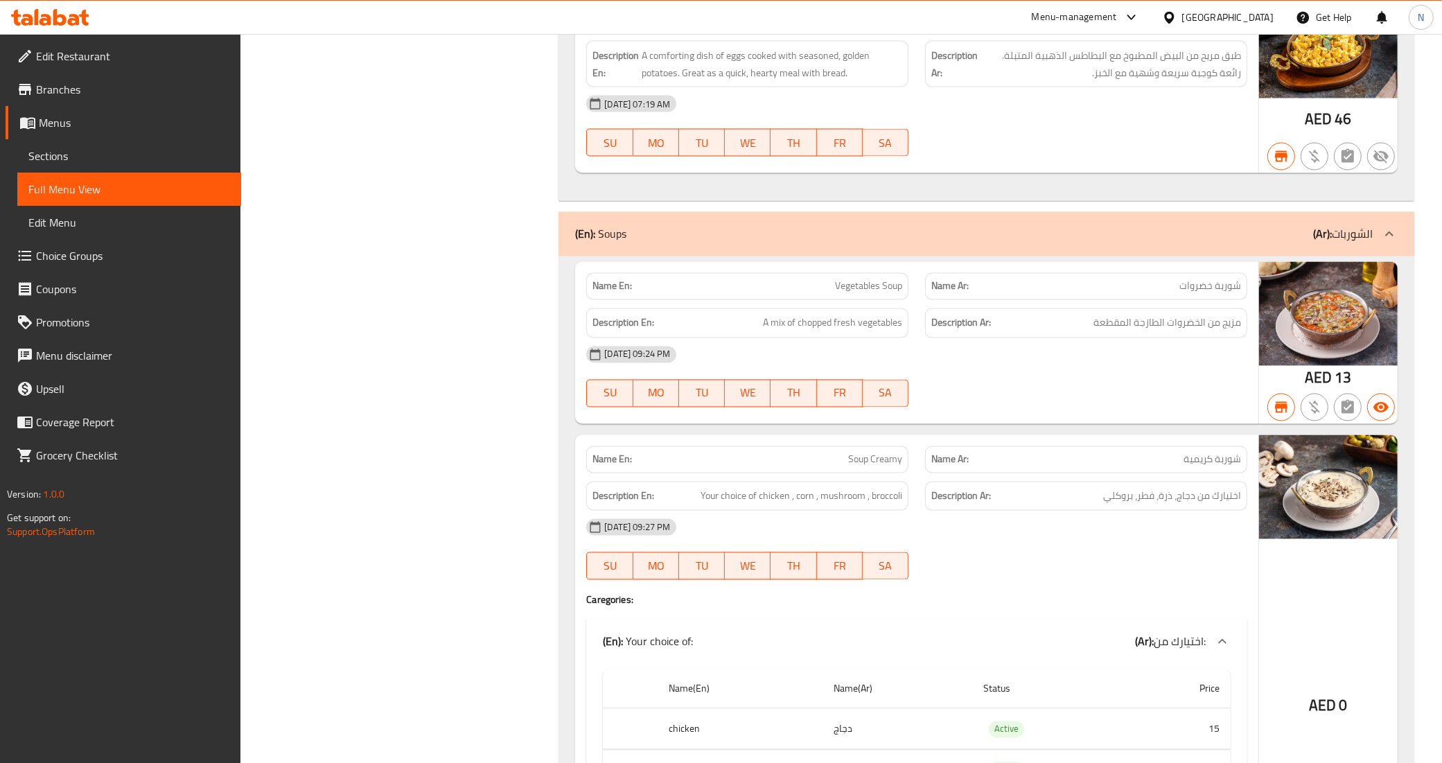
scroll to position [2741, 0]
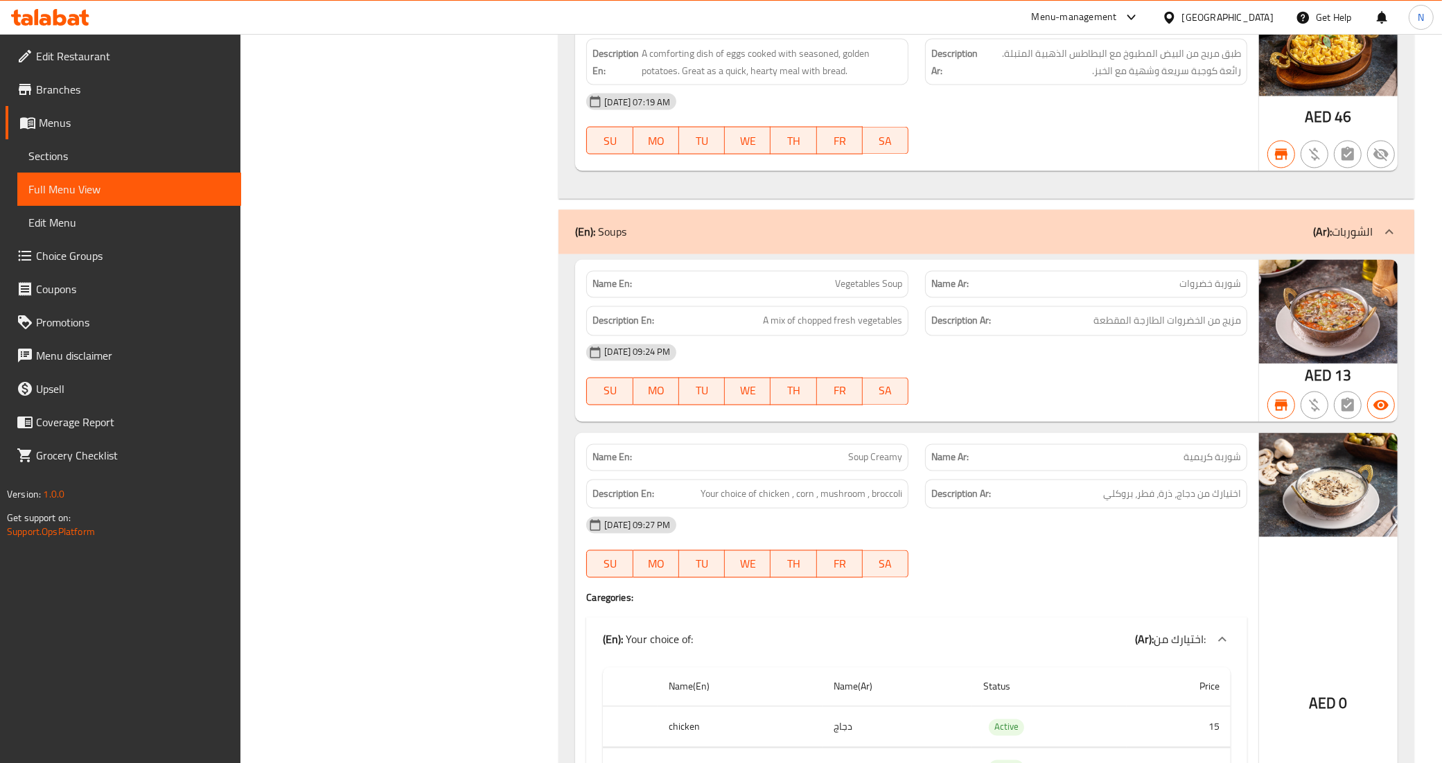
click at [999, 336] on div "01-02-2025 09:24 PM" at bounding box center [917, 352] width 678 height 33
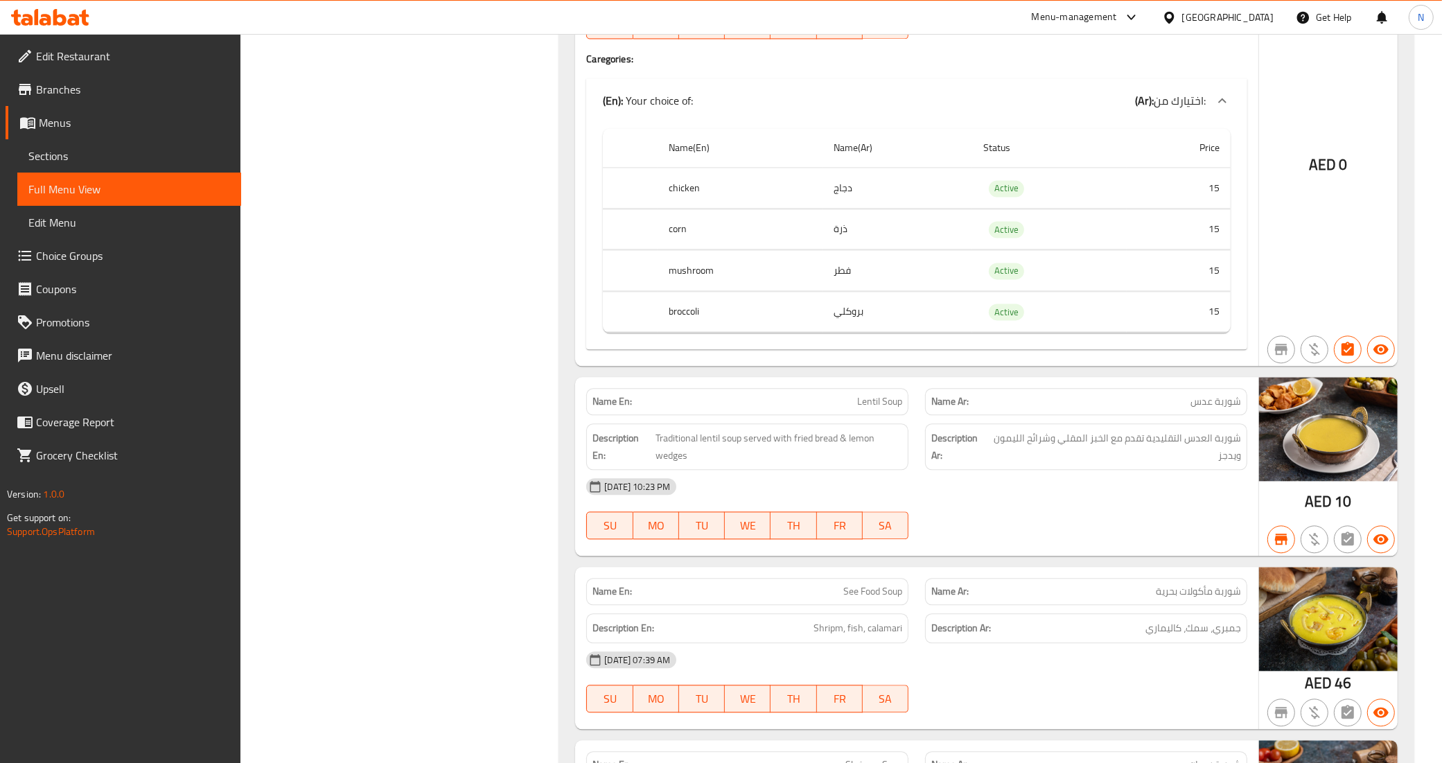
scroll to position [3453, 0]
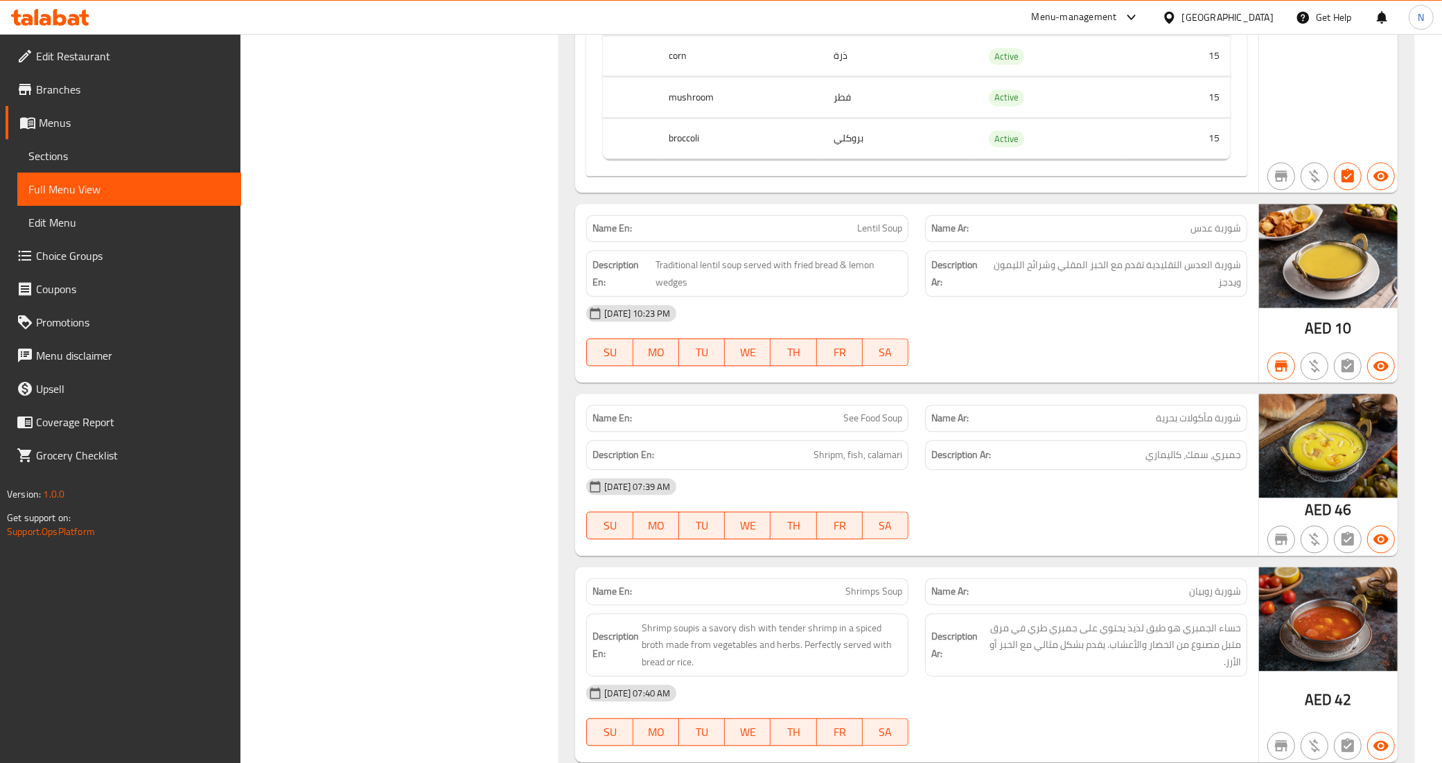
click at [892, 411] on span "See Food Soup" at bounding box center [872, 418] width 59 height 15
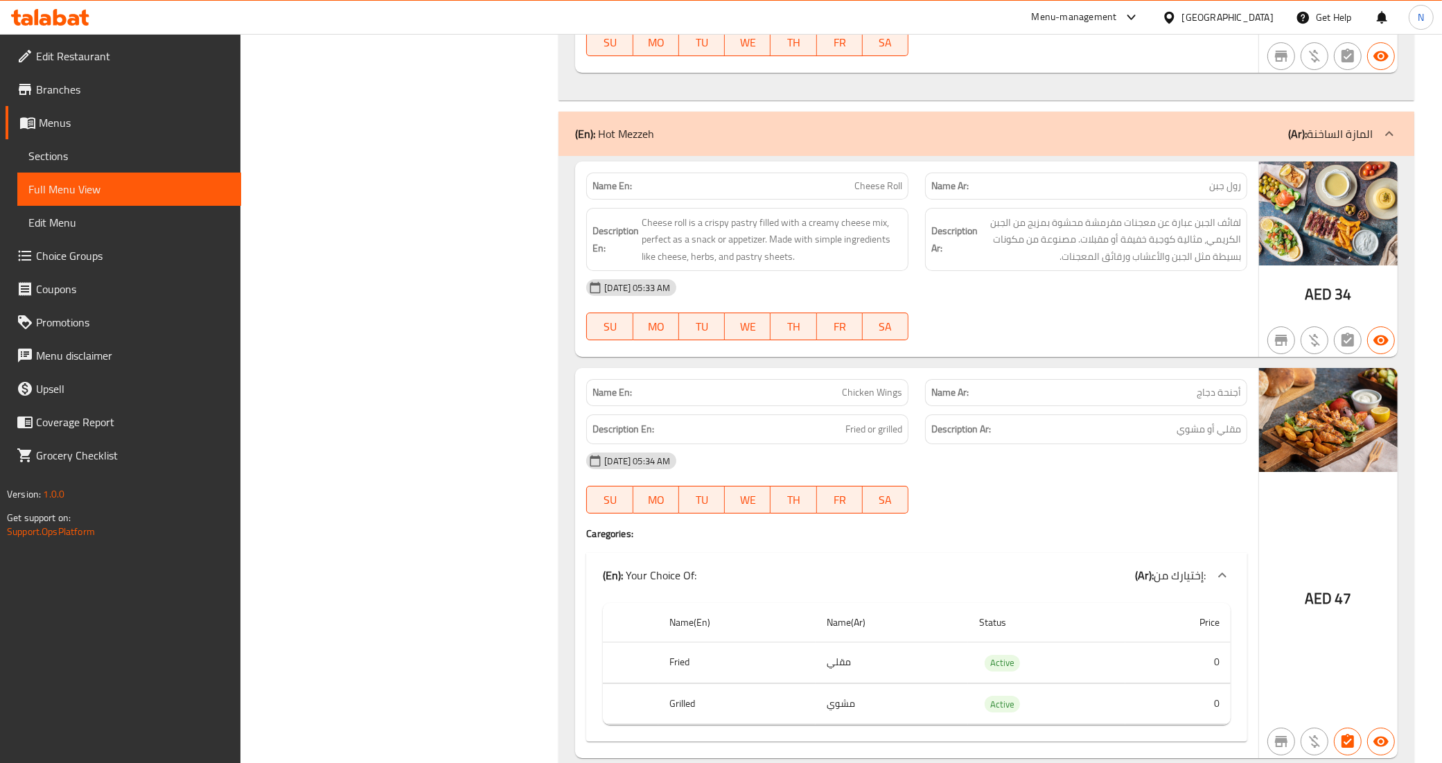
scroll to position [11169, 0]
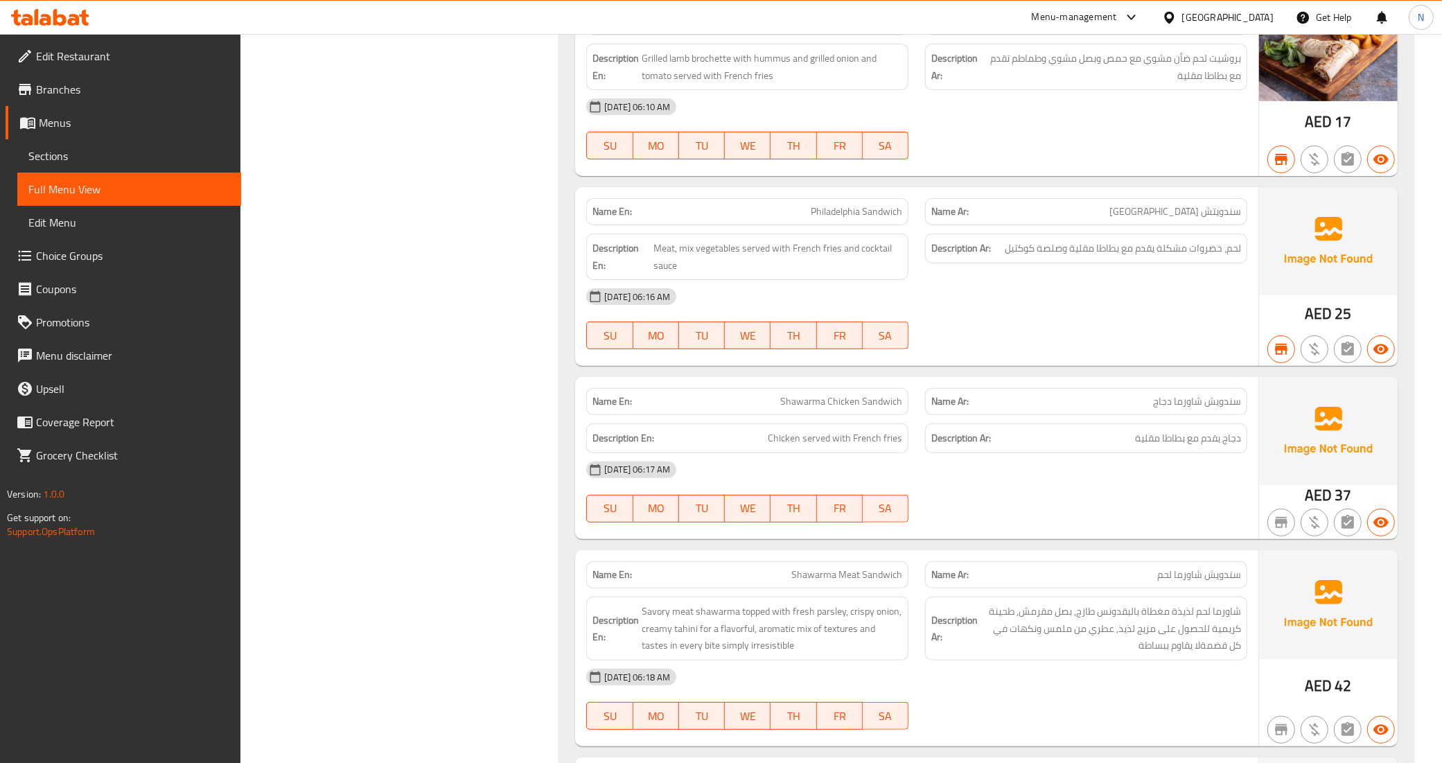
scroll to position [23305, 0]
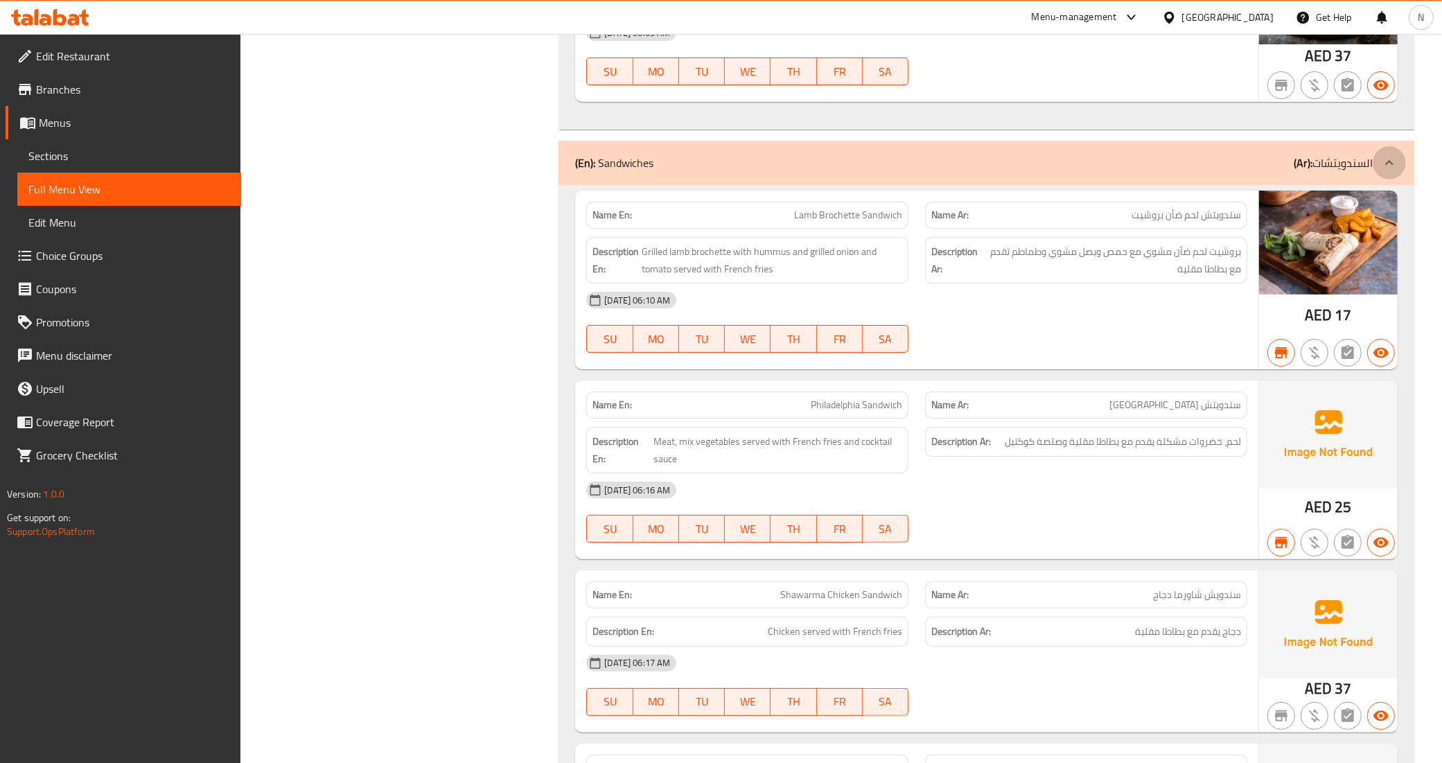
click at [1381, 155] on icon at bounding box center [1389, 163] width 17 height 17
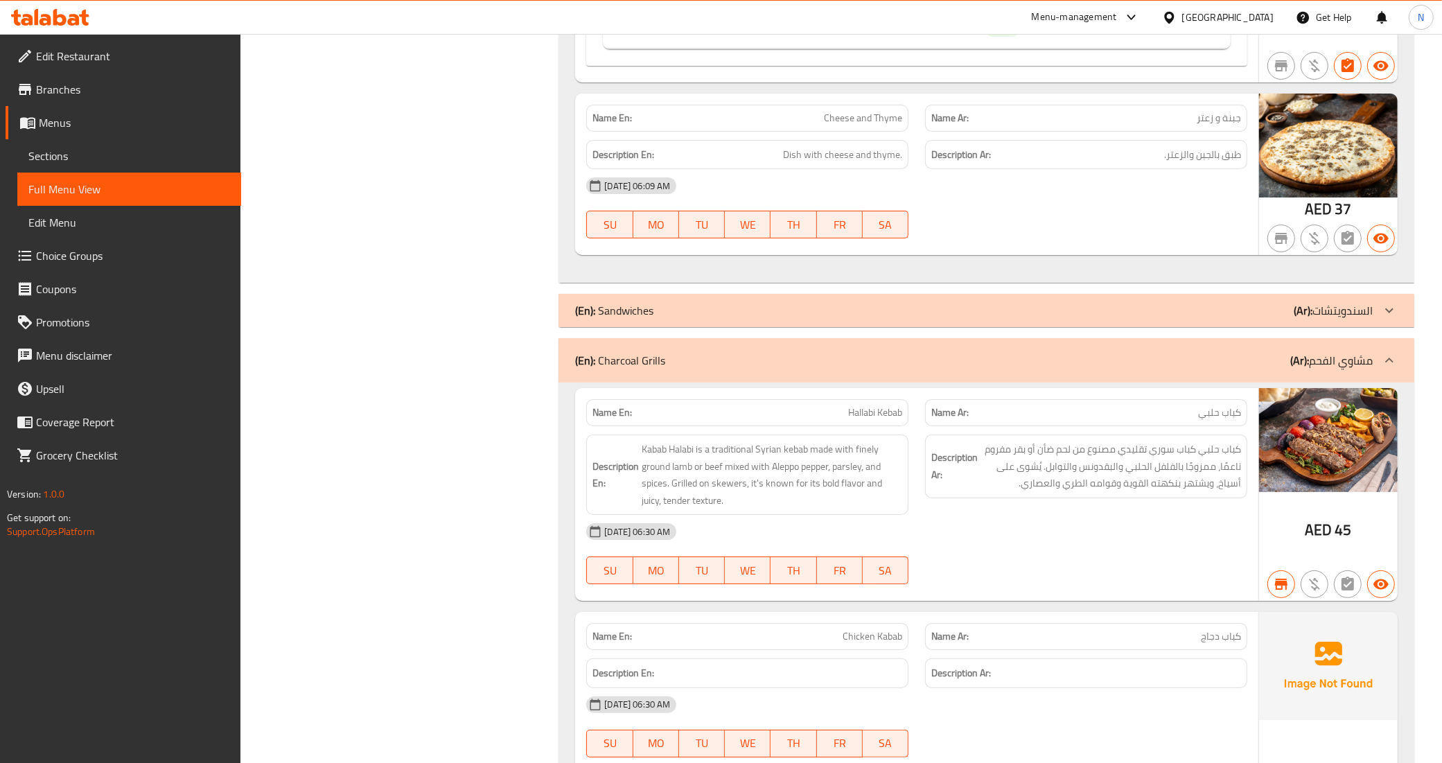
scroll to position [22908, 0]
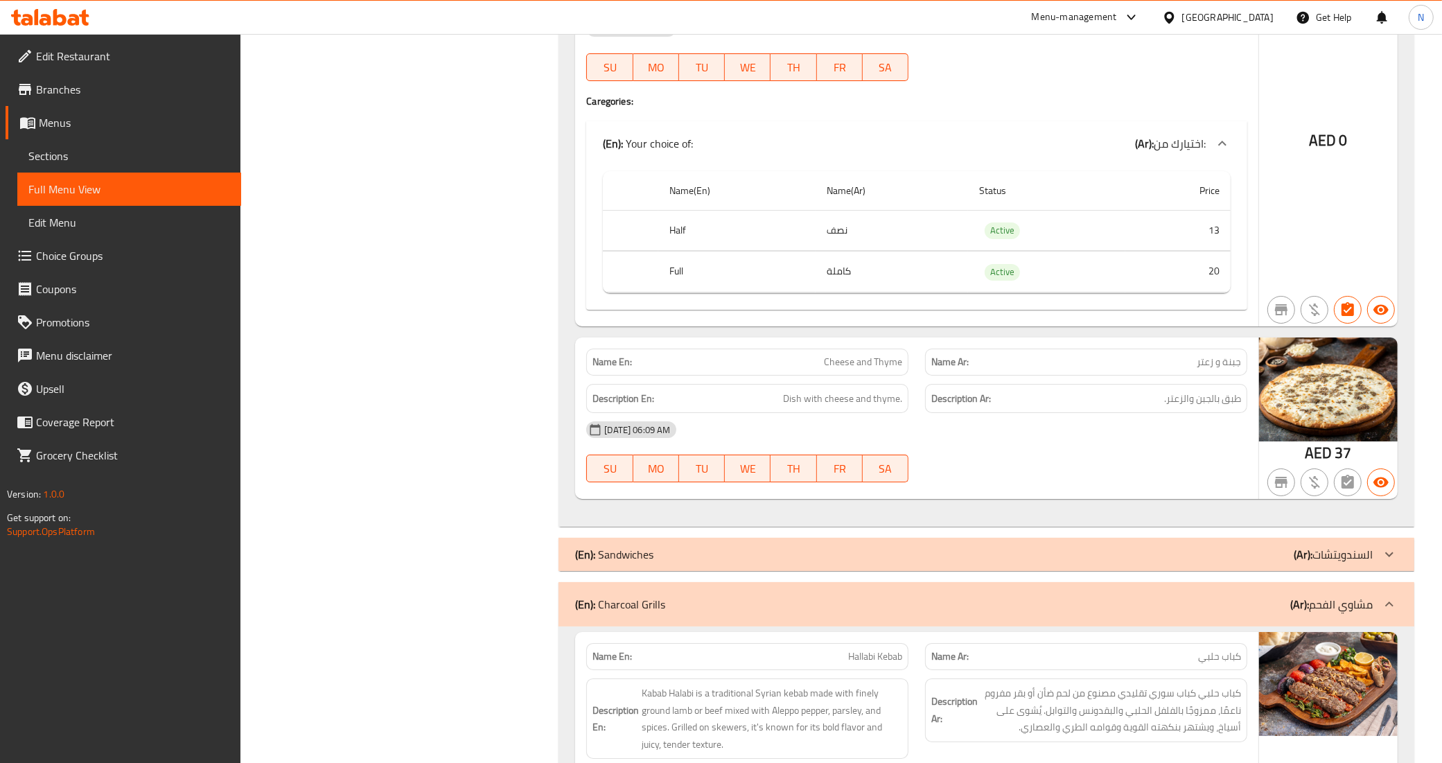
click at [1391, 546] on icon at bounding box center [1389, 554] width 17 height 17
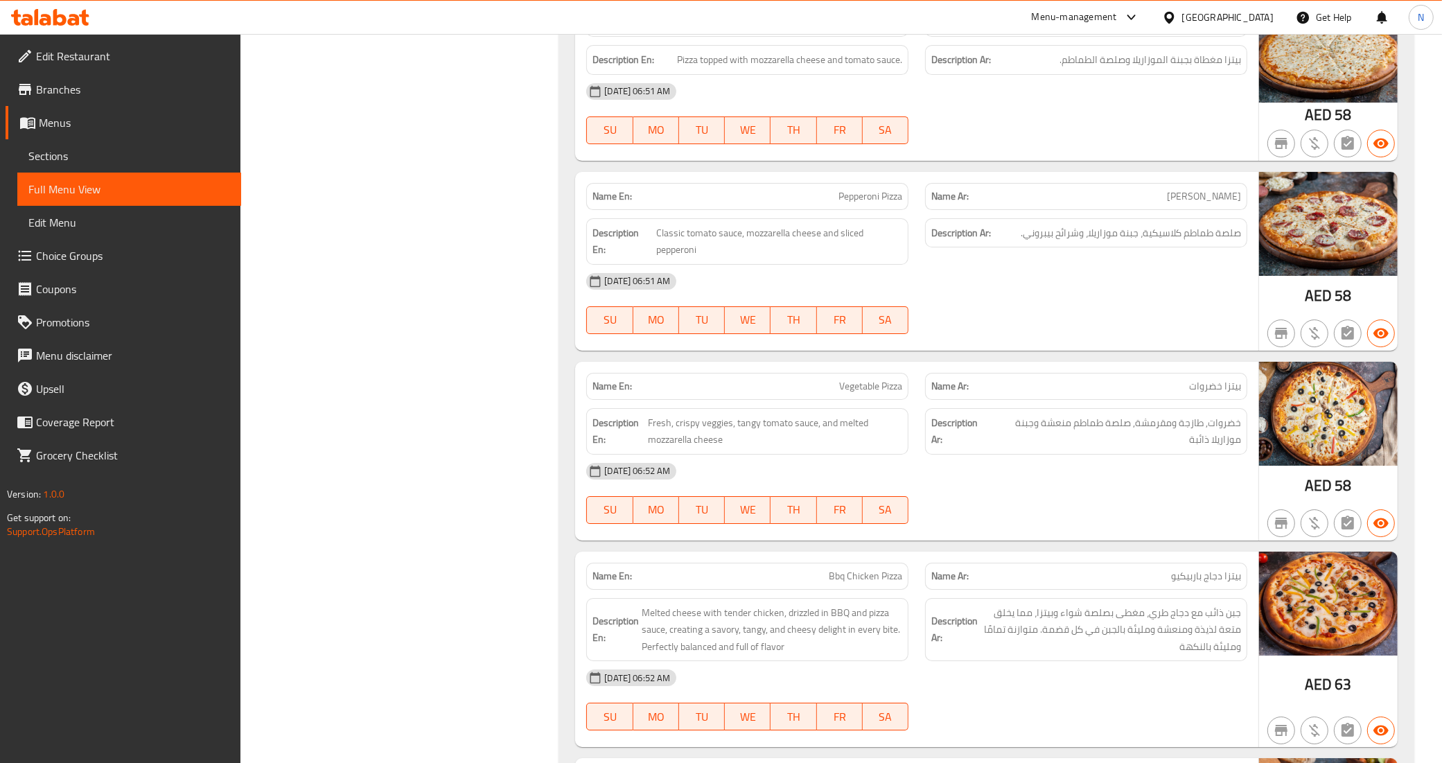
scroll to position [33829, 0]
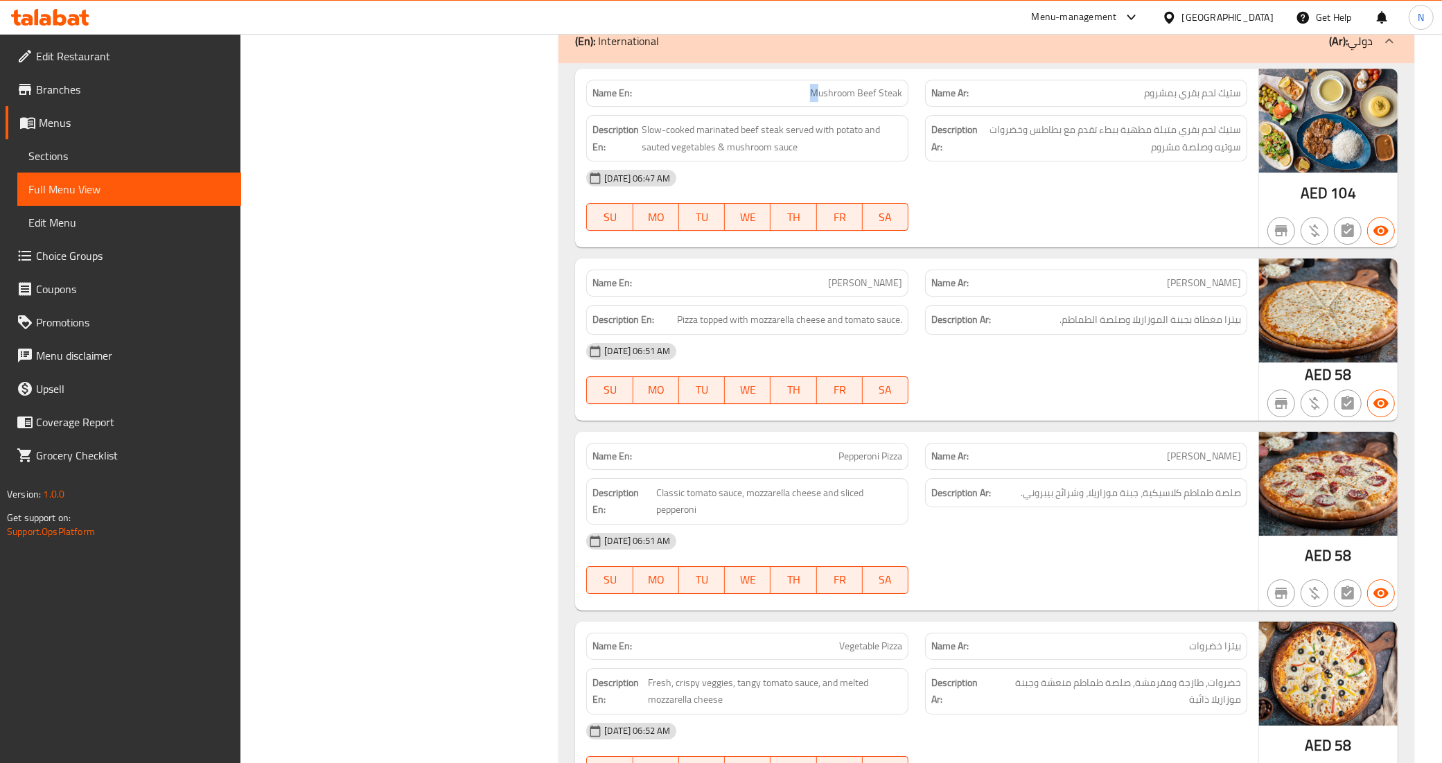
click at [816, 100] on span "Mushroom Beef Steak" at bounding box center [856, 93] width 92 height 15
copy span "Mushroom Beef Steak"
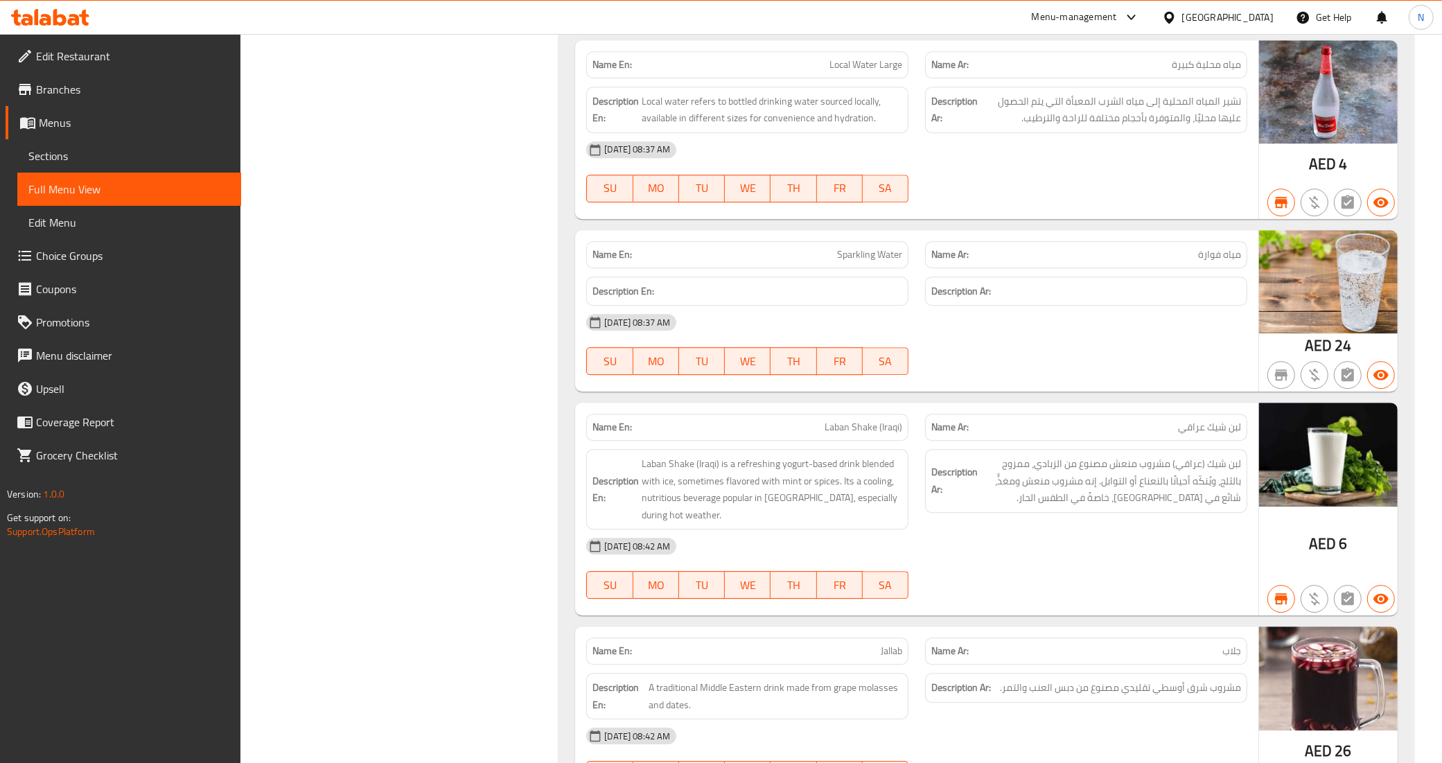
scroll to position [50710, 0]
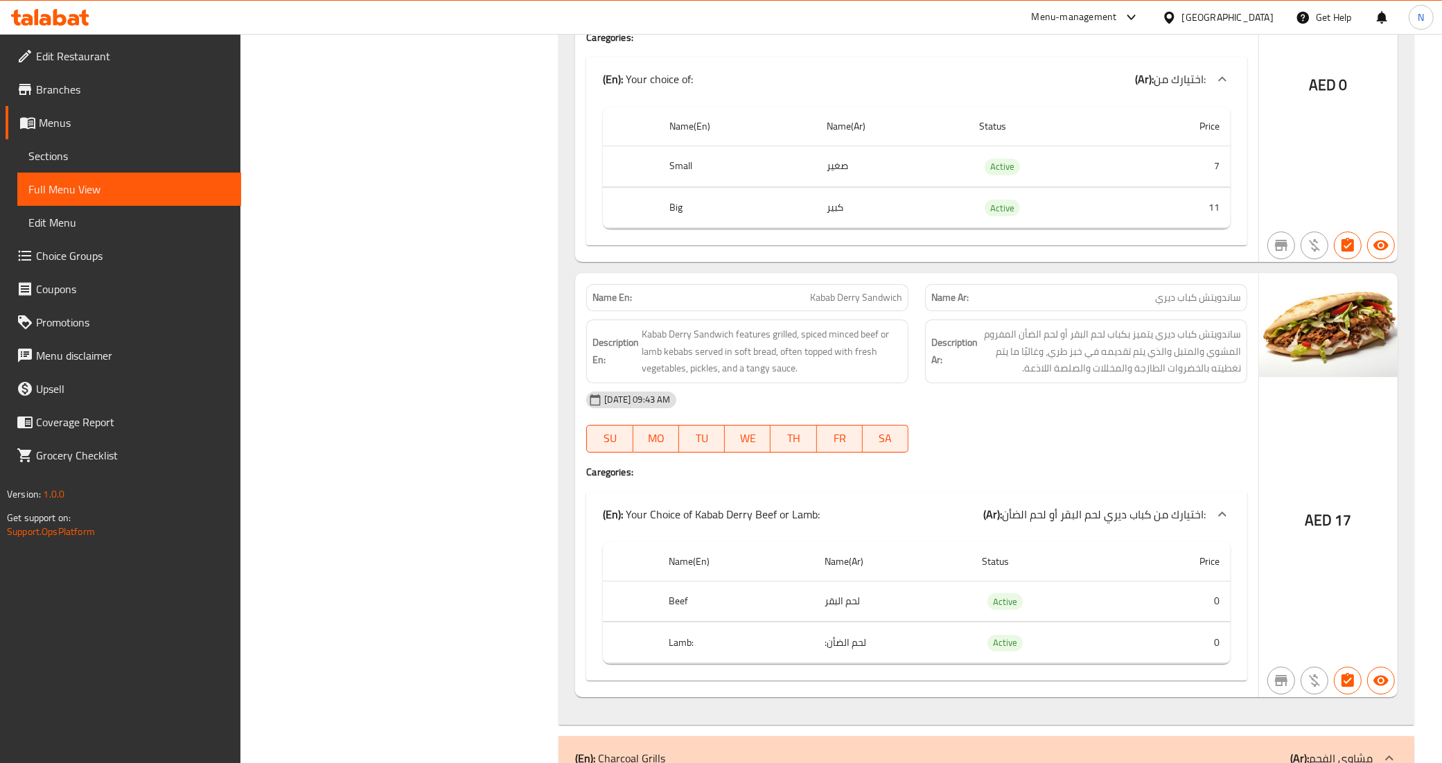
scroll to position [8236, 0]
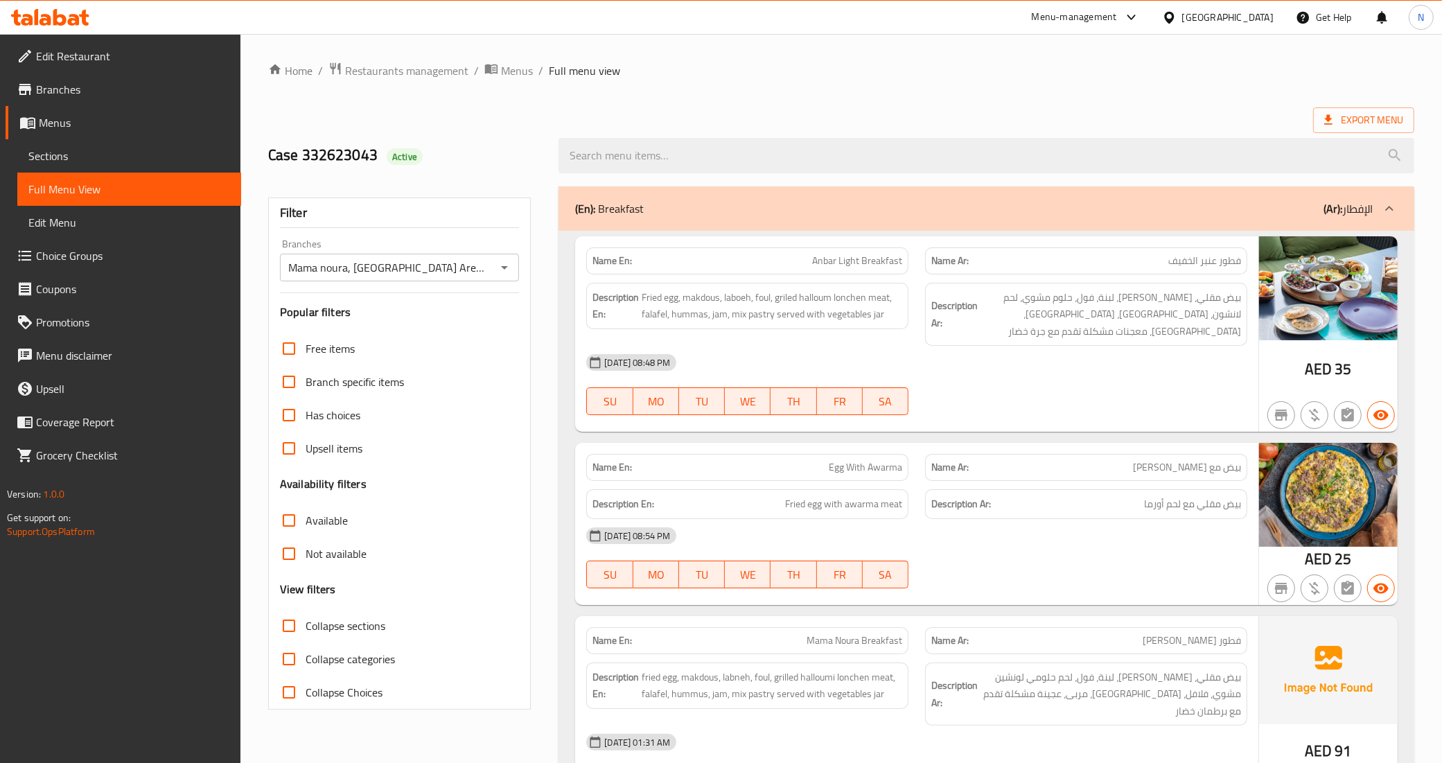
click at [1228, 11] on div "[GEOGRAPHIC_DATA]" at bounding box center [1227, 17] width 91 height 15
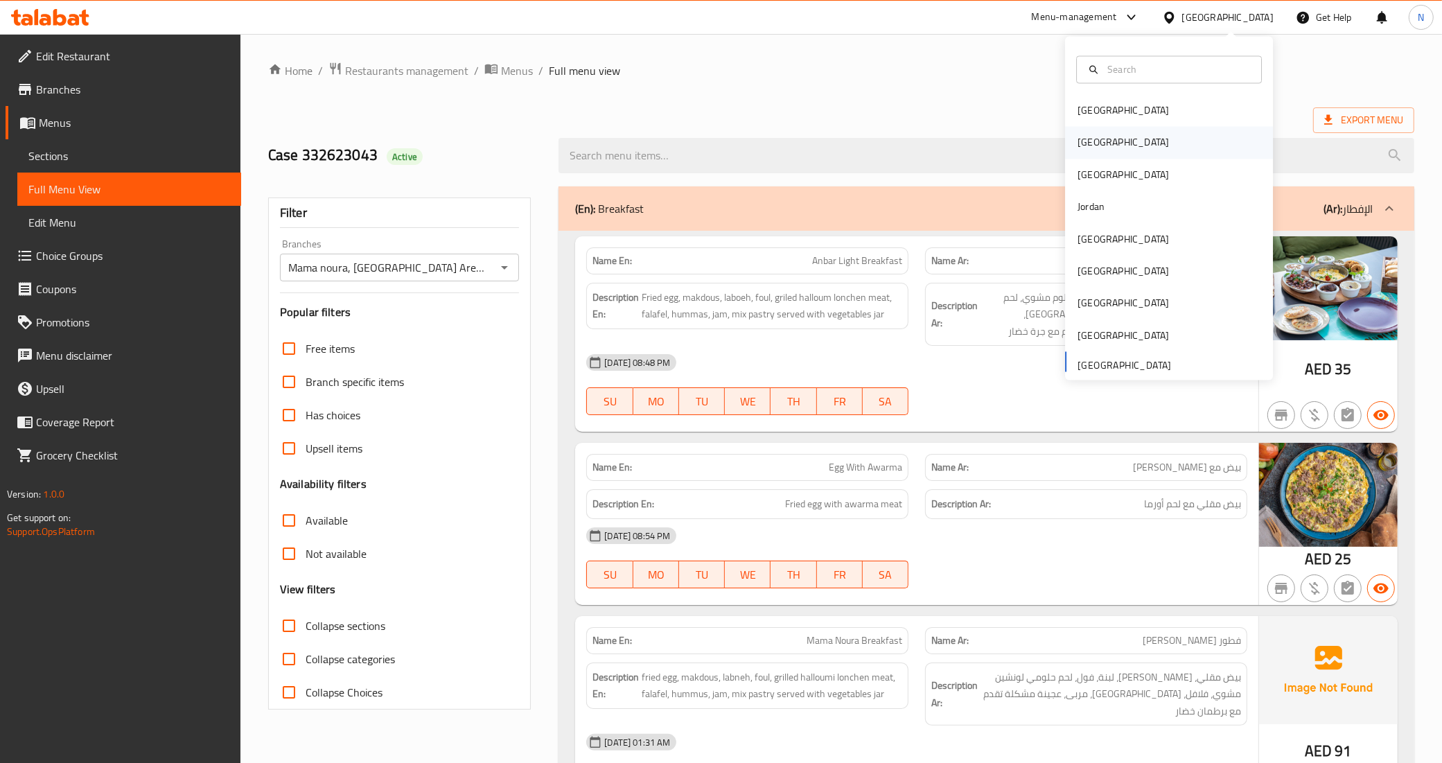
click at [1090, 143] on div "Egypt" at bounding box center [1123, 143] width 114 height 32
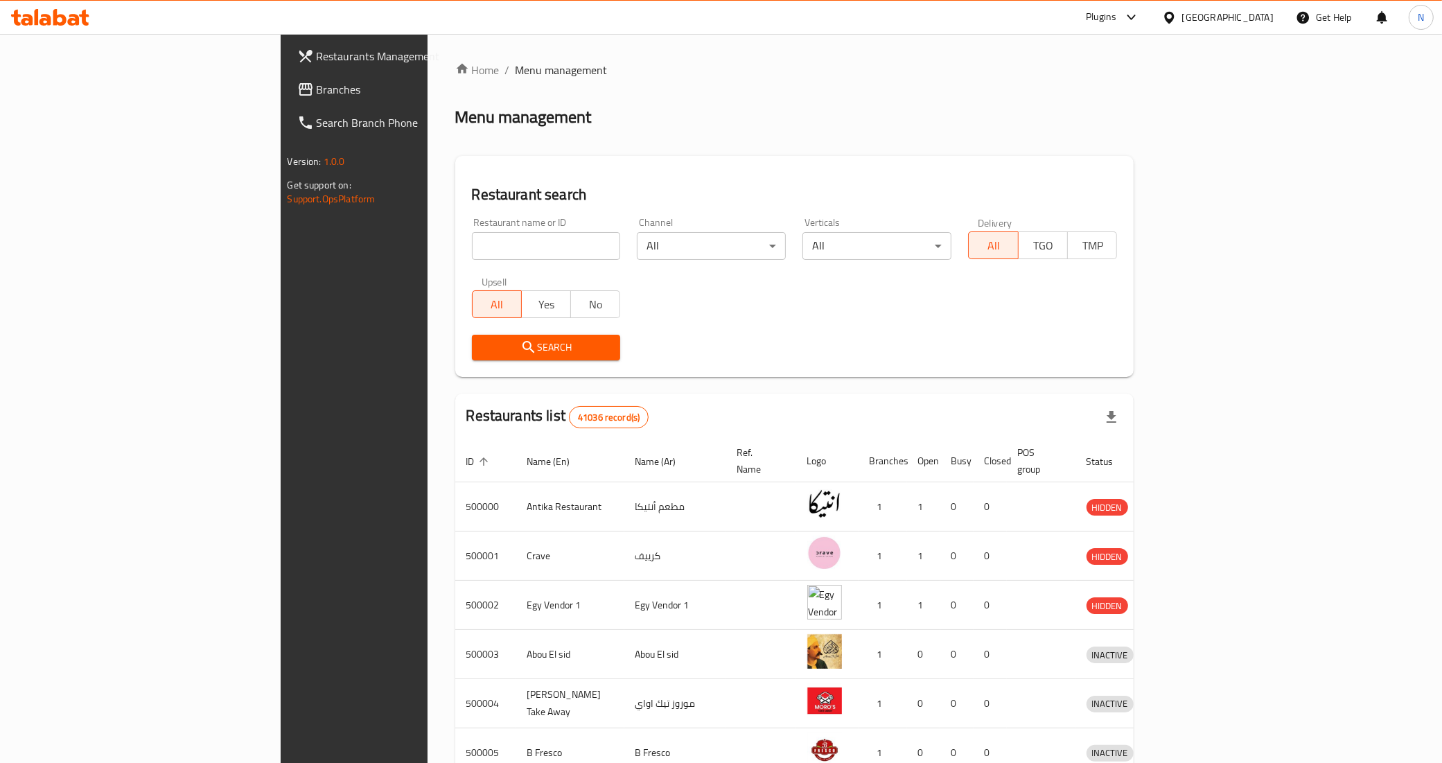
click at [472, 252] on input "search" at bounding box center [546, 246] width 149 height 28
paste input "Nüwa"
type input "Nüwa"
click button "Search" at bounding box center [546, 348] width 149 height 26
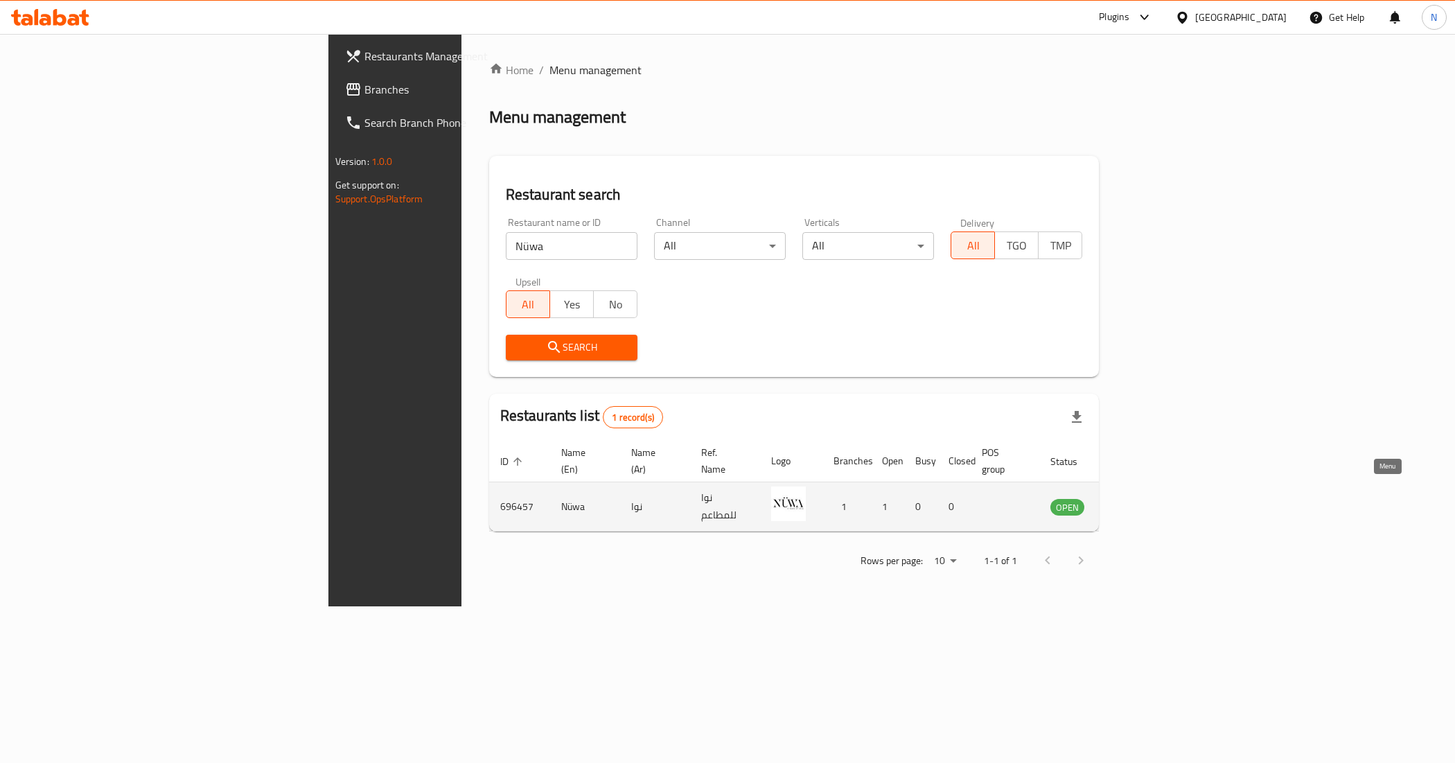
click at [1140, 498] on icon "enhanced table" at bounding box center [1131, 506] width 17 height 17
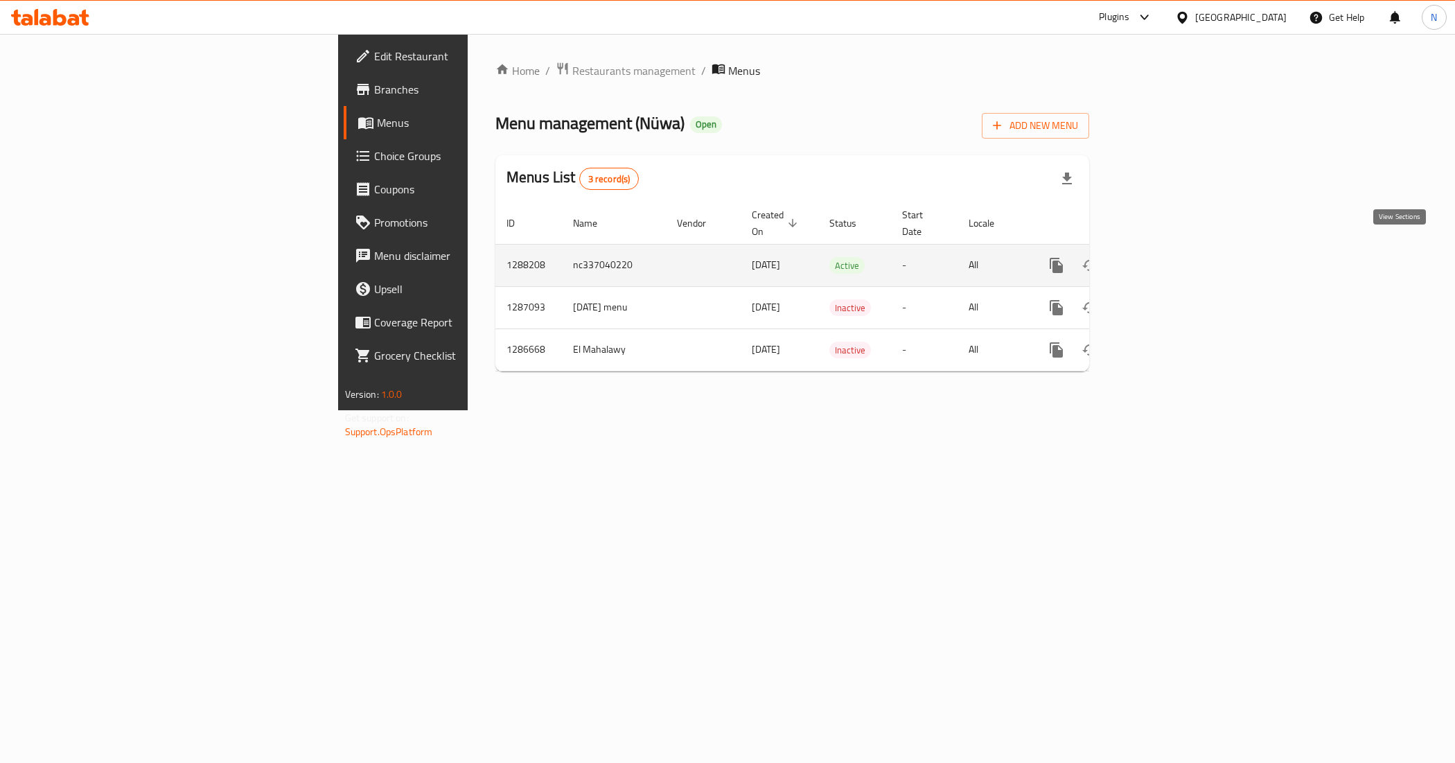
click at [1165, 257] on icon "enhanced table" at bounding box center [1156, 265] width 17 height 17
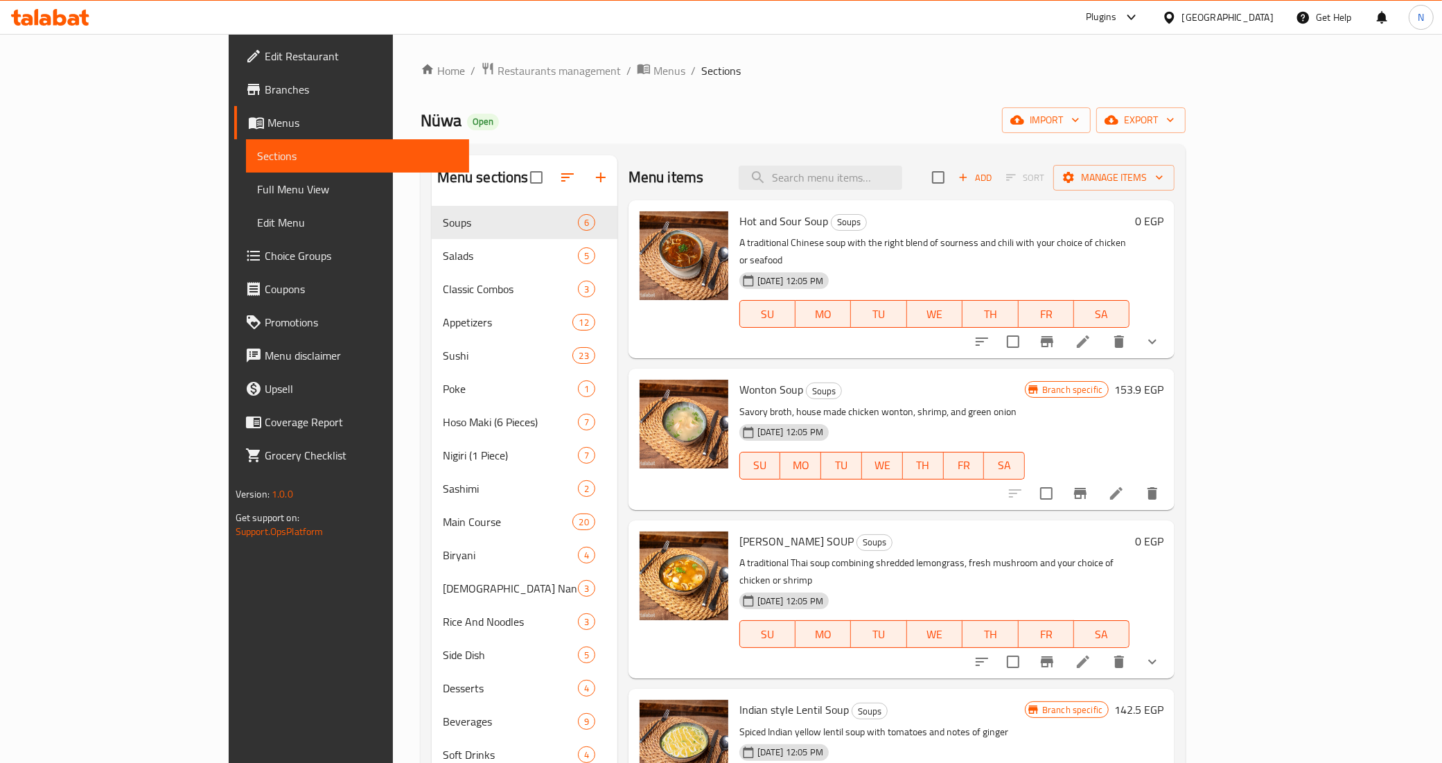
click at [265, 91] on span "Branches" at bounding box center [362, 89] width 194 height 17
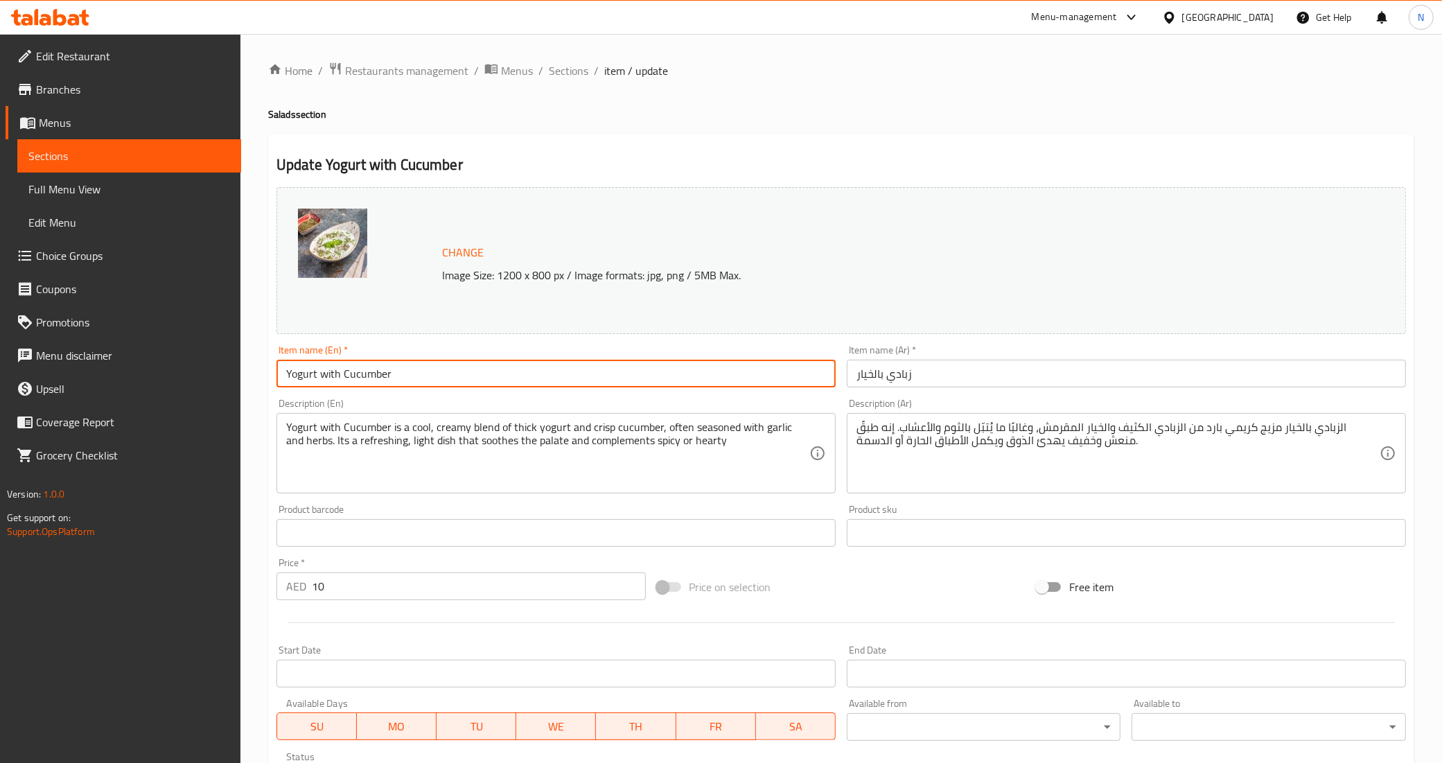
type input "Yogurt with Cucumber"
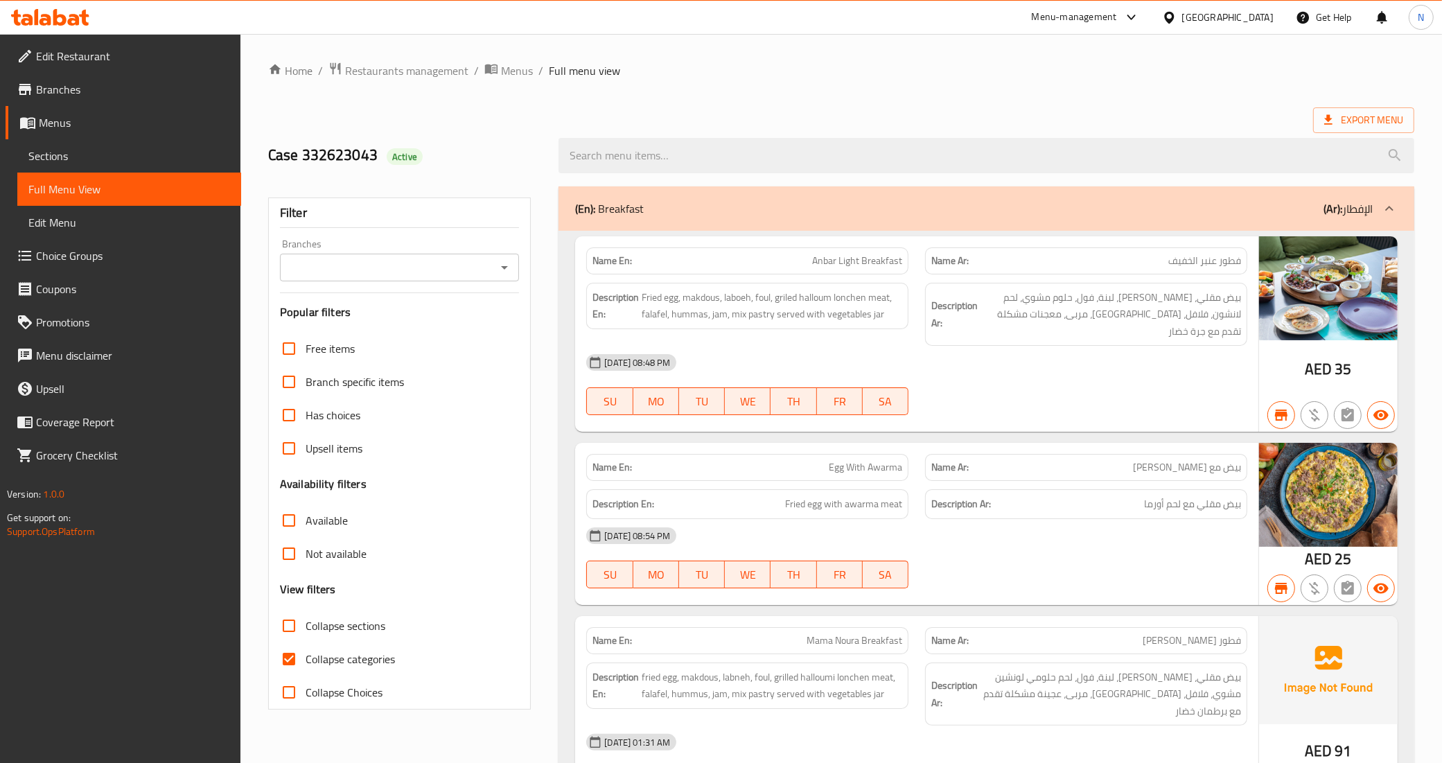
drag, startPoint x: 36, startPoint y: 150, endPoint x: 109, endPoint y: 180, distance: 79.5
click at [36, 150] on span "Sections" at bounding box center [129, 156] width 202 height 17
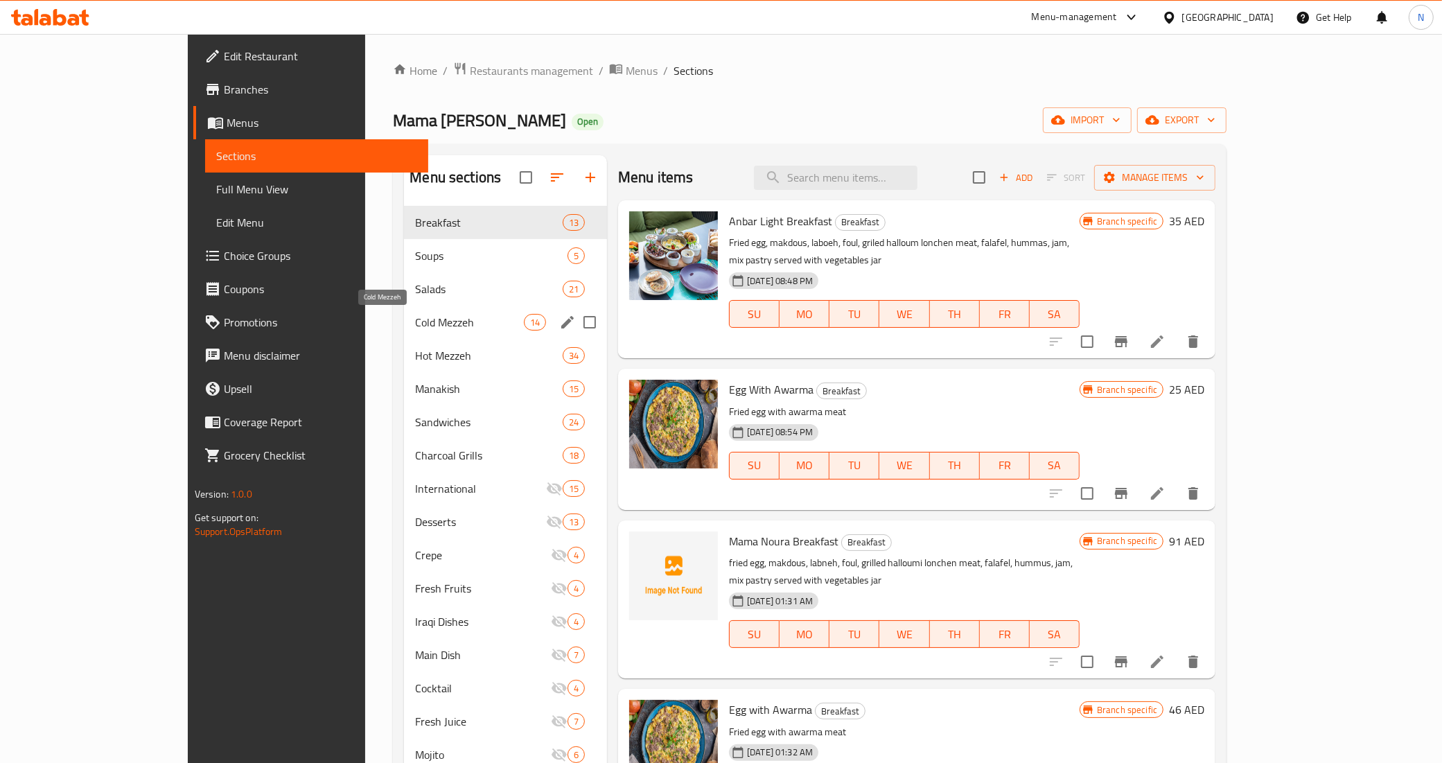
drag, startPoint x: 314, startPoint y: 320, endPoint x: 335, endPoint y: 323, distance: 21.0
click at [415, 320] on span "Cold Mezzeh" at bounding box center [469, 322] width 108 height 17
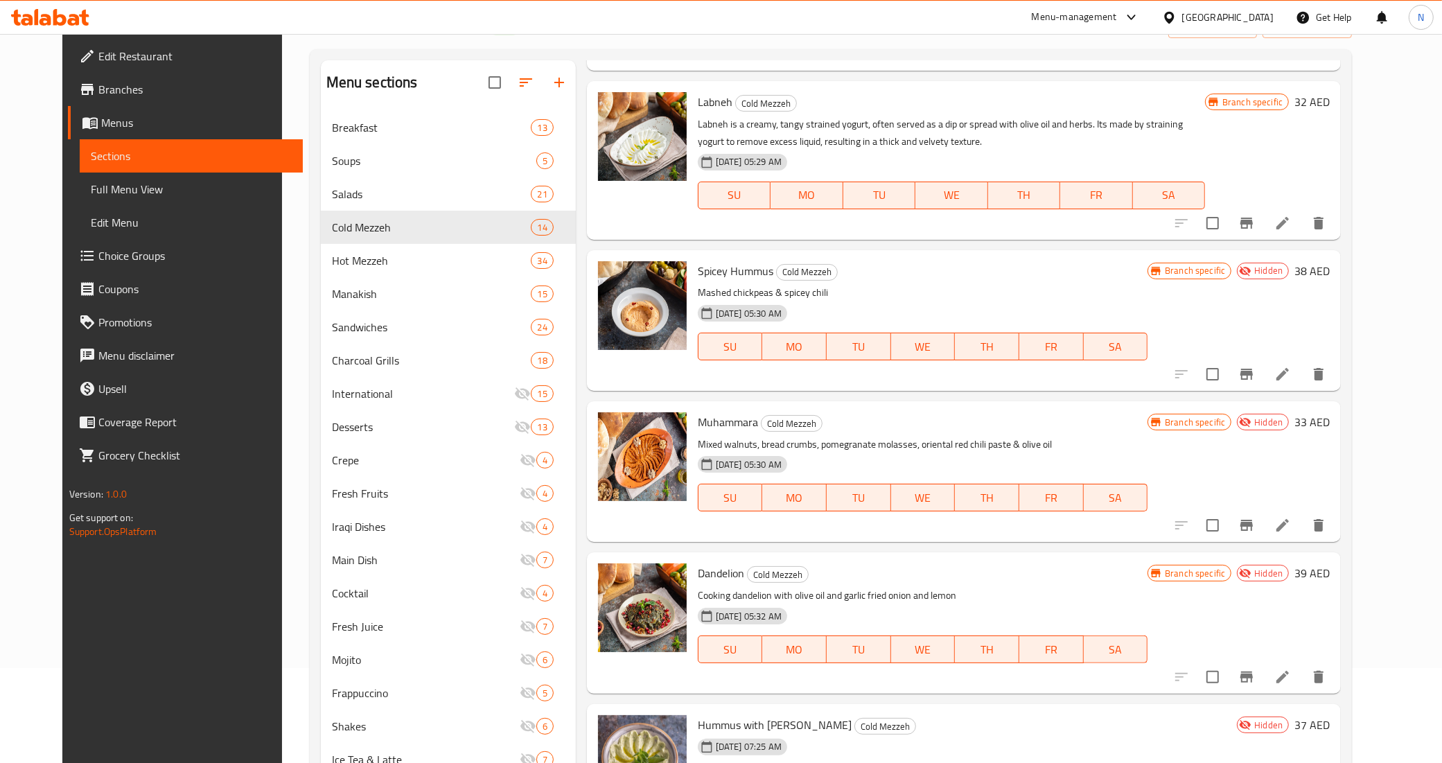
scroll to position [195, 0]
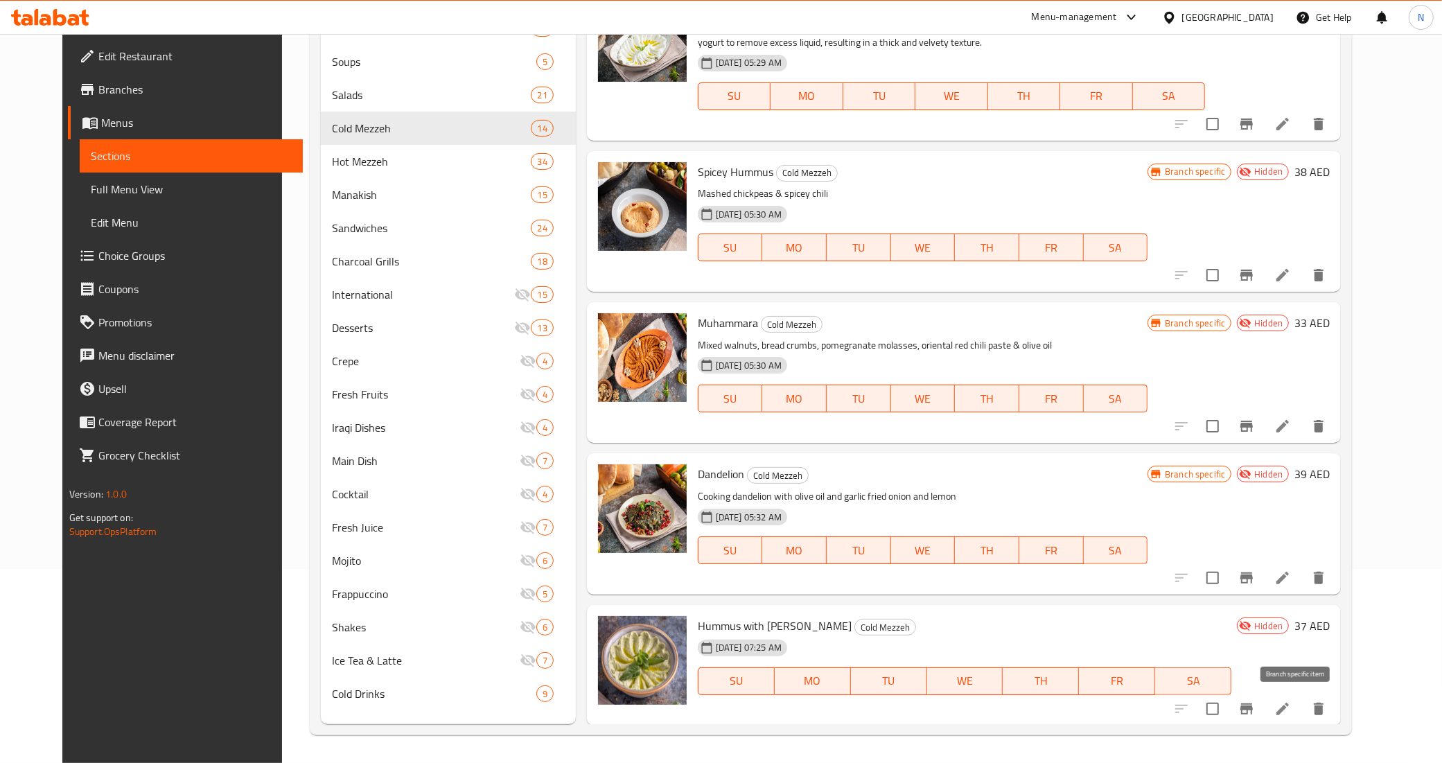
click at [1253, 712] on icon "Branch-specific-item" at bounding box center [1246, 708] width 12 height 11
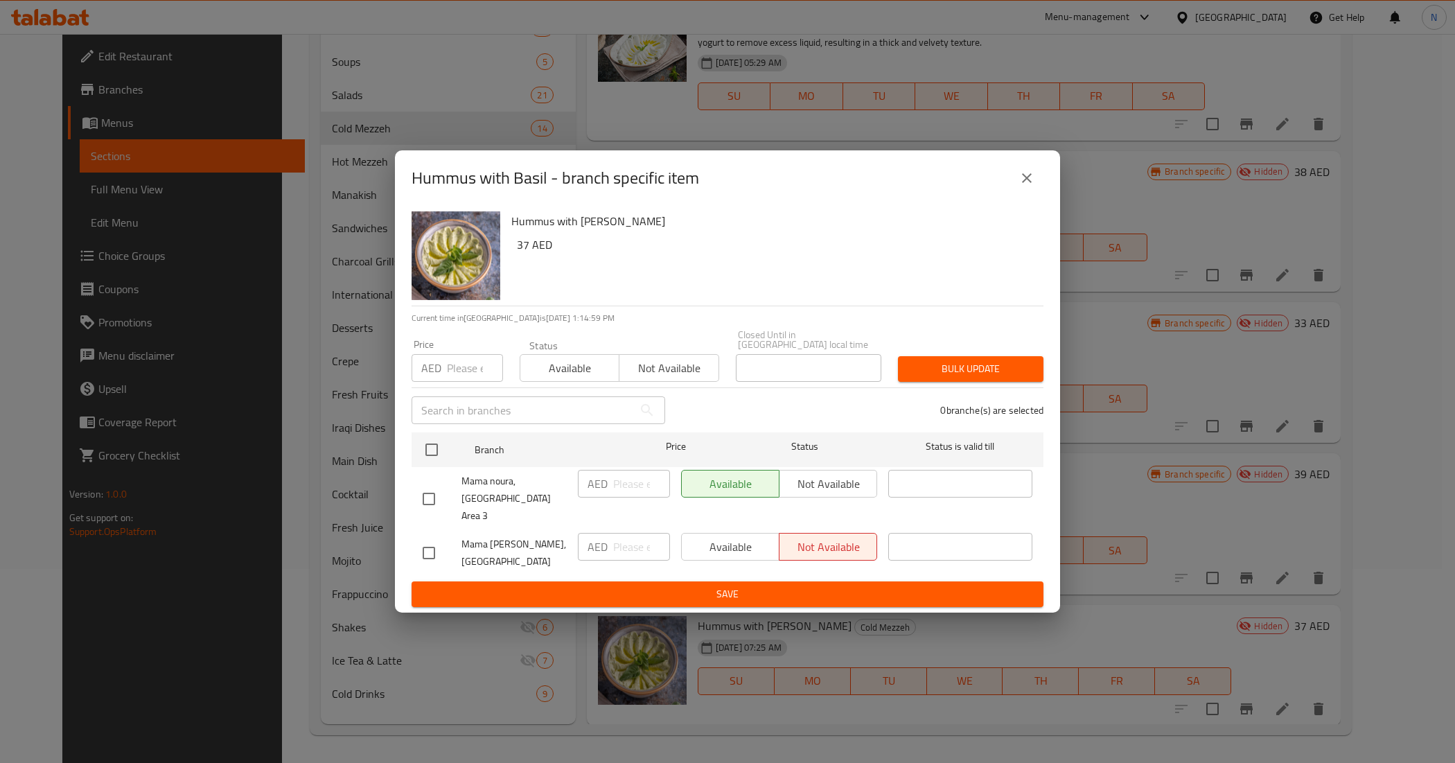
click at [427, 500] on input "checkbox" at bounding box center [428, 498] width 29 height 29
checkbox input "true"
click at [825, 494] on span "Not available" at bounding box center [828, 484] width 87 height 20
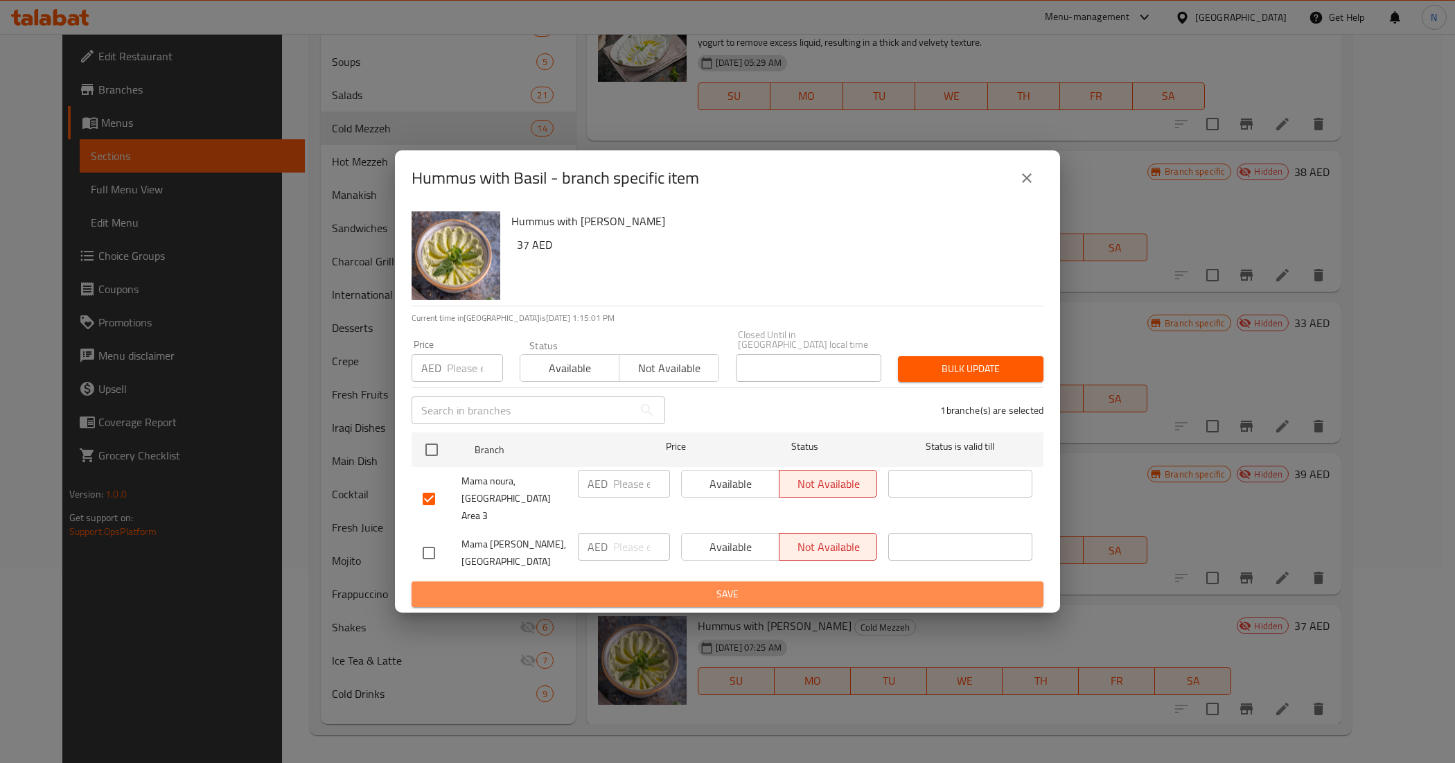
click at [731, 586] on span "Save" at bounding box center [728, 594] width 610 height 17
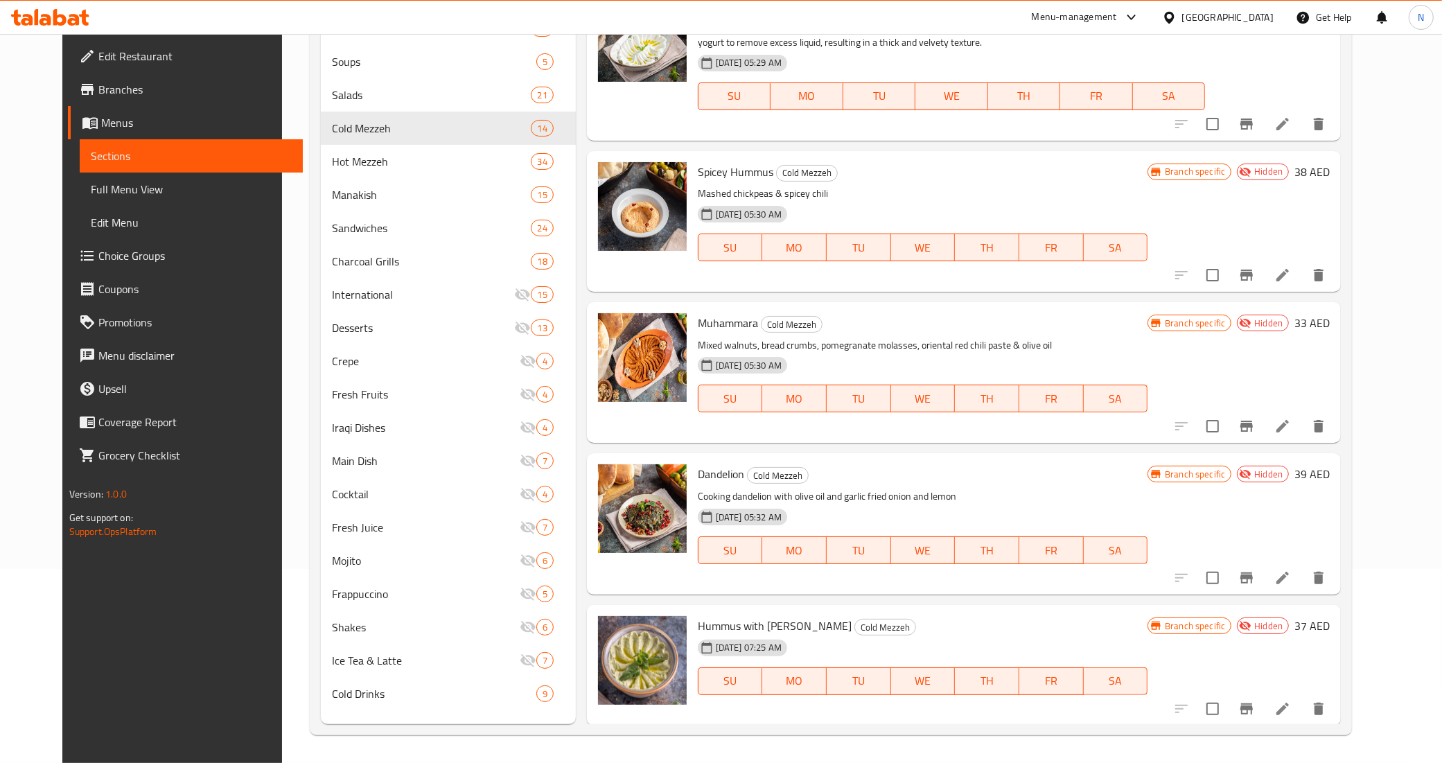
click at [709, 317] on span "Muhammara" at bounding box center [728, 323] width 60 height 21
click at [719, 473] on span "Dandelion" at bounding box center [721, 474] width 46 height 21
copy h6 "Dandelion"
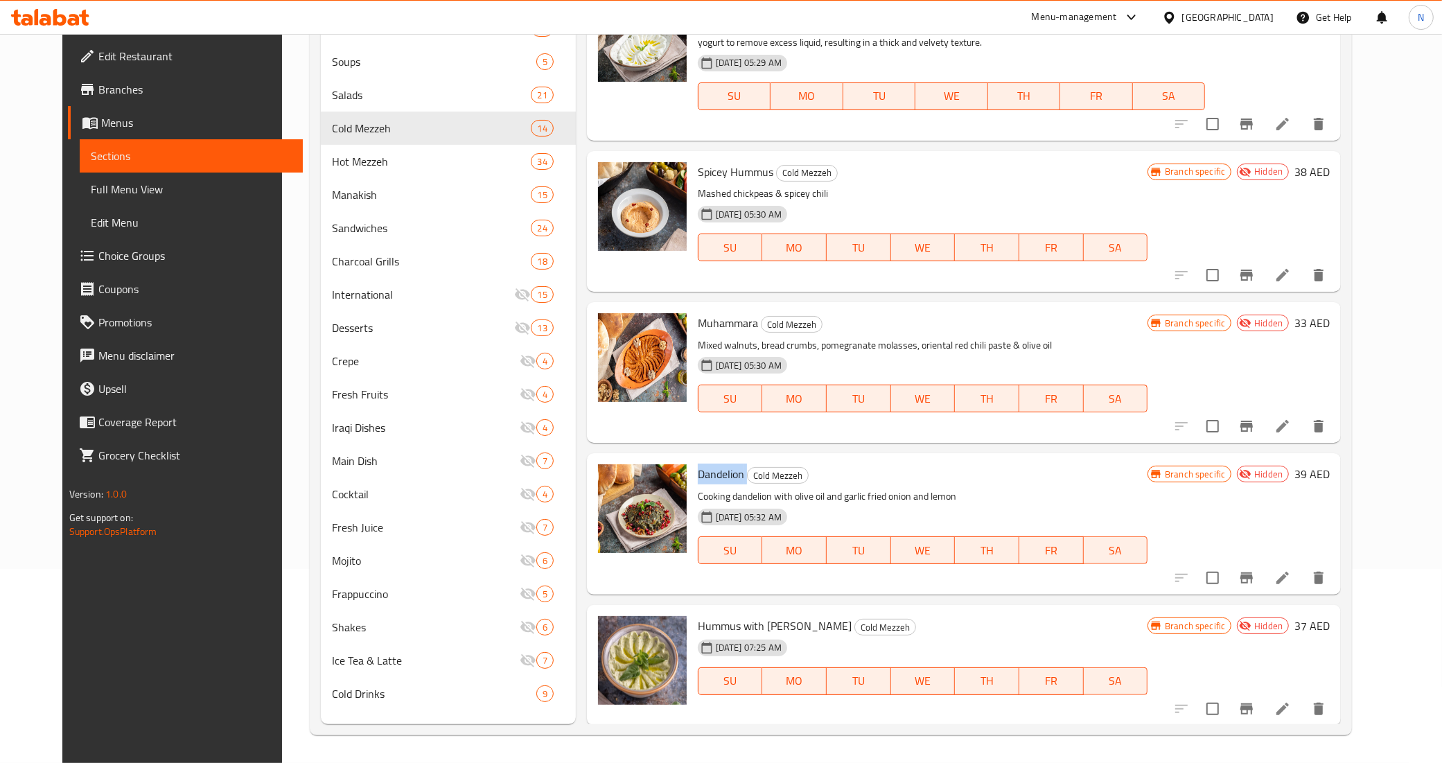
click at [702, 468] on span "Dandelion" at bounding box center [721, 474] width 46 height 21
click at [703, 468] on span "Dandelion" at bounding box center [721, 474] width 46 height 21
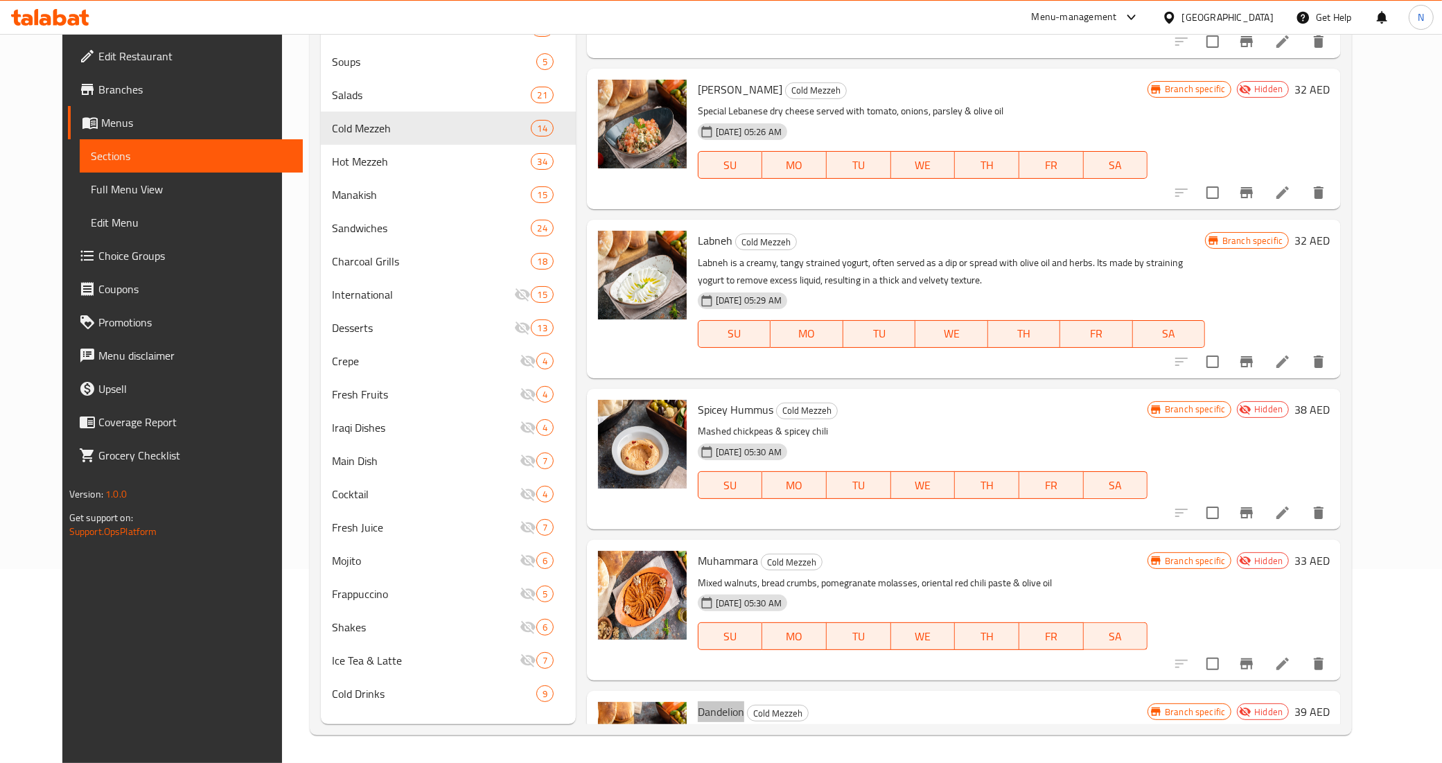
scroll to position [1144, 0]
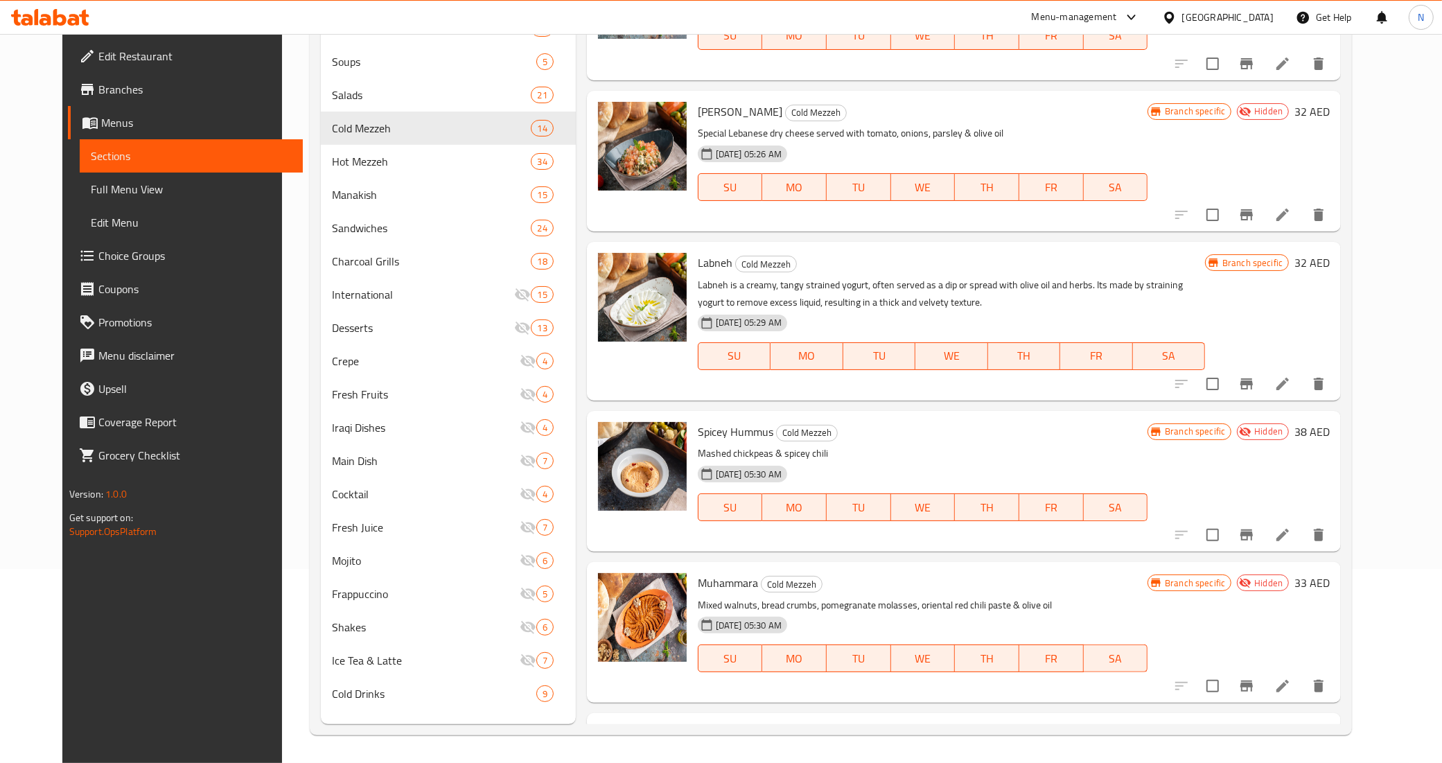
click at [704, 258] on span "Labneh" at bounding box center [715, 262] width 35 height 21
copy h6 "Labneh"
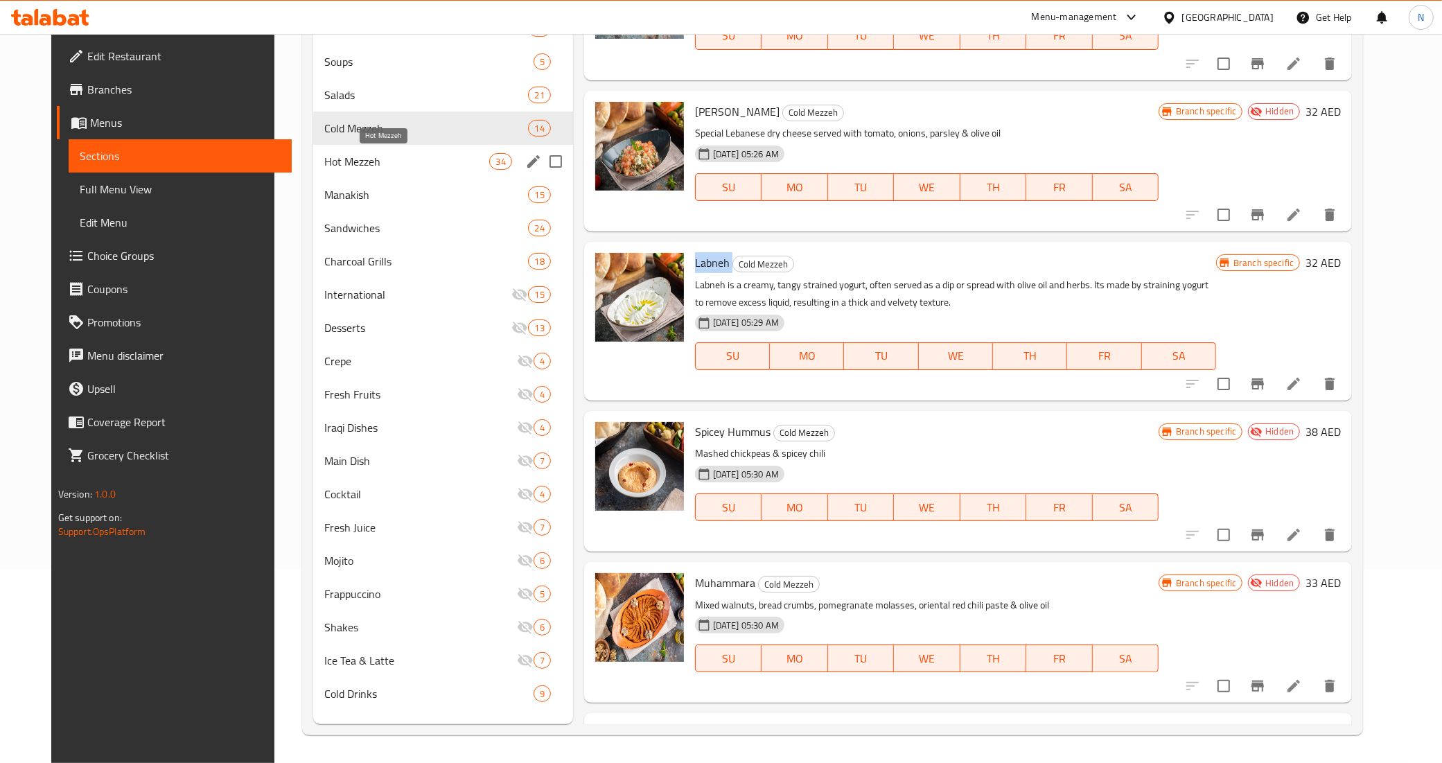
click at [420, 164] on span "Hot Mezzeh" at bounding box center [407, 161] width 166 height 17
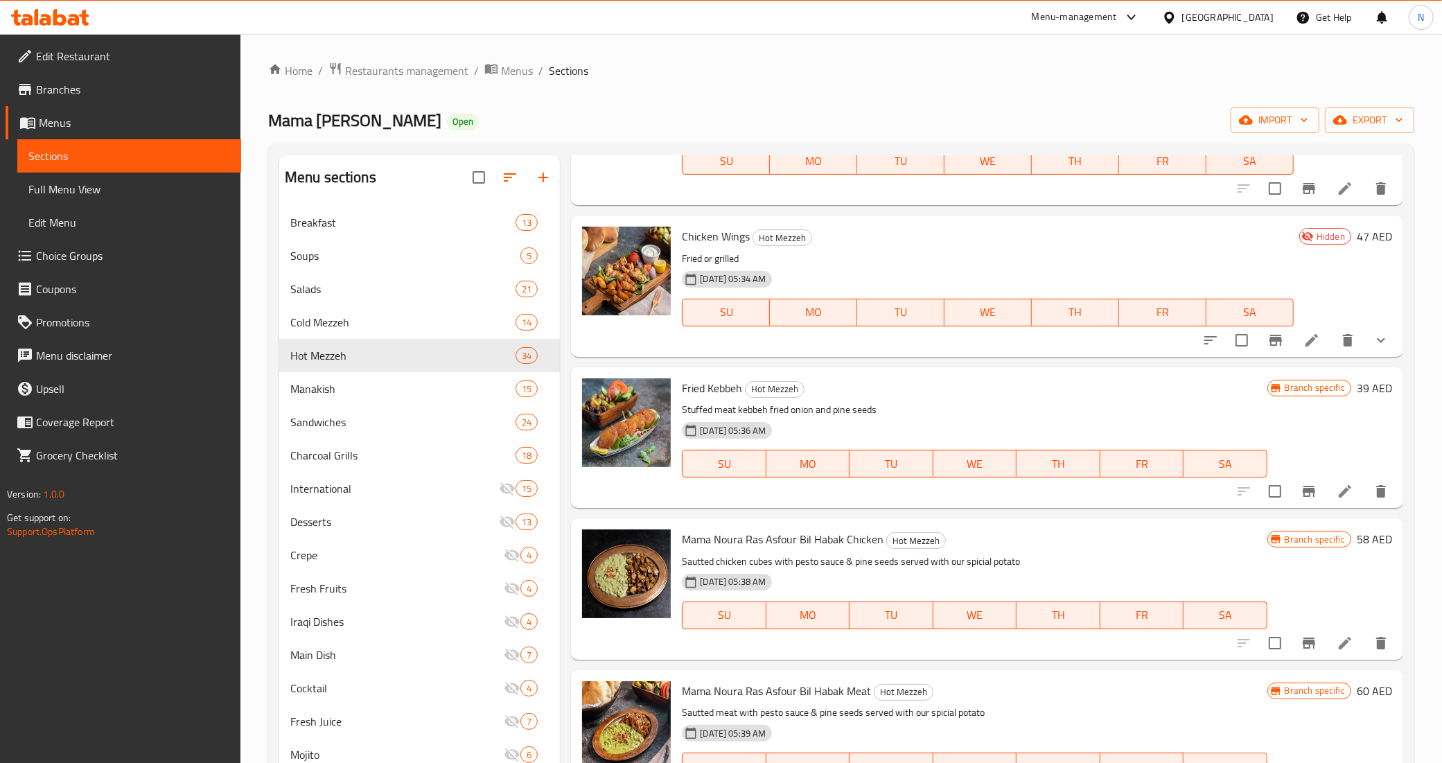
scroll to position [173, 0]
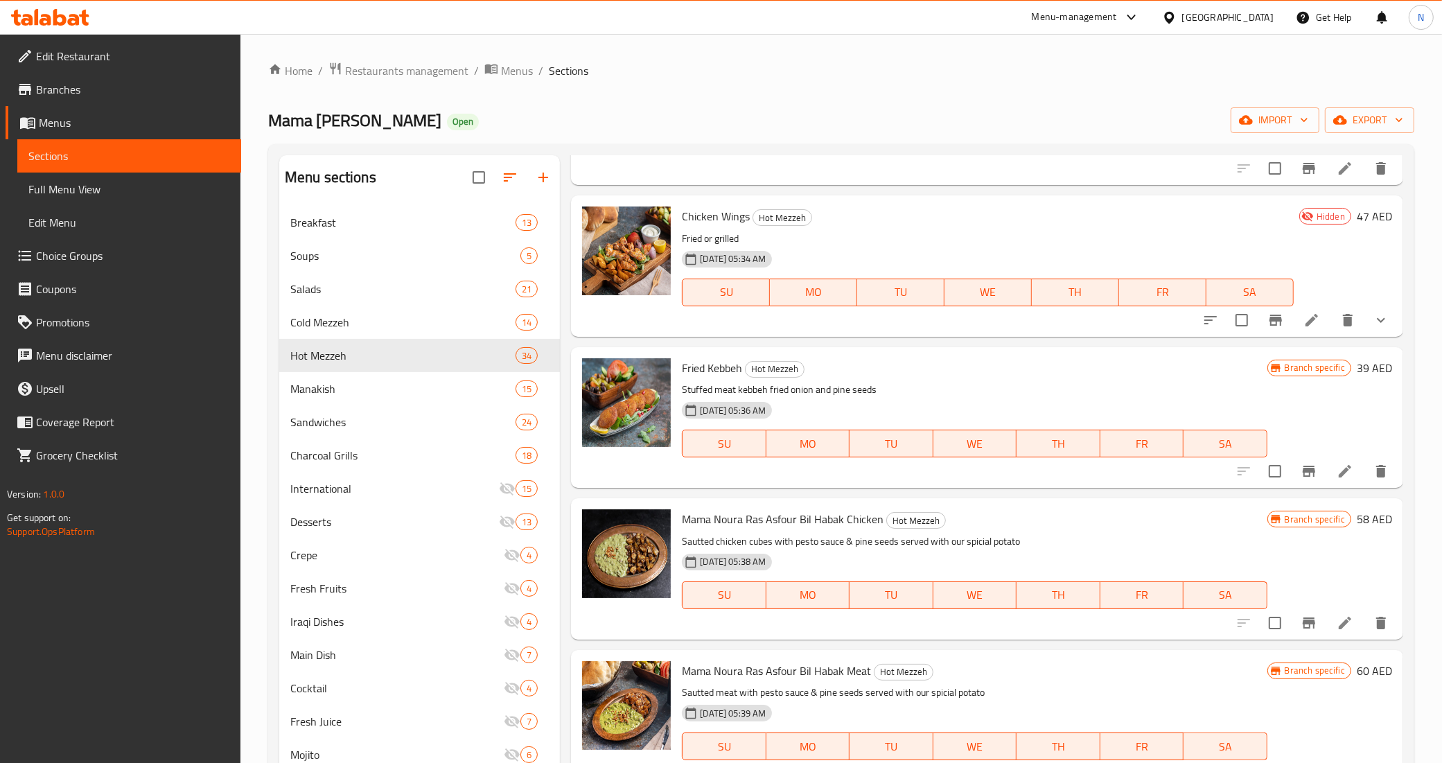
click at [1068, 388] on p "Stuffed meat kebbeh fried onion and pine seeds" at bounding box center [974, 389] width 585 height 17
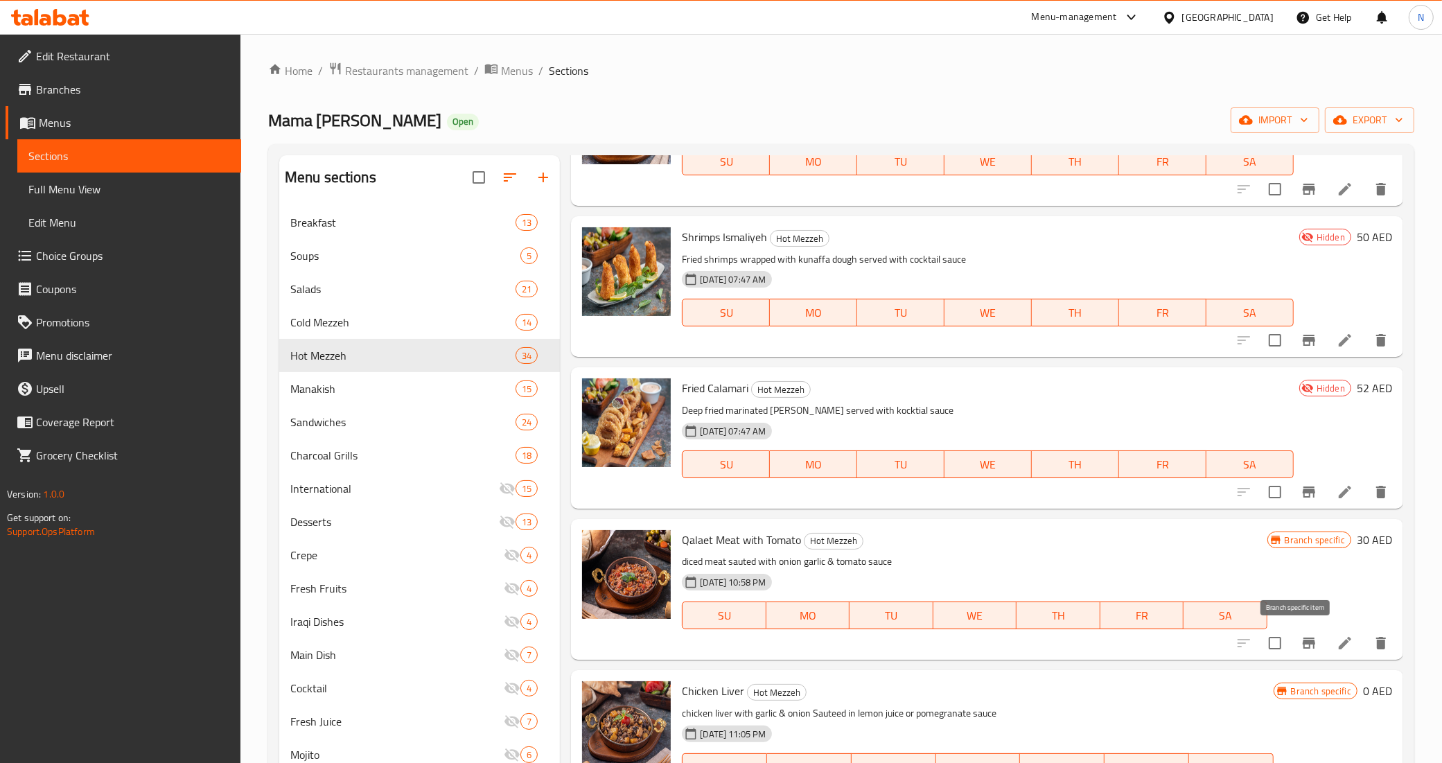
click at [1303, 641] on icon "Branch-specific-item" at bounding box center [1309, 642] width 12 height 11
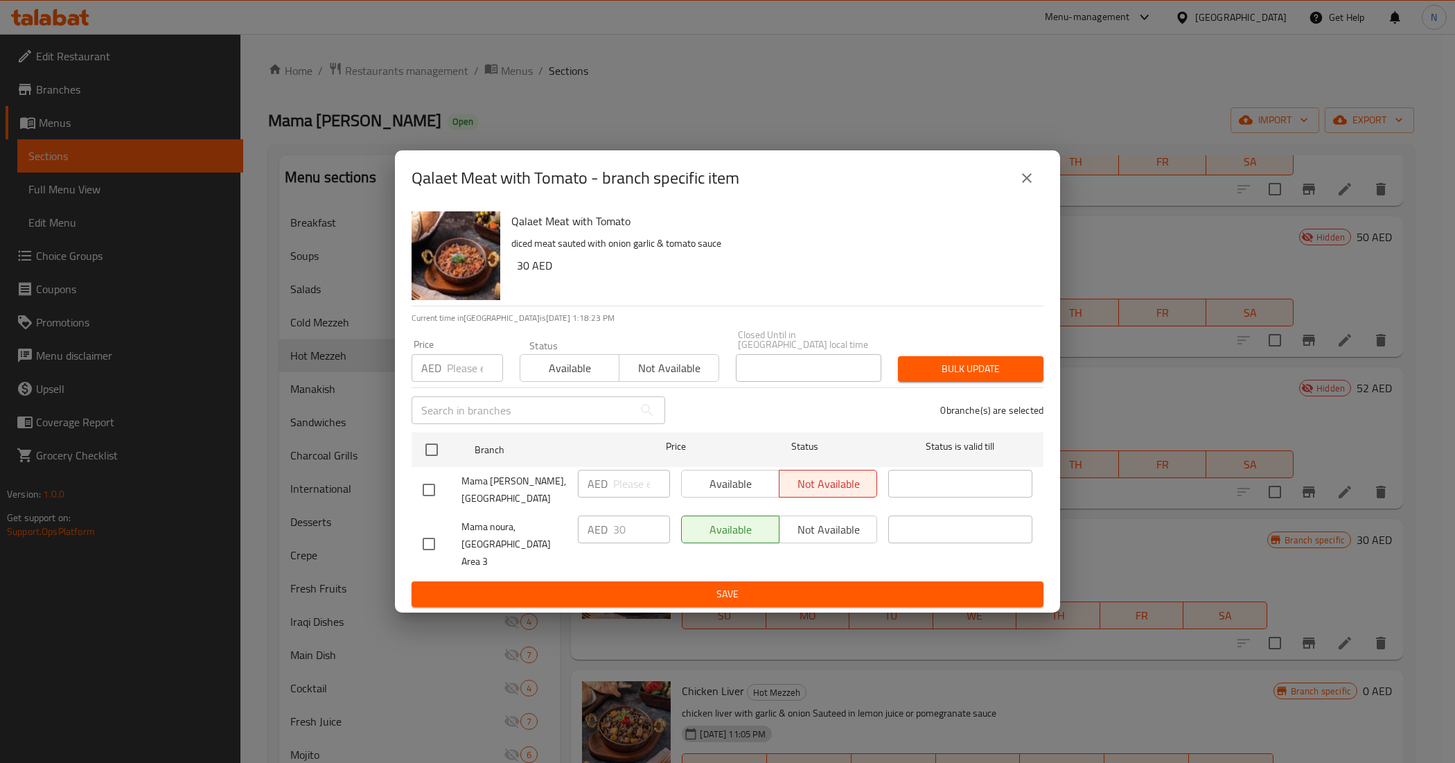
click at [1030, 183] on icon "close" at bounding box center [1027, 178] width 10 height 10
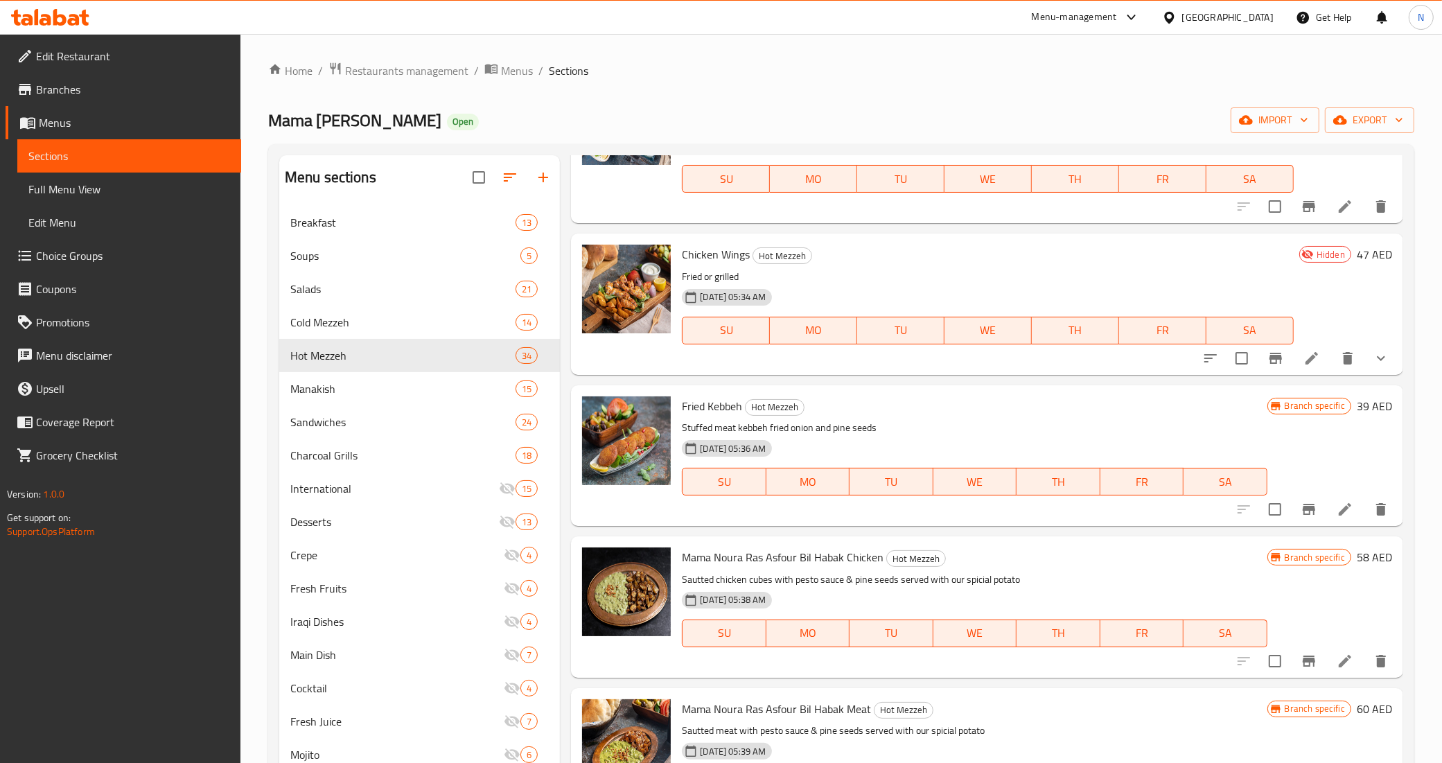
scroll to position [173, 0]
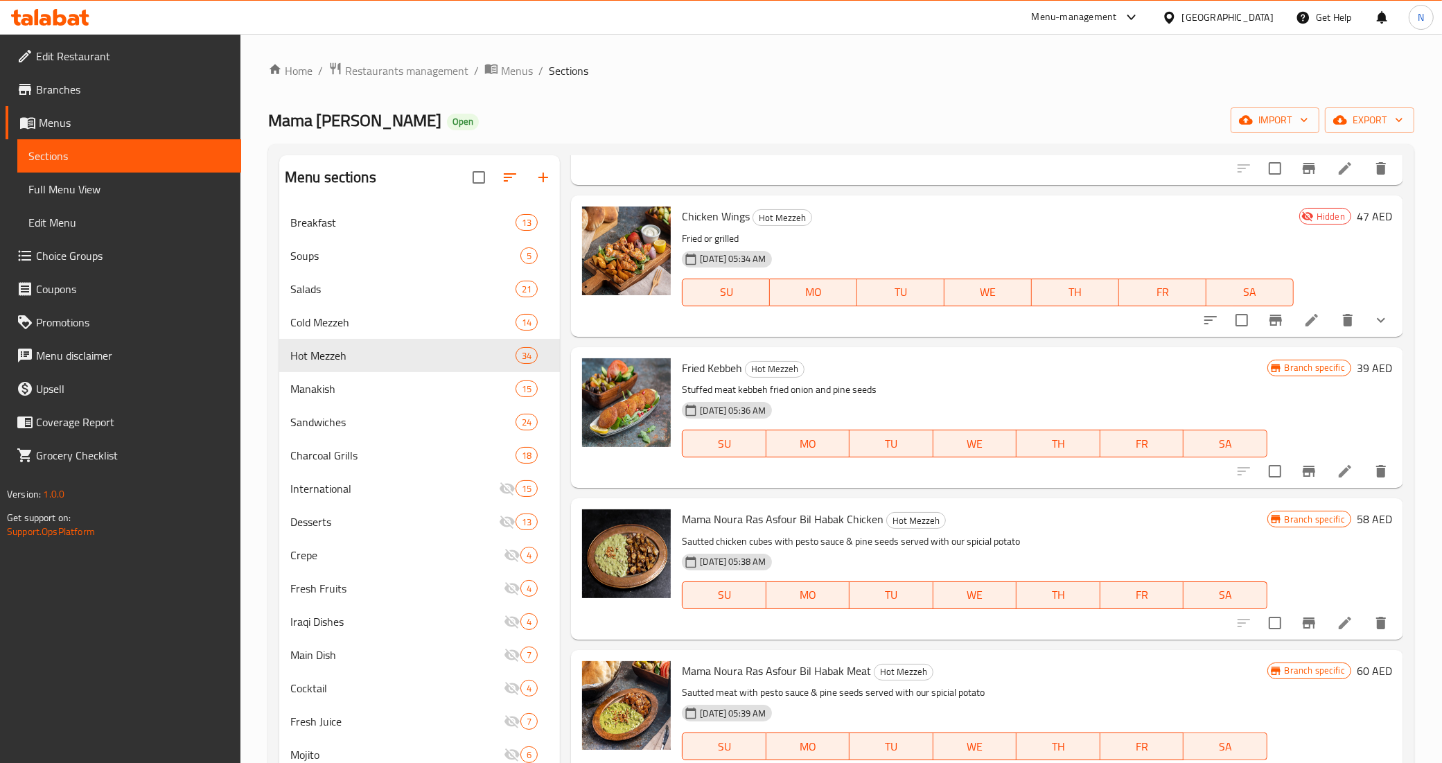
click at [696, 368] on span "Fried Kebbeh" at bounding box center [712, 368] width 60 height 21
copy h6 "Fried Kebbeh"
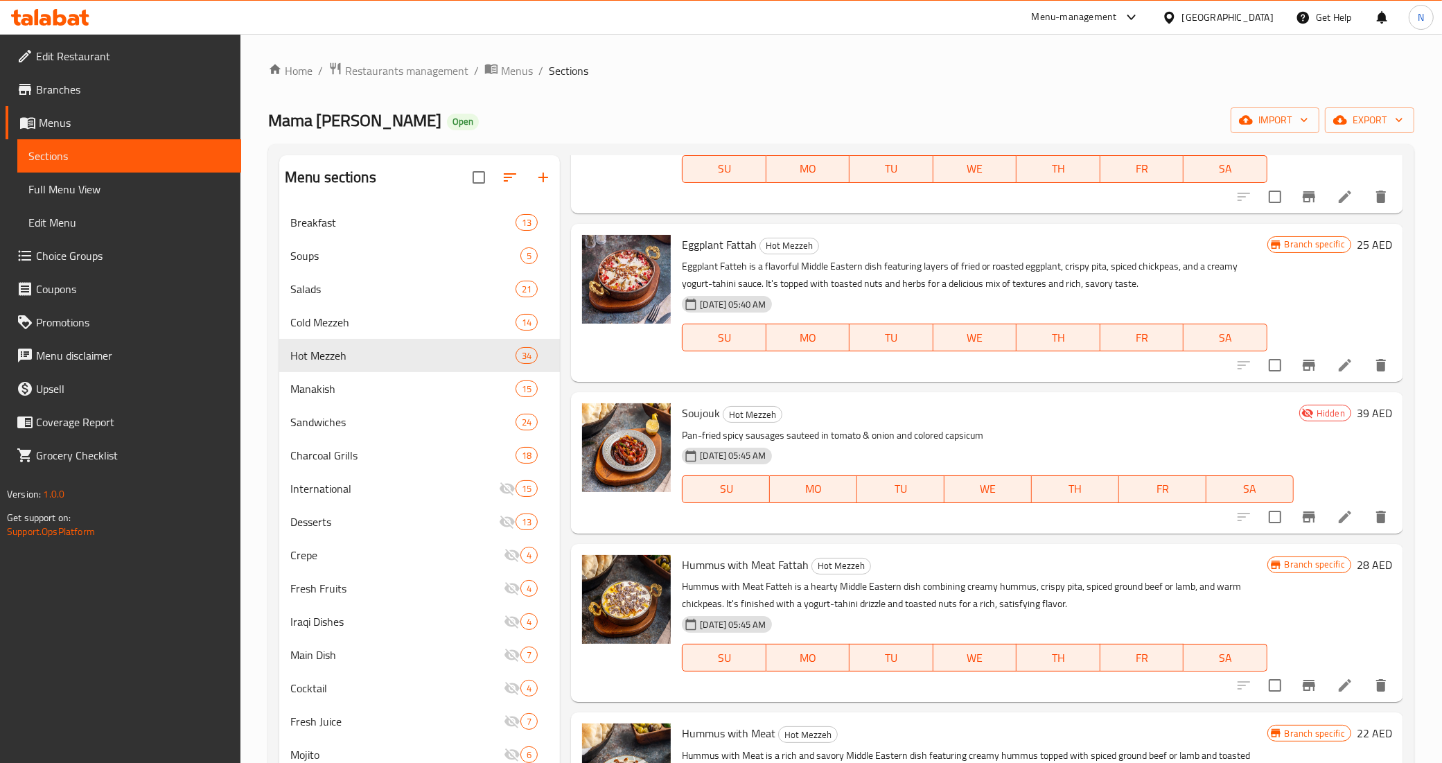
scroll to position [953, 0]
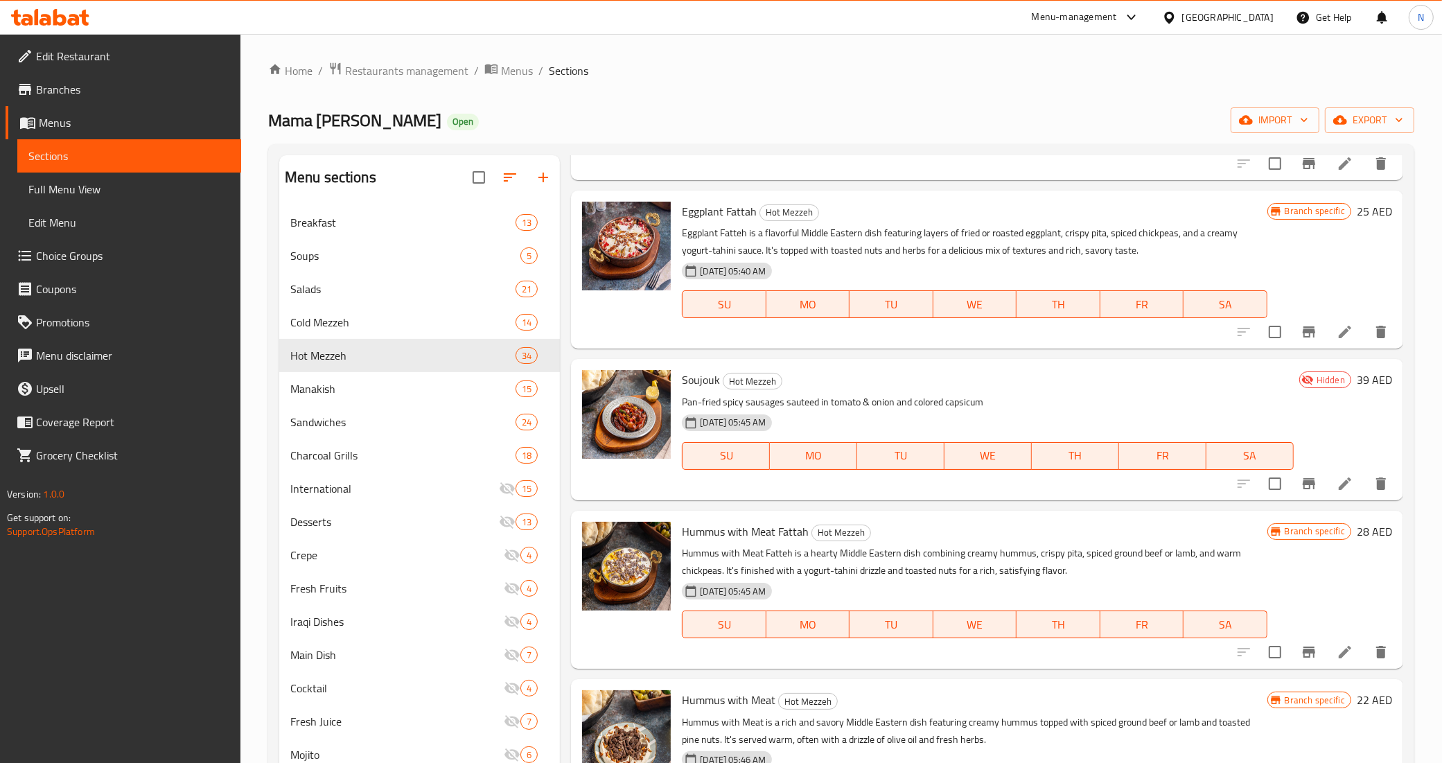
click at [784, 532] on span "Hummus with Meat Fattah" at bounding box center [745, 531] width 127 height 21
copy h6 "Hummus with Meat Fattah"
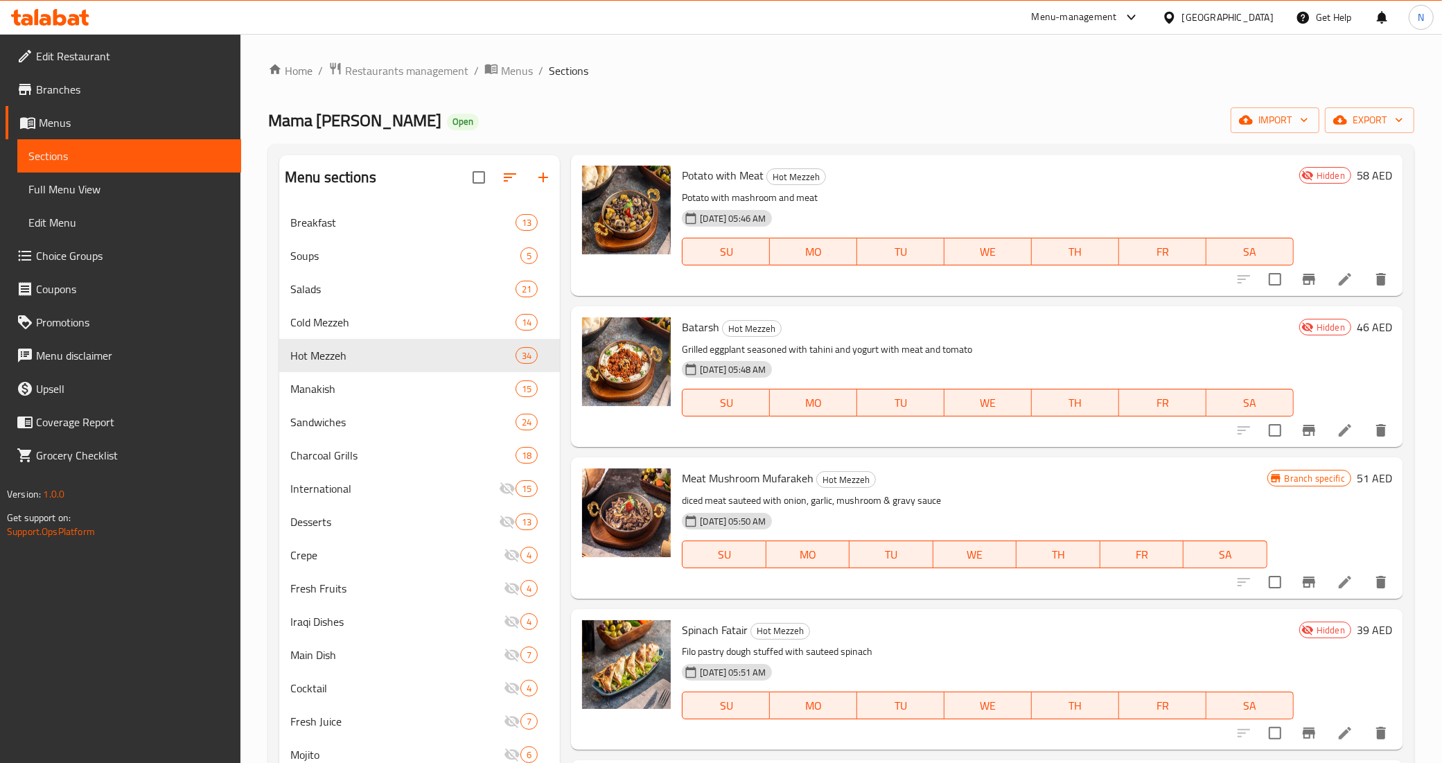
scroll to position [1732, 0]
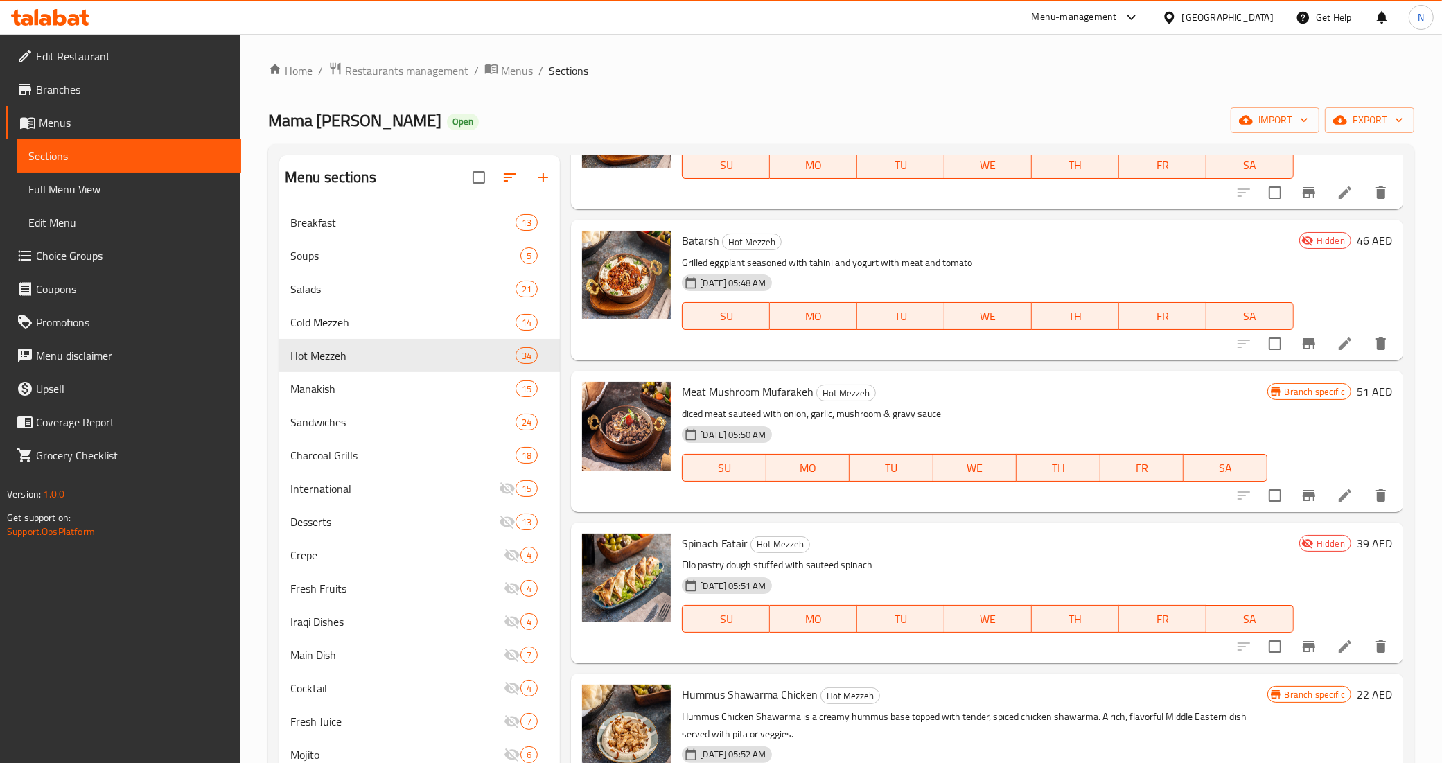
click at [746, 394] on span "Meat Mushroom Mufarakeh" at bounding box center [748, 391] width 132 height 21
copy h6 "Meat Mushroom Mufarakeh"
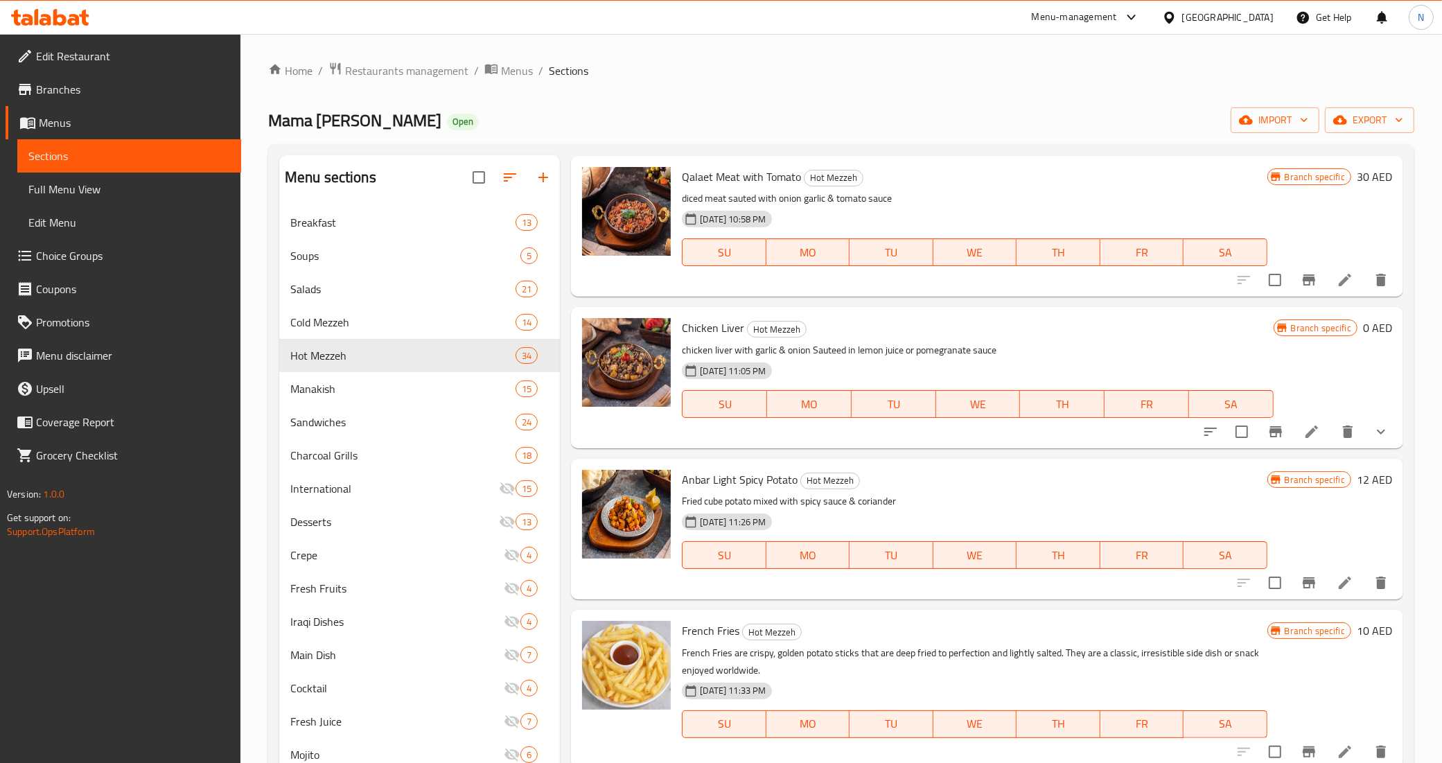
scroll to position [4417, 0]
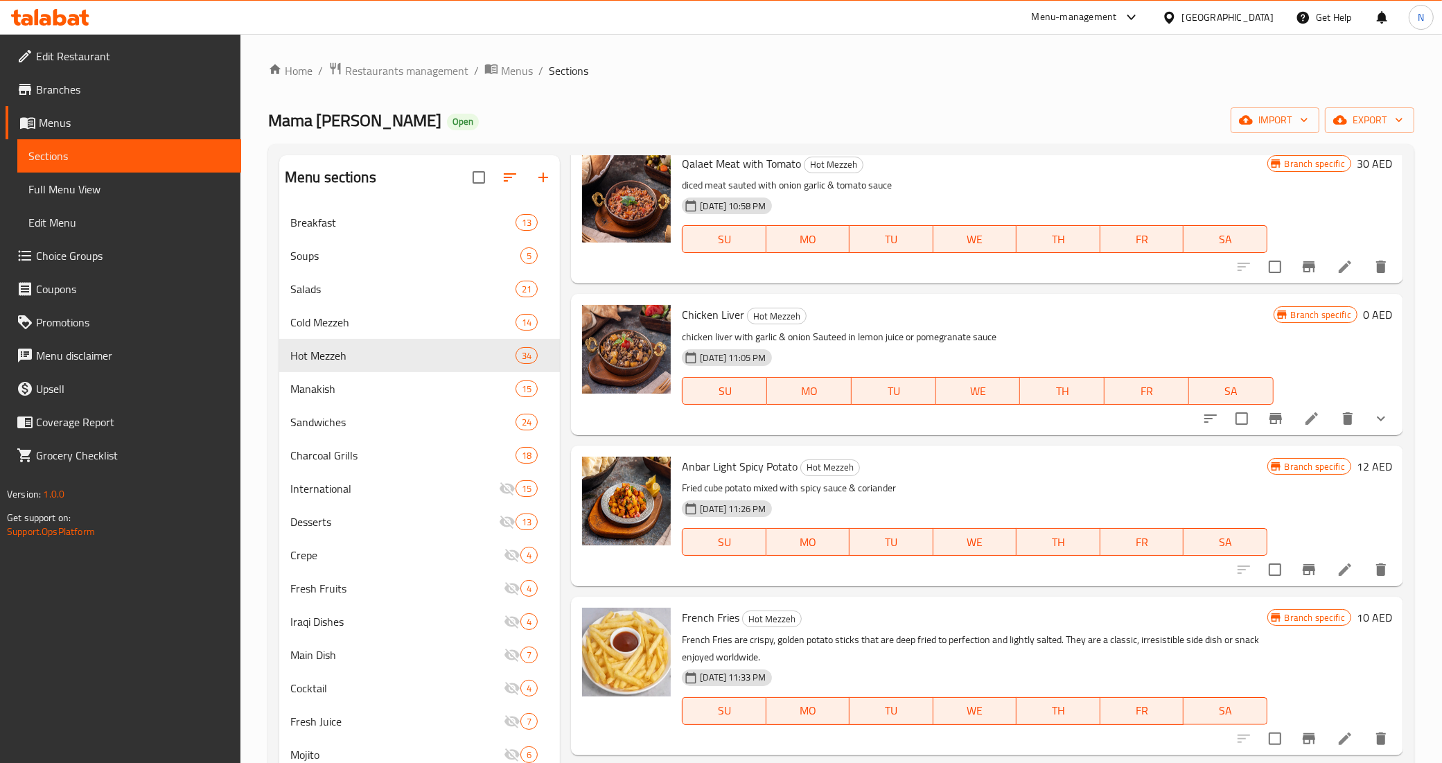
click at [716, 456] on span "Anbar Light Spicy Potato" at bounding box center [740, 466] width 116 height 21
copy h6 "Anbar Light Spicy Potato"
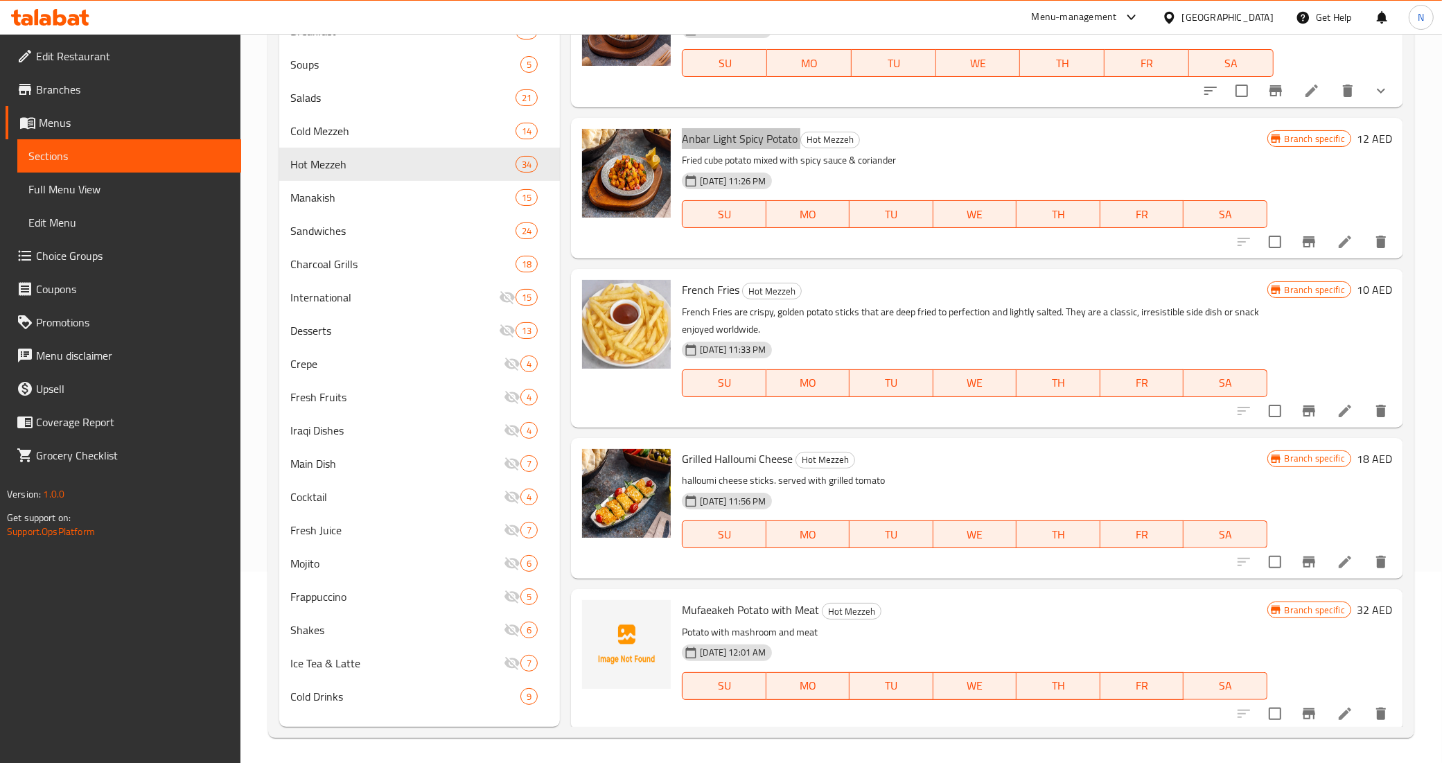
scroll to position [195, 0]
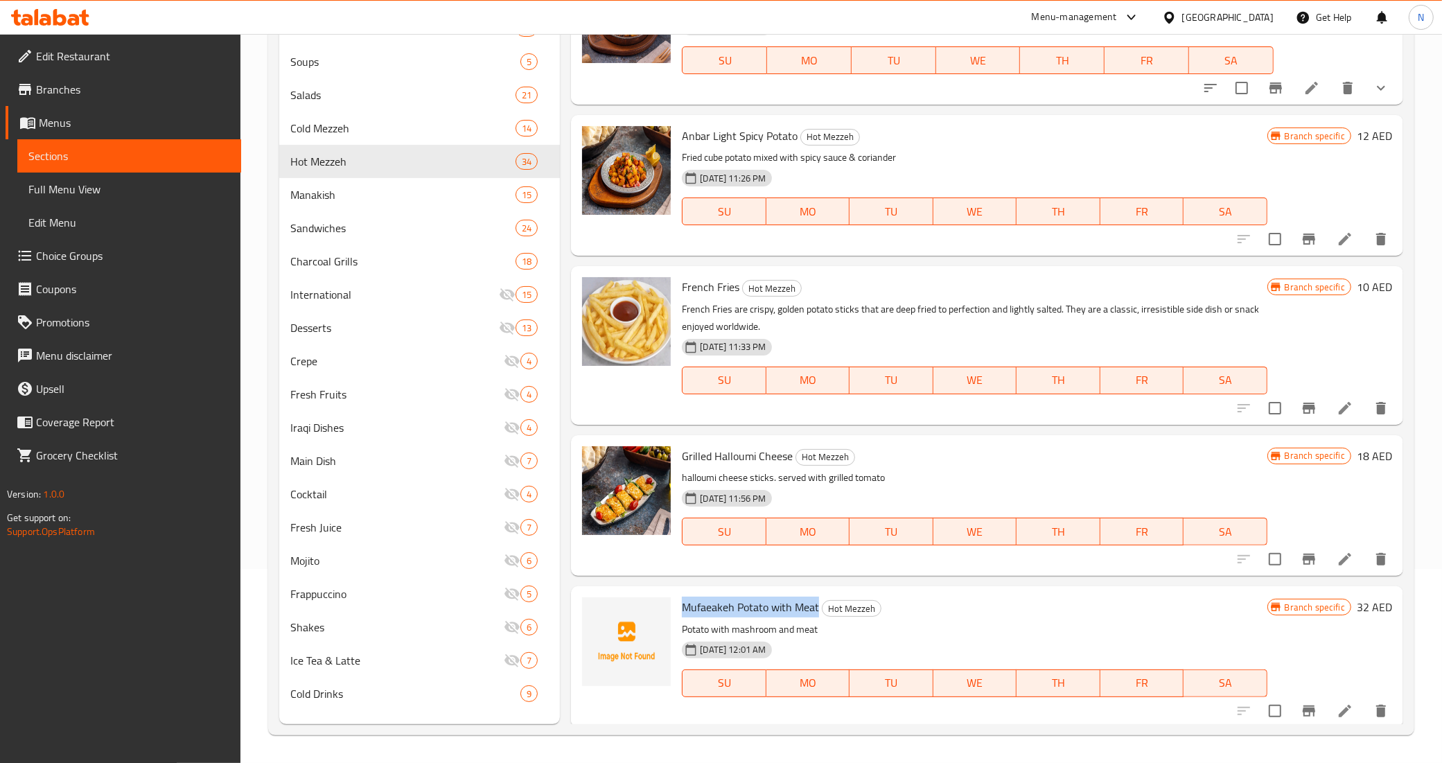
drag, startPoint x: 684, startPoint y: 601, endPoint x: 816, endPoint y: 592, distance: 132.7
click at [816, 592] on div "Mufaeakeh Potato with Meat Hot Mezzeh Potato with mashroom and meat [DATE] 12:0…" at bounding box center [974, 657] width 596 height 130
copy span "Mufaeakeh Potato with Meat"
click at [376, 261] on span "Charcoal Grills" at bounding box center [383, 261] width 186 height 17
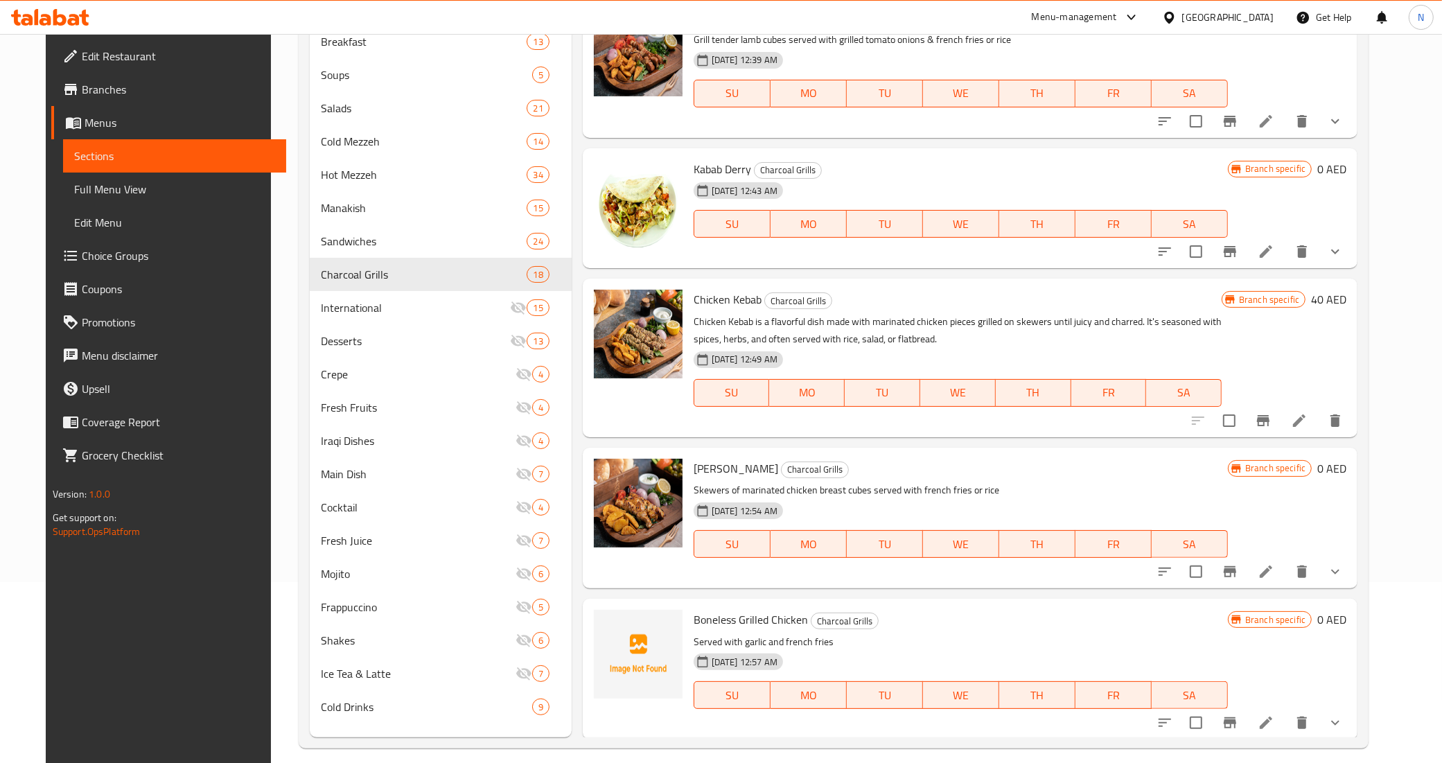
scroll to position [195, 0]
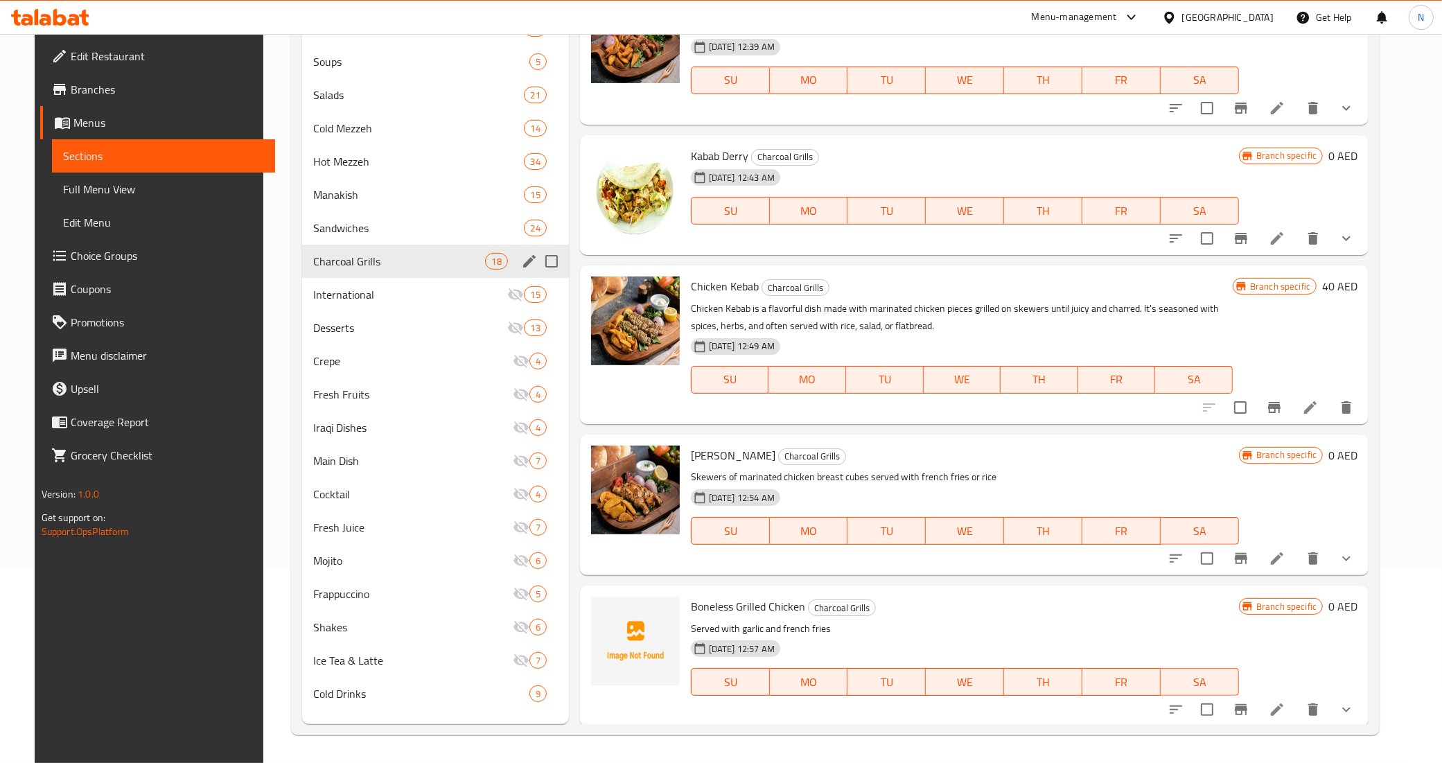
click at [351, 230] on span "Sandwiches" at bounding box center [418, 228] width 211 height 17
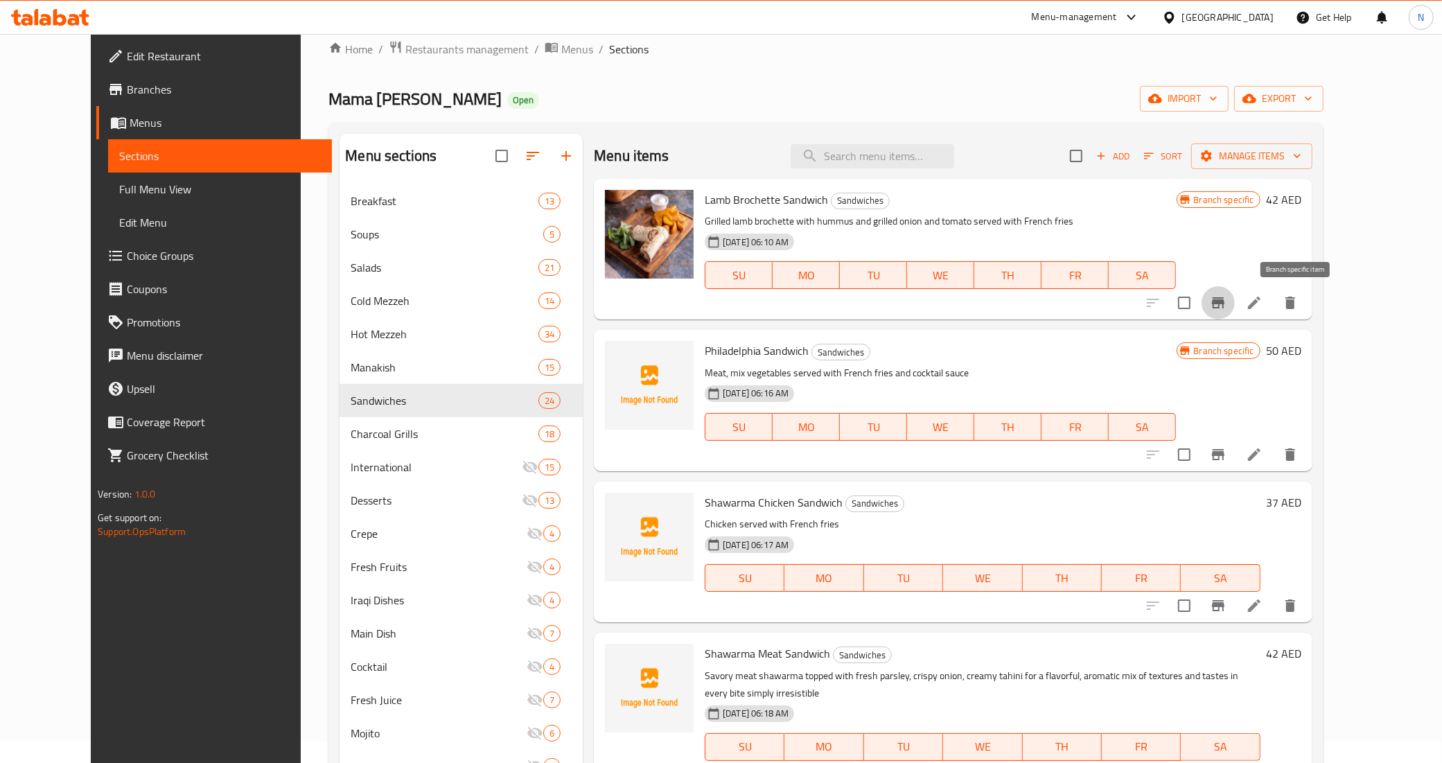
click at [1235, 313] on button "Branch-specific-item" at bounding box center [1218, 302] width 33 height 33
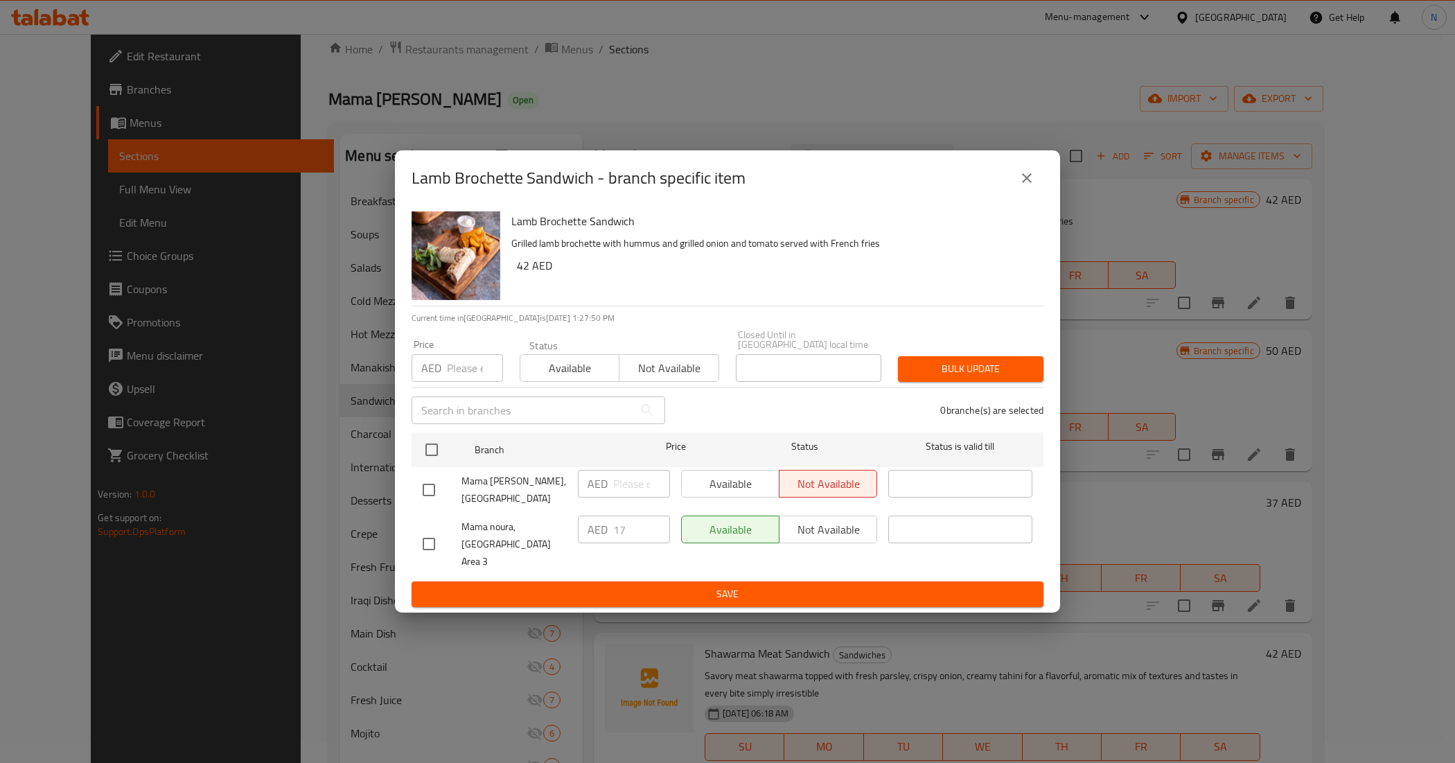
click at [437, 545] on input "checkbox" at bounding box center [428, 543] width 29 height 29
click at [818, 540] on span "Not available" at bounding box center [828, 530] width 87 height 20
click at [423, 545] on input "checkbox" at bounding box center [428, 543] width 29 height 29
checkbox input "false"
click at [1020, 186] on icon "close" at bounding box center [1027, 178] width 17 height 17
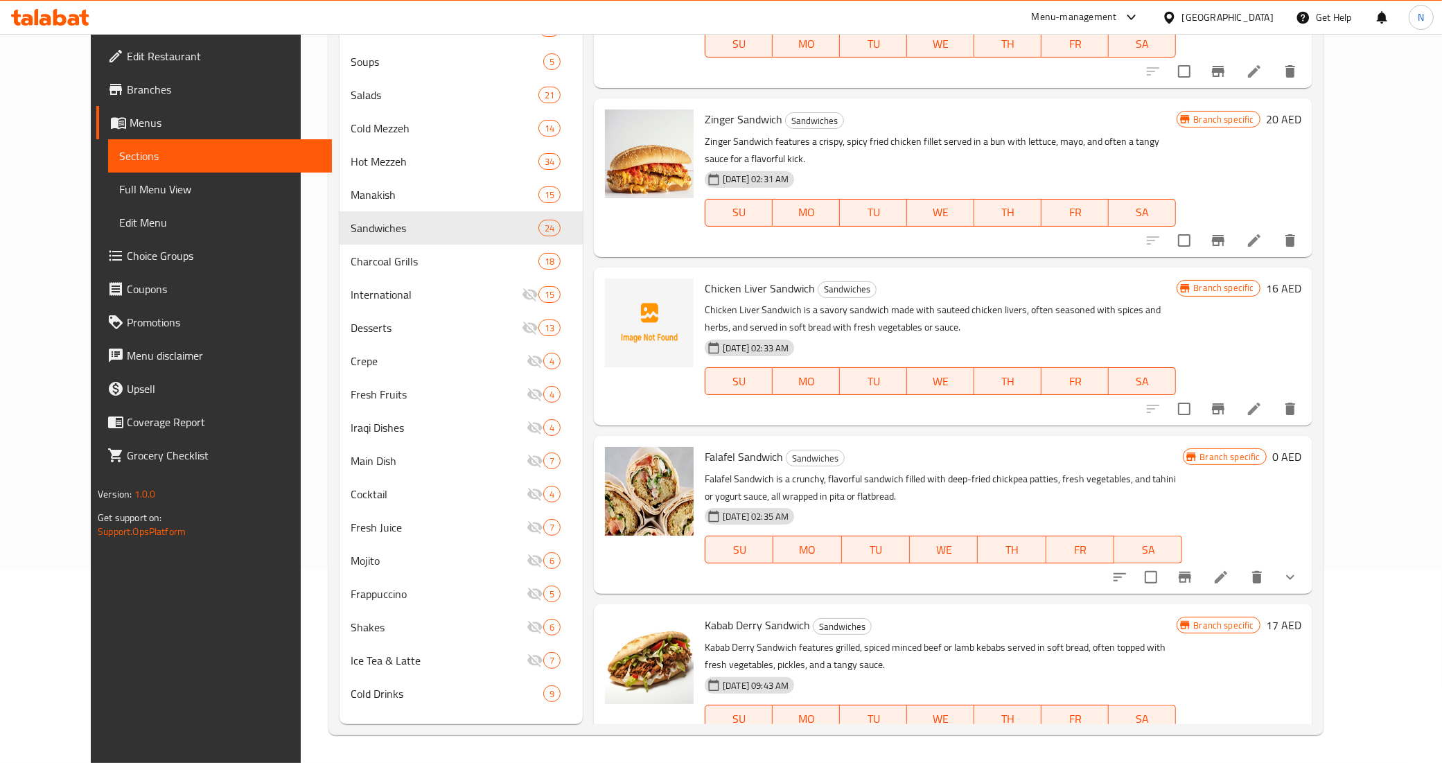
scroll to position [3110, 0]
click at [747, 613] on span "Kabab Derry Sandwich" at bounding box center [757, 623] width 105 height 21
copy h6 "Kabab Derry Sandwich"
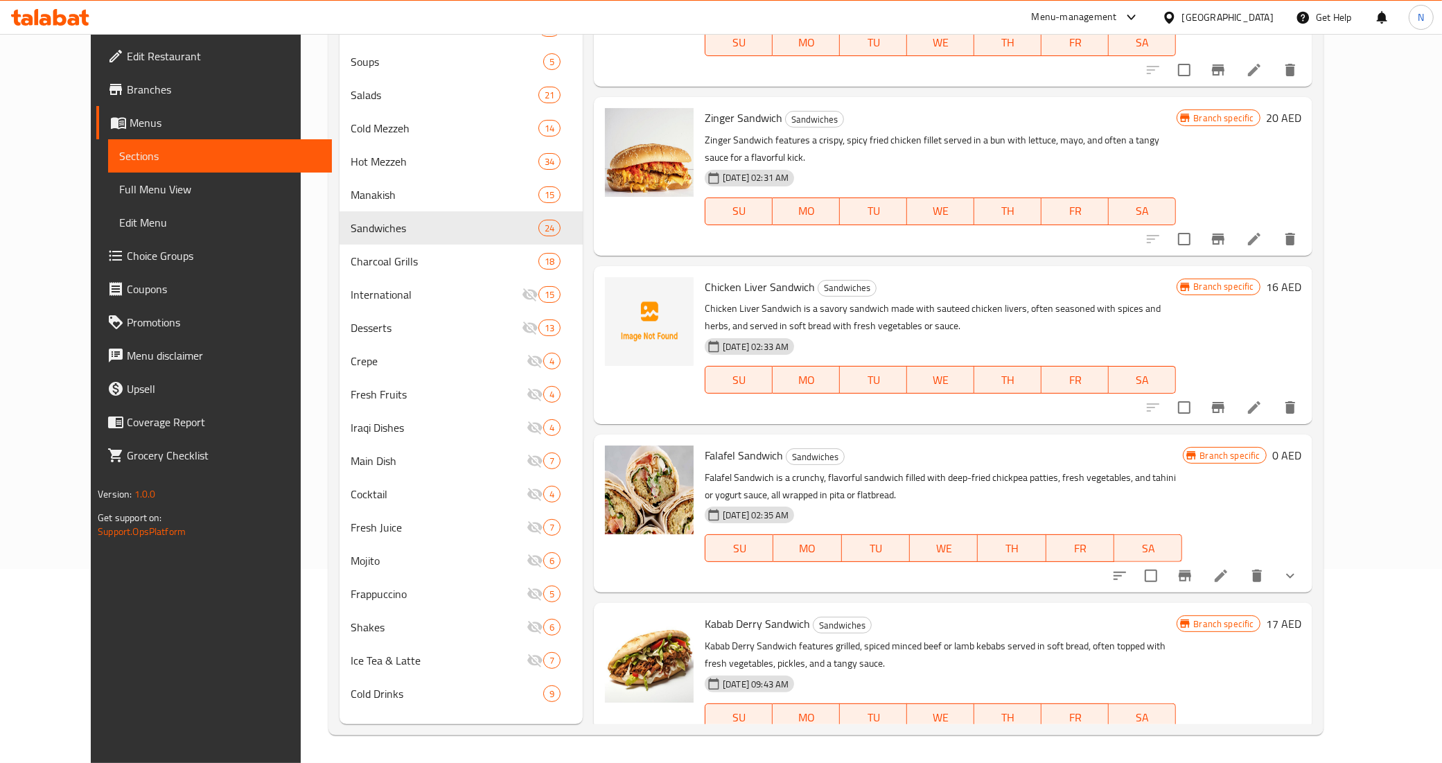
click at [746, 445] on span "Falafel Sandwich" at bounding box center [744, 455] width 78 height 21
copy h6 "Falafel Sandwich"
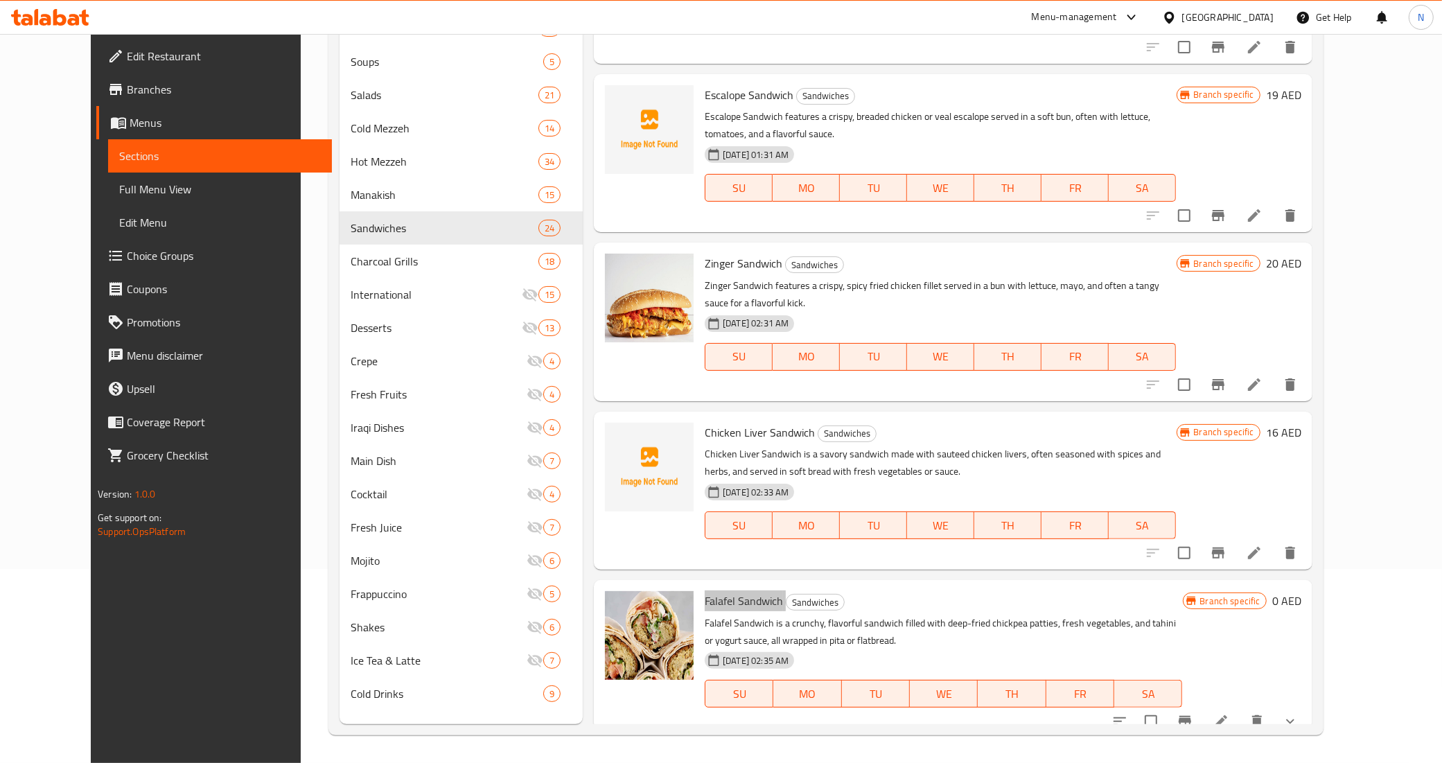
scroll to position [2937, 0]
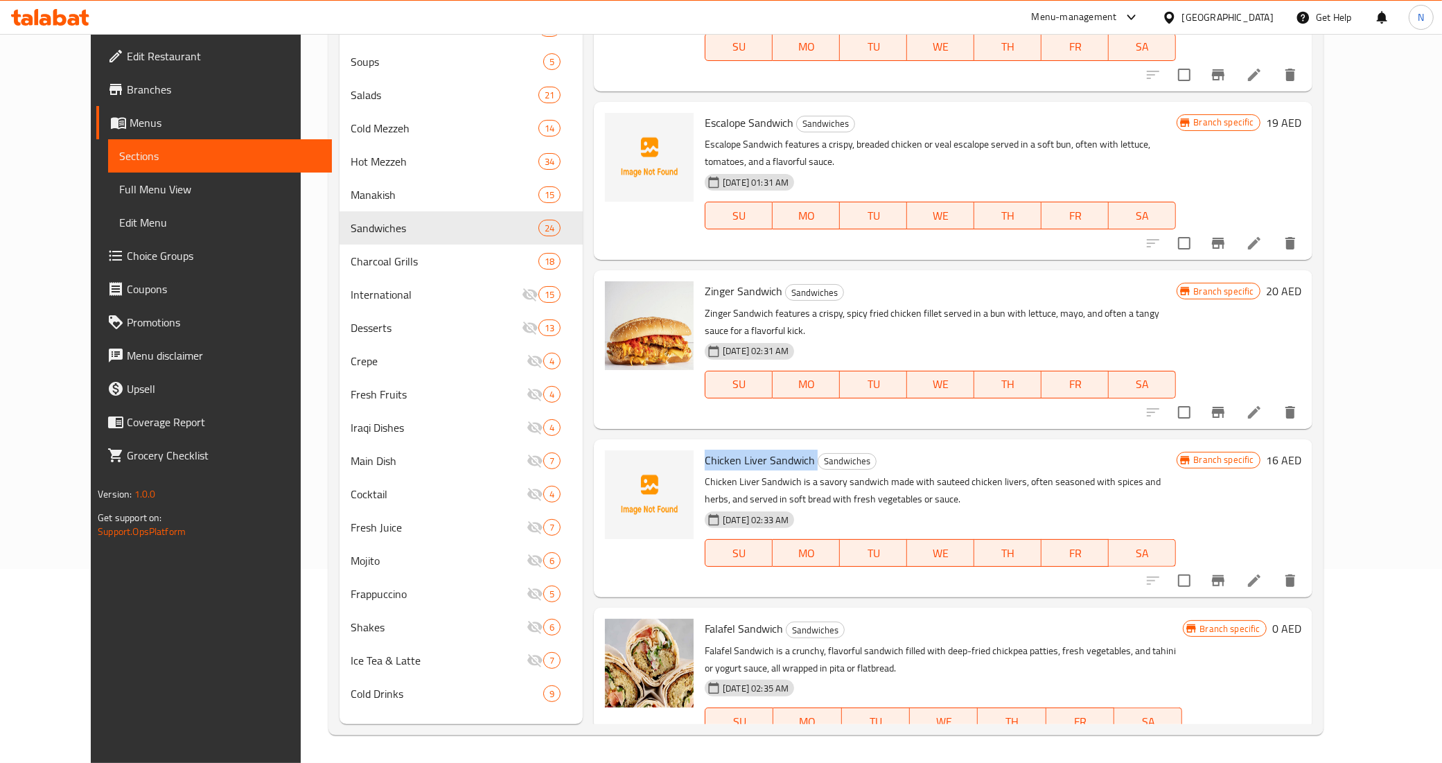
drag, startPoint x: 791, startPoint y: 421, endPoint x: 678, endPoint y: 420, distance: 113.6
click at [699, 445] on div "Chicken Liver Sandwich Sandwiches Chicken Liver Sandwich is a savory sandwich m…" at bounding box center [940, 518] width 482 height 147
copy h6 "Chicken Liver Sandwich"
click at [753, 281] on span "Zinger Sandwich" at bounding box center [744, 291] width 78 height 21
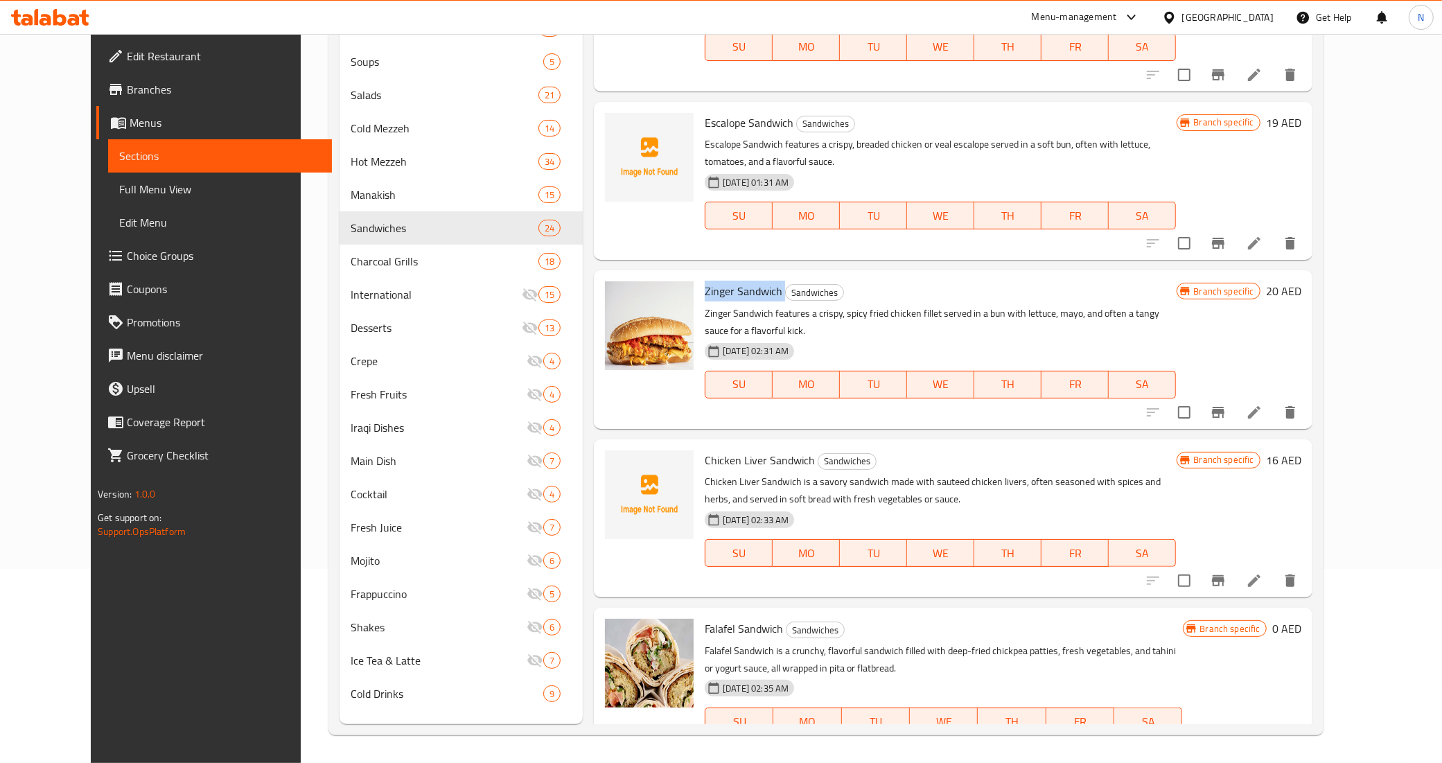
click at [753, 281] on span "Zinger Sandwich" at bounding box center [744, 291] width 78 height 21
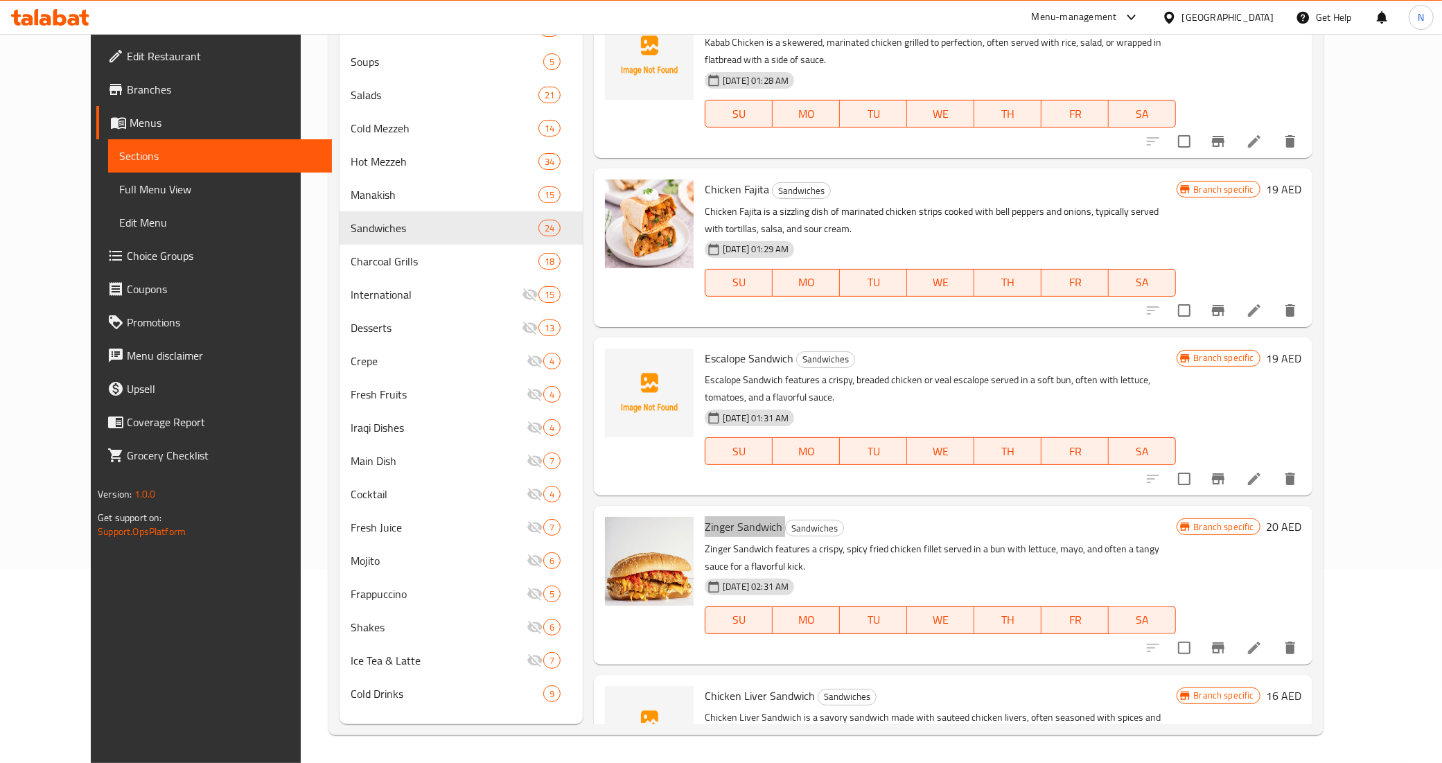
scroll to position [2677, 0]
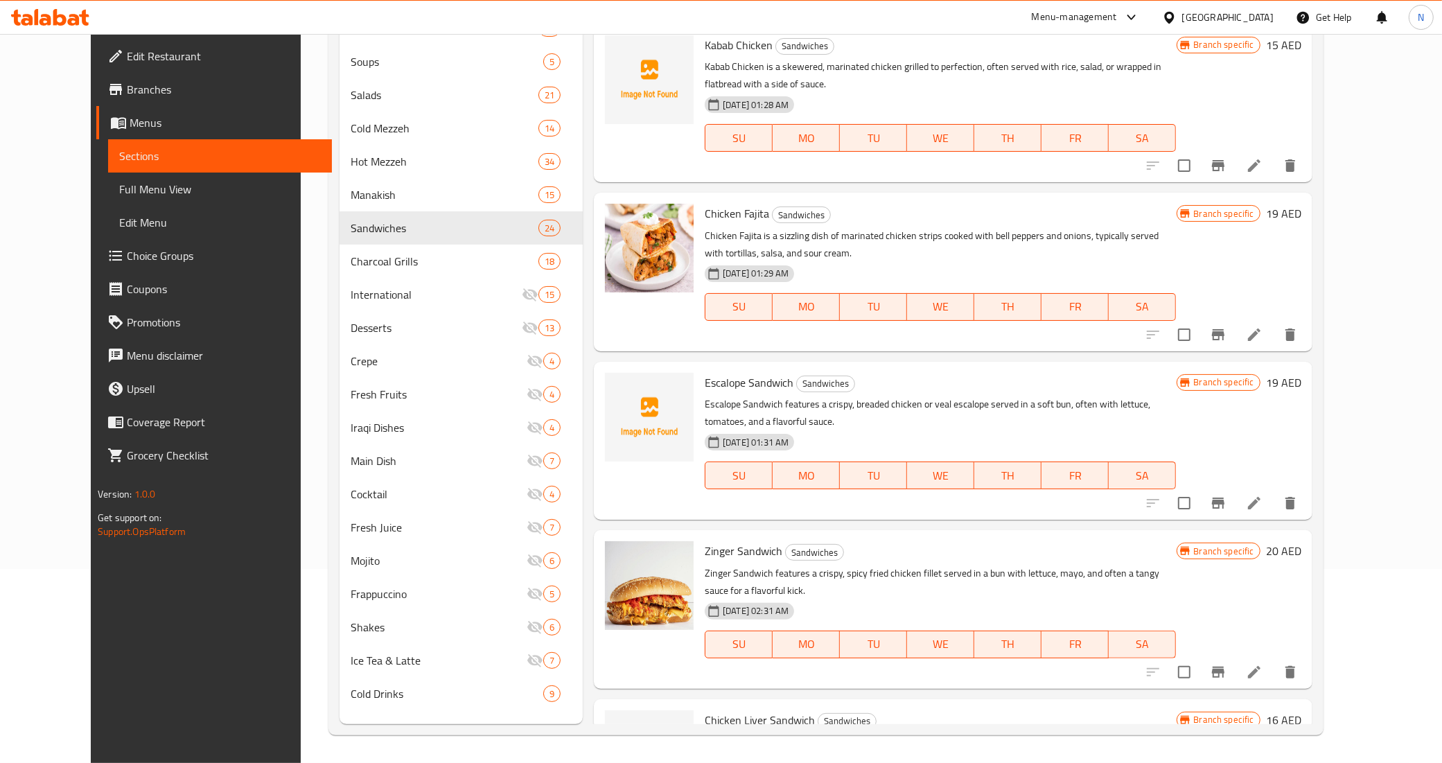
click at [723, 372] on span "Escalope Sandwich" at bounding box center [749, 382] width 89 height 21
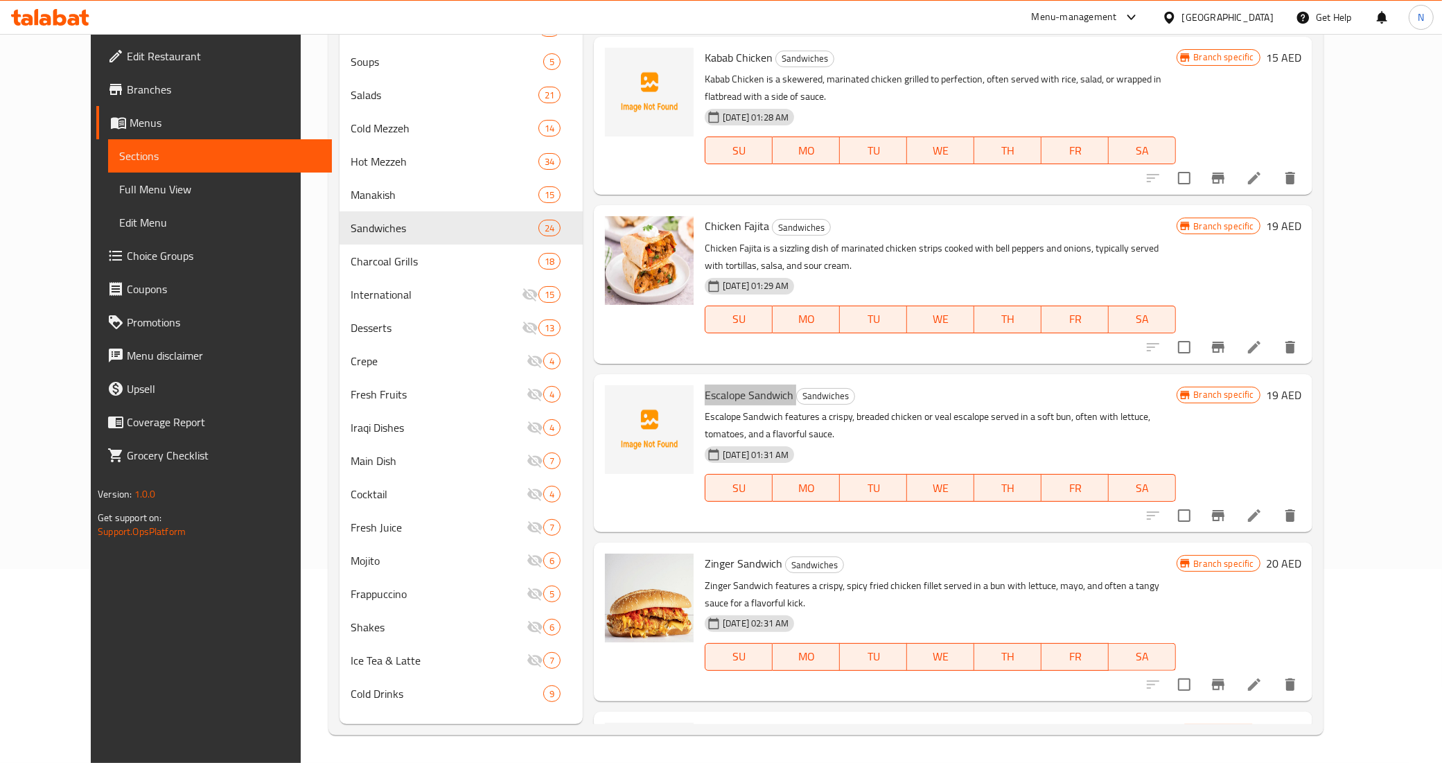
scroll to position [2590, 0]
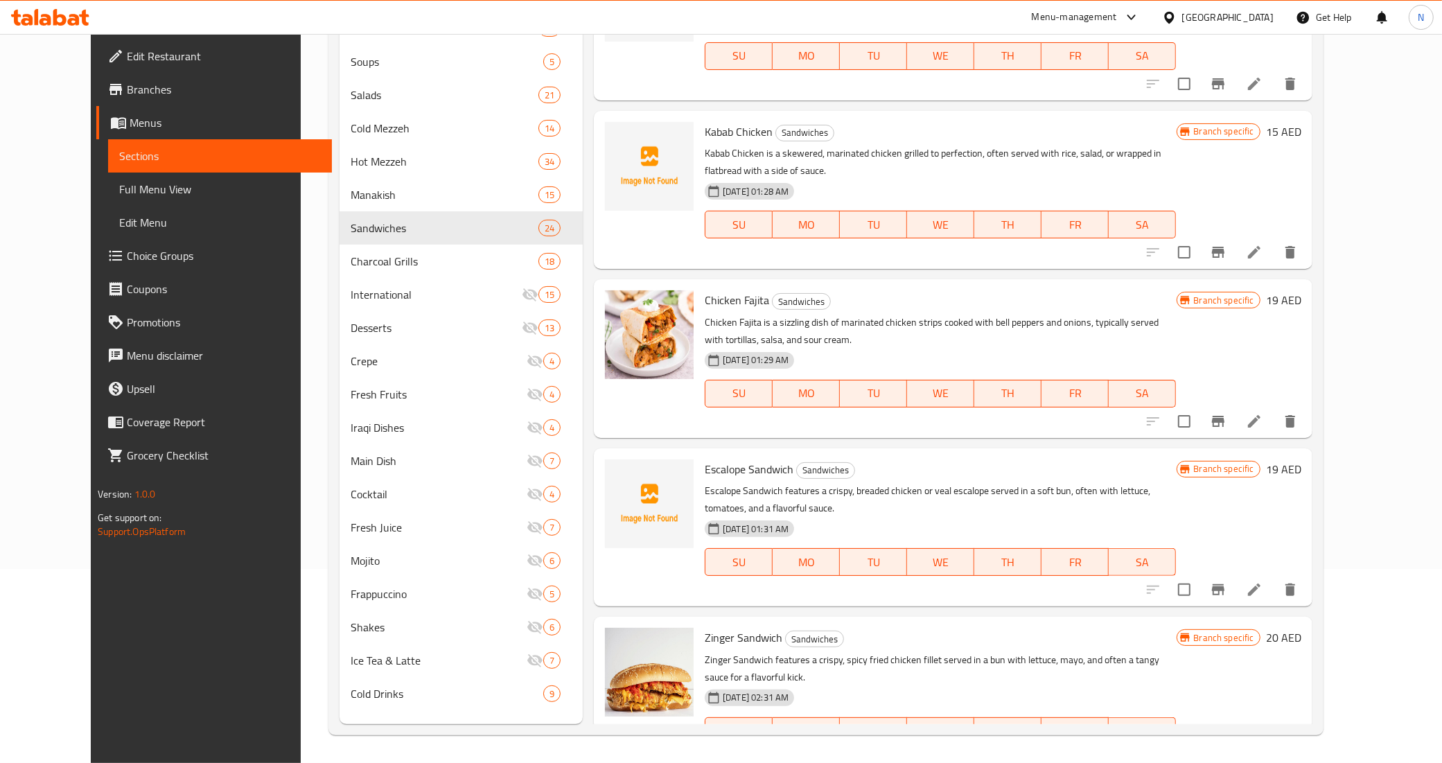
click at [736, 290] on span "Chicken Fajita" at bounding box center [737, 300] width 64 height 21
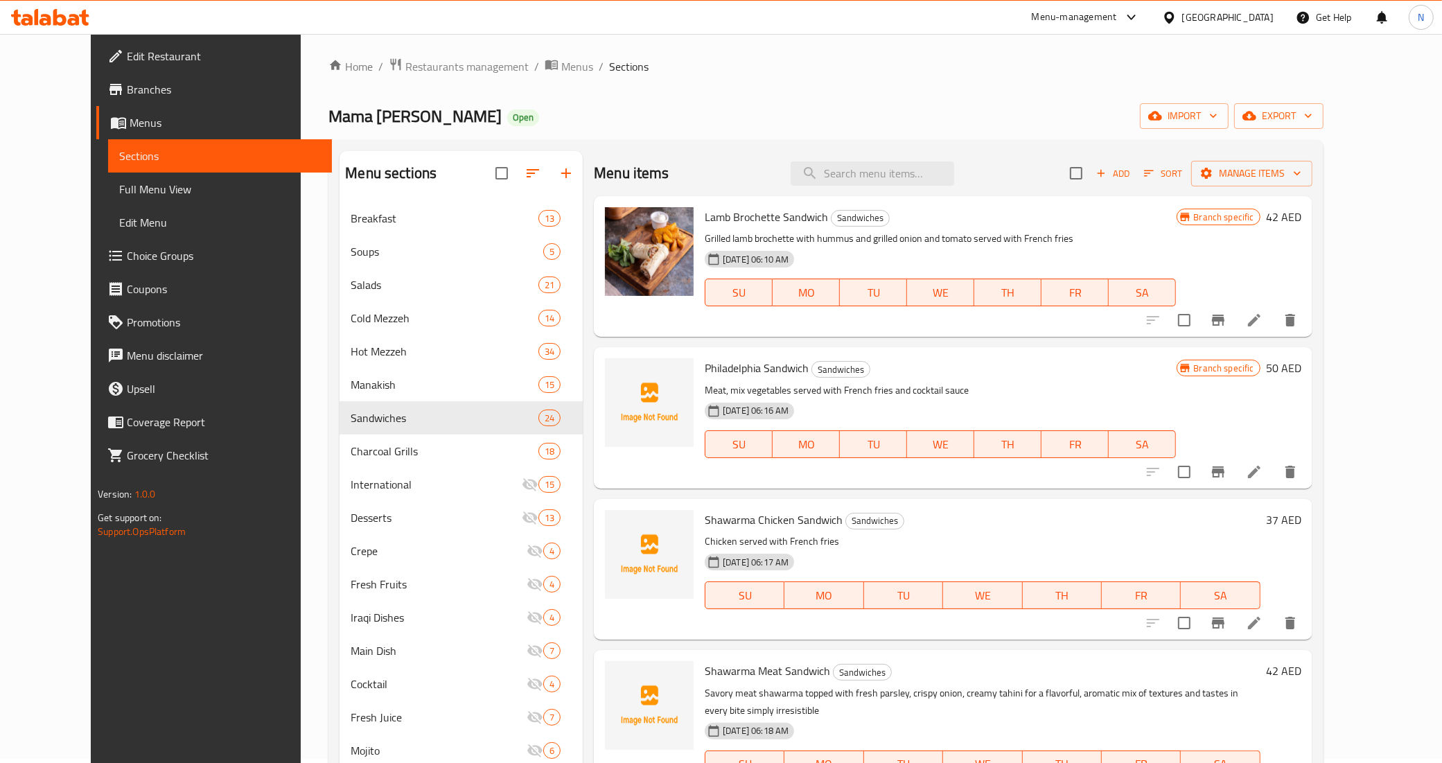
scroll to position [0, 0]
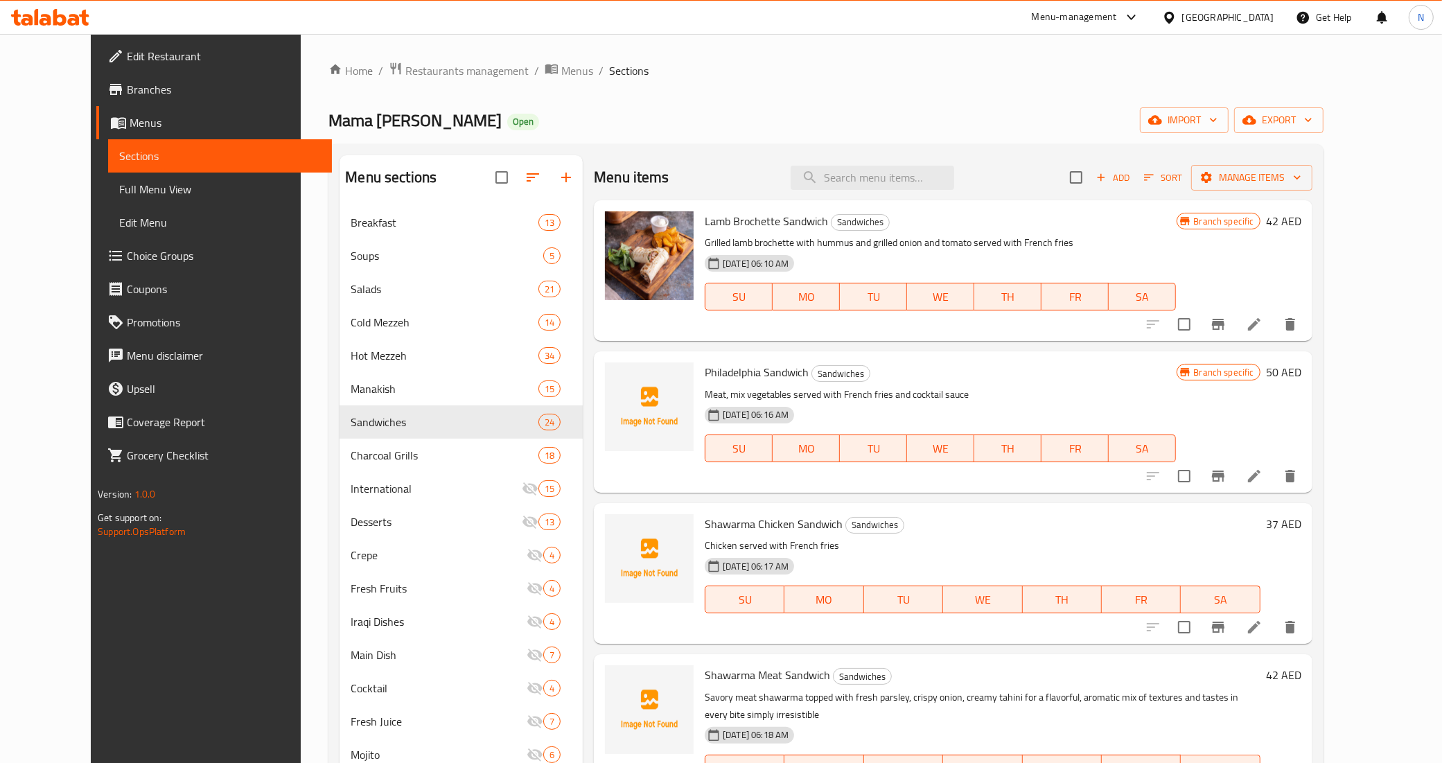
click at [1002, 406] on div "[DATE] 06:16 AM SU MO TU WE TH FR SA" at bounding box center [940, 438] width 482 height 75
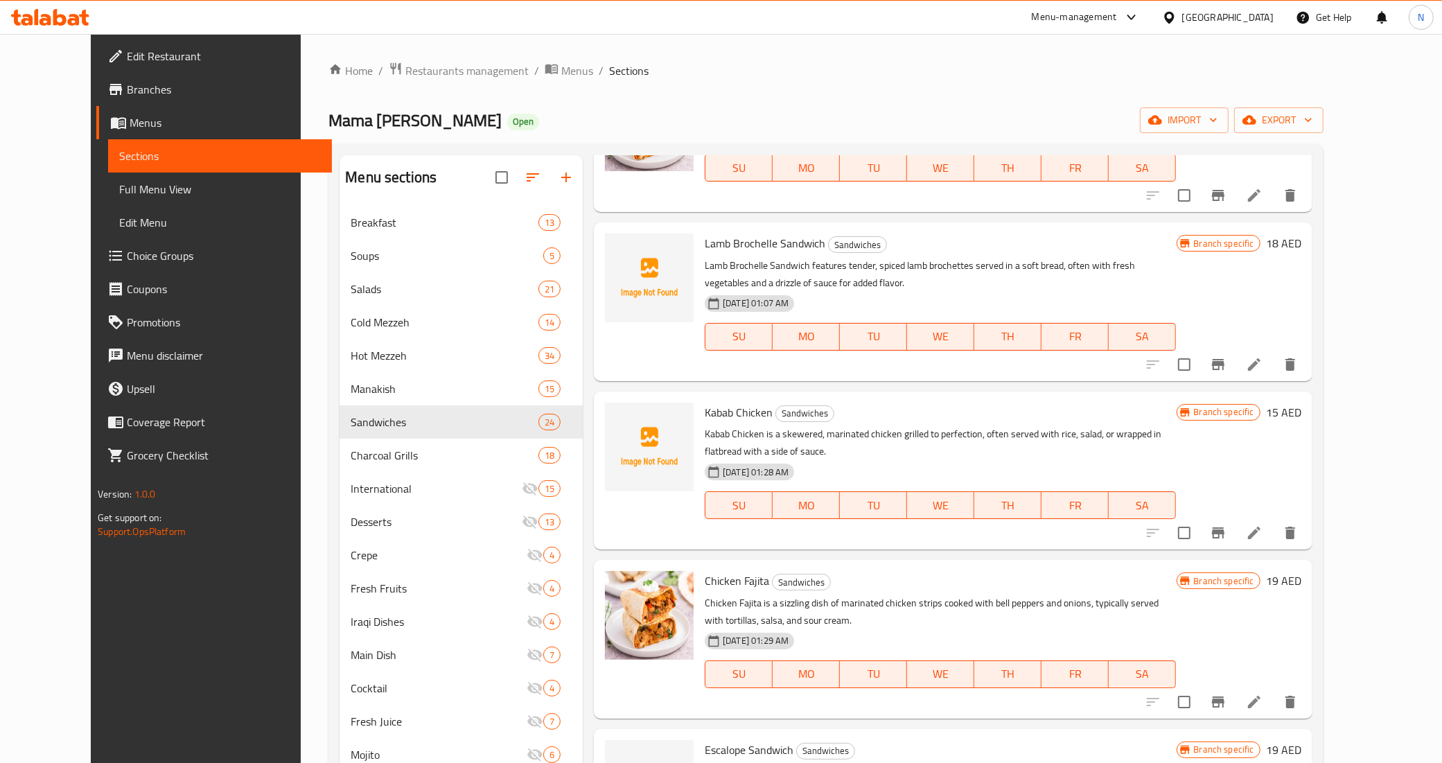
scroll to position [2330, 0]
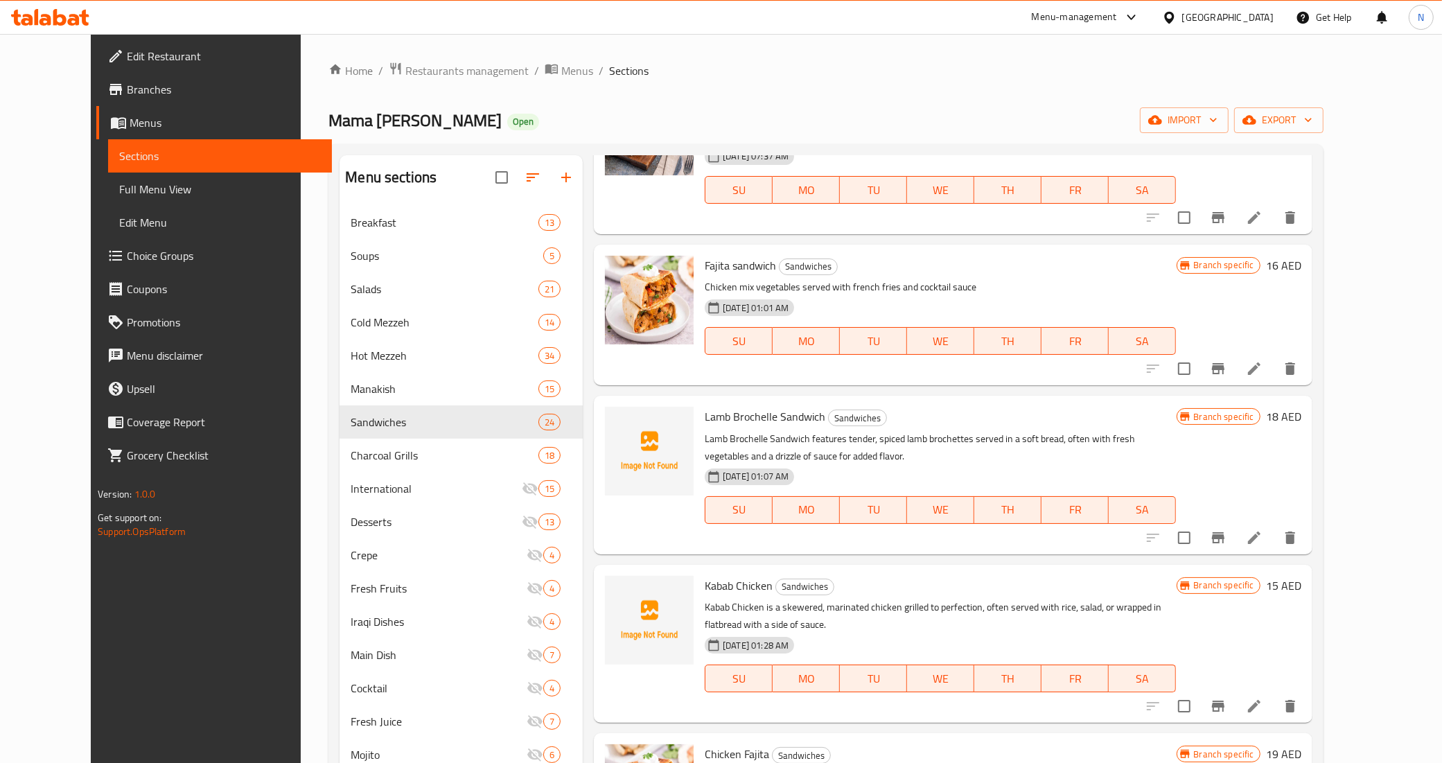
click at [728, 575] on span "Kabab Chicken" at bounding box center [739, 585] width 68 height 21
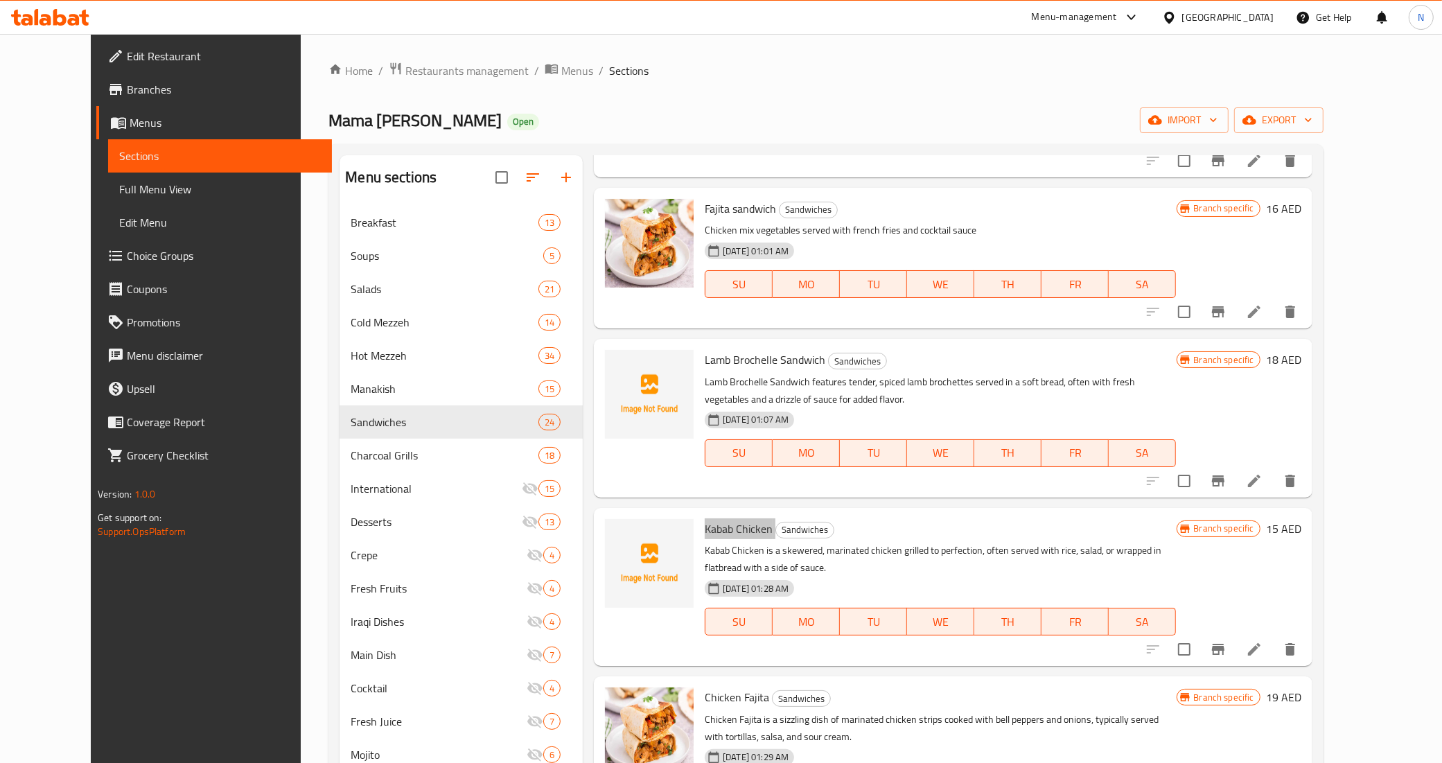
scroll to position [2417, 0]
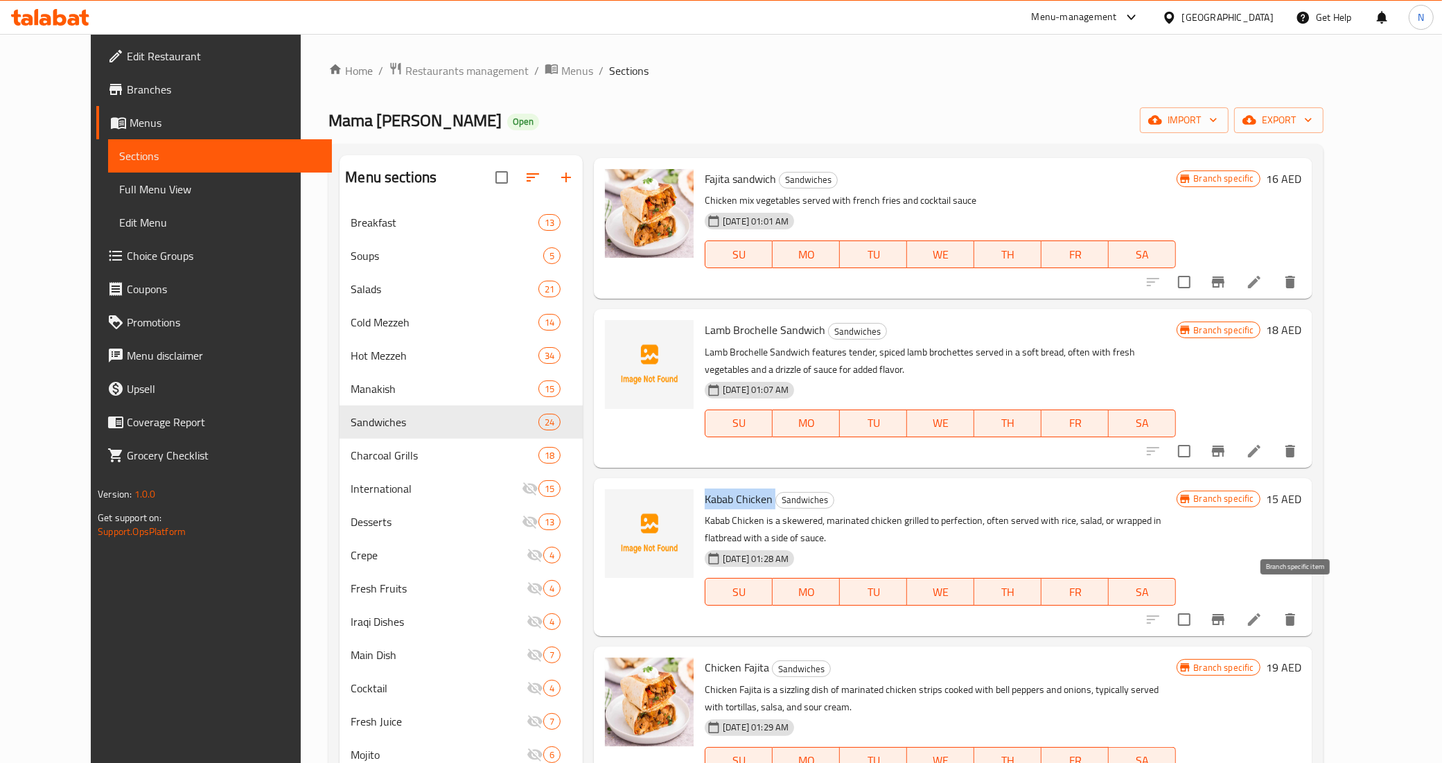
click at [1226, 611] on icon "Branch-specific-item" at bounding box center [1218, 619] width 17 height 17
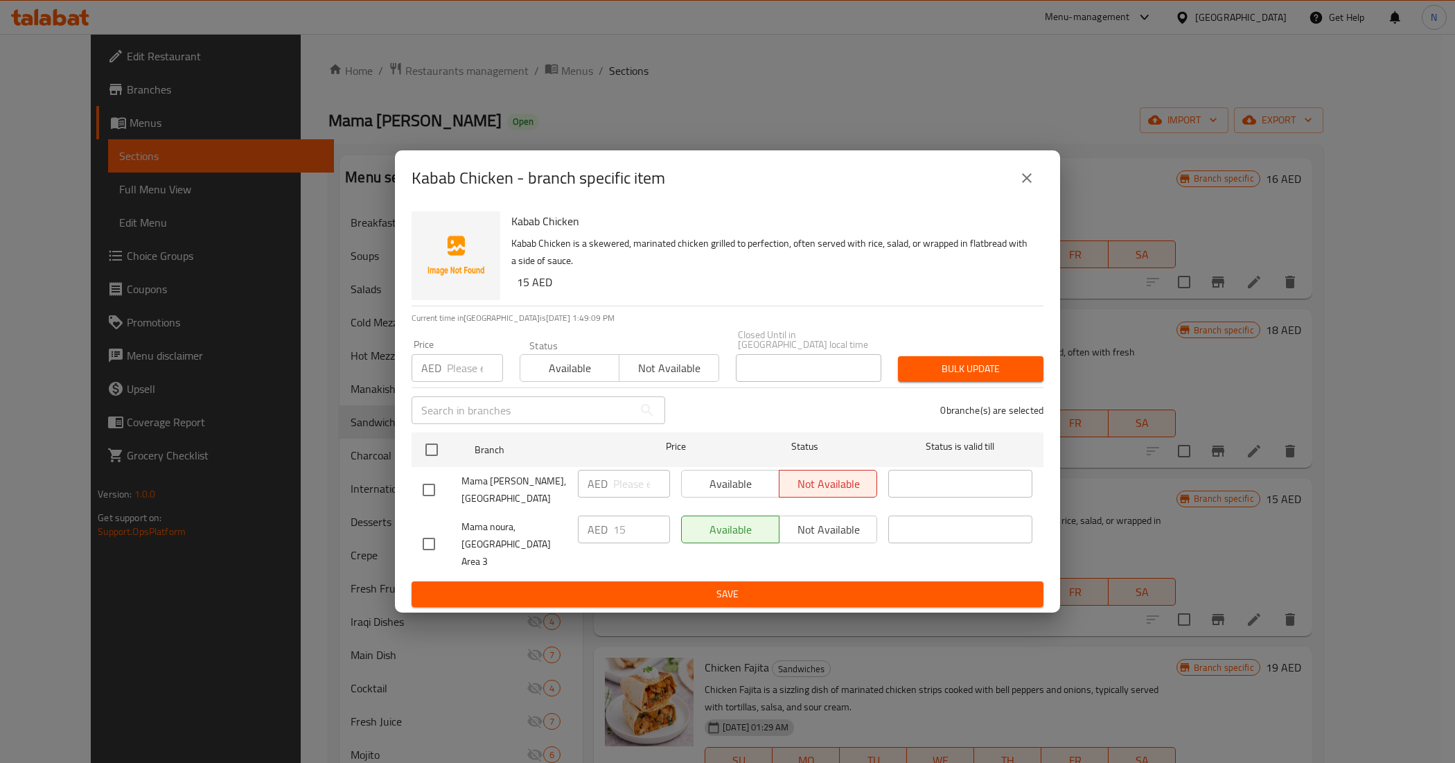
click at [1026, 186] on icon "close" at bounding box center [1027, 178] width 17 height 17
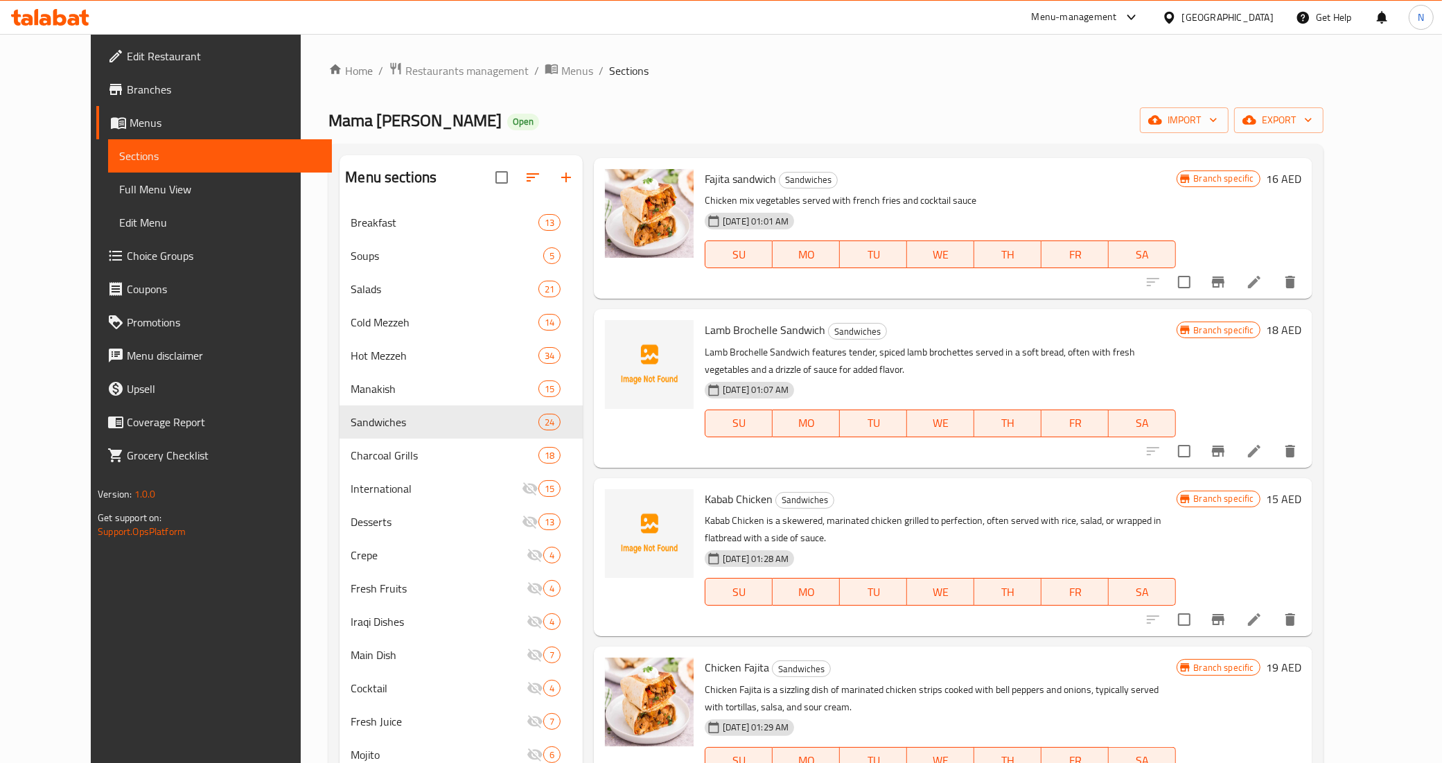
click at [777, 319] on span "Lamb Brochelle Sandwich" at bounding box center [765, 329] width 121 height 21
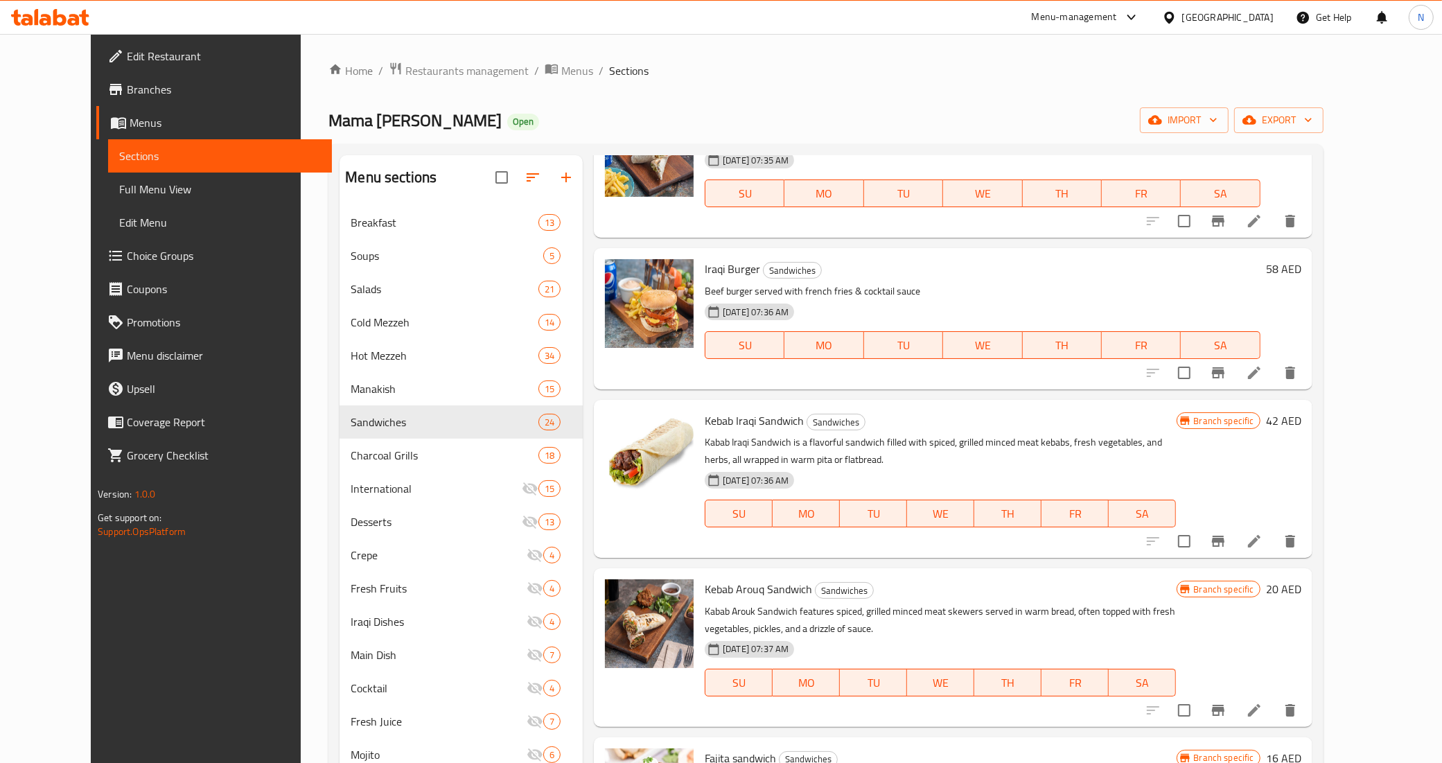
scroll to position [1811, 0]
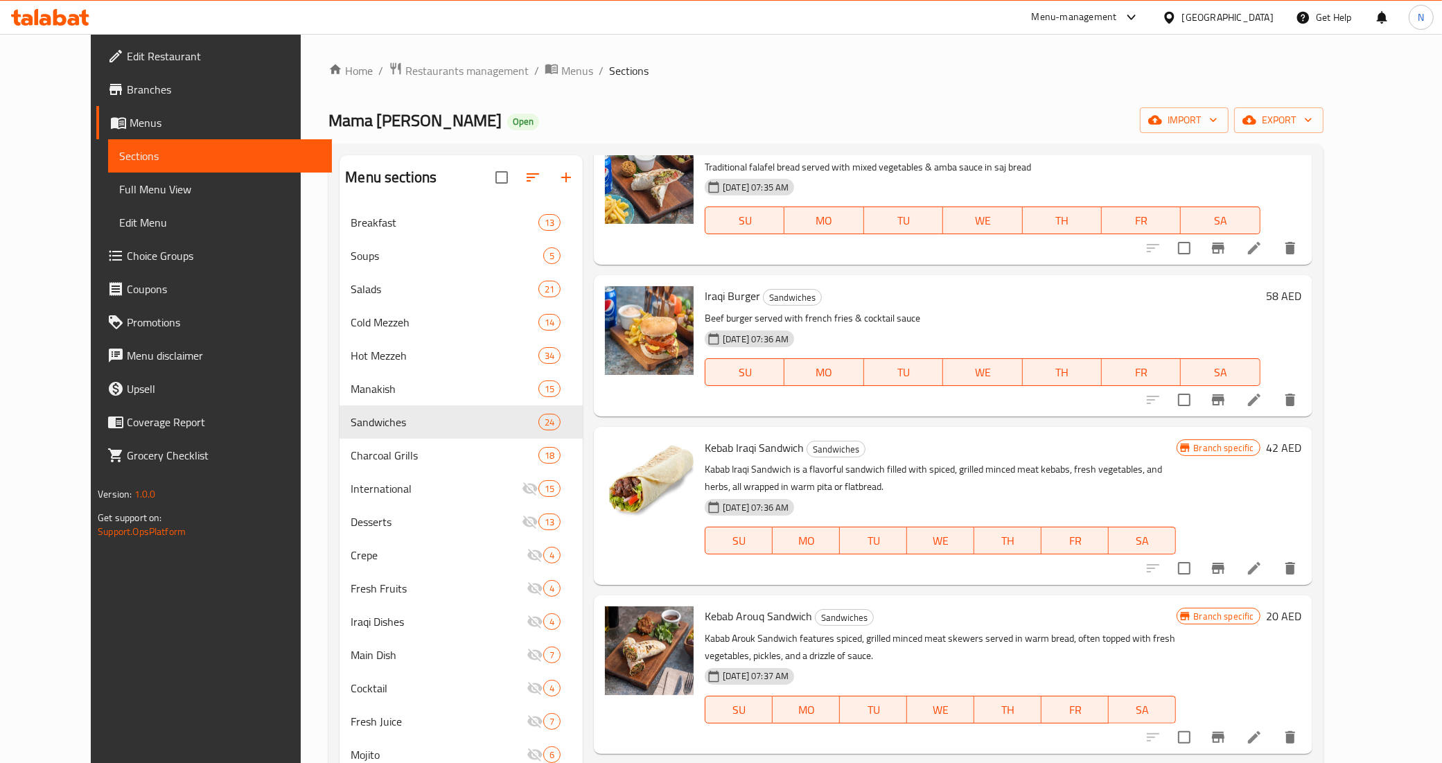
click at [714, 285] on span "Iraqi Burger" at bounding box center [732, 295] width 55 height 21
click at [1235, 390] on button "Branch-specific-item" at bounding box center [1218, 399] width 33 height 33
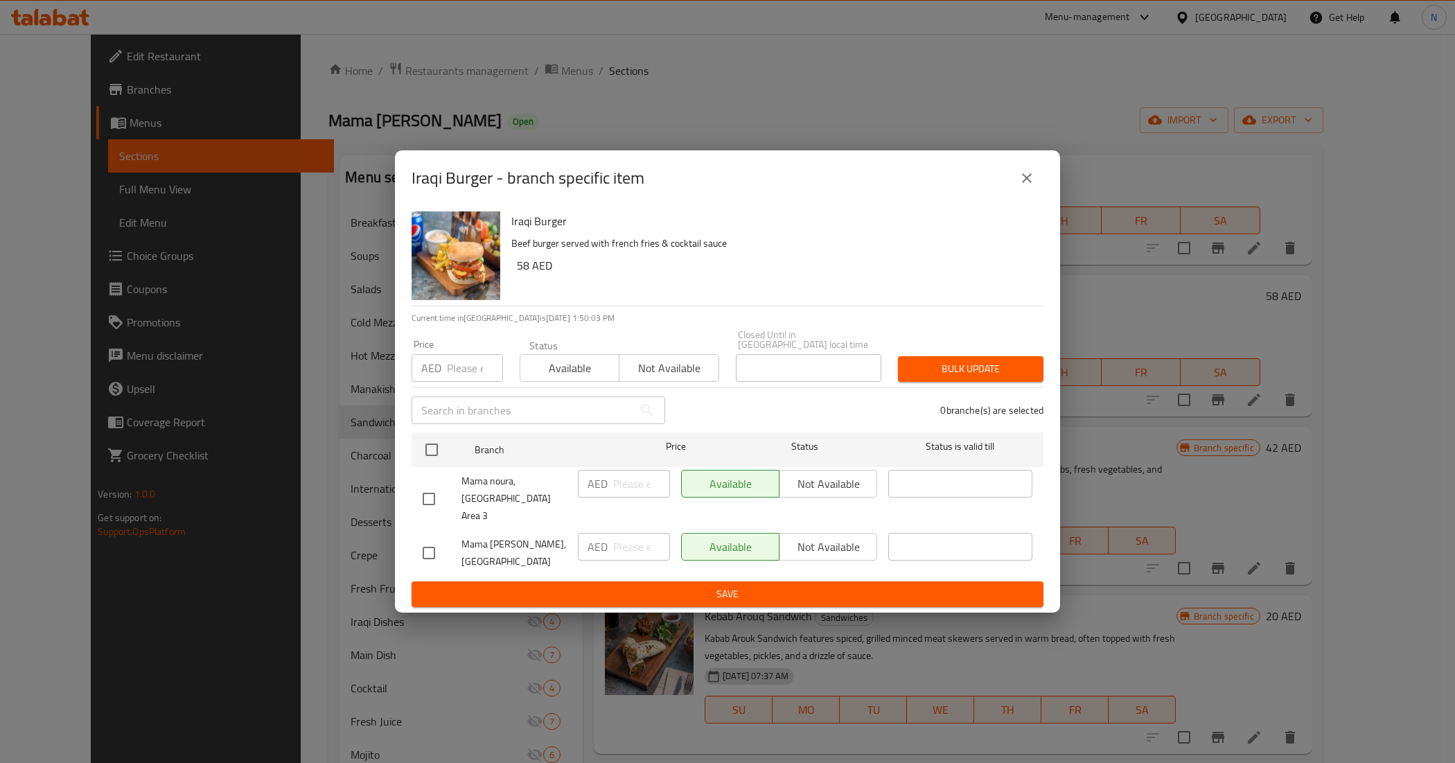
click at [440, 504] on input "checkbox" at bounding box center [428, 498] width 29 height 29
checkbox input "true"
click at [795, 491] on span "Not available" at bounding box center [828, 484] width 87 height 20
click at [723, 587] on span "Save" at bounding box center [728, 594] width 610 height 17
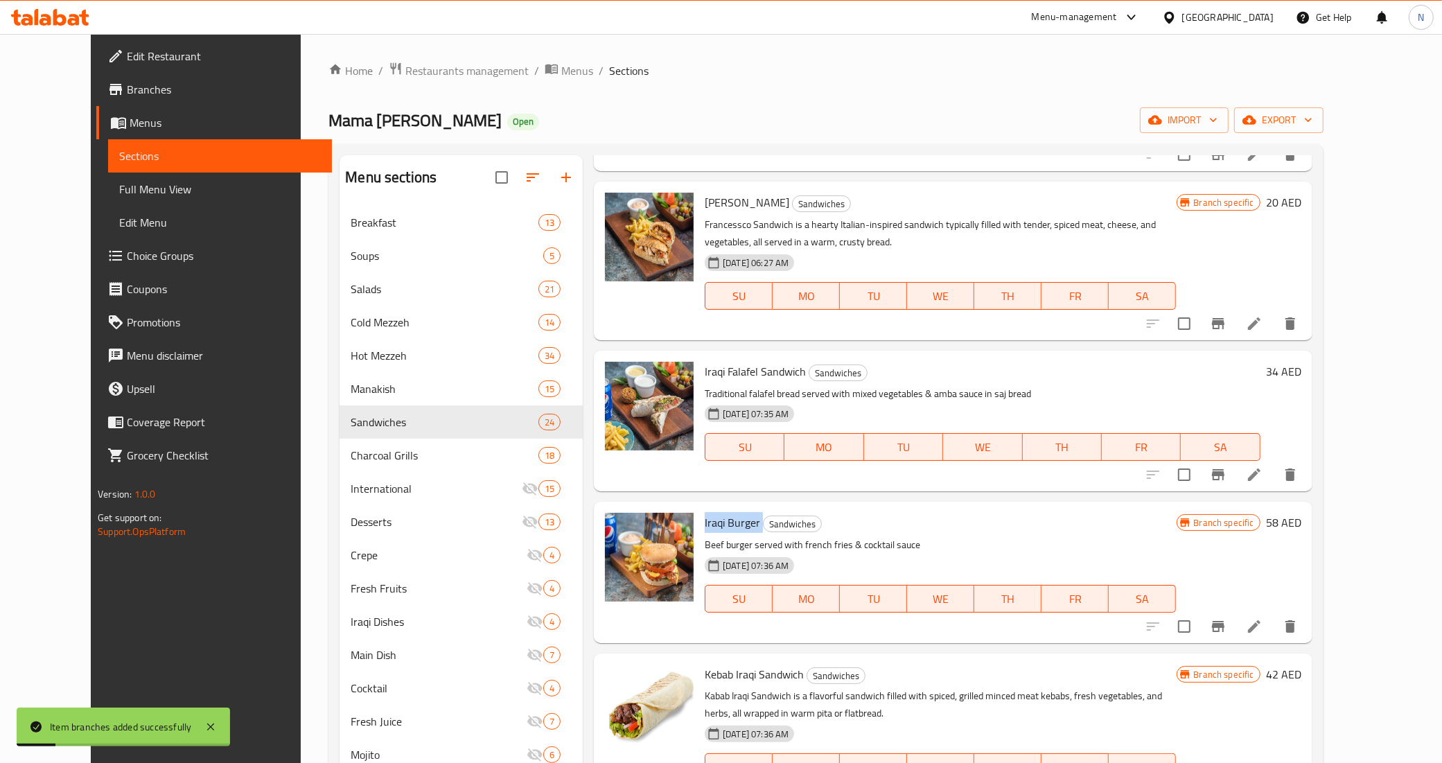
scroll to position [1551, 0]
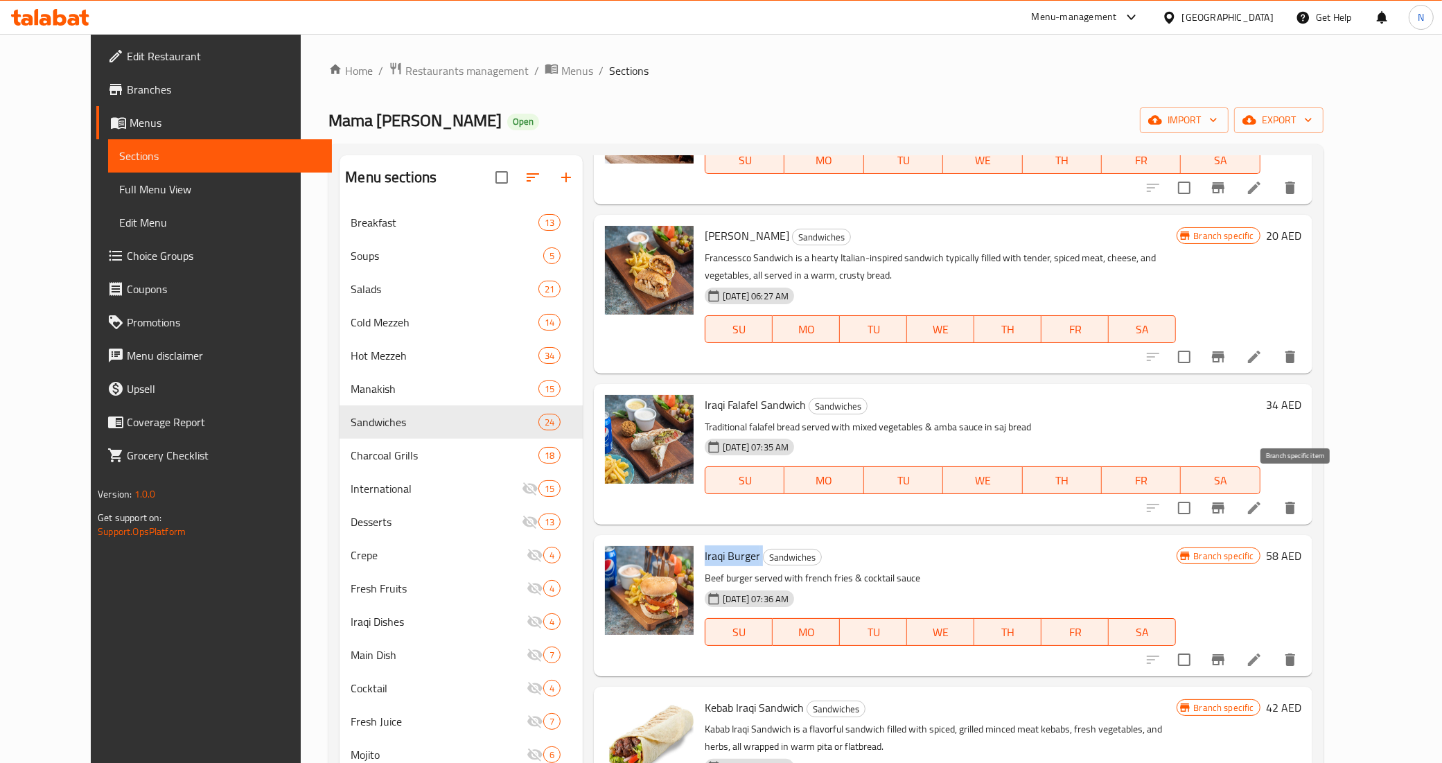
click at [1235, 491] on button "Branch-specific-item" at bounding box center [1218, 507] width 33 height 33
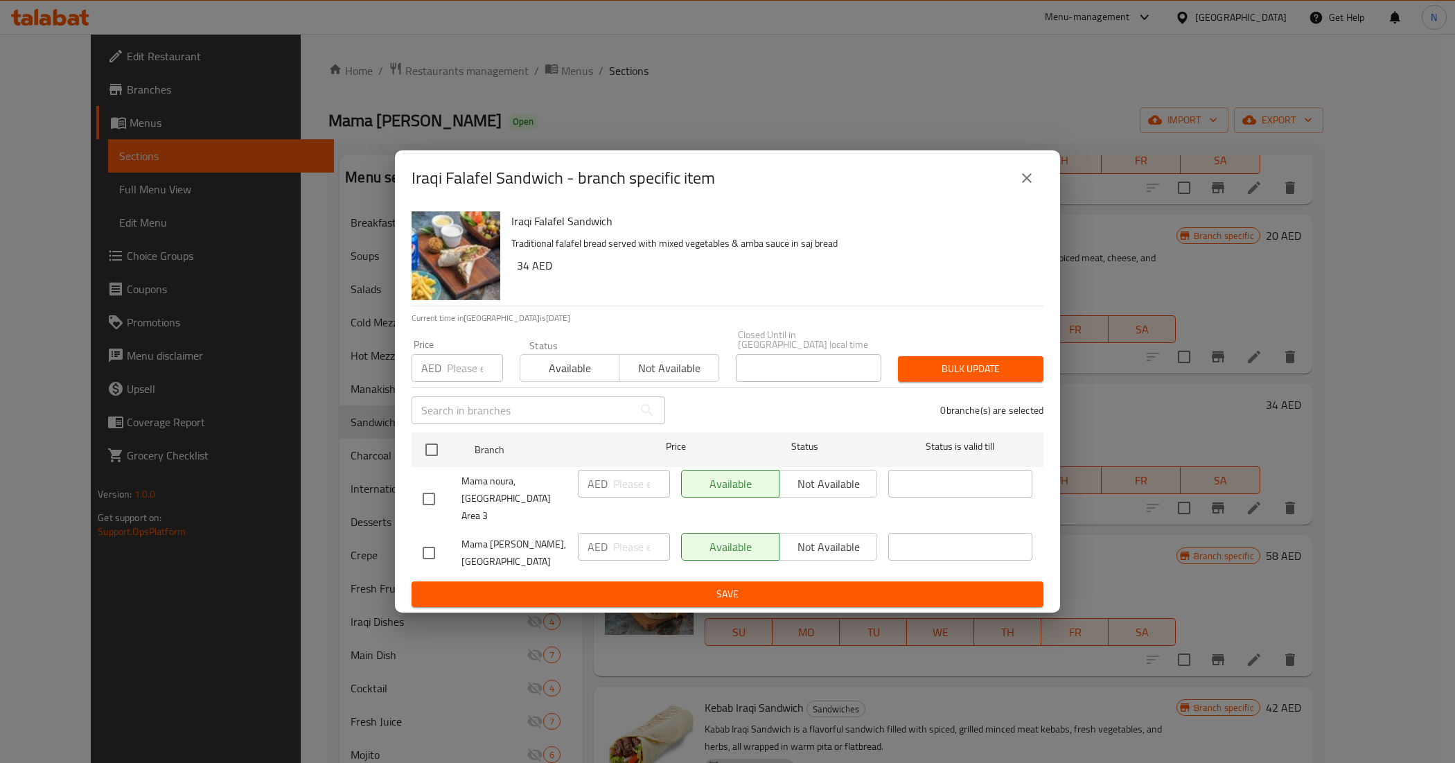
click at [435, 499] on input "checkbox" at bounding box center [428, 498] width 29 height 29
checkbox input "true"
click at [806, 484] on span "Not available" at bounding box center [828, 484] width 87 height 20
click at [769, 586] on span "Save" at bounding box center [728, 594] width 610 height 17
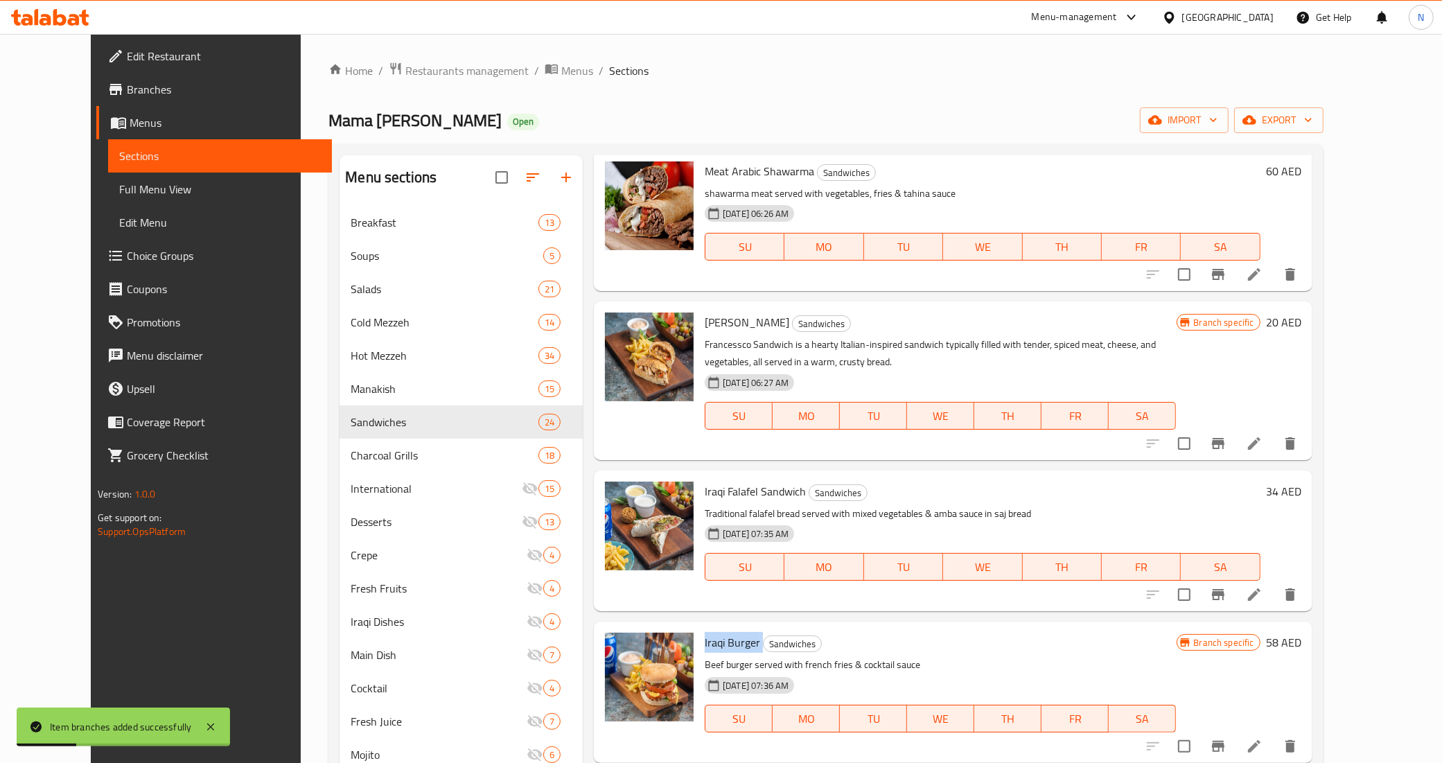
scroll to position [1378, 0]
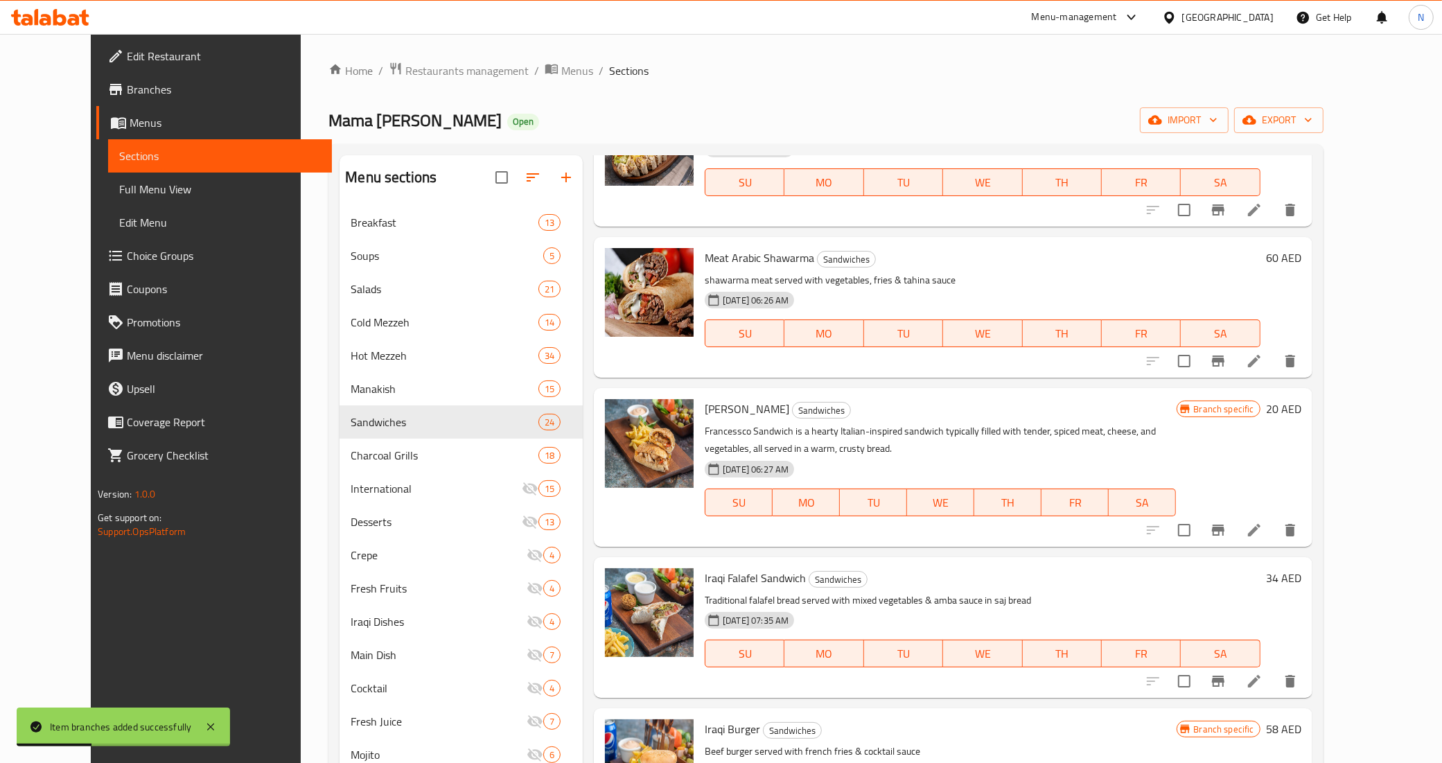
click at [718, 399] on span "[PERSON_NAME]" at bounding box center [747, 408] width 85 height 21
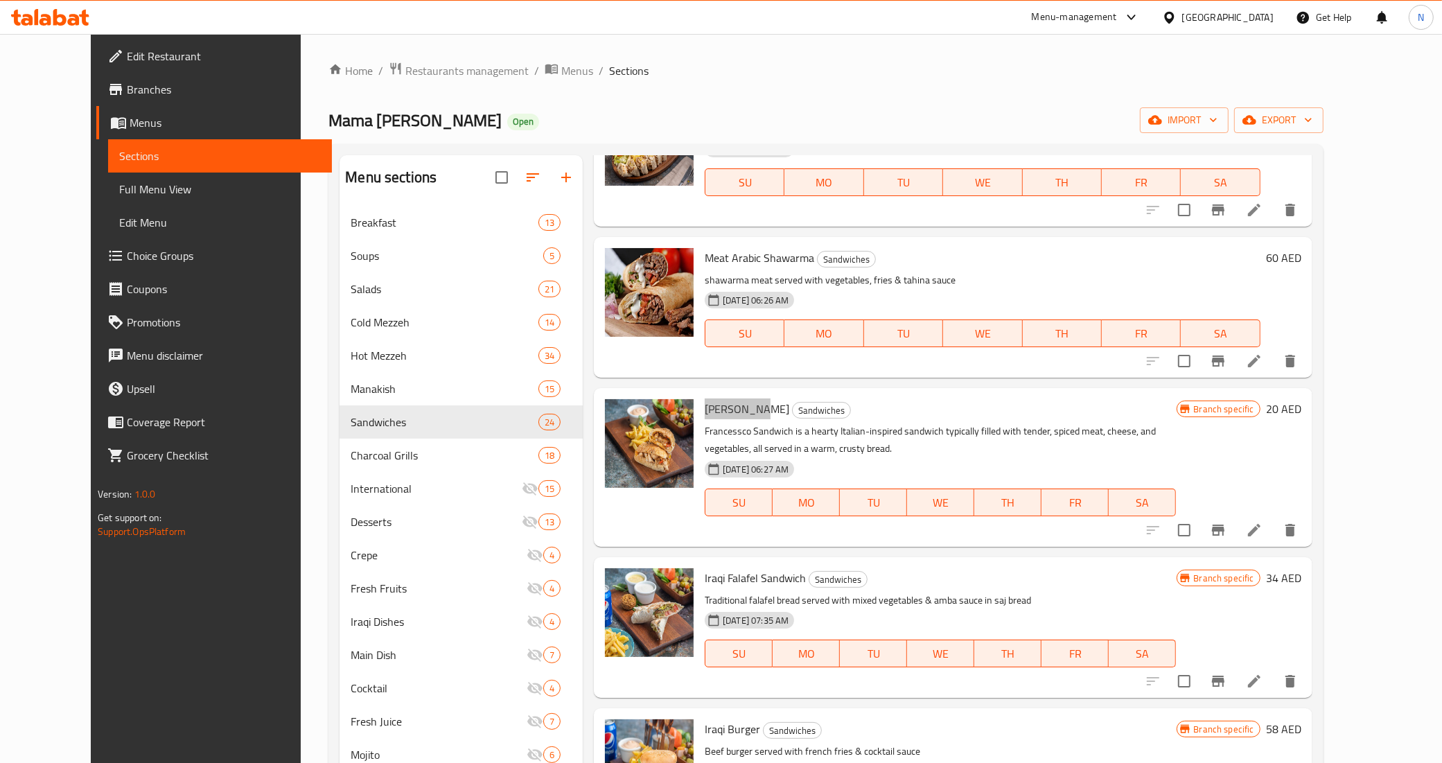
scroll to position [1291, 0]
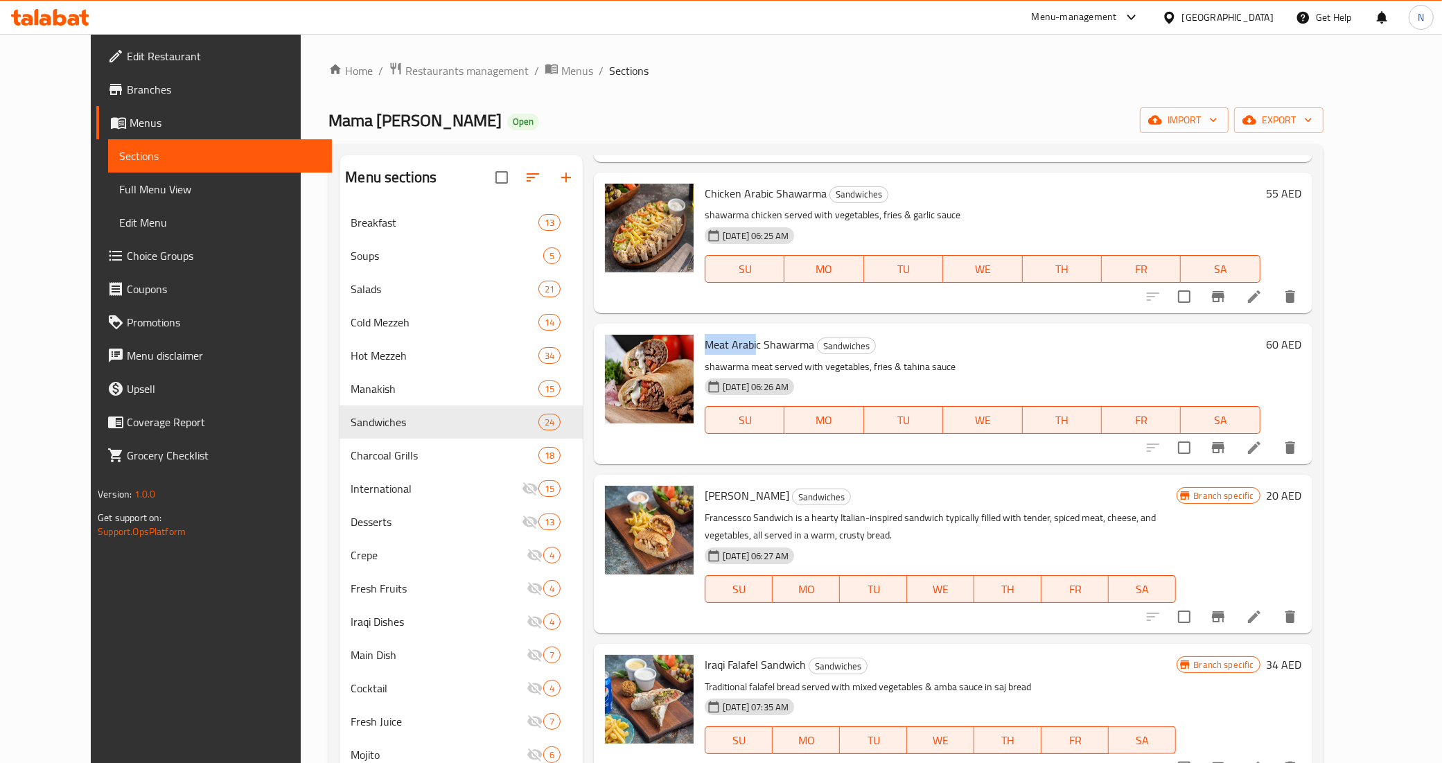
drag, startPoint x: 681, startPoint y: 327, endPoint x: 735, endPoint y: 329, distance: 53.4
click at [735, 334] on span "Meat Arabic Shawarma" at bounding box center [759, 344] width 109 height 21
click at [1224, 442] on icon "Branch-specific-item" at bounding box center [1218, 447] width 12 height 11
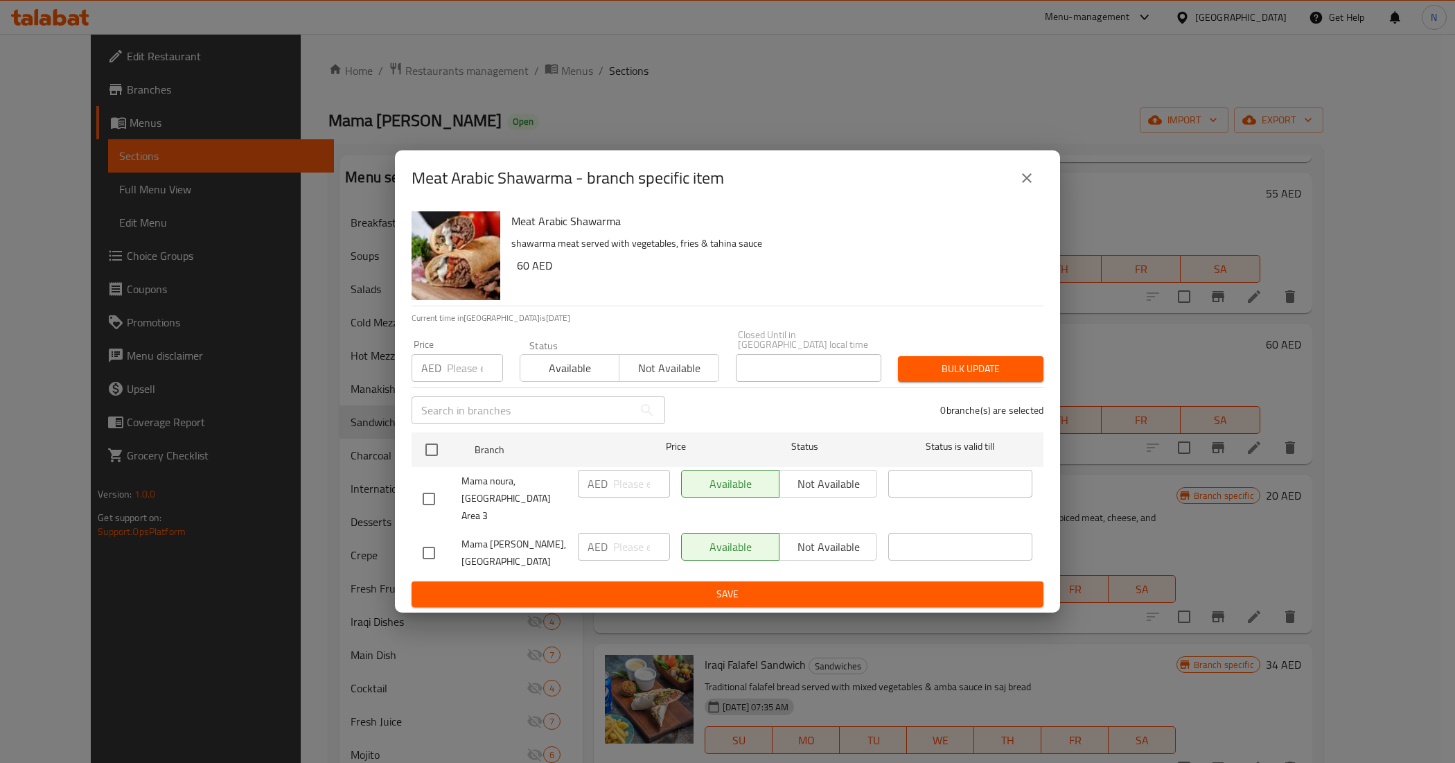
click at [434, 495] on input "checkbox" at bounding box center [428, 498] width 29 height 29
checkbox input "true"
click at [828, 491] on span "Not available" at bounding box center [828, 484] width 87 height 20
click at [777, 586] on span "Save" at bounding box center [728, 594] width 610 height 17
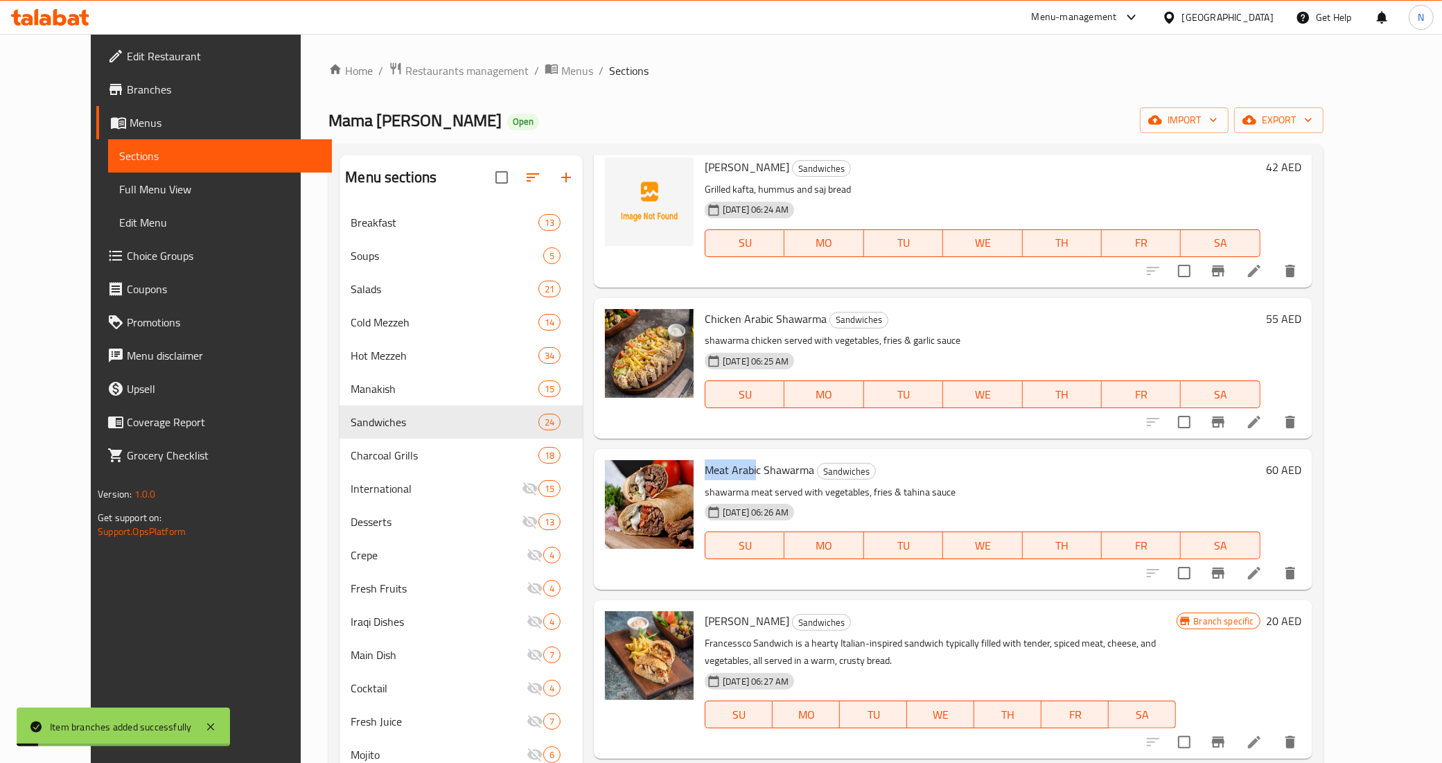
scroll to position [1118, 0]
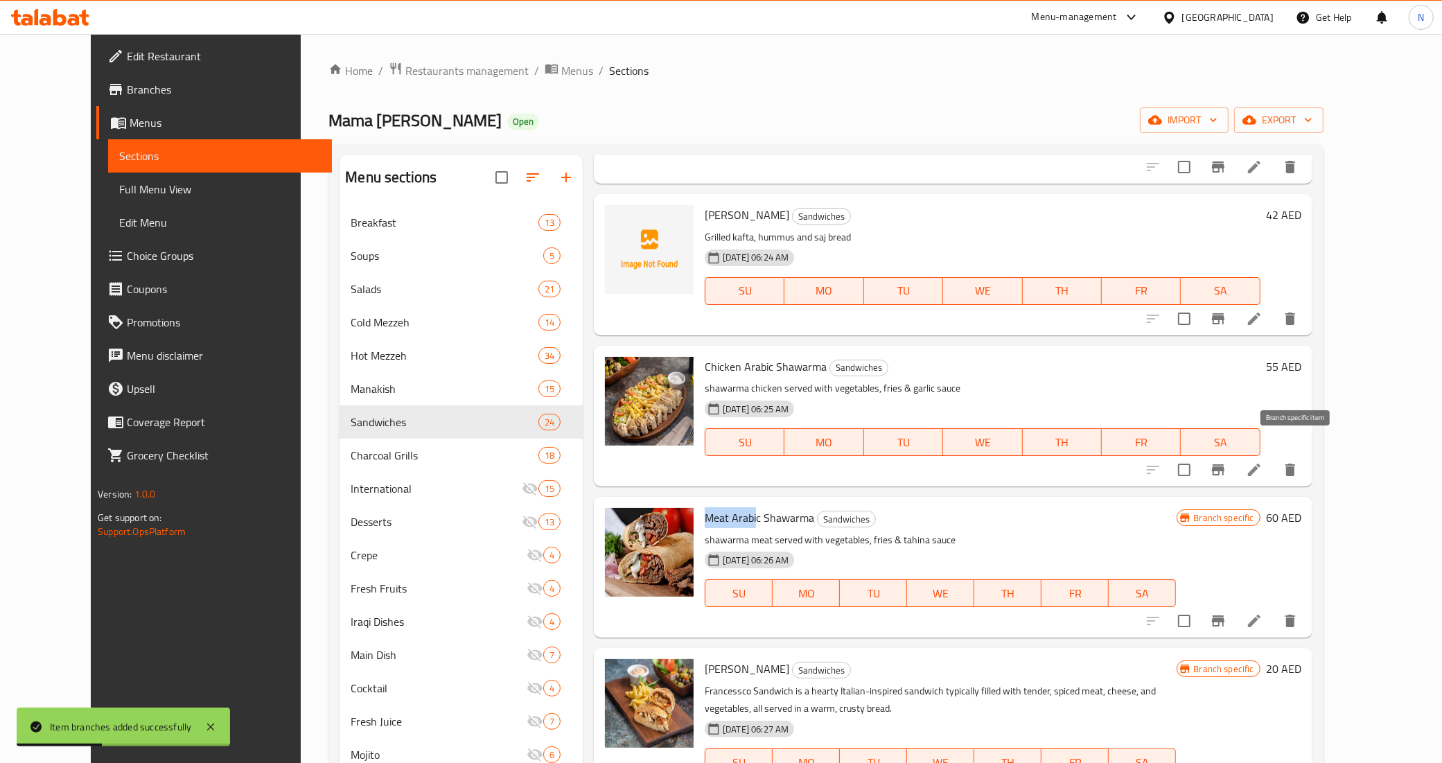
click at [1224, 464] on icon "Branch-specific-item" at bounding box center [1218, 469] width 12 height 11
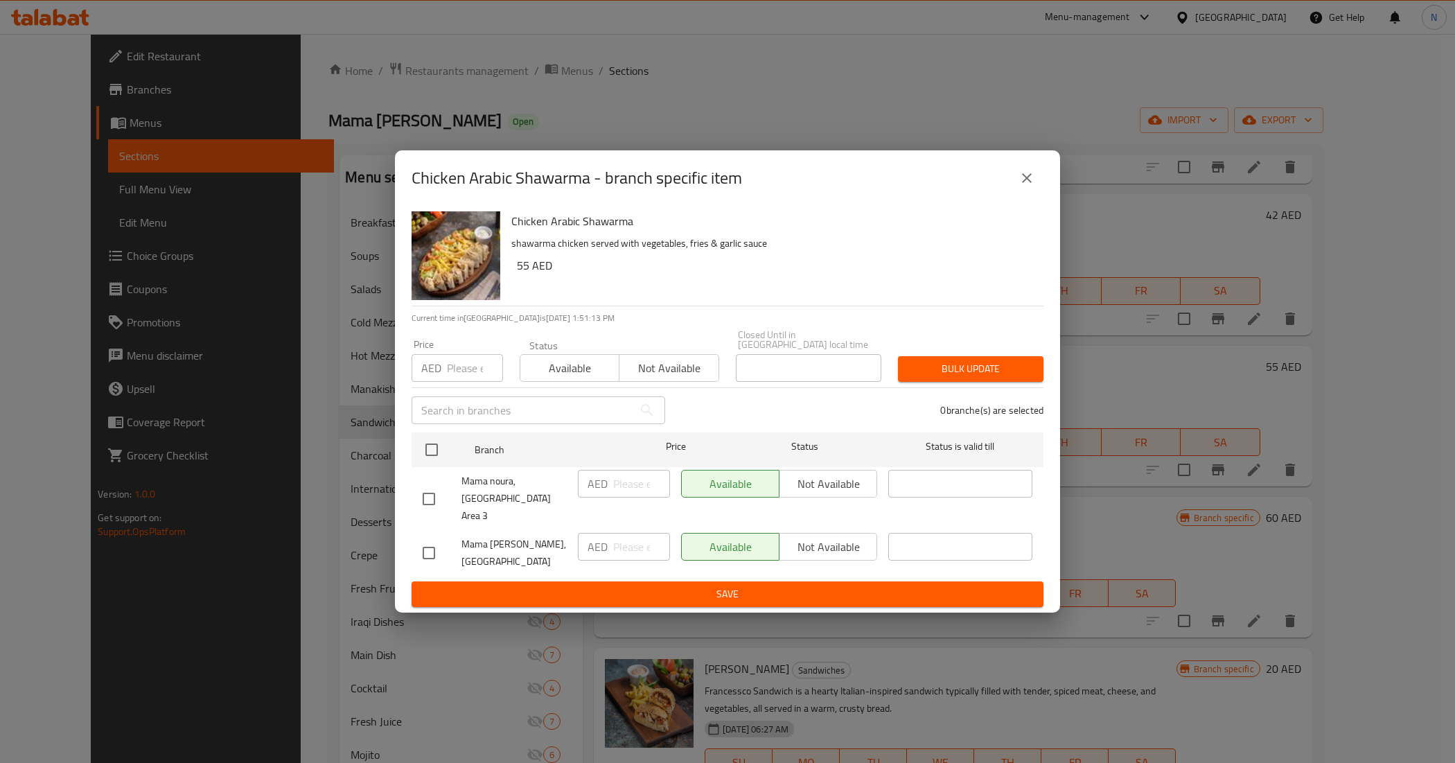
click at [430, 498] on input "checkbox" at bounding box center [428, 498] width 29 height 29
checkbox input "true"
click at [829, 494] on span "Not available" at bounding box center [828, 484] width 87 height 20
click at [757, 586] on span "Save" at bounding box center [728, 594] width 610 height 17
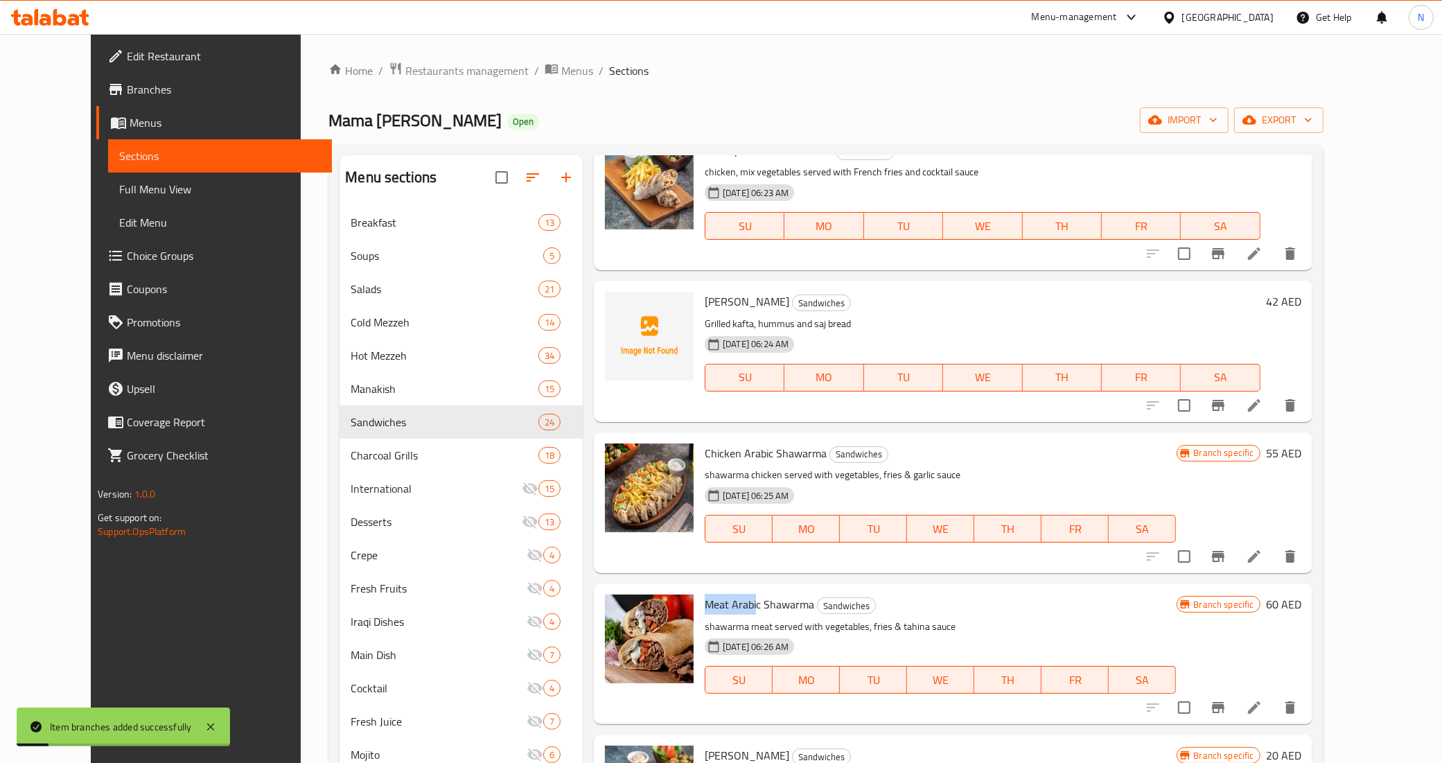
scroll to position [944, 0]
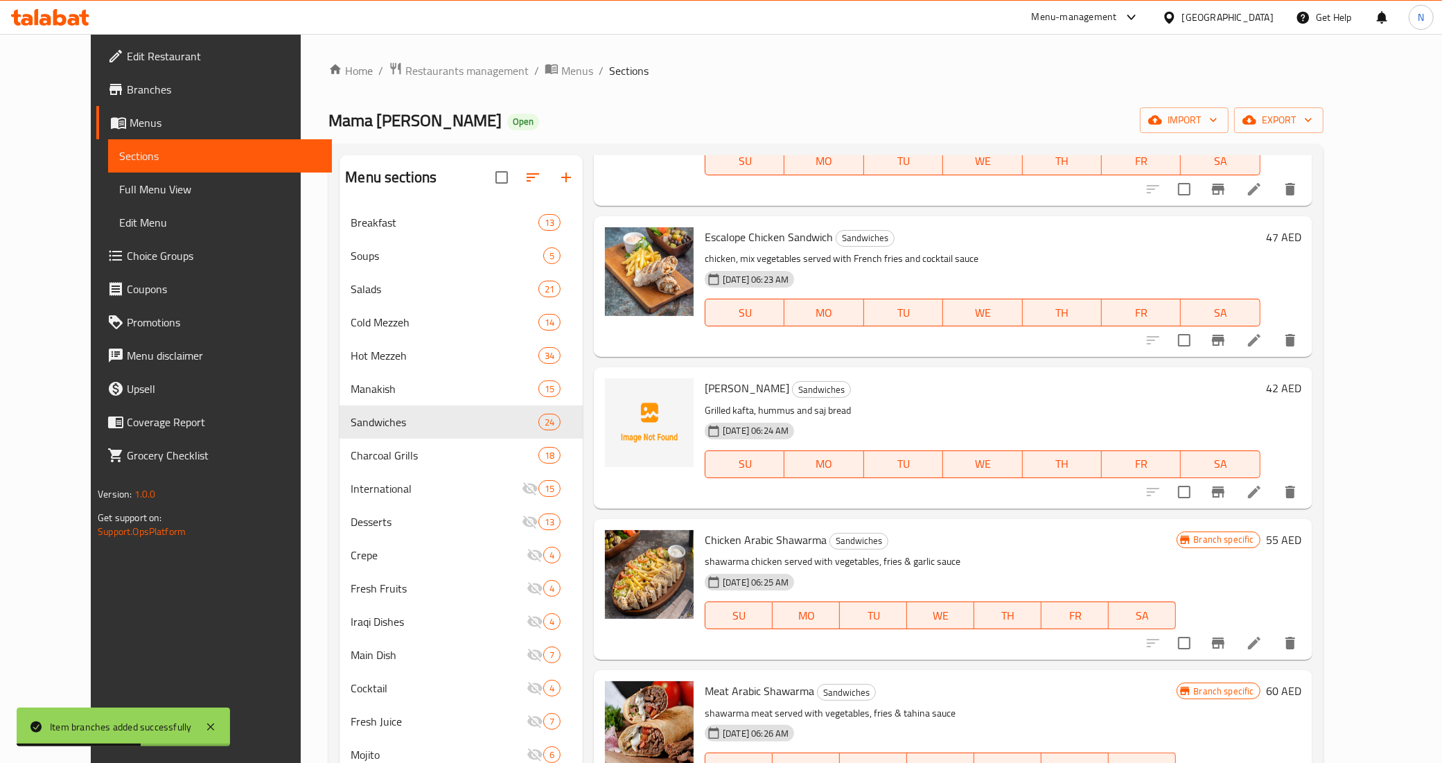
click at [705, 378] on span "[PERSON_NAME]" at bounding box center [747, 388] width 85 height 21
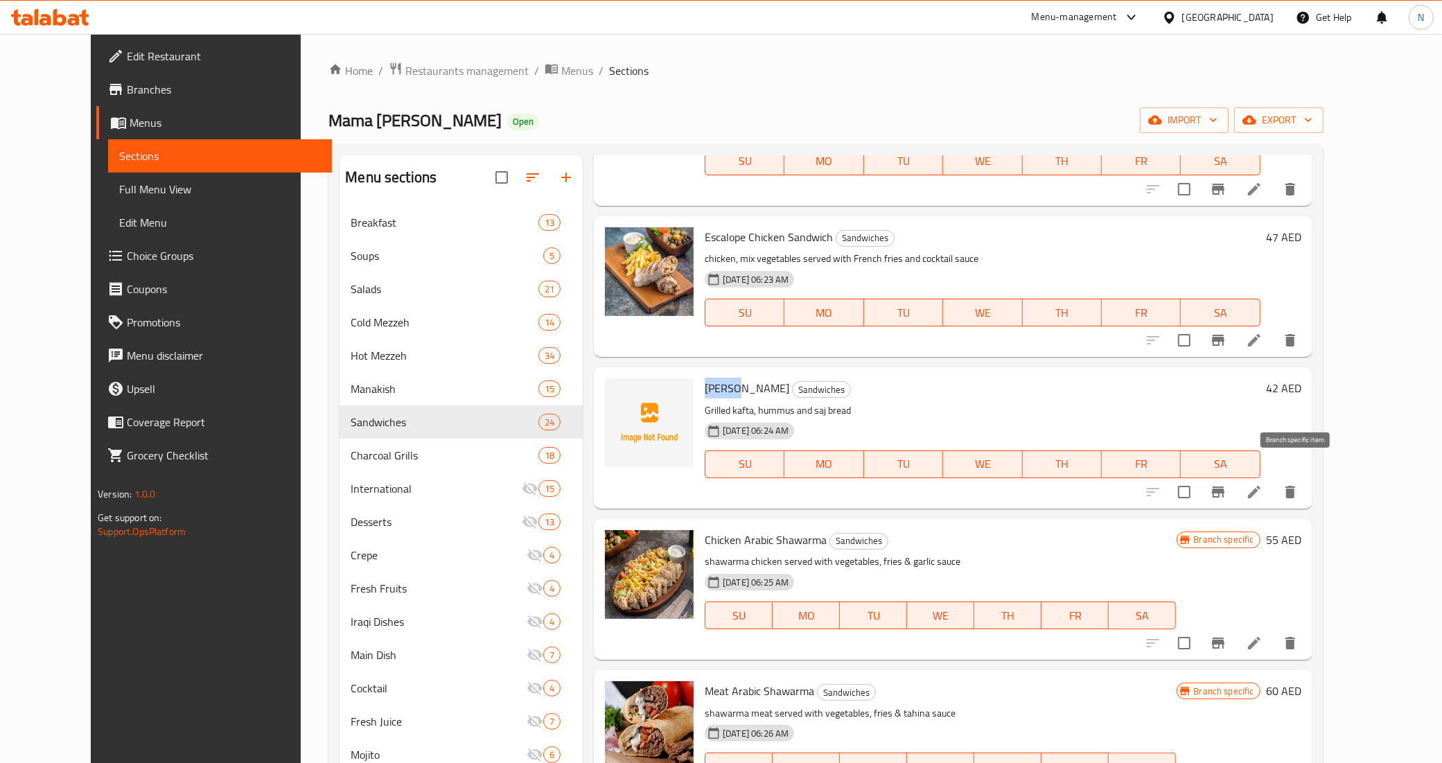
click at [1235, 478] on button "Branch-specific-item" at bounding box center [1218, 491] width 33 height 33
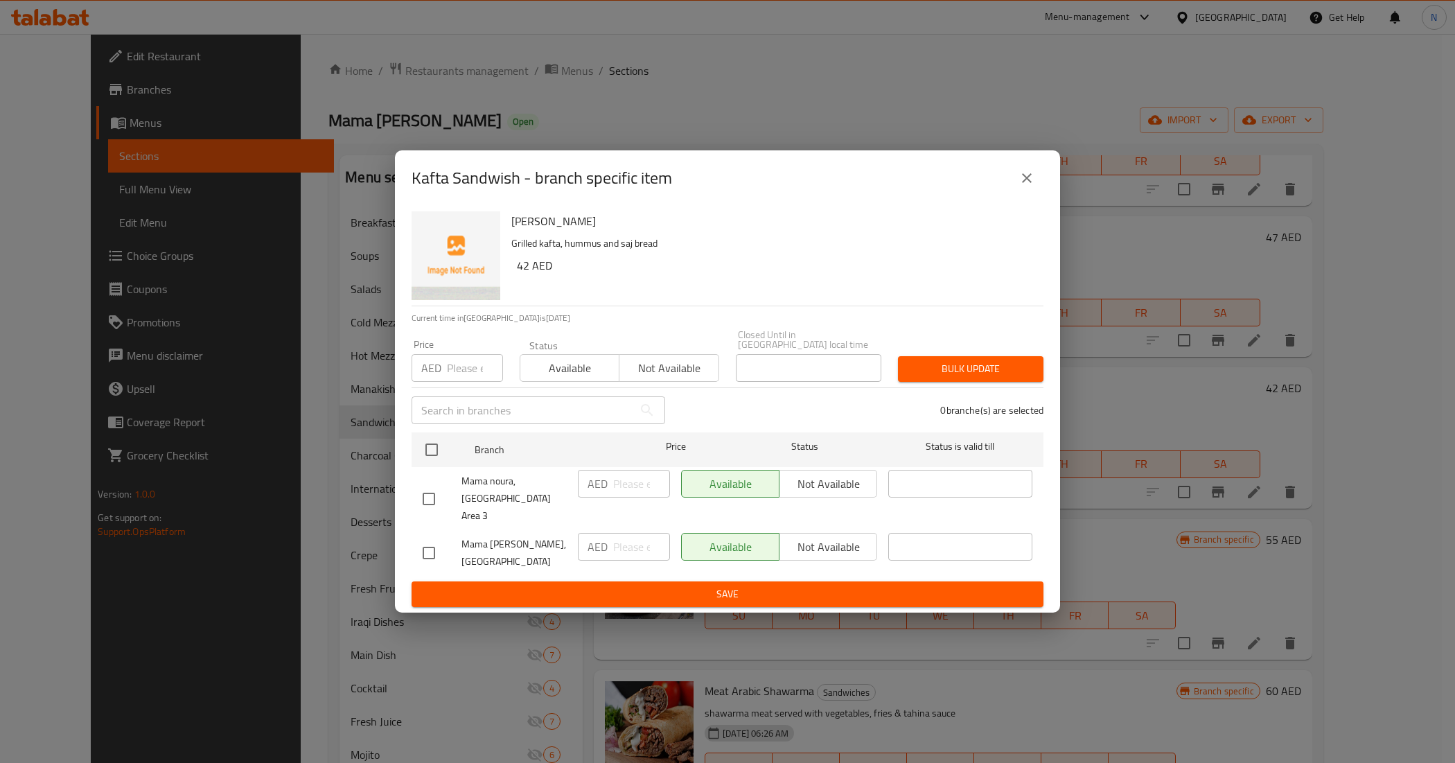
click at [441, 506] on input "checkbox" at bounding box center [428, 498] width 29 height 29
checkbox input "true"
click at [785, 493] on span "Not available" at bounding box center [828, 484] width 87 height 20
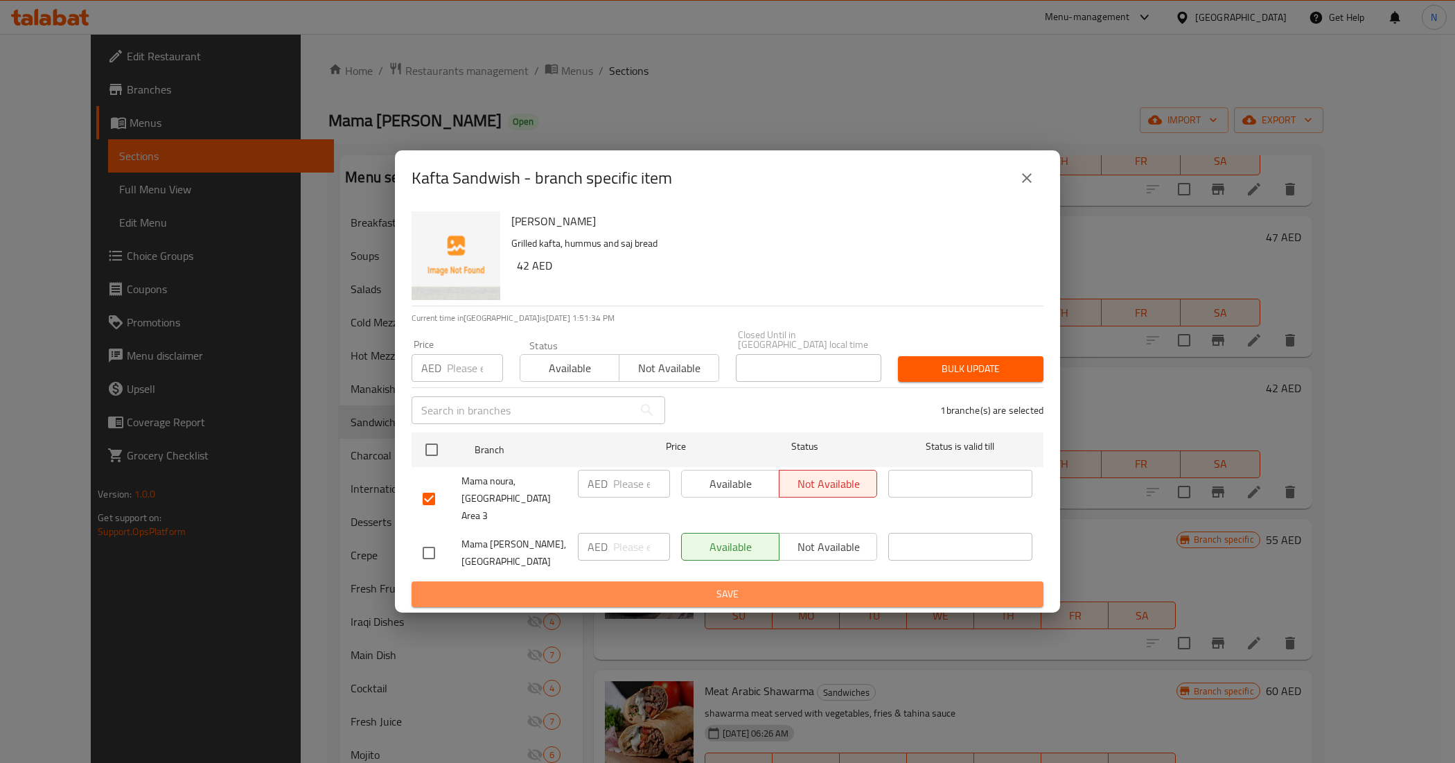
click at [732, 596] on button "Save" at bounding box center [728, 594] width 632 height 26
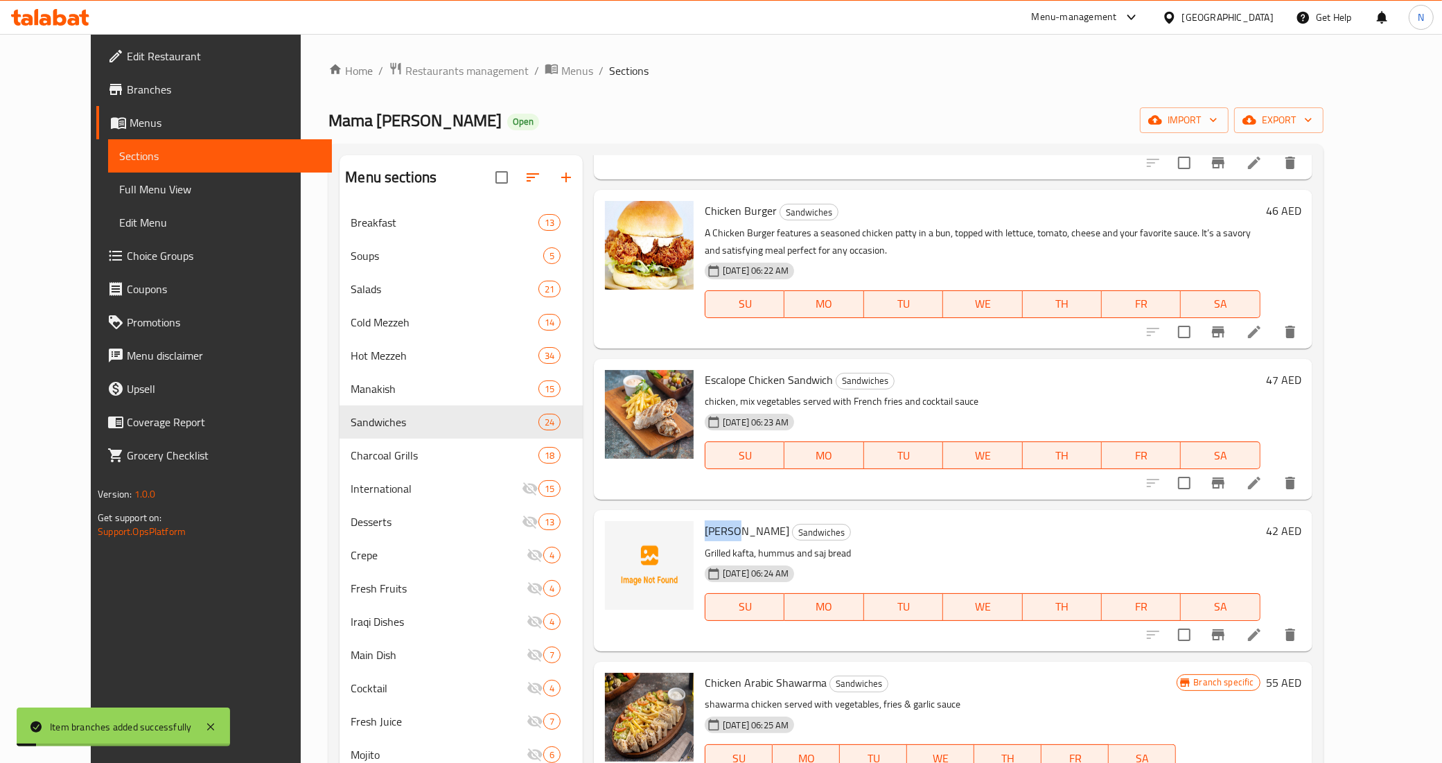
scroll to position [771, 0]
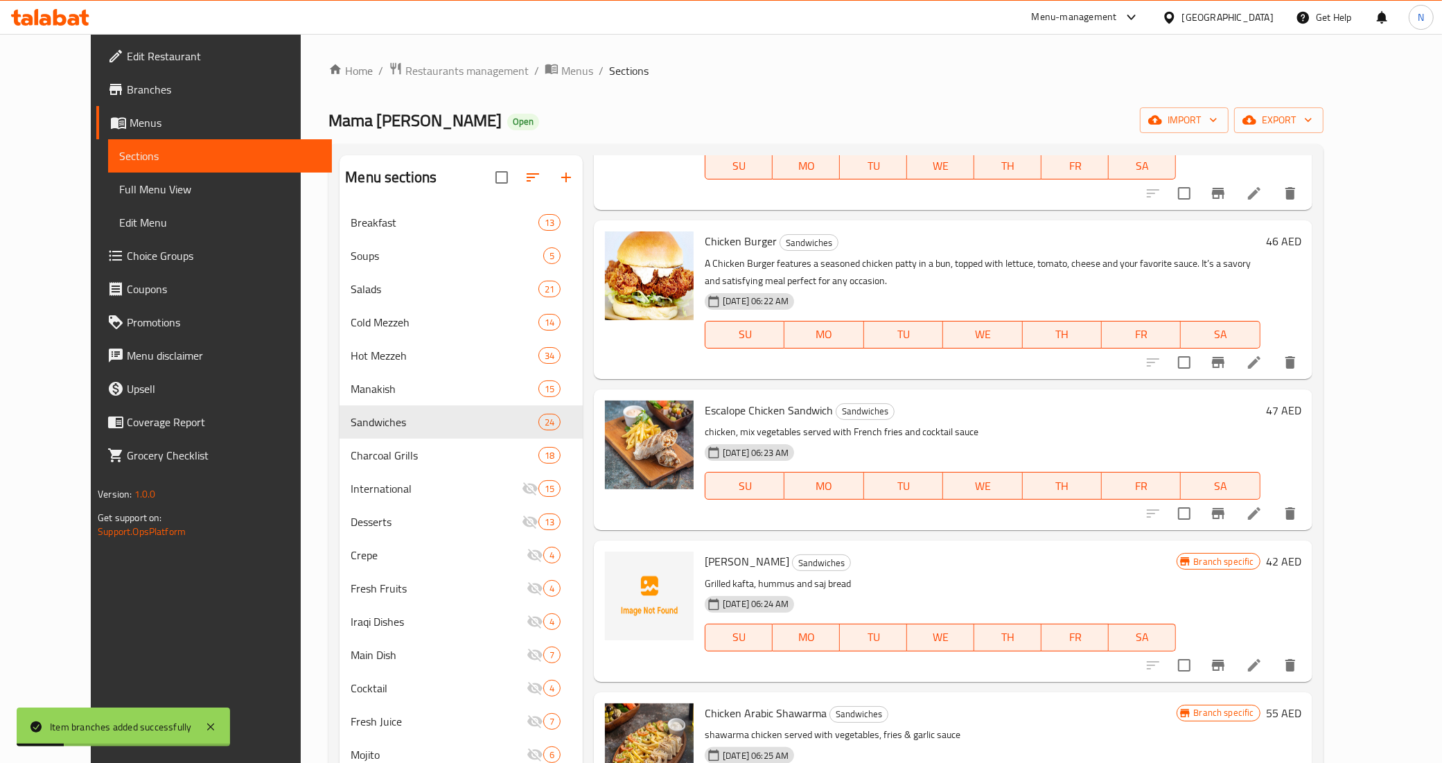
click at [705, 400] on span "Escalope Chicken Sandwich" at bounding box center [769, 410] width 128 height 21
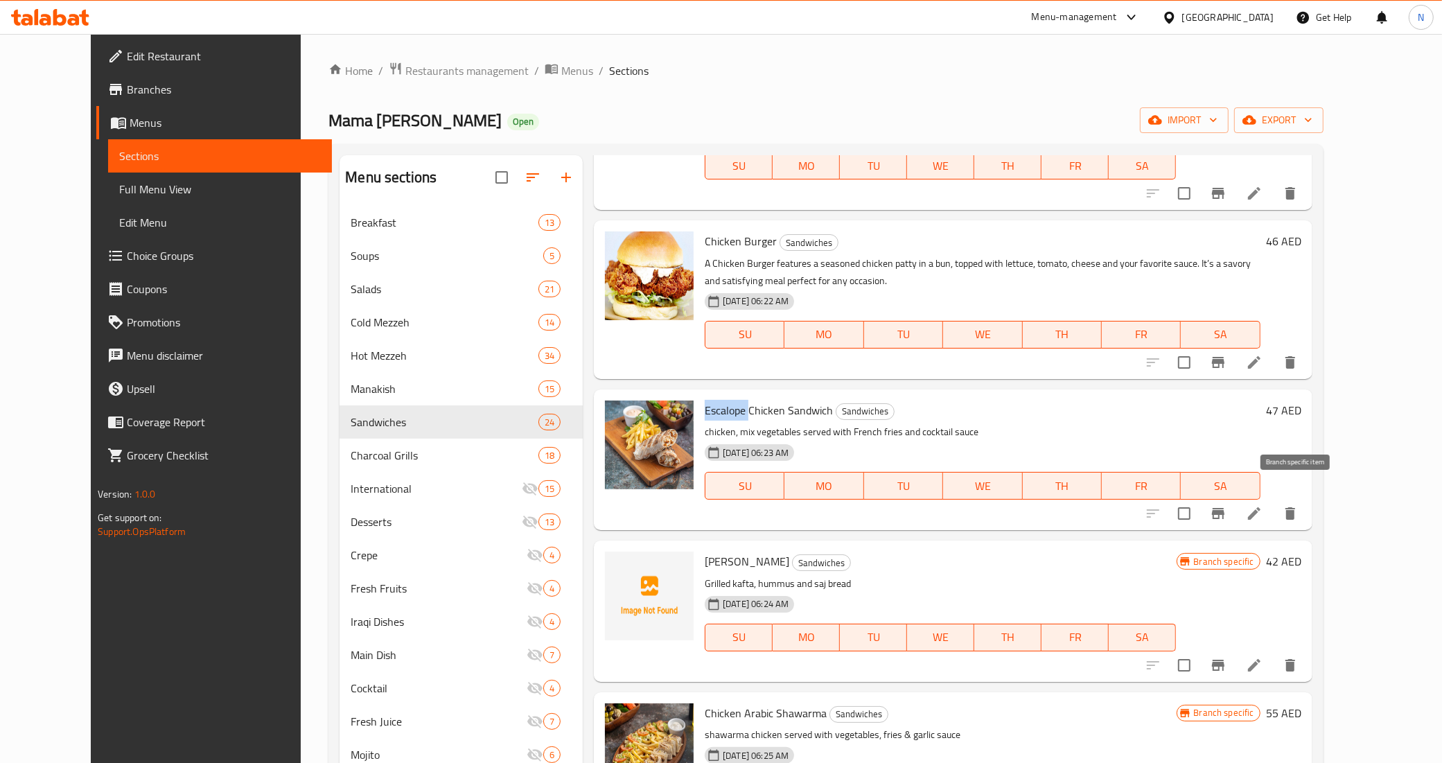
click at [1224, 508] on icon "Branch-specific-item" at bounding box center [1218, 513] width 12 height 11
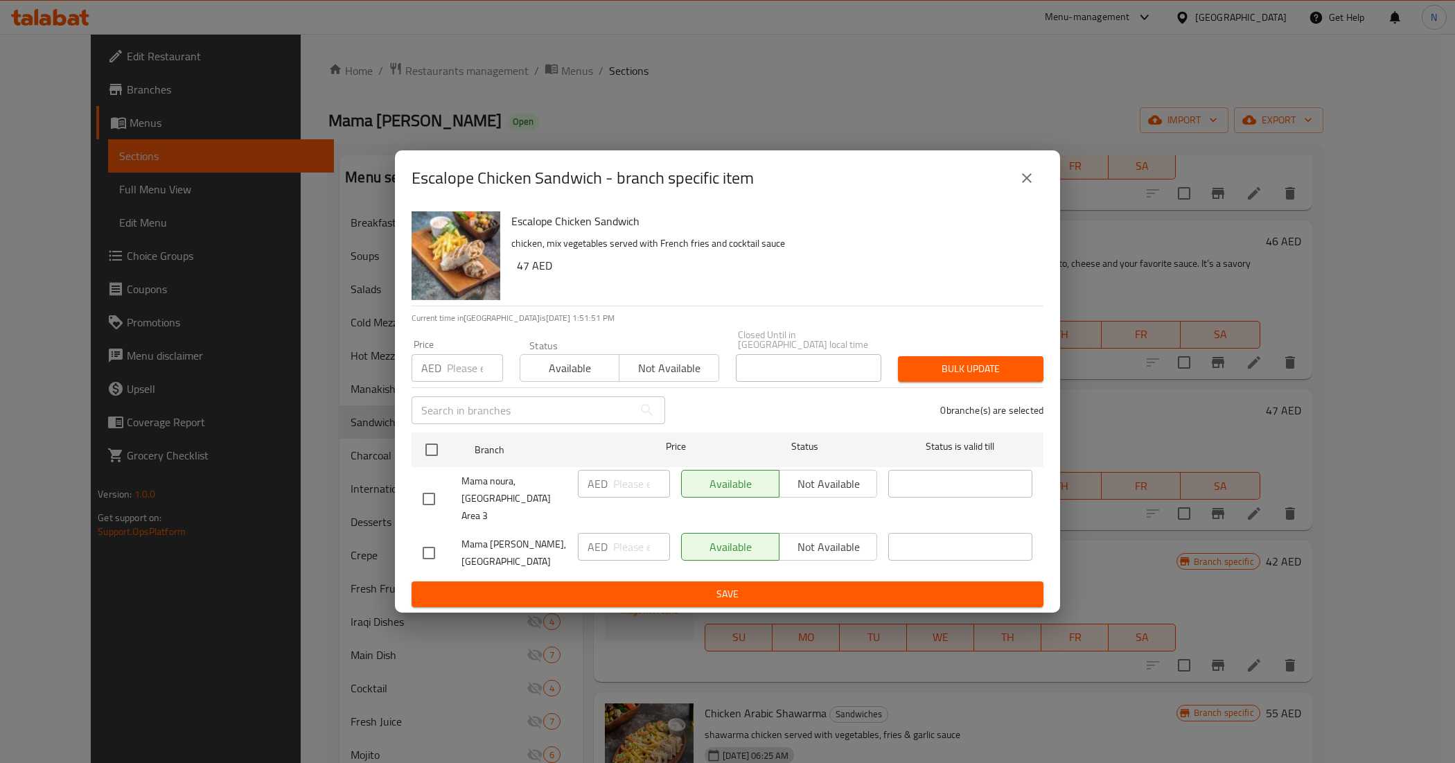
click at [418, 500] on input "checkbox" at bounding box center [428, 498] width 29 height 29
checkbox input "true"
click at [839, 483] on span "Not available" at bounding box center [828, 484] width 87 height 20
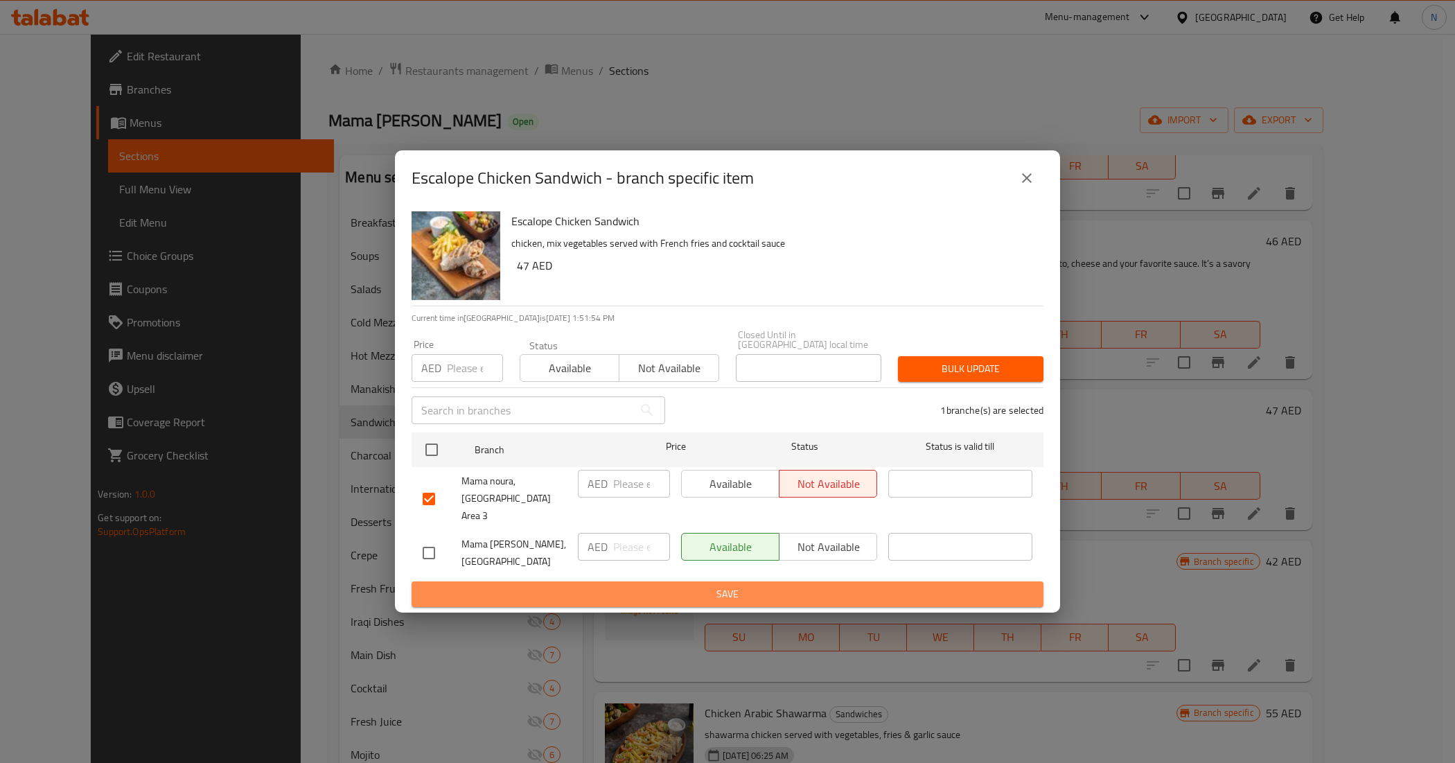
click at [716, 586] on span "Save" at bounding box center [728, 594] width 610 height 17
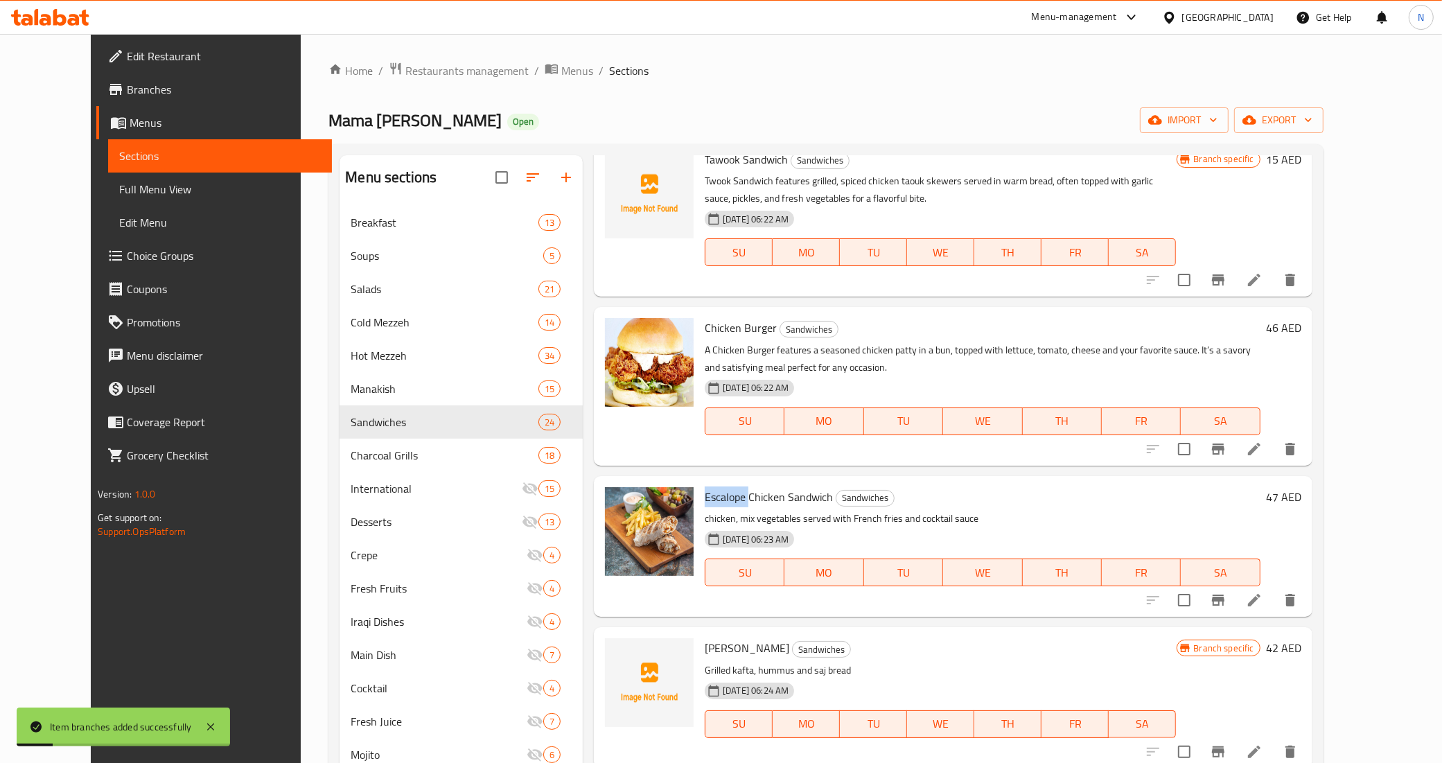
scroll to position [598, 0]
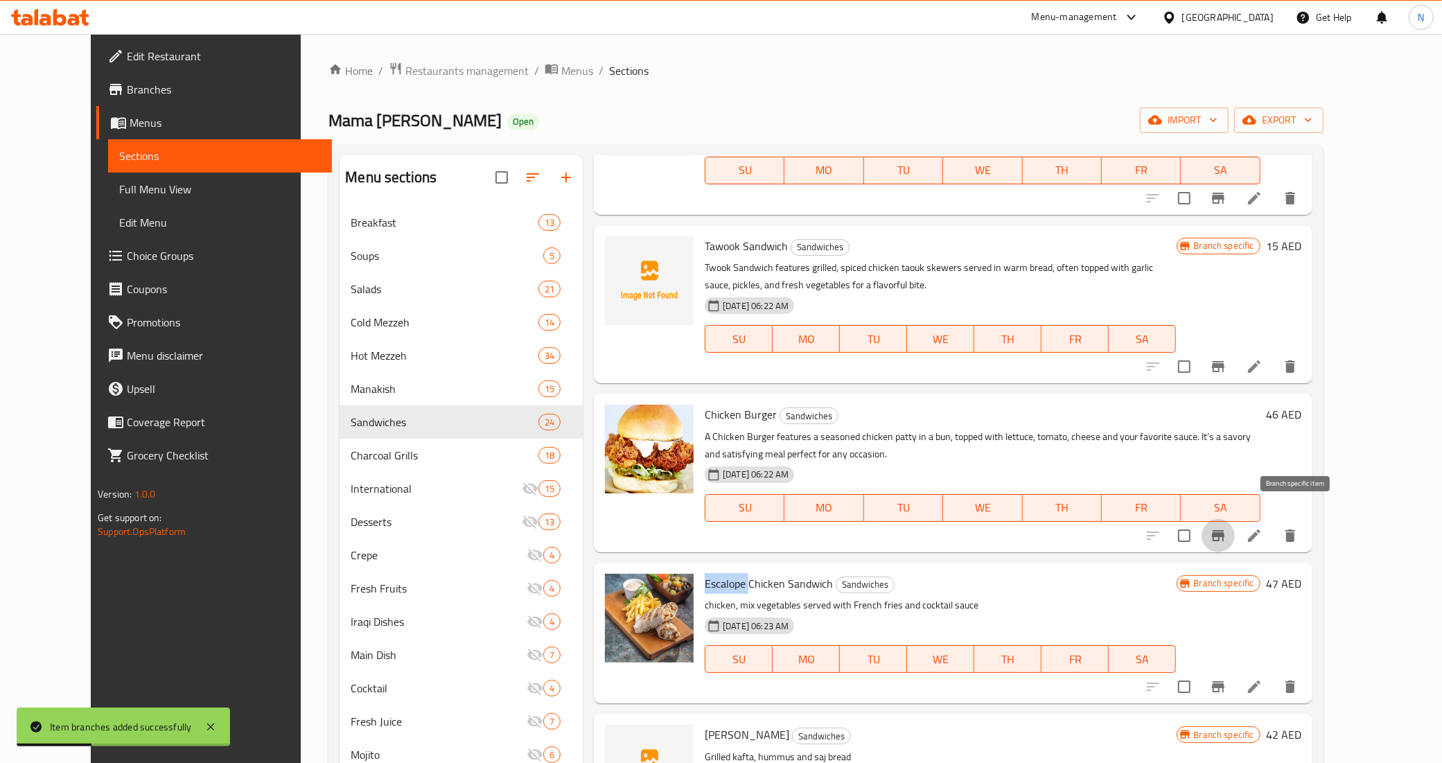
click at [1226, 527] on icon "Branch-specific-item" at bounding box center [1218, 535] width 17 height 17
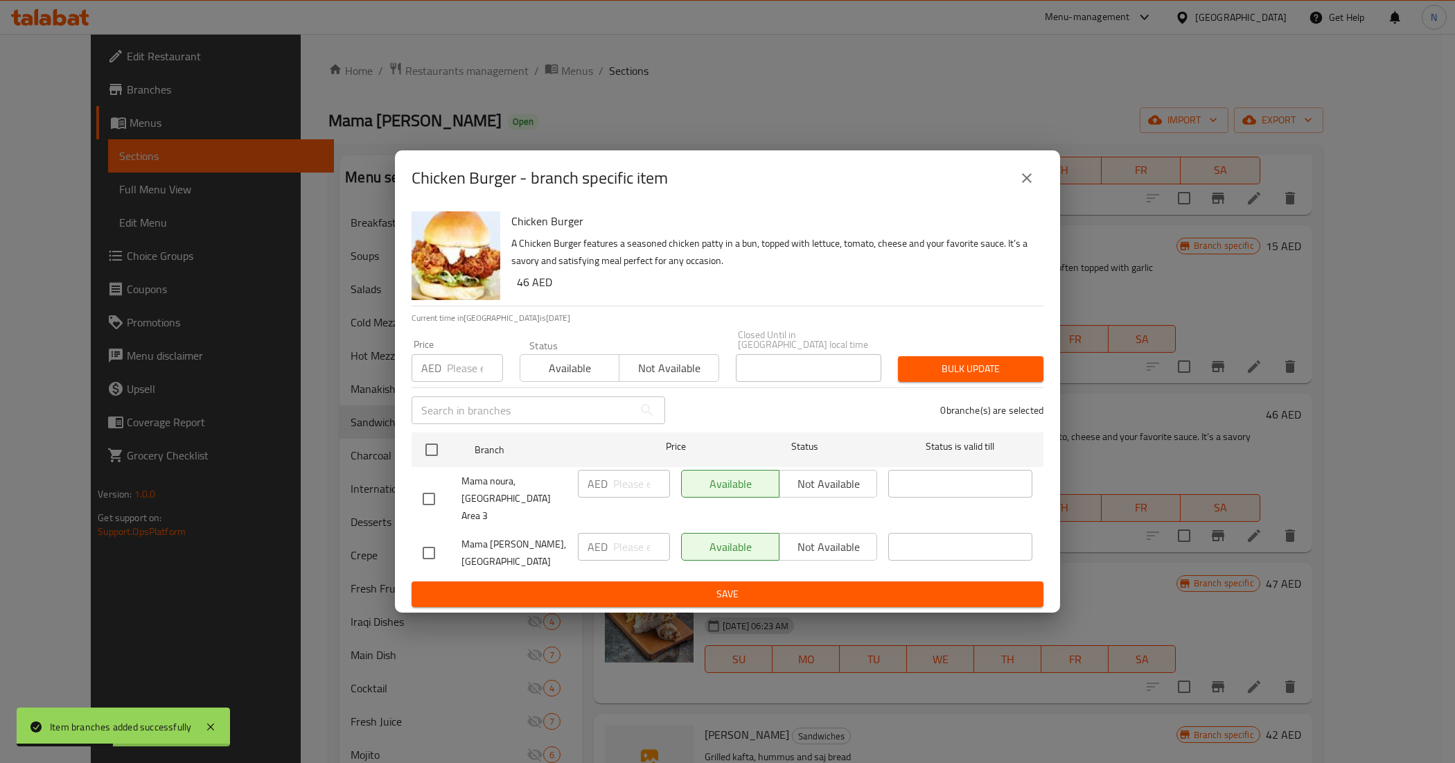
click at [440, 503] on input "checkbox" at bounding box center [428, 498] width 29 height 29
checkbox input "true"
click at [800, 494] on span "Not available" at bounding box center [828, 484] width 87 height 20
click at [771, 586] on span "Save" at bounding box center [728, 594] width 610 height 17
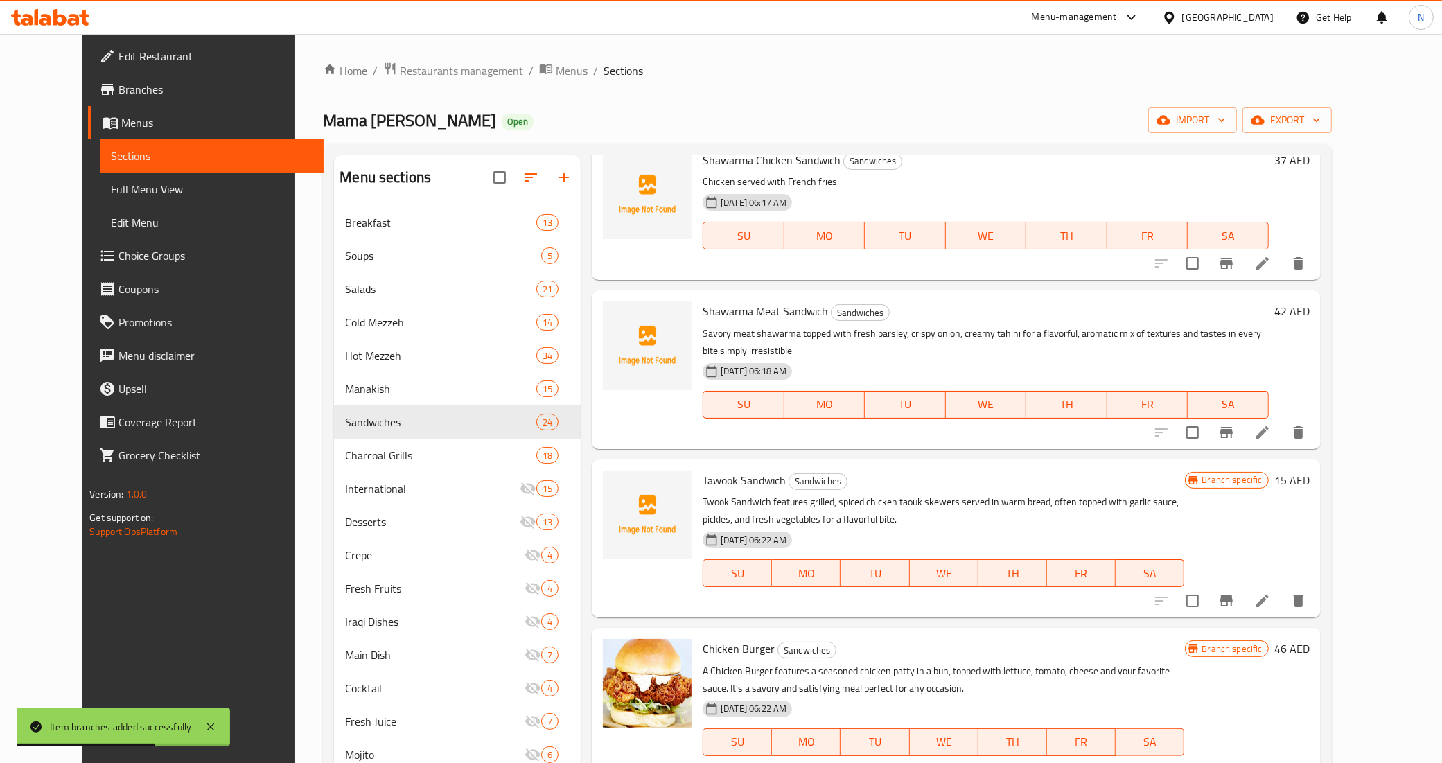
scroll to position [338, 0]
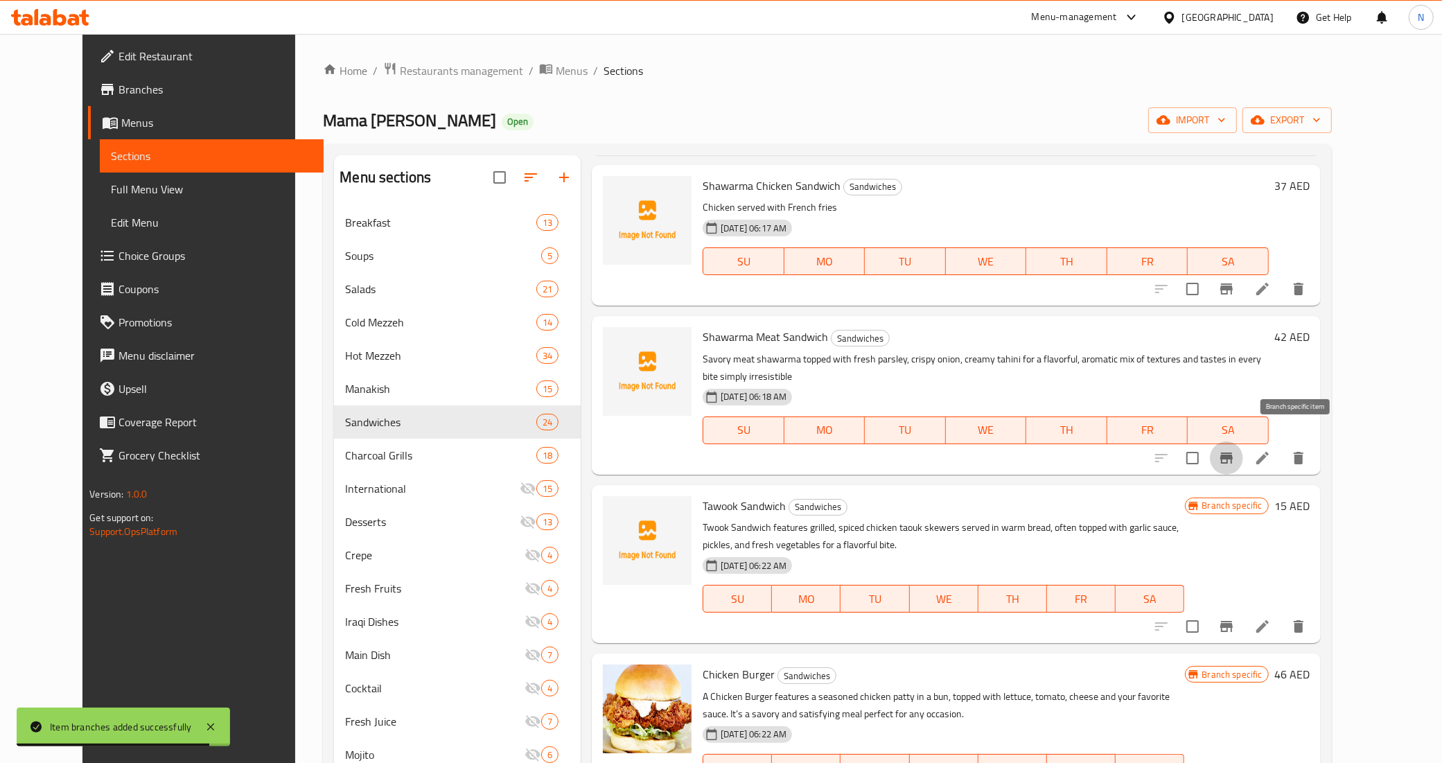
click at [1233, 452] on icon "Branch-specific-item" at bounding box center [1226, 457] width 12 height 11
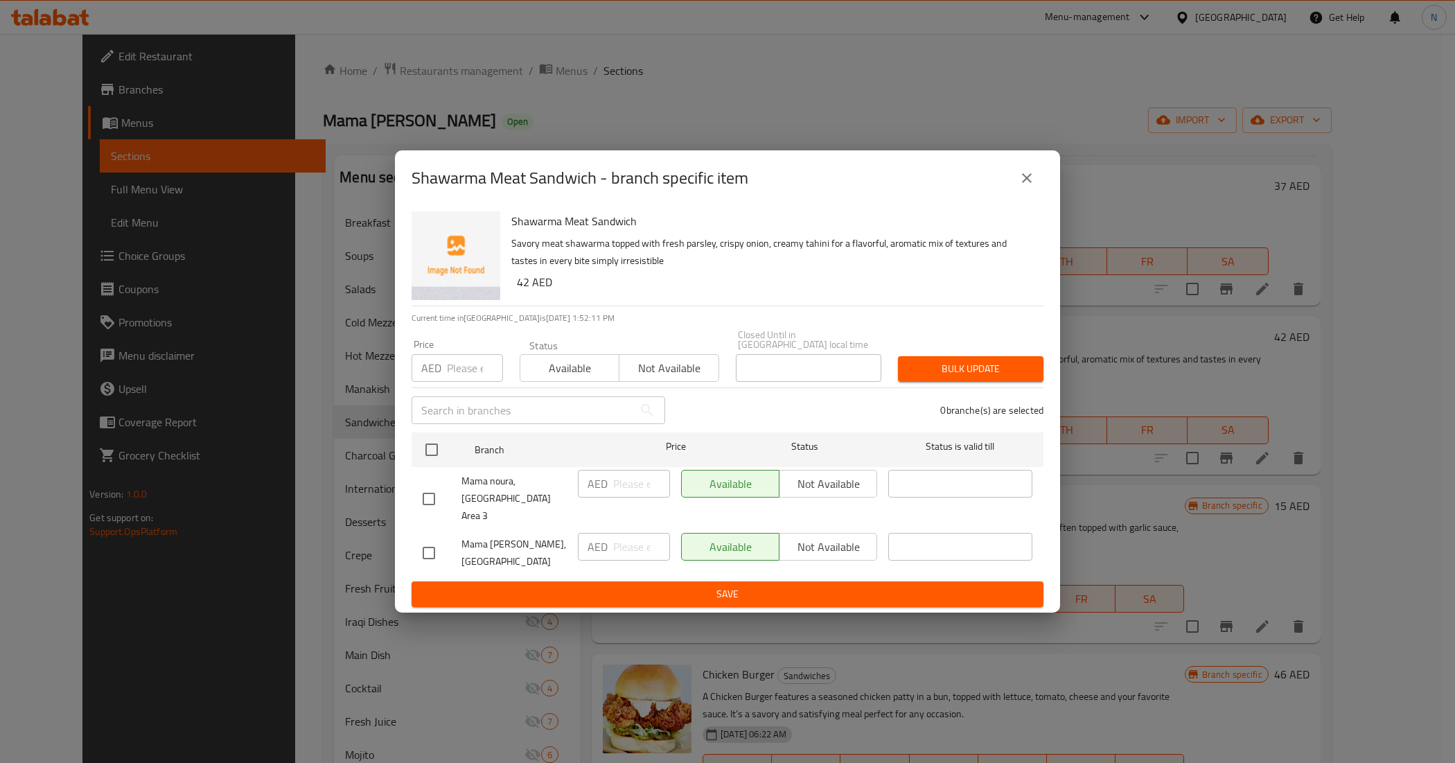
click at [428, 499] on input "checkbox" at bounding box center [428, 498] width 29 height 29
checkbox input "true"
click at [850, 489] on span "Not available" at bounding box center [828, 484] width 87 height 20
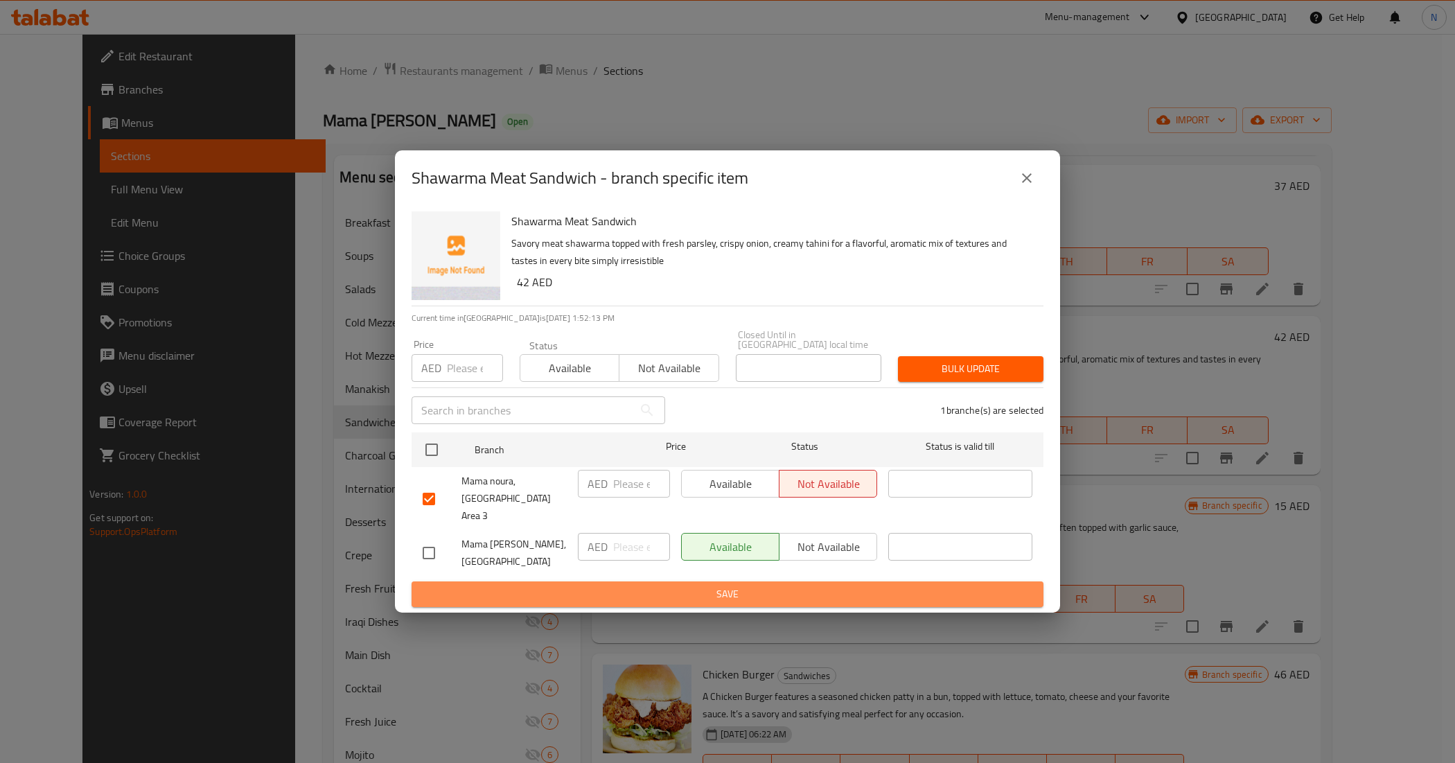
click at [768, 586] on span "Save" at bounding box center [728, 594] width 610 height 17
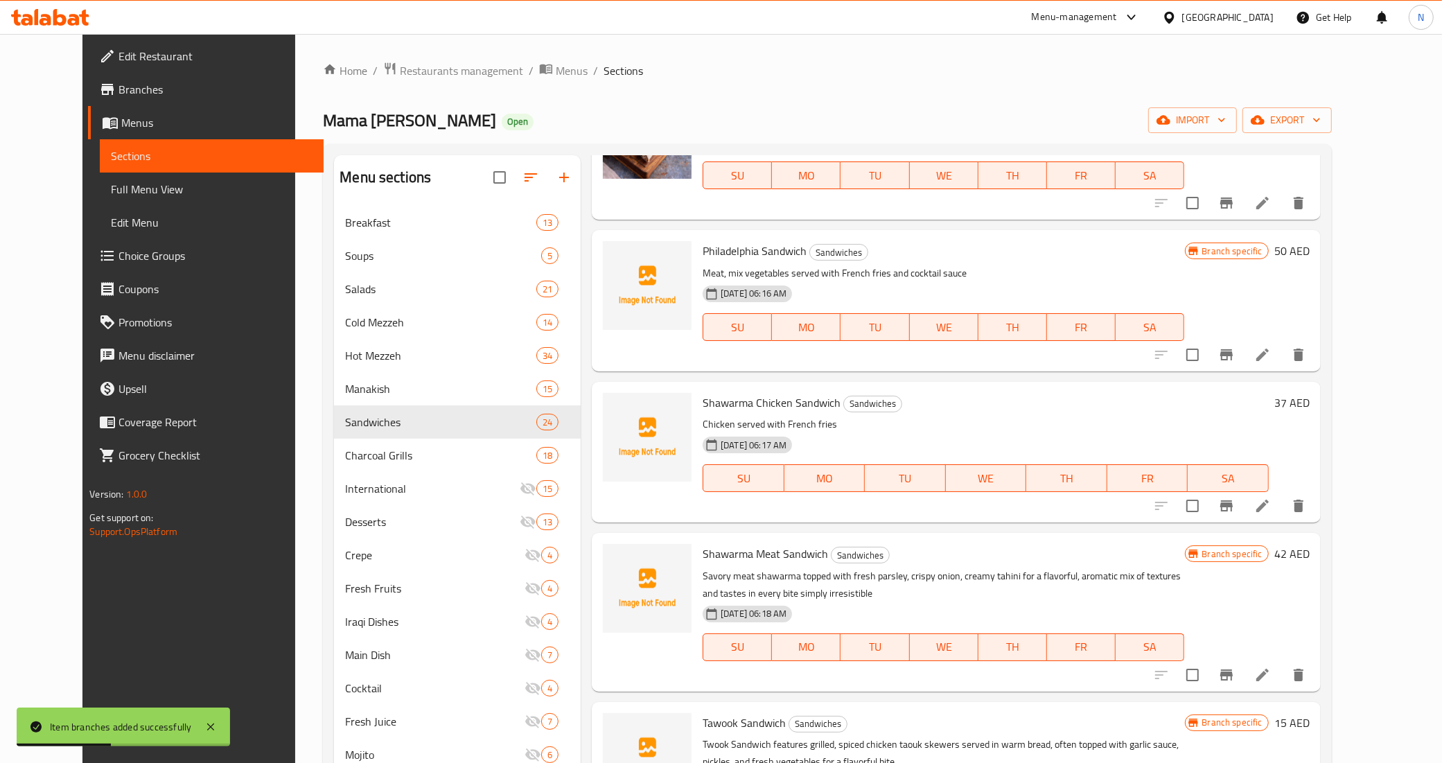
scroll to position [78, 0]
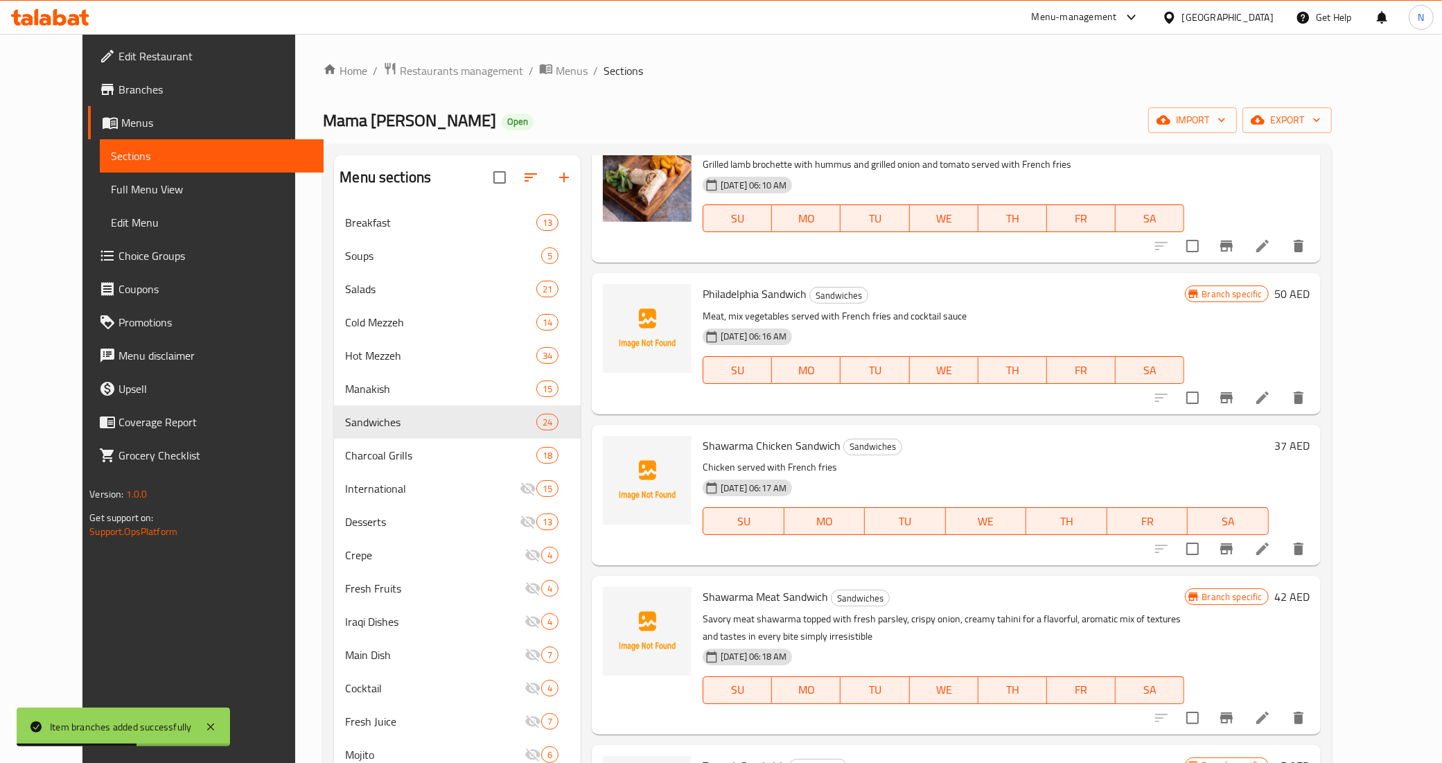
click at [1235, 556] on icon "Branch-specific-item" at bounding box center [1226, 548] width 17 height 17
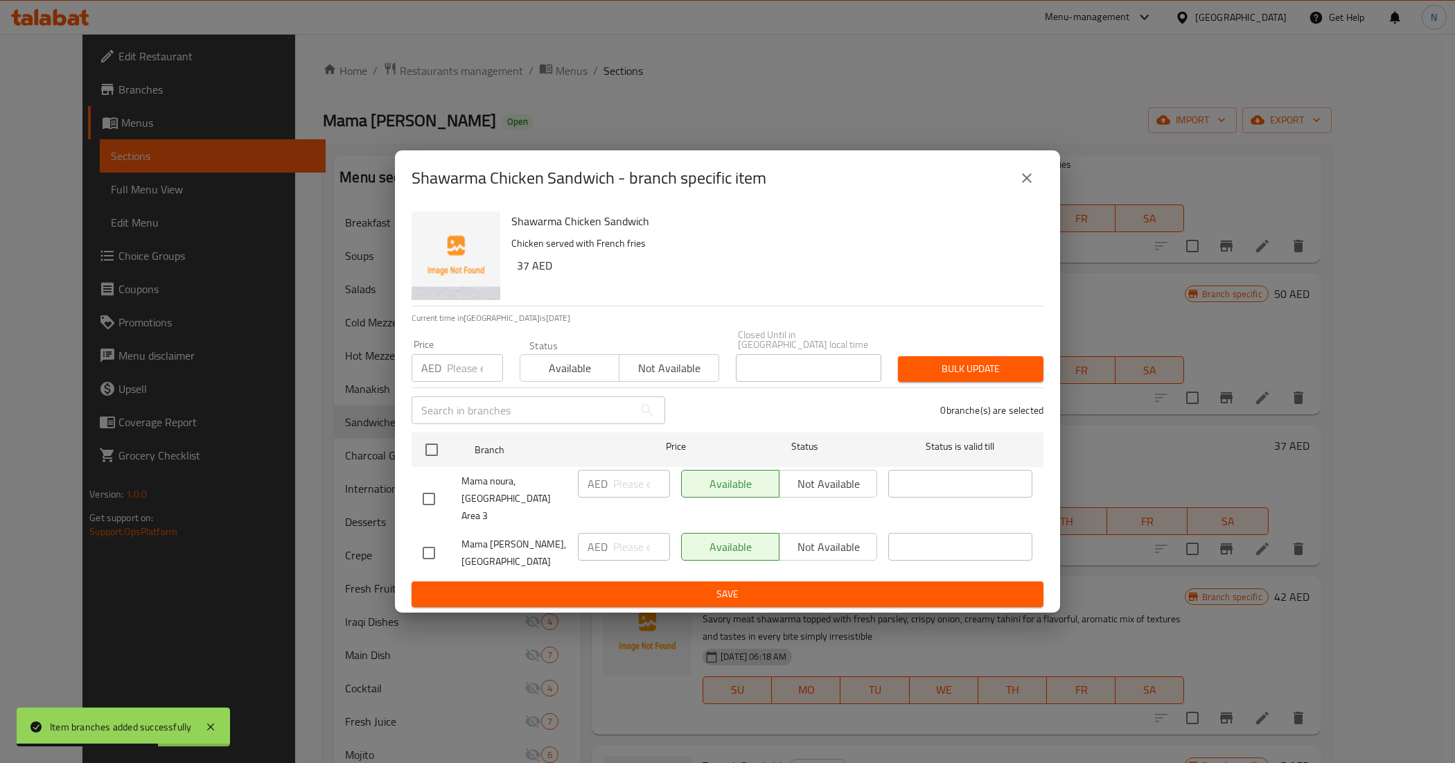
click at [430, 496] on input "checkbox" at bounding box center [428, 498] width 29 height 29
checkbox input "true"
click at [812, 498] on button "Not available" at bounding box center [828, 484] width 98 height 28
click at [756, 586] on span "Save" at bounding box center [728, 594] width 610 height 17
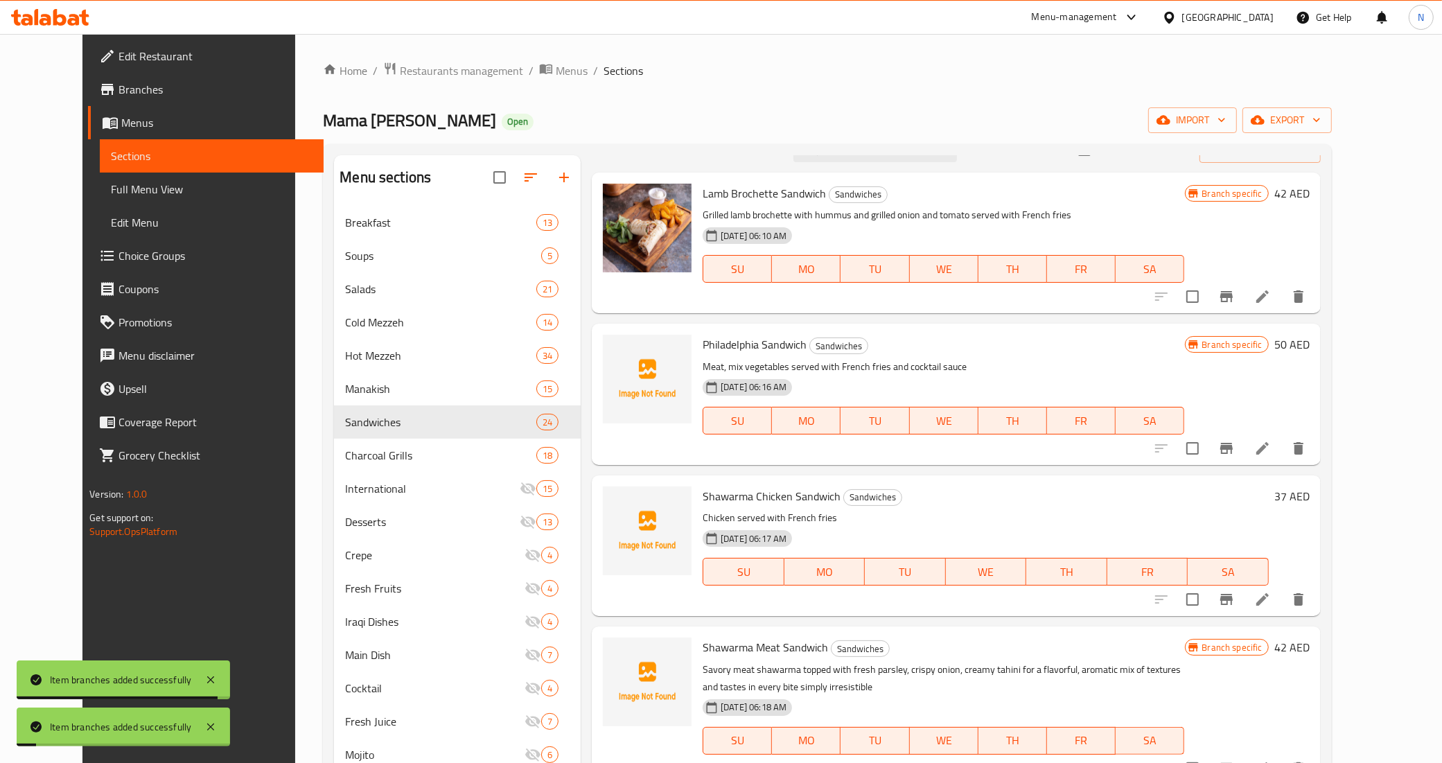
scroll to position [0, 0]
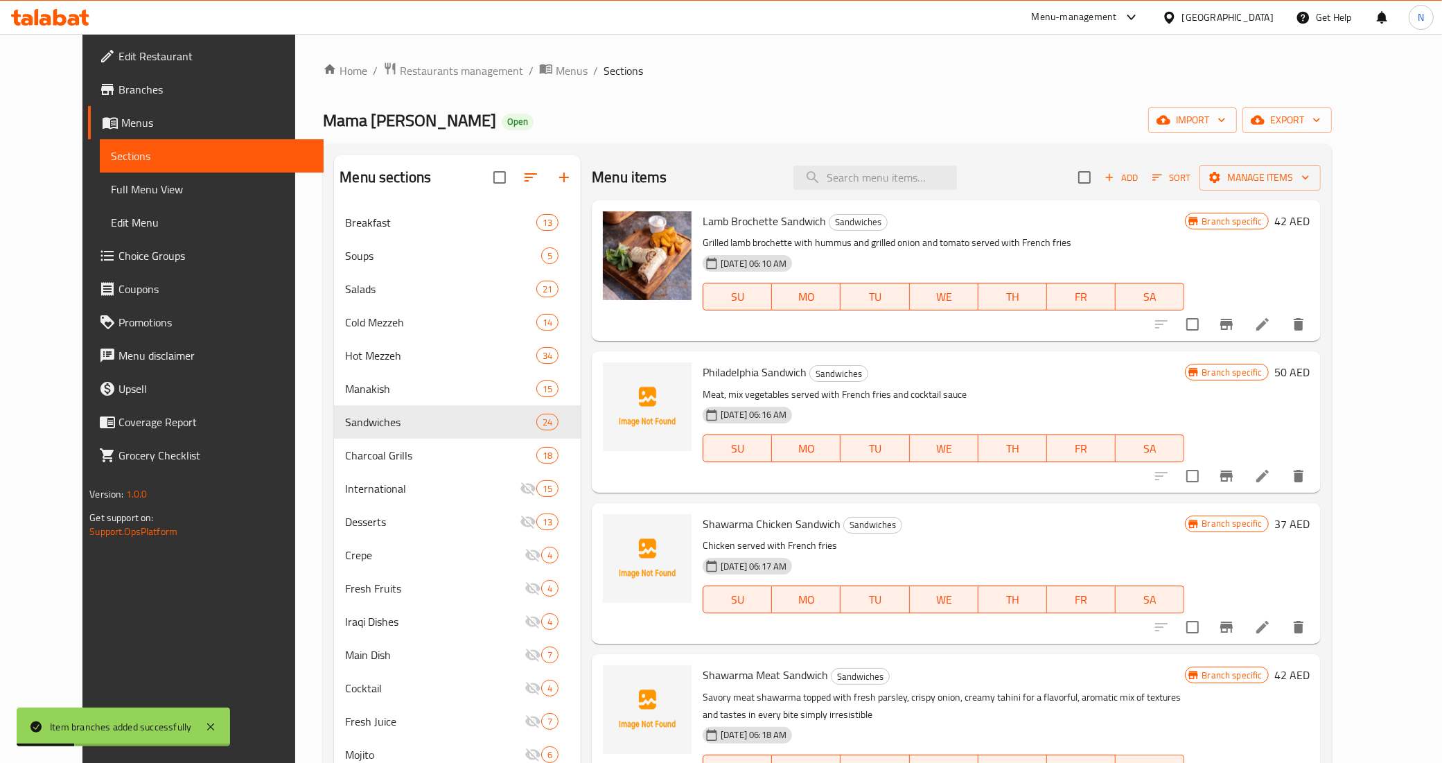
click at [703, 378] on span "Philadelphia Sandwich" at bounding box center [755, 372] width 104 height 21
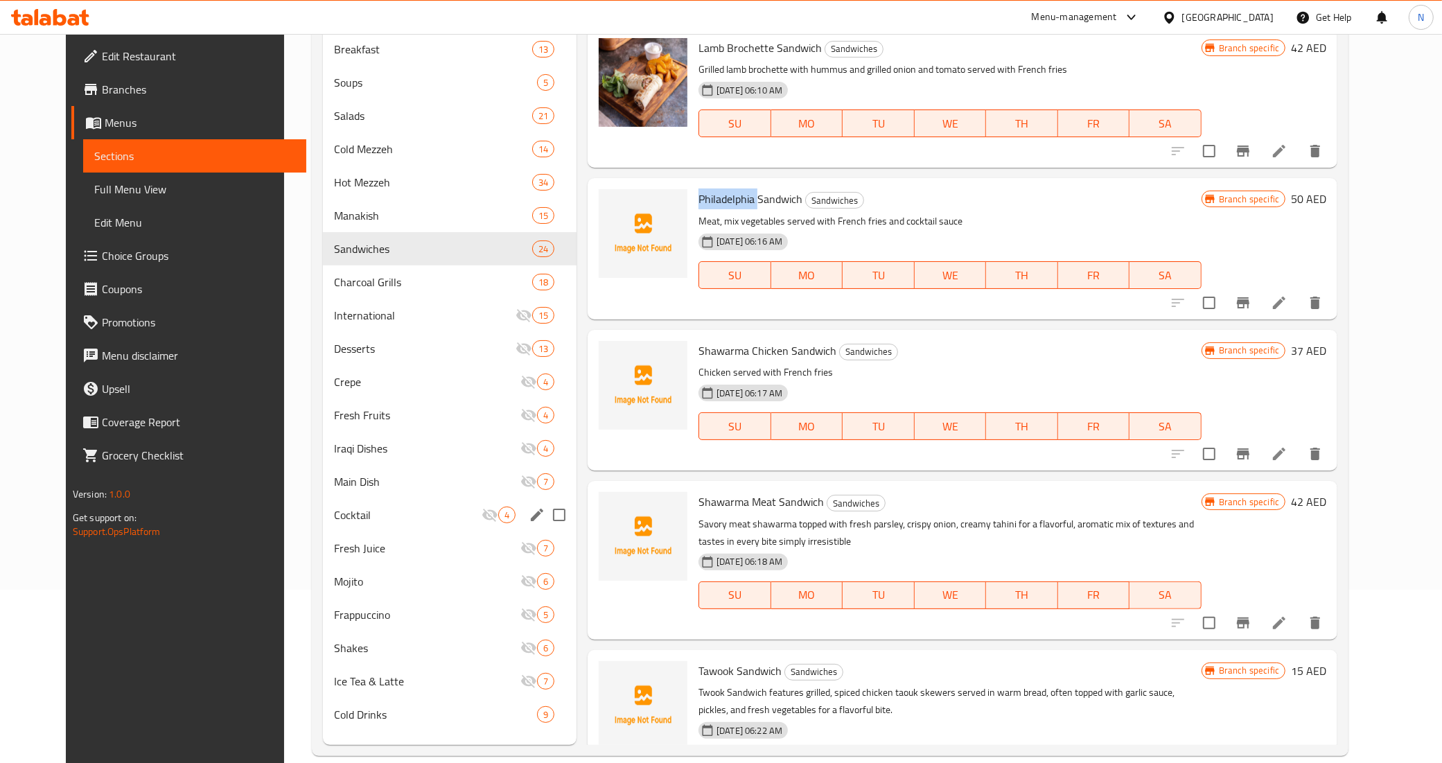
scroll to position [195, 0]
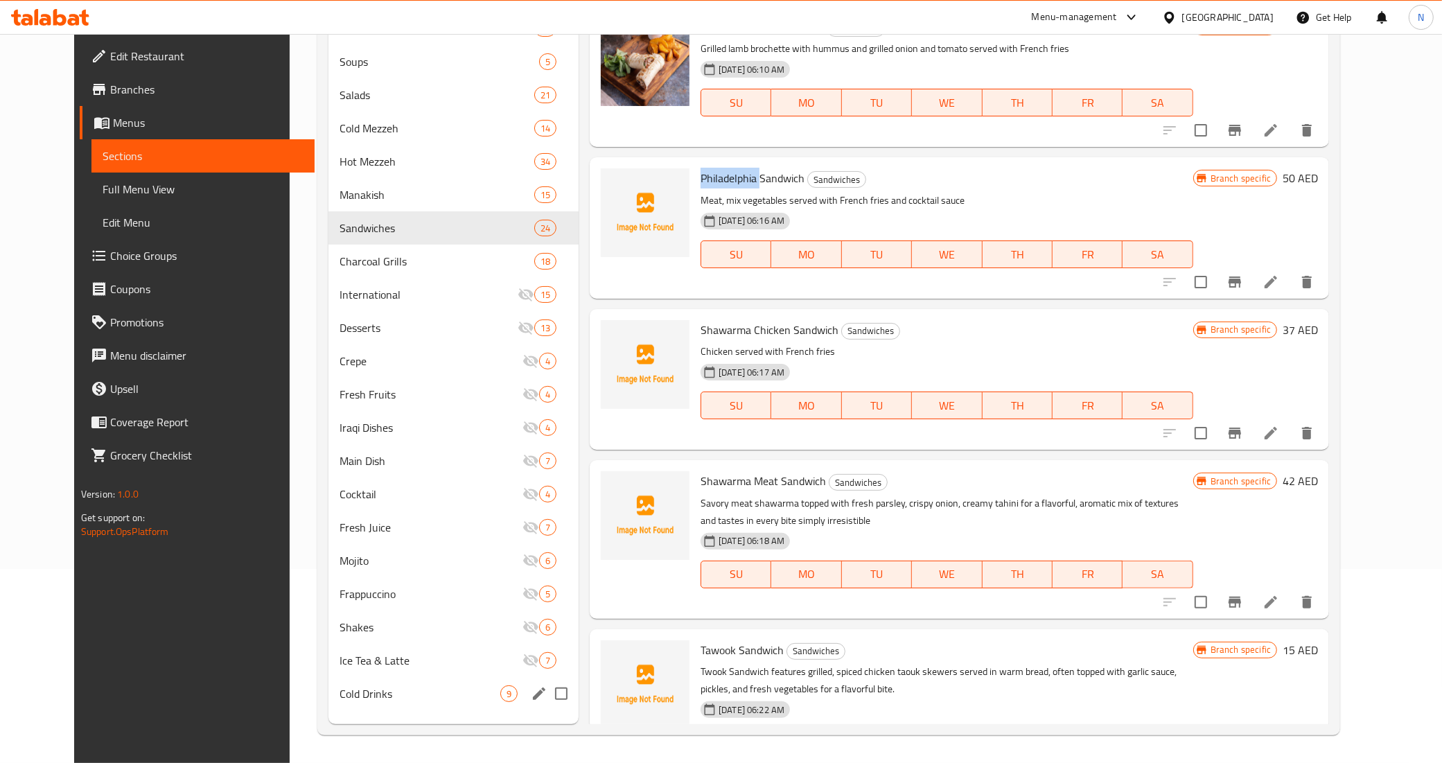
click at [357, 704] on div "Cold Drinks 9" at bounding box center [453, 693] width 250 height 33
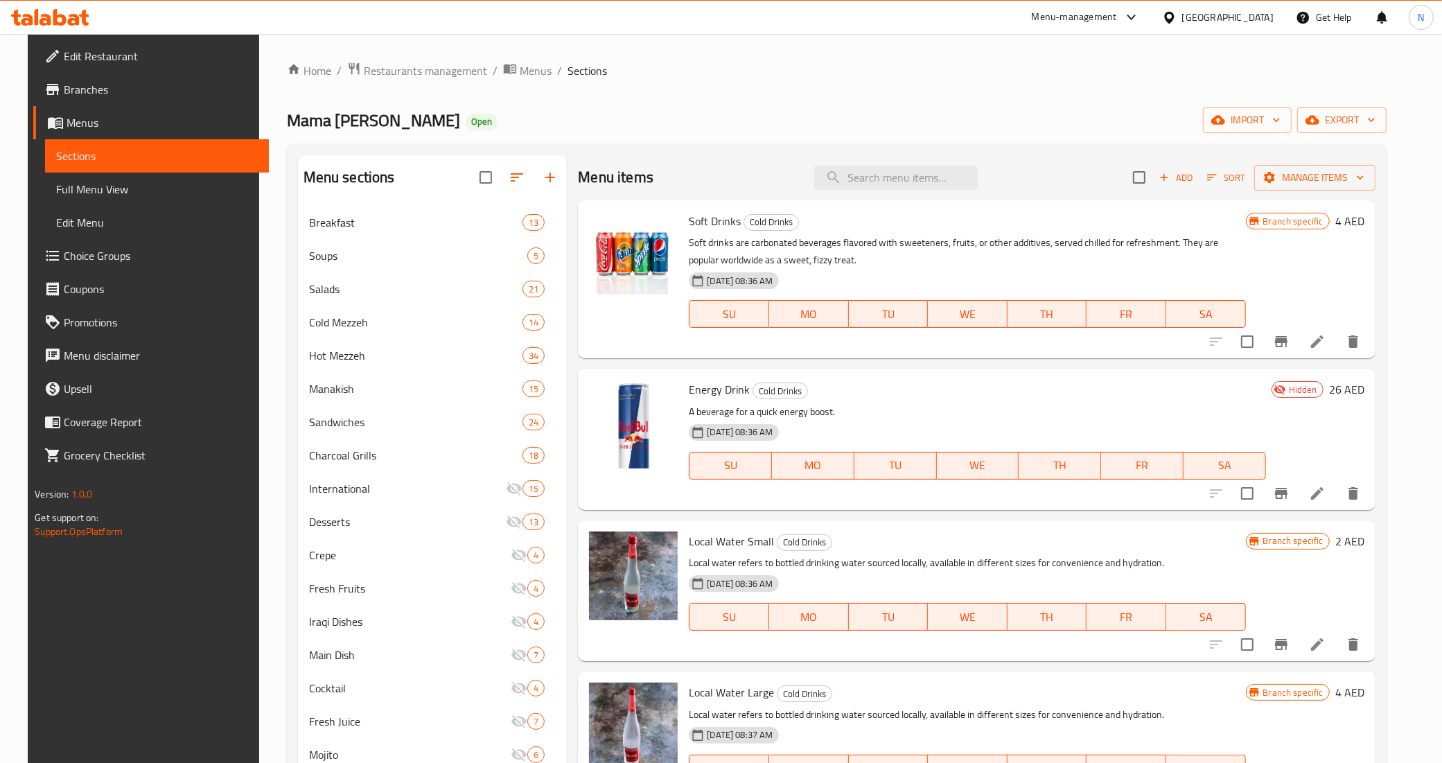
scroll to position [87, 0]
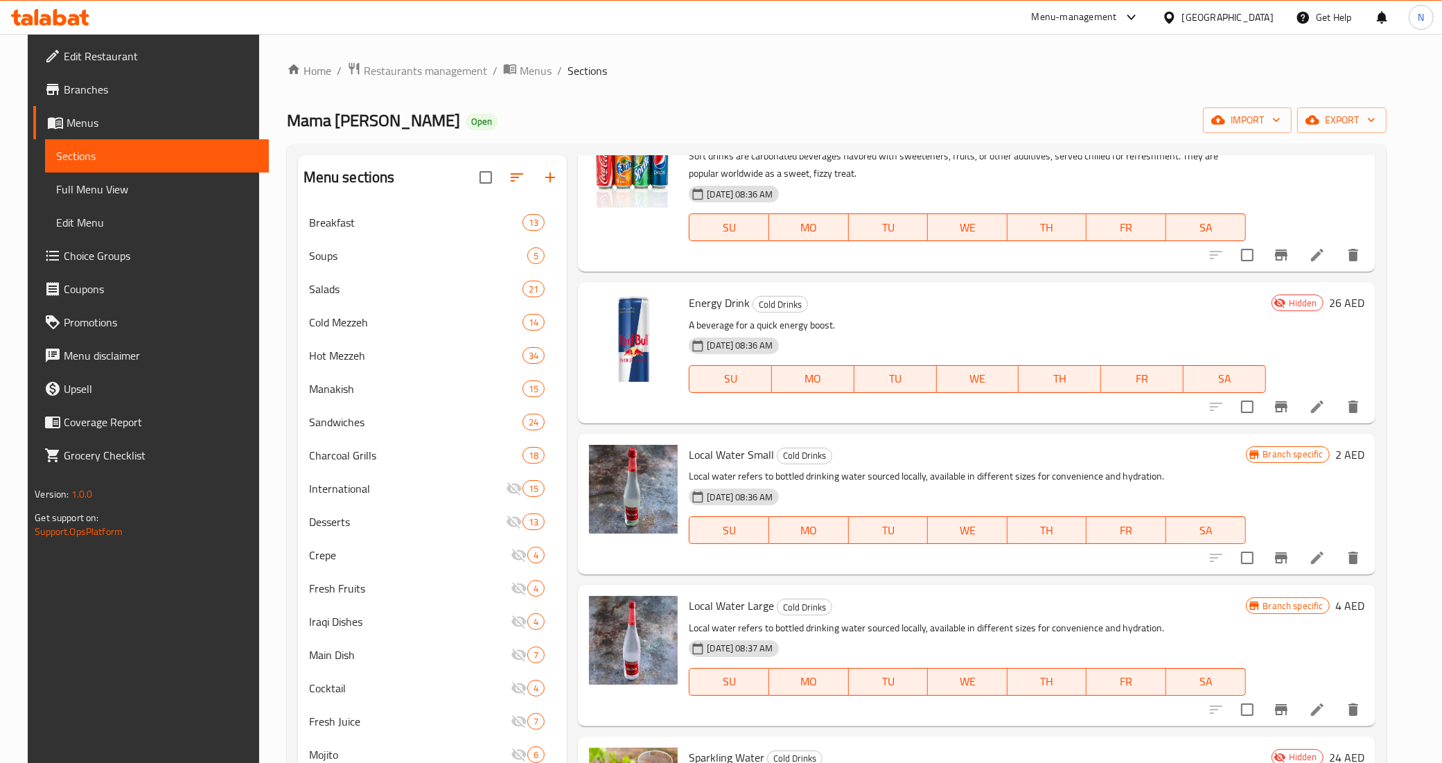
click at [1287, 260] on icon "Branch-specific-item" at bounding box center [1281, 255] width 17 height 17
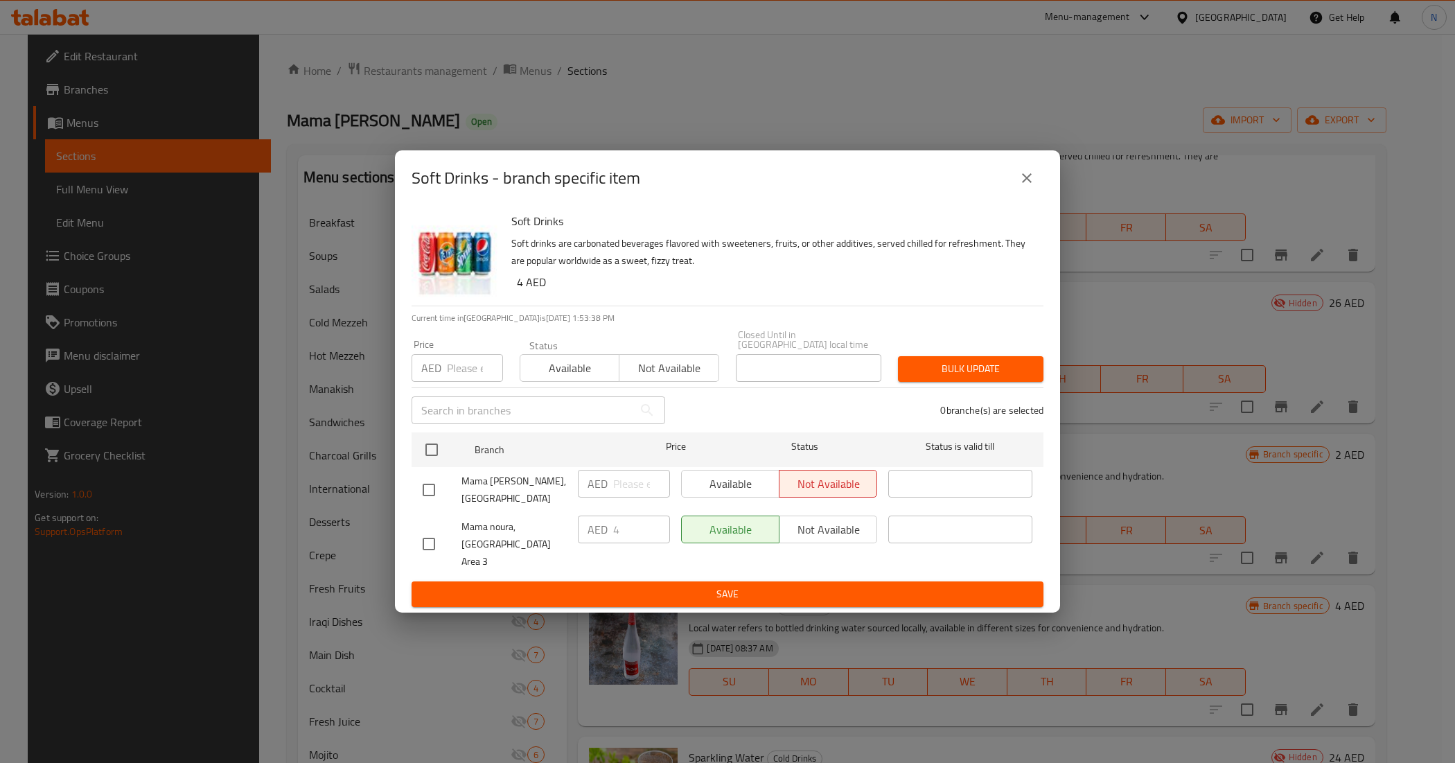
click at [1020, 186] on icon "close" at bounding box center [1027, 178] width 17 height 17
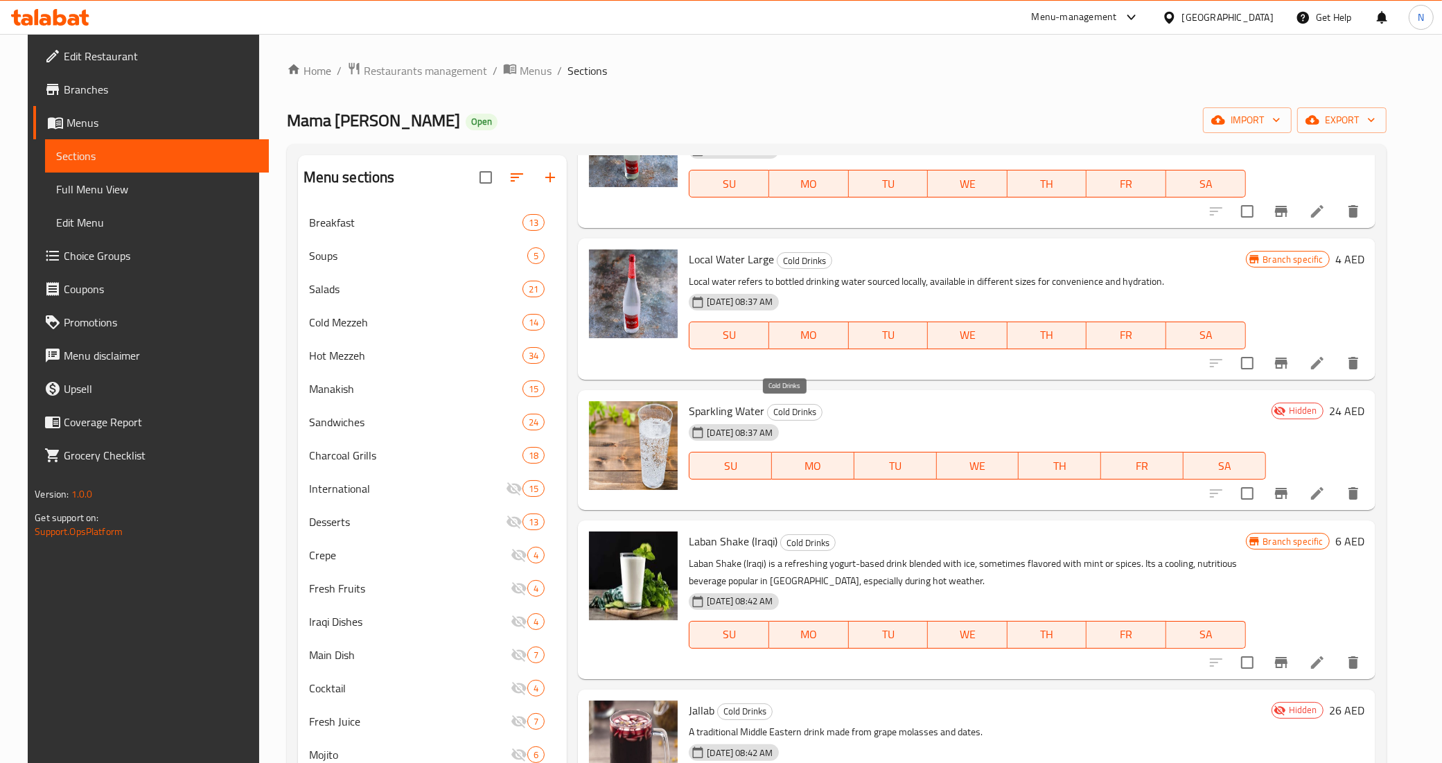
scroll to position [520, 0]
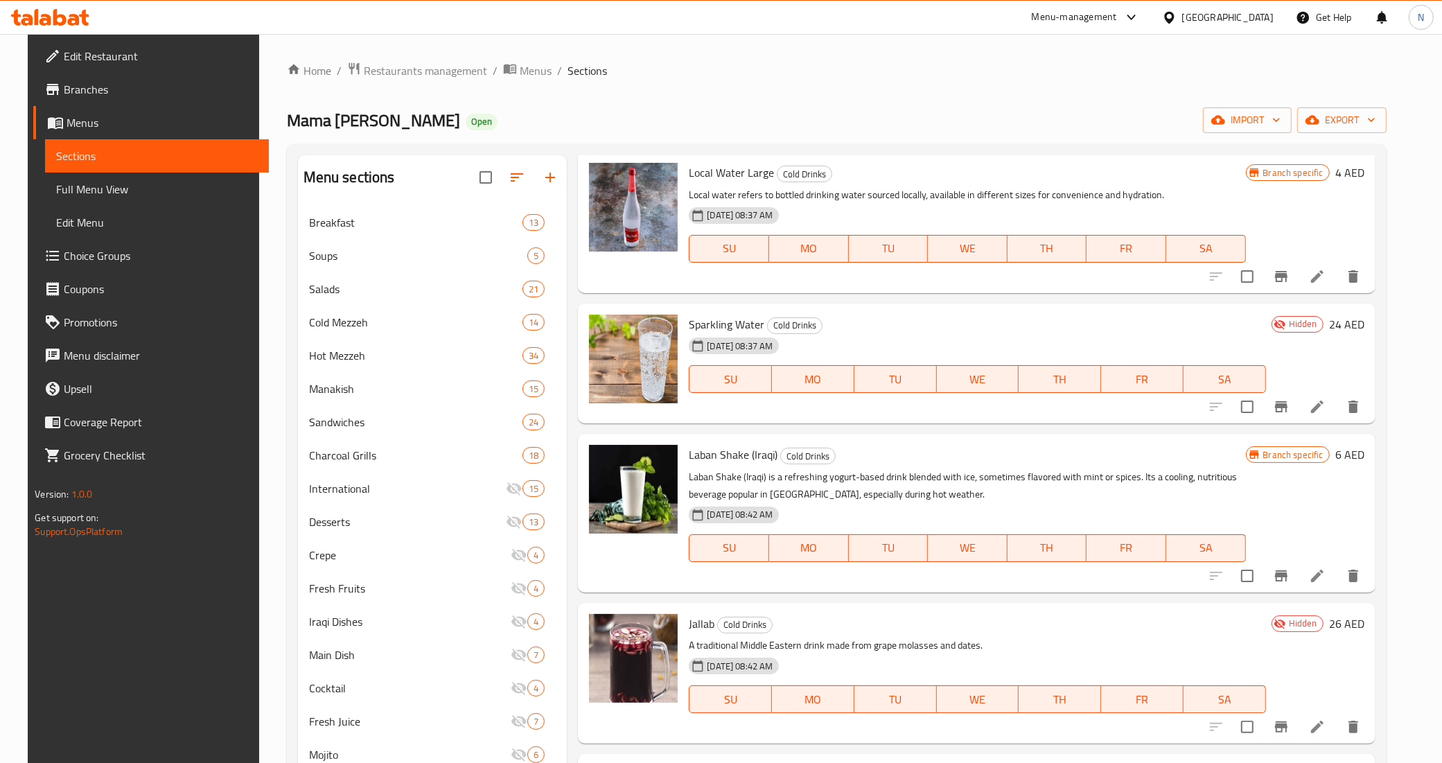
click at [1290, 583] on icon "Branch-specific-item" at bounding box center [1281, 576] width 17 height 17
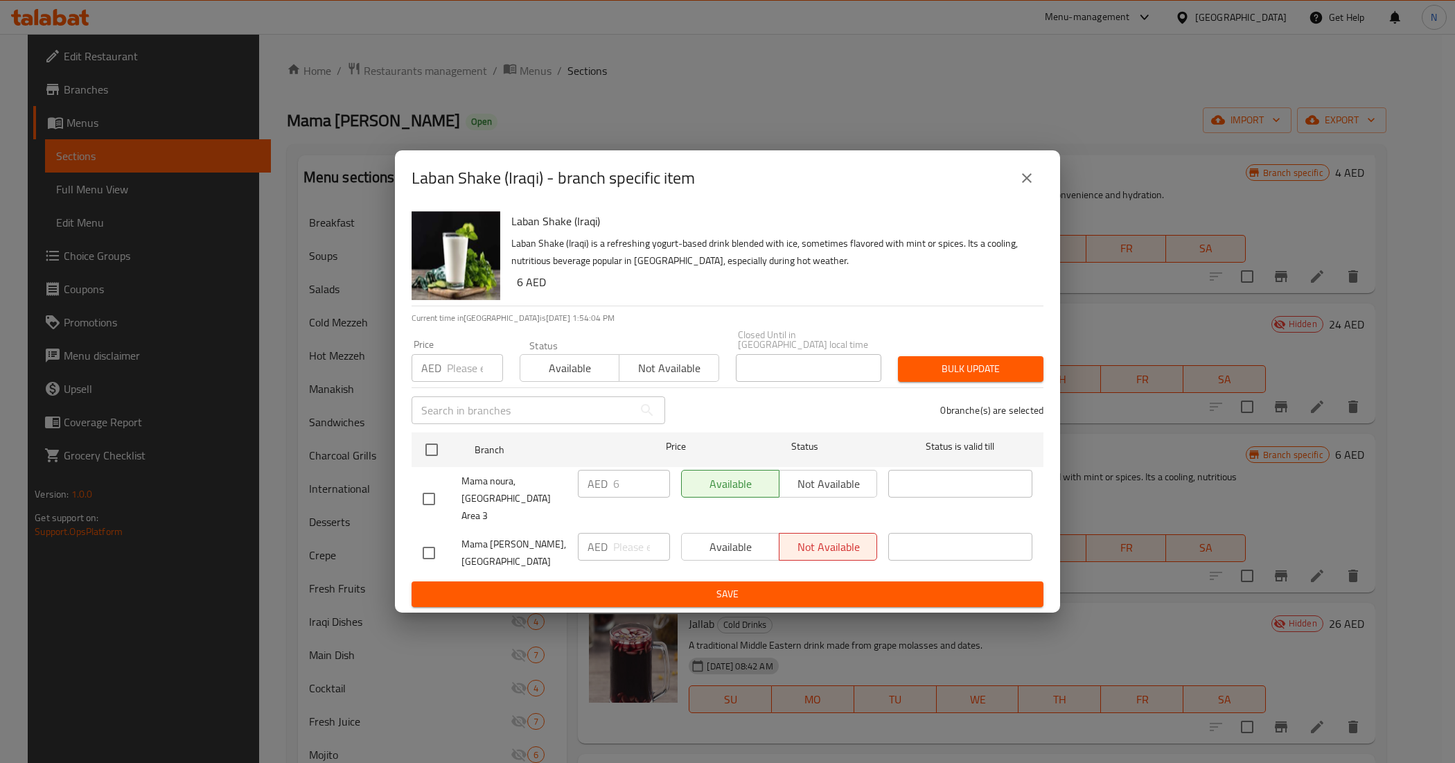
click at [1053, 177] on div "Laban Shake (Iraqi) - branch specific item" at bounding box center [727, 177] width 665 height 55
click at [1014, 184] on button "close" at bounding box center [1026, 177] width 33 height 33
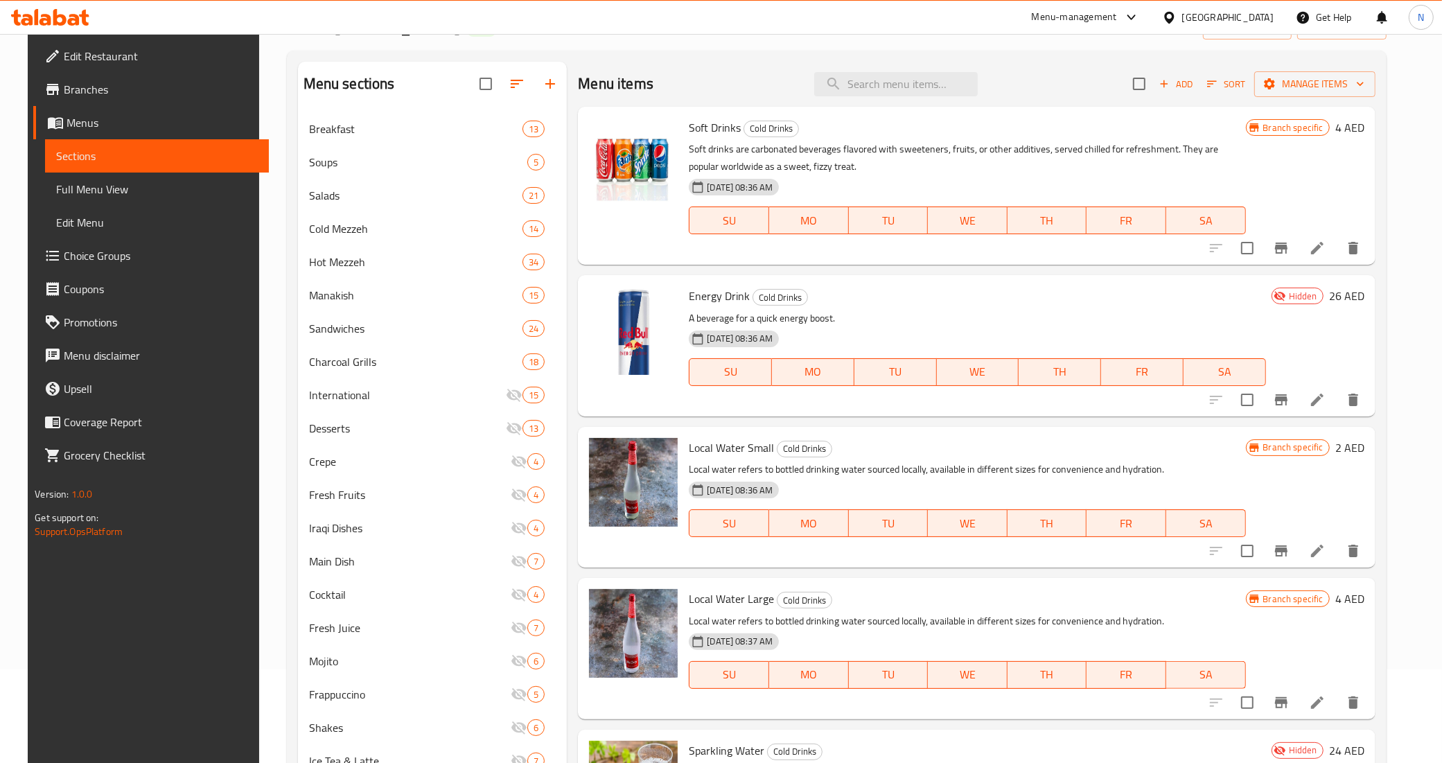
scroll to position [0, 0]
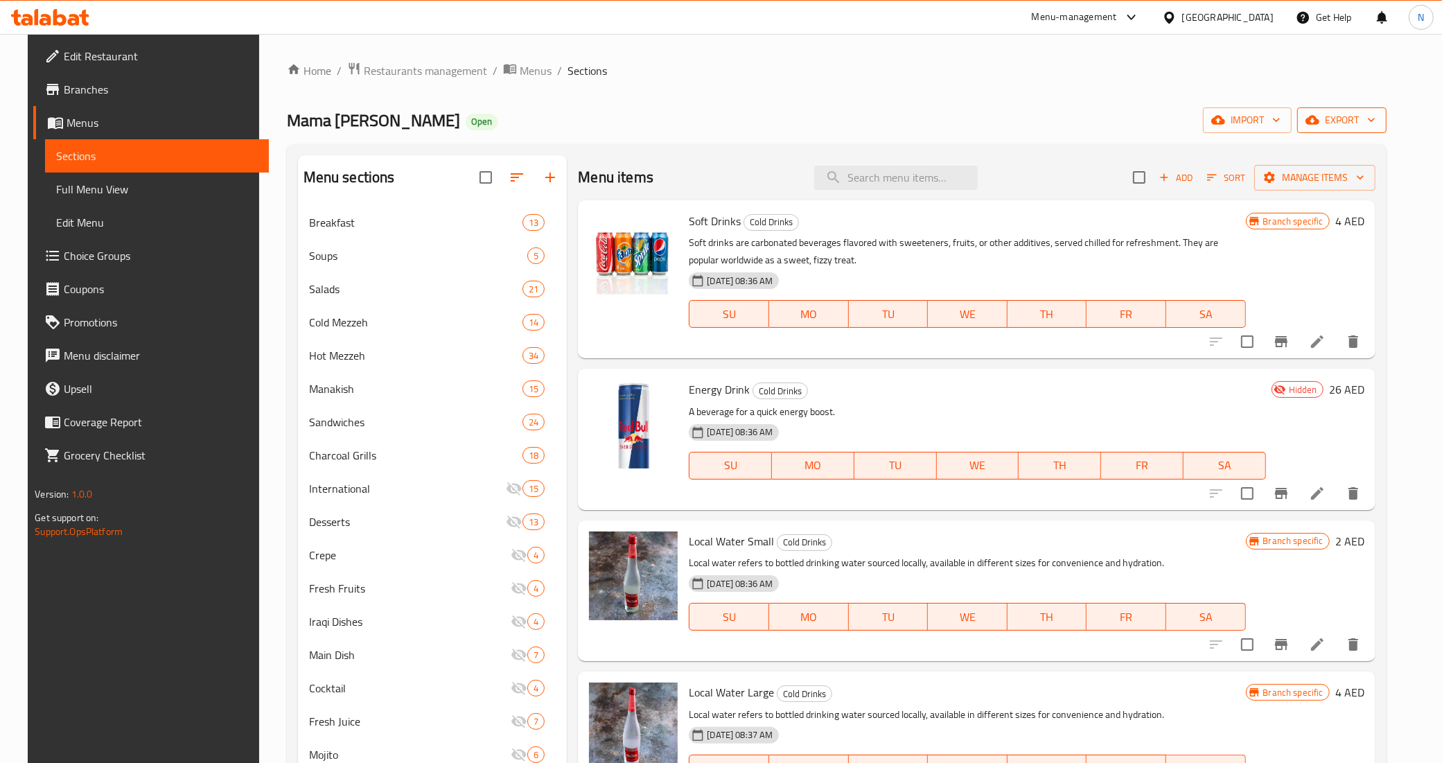
click at [1319, 123] on icon "button" at bounding box center [1312, 120] width 14 height 9
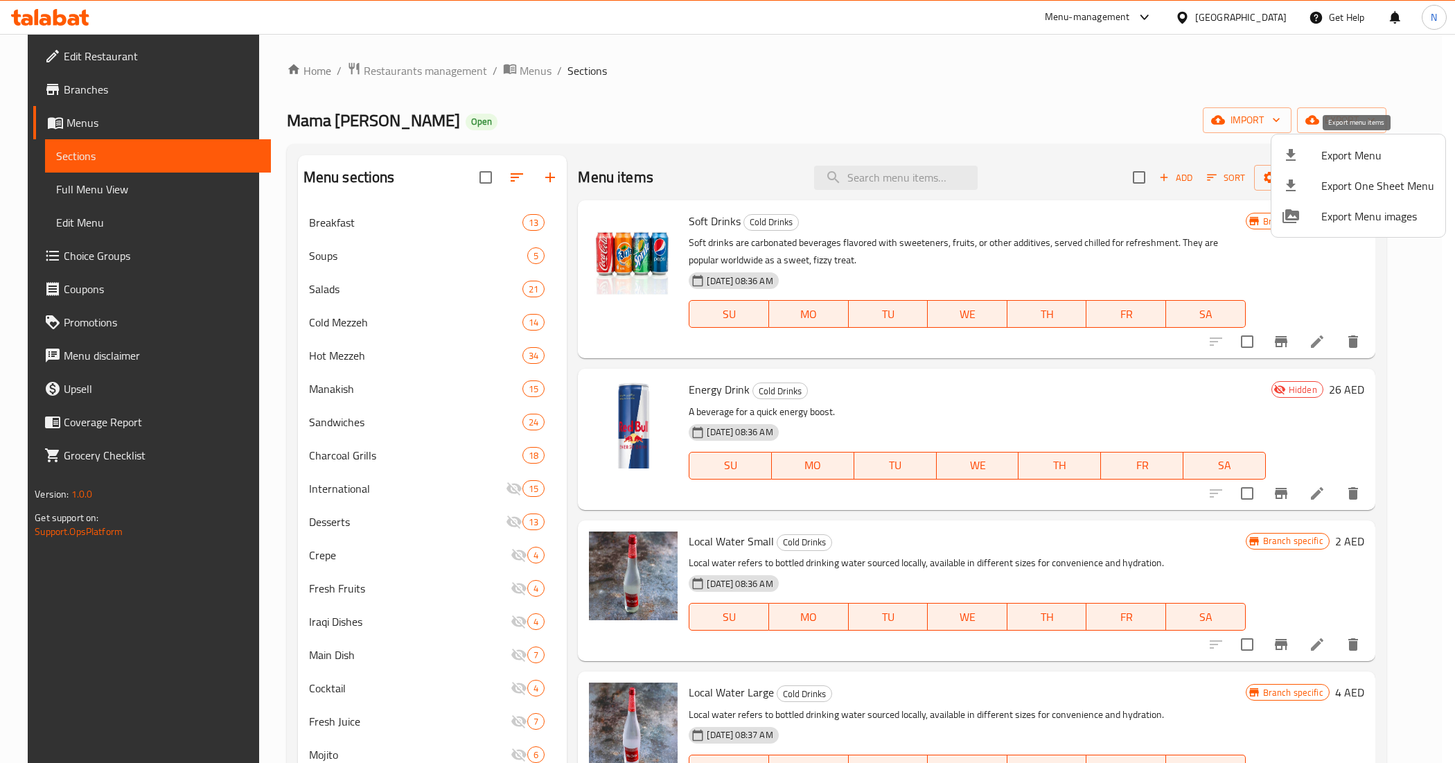
click at [1332, 161] on span "Export Menu" at bounding box center [1377, 155] width 113 height 17
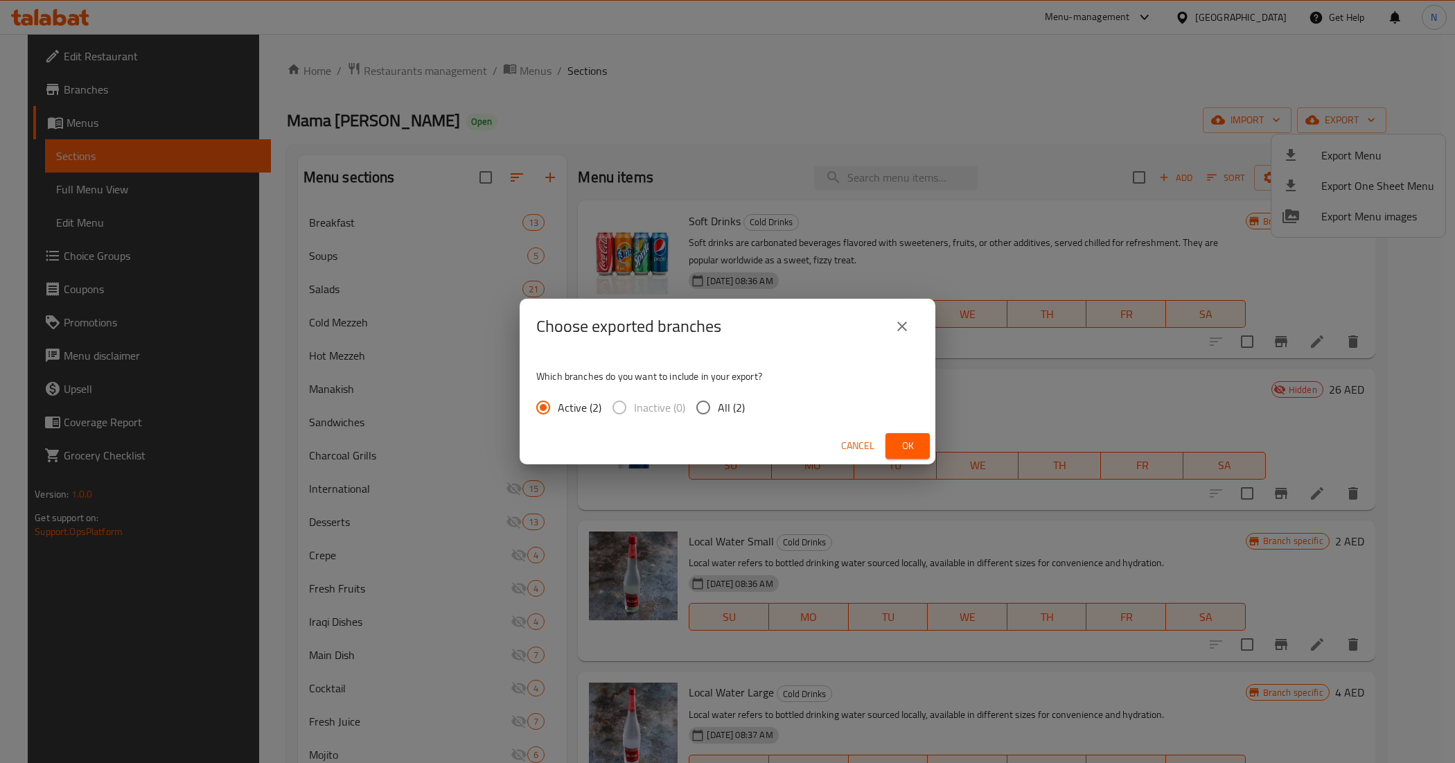
click at [725, 410] on span "All (2)" at bounding box center [731, 407] width 27 height 17
click at [718, 410] on input "All (2)" at bounding box center [703, 407] width 29 height 29
radio input "true"
click at [905, 437] on span "Ok" at bounding box center [908, 445] width 22 height 17
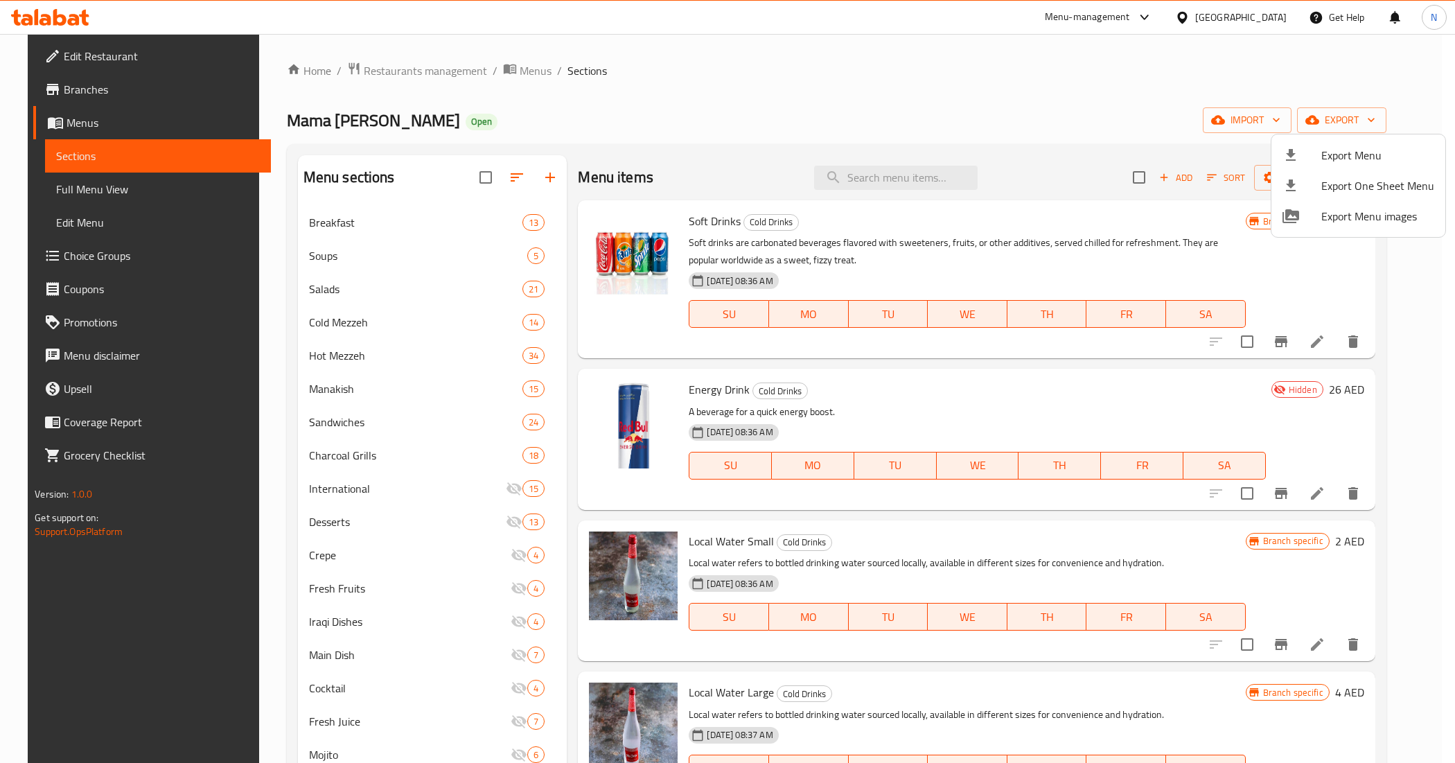
click at [1234, 15] on div at bounding box center [727, 381] width 1455 height 763
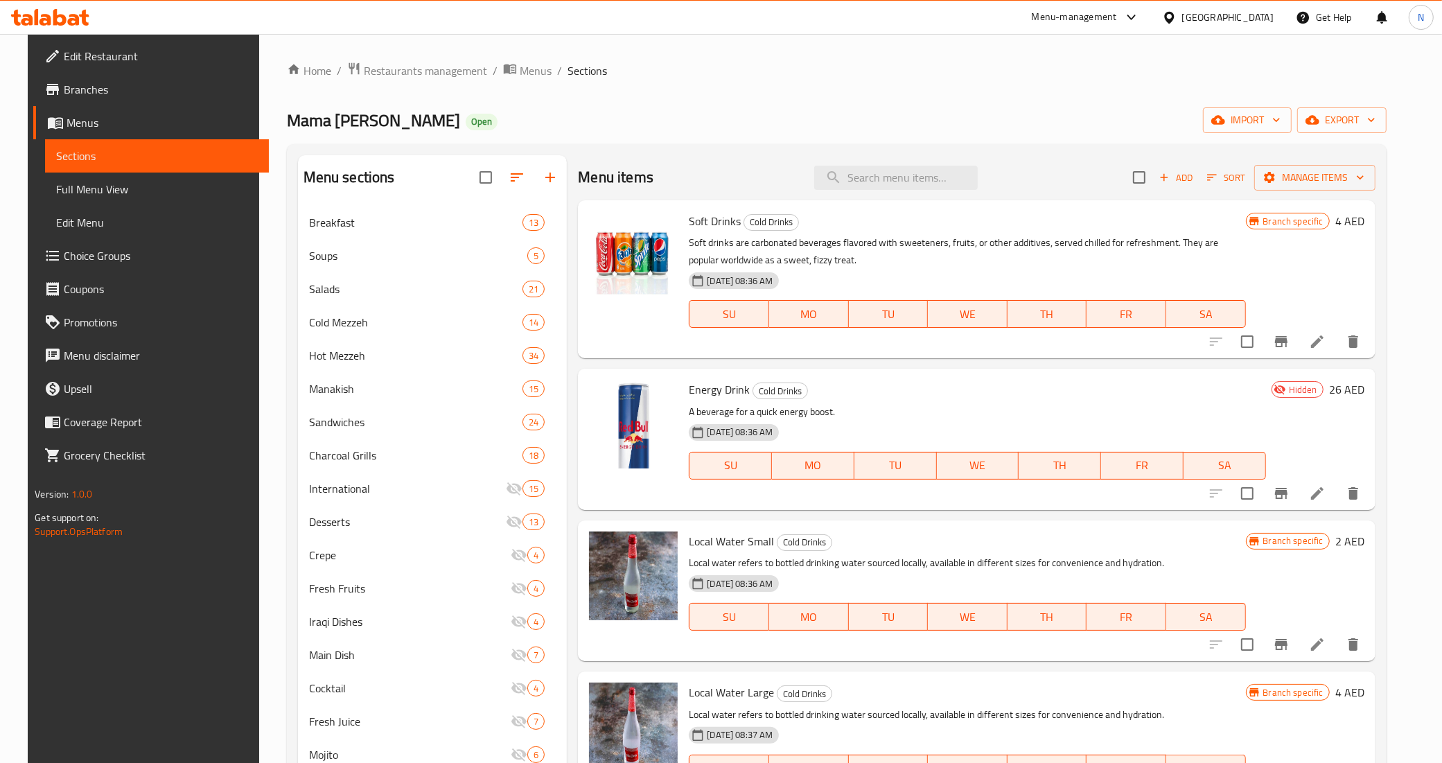
click at [1081, 15] on div "Menu-management" at bounding box center [1074, 17] width 85 height 17
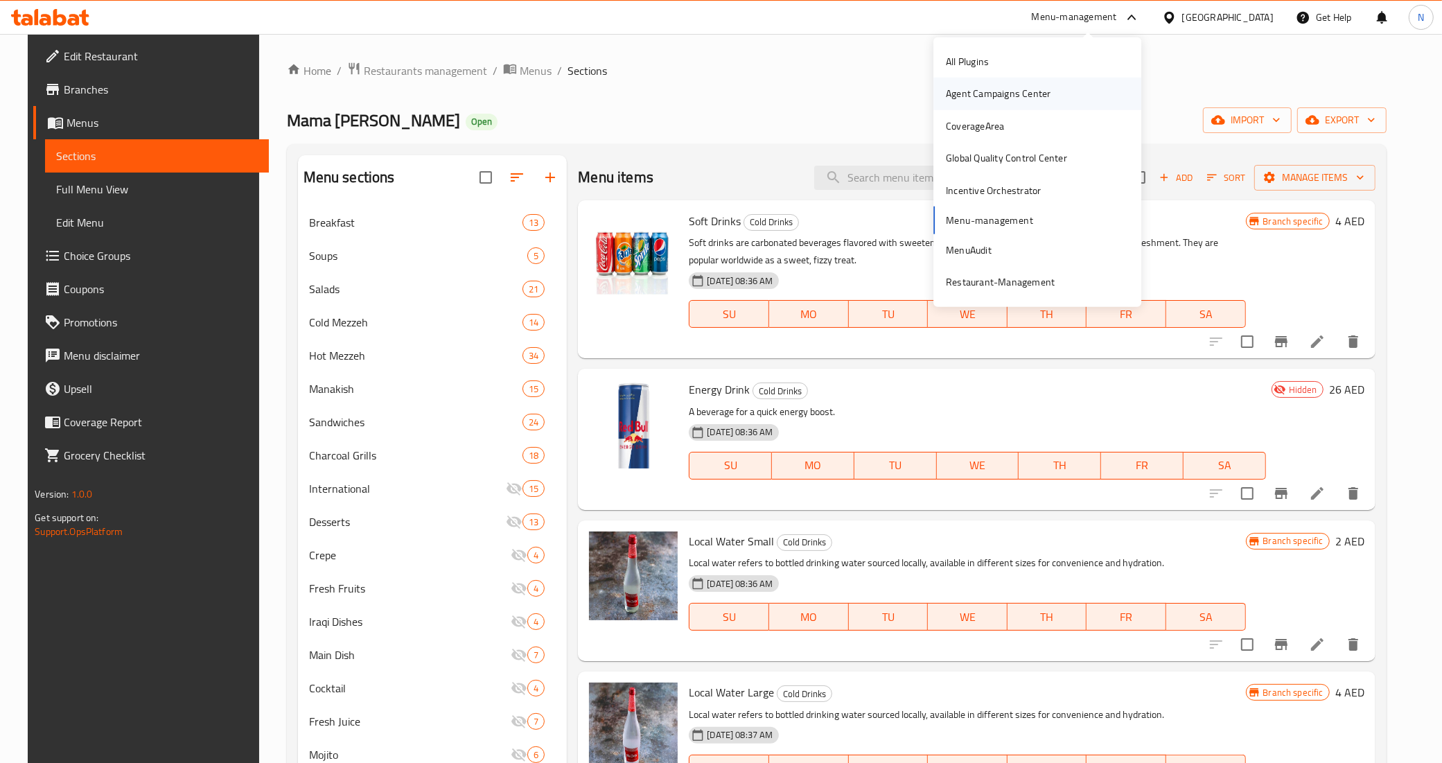
click at [965, 86] on div "Agent Campaigns Center" at bounding box center [998, 93] width 105 height 15
